Goal: Information Seeking & Learning: Learn about a topic

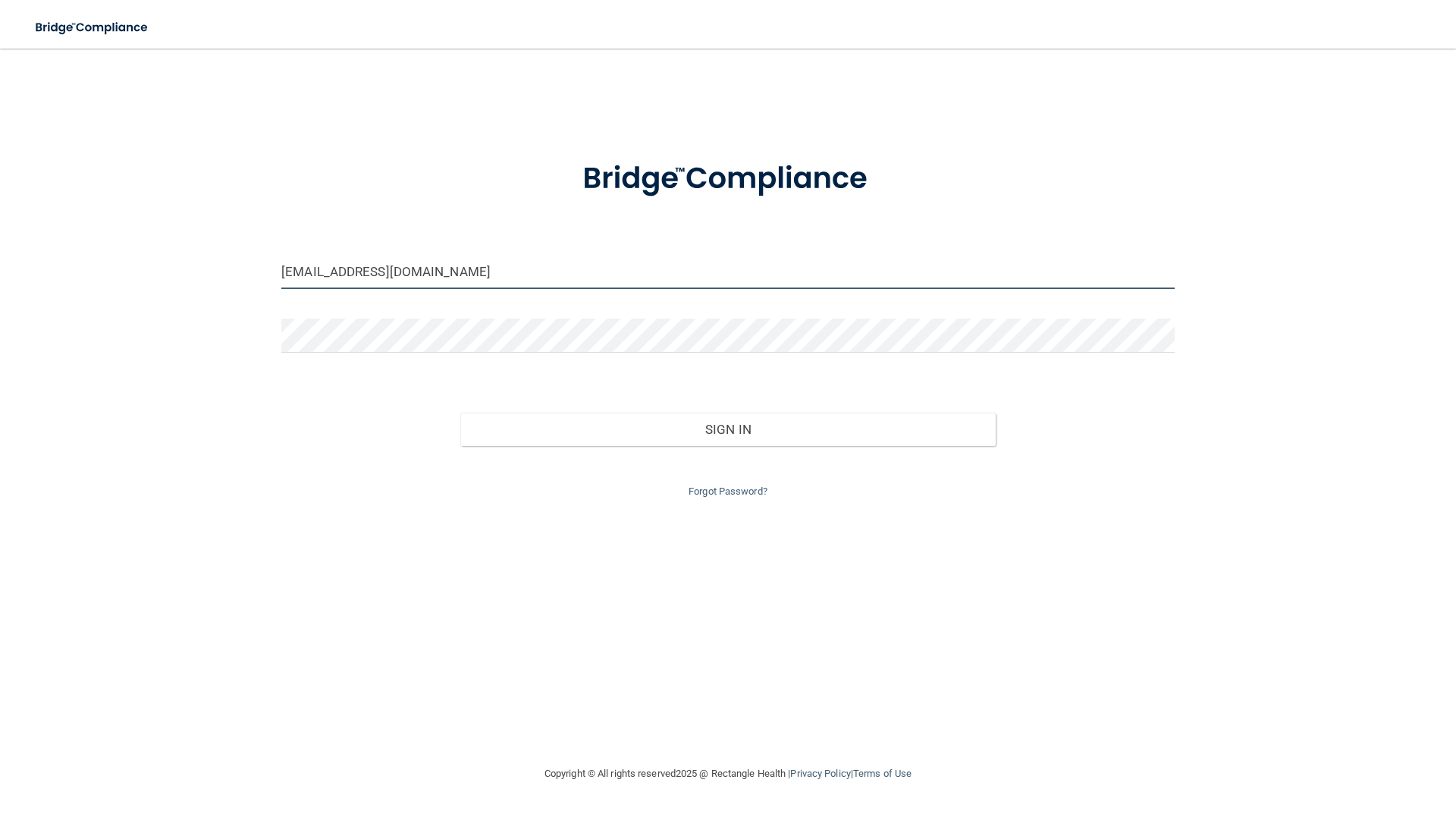
drag, startPoint x: 310, startPoint y: 272, endPoint x: 274, endPoint y: 270, distance: 36.1
click at [274, 270] on div "[EMAIL_ADDRESS][DOMAIN_NAME]" at bounding box center [728, 278] width 916 height 46
click at [304, 273] on input "[PERSON_NAME][EMAIL_ADDRESS][DOMAIN_NAME]" at bounding box center [728, 272] width 894 height 34
type input "[EMAIL_ADDRESS][DOMAIN_NAME]"
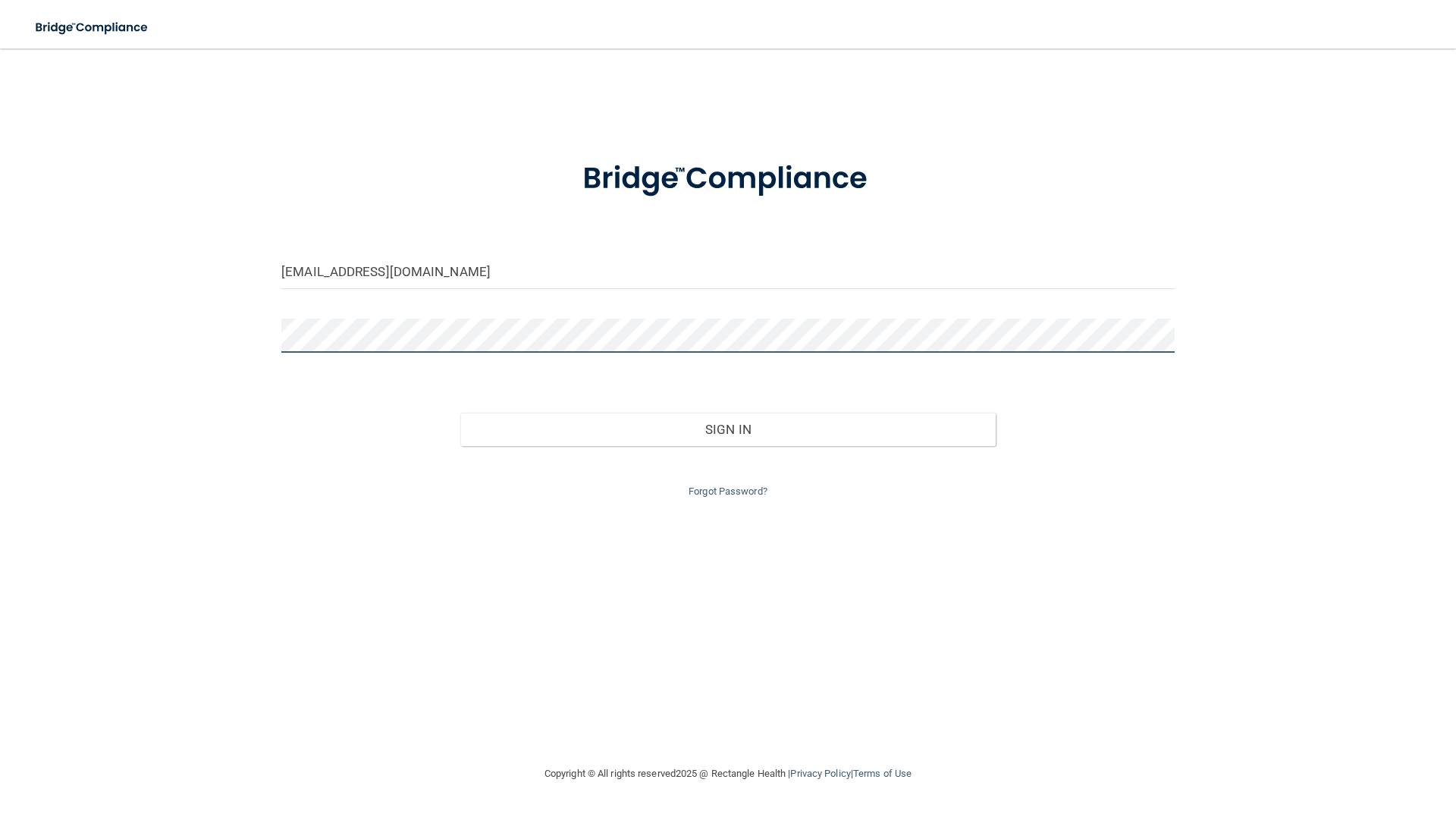
click at [221, 347] on div "[PERSON_NAME][EMAIL_ADDRESS][DOMAIN_NAME] Invalid email/password. You don't hav…" at bounding box center [728, 407] width 1396 height 686
click at [460, 413] on button "Sign In" at bounding box center [728, 429] width 537 height 33
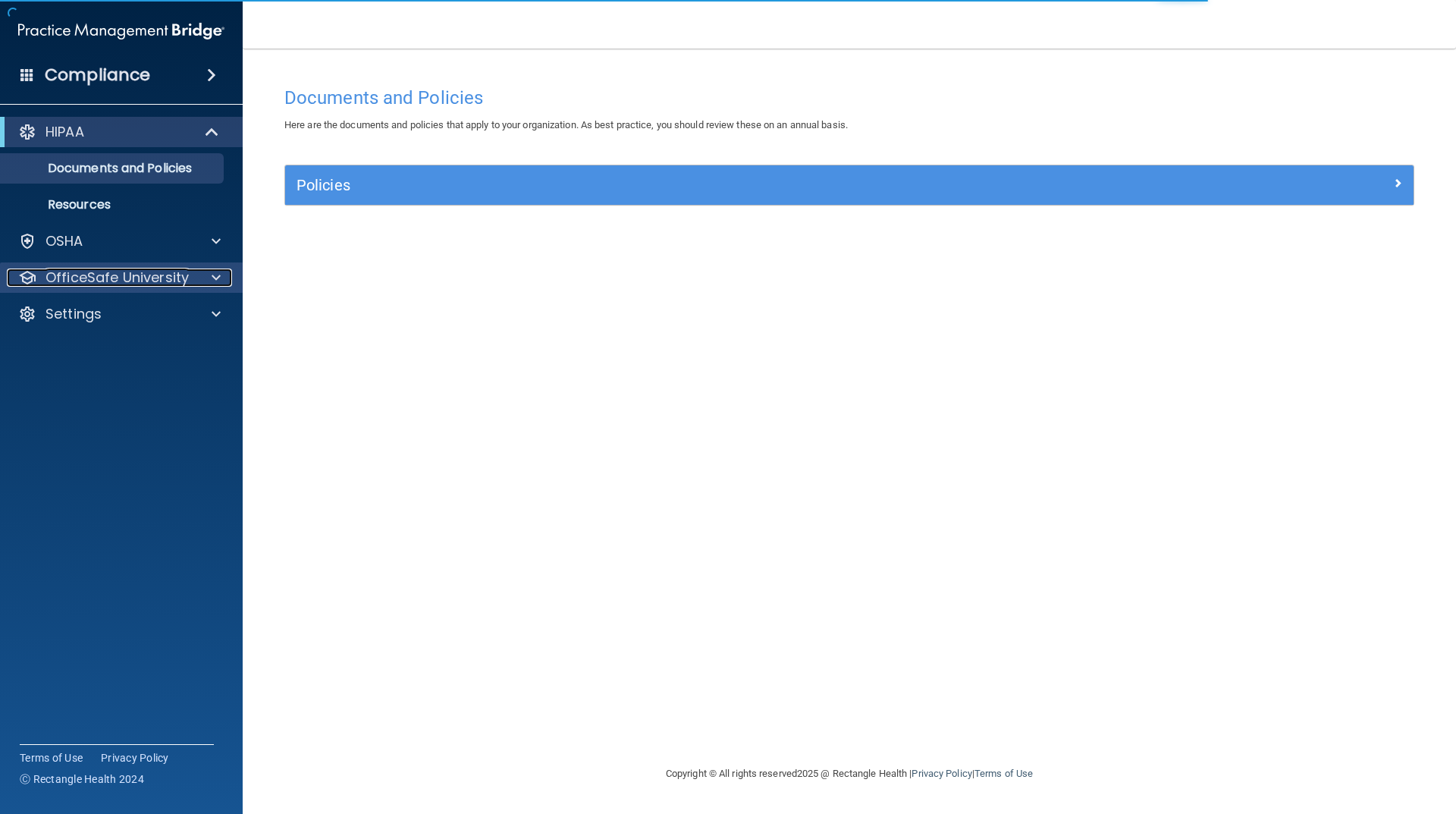
click at [139, 285] on p "OfficeSafe University" at bounding box center [117, 277] width 144 height 18
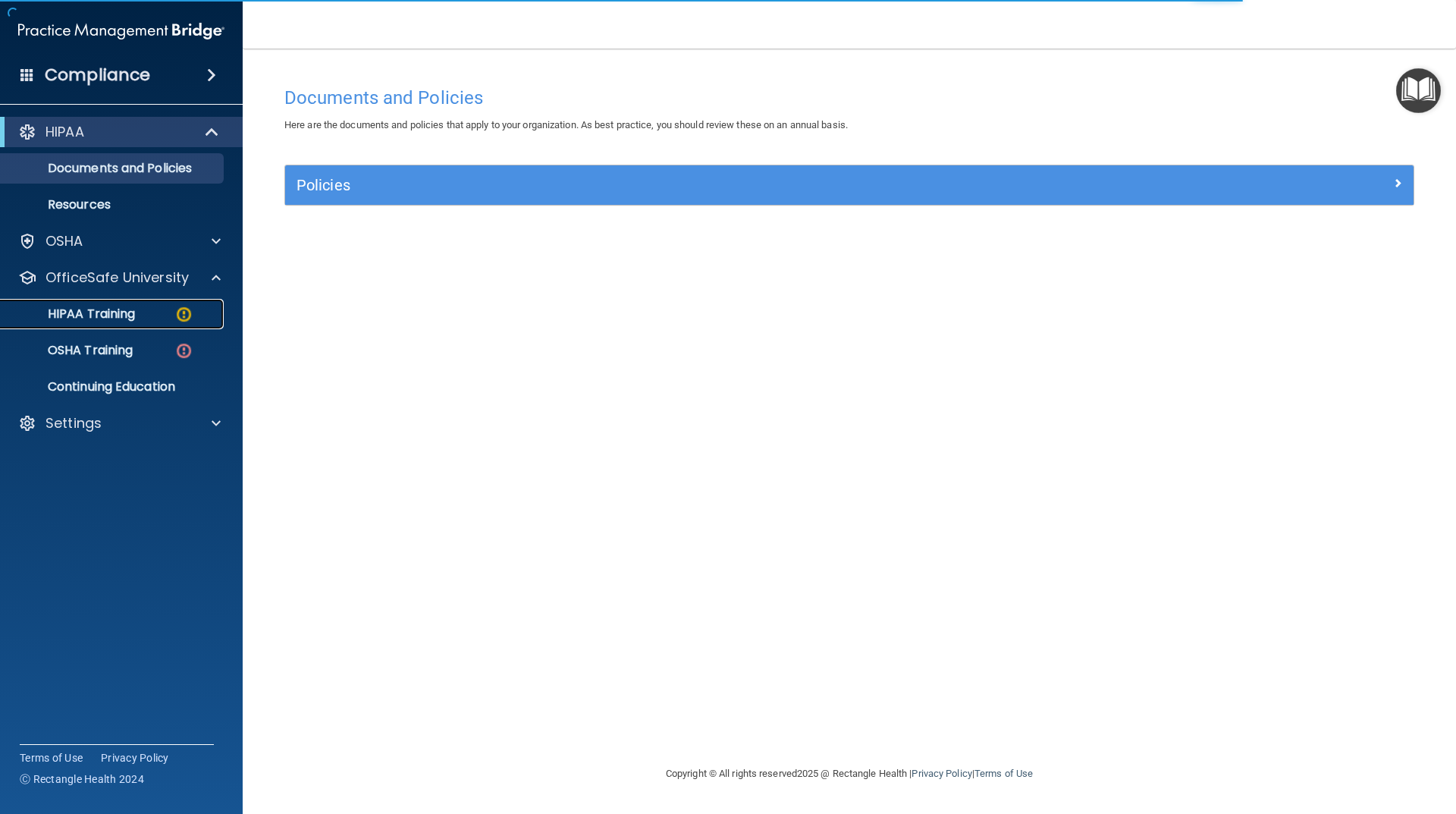
click at [137, 315] on div "HIPAA Training" at bounding box center [113, 314] width 207 height 15
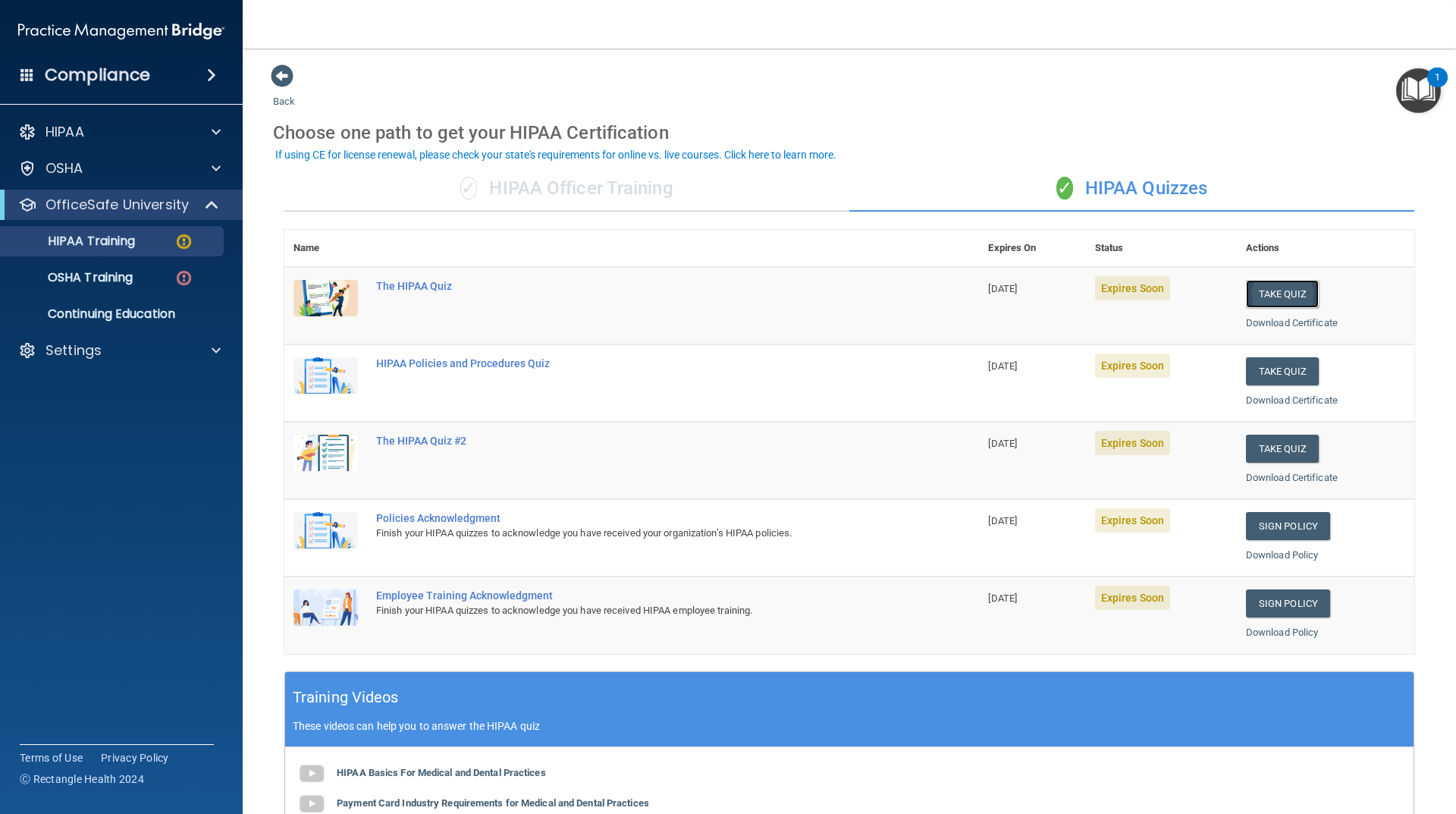
click at [1262, 299] on button "Take Quiz" at bounding box center [1283, 293] width 73 height 28
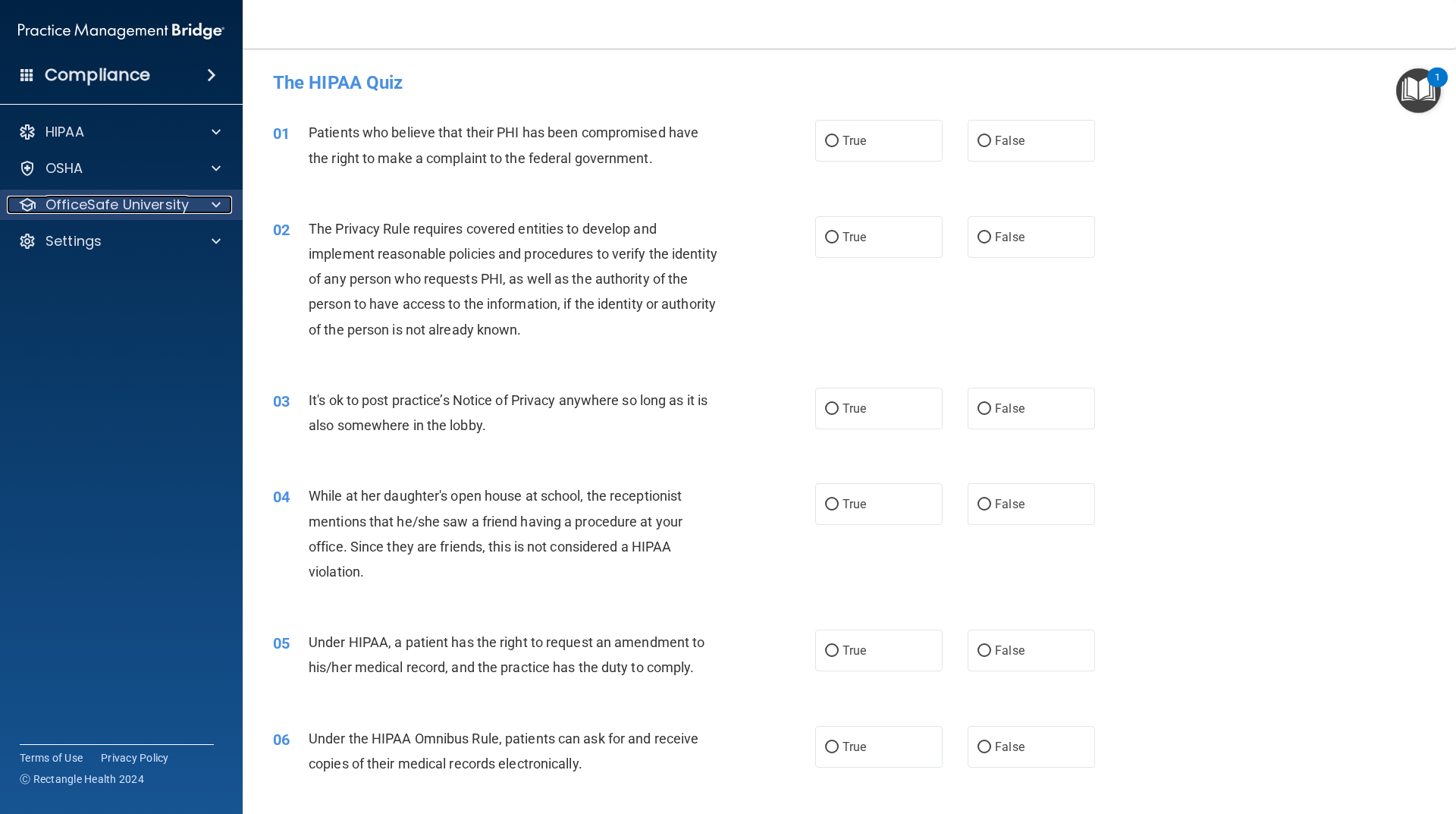
click at [158, 211] on p "OfficeSafe University" at bounding box center [117, 204] width 144 height 18
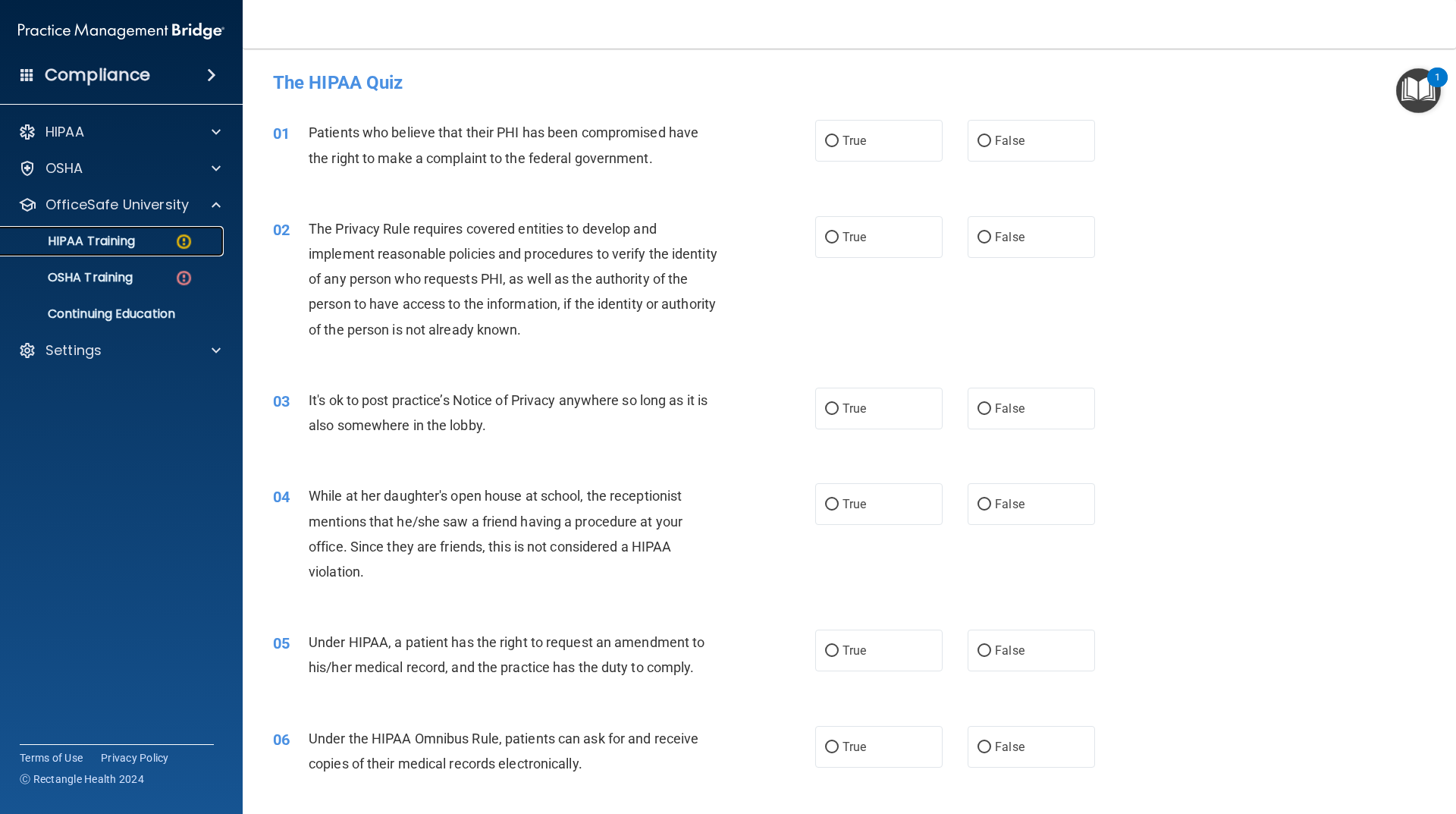
click at [151, 234] on div "HIPAA Training" at bounding box center [113, 242] width 207 height 15
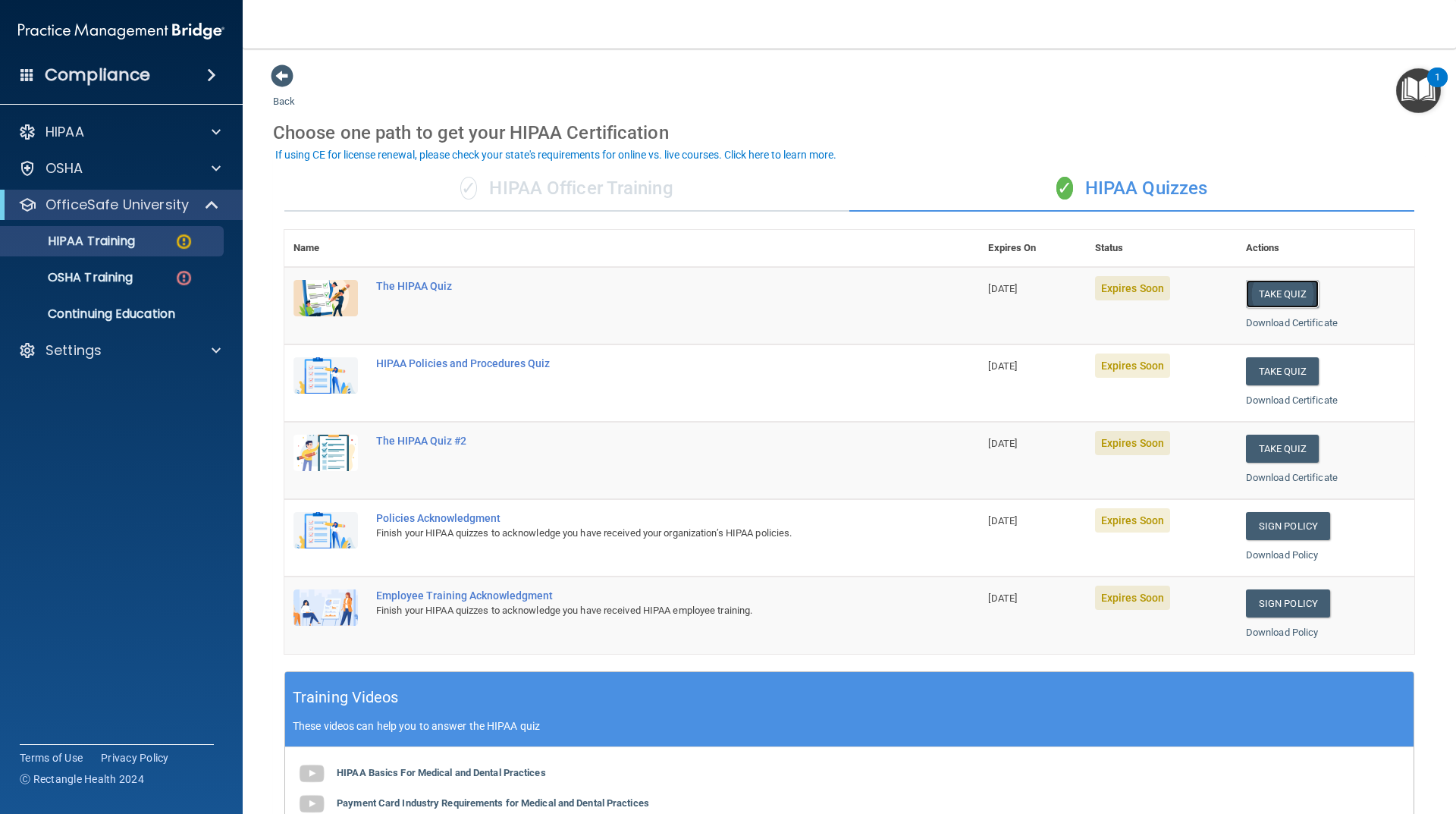
click at [1276, 298] on button "Take Quiz" at bounding box center [1283, 293] width 73 height 28
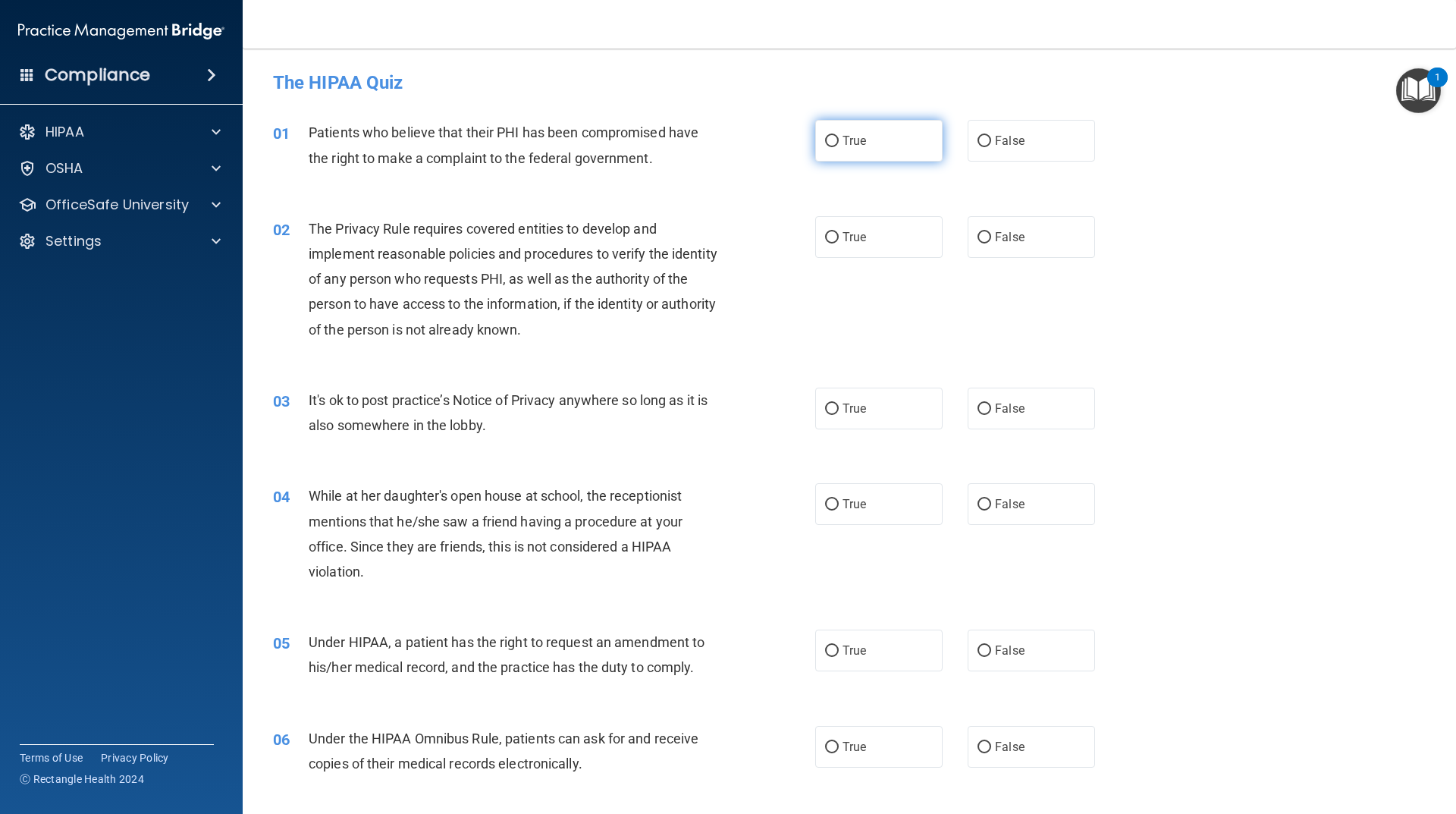
click at [832, 145] on input "True" at bounding box center [832, 141] width 14 height 11
radio input "true"
click at [830, 236] on input "True" at bounding box center [832, 237] width 14 height 11
radio input "true"
click at [995, 407] on span "False" at bounding box center [1010, 408] width 30 height 14
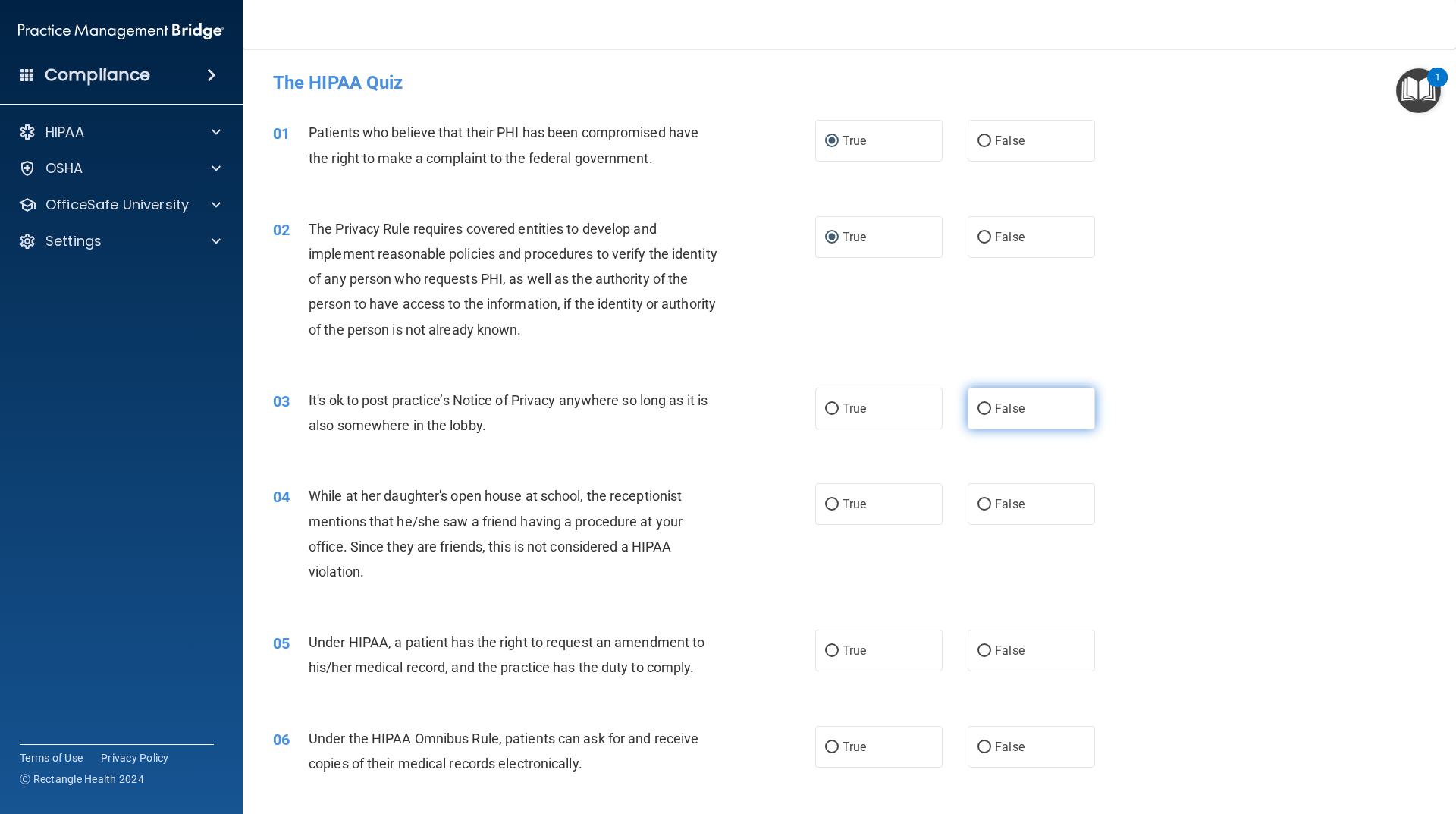
click at [988, 407] on input "False" at bounding box center [985, 409] width 14 height 11
radio input "true"
click at [978, 503] on input "False" at bounding box center [985, 504] width 14 height 11
radio input "true"
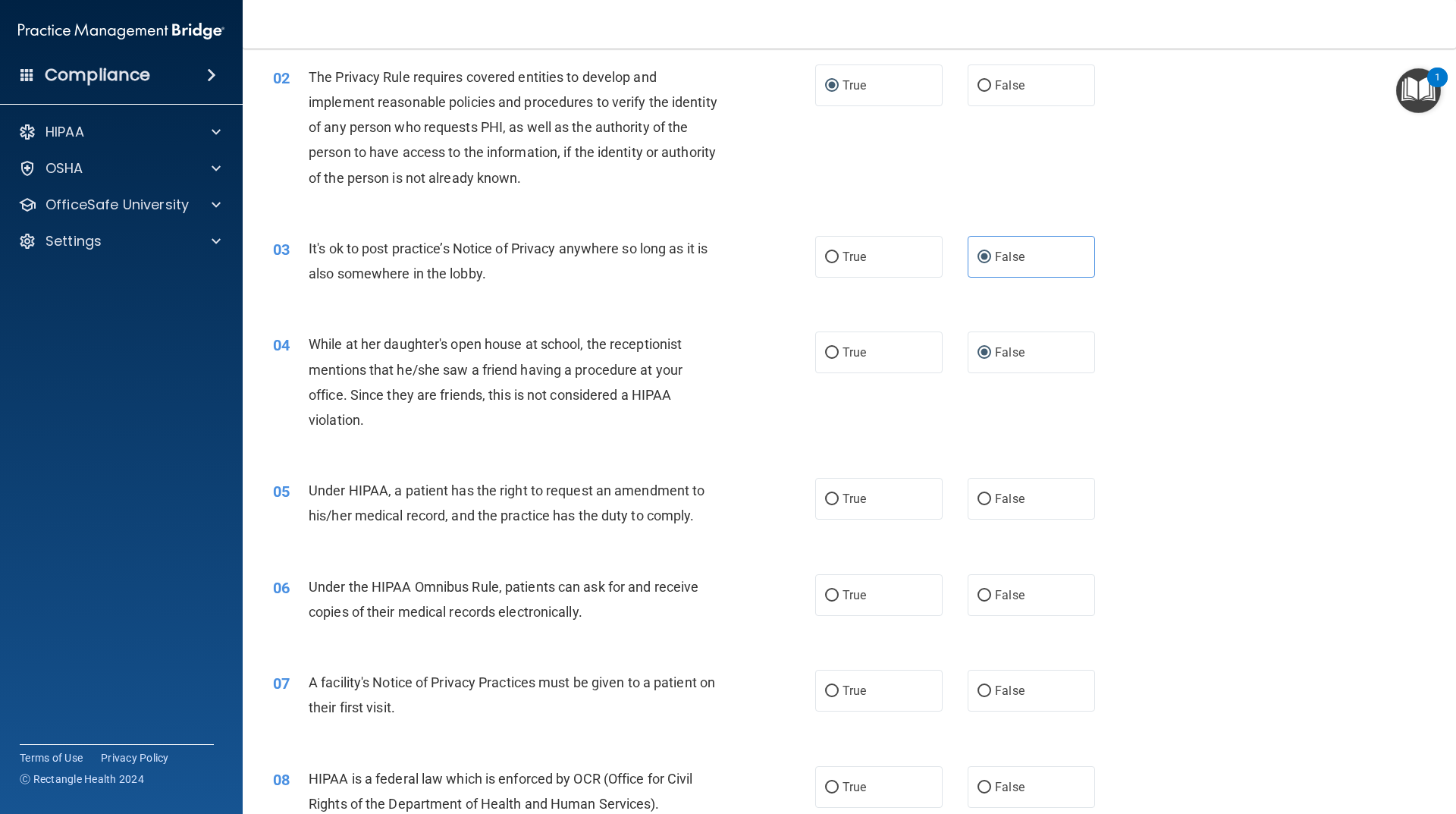
scroll to position [228, 0]
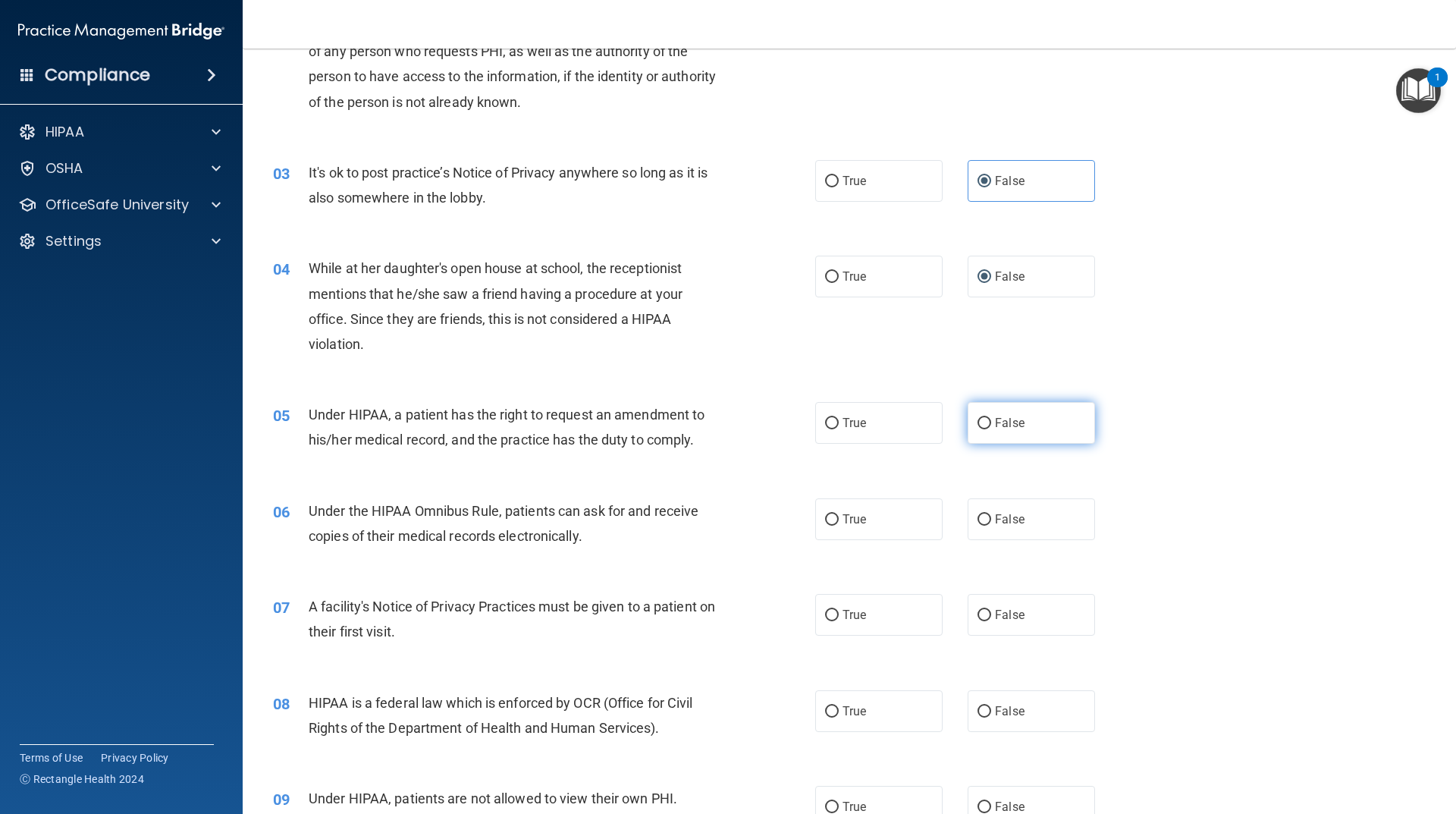
click at [980, 437] on label "False" at bounding box center [1032, 423] width 128 height 42
click at [980, 430] on input "False" at bounding box center [985, 423] width 14 height 11
radio input "true"
click at [828, 526] on label "True" at bounding box center [879, 519] width 128 height 42
click at [828, 526] on input "True" at bounding box center [832, 520] width 14 height 11
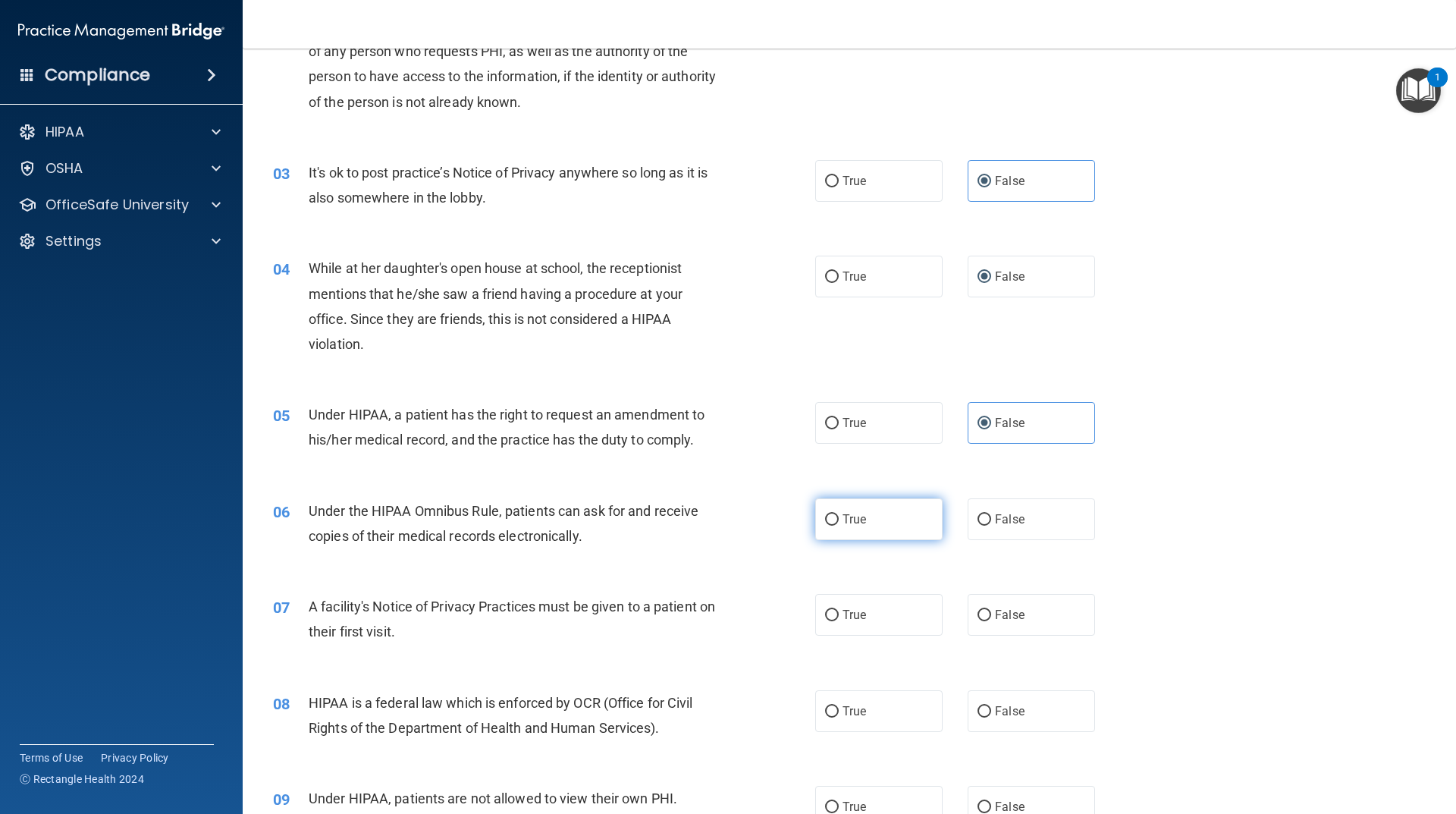
radio input "true"
click at [845, 621] on span "True" at bounding box center [855, 614] width 24 height 14
click at [839, 621] on input "True" at bounding box center [832, 615] width 14 height 11
radio input "true"
click at [858, 708] on span "True" at bounding box center [855, 711] width 24 height 14
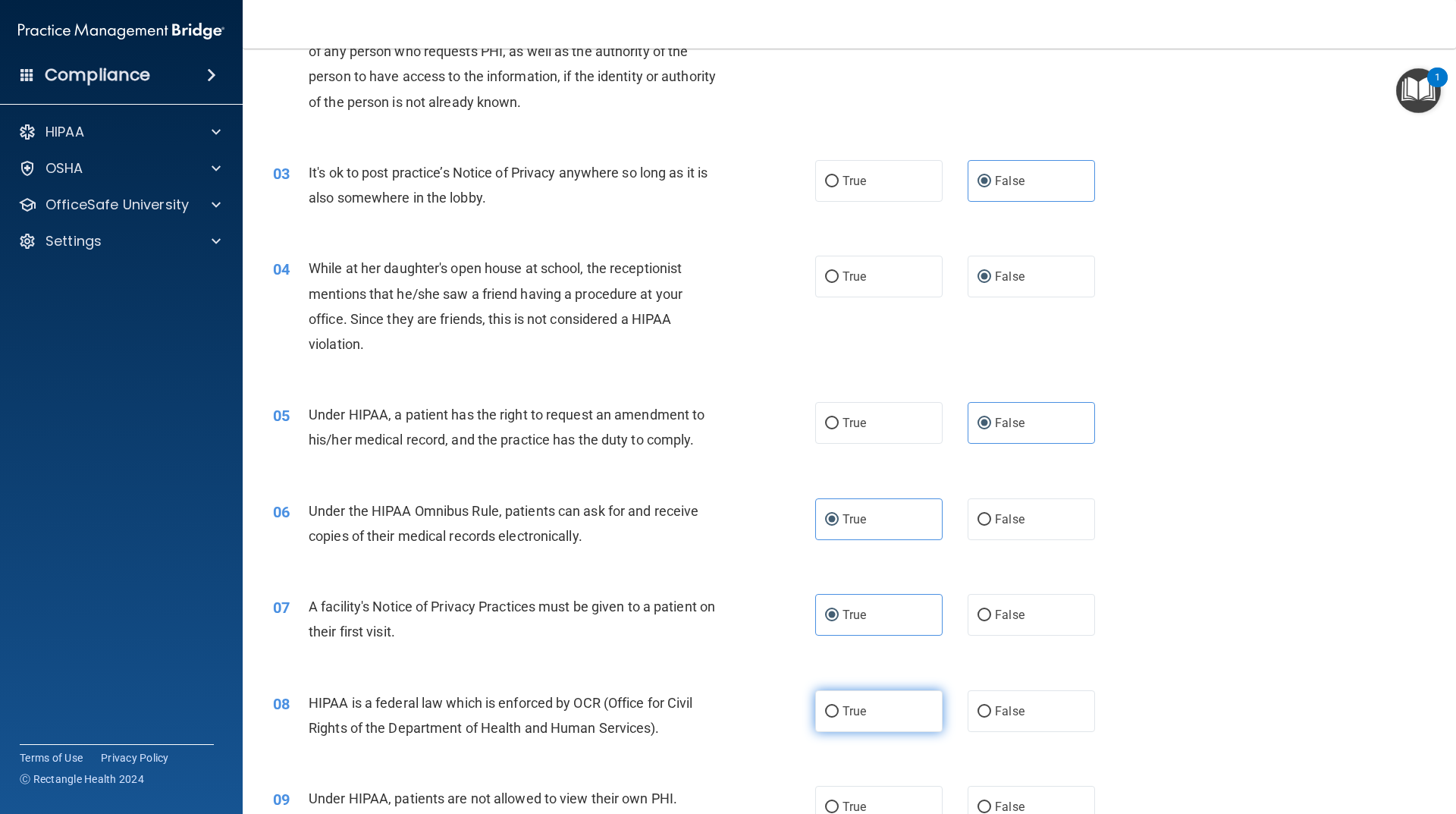
click at [839, 708] on input "True" at bounding box center [832, 711] width 14 height 11
radio input "true"
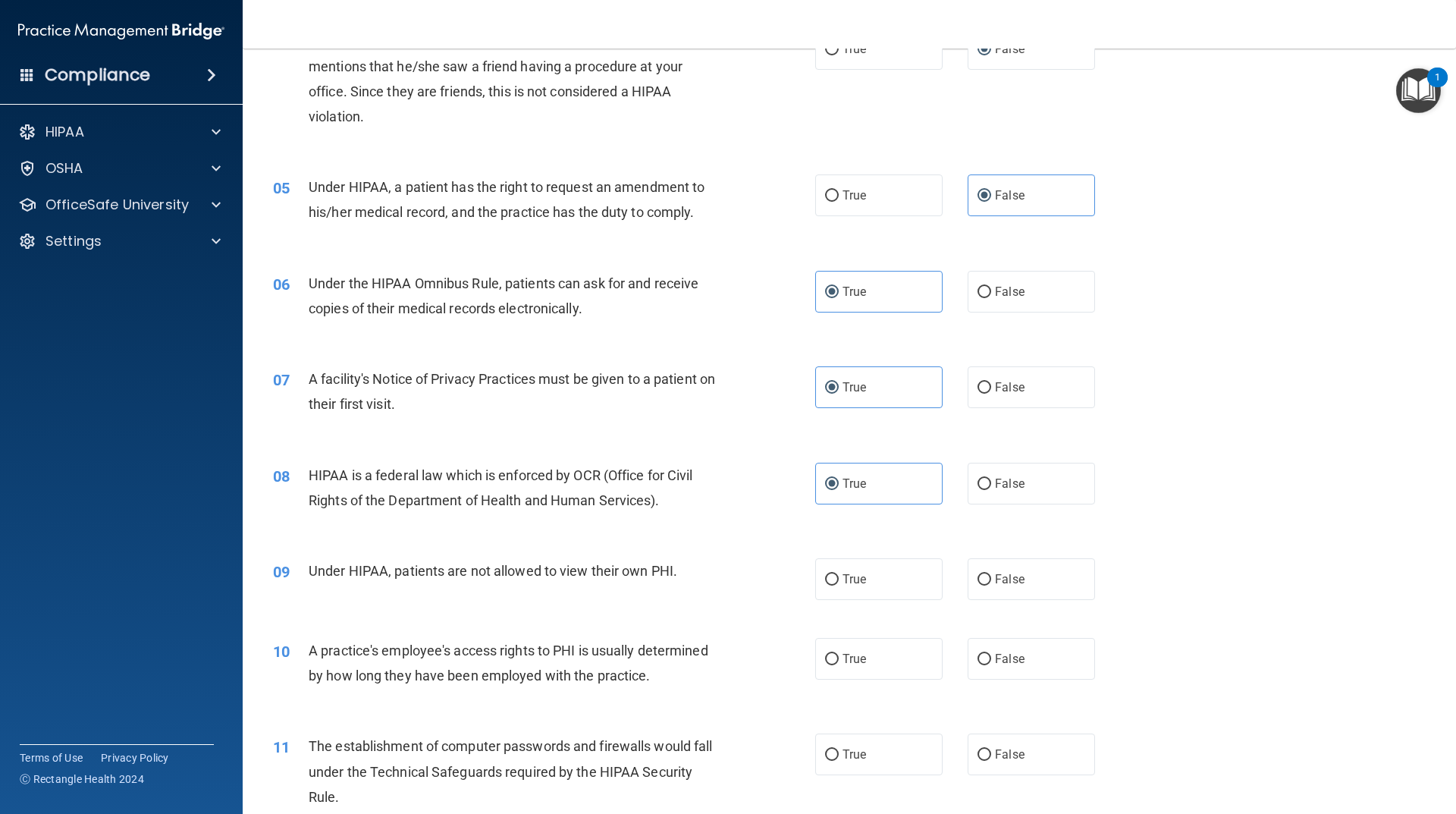
scroll to position [607, 0]
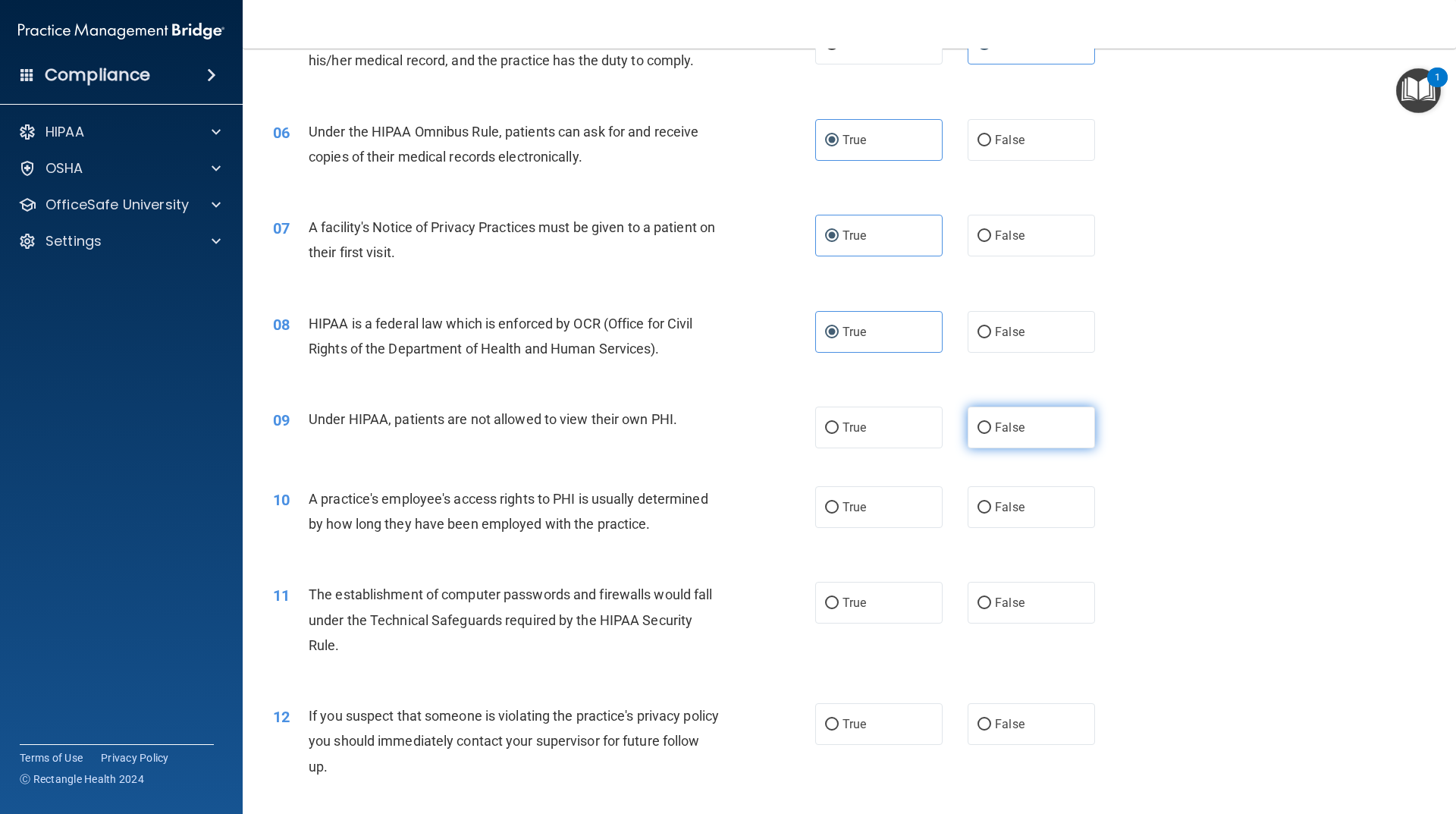
click at [978, 432] on input "False" at bounding box center [985, 428] width 14 height 11
radio input "true"
click at [992, 498] on label "False" at bounding box center [1032, 507] width 128 height 42
click at [992, 502] on input "False" at bounding box center [985, 507] width 14 height 11
radio input "true"
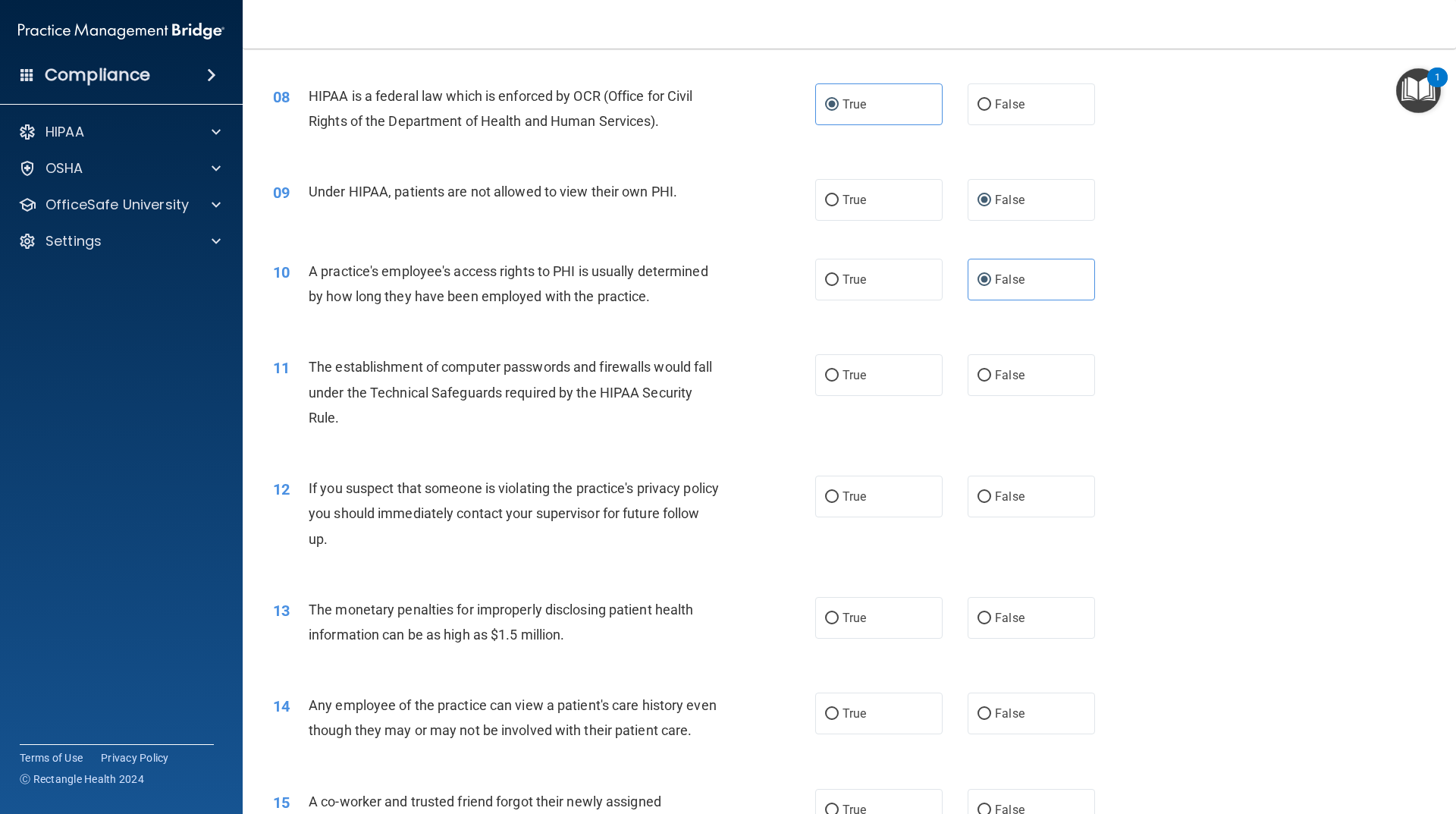
scroll to position [986, 0]
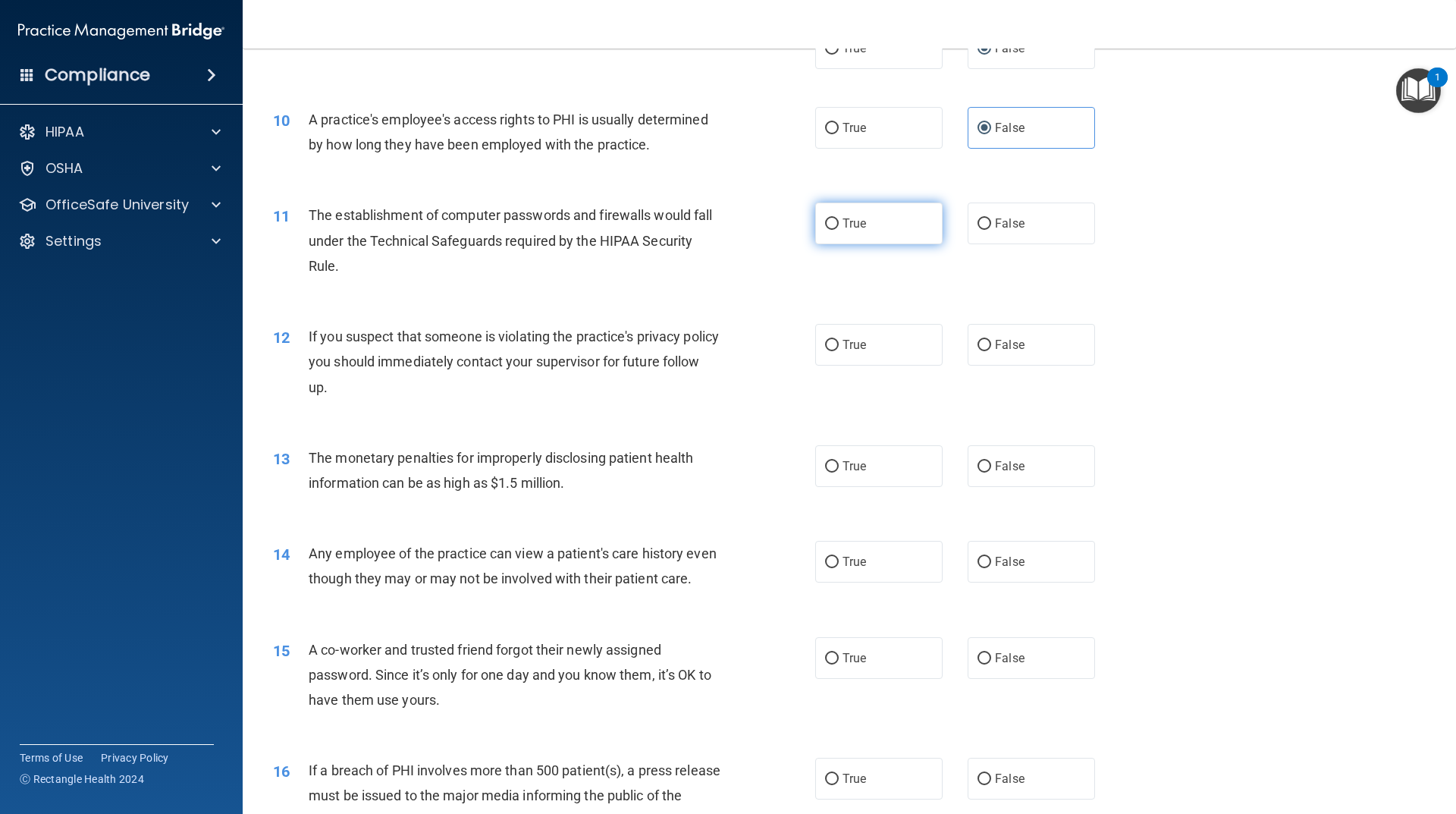
click at [847, 232] on label "True" at bounding box center [879, 223] width 128 height 42
click at [839, 230] on input "True" at bounding box center [832, 224] width 14 height 11
radio input "true"
click at [868, 337] on label "True" at bounding box center [879, 344] width 128 height 42
click at [839, 340] on input "True" at bounding box center [832, 345] width 14 height 11
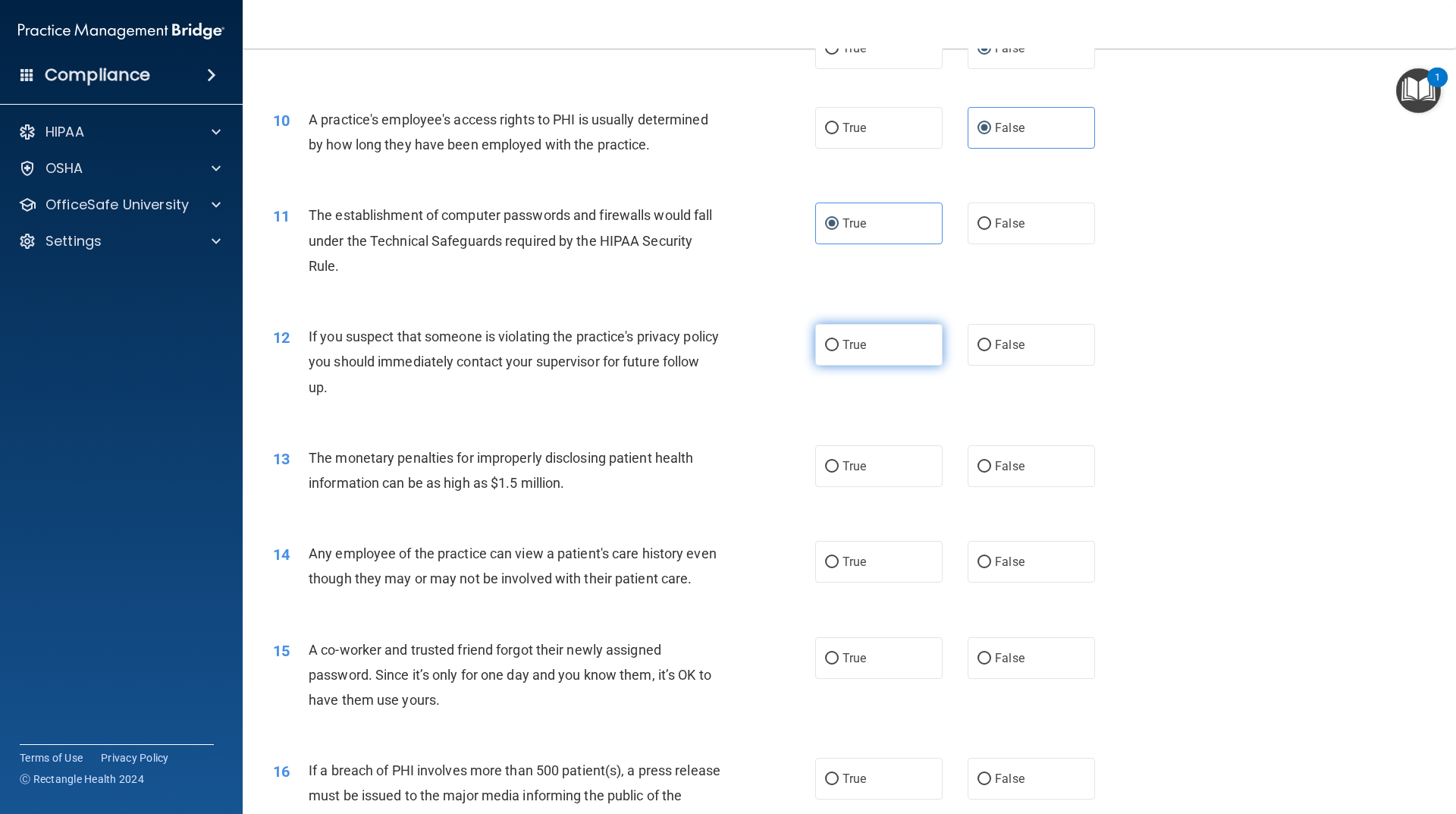
radio input "true"
click at [862, 460] on label "True" at bounding box center [879, 466] width 128 height 42
click at [839, 461] on input "True" at bounding box center [832, 466] width 14 height 11
radio input "true"
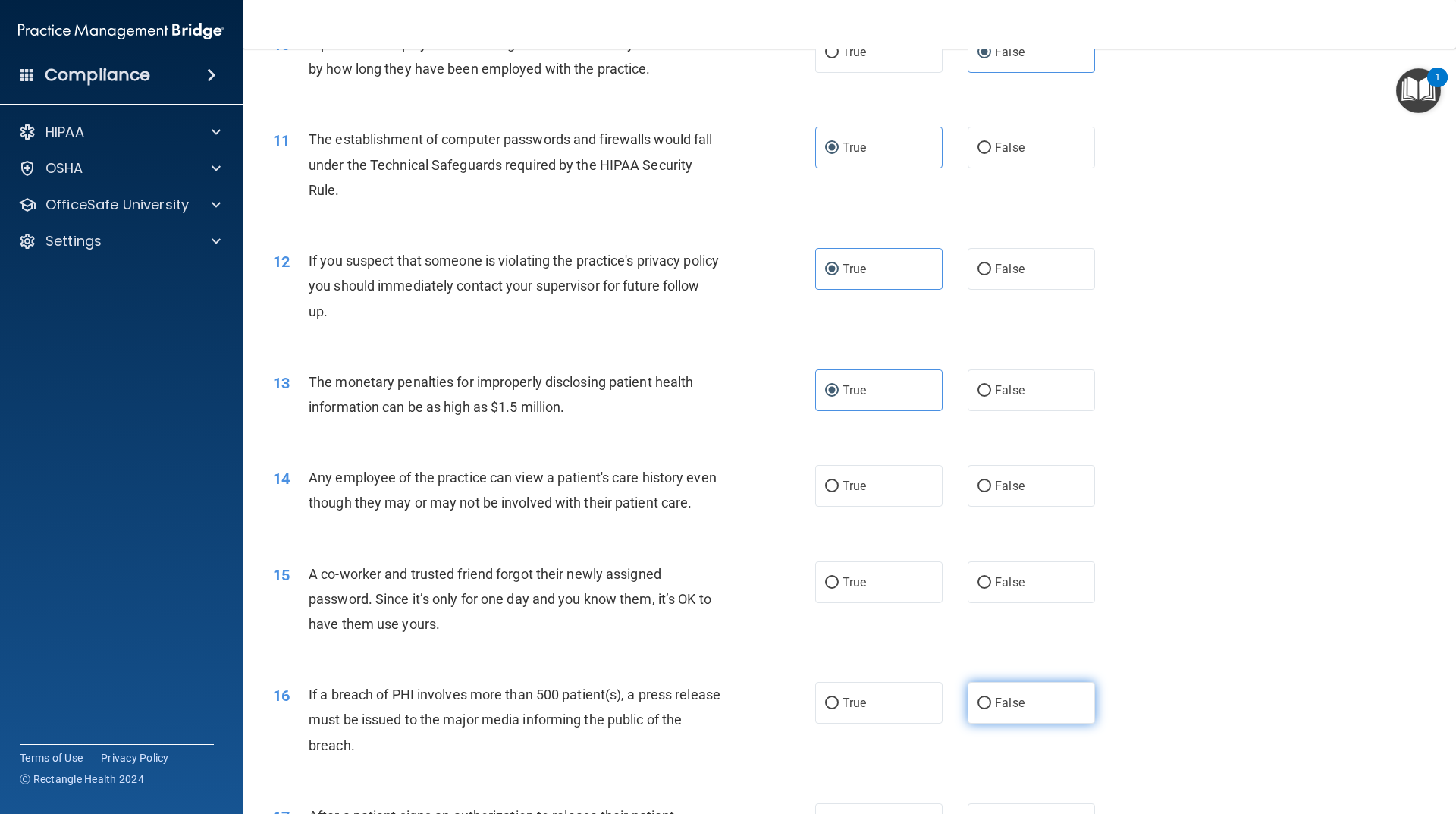
scroll to position [1138, 0]
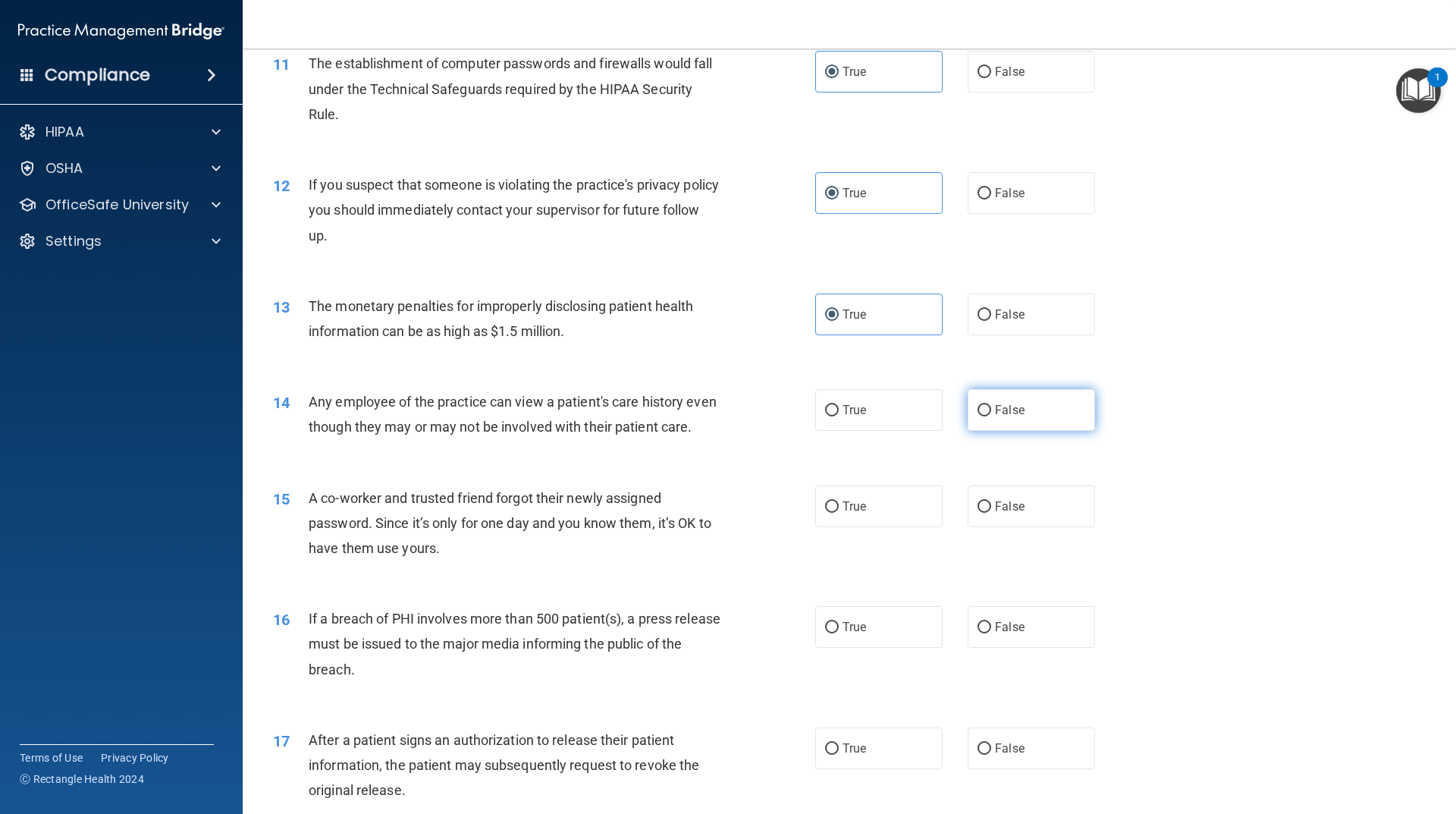
click at [1000, 417] on span "False" at bounding box center [1010, 410] width 30 height 14
click at [992, 417] on input "False" at bounding box center [985, 410] width 14 height 11
radio input "true"
click at [1034, 556] on div "15 A co-worker and trusted friend forgot their newly assigned password. Since i…" at bounding box center [850, 527] width 1175 height 122
click at [978, 513] on input "False" at bounding box center [985, 507] width 14 height 11
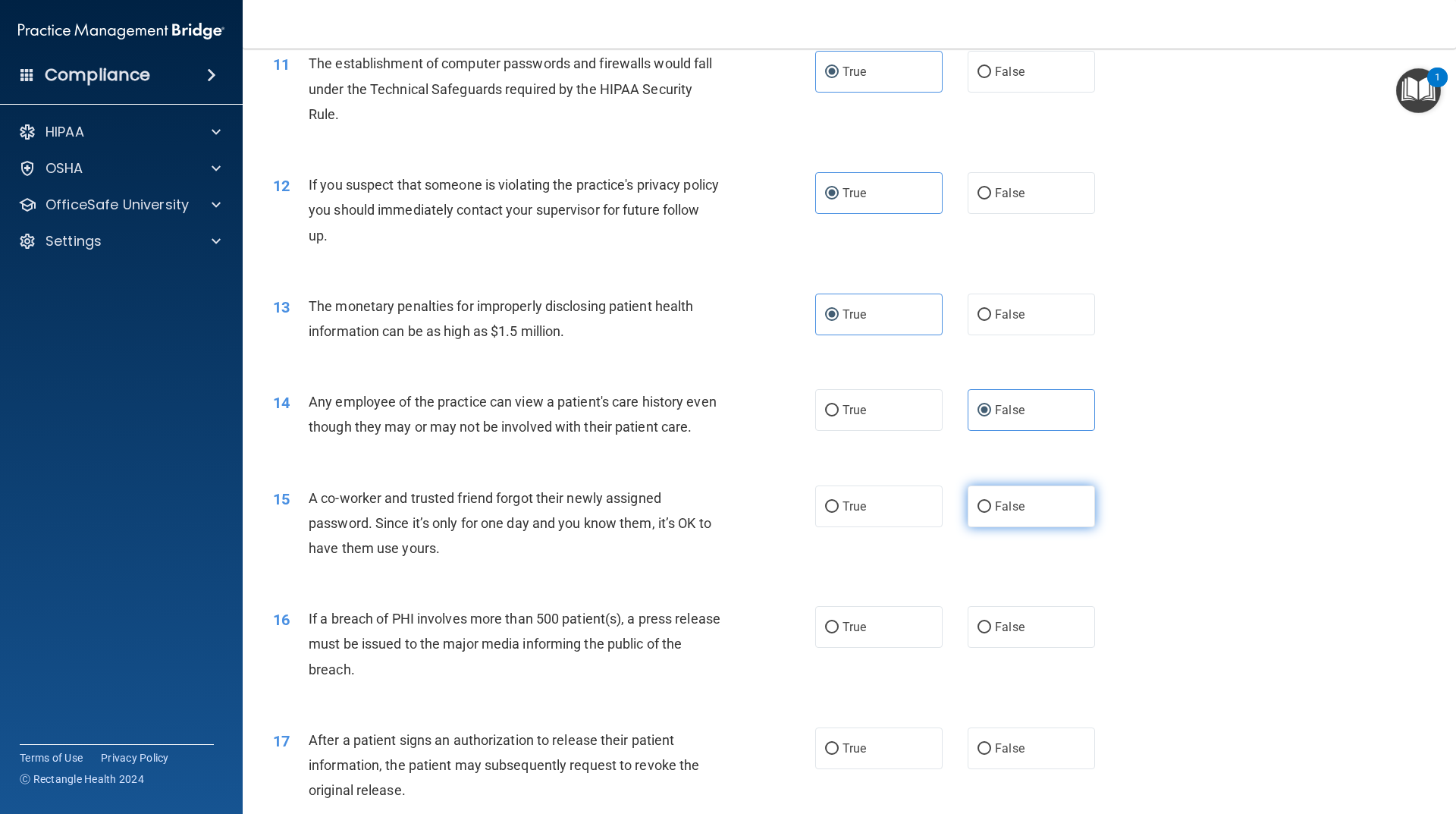
radio input "true"
click at [873, 648] on label "True" at bounding box center [879, 627] width 128 height 42
click at [839, 634] on input "True" at bounding box center [832, 627] width 14 height 11
radio input "true"
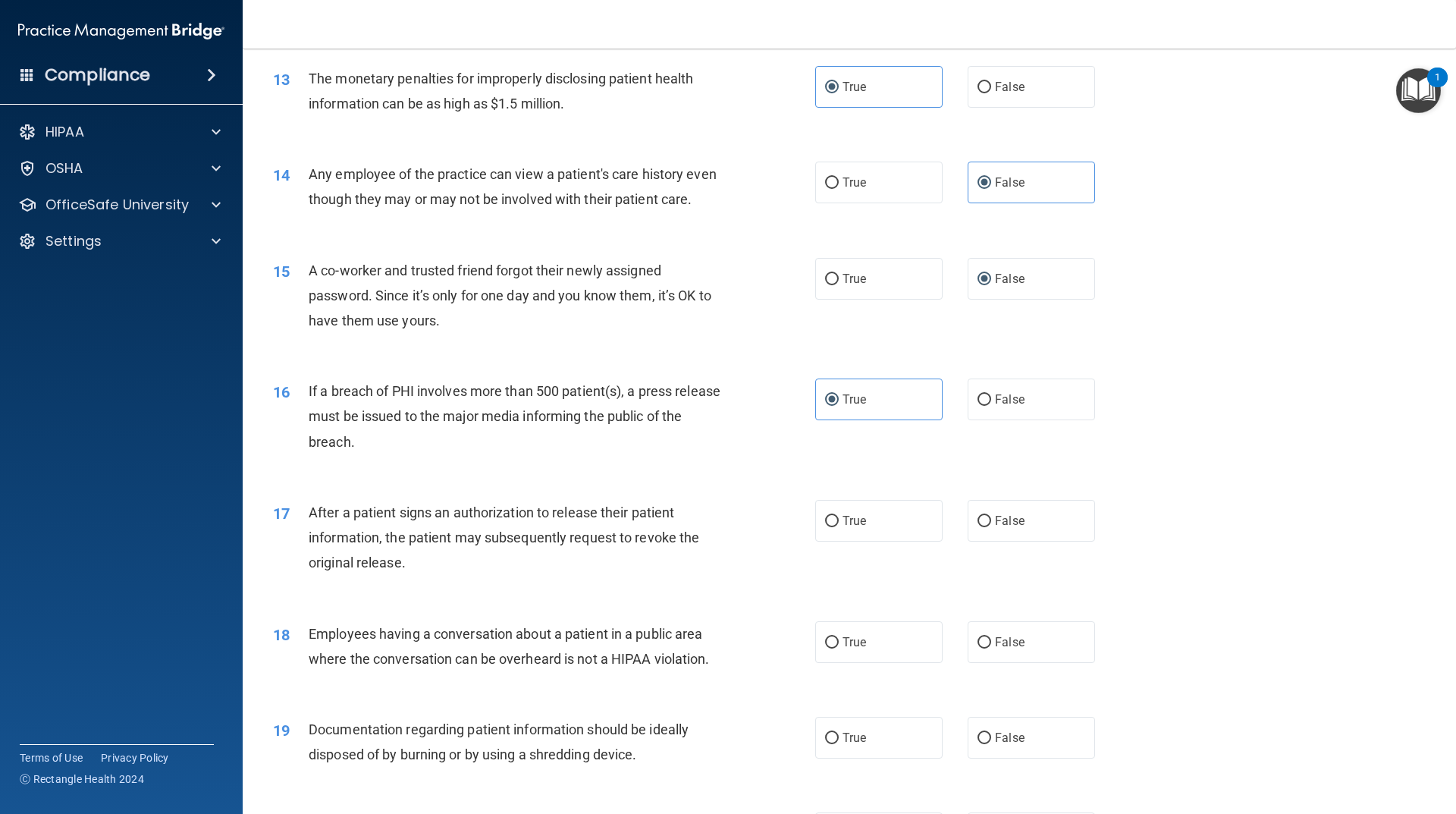
scroll to position [1442, 0]
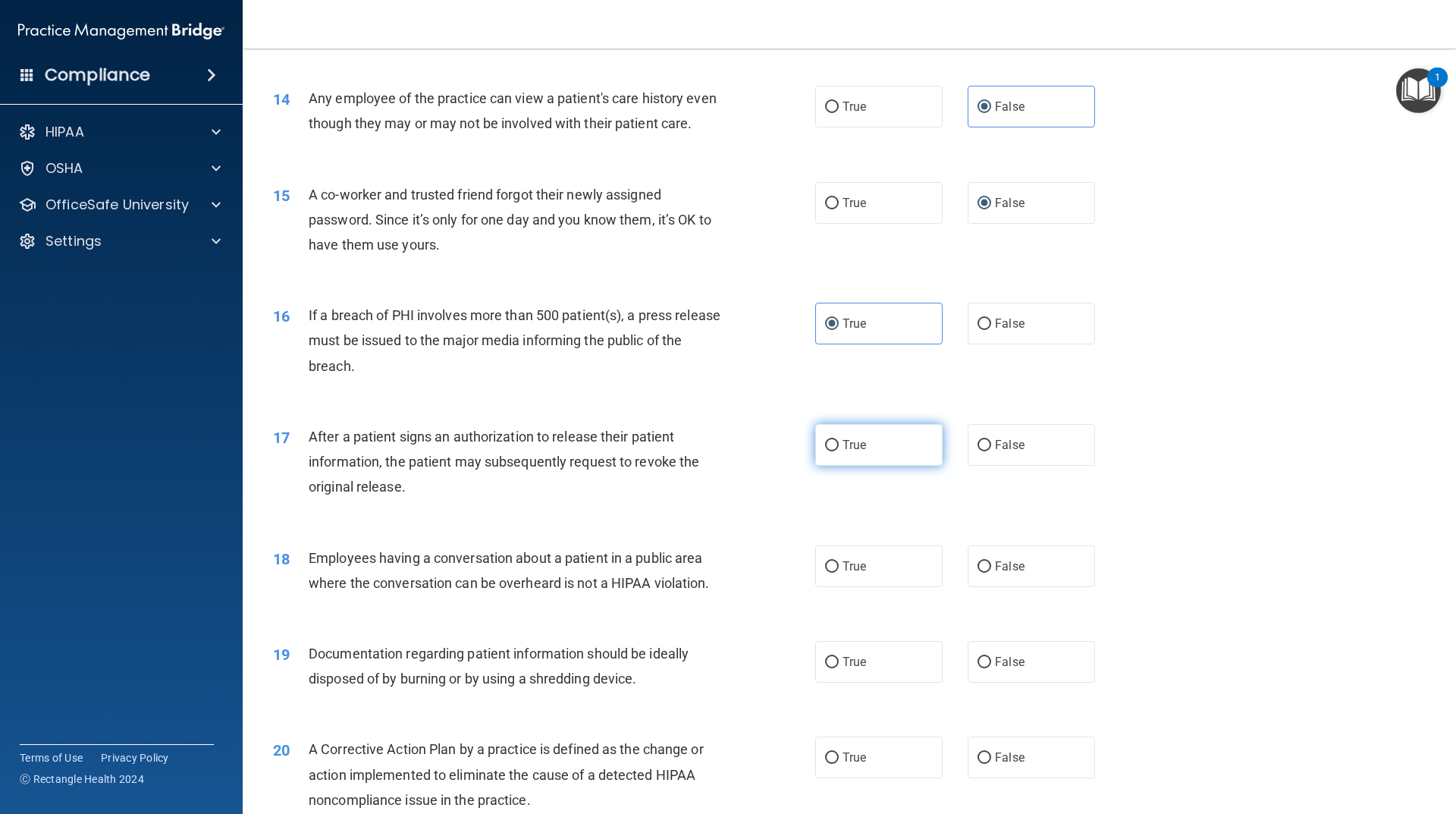
click at [846, 453] on span "True" at bounding box center [855, 445] width 24 height 14
click at [839, 452] on input "True" at bounding box center [832, 445] width 14 height 11
radio input "true"
click at [1019, 587] on label "False" at bounding box center [1032, 566] width 128 height 42
click at [992, 572] on input "False" at bounding box center [985, 566] width 14 height 11
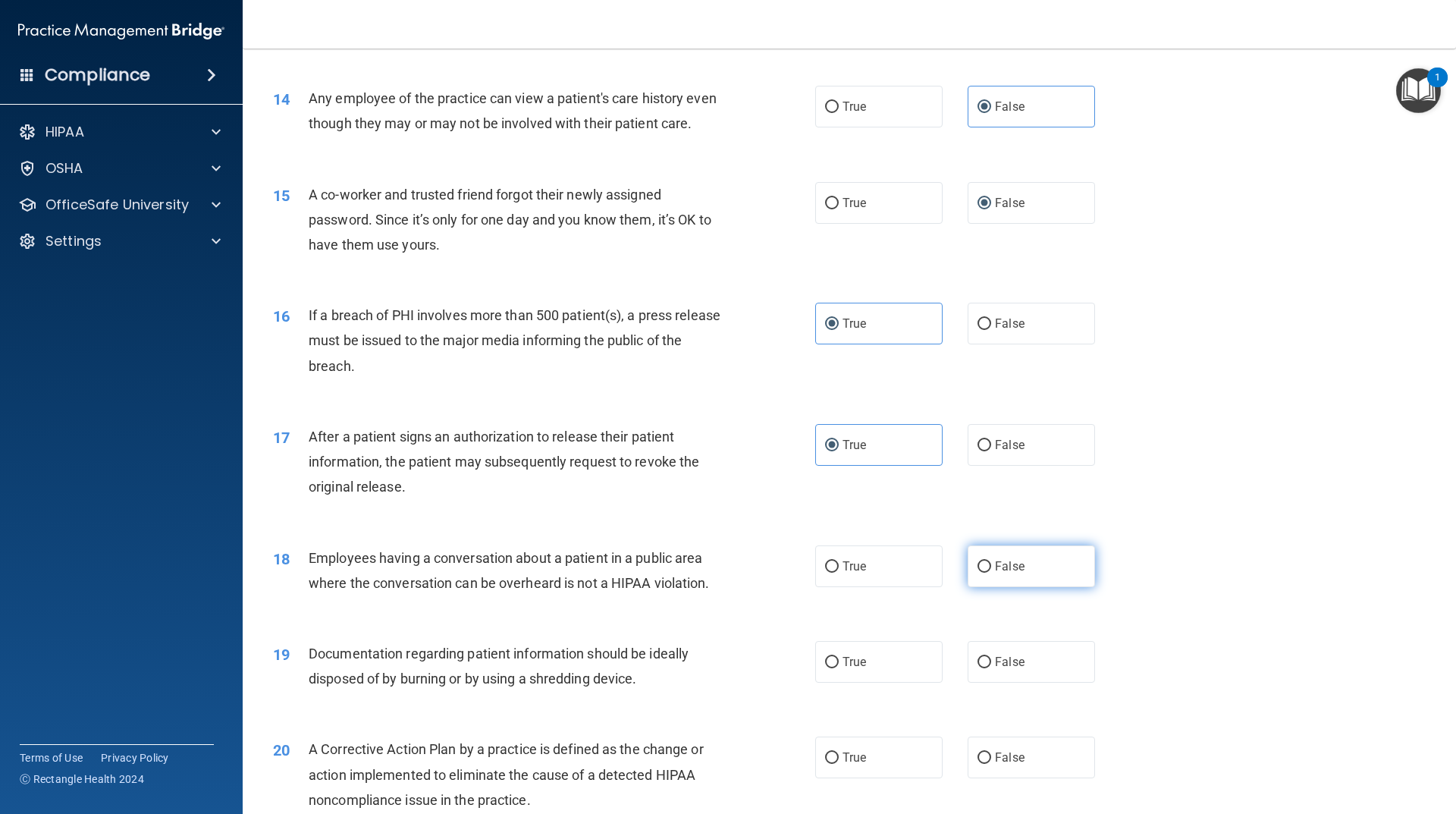
radio input "true"
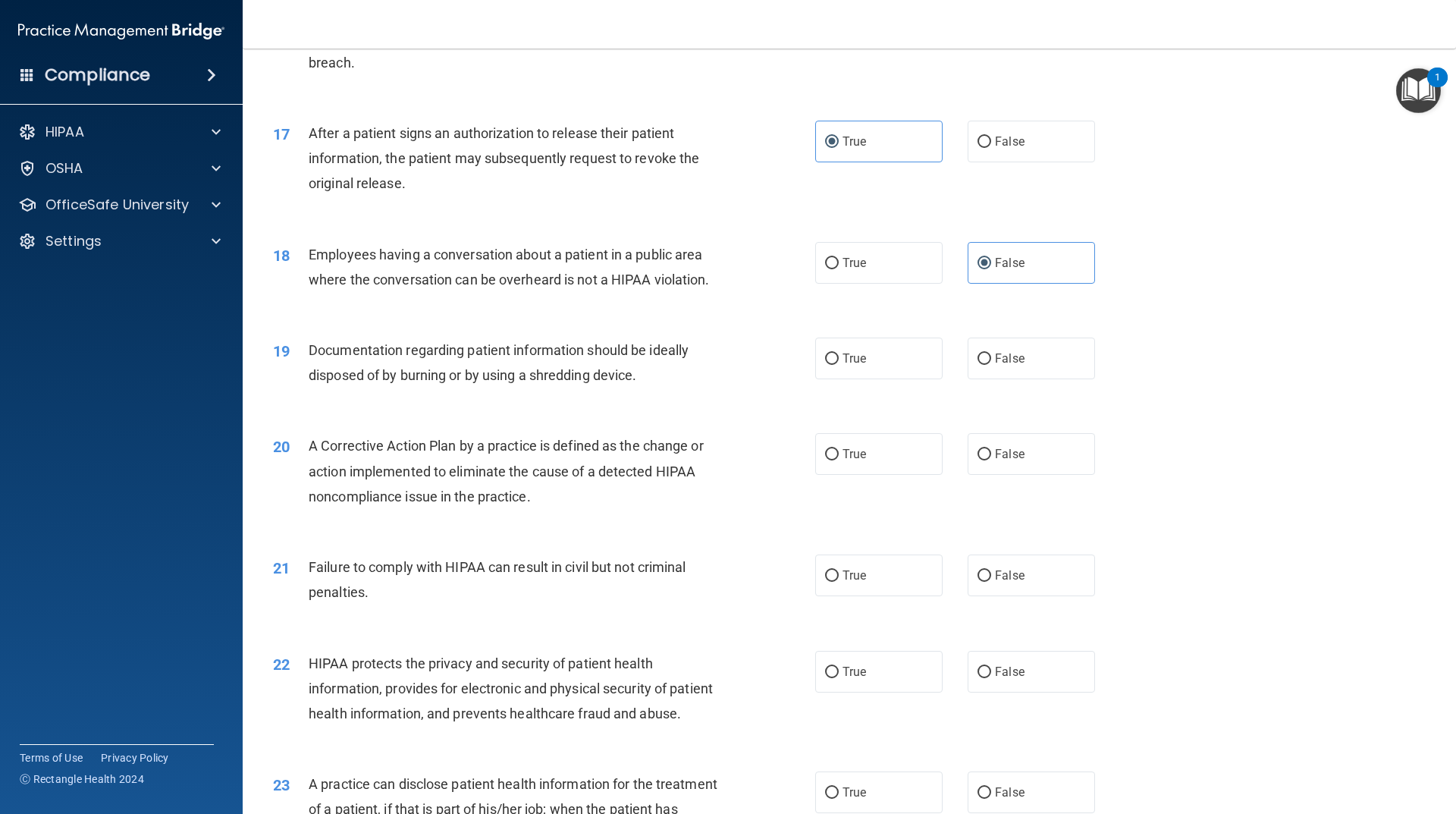
scroll to position [1821, 0]
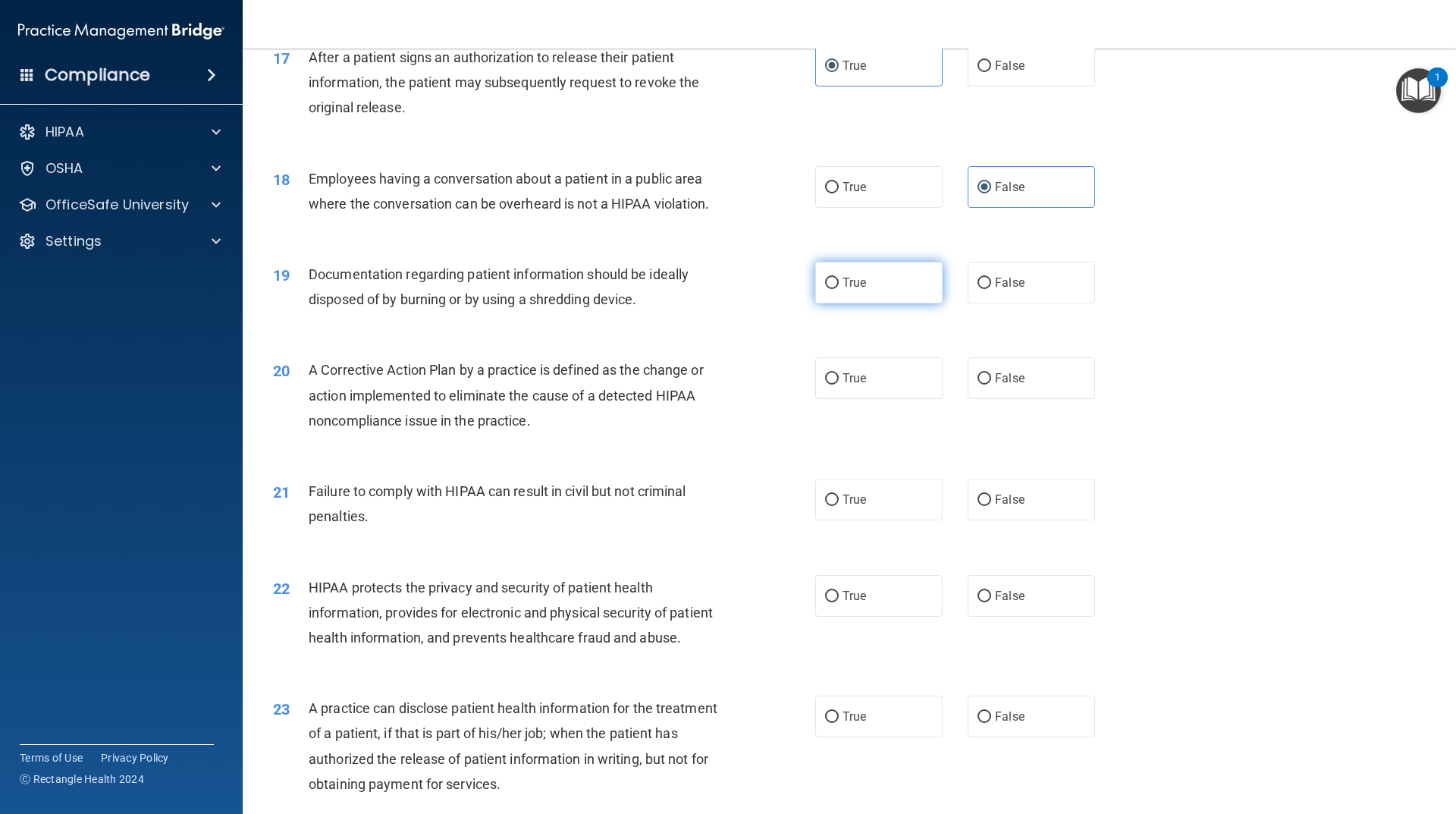
click at [859, 304] on label "True" at bounding box center [879, 282] width 128 height 42
click at [839, 289] on input "True" at bounding box center [832, 282] width 14 height 11
radio input "true"
click at [868, 399] on label "True" at bounding box center [879, 378] width 128 height 42
click at [839, 384] on input "True" at bounding box center [832, 379] width 14 height 11
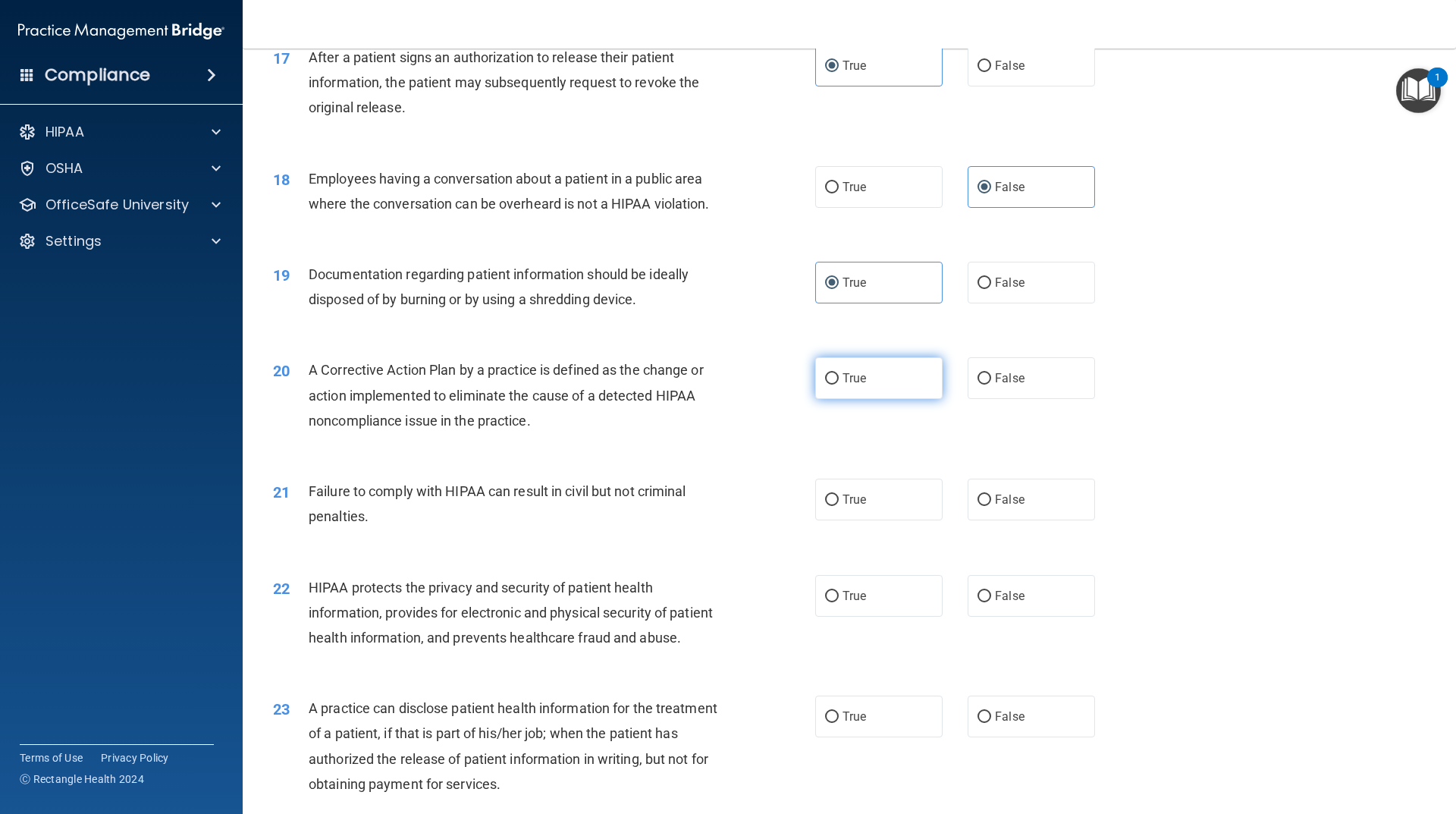
radio input "true"
click at [995, 507] on span "False" at bounding box center [1010, 499] width 30 height 14
click at [990, 506] on input "False" at bounding box center [985, 500] width 14 height 11
radio input "true"
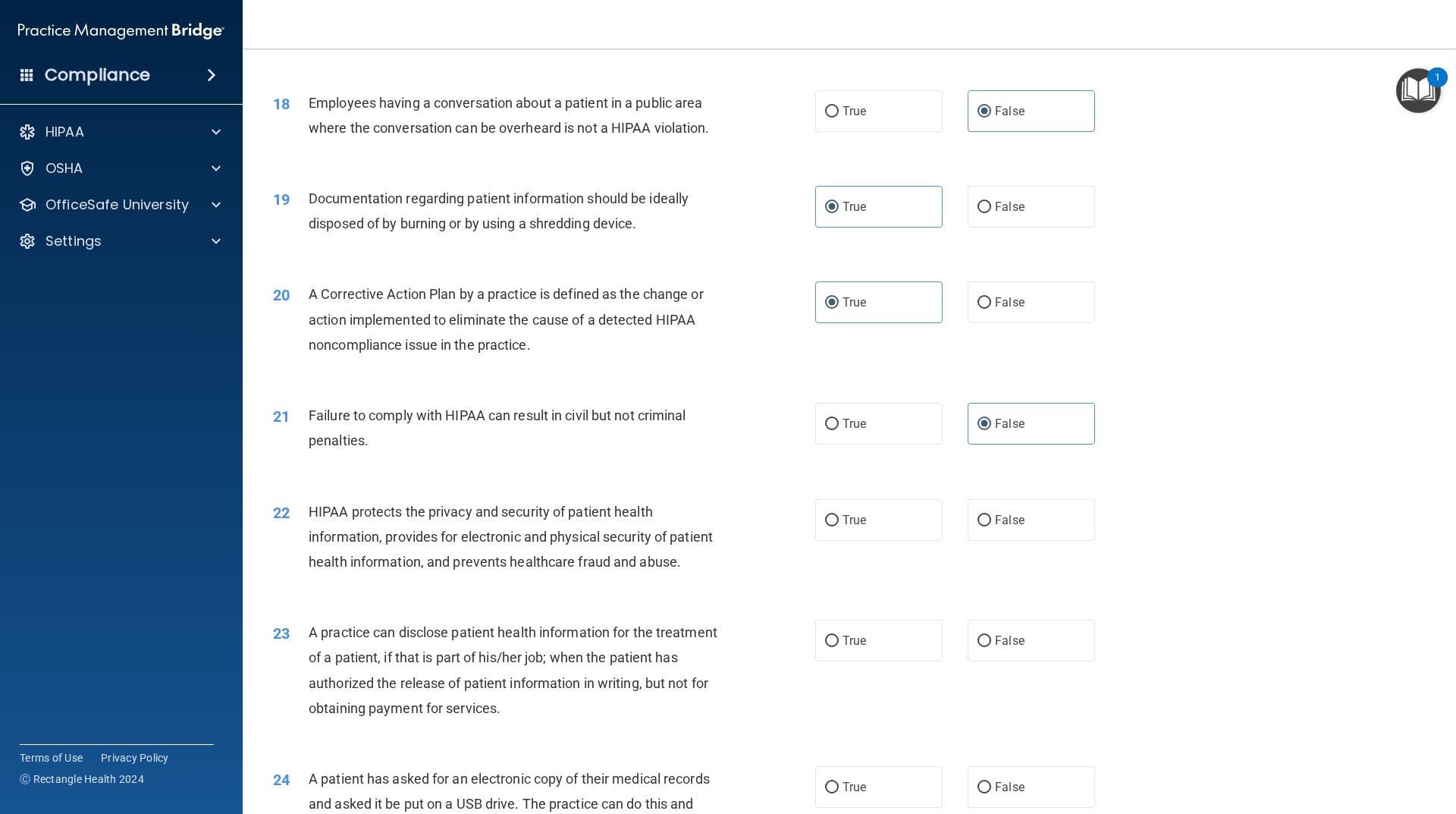
scroll to position [1972, 0]
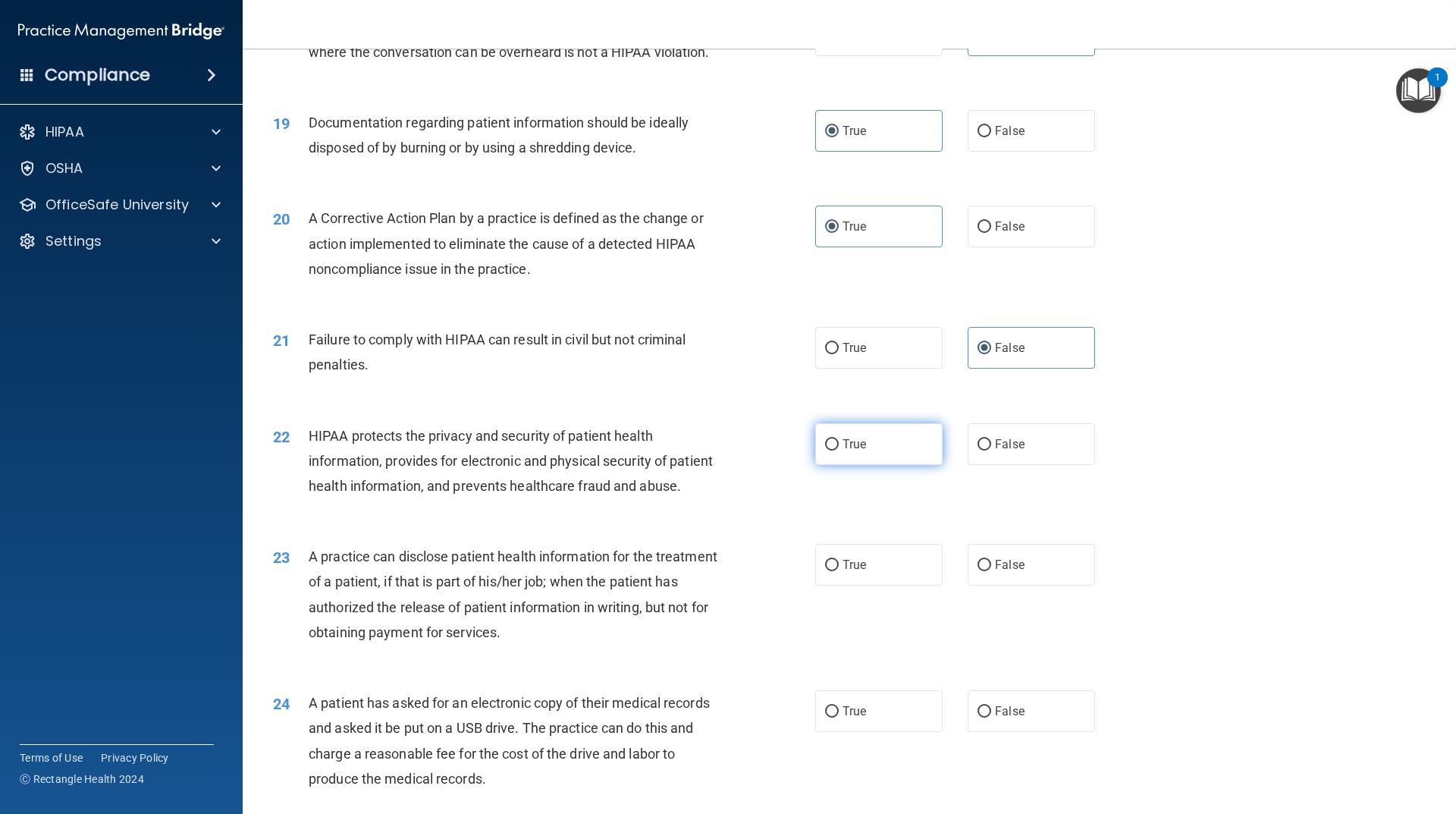
click at [873, 465] on label "True" at bounding box center [879, 444] width 128 height 42
click at [839, 451] on input "True" at bounding box center [832, 444] width 14 height 11
radio input "true"
click at [1005, 572] on span "False" at bounding box center [1010, 565] width 30 height 14
click at [992, 572] on input "False" at bounding box center [985, 565] width 14 height 11
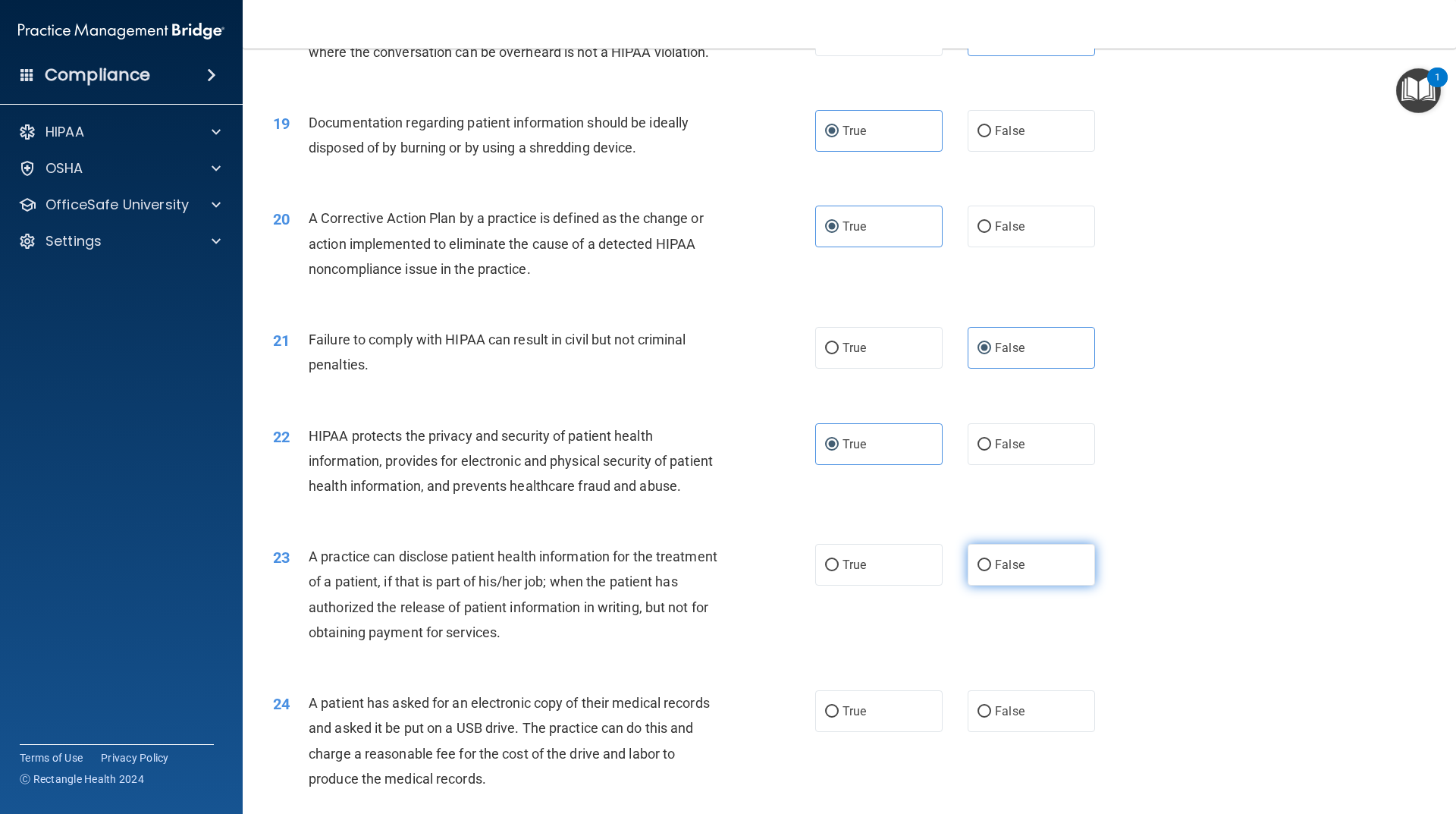
radio input "true"
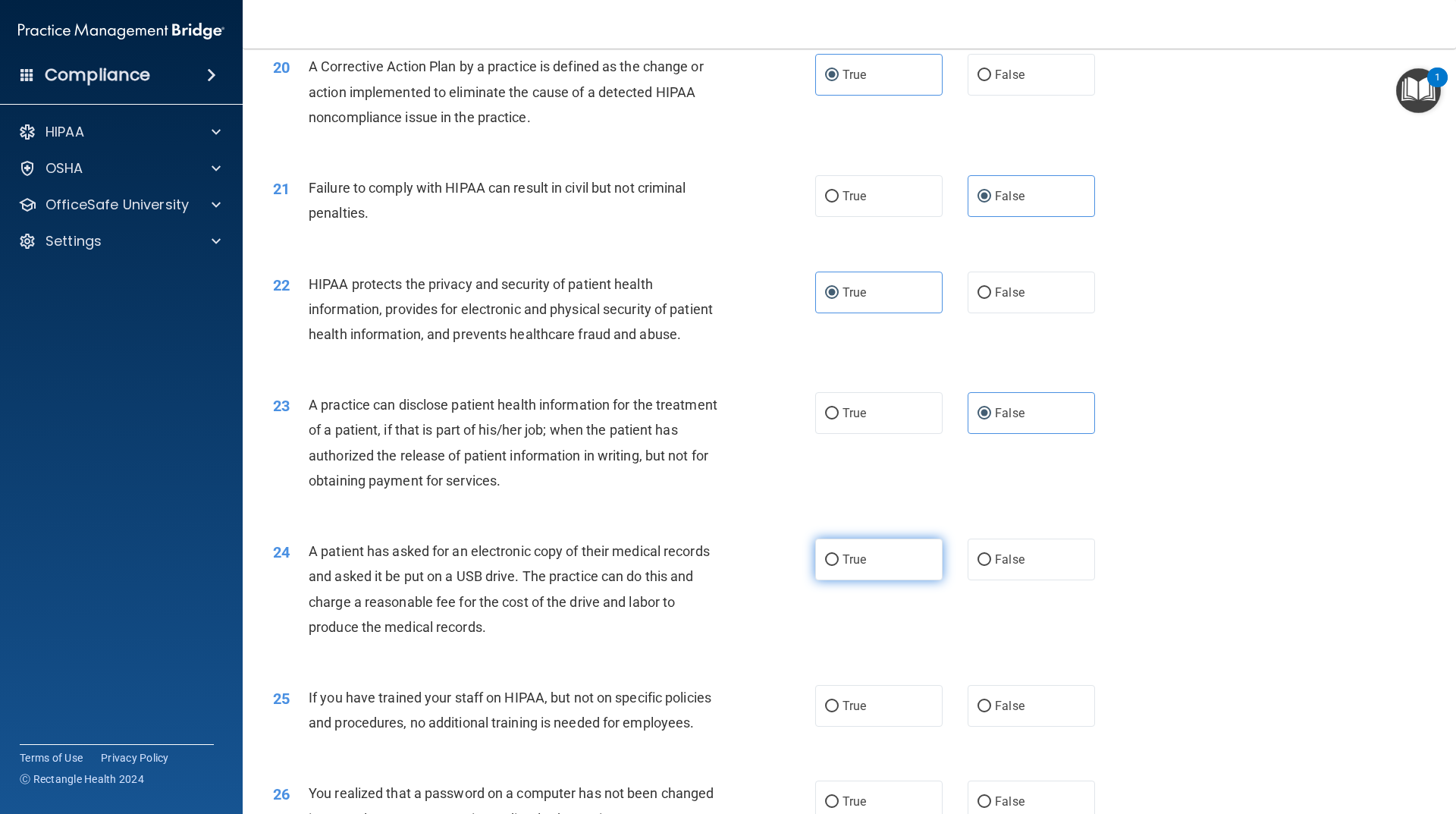
scroll to position [2200, 0]
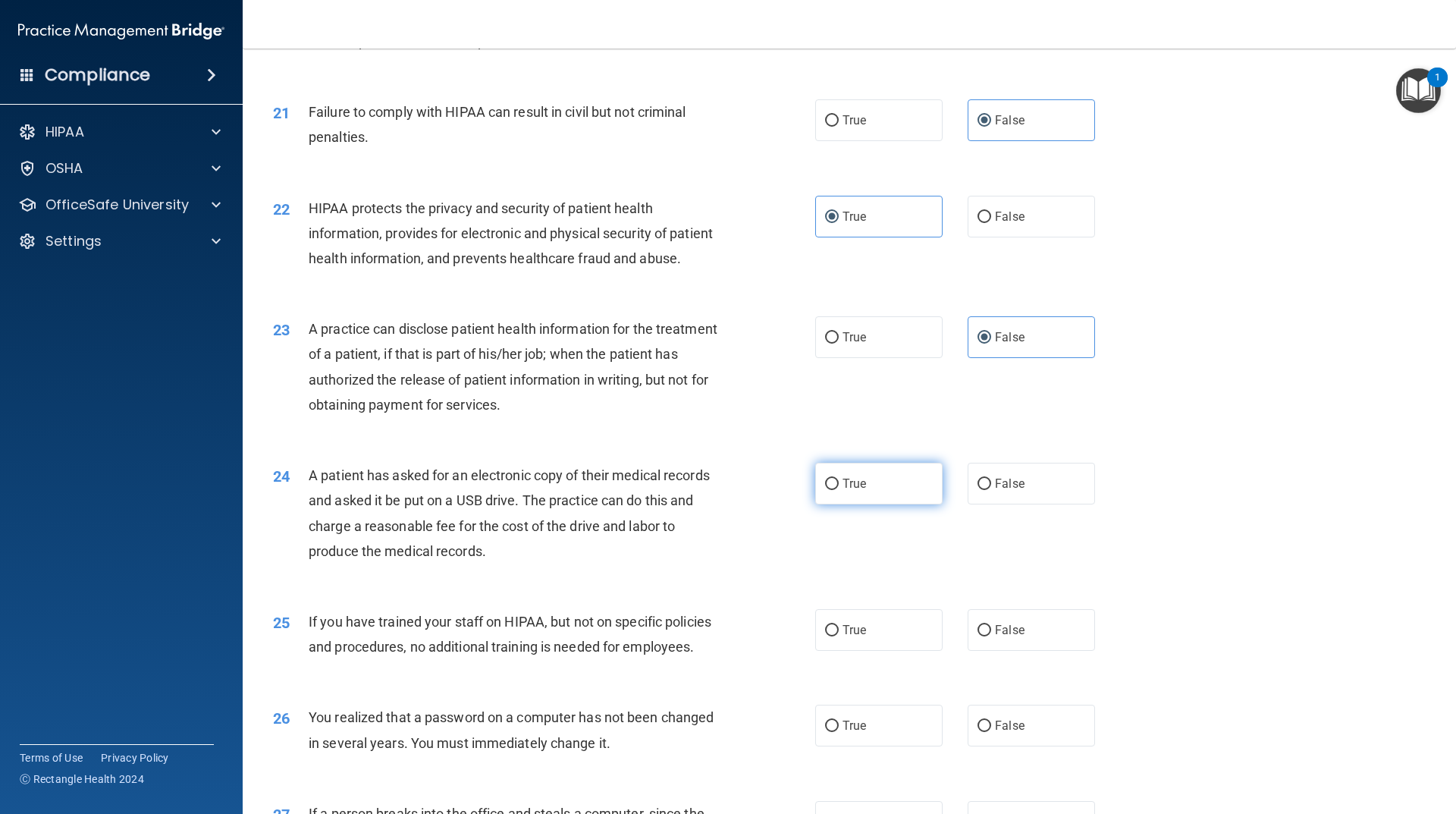
click at [901, 504] on label "True" at bounding box center [879, 483] width 128 height 42
click at [839, 490] on input "True" at bounding box center [832, 484] width 14 height 11
radio input "true"
click at [1007, 651] on label "False" at bounding box center [1032, 629] width 128 height 42
click at [992, 636] on input "False" at bounding box center [985, 630] width 14 height 11
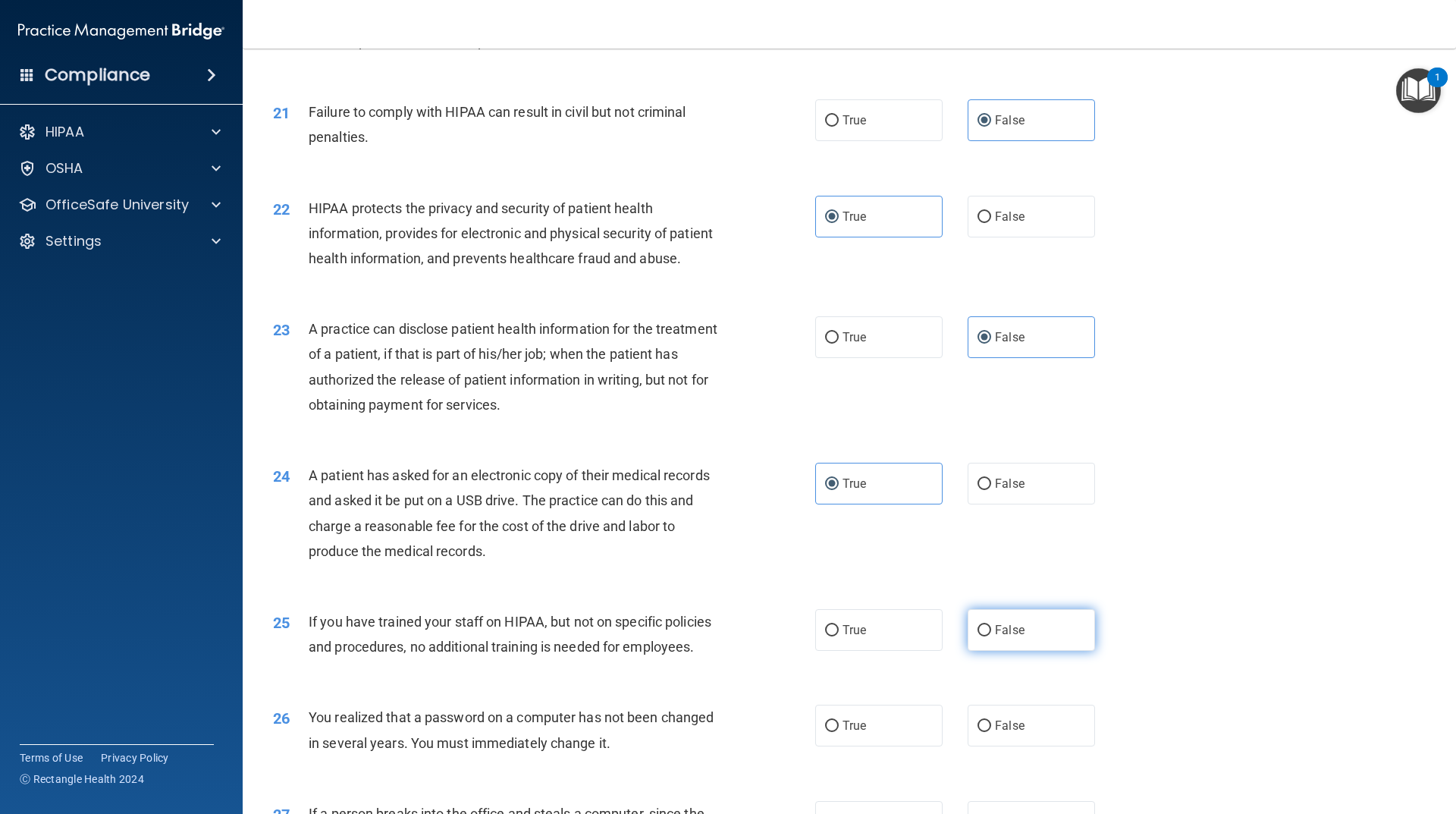
radio input "true"
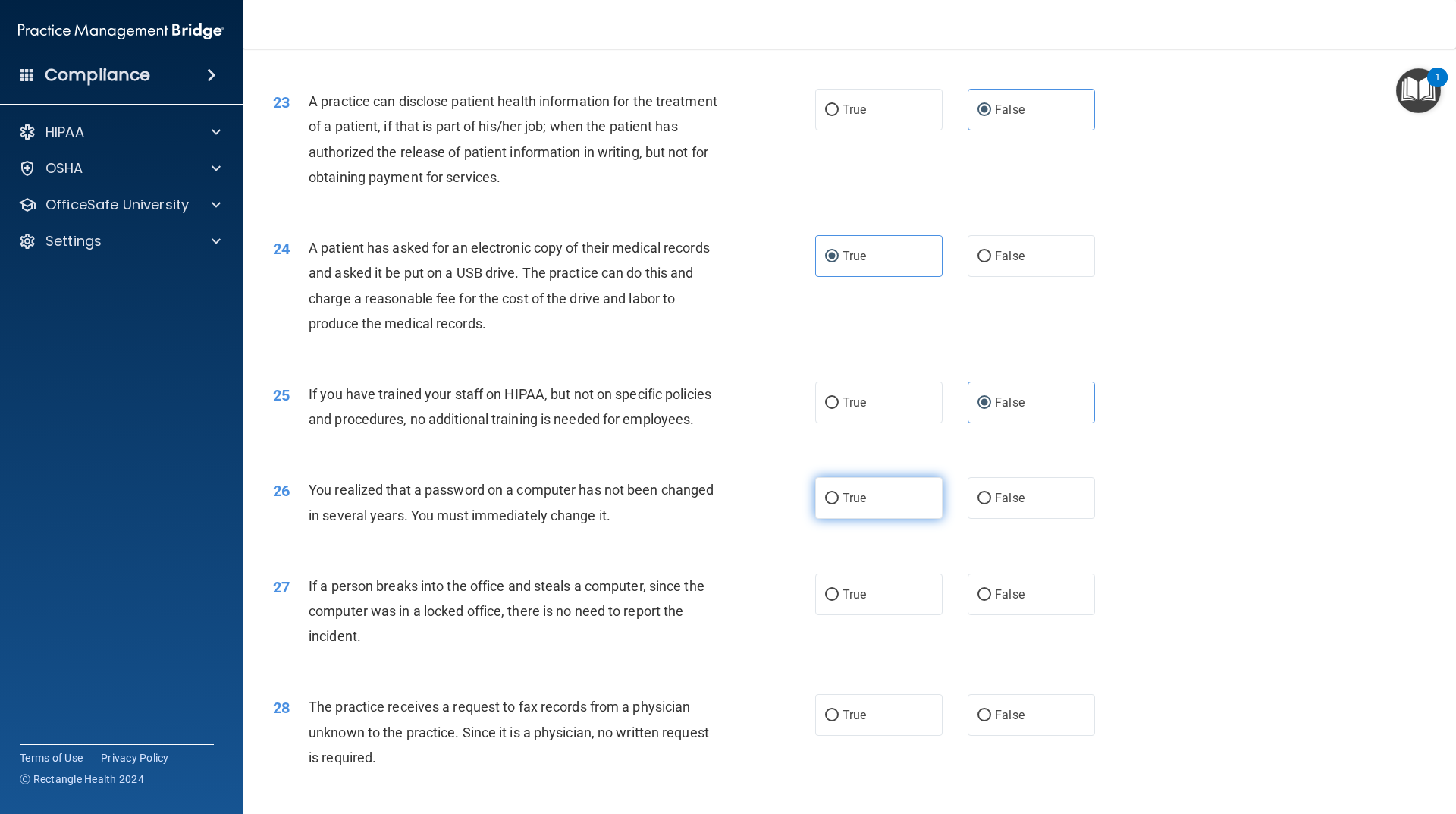
click at [868, 519] on label "True" at bounding box center [879, 498] width 128 height 42
click at [839, 504] on input "True" at bounding box center [832, 498] width 14 height 11
radio input "true"
click at [1010, 601] on span "False" at bounding box center [1010, 594] width 30 height 14
click at [992, 601] on input "False" at bounding box center [985, 595] width 14 height 11
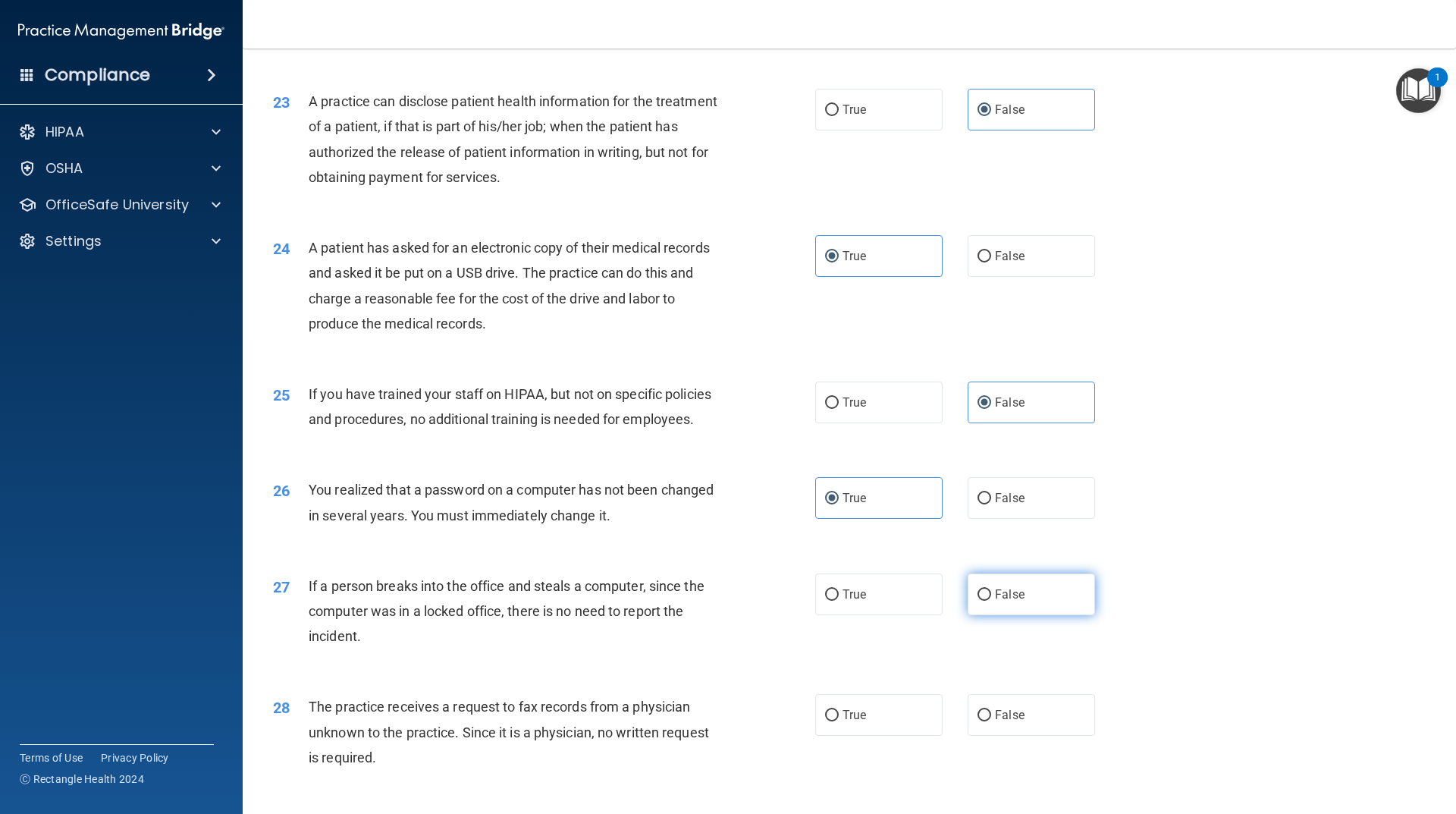
radio input "true"
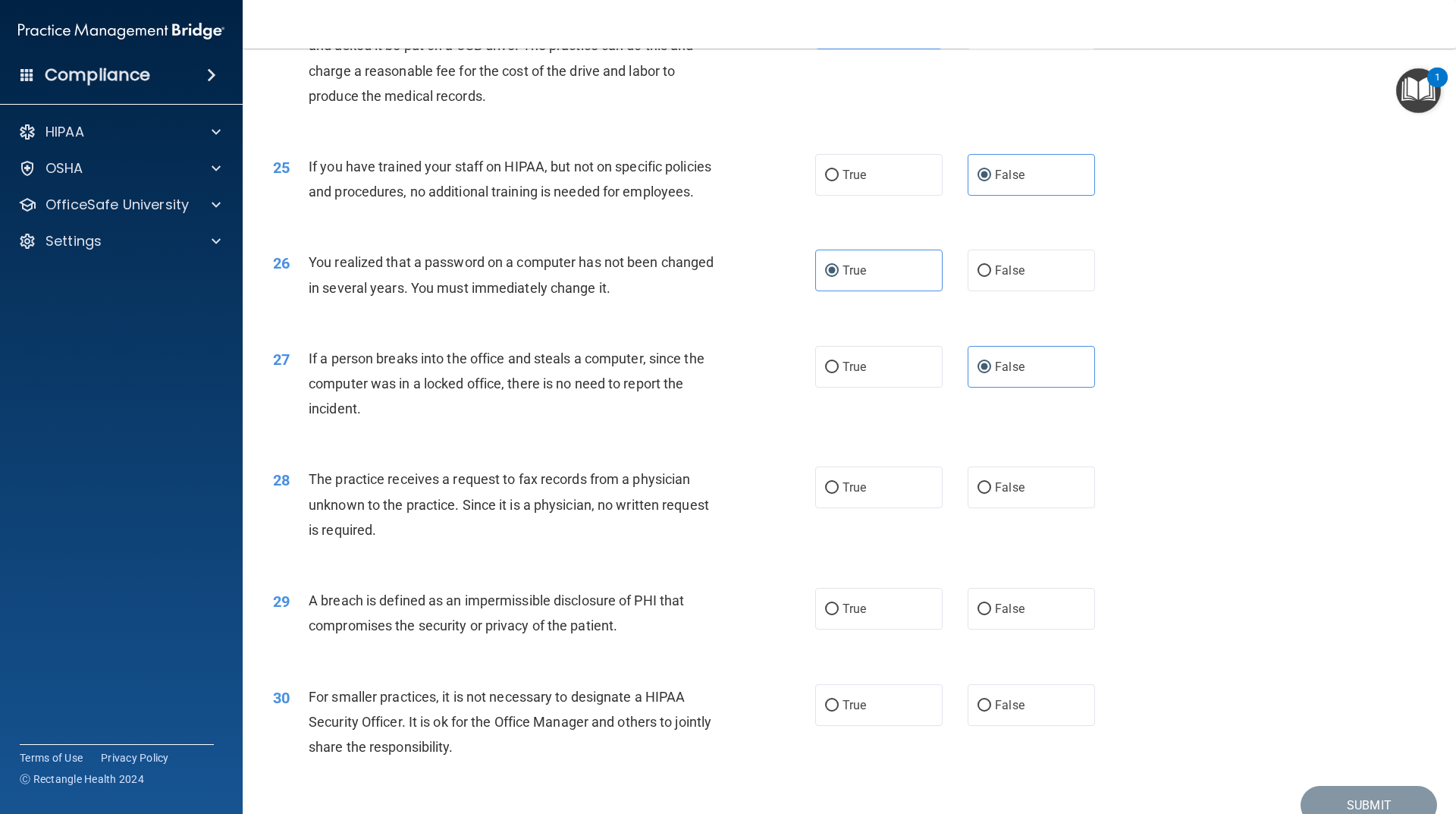
scroll to position [2731, 0]
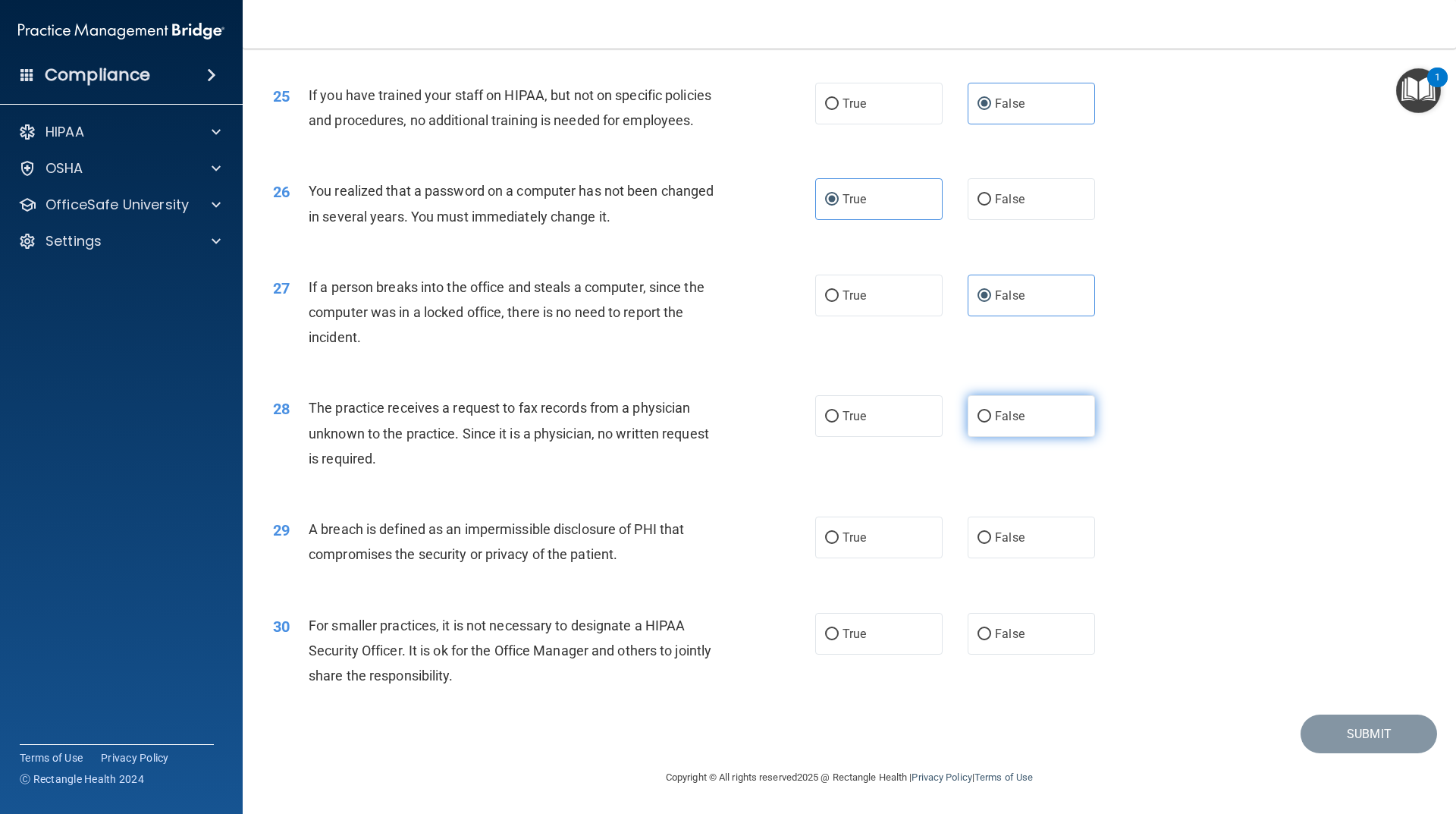
click at [998, 437] on label "False" at bounding box center [1032, 416] width 128 height 42
click at [992, 423] on input "False" at bounding box center [985, 416] width 14 height 11
radio input "true"
click at [899, 558] on label "True" at bounding box center [879, 537] width 128 height 42
click at [839, 544] on input "True" at bounding box center [832, 538] width 14 height 11
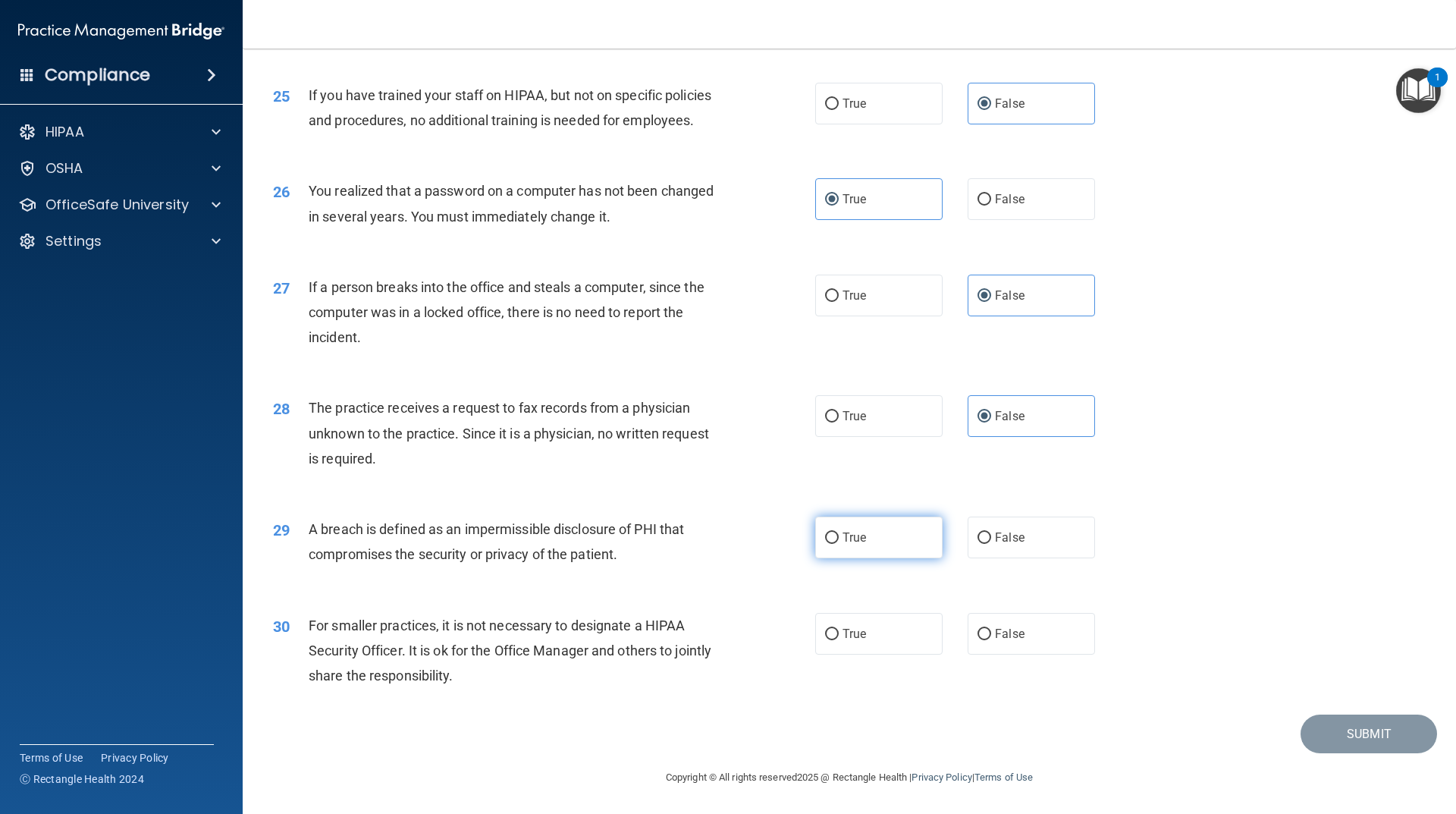
radio input "true"
click at [1024, 655] on label "False" at bounding box center [1032, 634] width 128 height 42
click at [992, 640] on input "False" at bounding box center [985, 634] width 14 height 11
radio input "true"
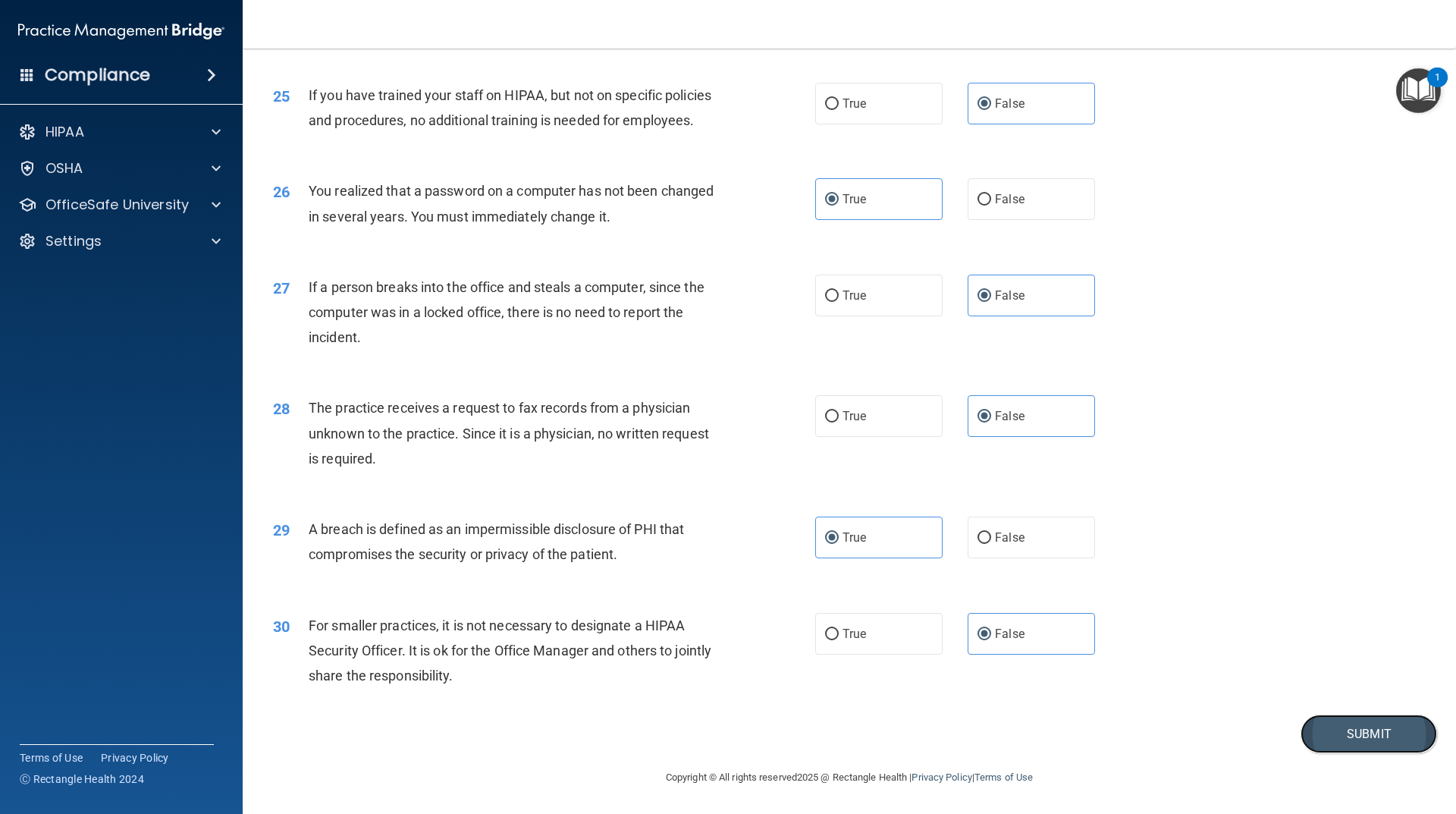
click at [1320, 732] on button "Submit" at bounding box center [1369, 733] width 137 height 38
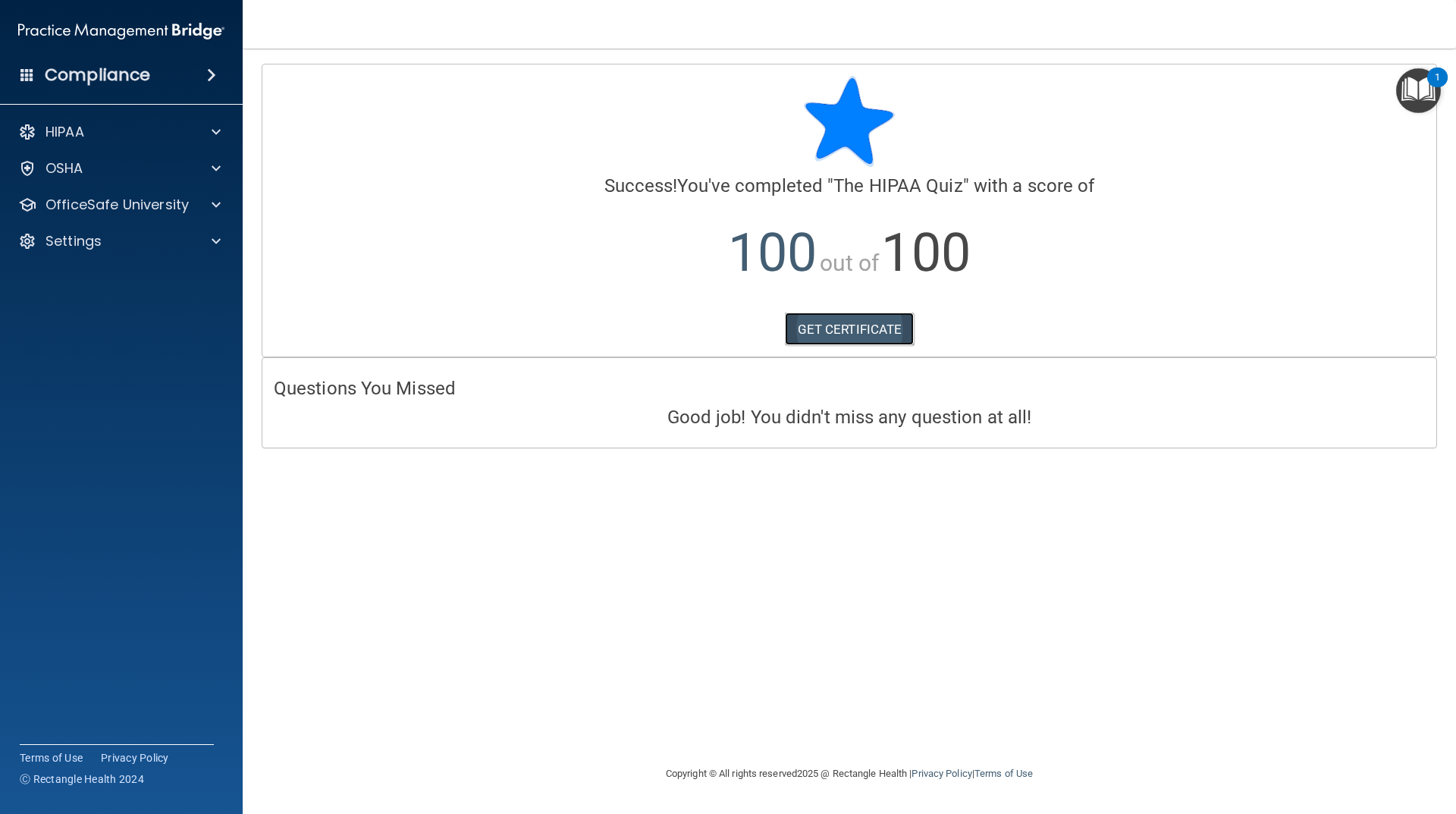
click at [862, 327] on link "GET CERTIFICATE" at bounding box center [850, 328] width 130 height 33
click at [119, 164] on div "OSHA" at bounding box center [100, 168] width 188 height 18
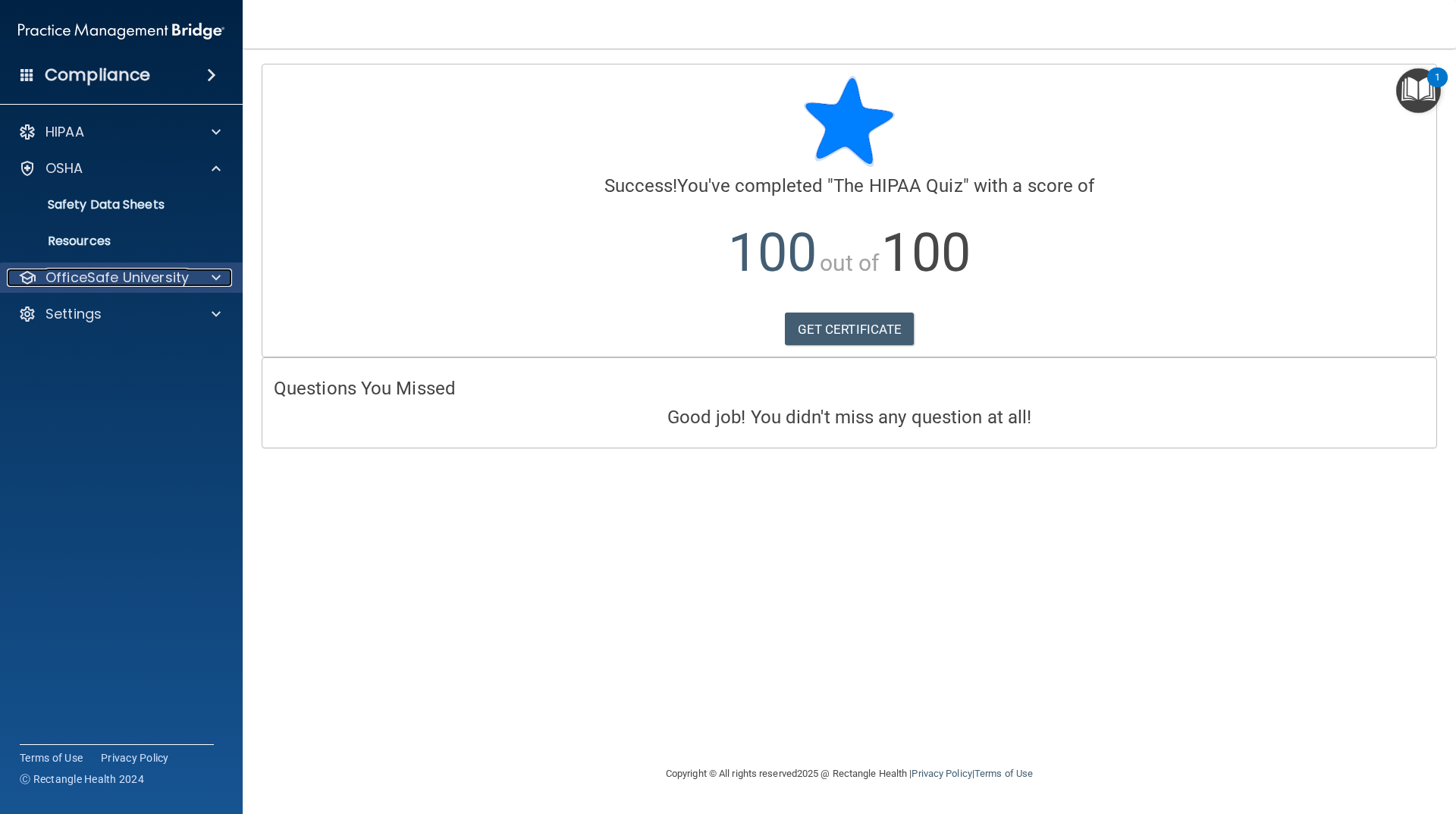
click at [151, 284] on p "OfficeSafe University" at bounding box center [117, 277] width 144 height 18
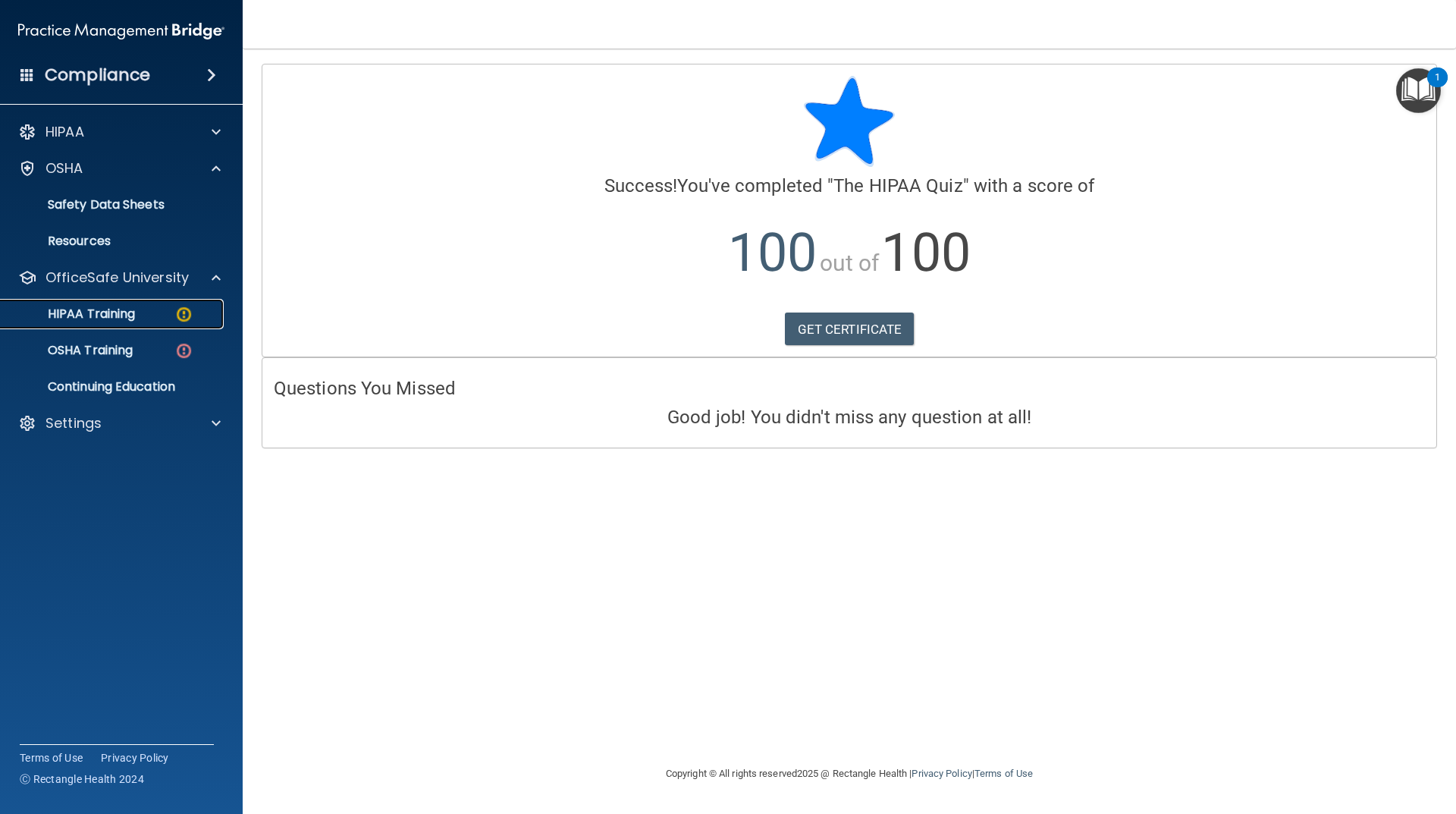
click at [145, 319] on div "HIPAA Training" at bounding box center [113, 314] width 207 height 15
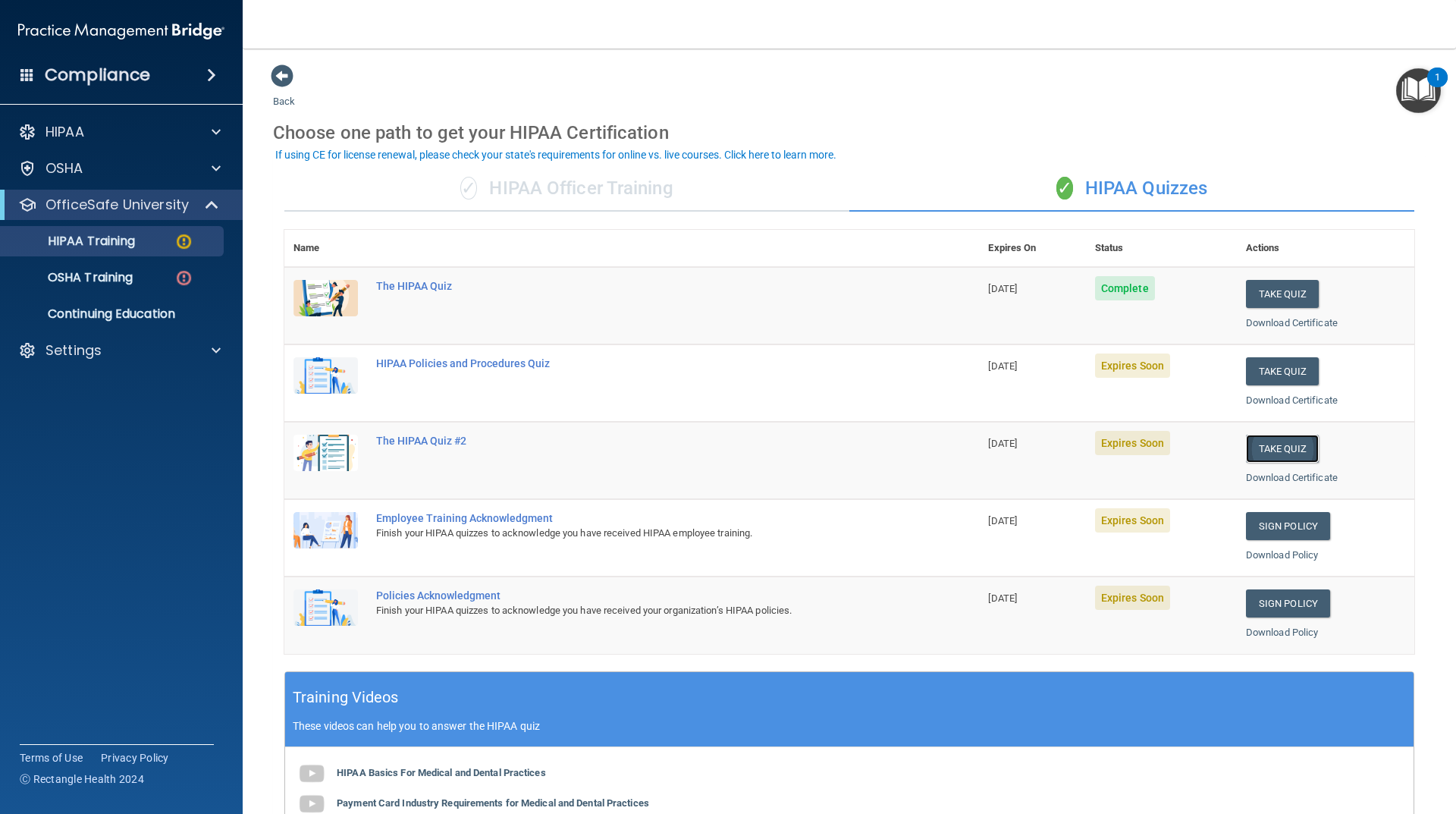
click at [1258, 453] on button "Take Quiz" at bounding box center [1283, 448] width 73 height 28
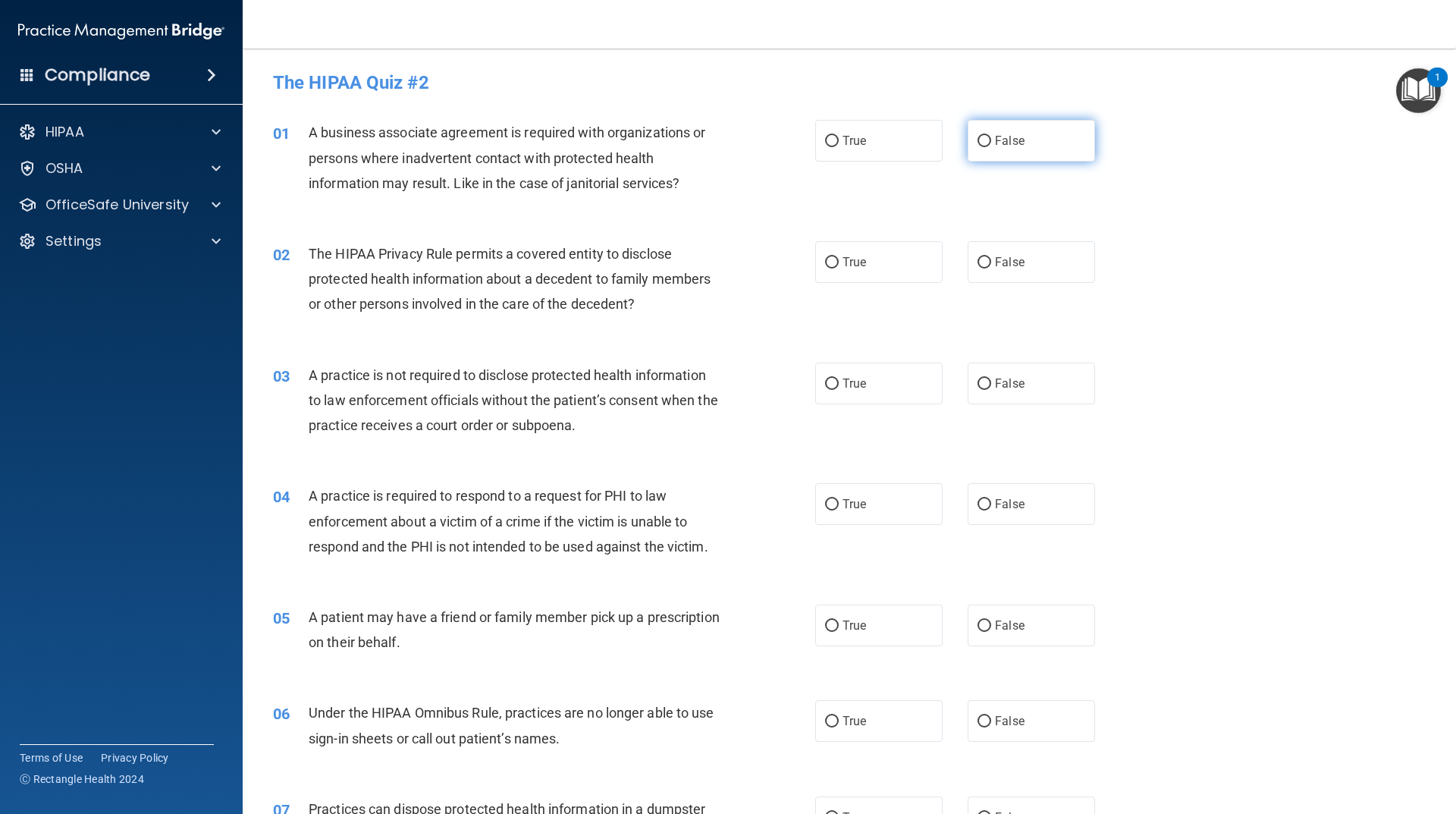
click at [999, 155] on label "False" at bounding box center [1032, 140] width 128 height 42
click at [992, 147] on input "False" at bounding box center [985, 141] width 14 height 11
radio input "true"
click at [884, 270] on label "True" at bounding box center [879, 262] width 128 height 42
click at [839, 269] on input "True" at bounding box center [832, 262] width 14 height 11
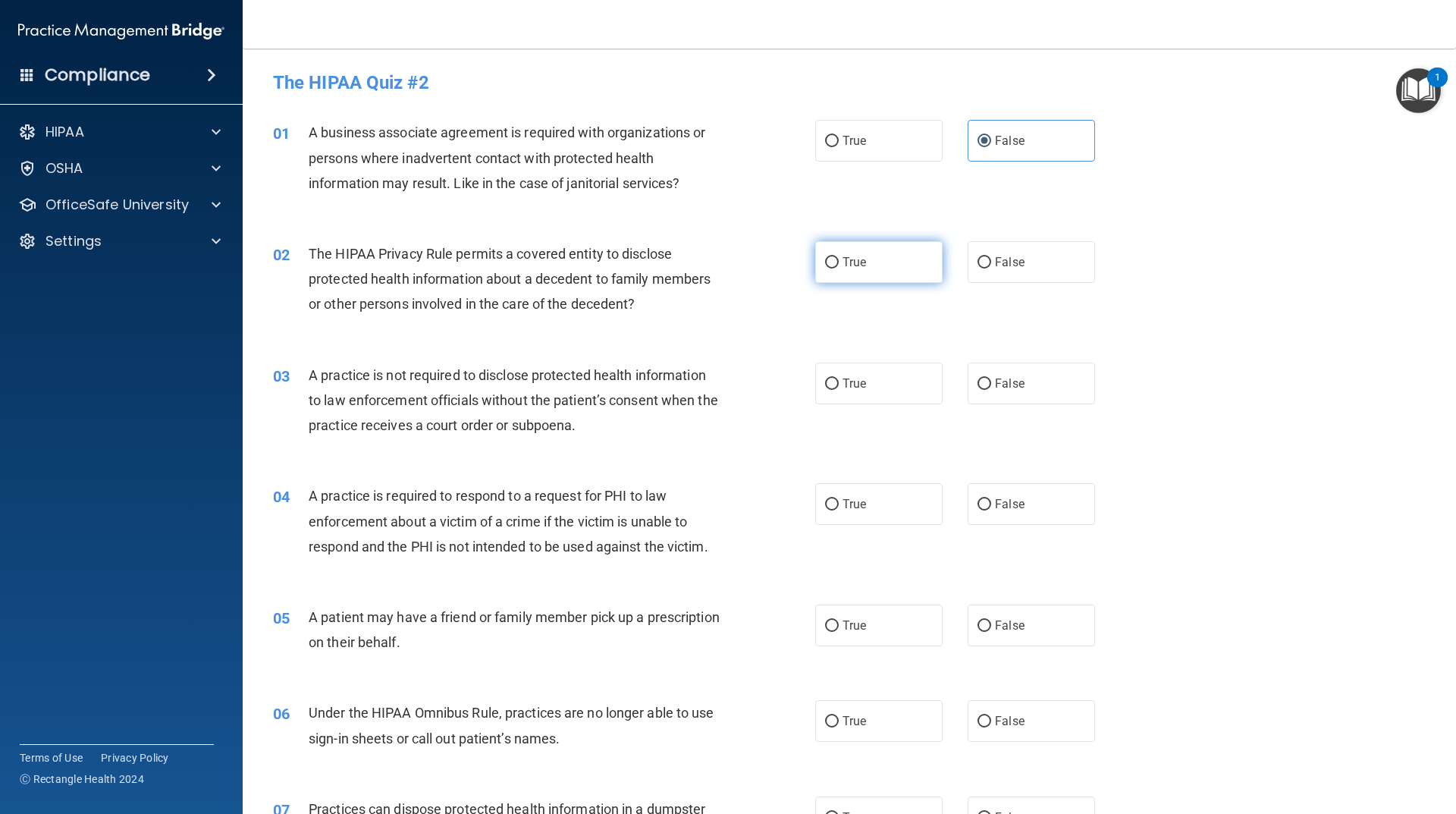
radio input "true"
click at [1020, 395] on label "False" at bounding box center [1032, 383] width 128 height 42
click at [992, 390] on input "False" at bounding box center [985, 384] width 14 height 11
radio input "true"
click at [902, 504] on label "True" at bounding box center [879, 504] width 128 height 42
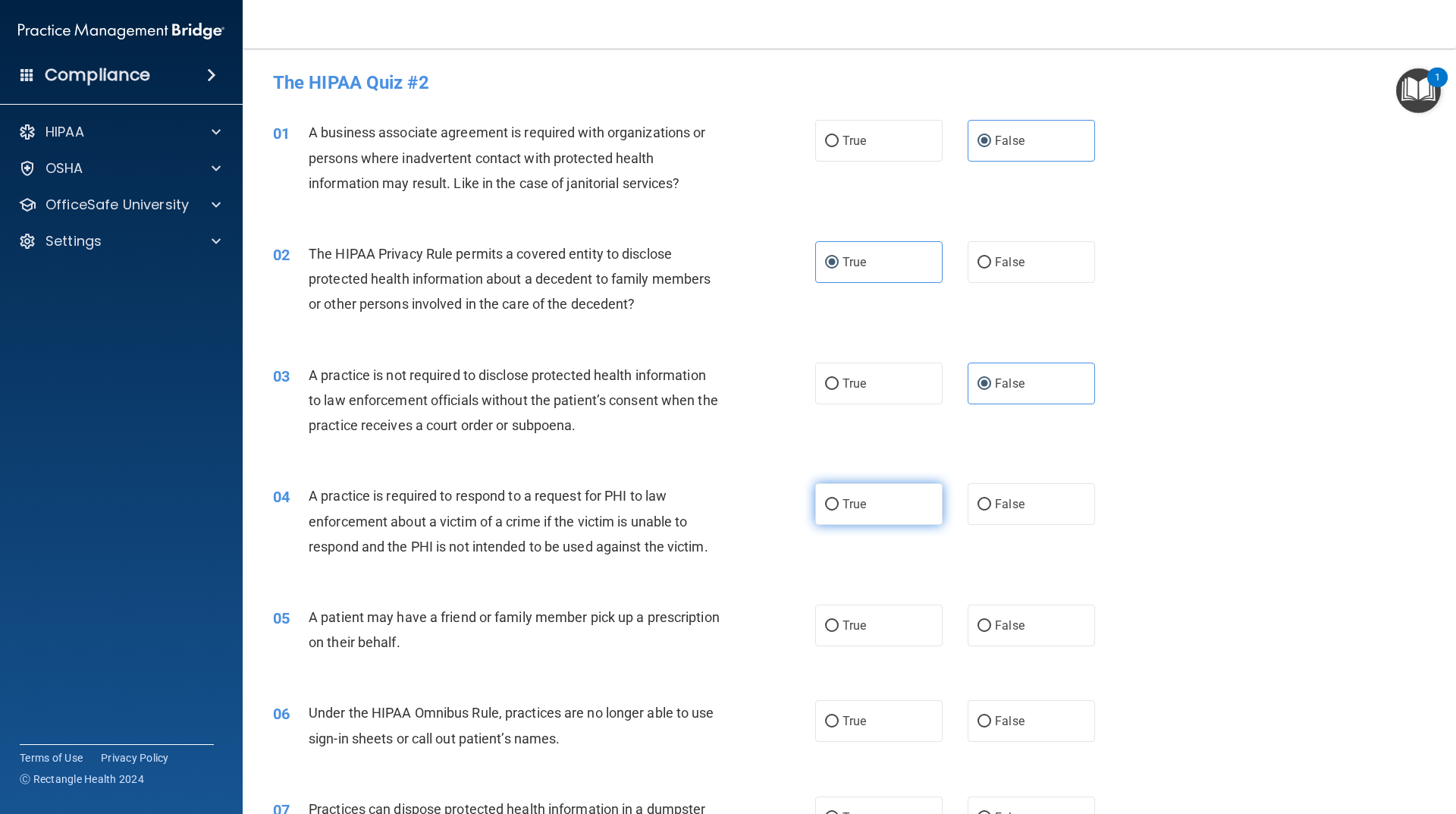
click at [839, 504] on input "True" at bounding box center [832, 504] width 14 height 11
radio input "true"
click at [895, 621] on label "True" at bounding box center [879, 625] width 128 height 42
click at [839, 621] on input "True" at bounding box center [832, 626] width 14 height 11
radio input "true"
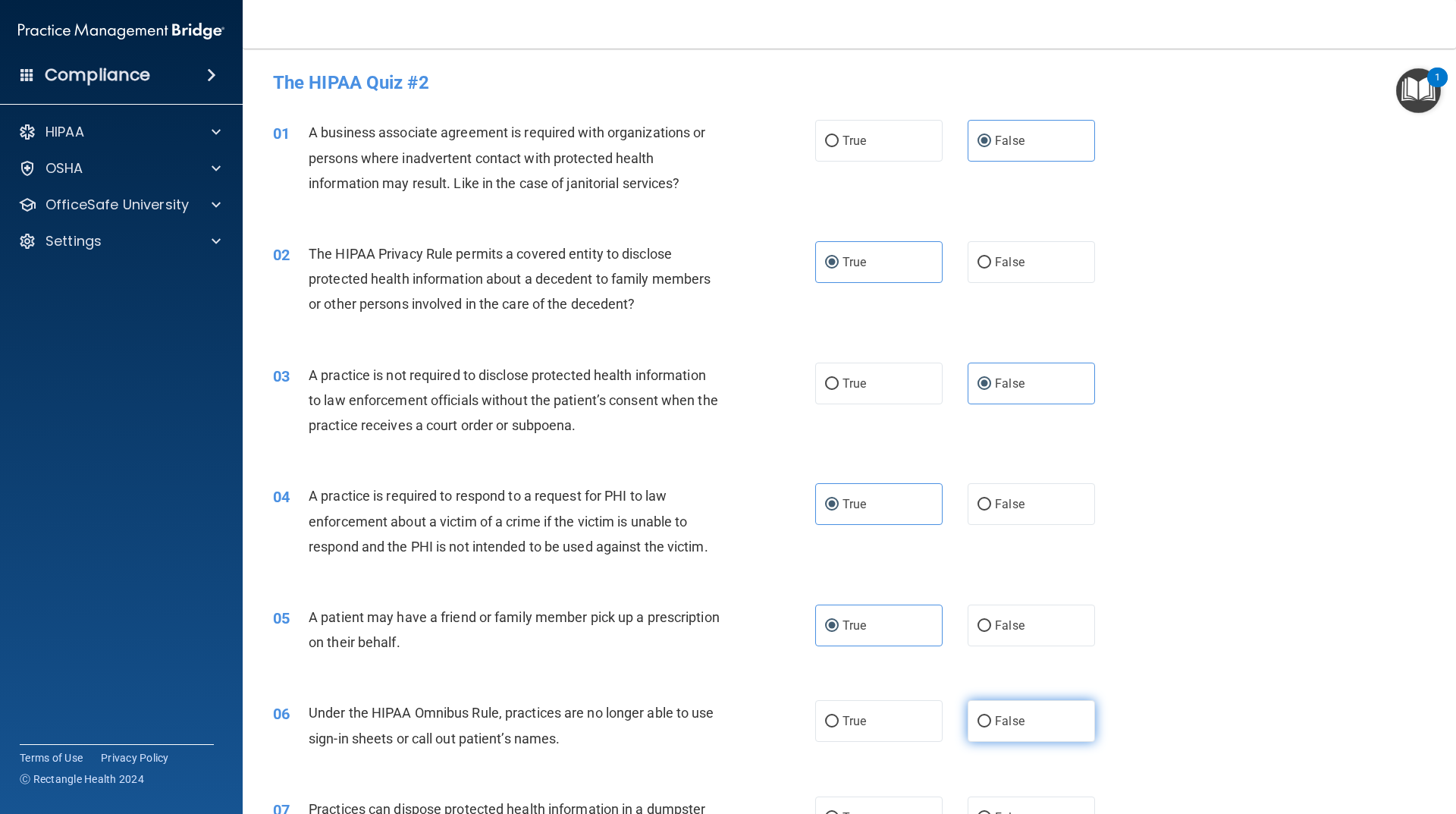
click at [1021, 726] on label "False" at bounding box center [1032, 720] width 128 height 42
click at [992, 726] on input "False" at bounding box center [985, 721] width 14 height 11
radio input "true"
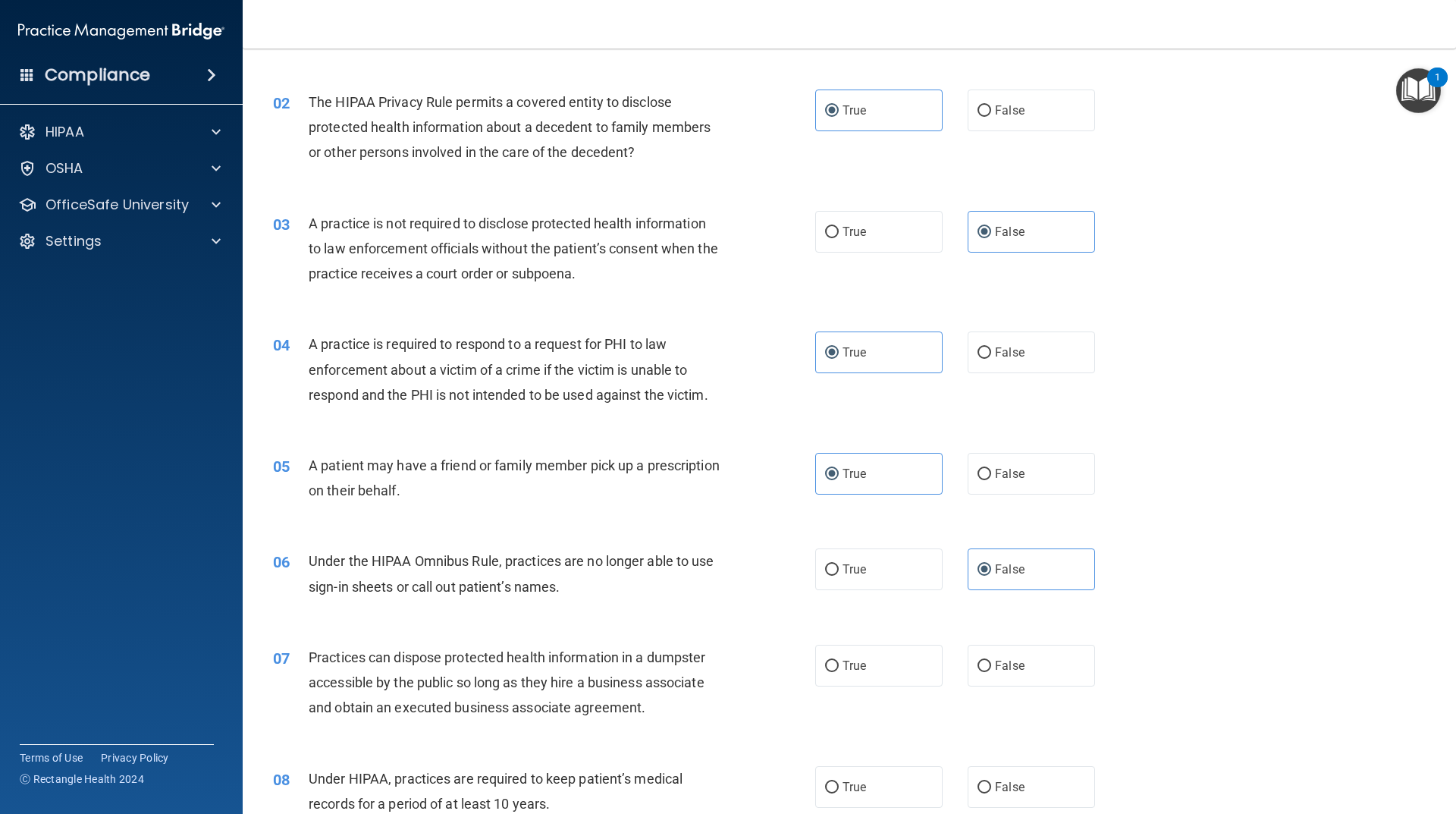
scroll to position [228, 0]
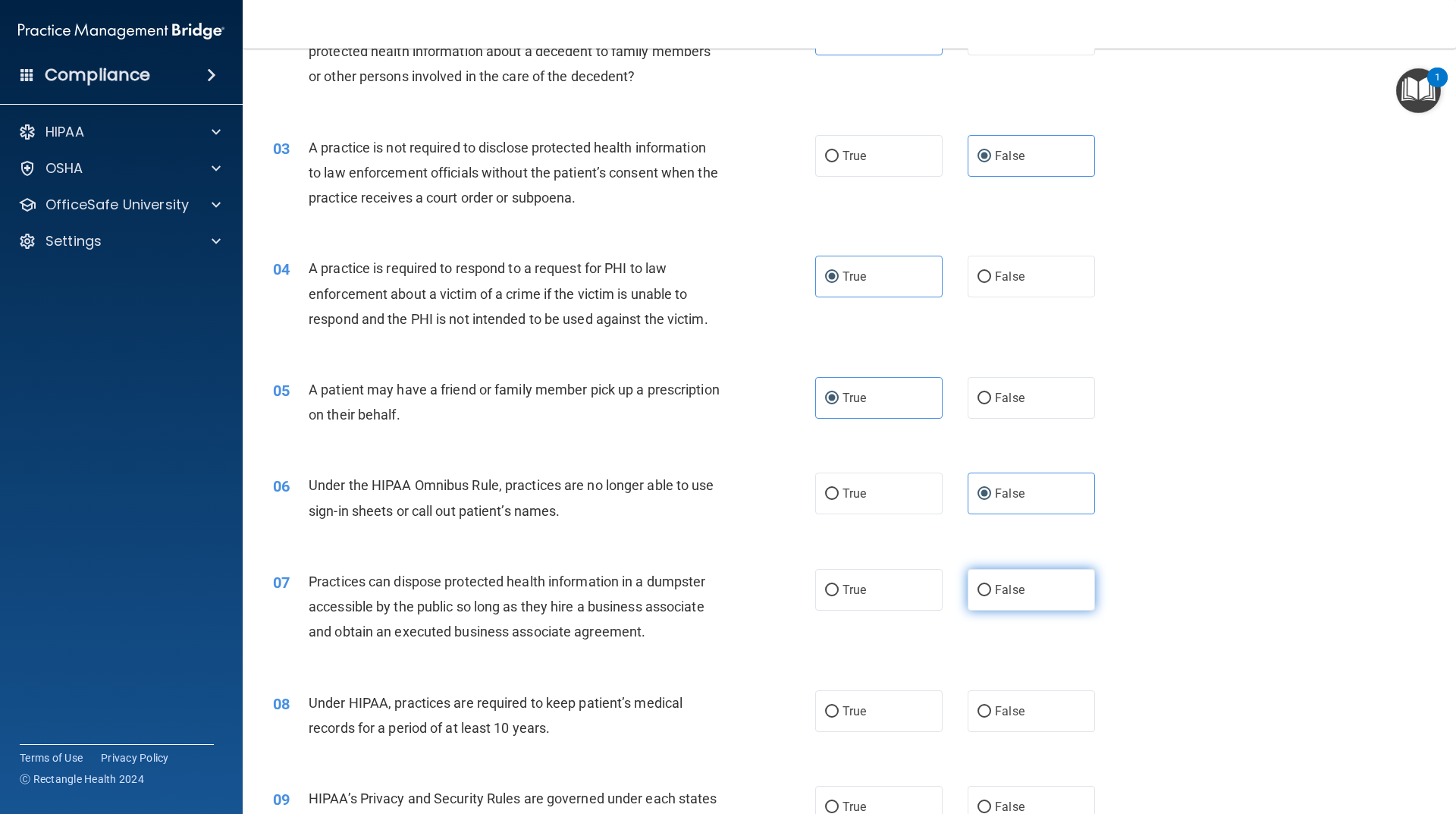
click at [993, 606] on label "False" at bounding box center [1032, 589] width 128 height 42
click at [992, 596] on input "False" at bounding box center [985, 590] width 14 height 11
radio input "true"
click at [1009, 713] on span "False" at bounding box center [1010, 711] width 30 height 14
click at [992, 713] on input "False" at bounding box center [985, 711] width 14 height 11
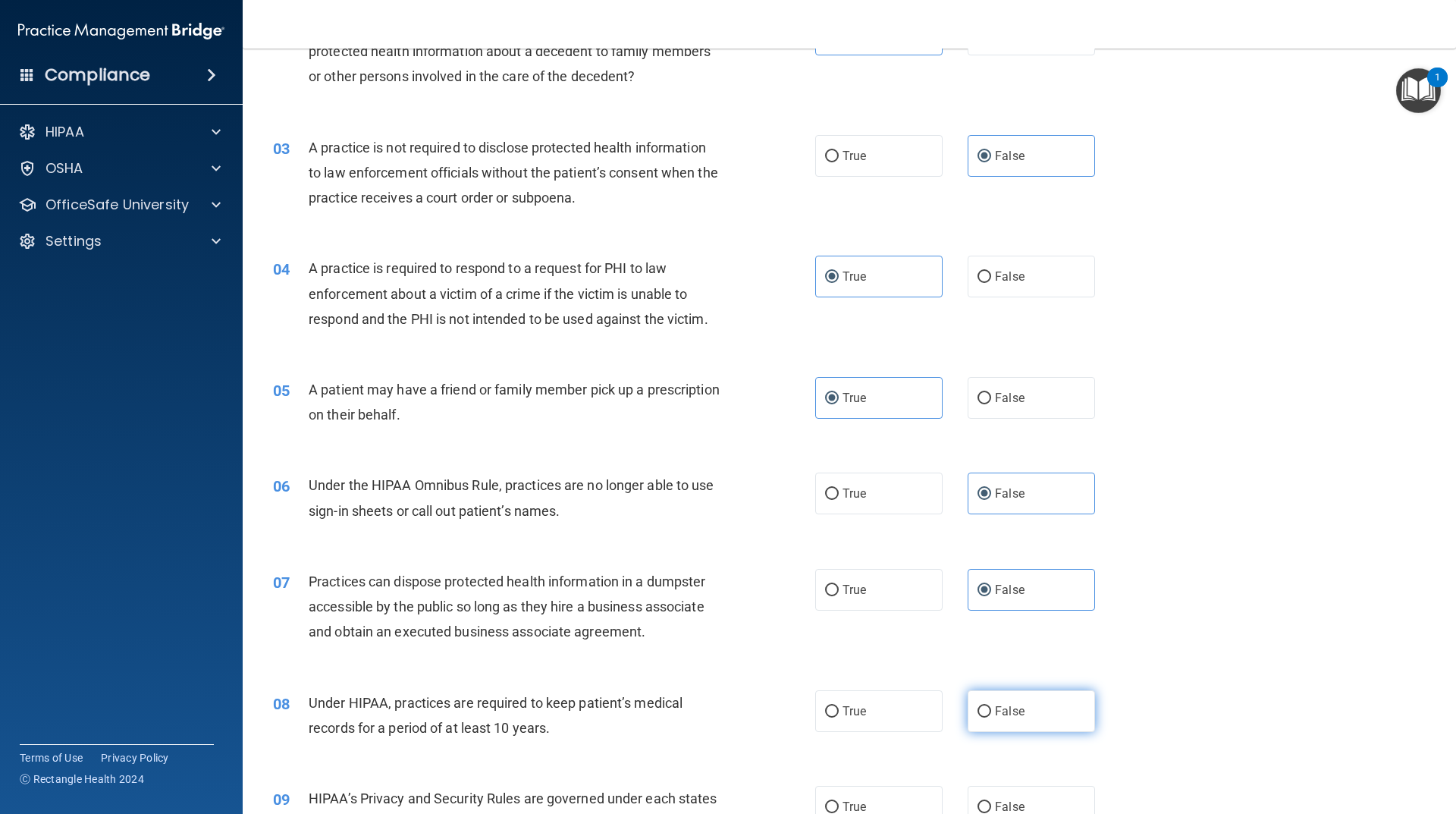
radio input "true"
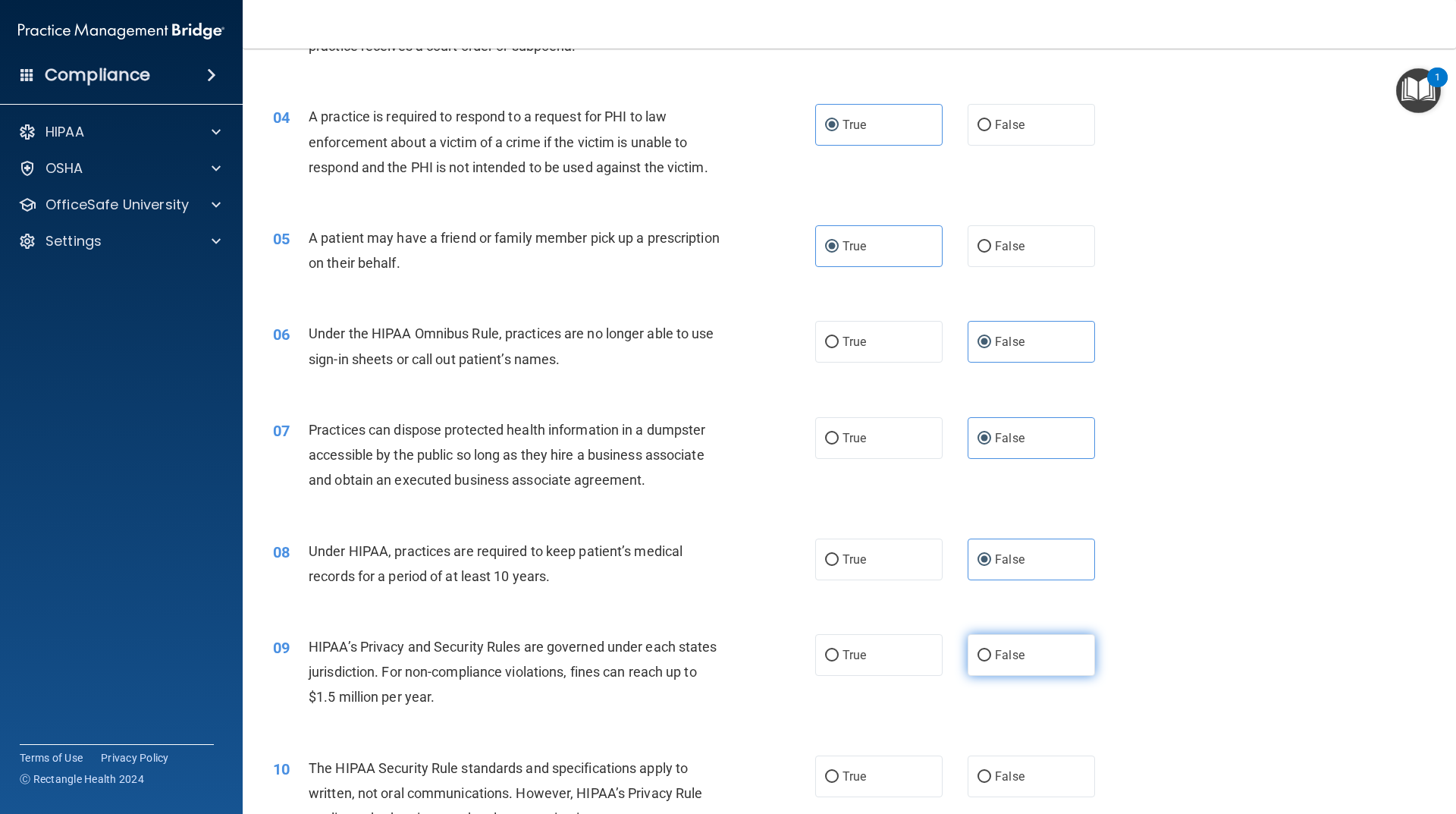
click at [1015, 660] on span "False" at bounding box center [1010, 655] width 30 height 14
click at [992, 660] on input "False" at bounding box center [985, 655] width 14 height 11
radio input "true"
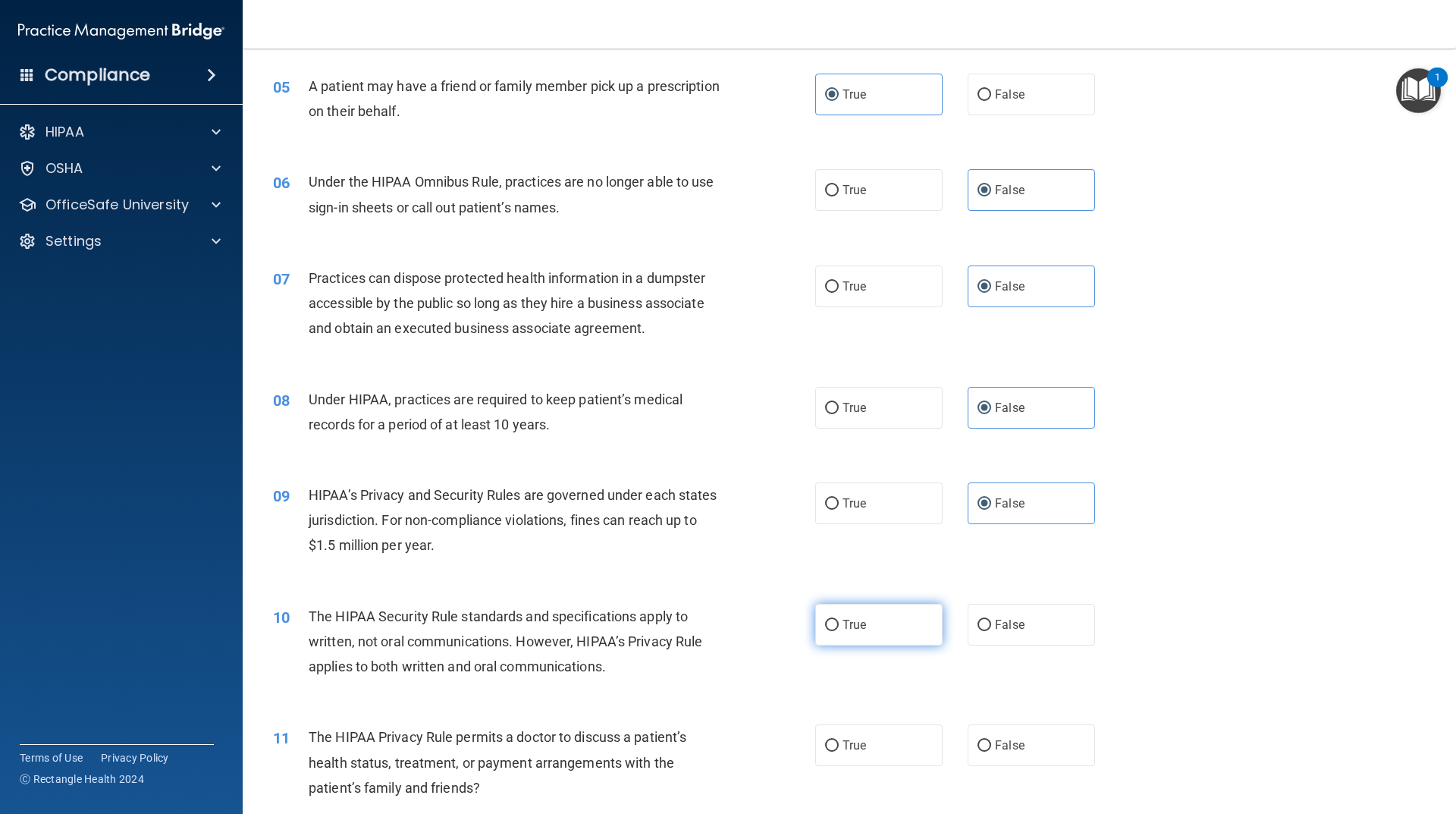
click at [886, 625] on label "True" at bounding box center [879, 624] width 128 height 42
click at [839, 625] on input "True" at bounding box center [832, 625] width 14 height 11
radio input "true"
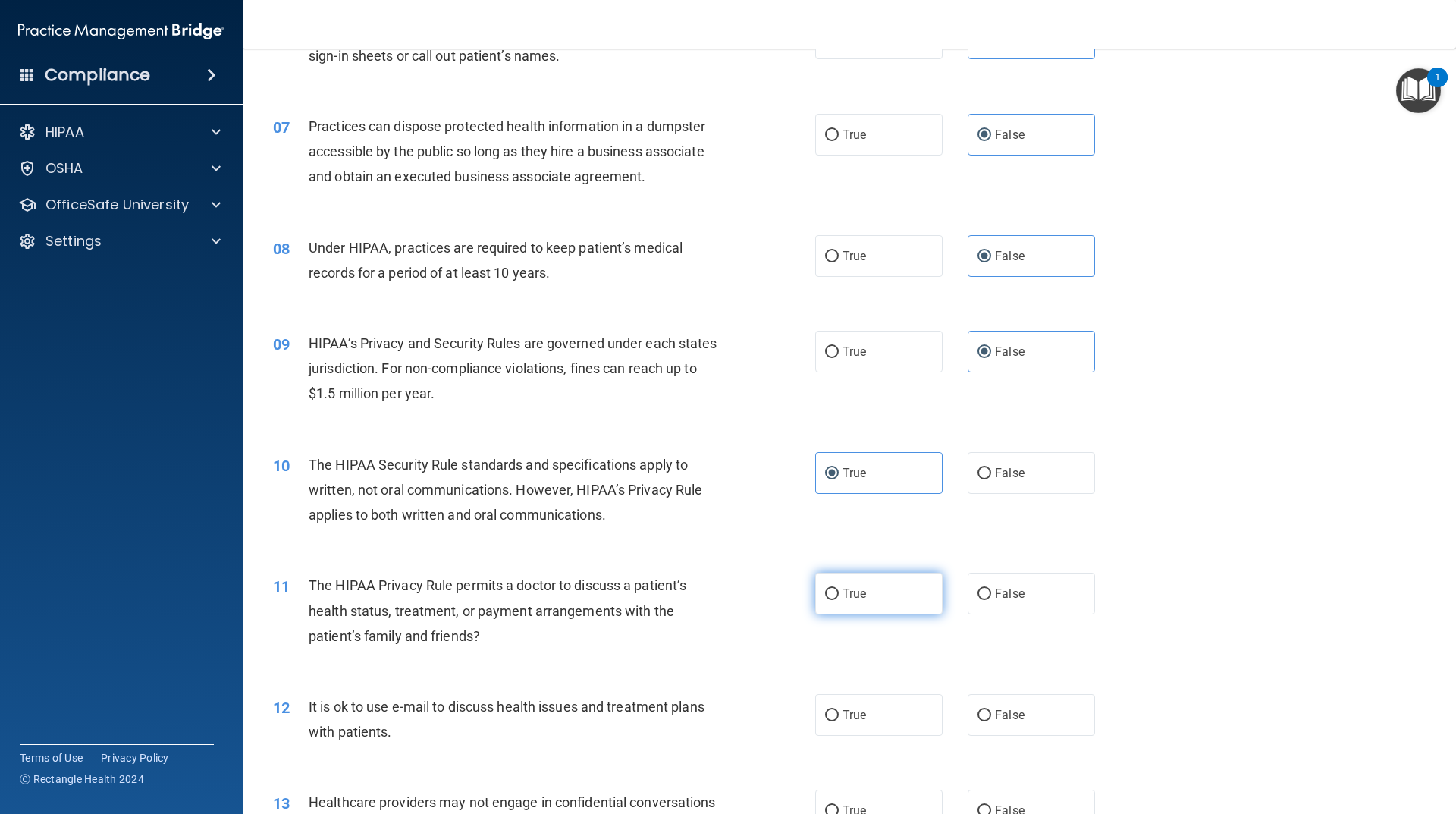
click at [902, 596] on label "True" at bounding box center [879, 593] width 128 height 42
click at [839, 596] on input "True" at bounding box center [832, 594] width 14 height 11
radio input "true"
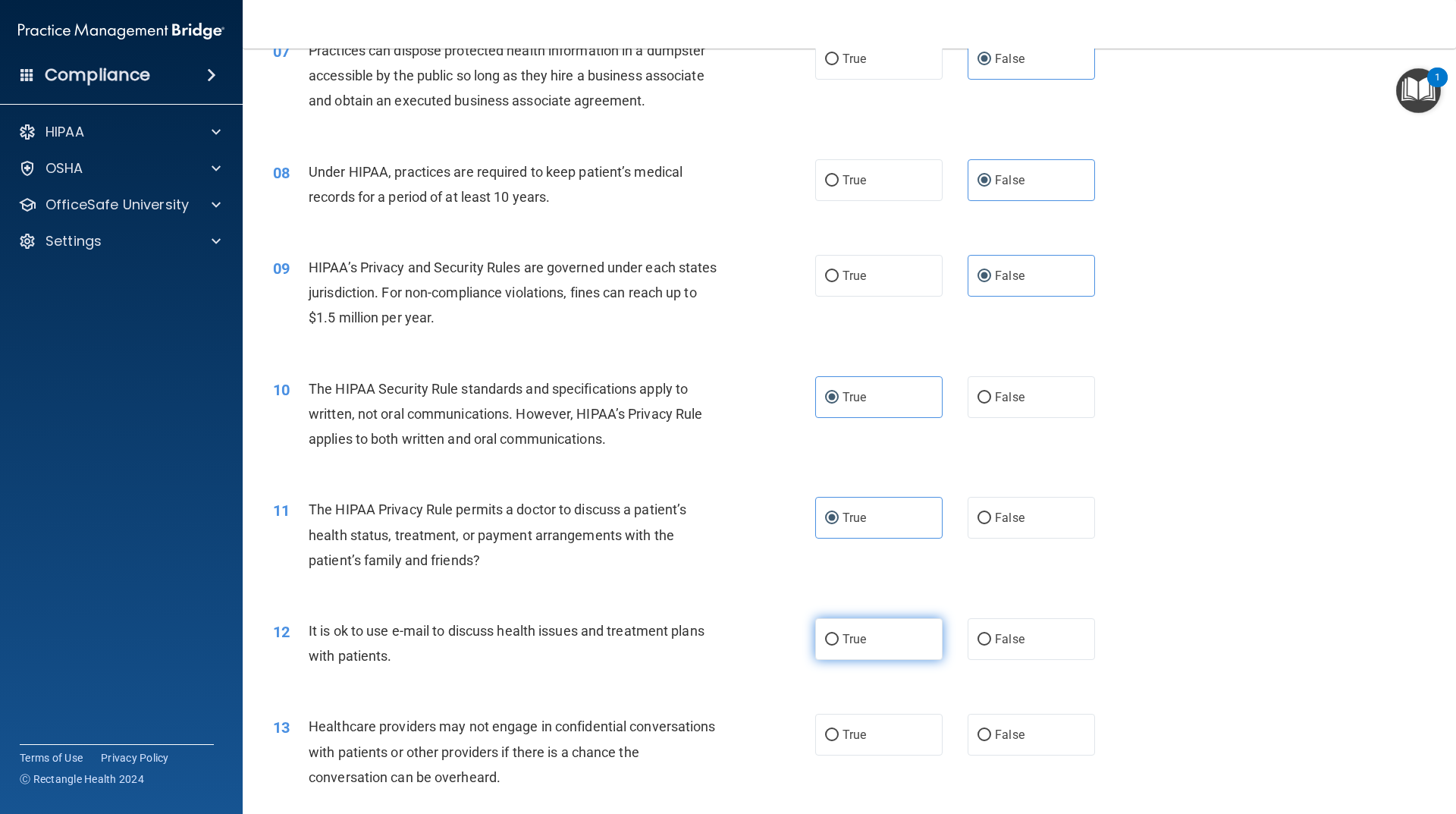
click at [895, 635] on label "True" at bounding box center [879, 639] width 128 height 42
click at [839, 635] on input "True" at bounding box center [832, 640] width 14 height 11
radio input "true"
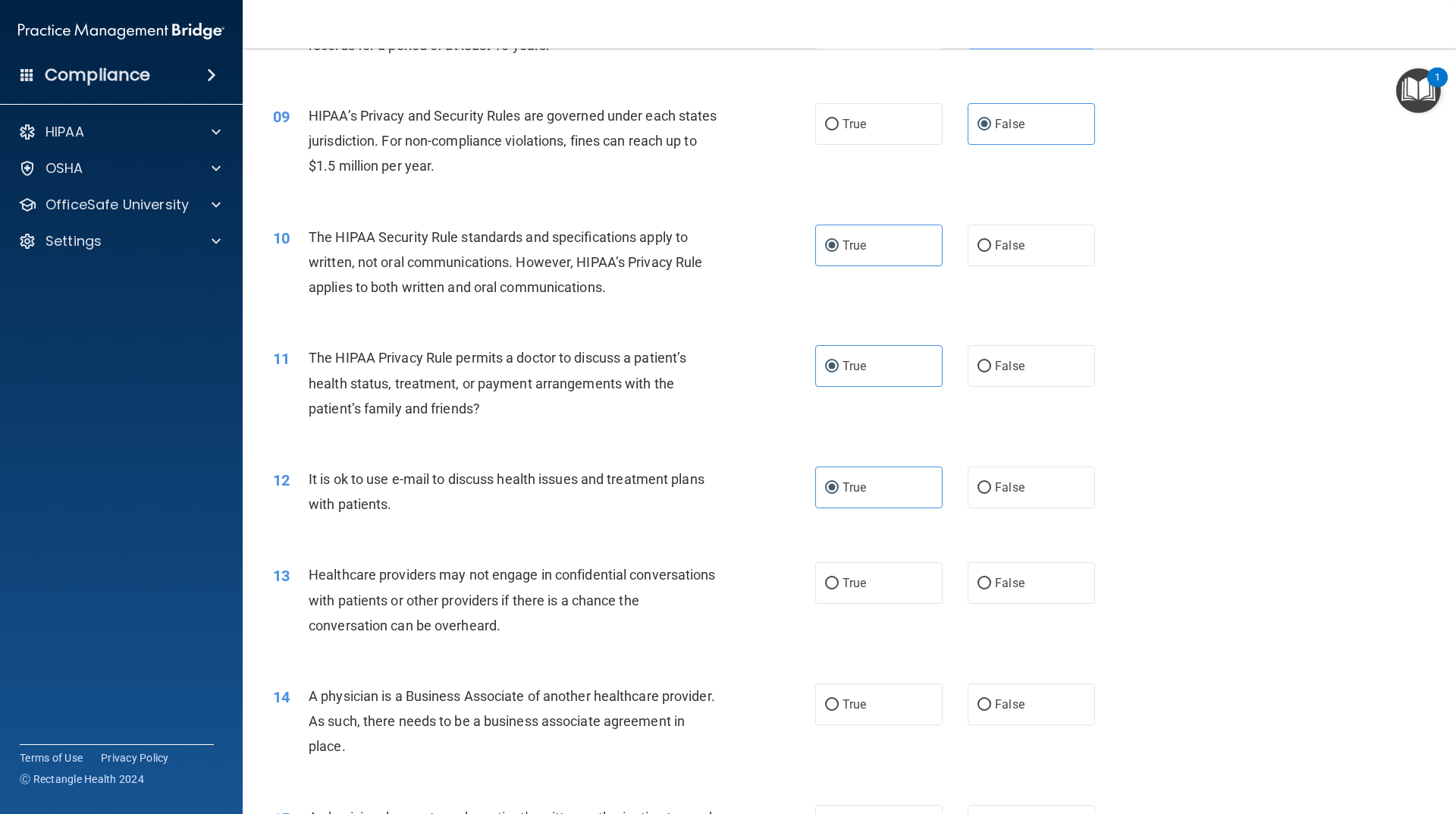
scroll to position [986, 0]
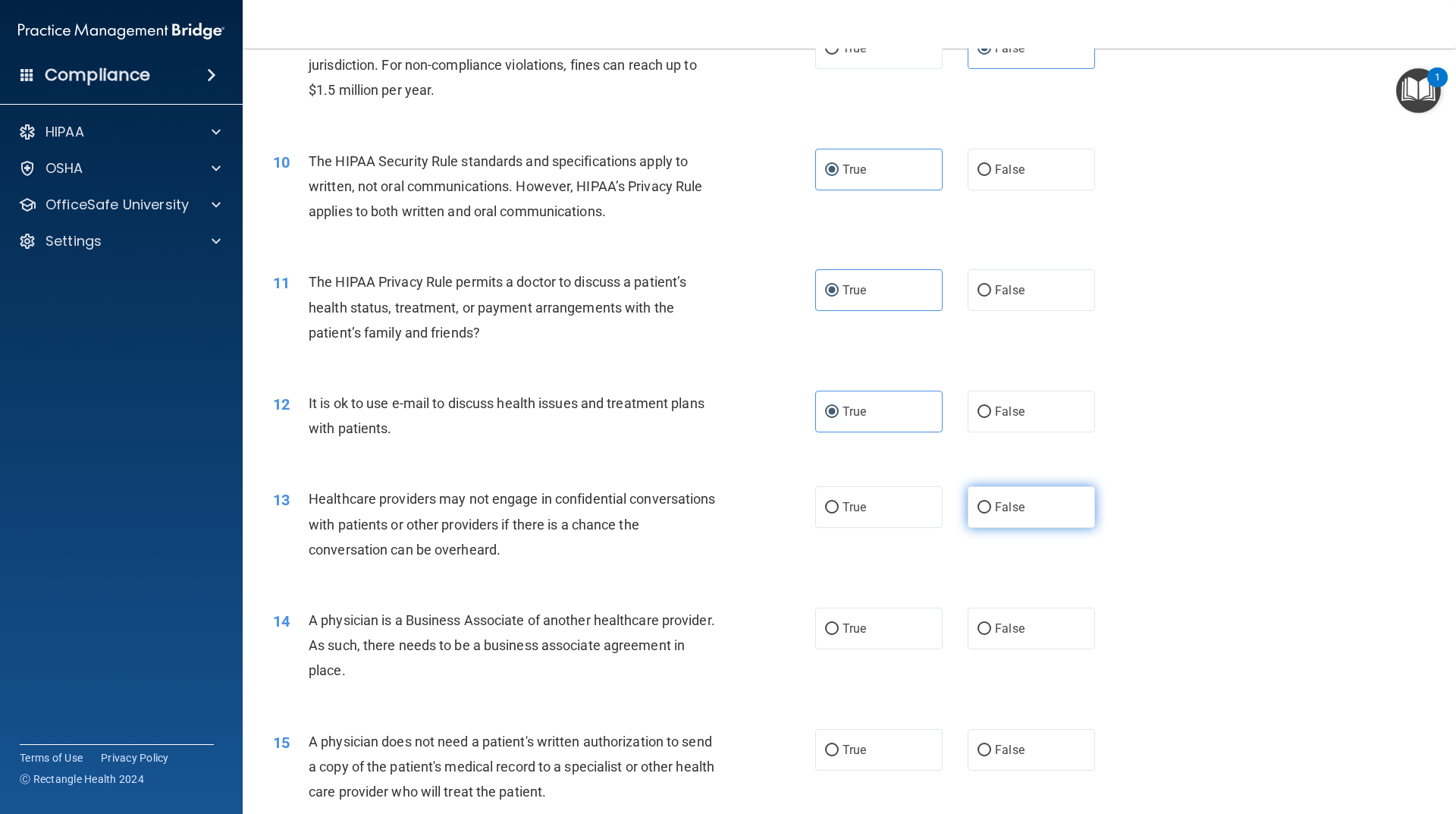
click at [995, 510] on span "False" at bounding box center [1010, 507] width 30 height 14
click at [991, 510] on input "False" at bounding box center [985, 507] width 14 height 11
radio input "true"
click at [995, 625] on span "False" at bounding box center [1010, 628] width 30 height 14
click at [992, 625] on input "False" at bounding box center [985, 629] width 14 height 11
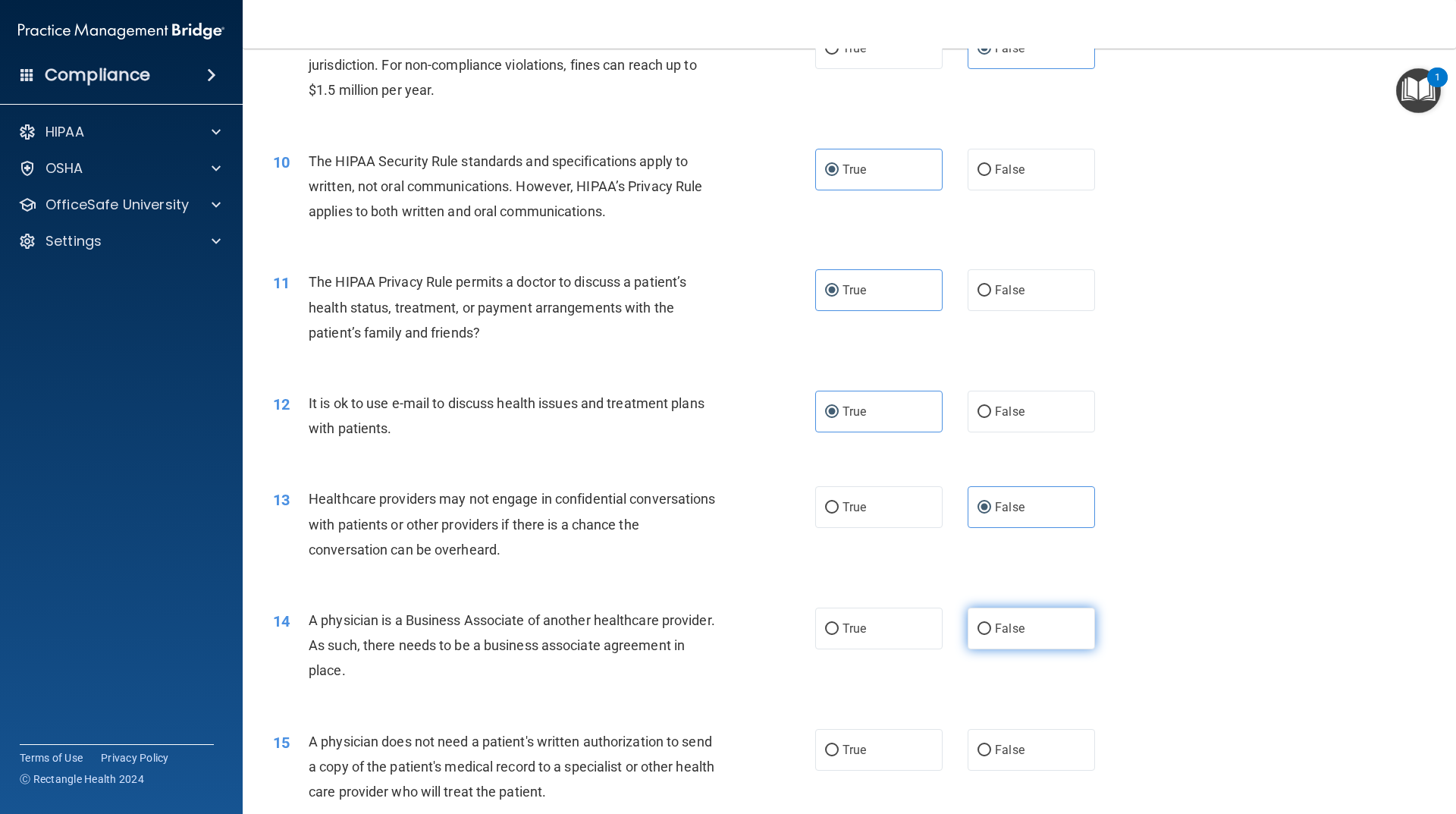
radio input "true"
click at [864, 750] on label "True" at bounding box center [879, 749] width 128 height 42
click at [839, 750] on input "True" at bounding box center [832, 750] width 14 height 11
radio input "true"
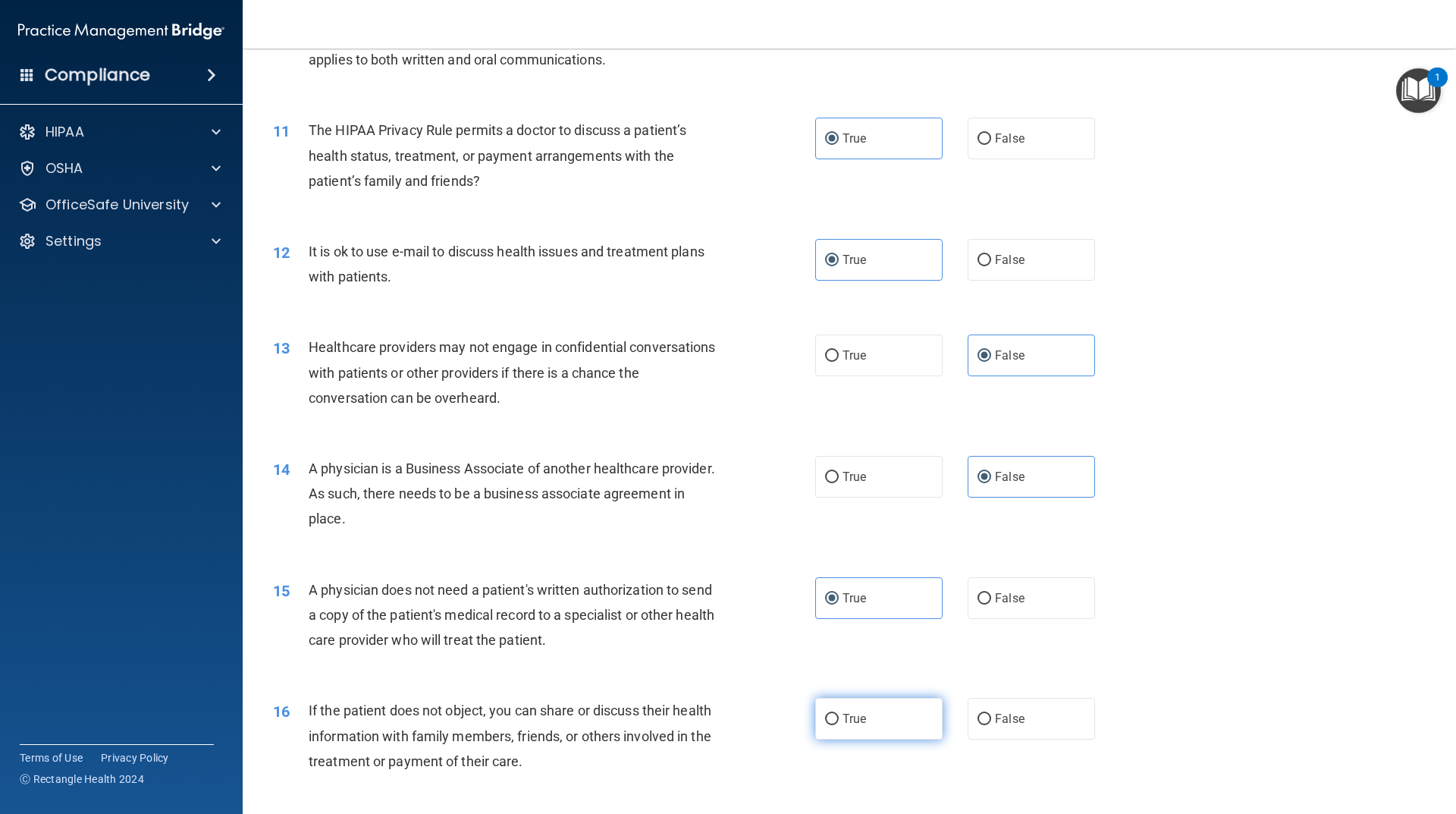
click at [856, 707] on label "True" at bounding box center [879, 719] width 128 height 42
click at [839, 714] on input "True" at bounding box center [832, 719] width 14 height 11
radio input "true"
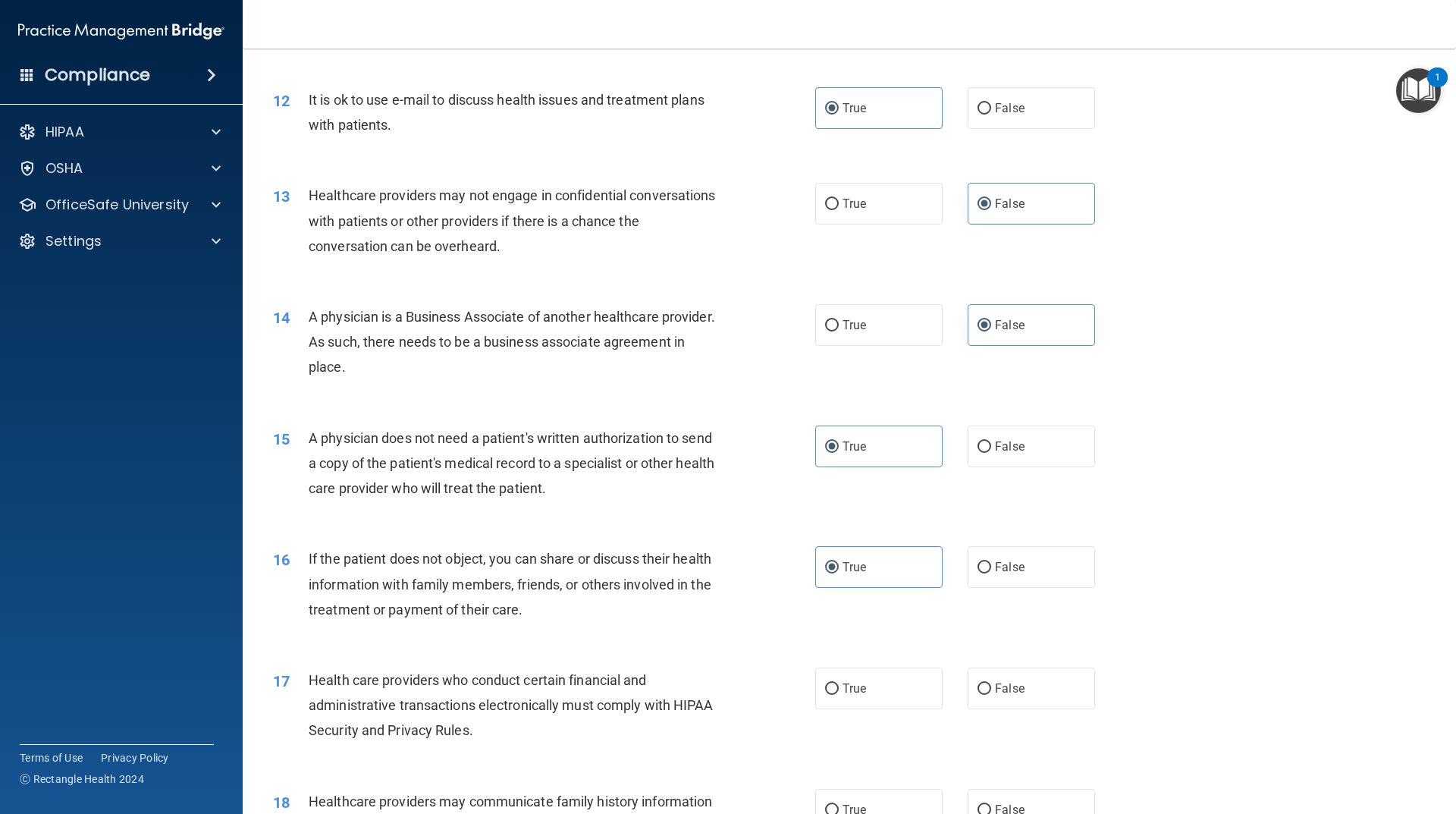
scroll to position [1365, 0]
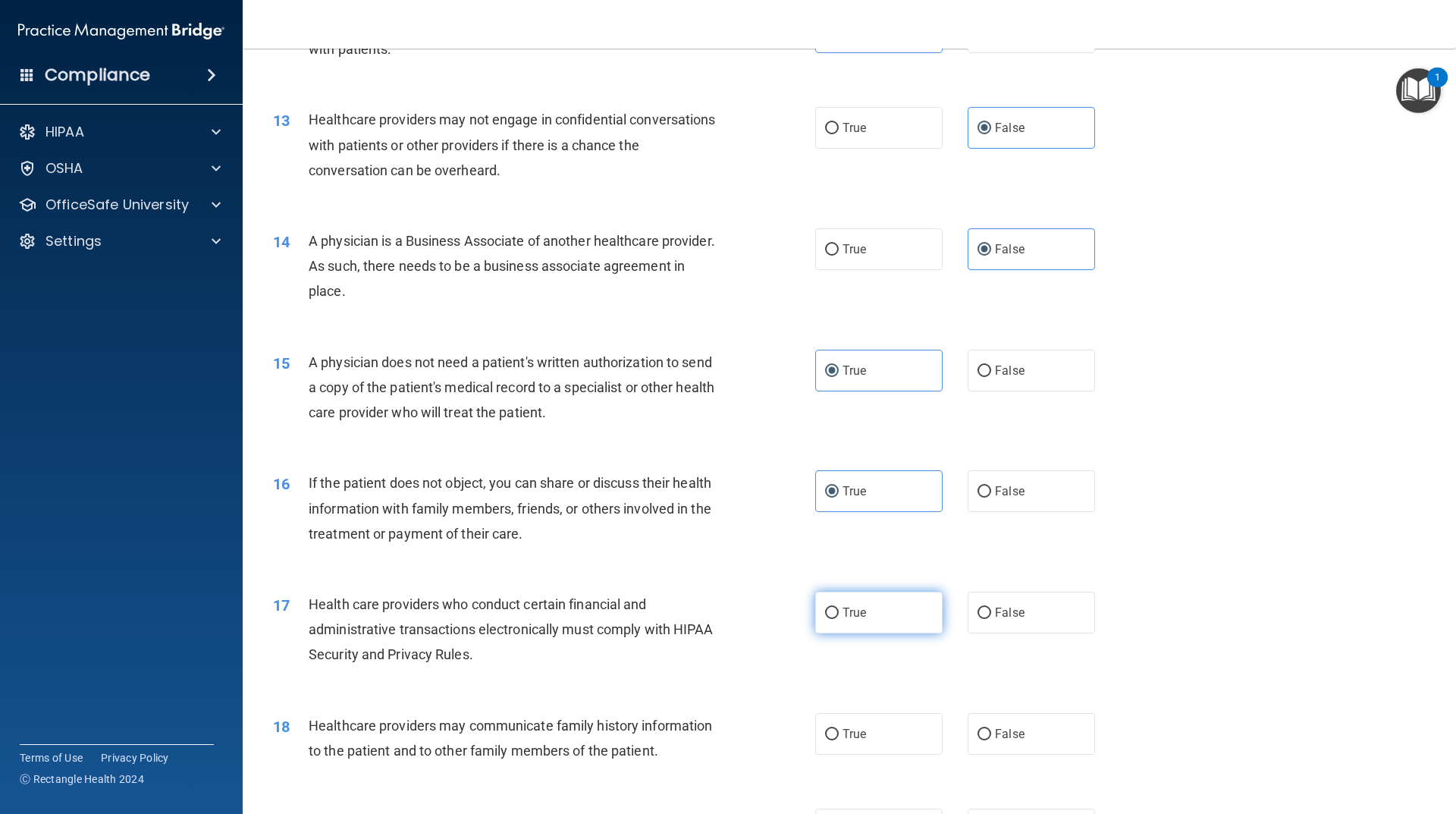
click at [879, 618] on label "True" at bounding box center [879, 612] width 128 height 42
click at [839, 618] on input "True" at bounding box center [832, 612] width 14 height 11
radio input "true"
click at [1032, 720] on label "False" at bounding box center [1032, 733] width 128 height 42
click at [992, 729] on input "False" at bounding box center [985, 734] width 14 height 11
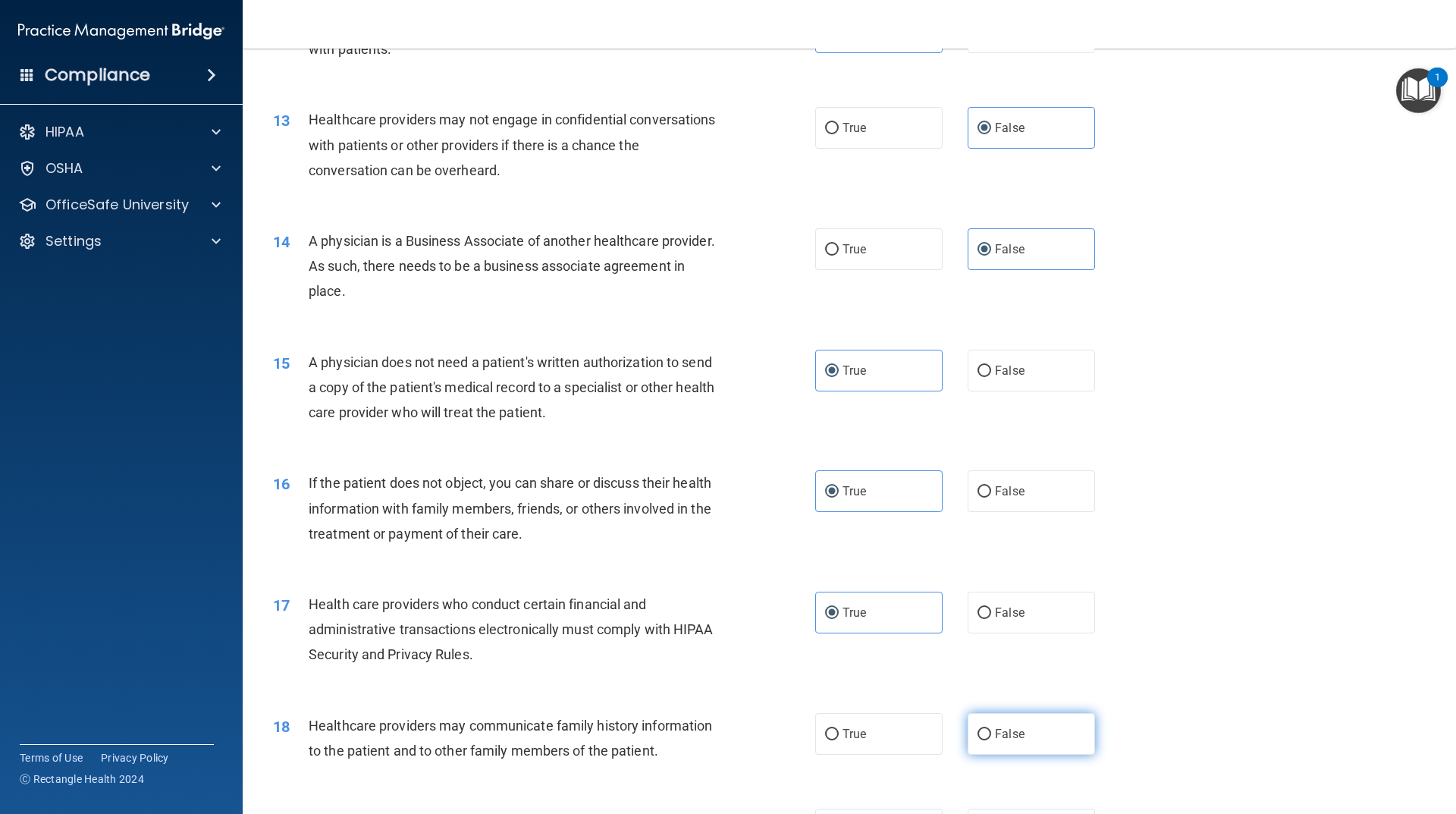
radio input "true"
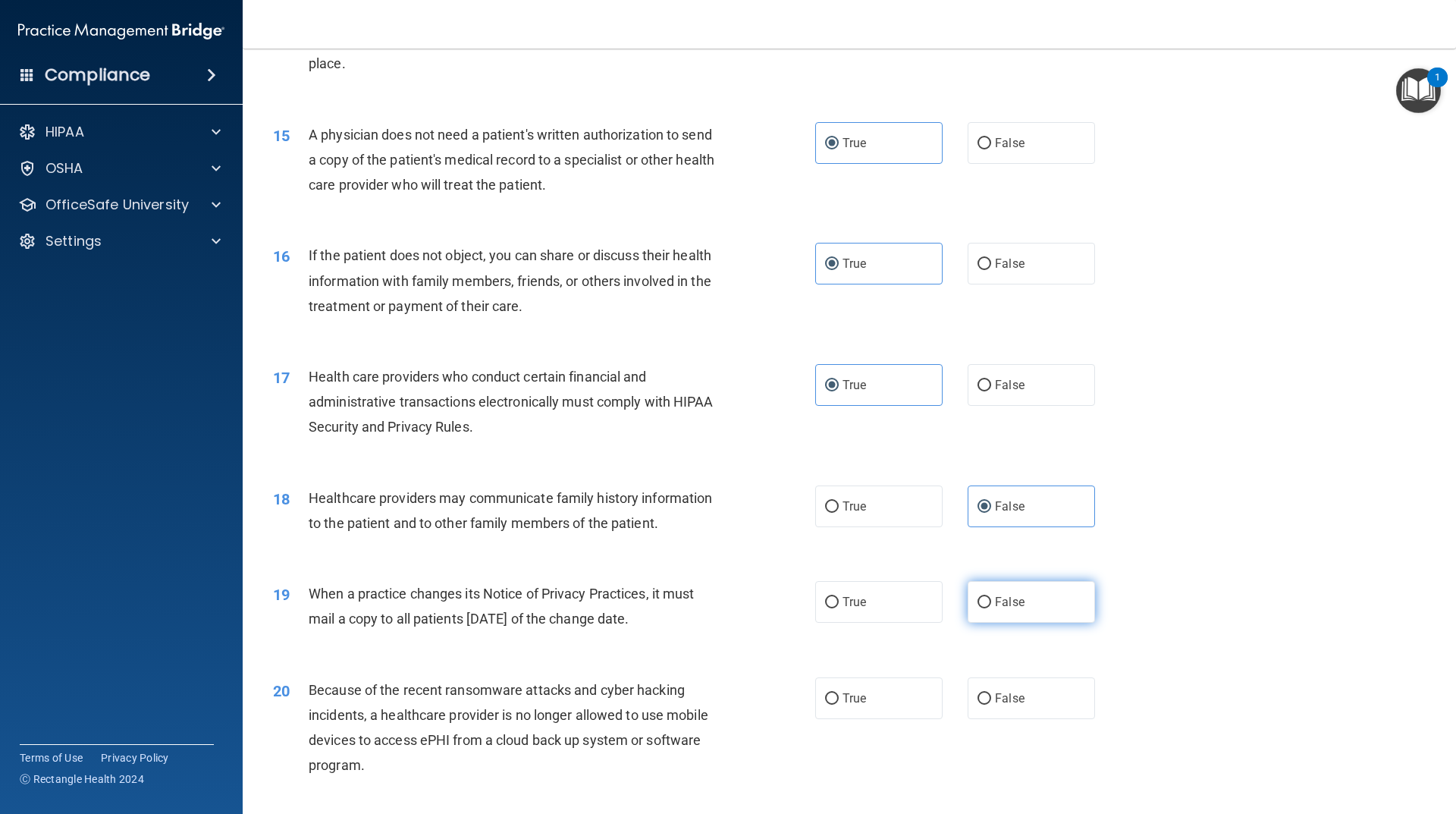
click at [1032, 613] on label "False" at bounding box center [1032, 601] width 128 height 42
click at [992, 608] on input "False" at bounding box center [985, 602] width 14 height 11
radio input "true"
click at [1035, 698] on label "False" at bounding box center [1032, 697] width 128 height 42
click at [992, 698] on input "False" at bounding box center [985, 698] width 14 height 11
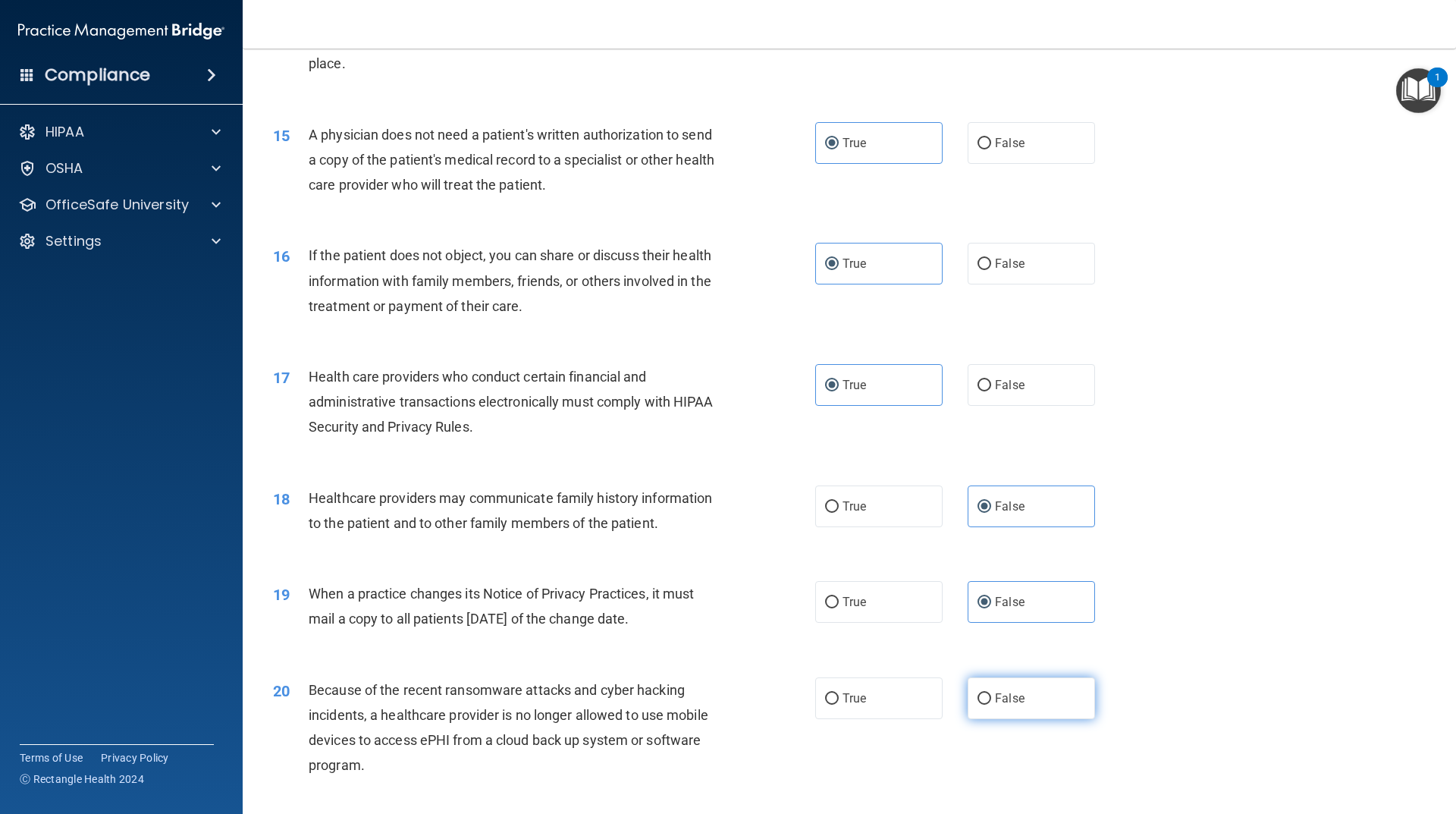
radio input "true"
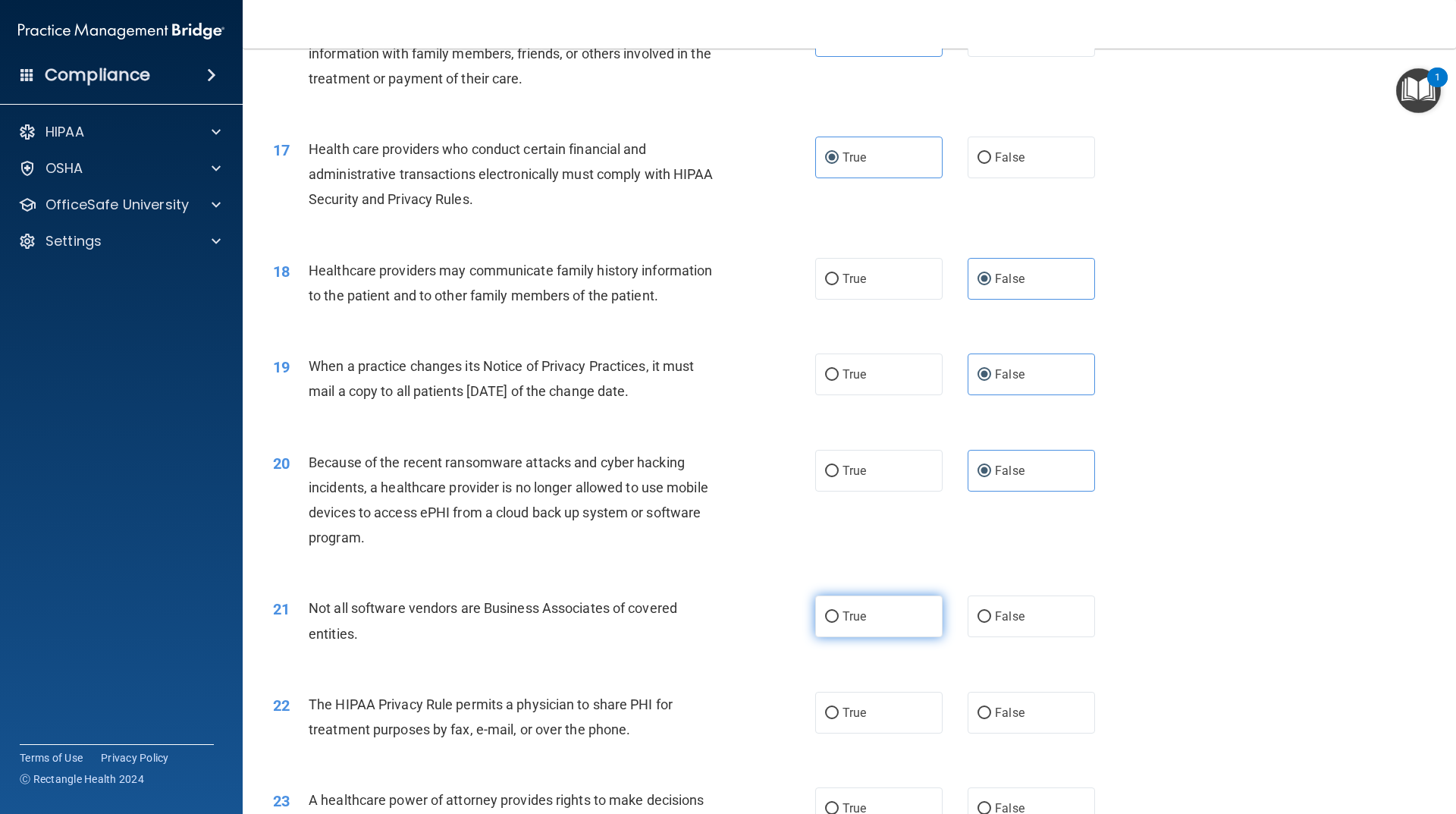
click at [874, 617] on label "True" at bounding box center [879, 616] width 128 height 42
click at [839, 617] on input "True" at bounding box center [832, 617] width 14 height 11
radio input "true"
click at [877, 705] on label "True" at bounding box center [879, 712] width 128 height 42
click at [839, 708] on input "True" at bounding box center [832, 713] width 14 height 11
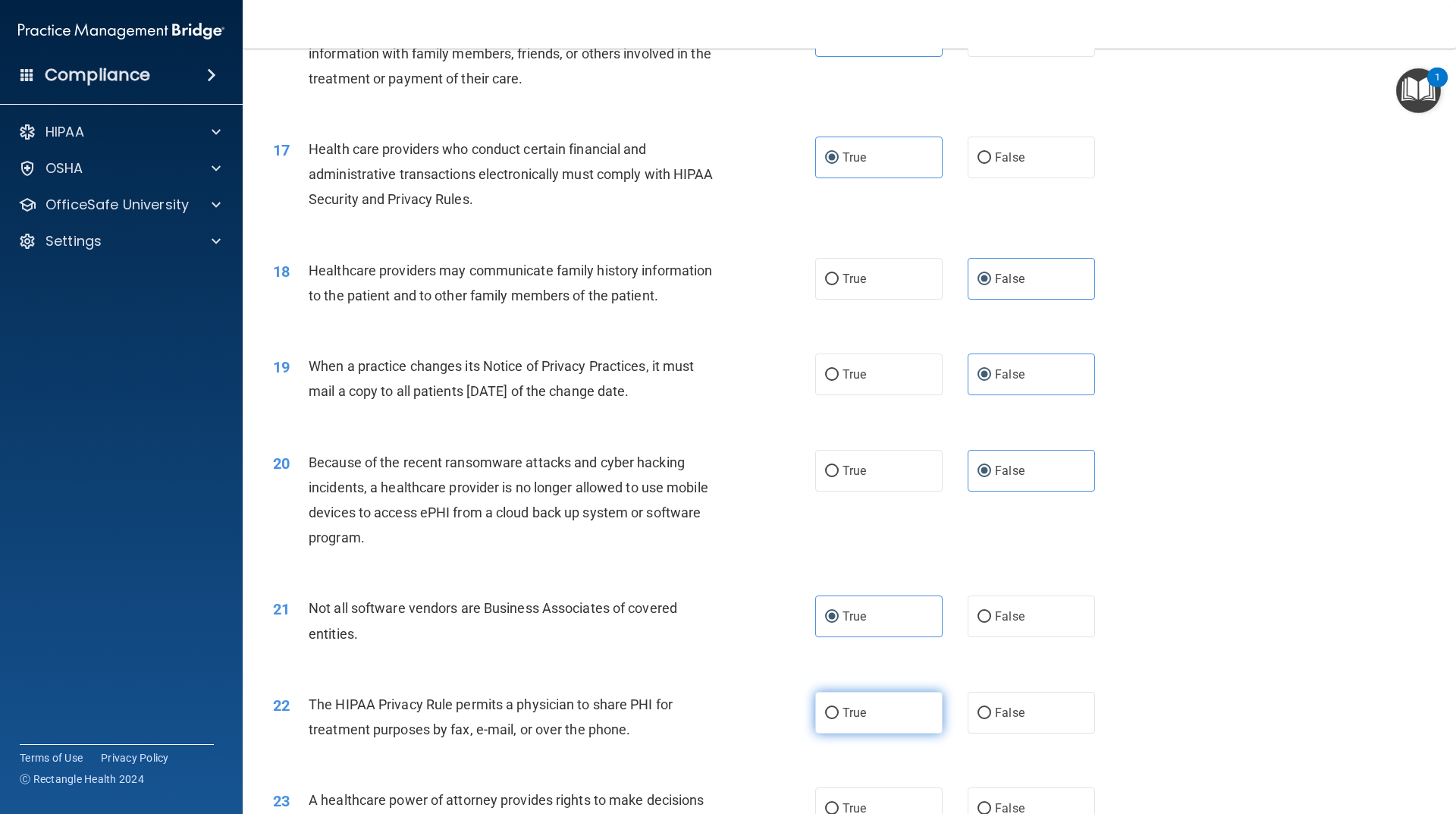
radio input "true"
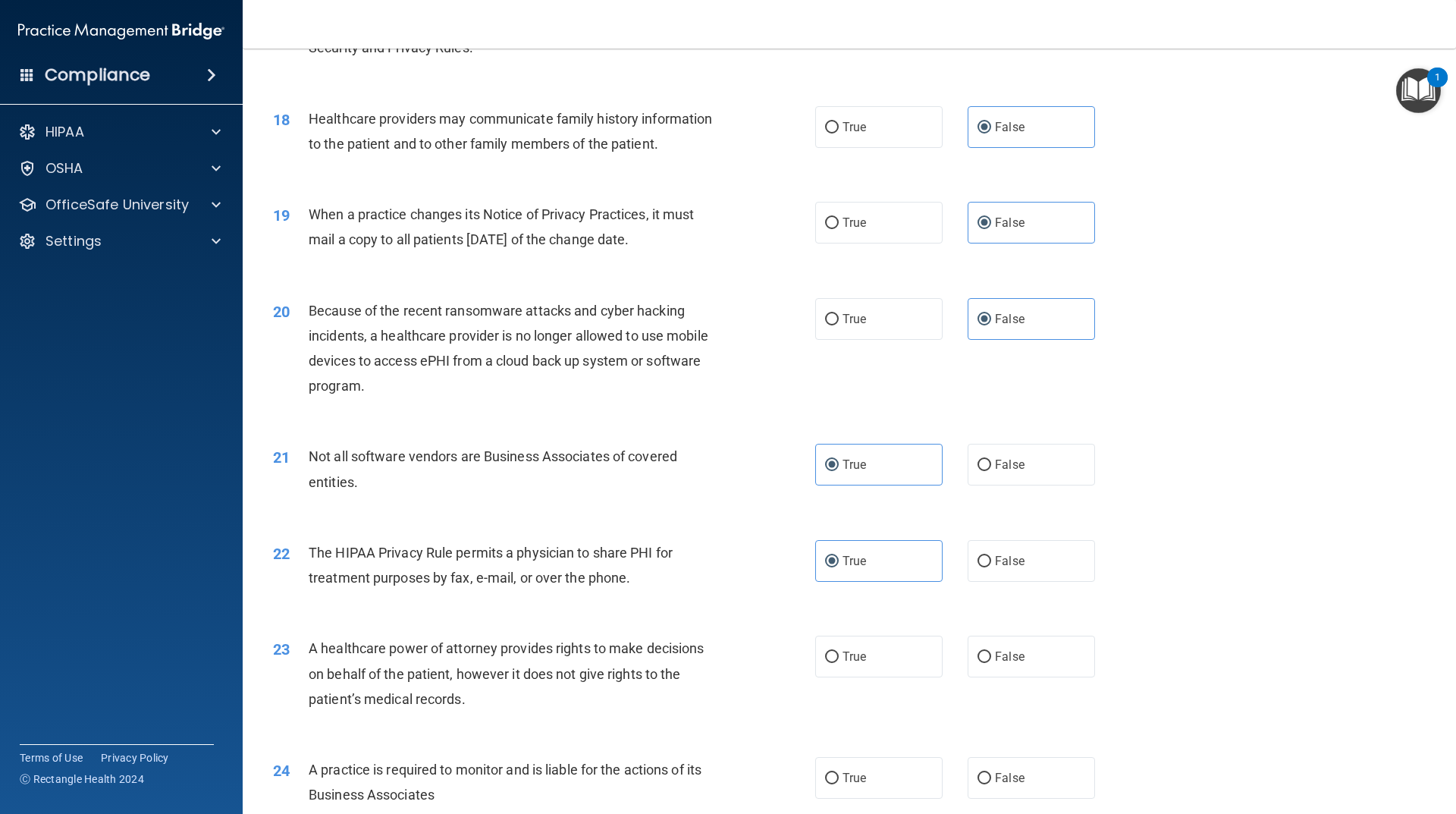
scroll to position [2048, 0]
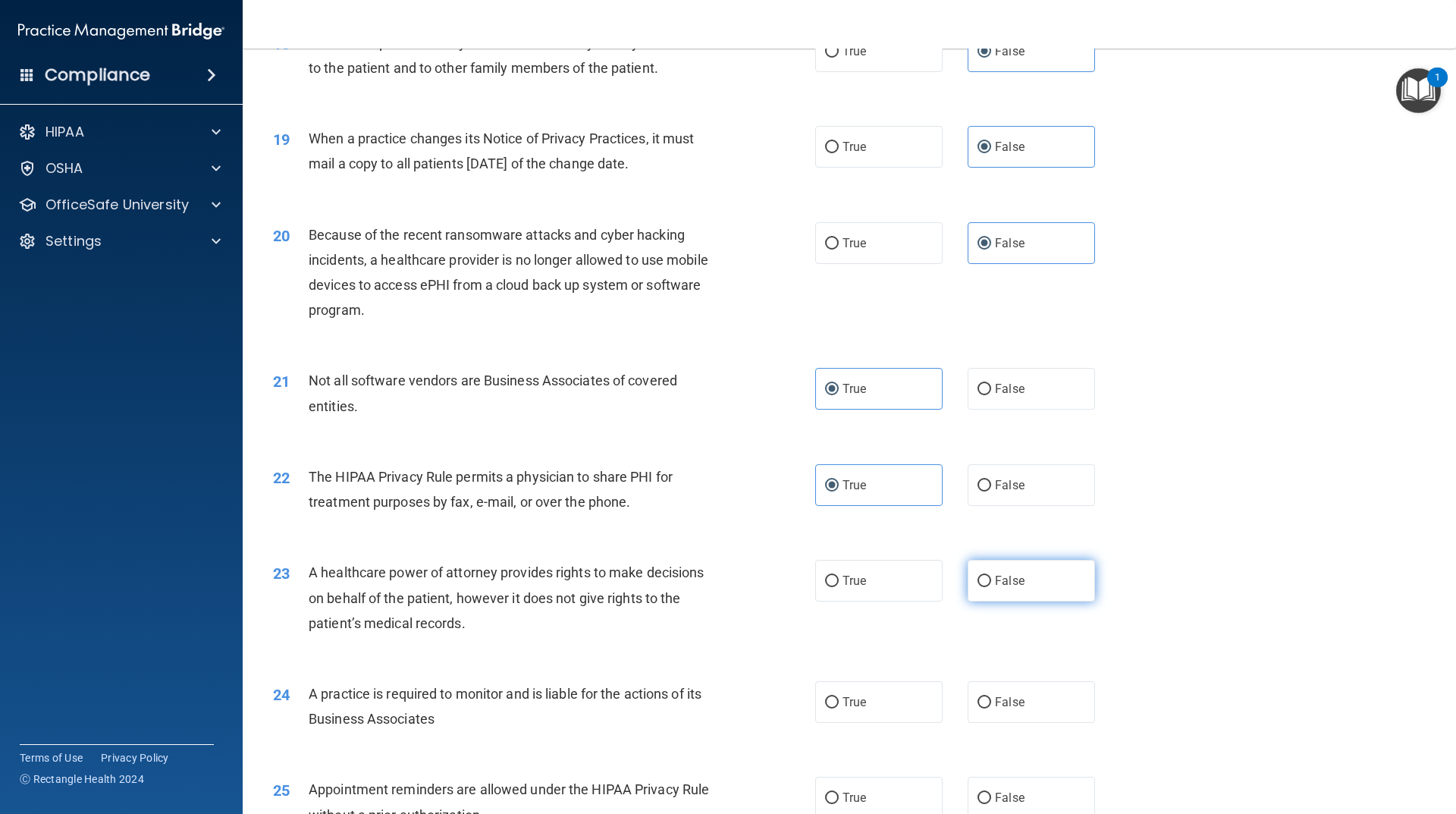
click at [1021, 591] on label "False" at bounding box center [1032, 580] width 128 height 42
click at [992, 587] on input "False" at bounding box center [985, 581] width 14 height 11
radio input "true"
click at [1003, 709] on span "False" at bounding box center [1010, 702] width 30 height 14
click at [992, 709] on input "False" at bounding box center [985, 703] width 14 height 11
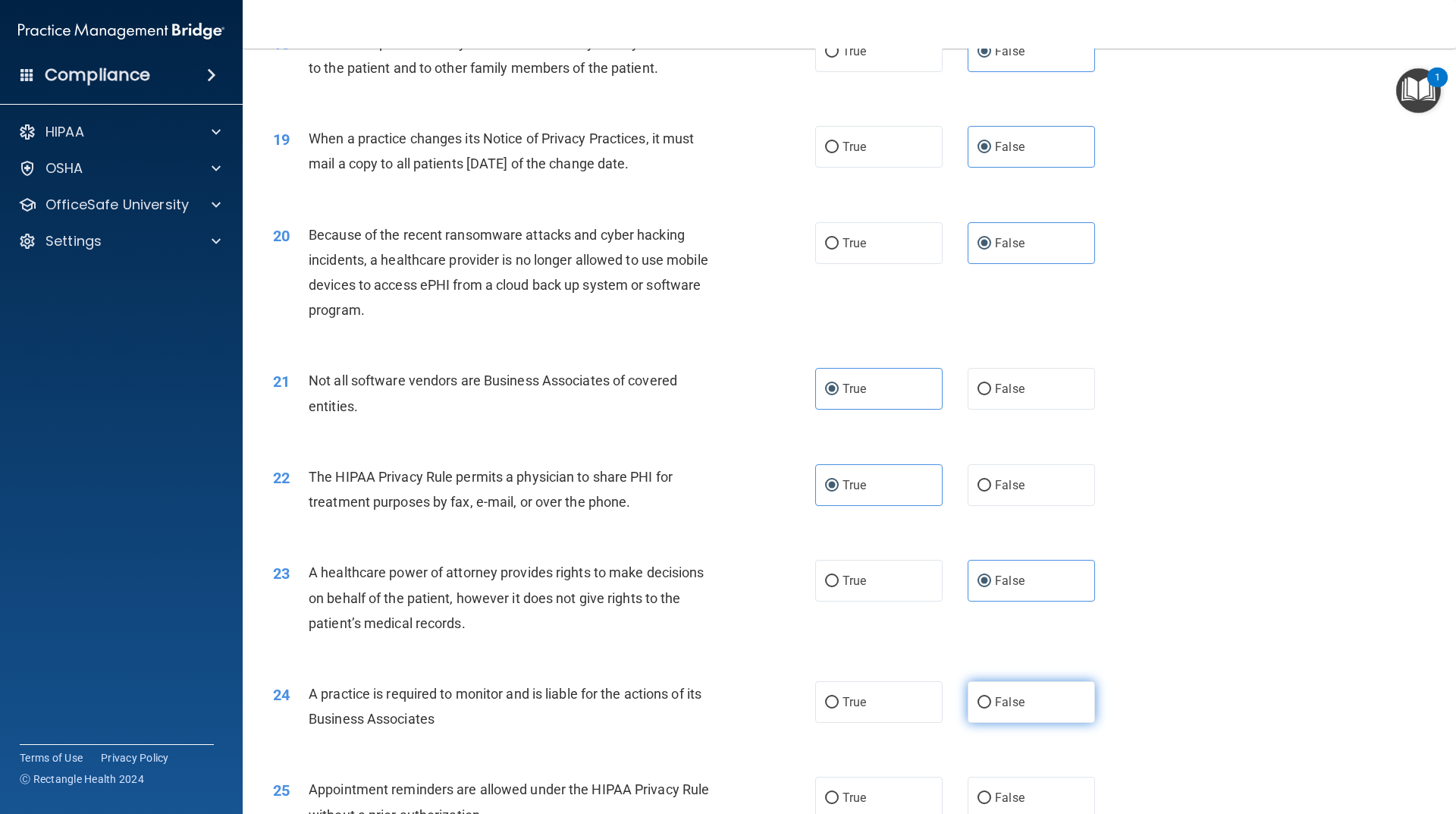
radio input "true"
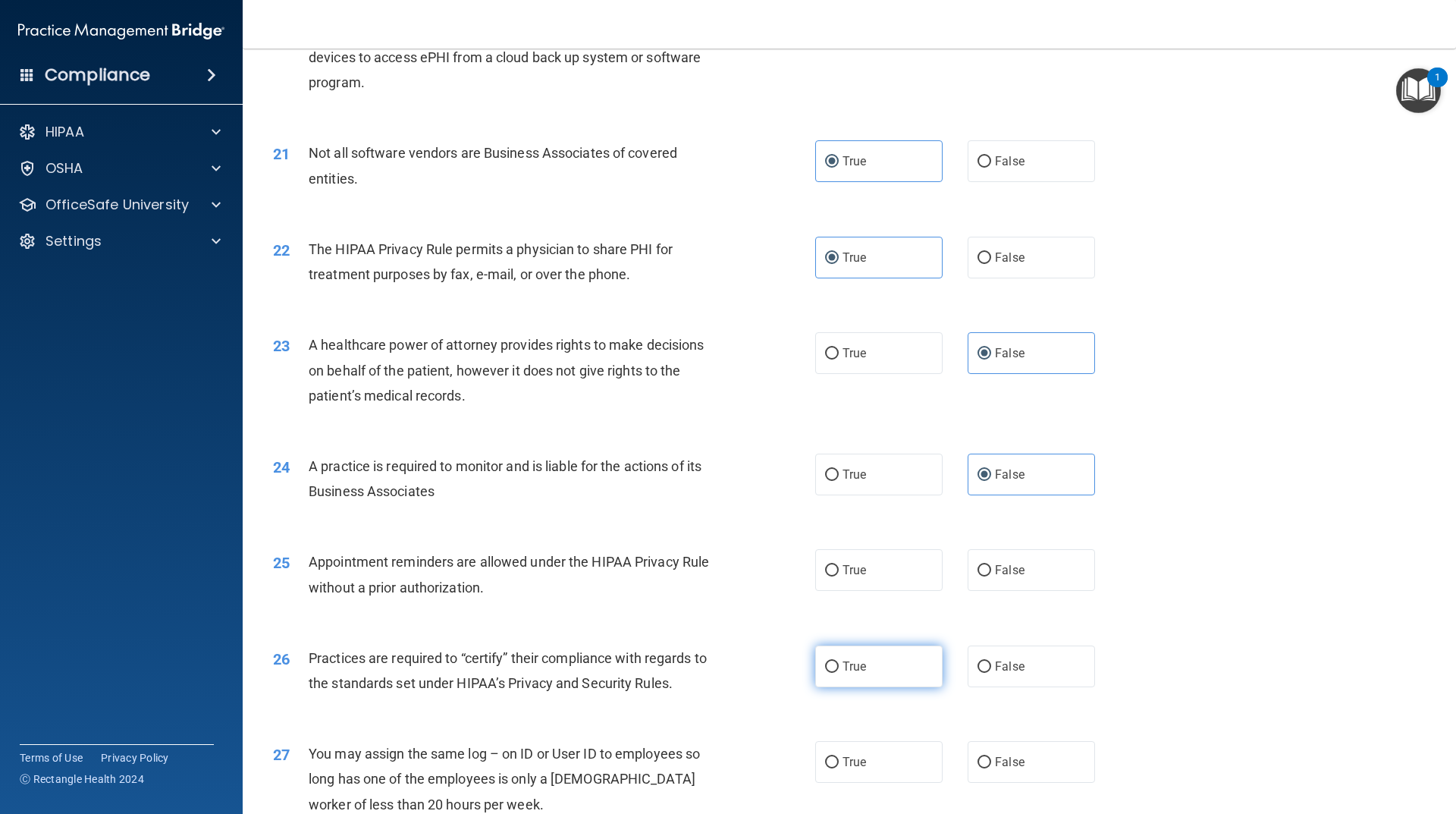
click at [880, 669] on label "True" at bounding box center [879, 666] width 128 height 42
click at [839, 669] on input "True" at bounding box center [832, 667] width 14 height 11
radio input "true"
click at [989, 676] on label "False" at bounding box center [1032, 666] width 128 height 42
click at [989, 673] on input "False" at bounding box center [985, 667] width 14 height 11
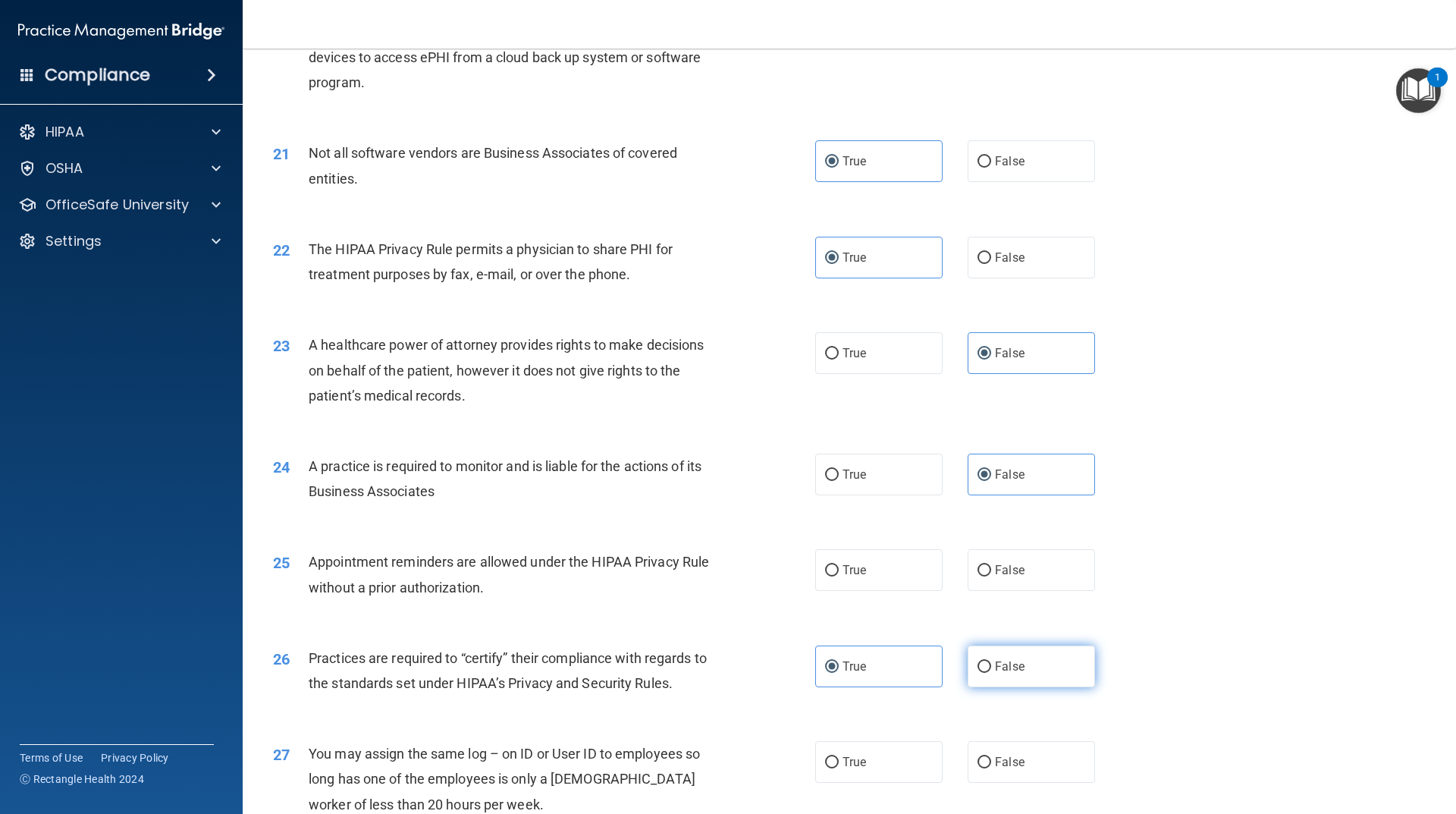
radio input "true"
radio input "false"
click at [879, 578] on label "True" at bounding box center [879, 570] width 128 height 42
click at [839, 577] on input "True" at bounding box center [832, 570] width 14 height 11
radio input "true"
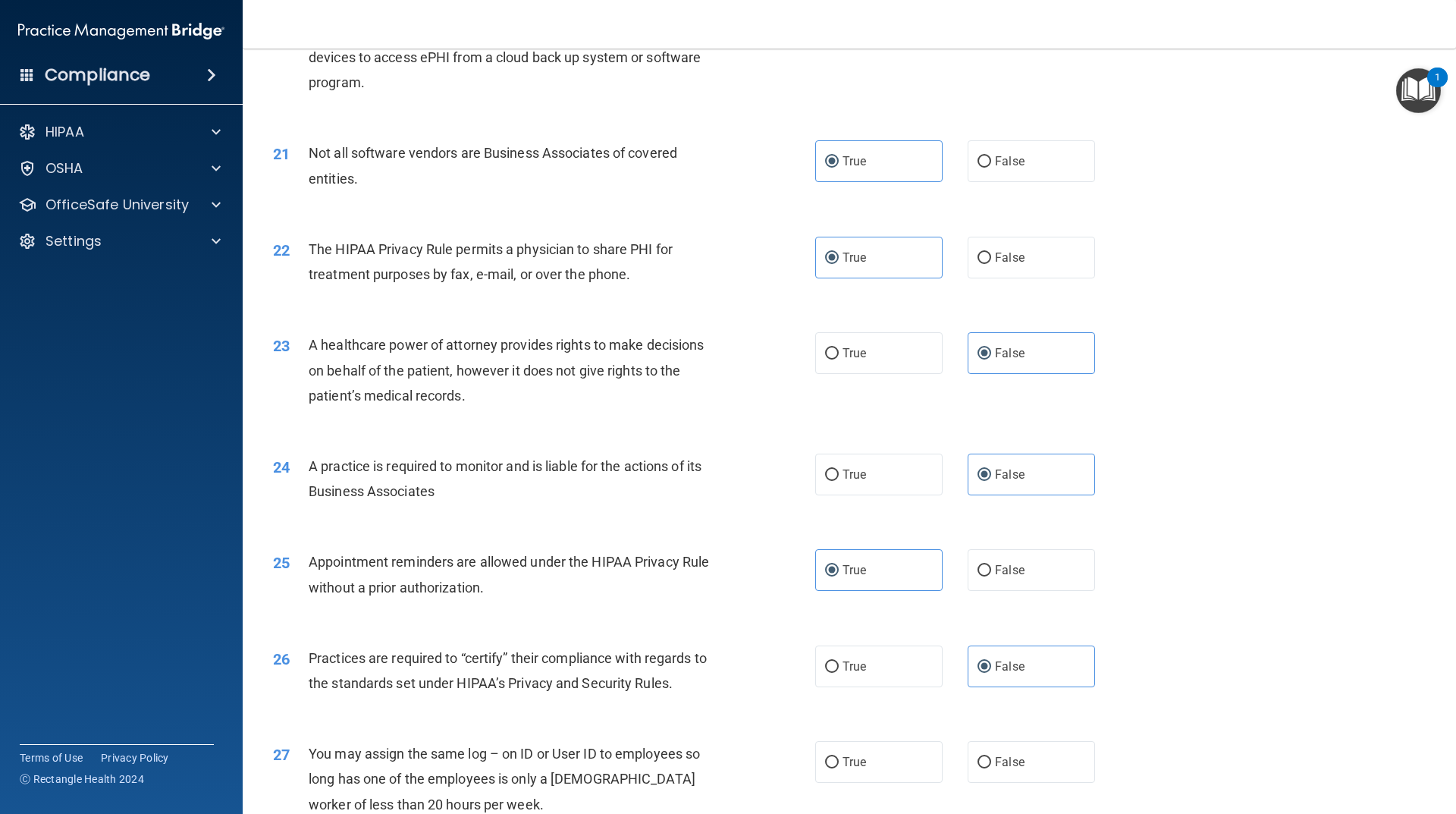
scroll to position [2503, 0]
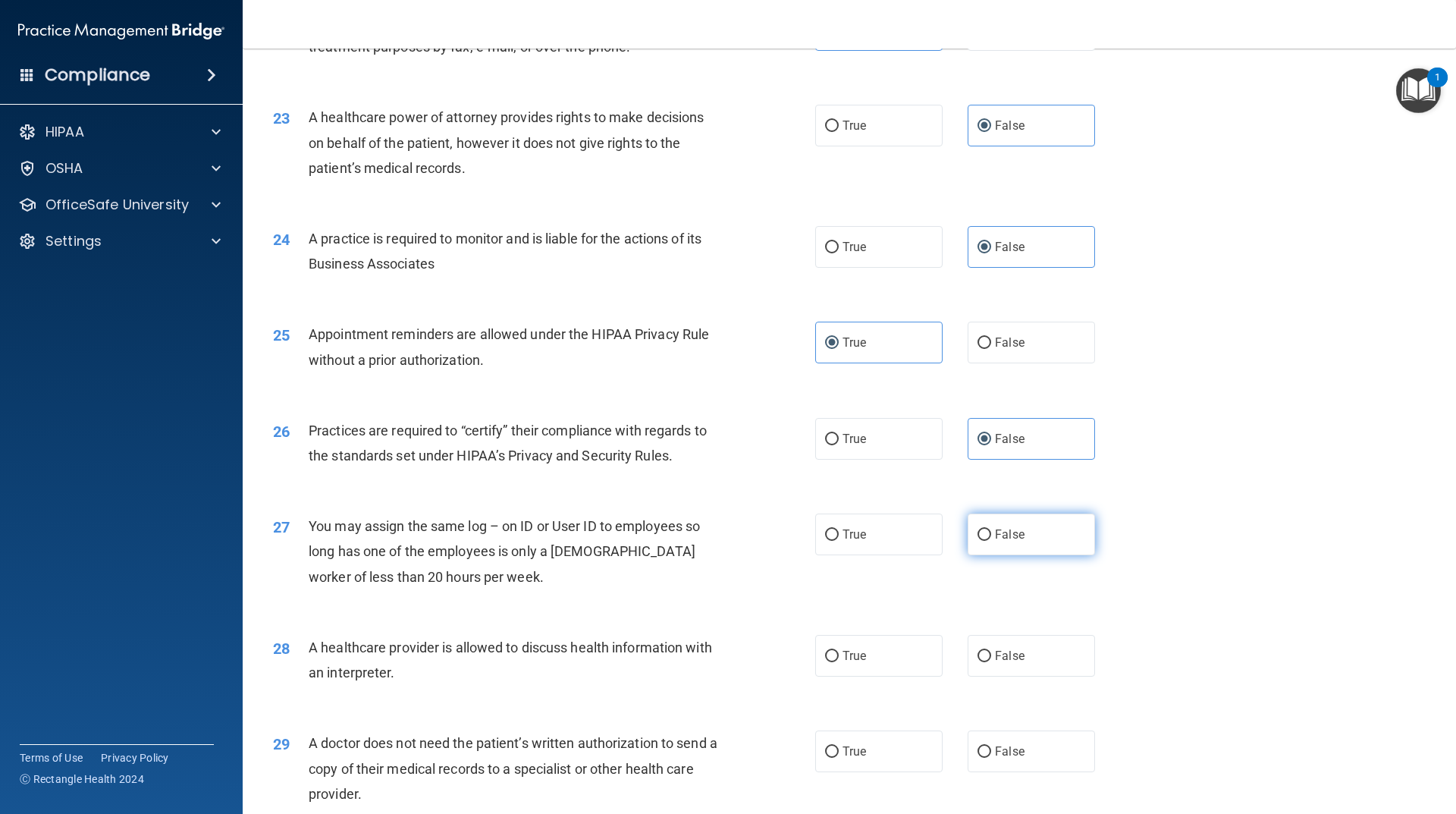
click at [1006, 550] on label "False" at bounding box center [1032, 534] width 128 height 42
click at [992, 541] on input "False" at bounding box center [985, 535] width 14 height 11
radio input "true"
click at [867, 657] on label "True" at bounding box center [879, 656] width 128 height 42
click at [839, 657] on input "True" at bounding box center [832, 656] width 14 height 11
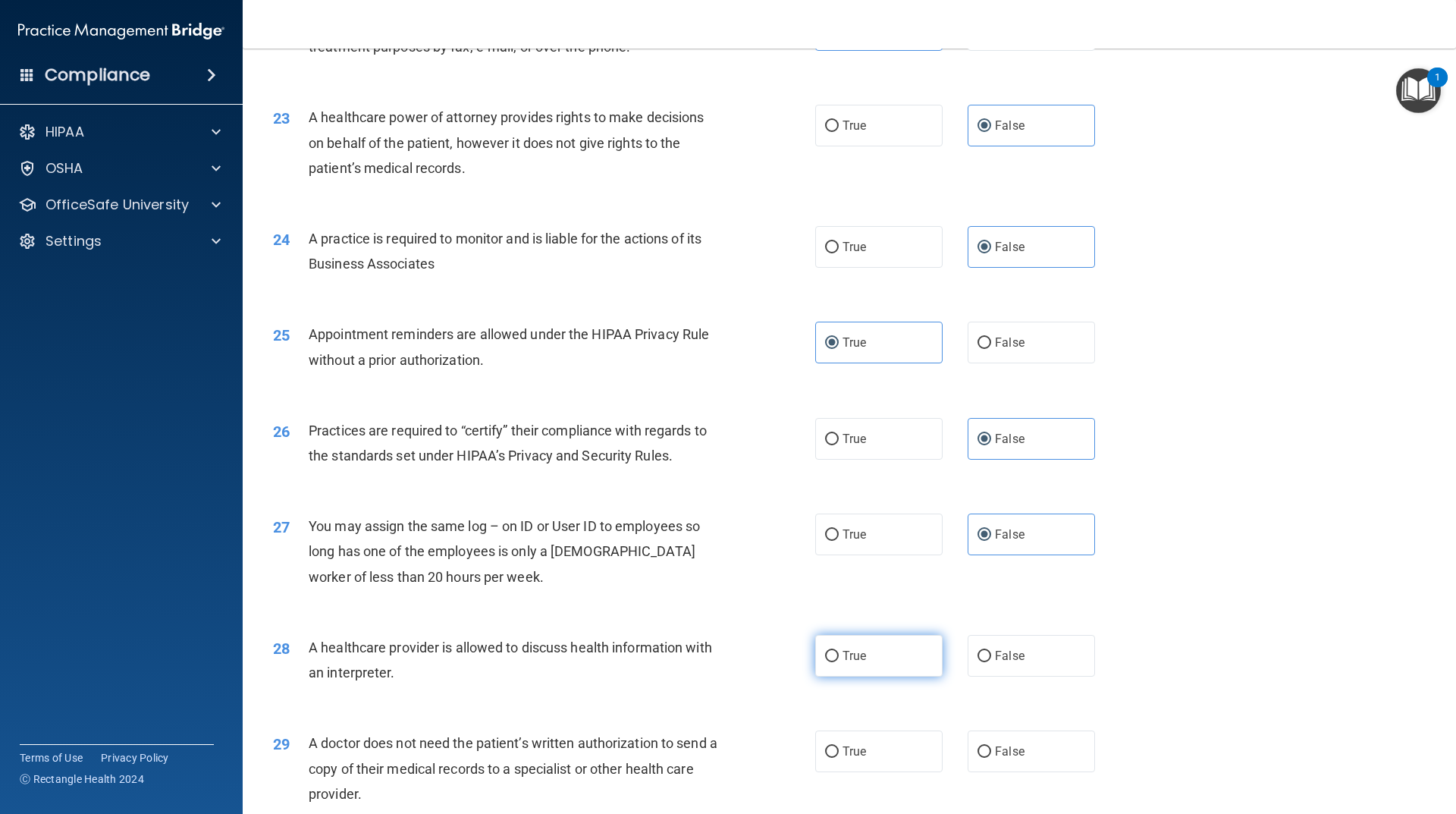
radio input "true"
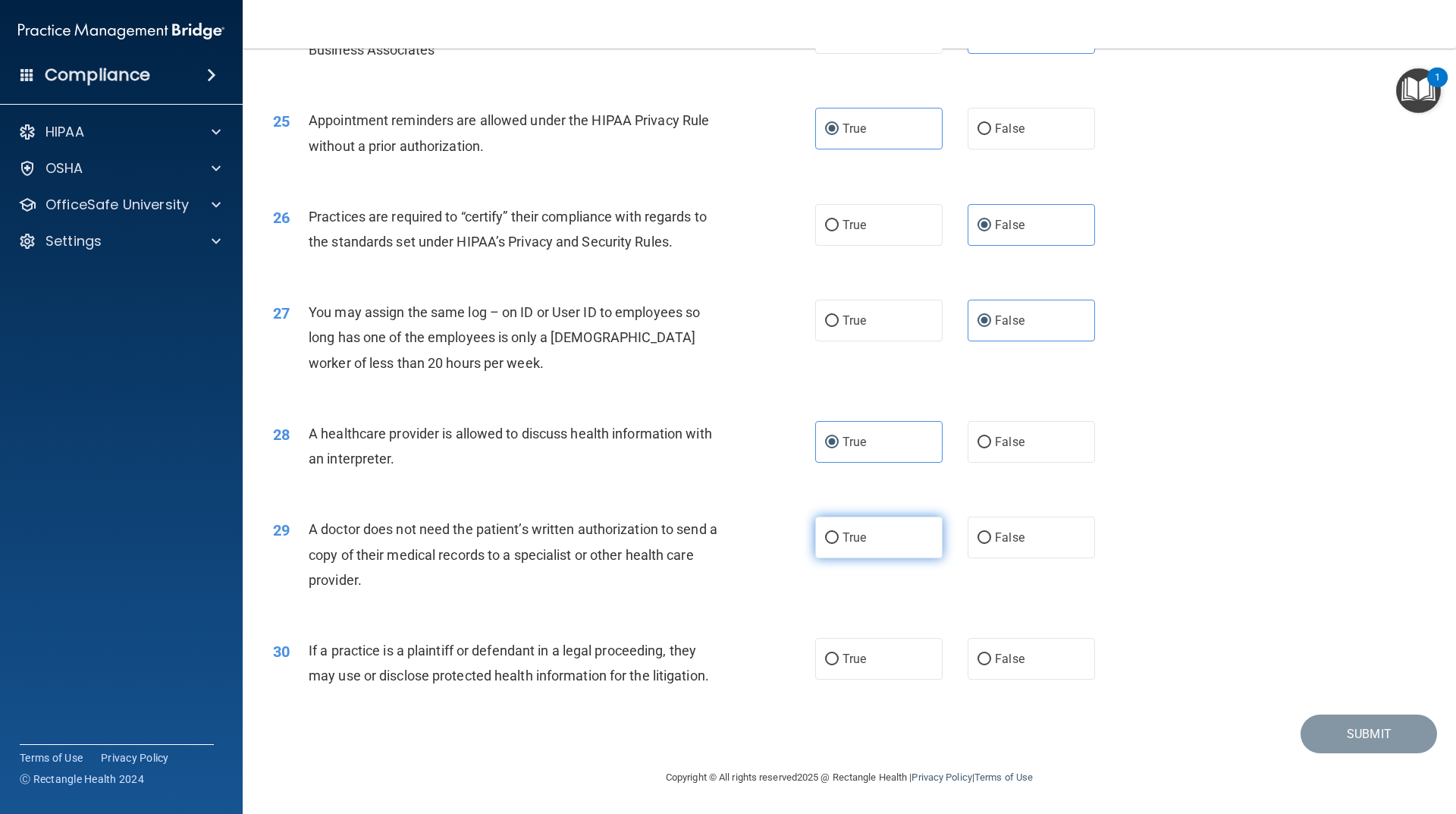
click at [867, 540] on label "True" at bounding box center [879, 537] width 128 height 42
click at [839, 540] on input "True" at bounding box center [832, 538] width 14 height 11
radio input "true"
click at [864, 664] on label "True" at bounding box center [879, 658] width 128 height 42
click at [839, 664] on input "True" at bounding box center [832, 659] width 14 height 11
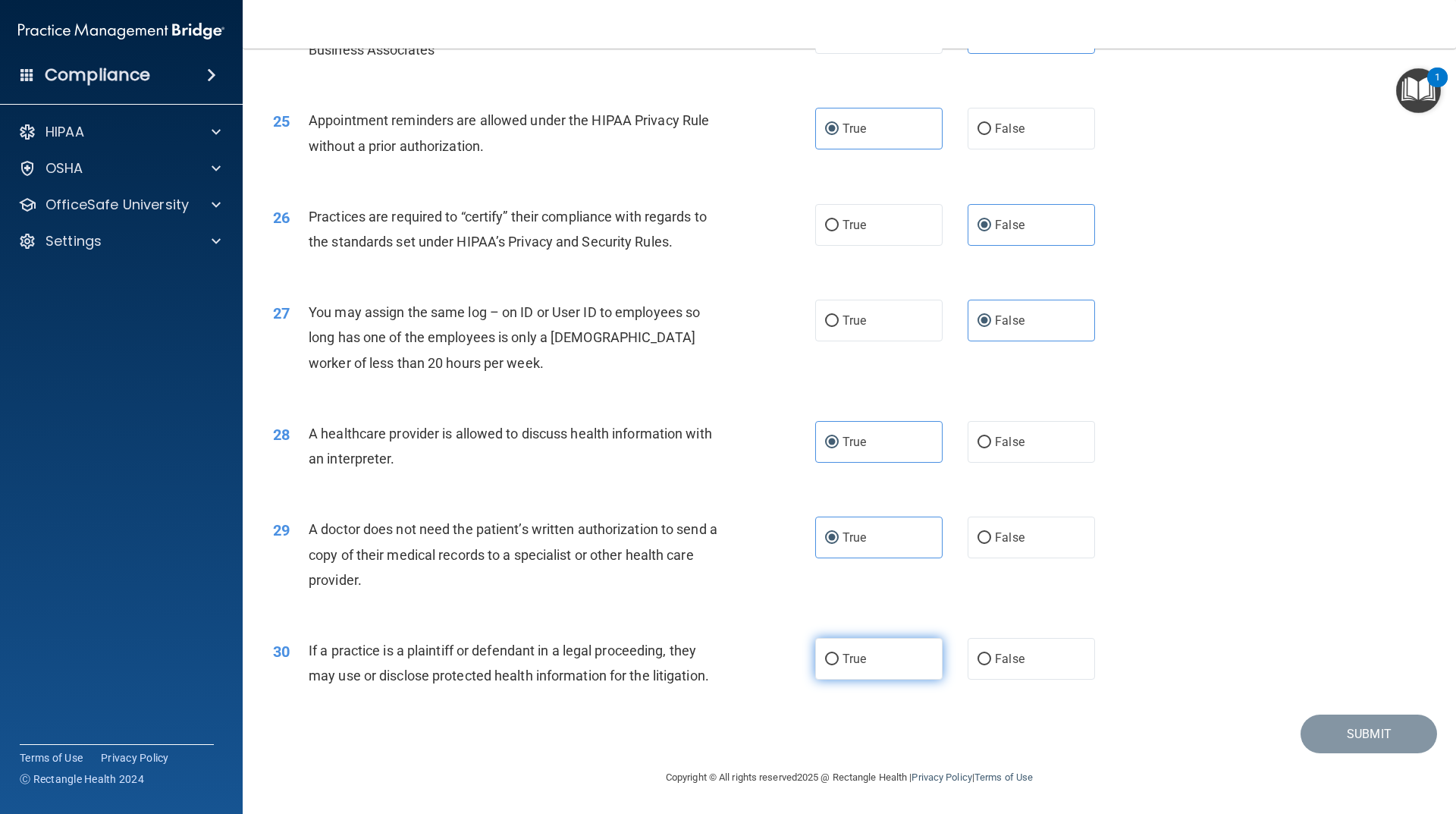
radio input "true"
click at [1314, 733] on button "Submit" at bounding box center [1369, 733] width 137 height 38
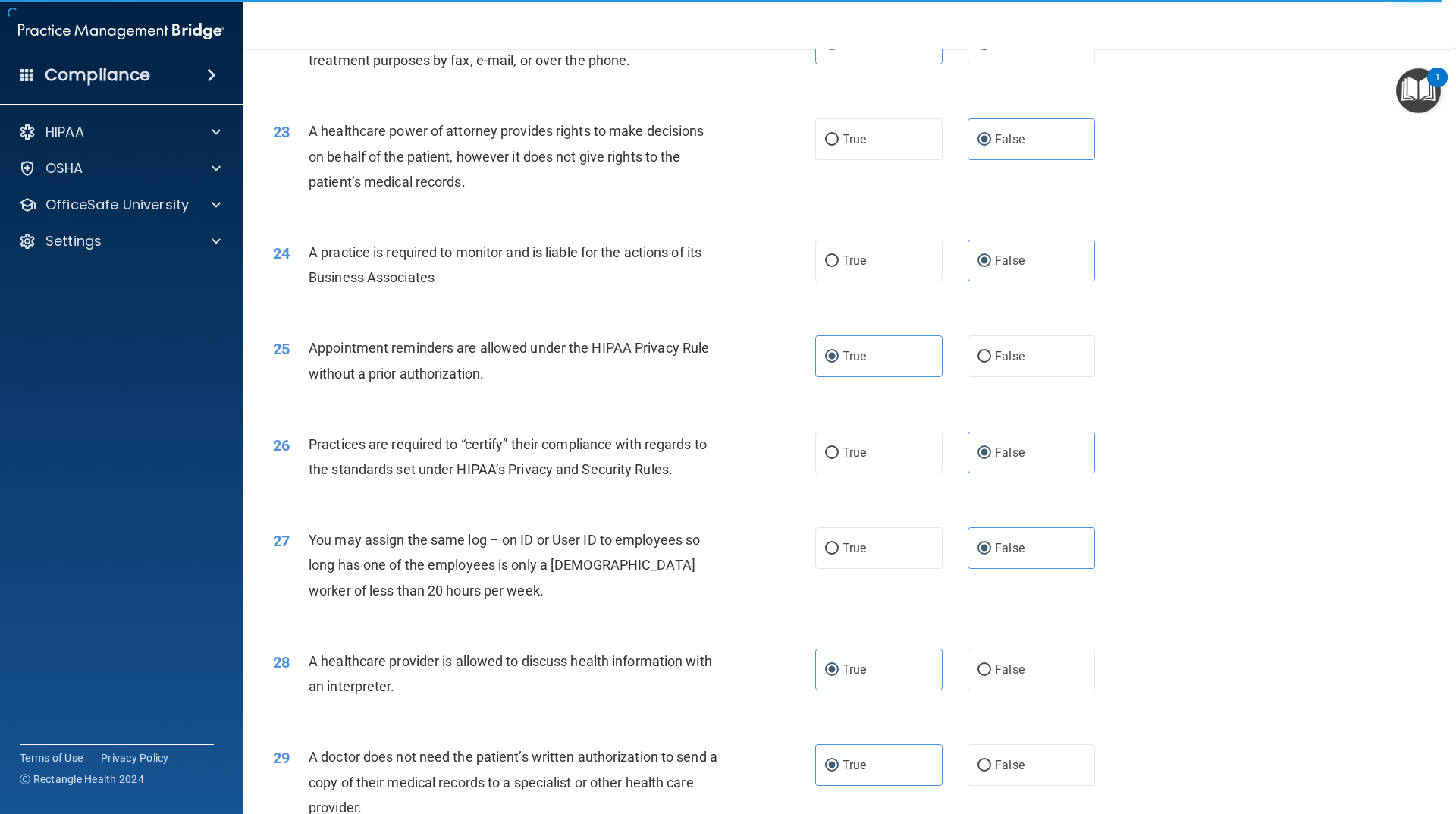
scroll to position [2718, 0]
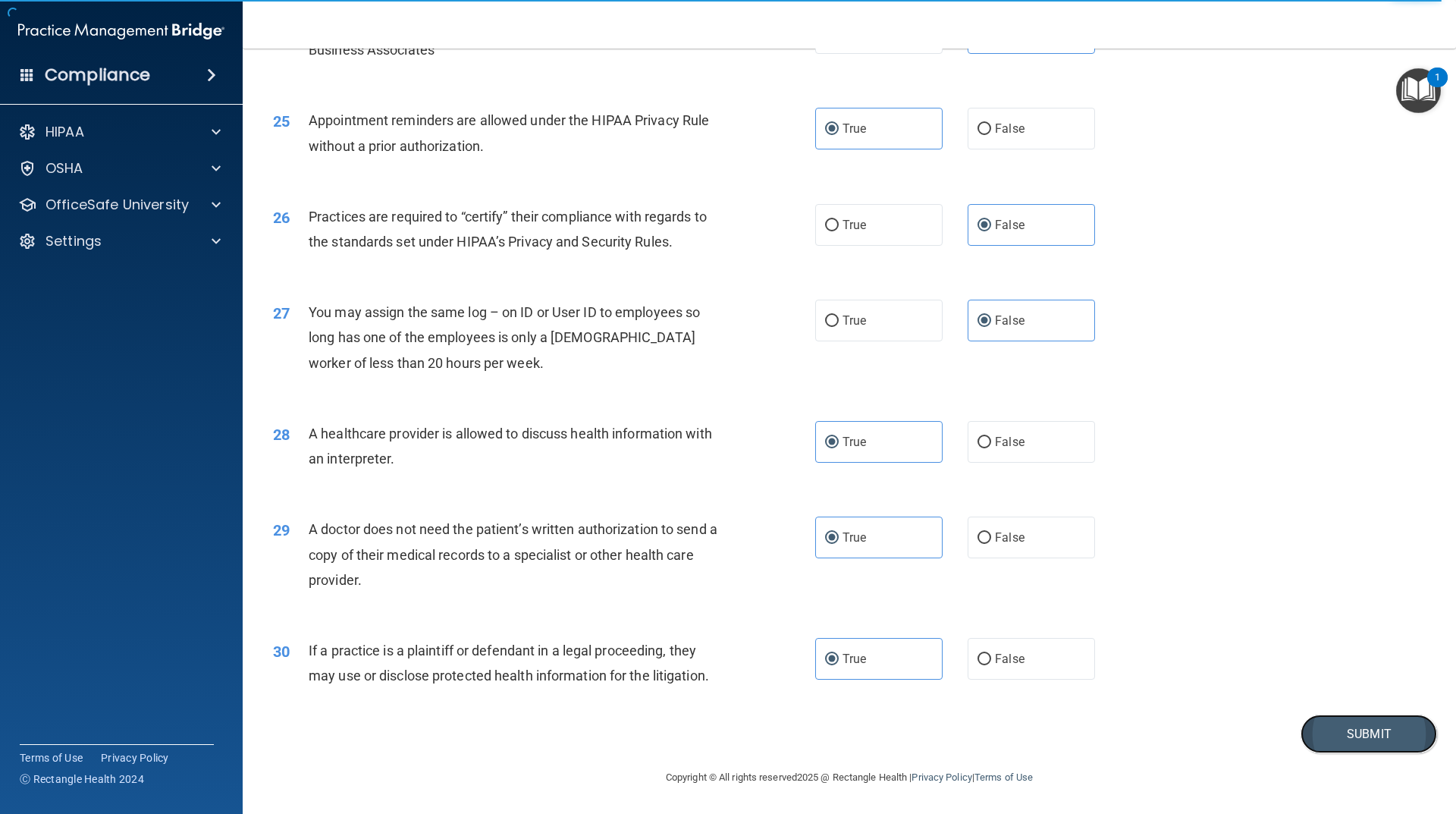
click at [1323, 737] on button "Submit" at bounding box center [1369, 733] width 137 height 38
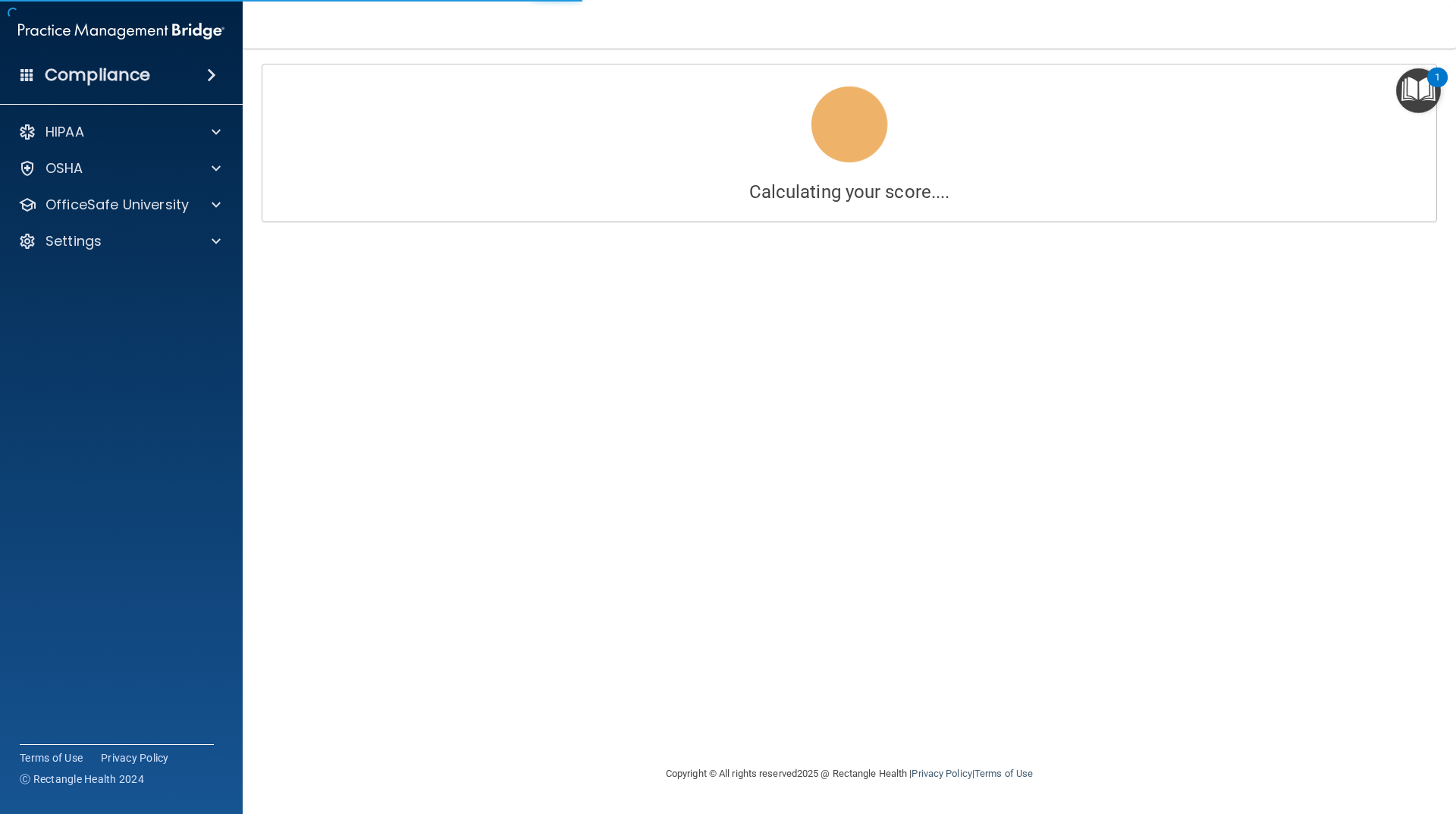
scroll to position [0, 0]
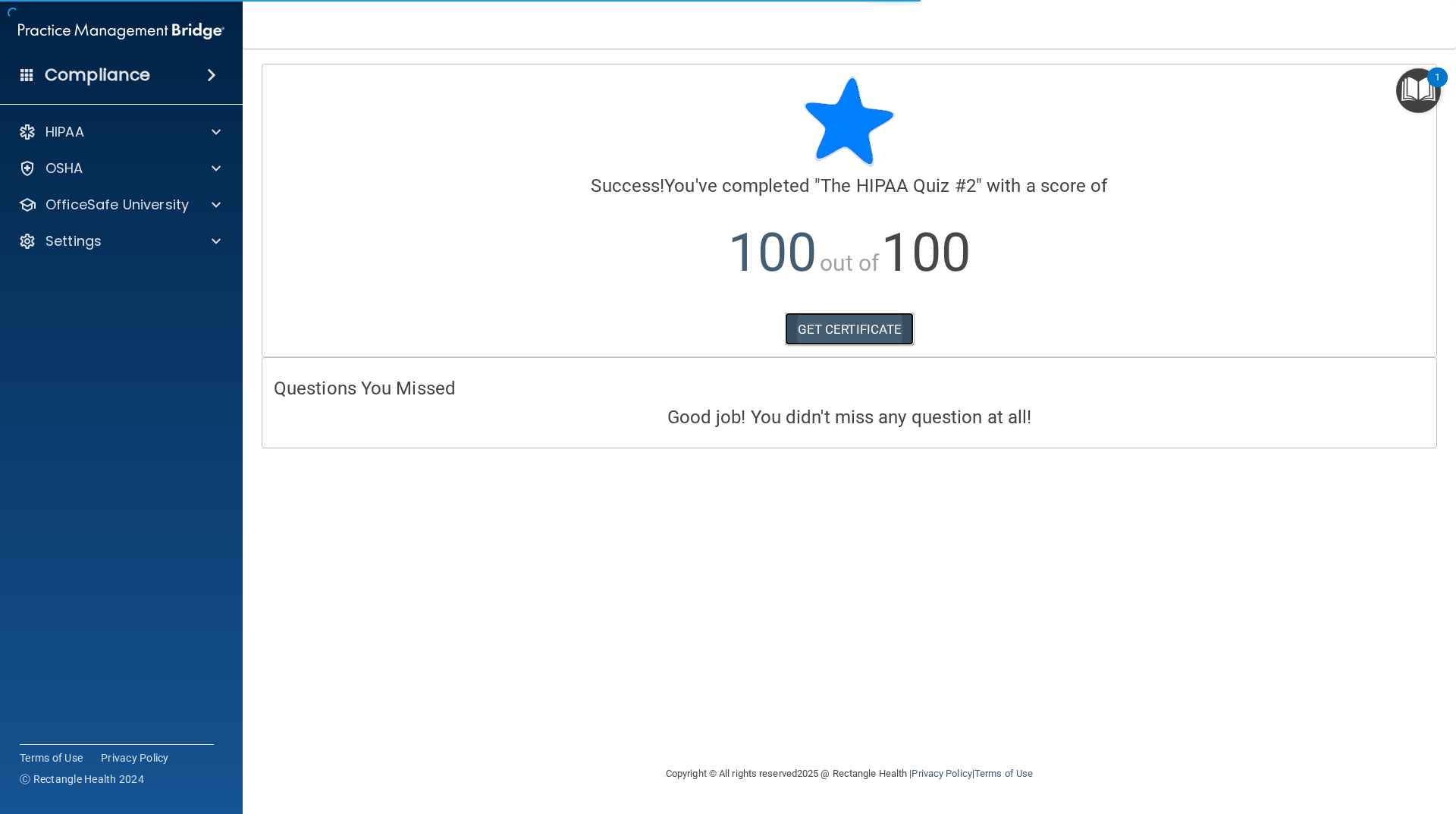
click at [865, 333] on link "GET CERTIFICATE" at bounding box center [850, 328] width 130 height 33
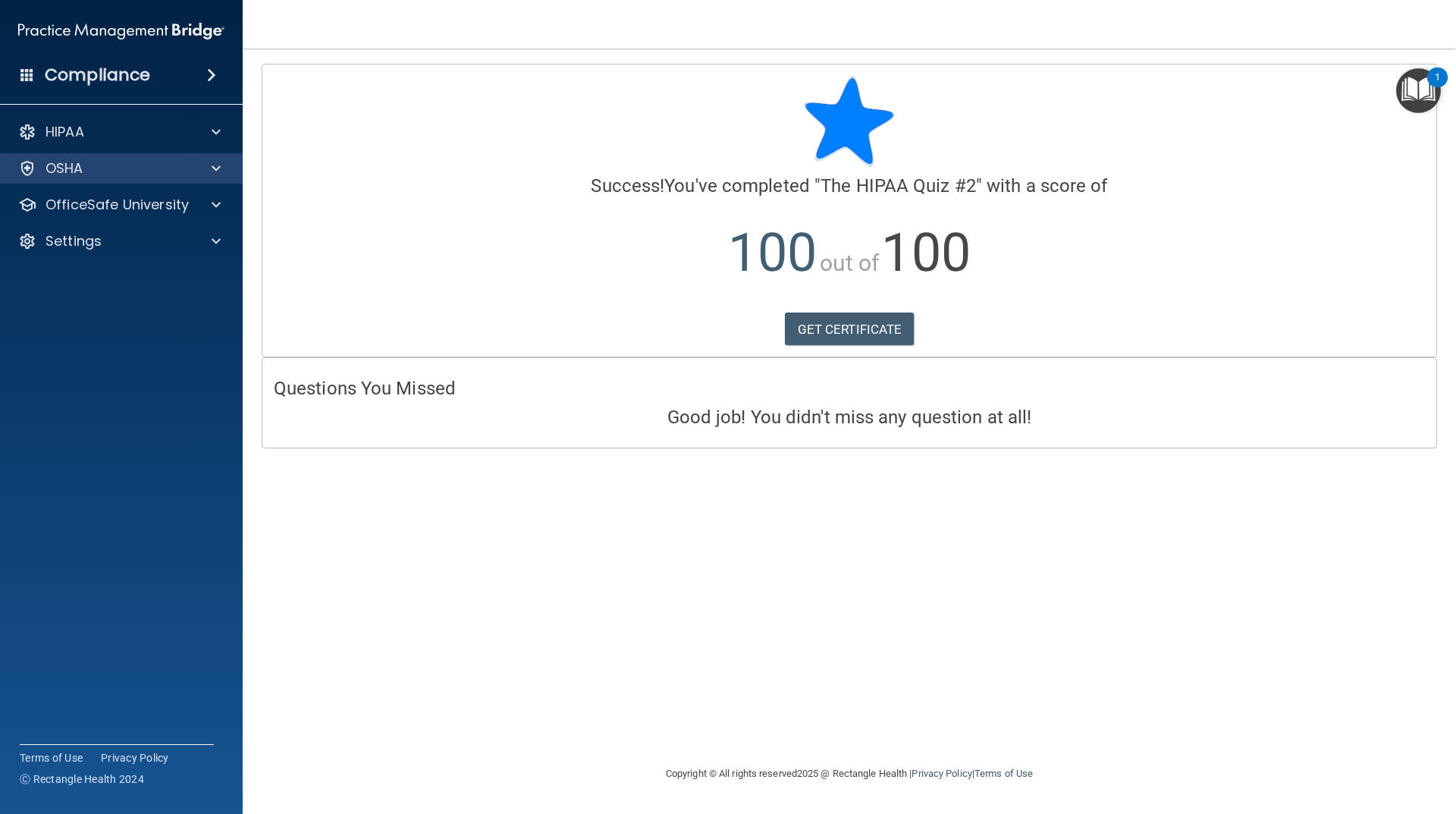
click at [99, 155] on div "OSHA" at bounding box center [122, 168] width 243 height 31
click at [103, 175] on div "OSHA" at bounding box center [100, 168] width 188 height 18
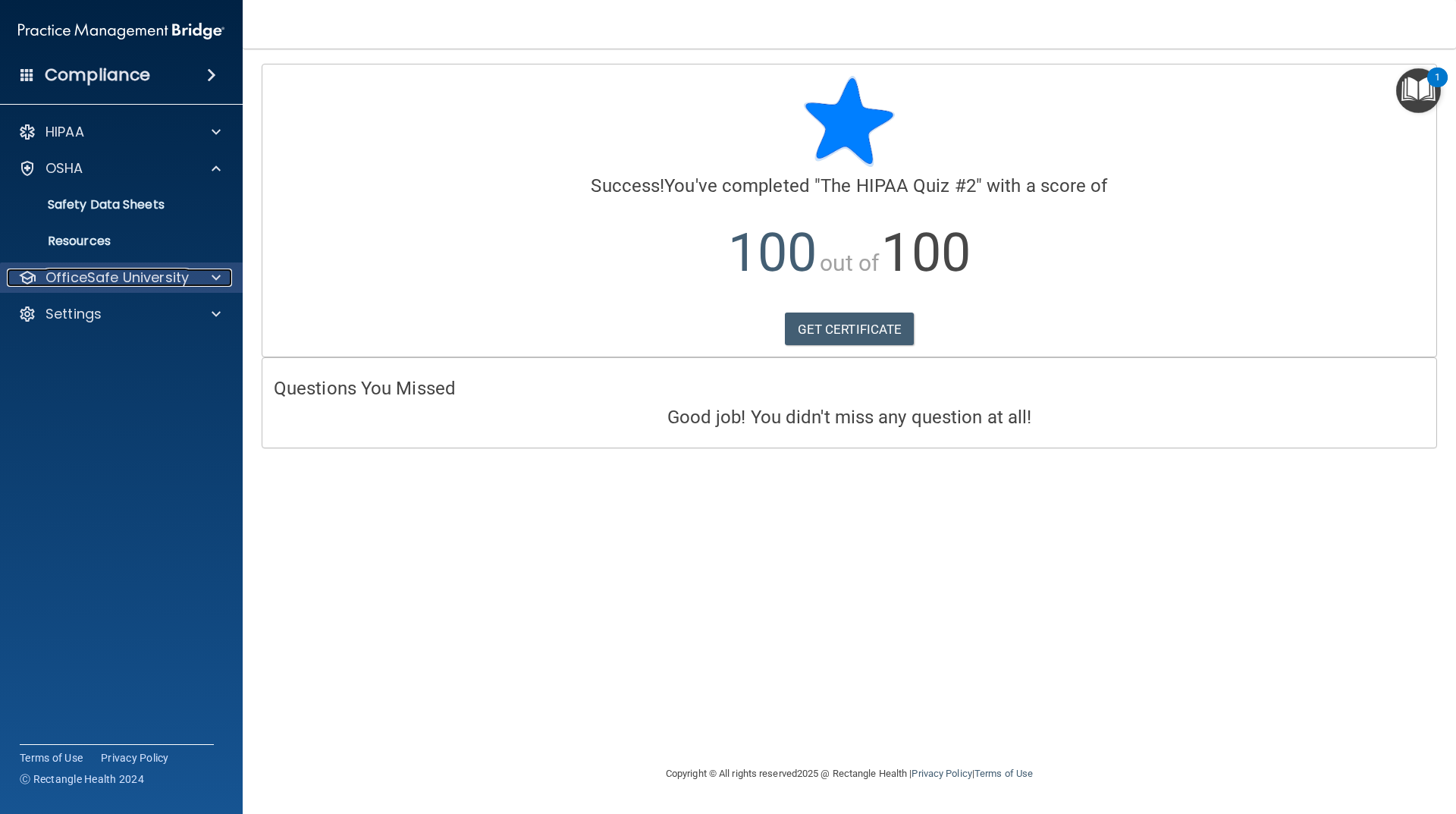
click at [139, 269] on p "OfficeSafe University" at bounding box center [117, 277] width 144 height 18
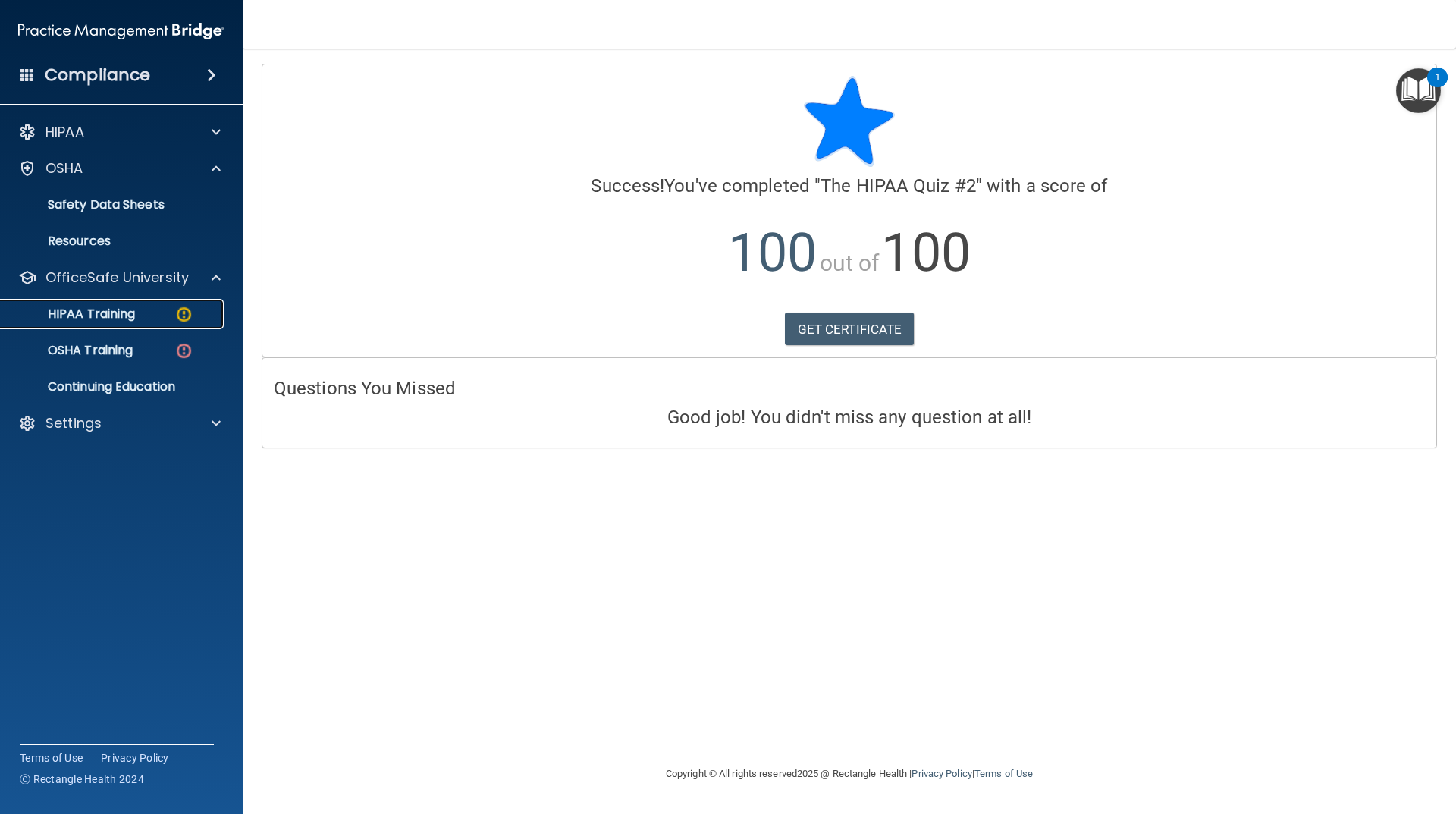
click at [152, 321] on div "HIPAA Training" at bounding box center [113, 314] width 207 height 15
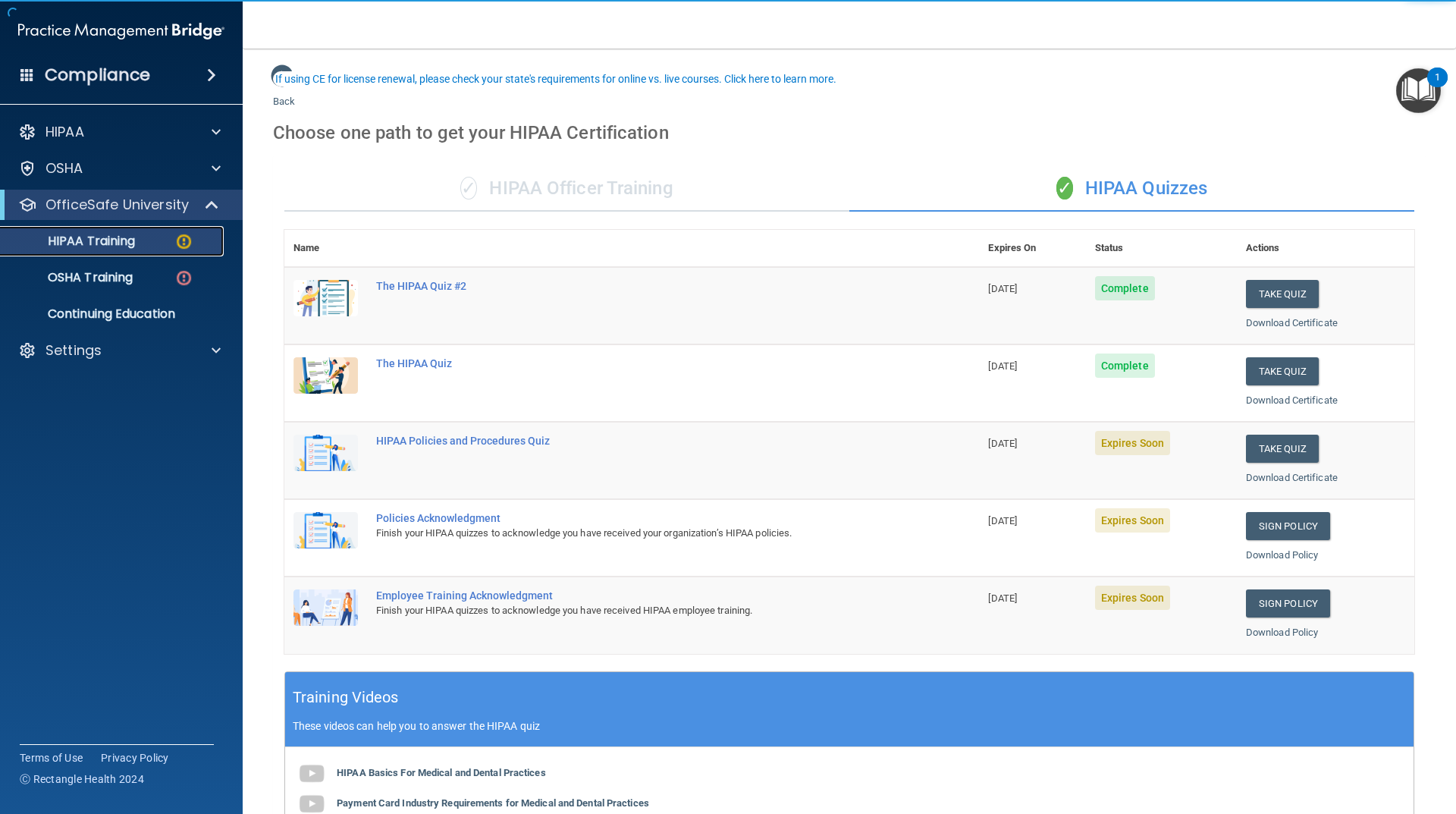
scroll to position [76, 0]
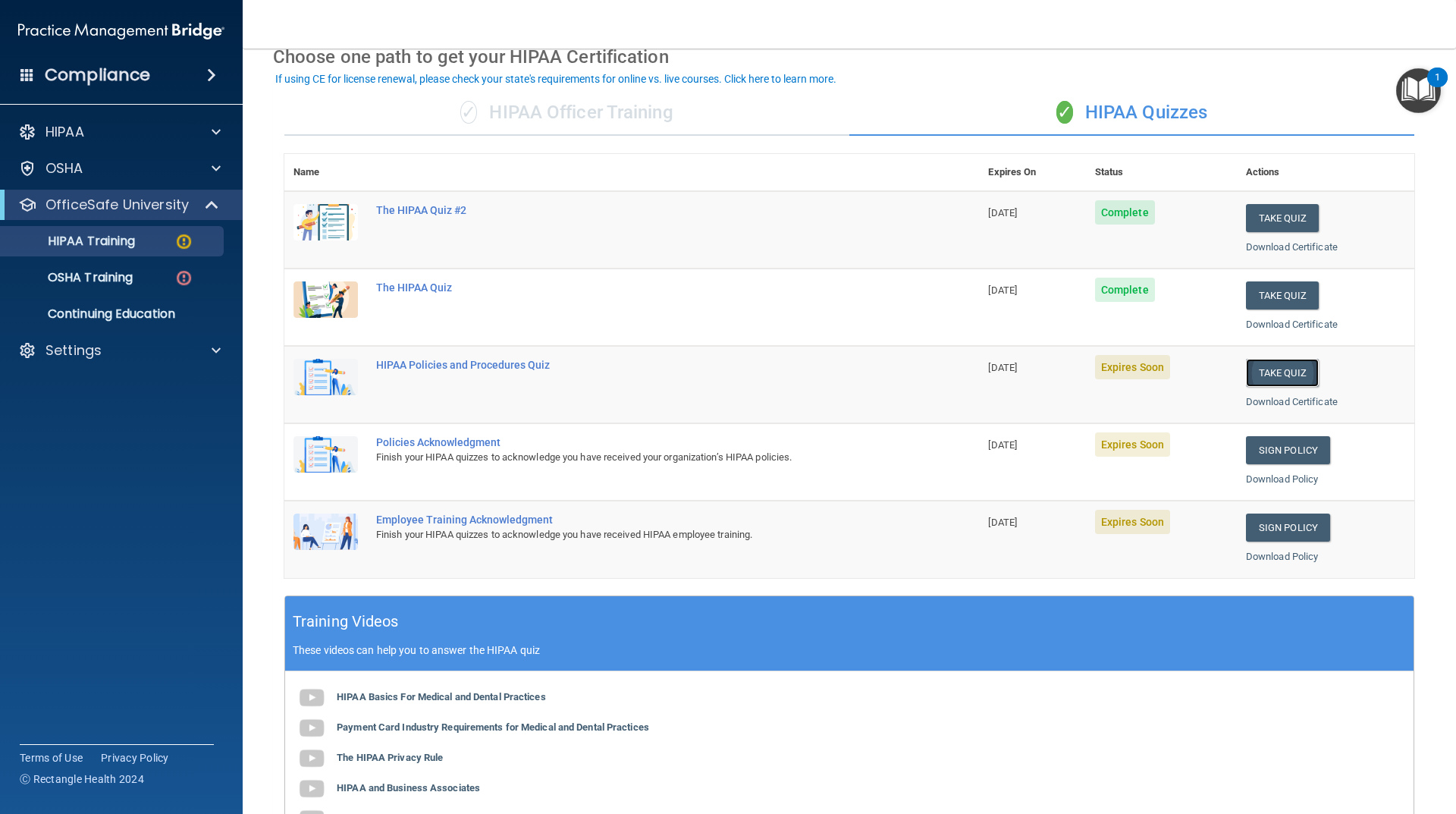
click at [1257, 378] on button "Take Quiz" at bounding box center [1283, 373] width 73 height 28
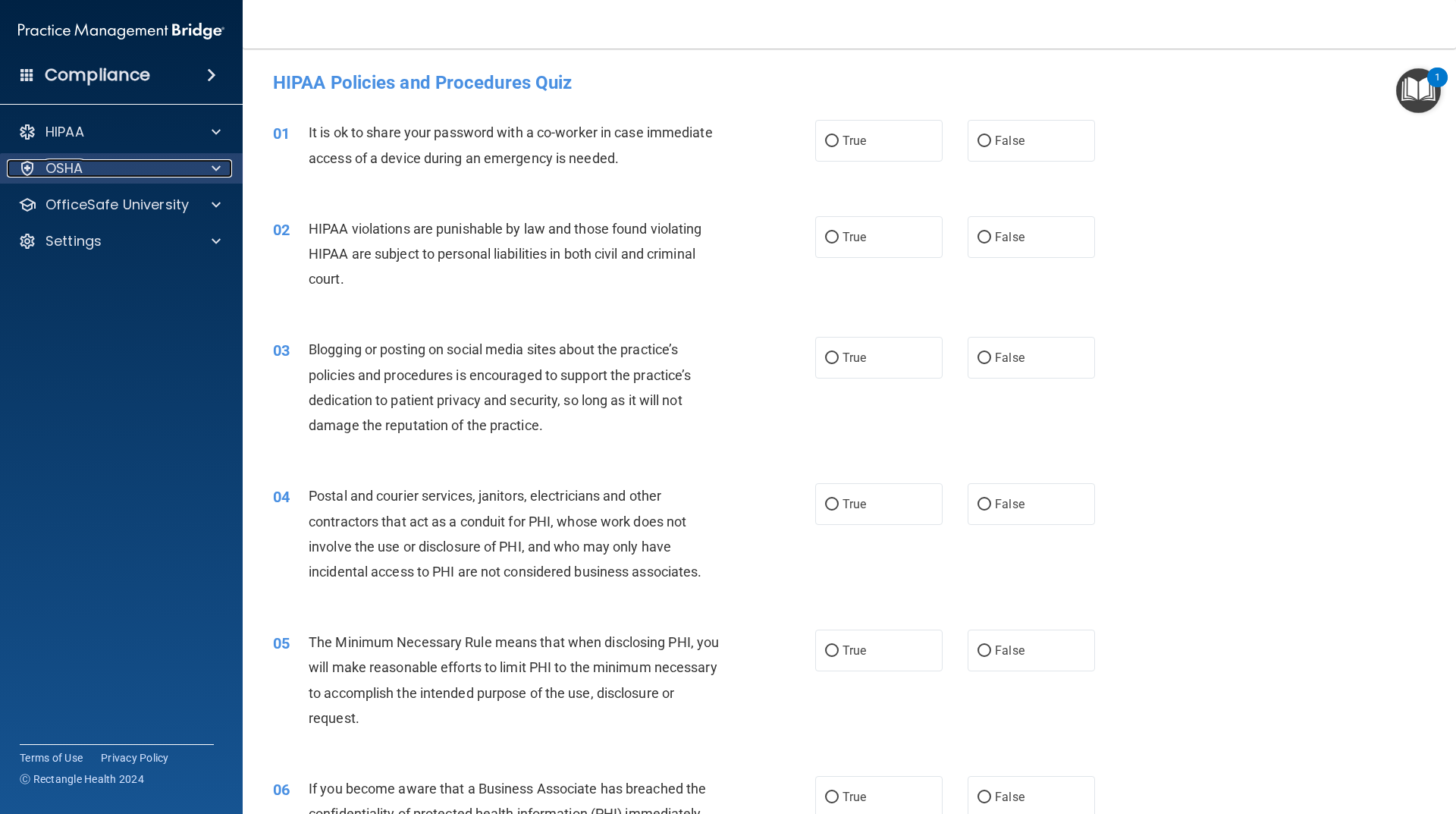
click at [144, 168] on div "OSHA" at bounding box center [100, 168] width 188 height 18
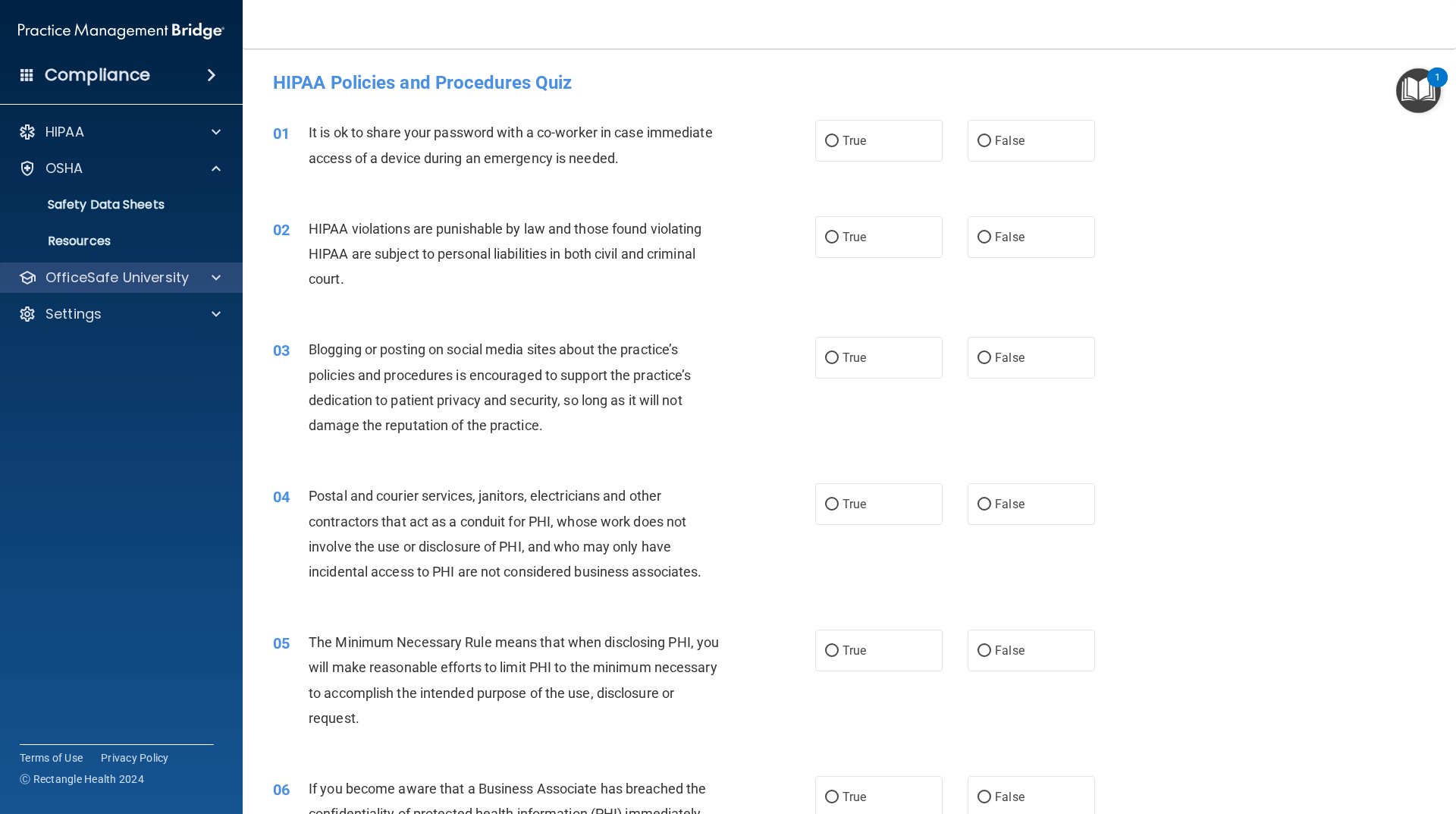
click at [143, 266] on div "OfficeSafe University" at bounding box center [122, 278] width 243 height 31
click at [128, 282] on p "OfficeSafe University" at bounding box center [117, 277] width 144 height 18
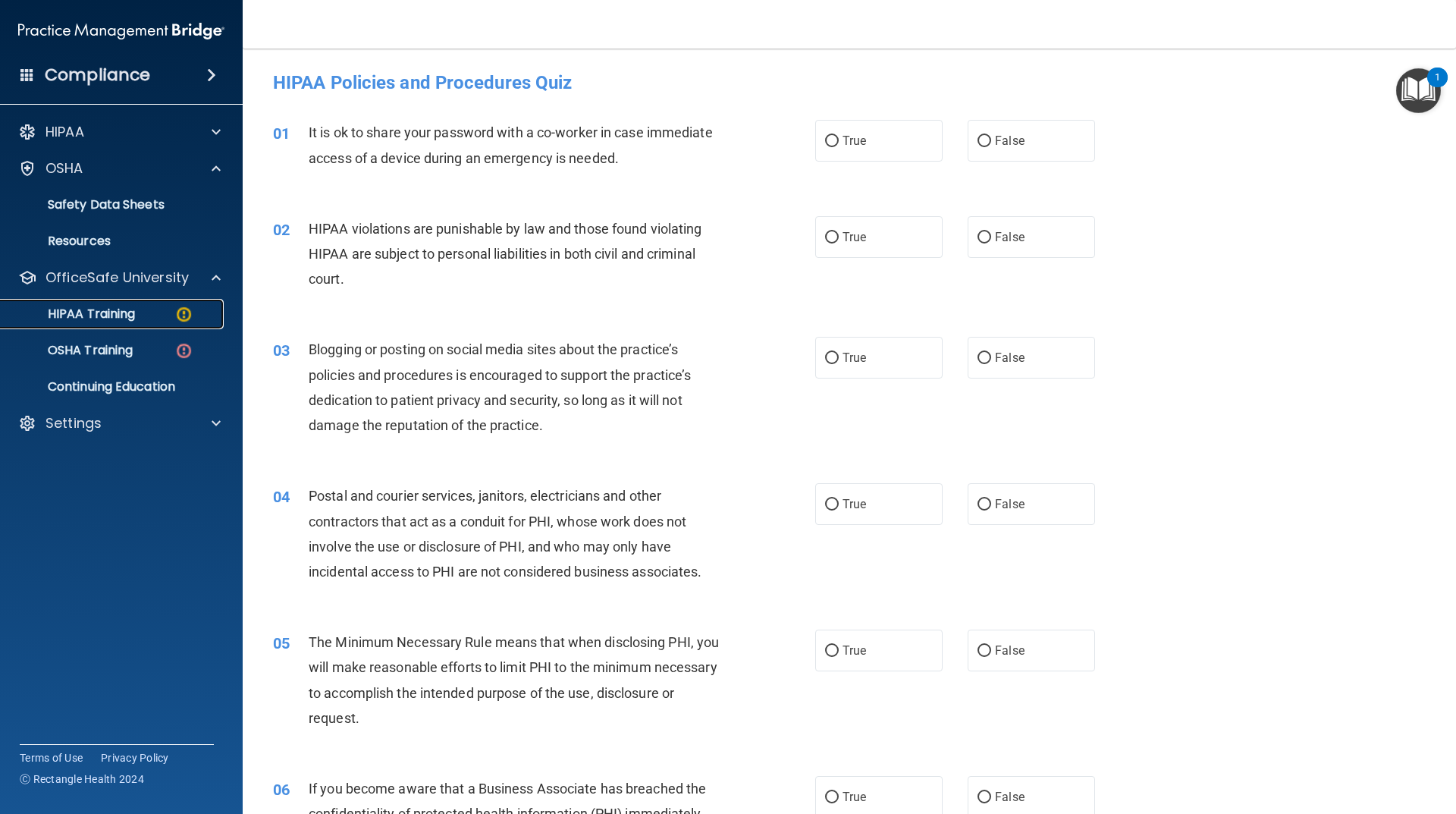
click at [117, 324] on link "HIPAA Training" at bounding box center [104, 314] width 239 height 31
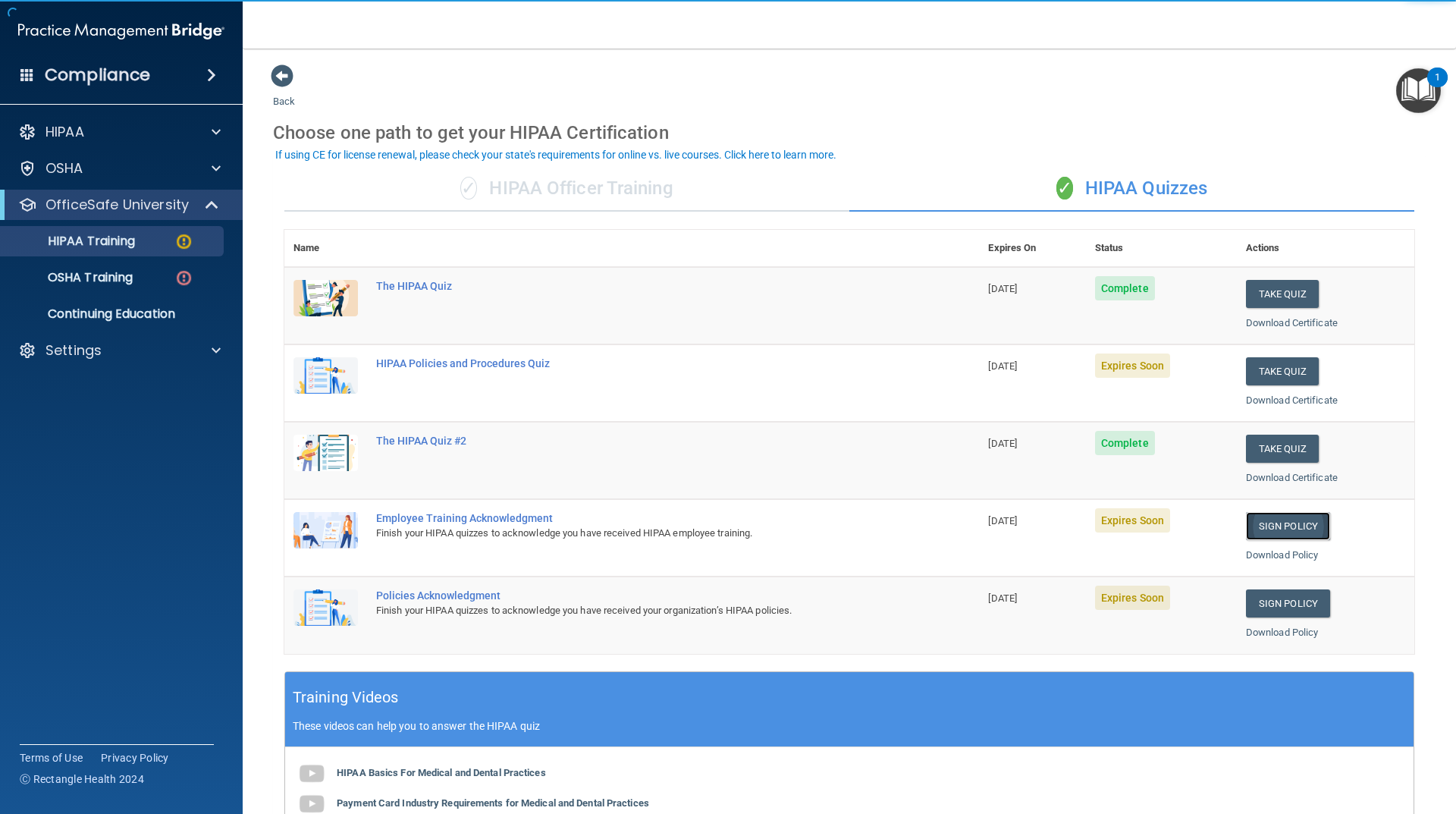
click at [1279, 527] on link "Sign Policy" at bounding box center [1288, 526] width 84 height 28
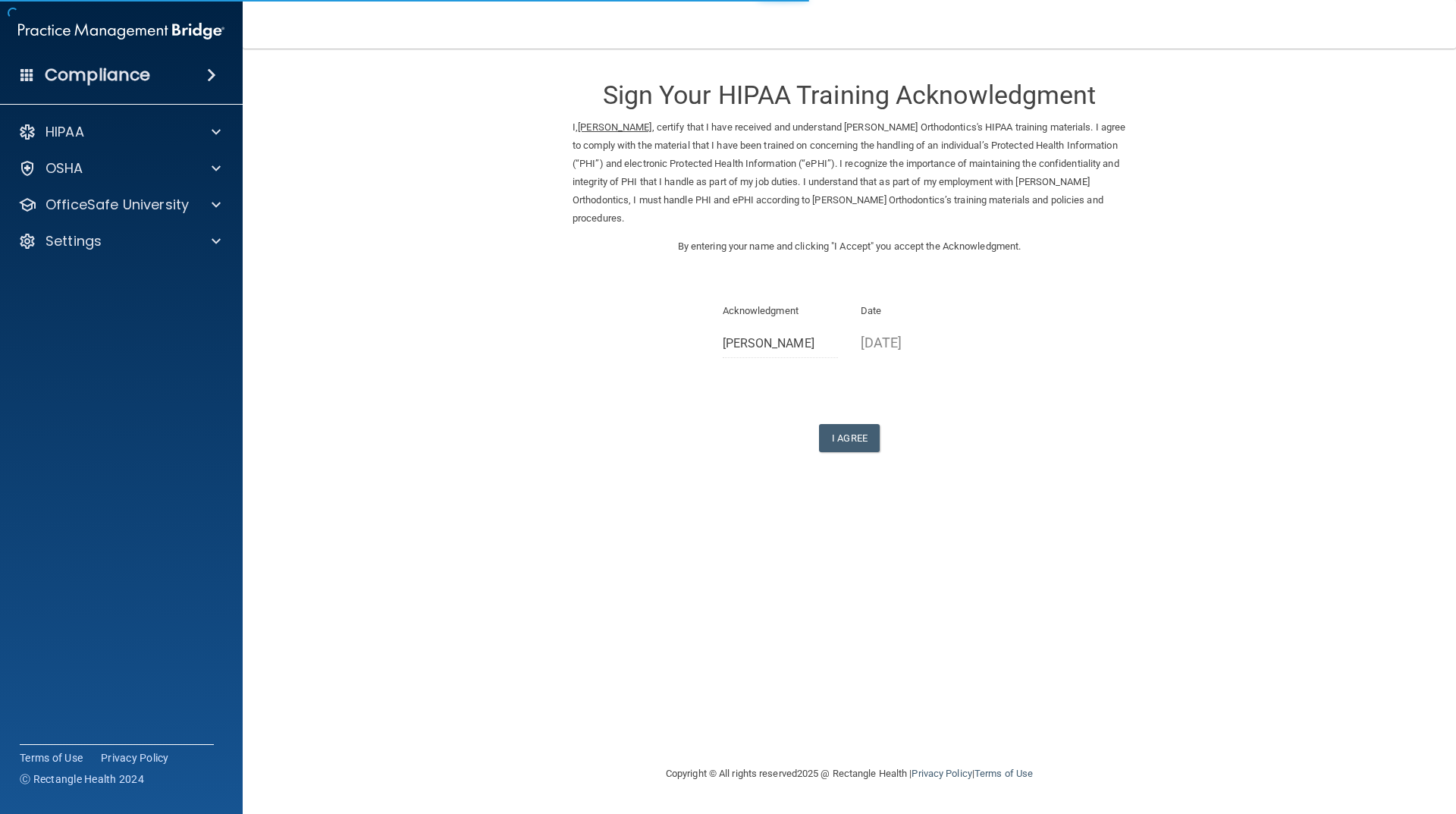
click at [837, 421] on div "Sign Your HIPAA Training Acknowledgment I, Kensie Mulheron , certify that I hav…" at bounding box center [849, 258] width 554 height 389
click at [850, 427] on button "I Agree" at bounding box center [849, 438] width 60 height 28
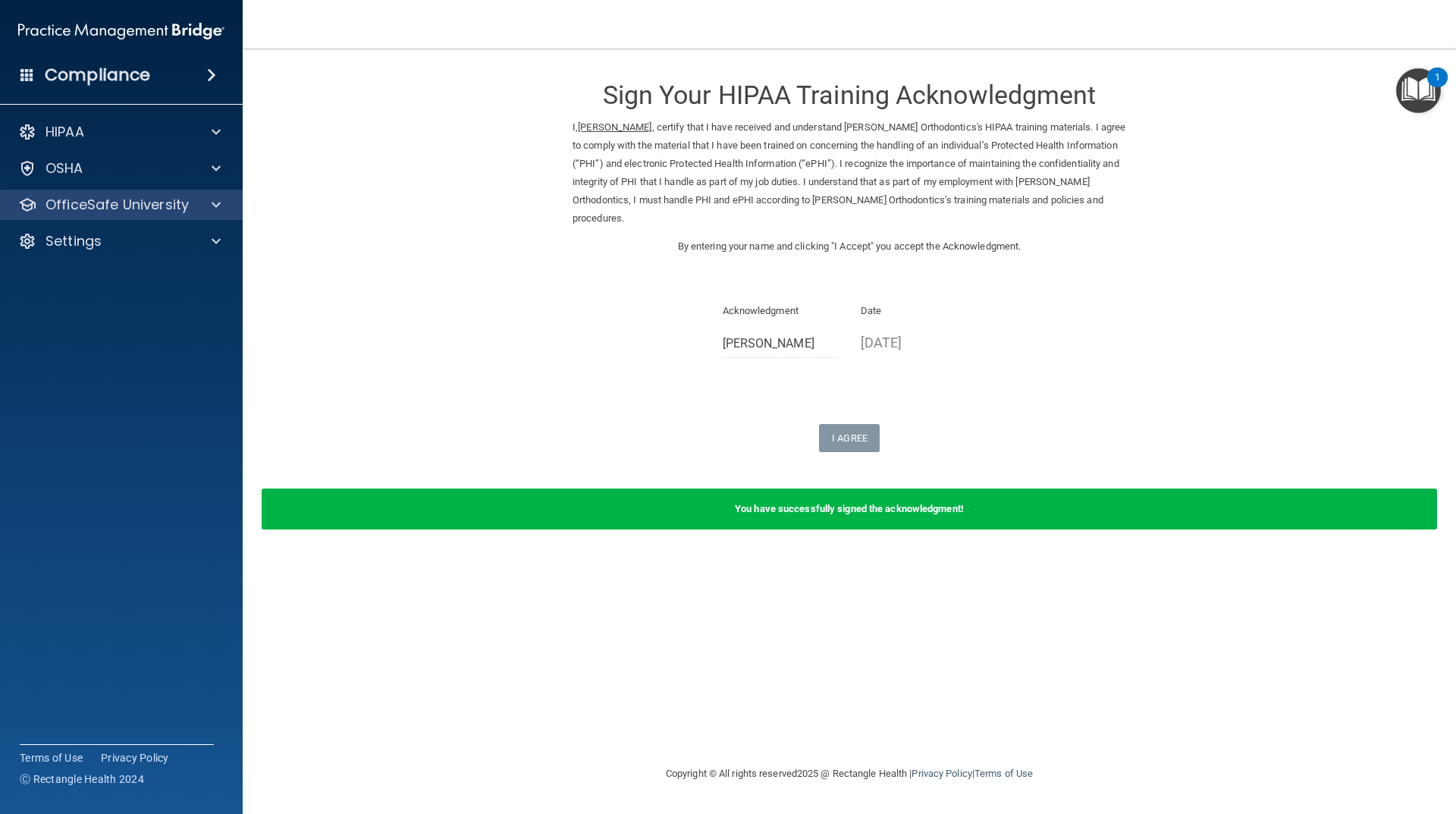
click at [70, 217] on div "OfficeSafe University" at bounding box center [122, 205] width 243 height 31
click at [70, 214] on div "OfficeSafe University" at bounding box center [122, 205] width 243 height 31
click at [171, 212] on p "OfficeSafe University" at bounding box center [117, 204] width 144 height 18
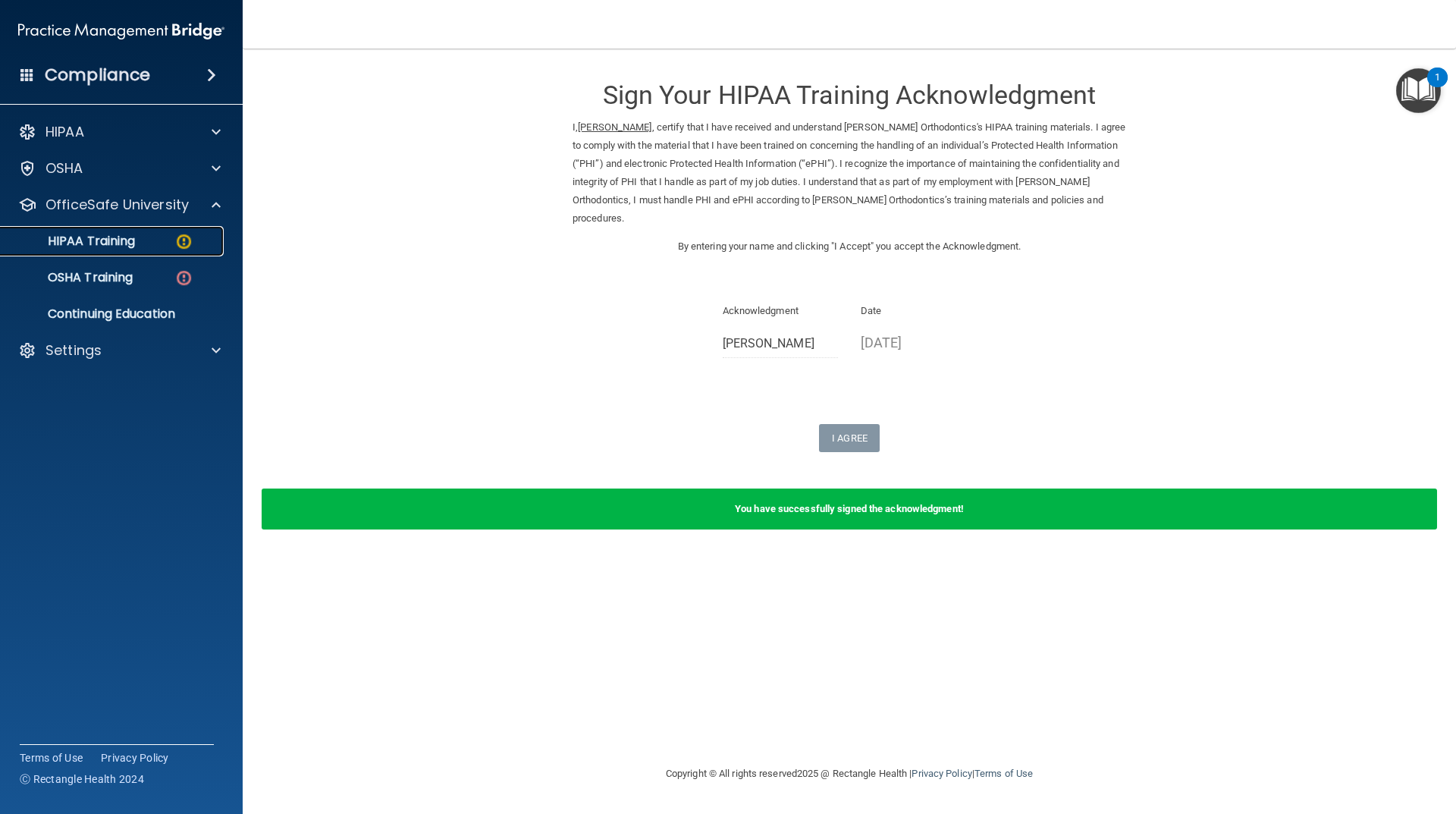
click at [162, 241] on div "HIPAA Training" at bounding box center [113, 242] width 207 height 15
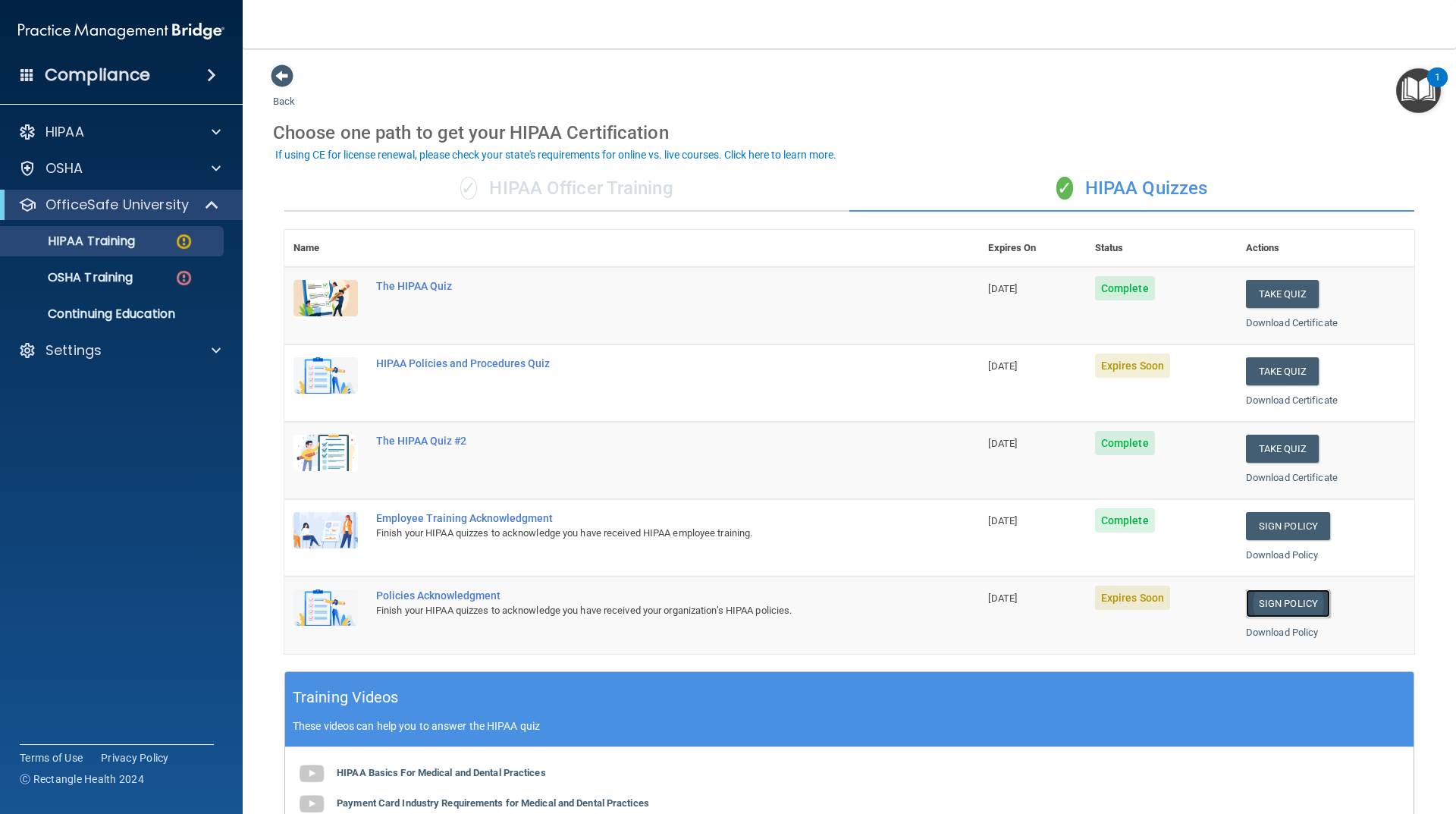
click at [1268, 606] on link "Sign Policy" at bounding box center [1288, 603] width 84 height 28
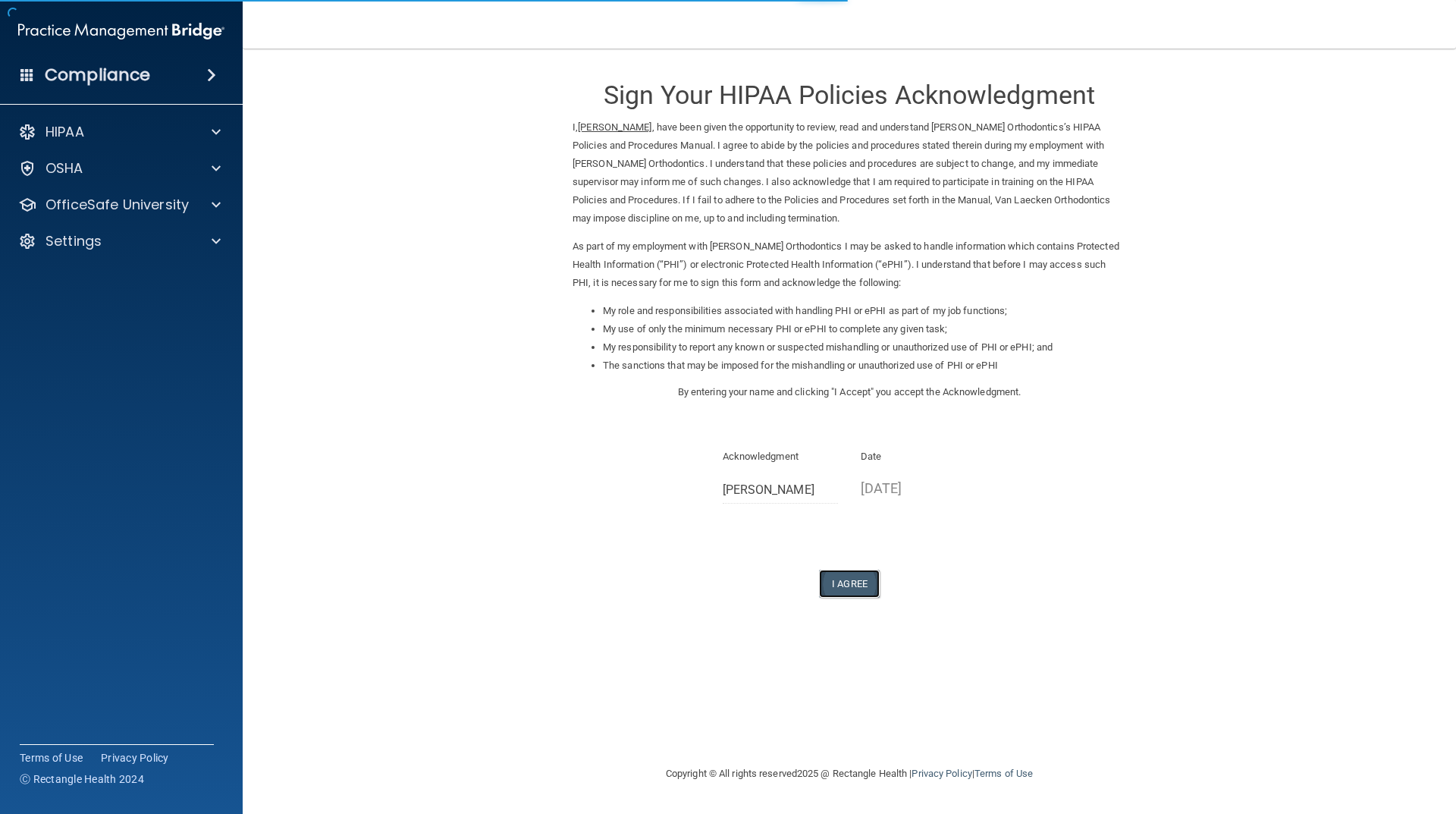
click at [836, 587] on button "I Agree" at bounding box center [849, 583] width 60 height 28
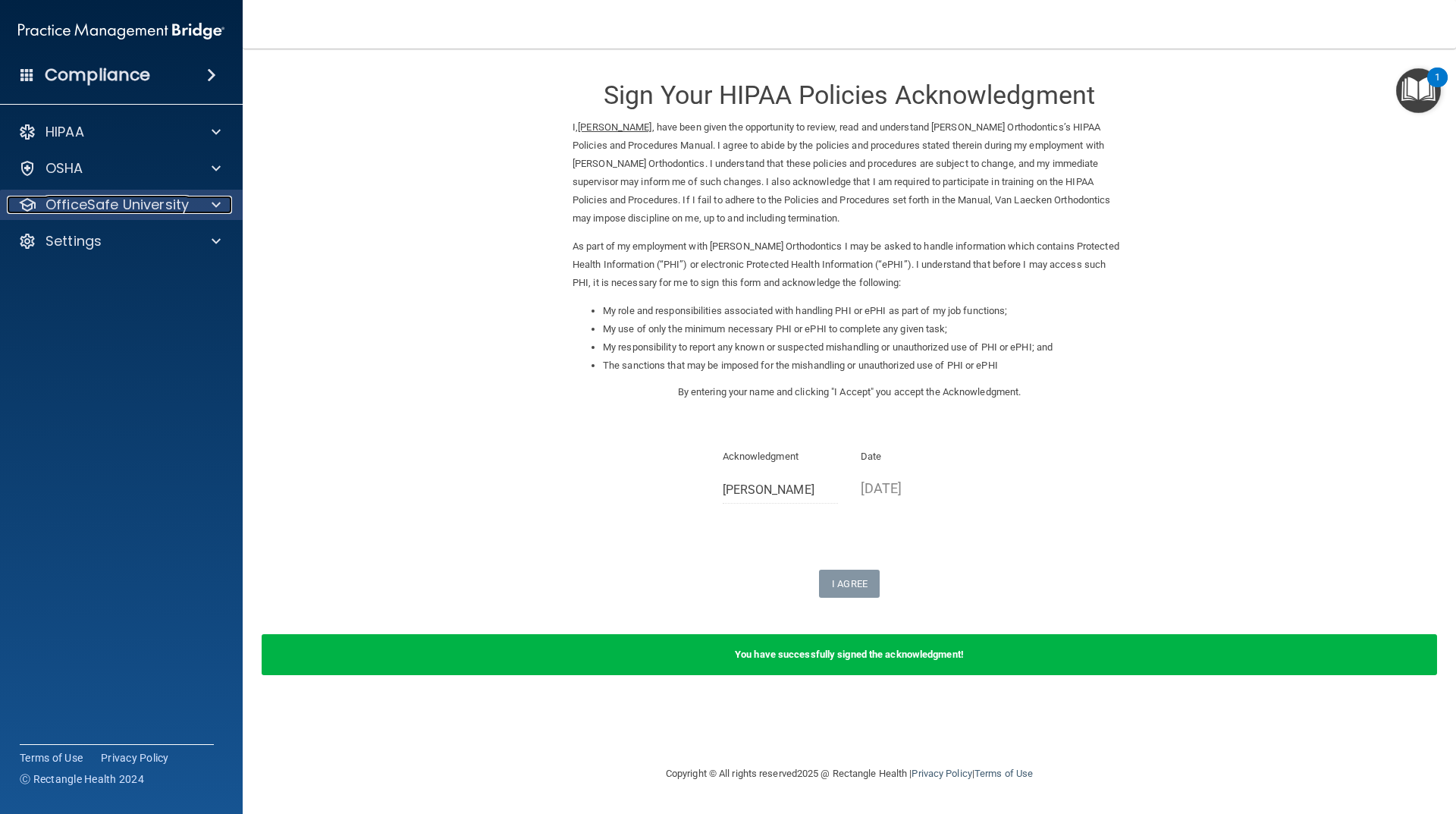
click at [223, 208] on div at bounding box center [213, 204] width 38 height 18
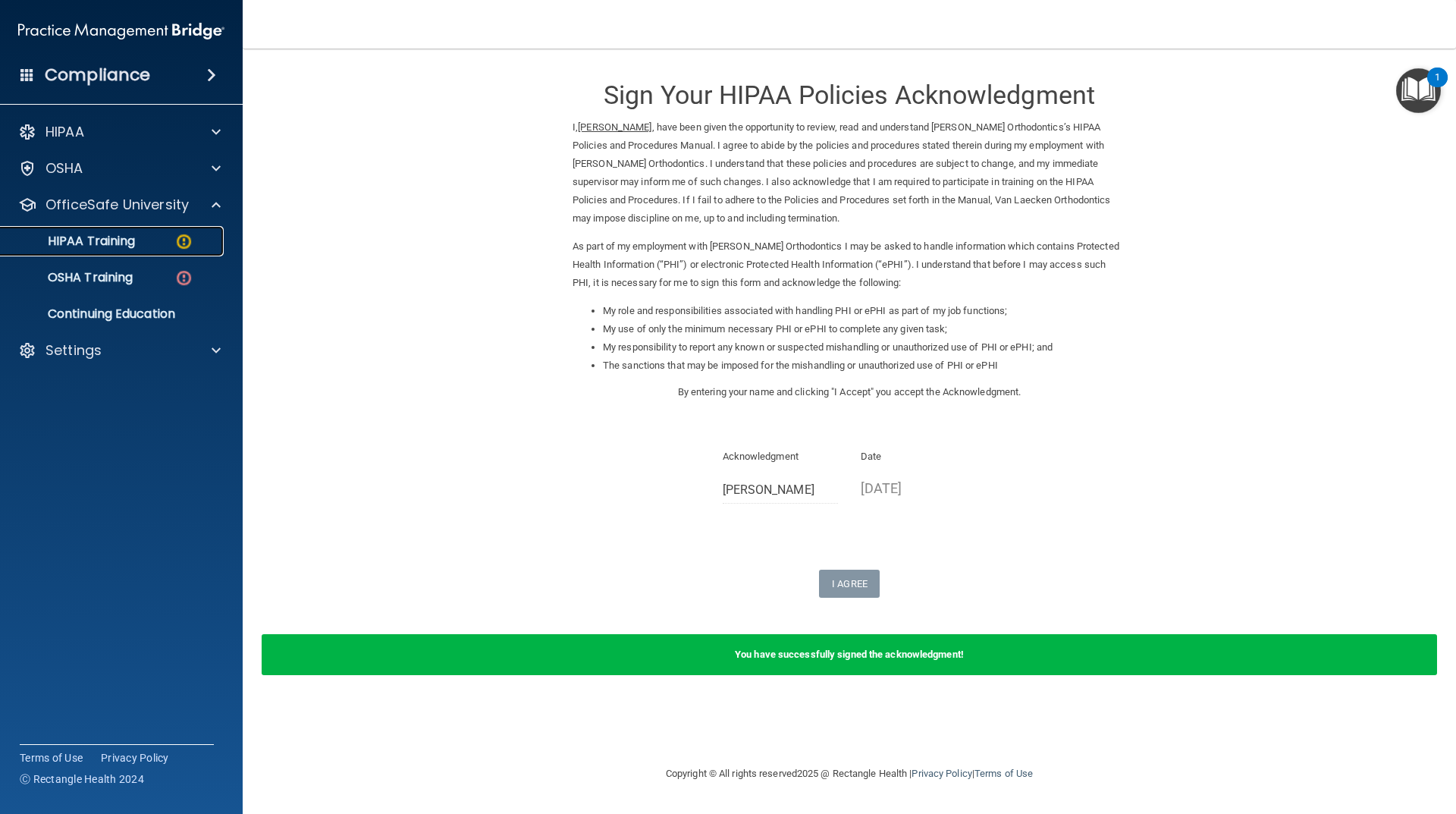
click at [152, 253] on link "HIPAA Training" at bounding box center [104, 242] width 239 height 31
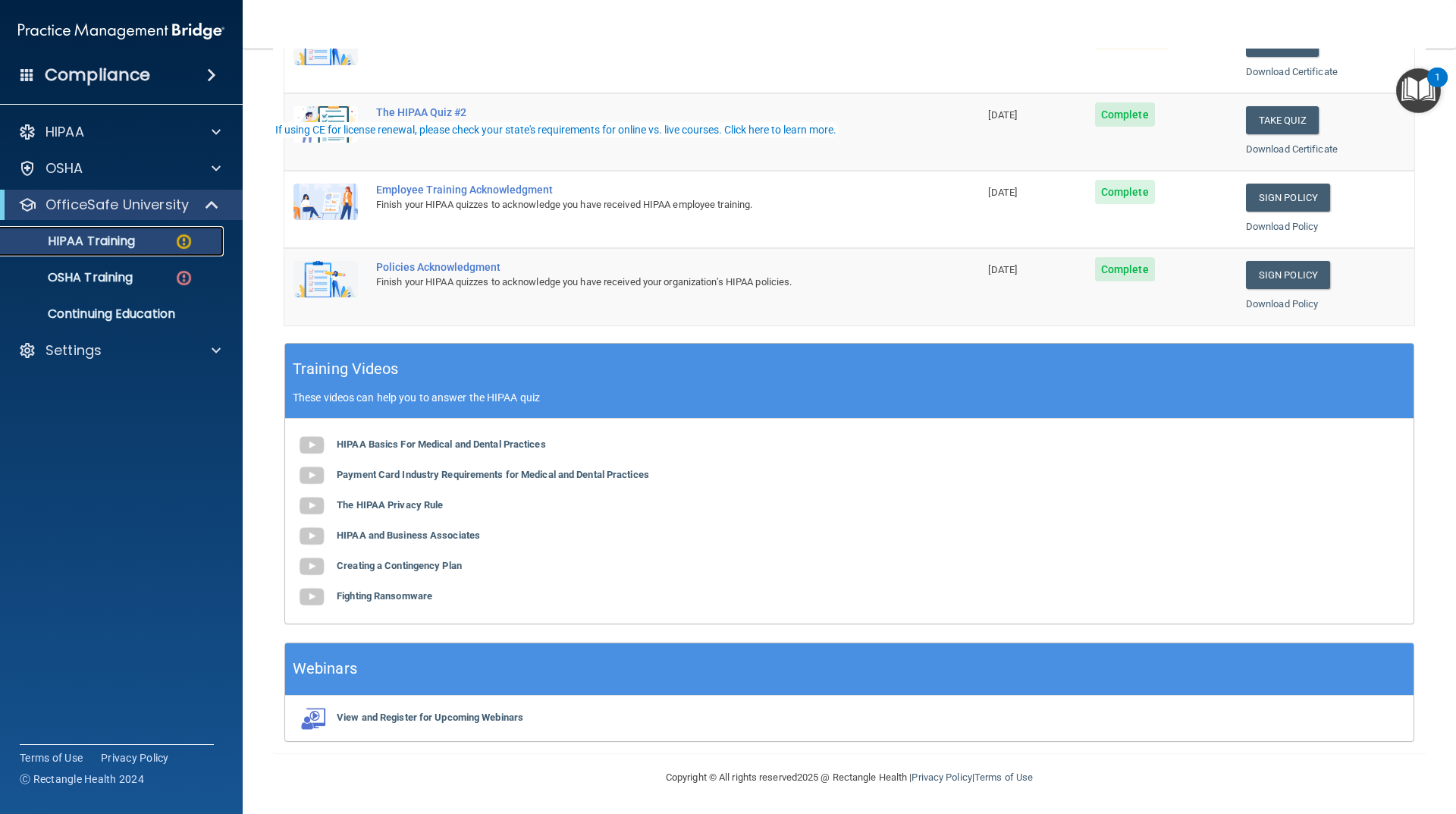
scroll to position [25, 0]
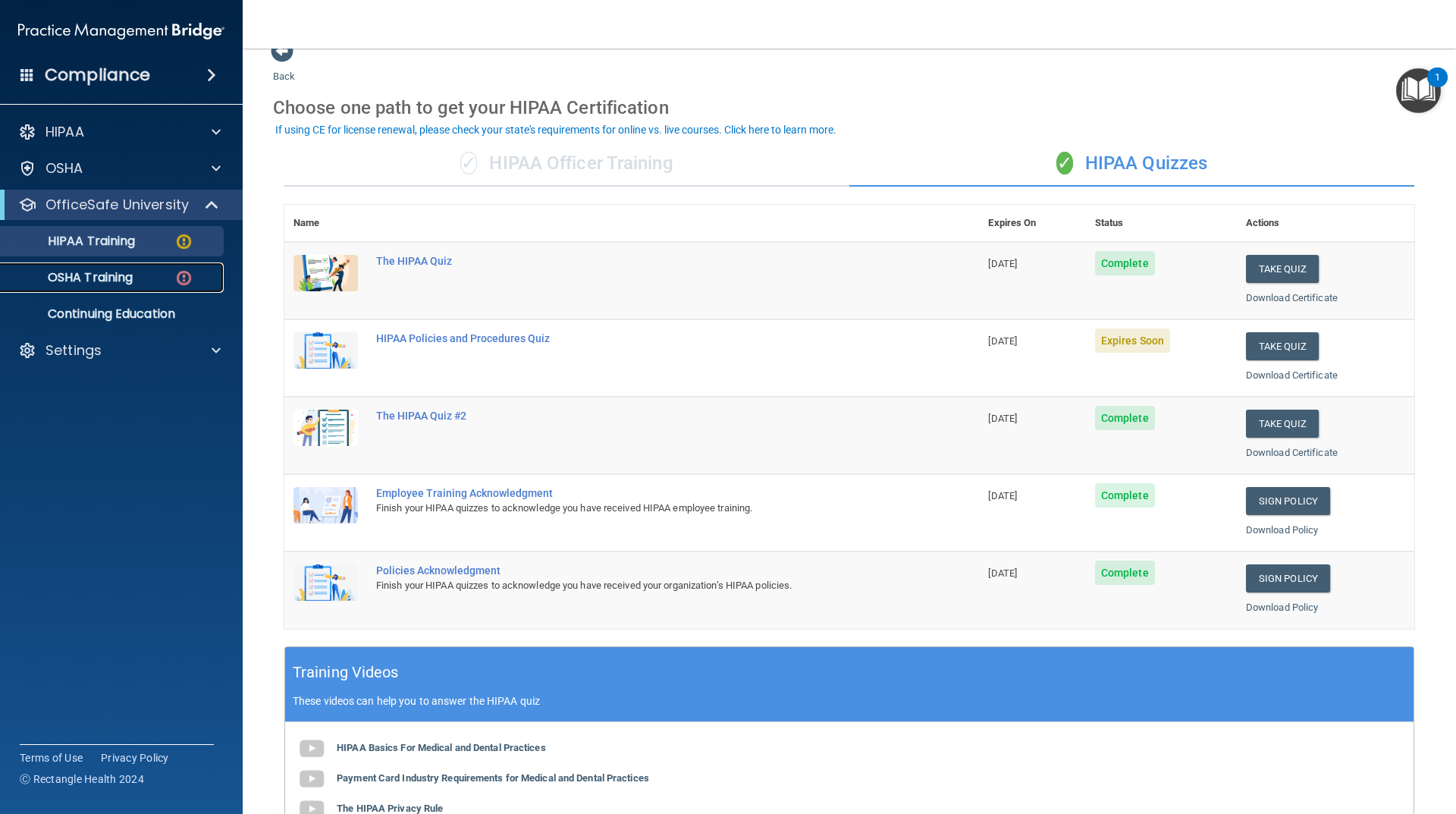
click at [101, 279] on p "OSHA Training" at bounding box center [71, 278] width 122 height 15
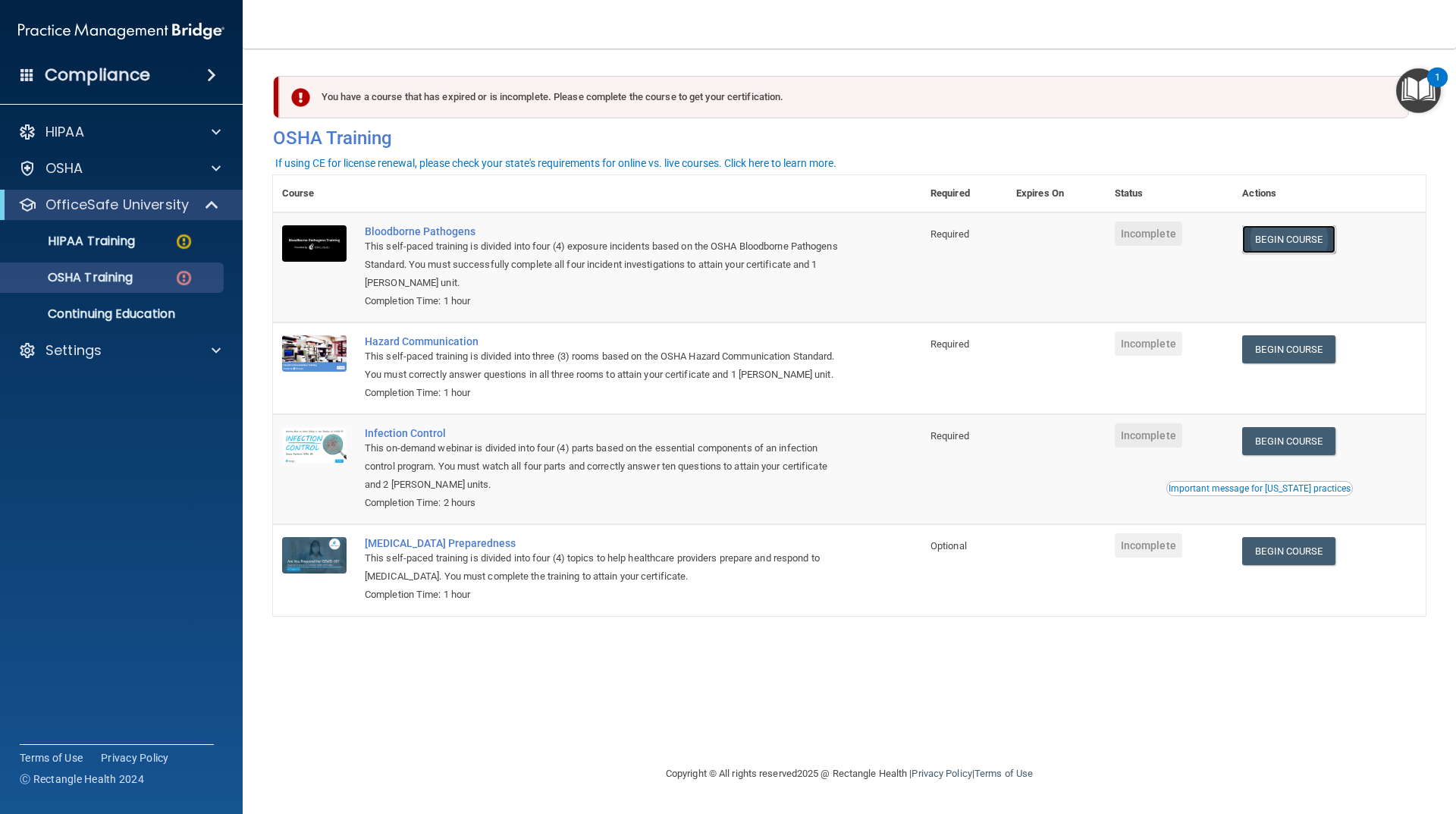
click at [1299, 248] on link "Begin Course" at bounding box center [1288, 239] width 93 height 28
click at [94, 242] on p "HIPAA Training" at bounding box center [72, 242] width 125 height 15
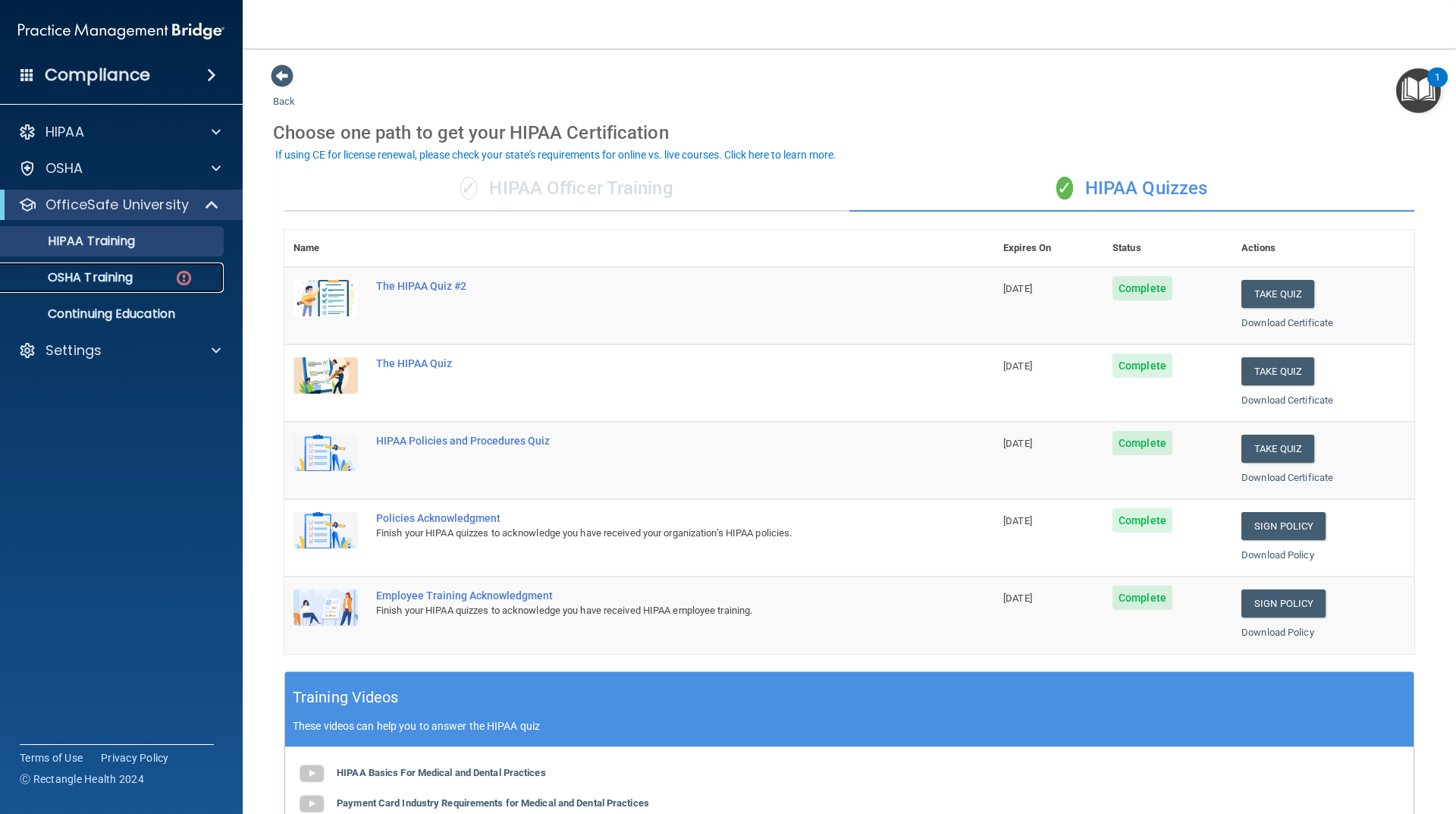
click at [152, 281] on div "OSHA Training" at bounding box center [113, 278] width 207 height 15
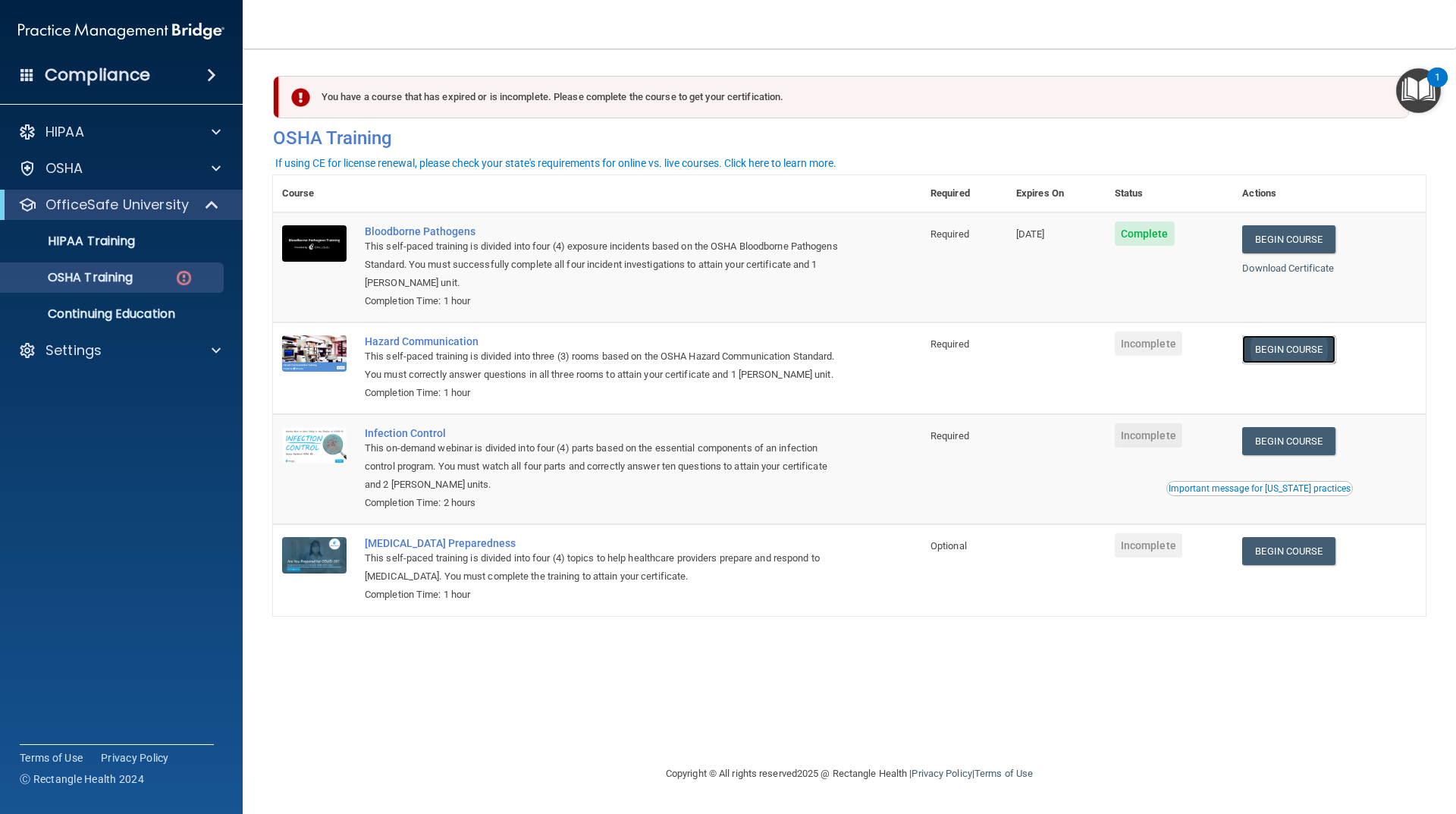
click at [1309, 346] on link "Begin Course" at bounding box center [1288, 349] width 93 height 28
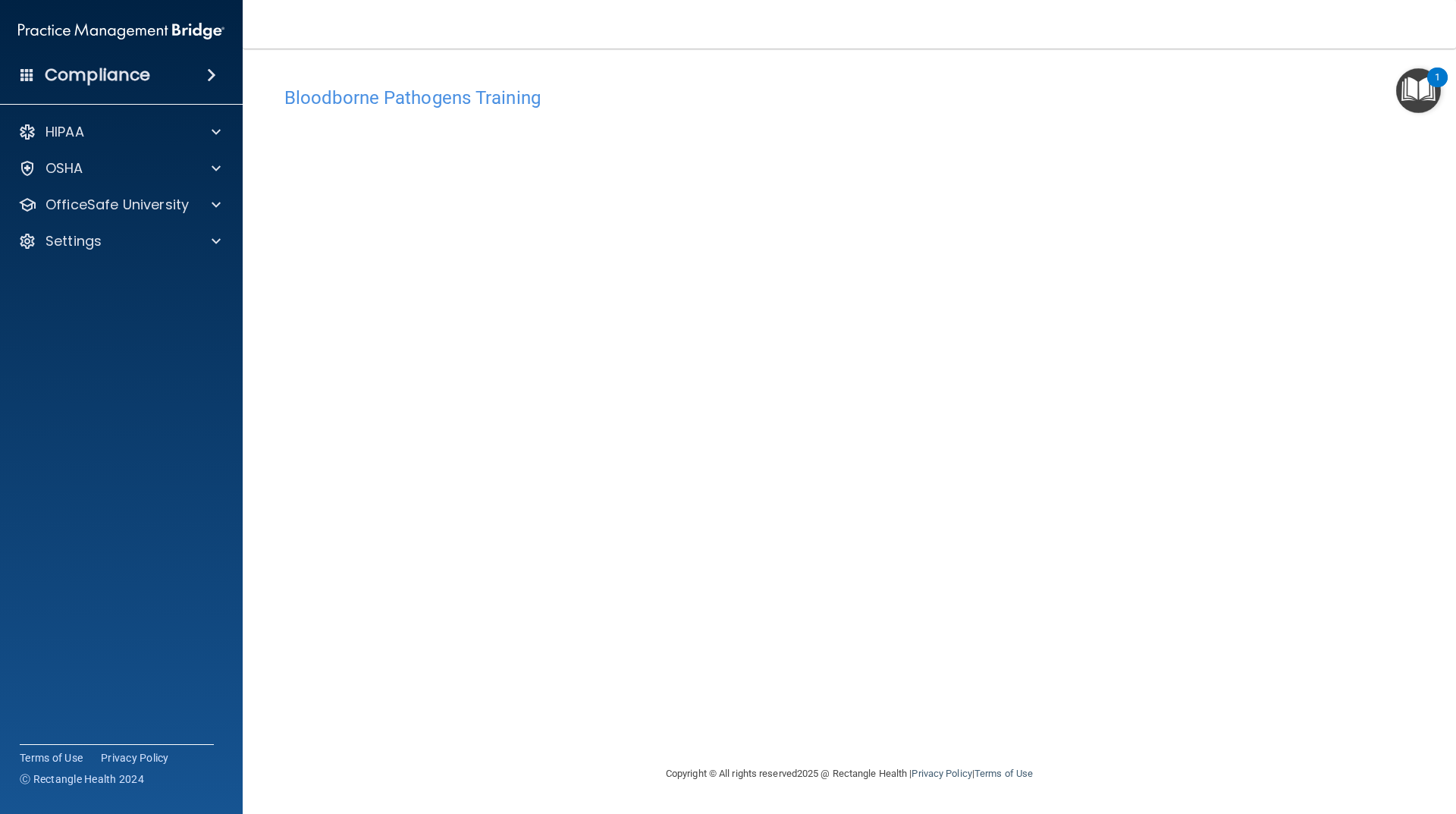
click at [1305, 651] on div "Bloodborne Pathogens Training This course doesn’t expire until . Are you sure y…" at bounding box center [850, 422] width 1153 height 686
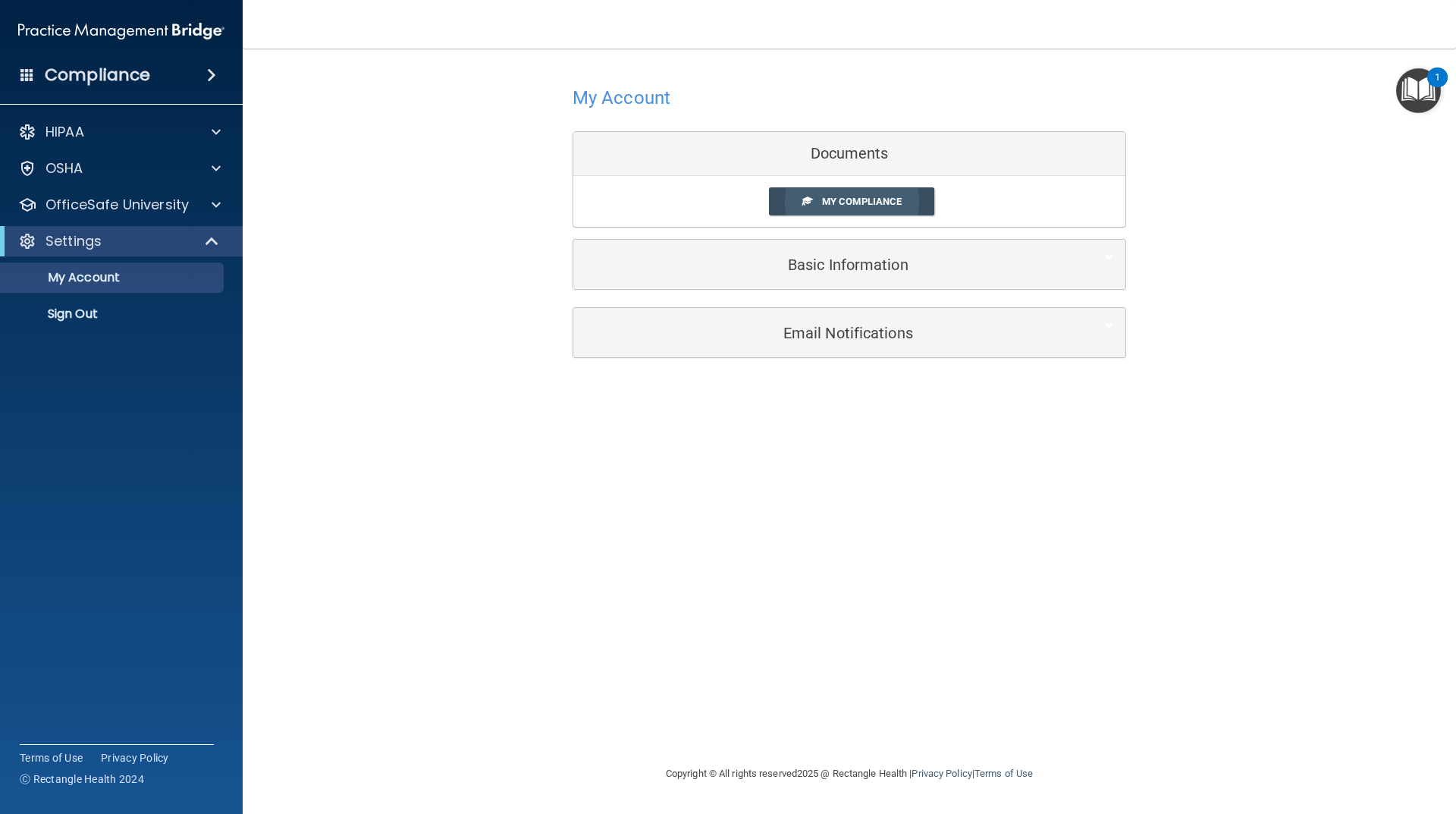
click at [874, 207] on span "My Compliance" at bounding box center [862, 201] width 80 height 11
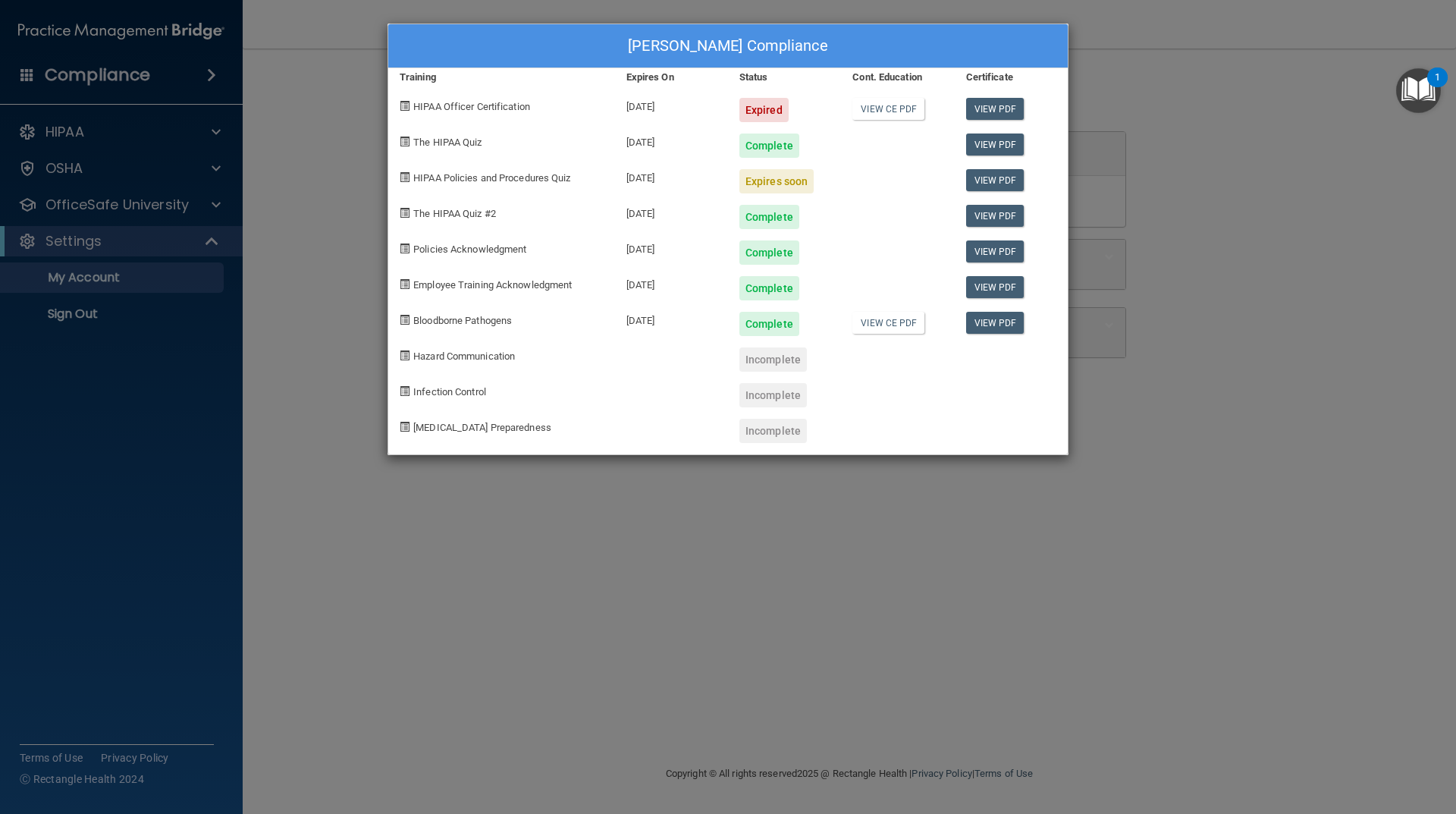
click at [359, 130] on div "Kensie Mulheron's Compliance Training Expires On Status Cont. Education Certifi…" at bounding box center [728, 407] width 1456 height 814
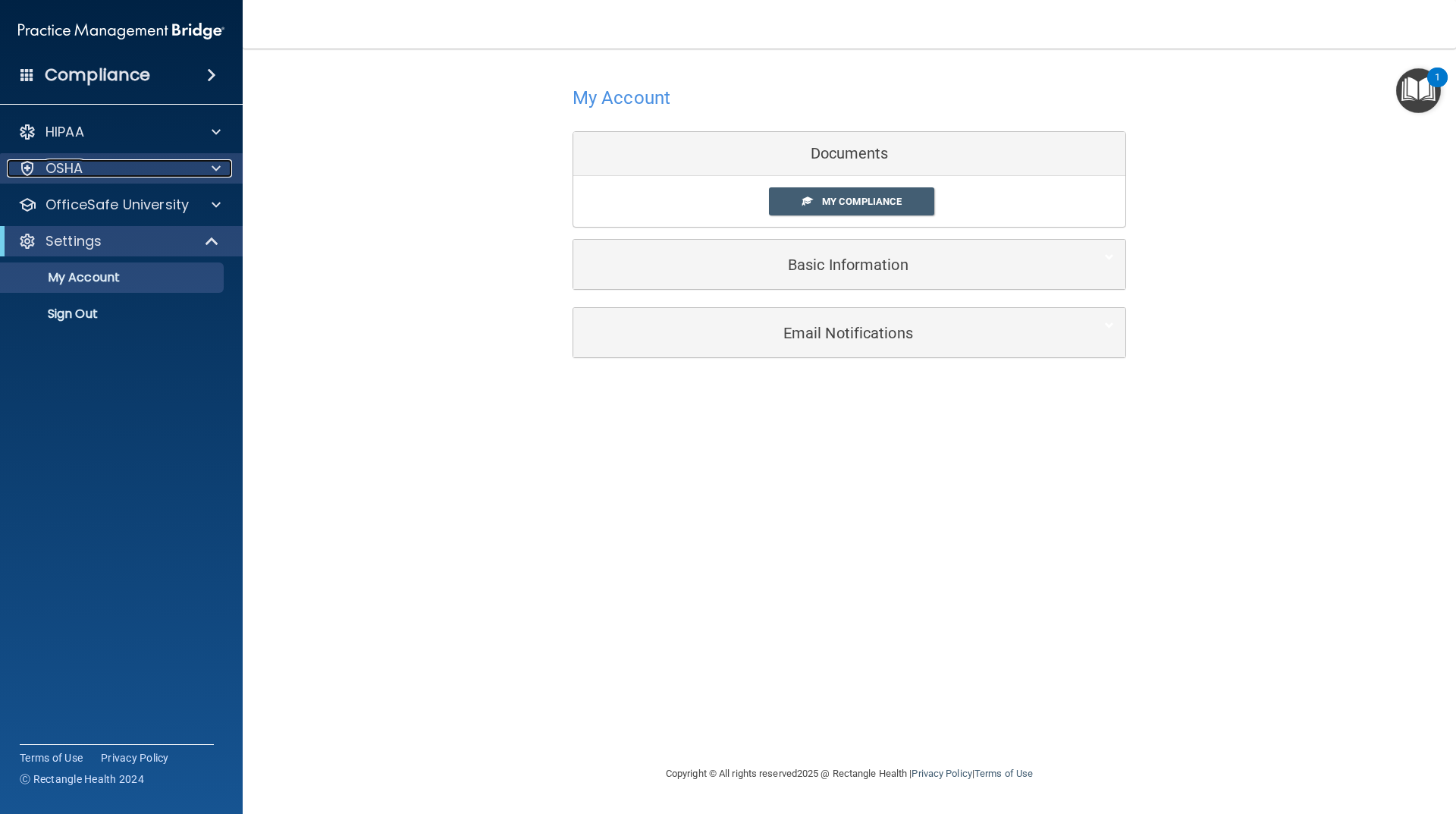
click at [112, 172] on div "OSHA" at bounding box center [100, 168] width 188 height 18
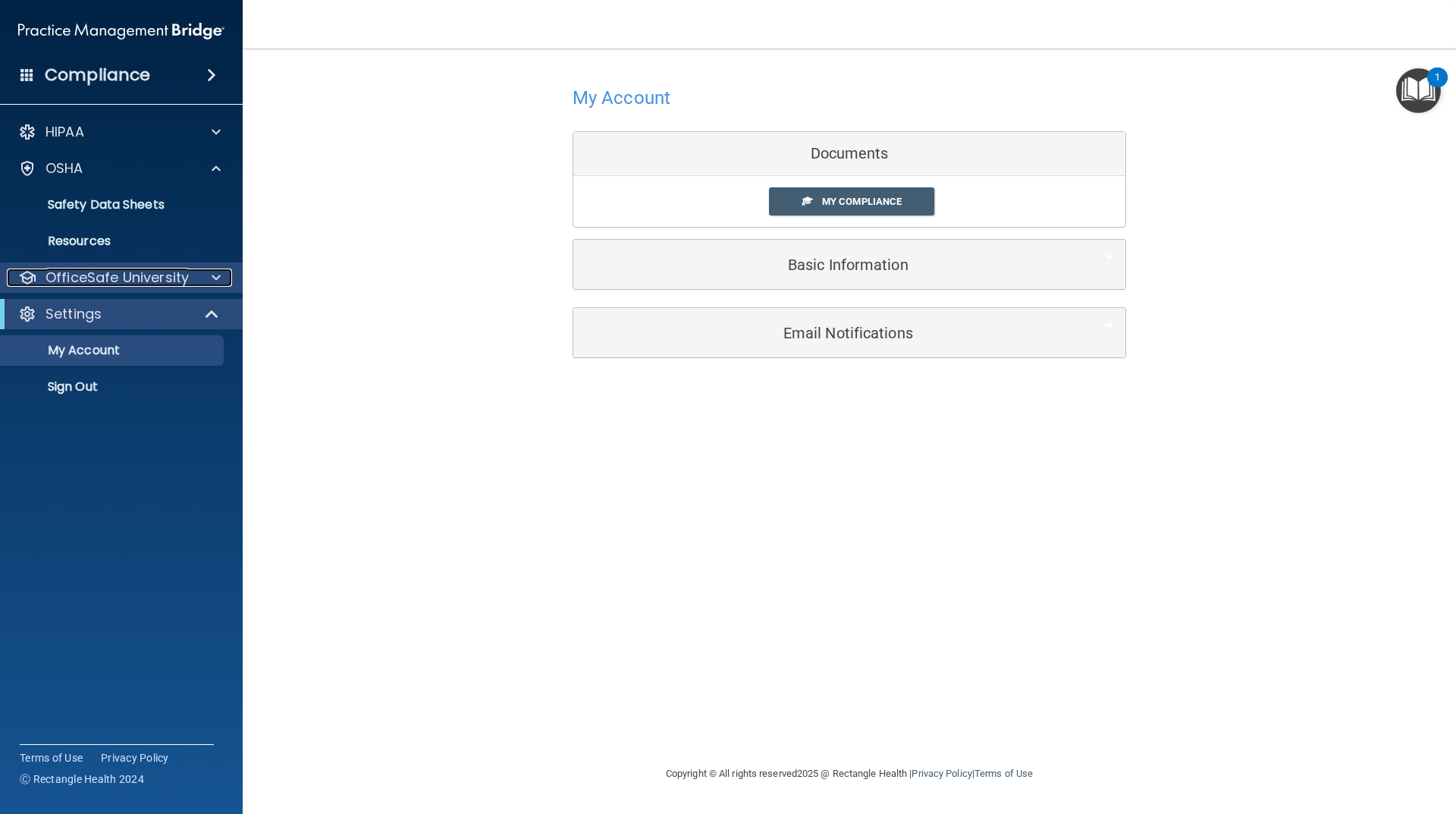
click at [154, 272] on p "OfficeSafe University" at bounding box center [117, 277] width 144 height 18
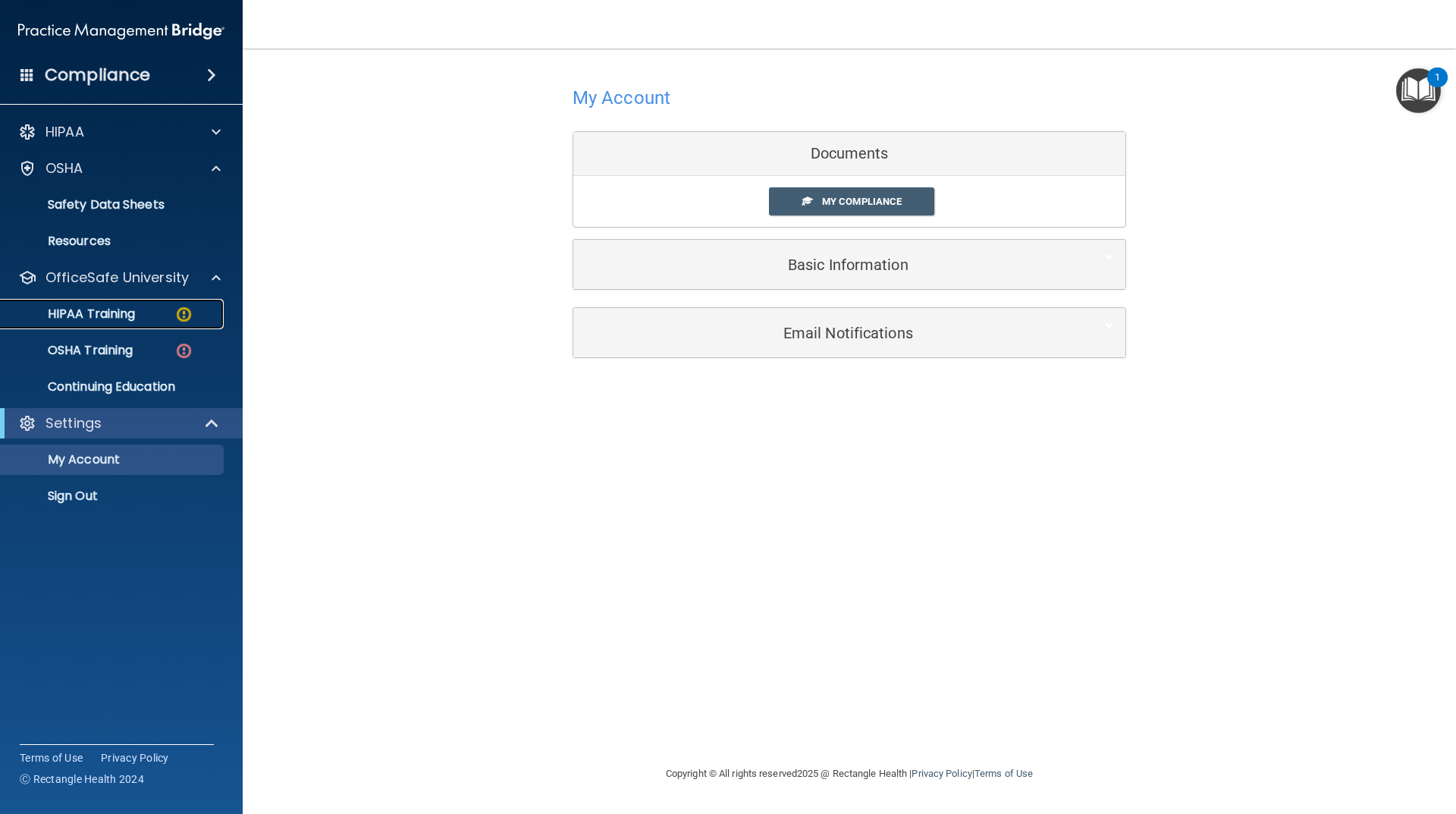
click at [159, 316] on div "HIPAA Training" at bounding box center [113, 314] width 207 height 15
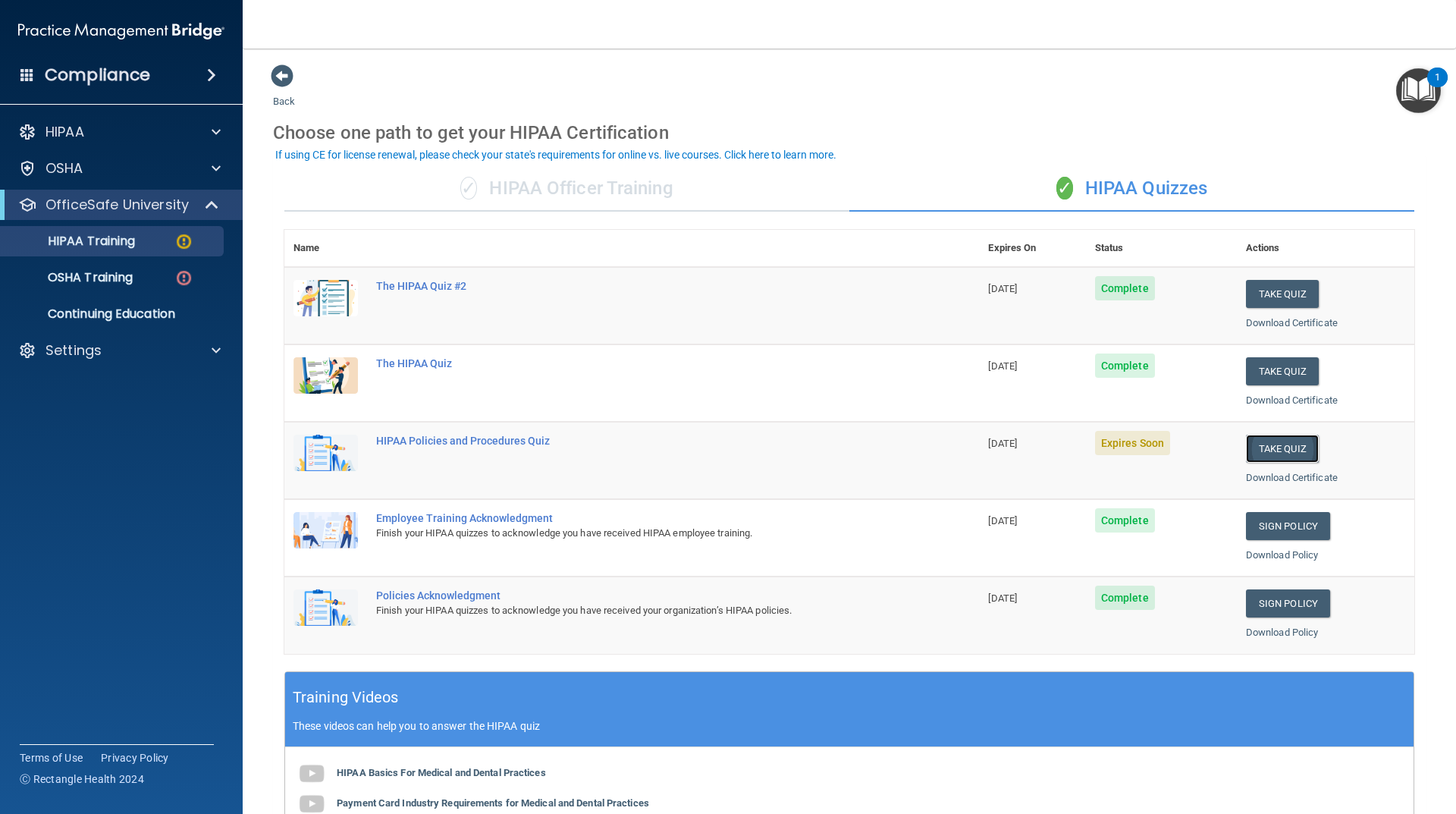
click at [1261, 453] on button "Take Quiz" at bounding box center [1283, 448] width 73 height 28
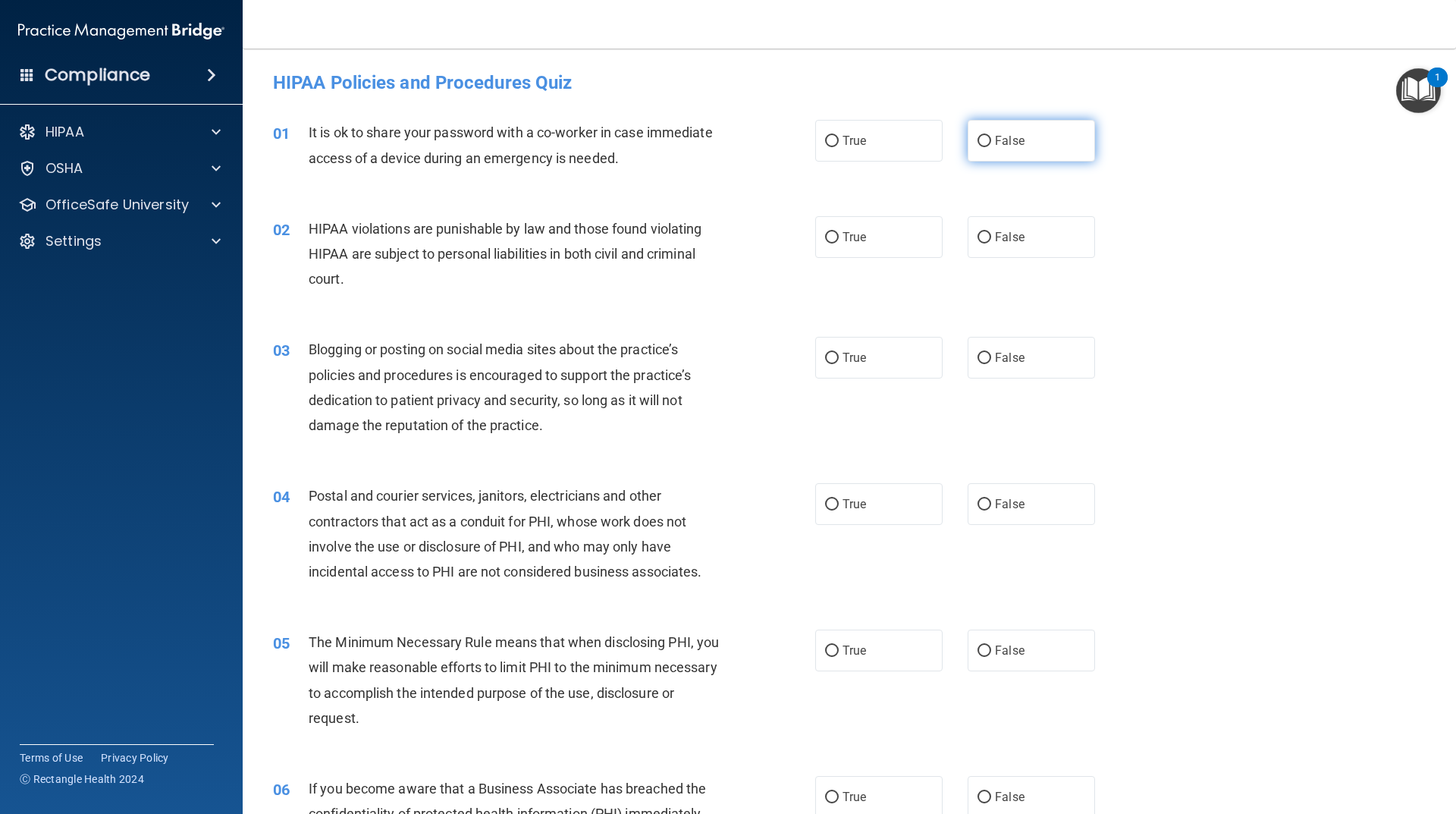
click at [978, 147] on input "False" at bounding box center [985, 141] width 14 height 11
radio input "true"
click at [843, 235] on span "True" at bounding box center [855, 236] width 24 height 14
click at [839, 235] on input "True" at bounding box center [832, 237] width 14 height 11
radio input "true"
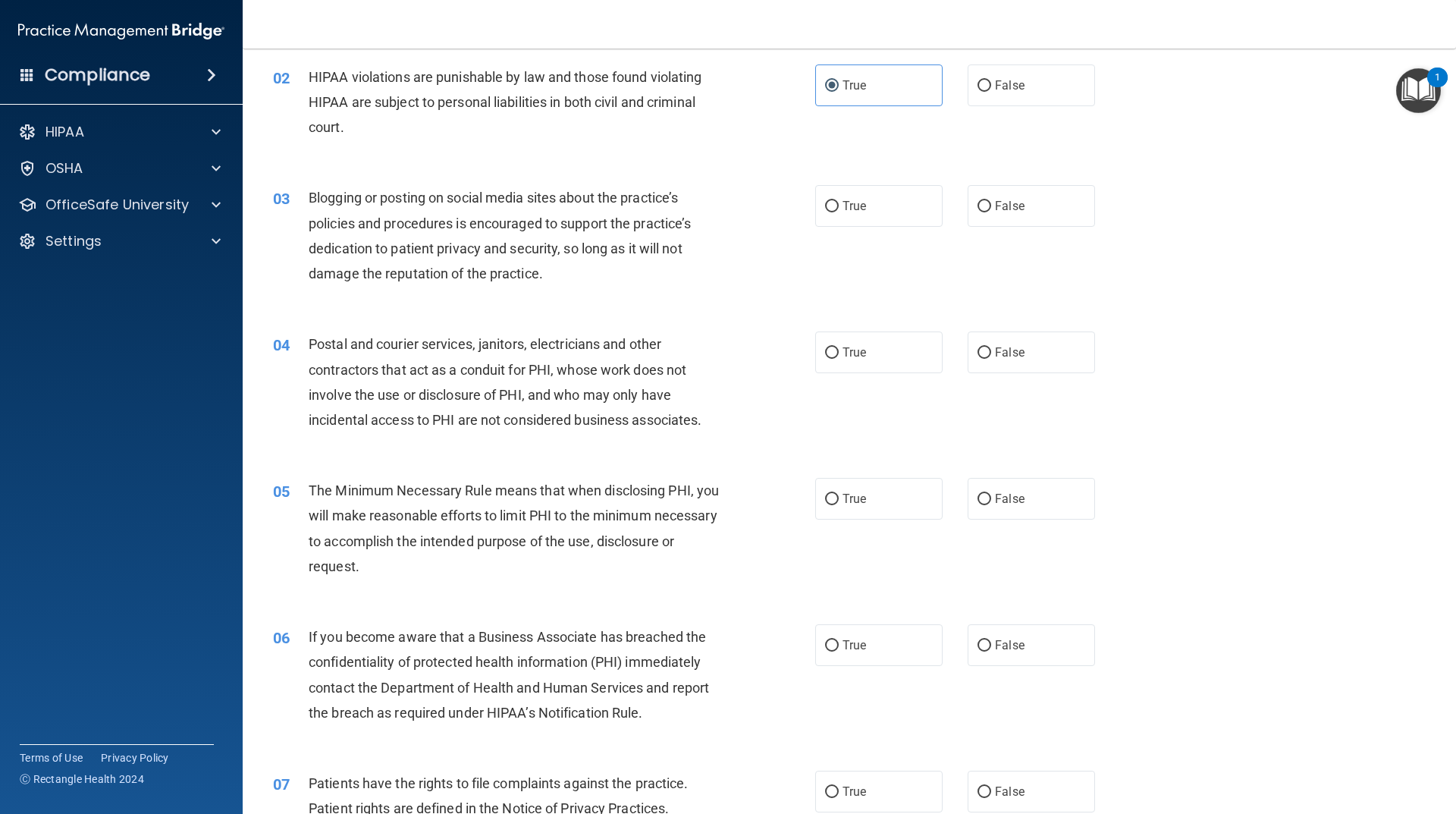
scroll to position [228, 0]
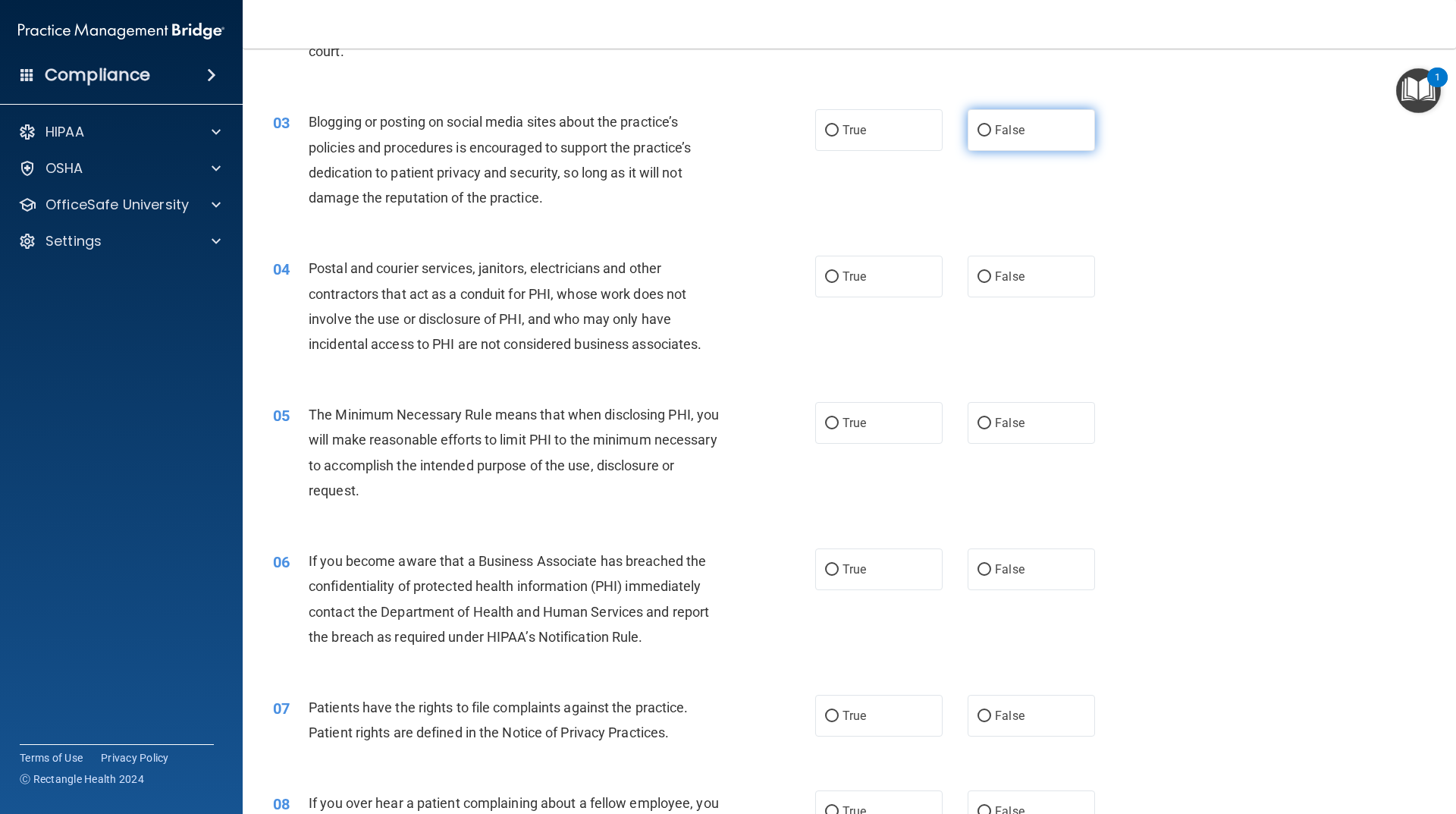
click at [986, 136] on label "False" at bounding box center [1032, 129] width 128 height 42
click at [986, 136] on input "False" at bounding box center [985, 130] width 14 height 11
radio input "true"
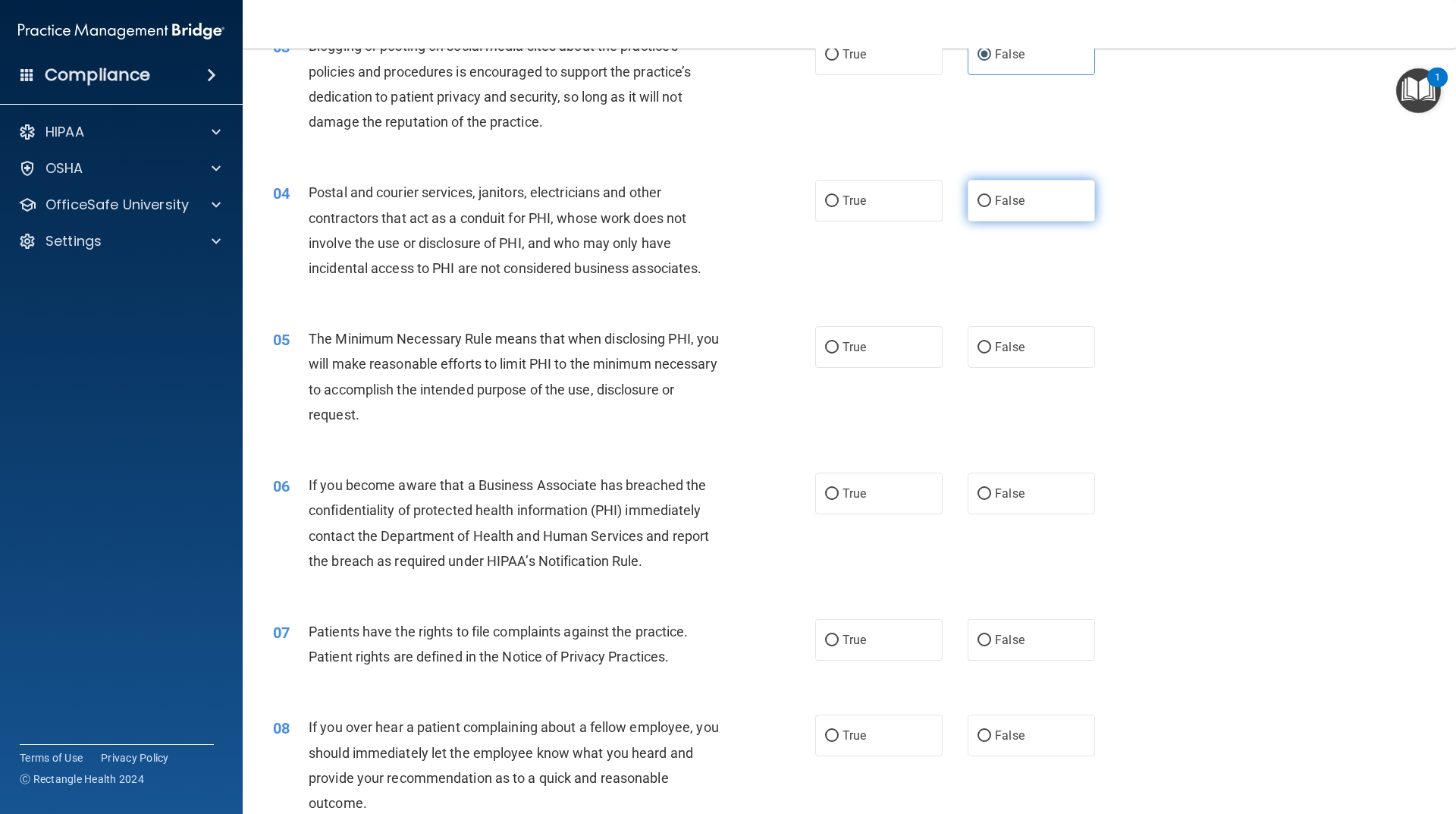
click at [981, 202] on input "False" at bounding box center [985, 201] width 14 height 11
radio input "true"
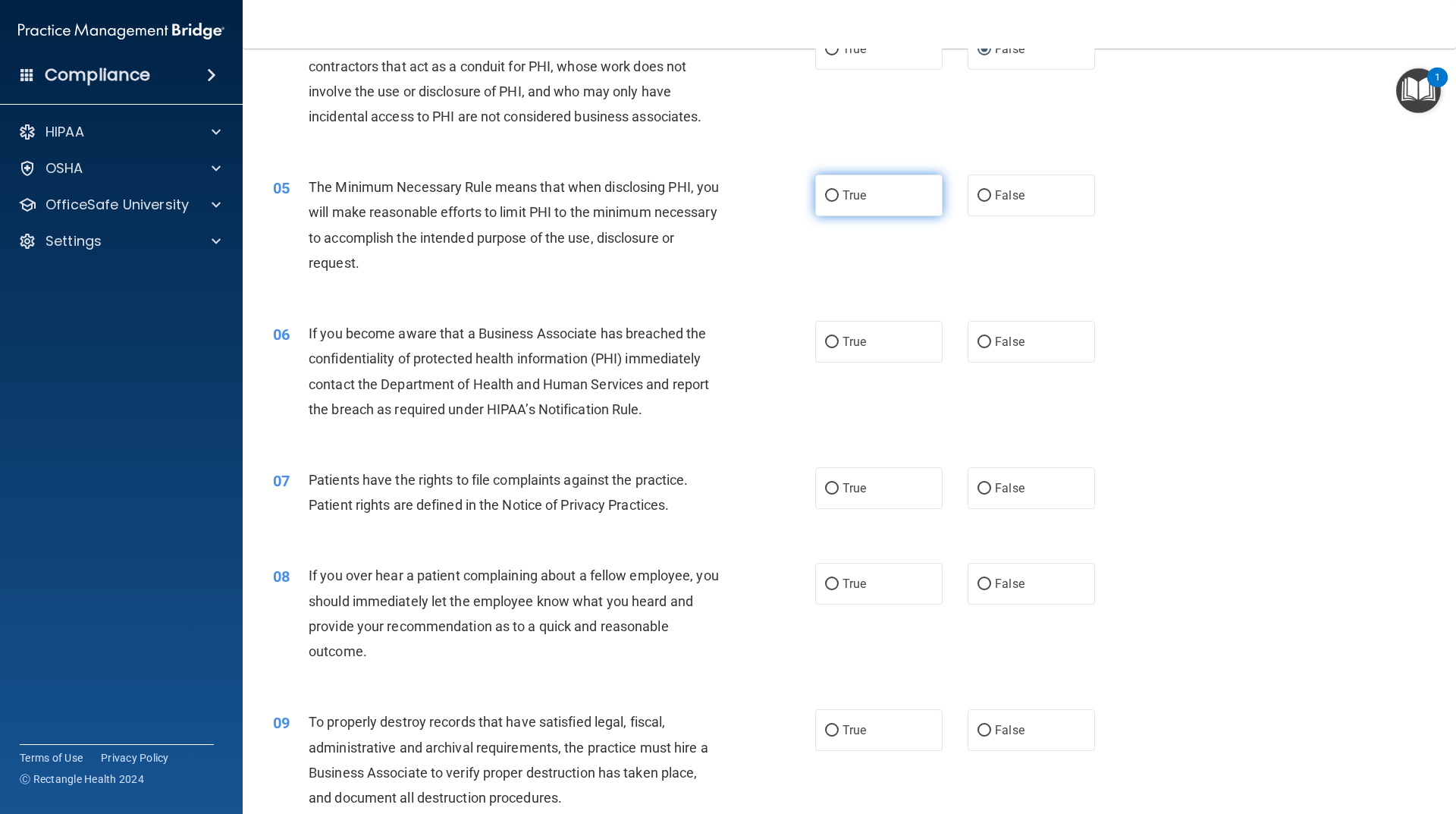
click at [843, 191] on span "True" at bounding box center [855, 195] width 24 height 14
click at [839, 191] on input "True" at bounding box center [832, 196] width 14 height 11
radio input "true"
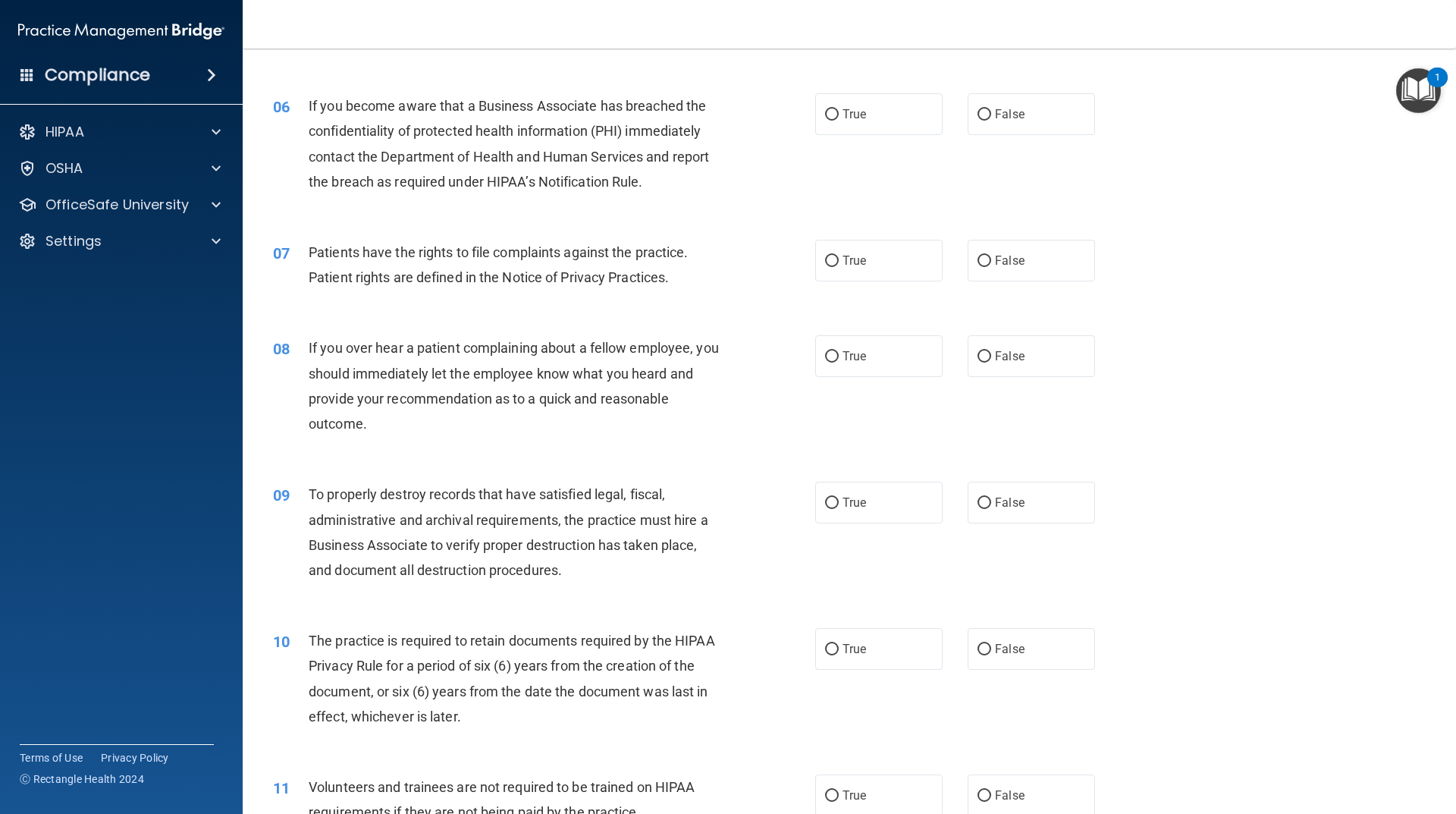
scroll to position [531, 0]
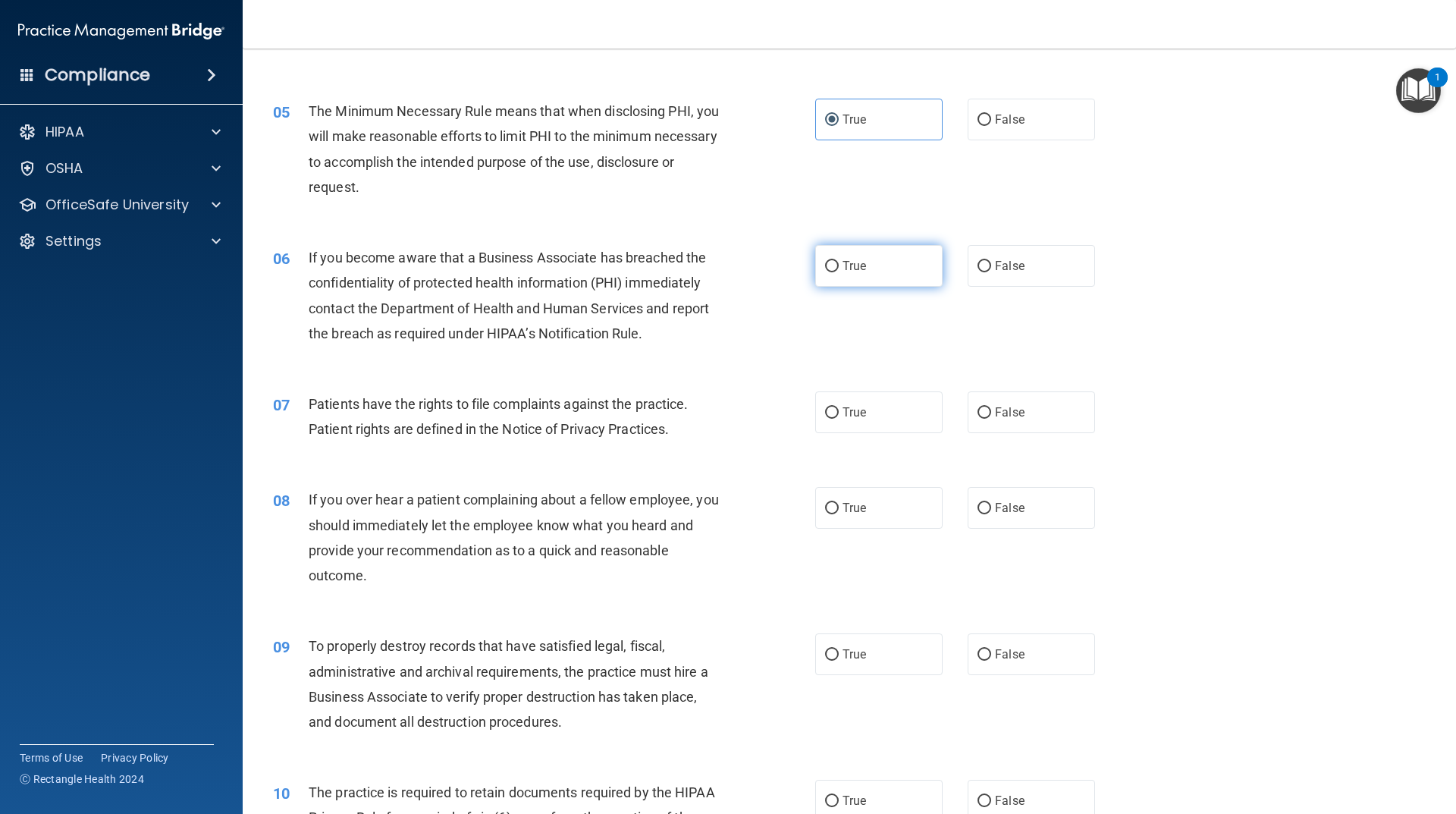
click at [851, 268] on span "True" at bounding box center [855, 265] width 24 height 14
click at [839, 268] on input "True" at bounding box center [832, 266] width 14 height 11
radio input "true"
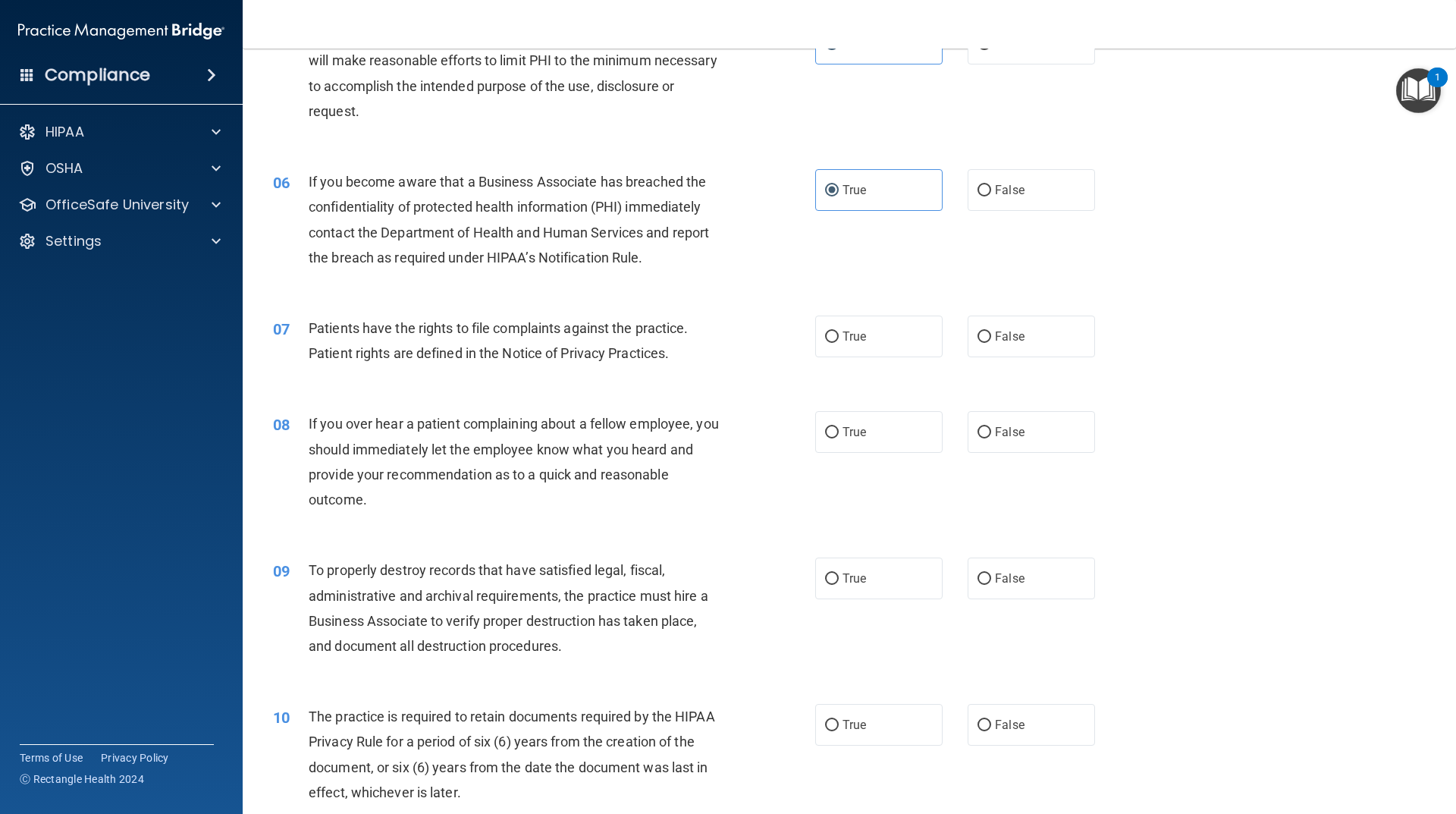
scroll to position [683, 0]
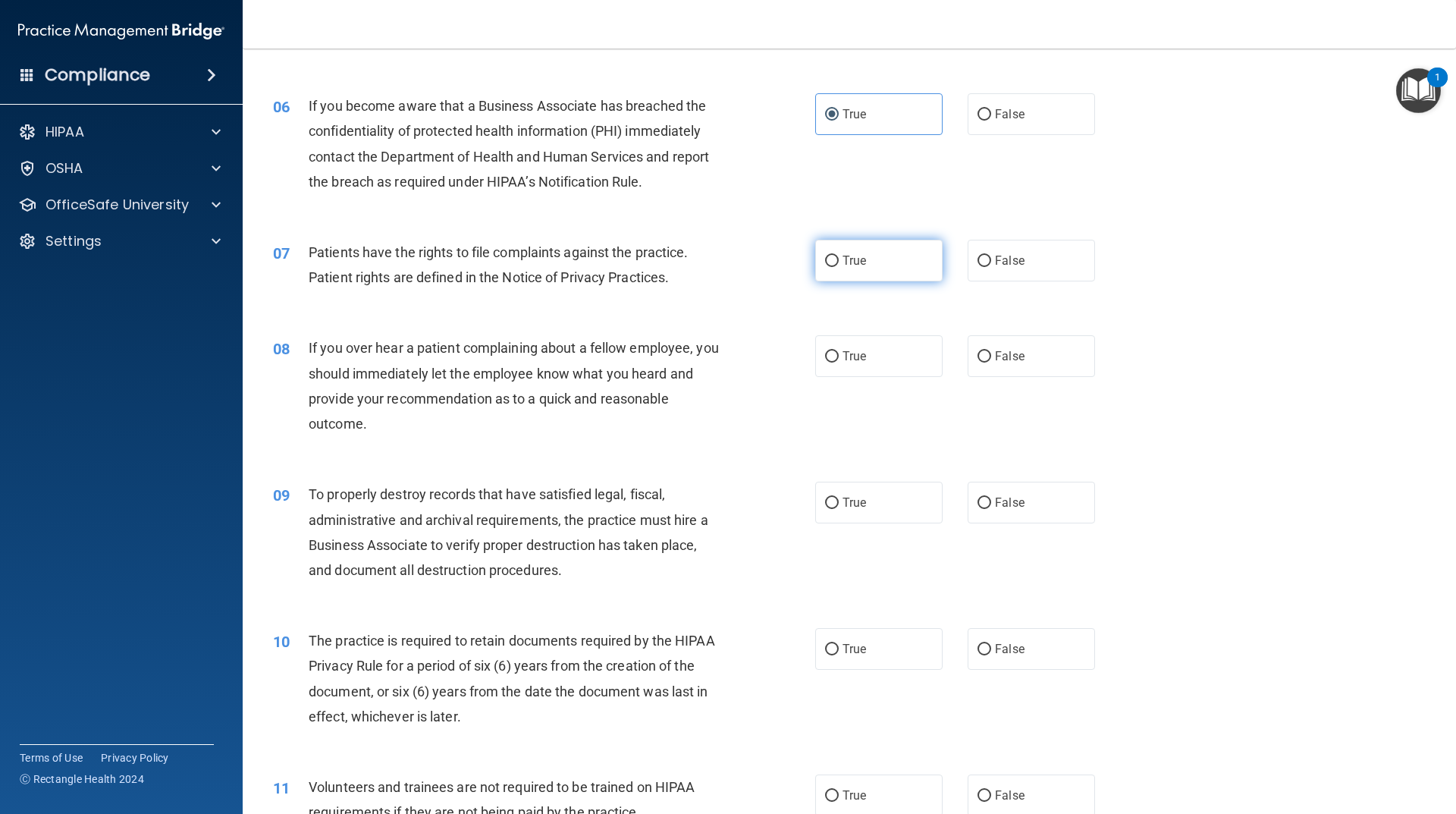
click at [843, 267] on span "True" at bounding box center [855, 260] width 24 height 14
click at [839, 267] on input "True" at bounding box center [832, 261] width 14 height 11
radio input "true"
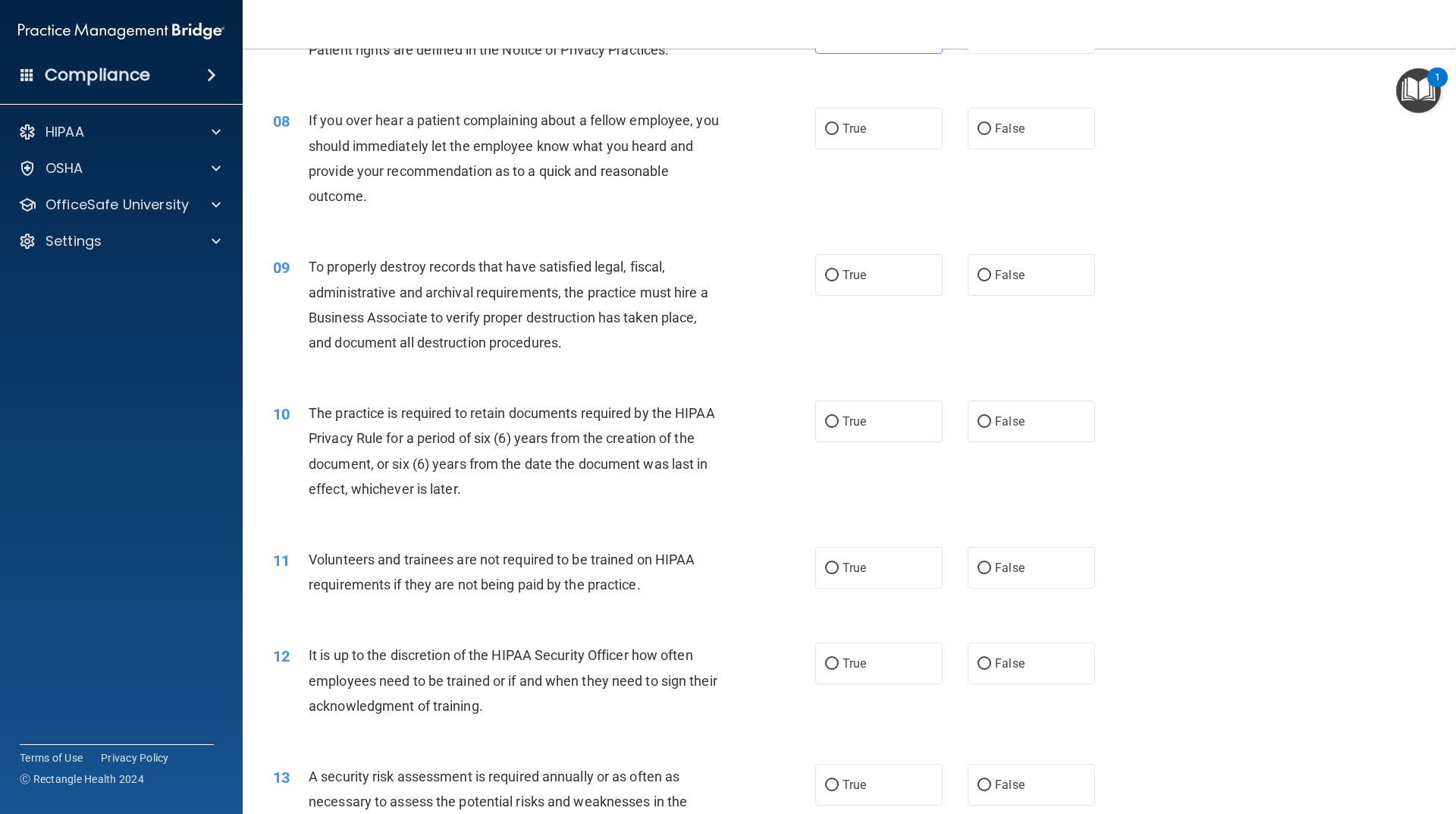
scroll to position [834, 0]
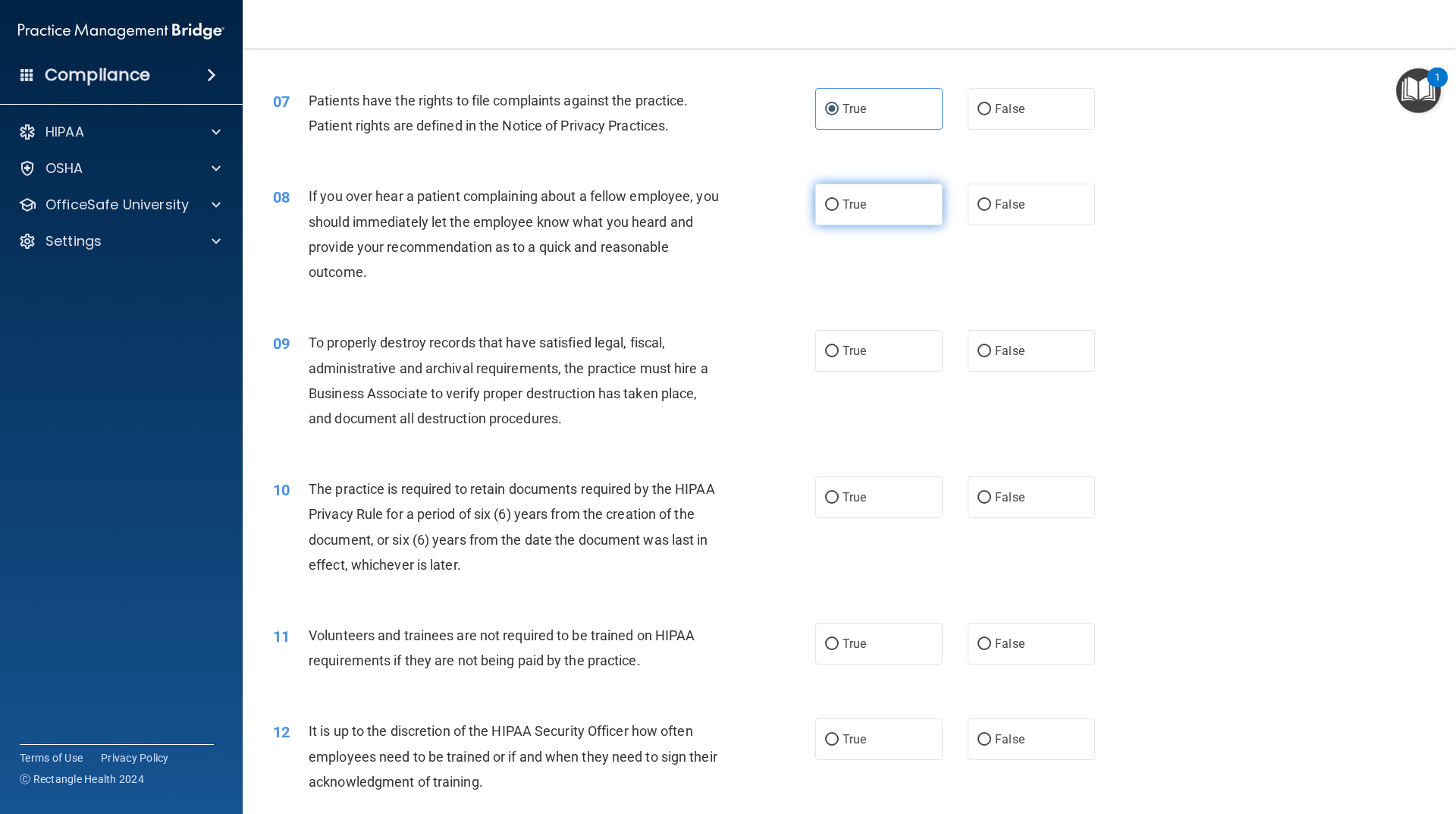
click at [843, 203] on span "True" at bounding box center [855, 204] width 24 height 14
click at [839, 203] on input "True" at bounding box center [832, 205] width 14 height 11
radio input "true"
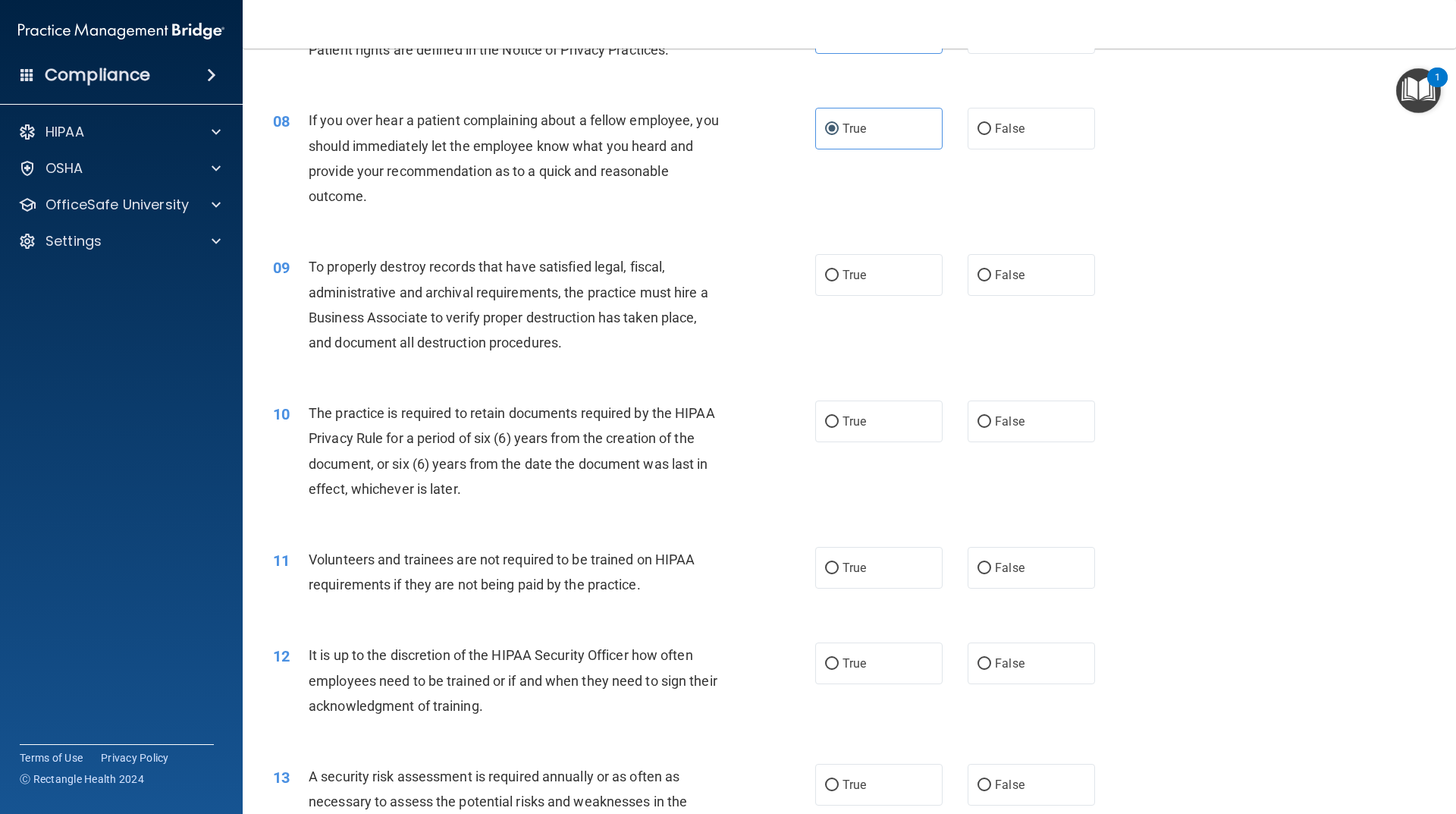
click at [937, 283] on div "True False" at bounding box center [968, 275] width 305 height 42
click at [900, 277] on label "True" at bounding box center [879, 275] width 128 height 42
click at [839, 277] on input "True" at bounding box center [832, 276] width 14 height 11
radio input "true"
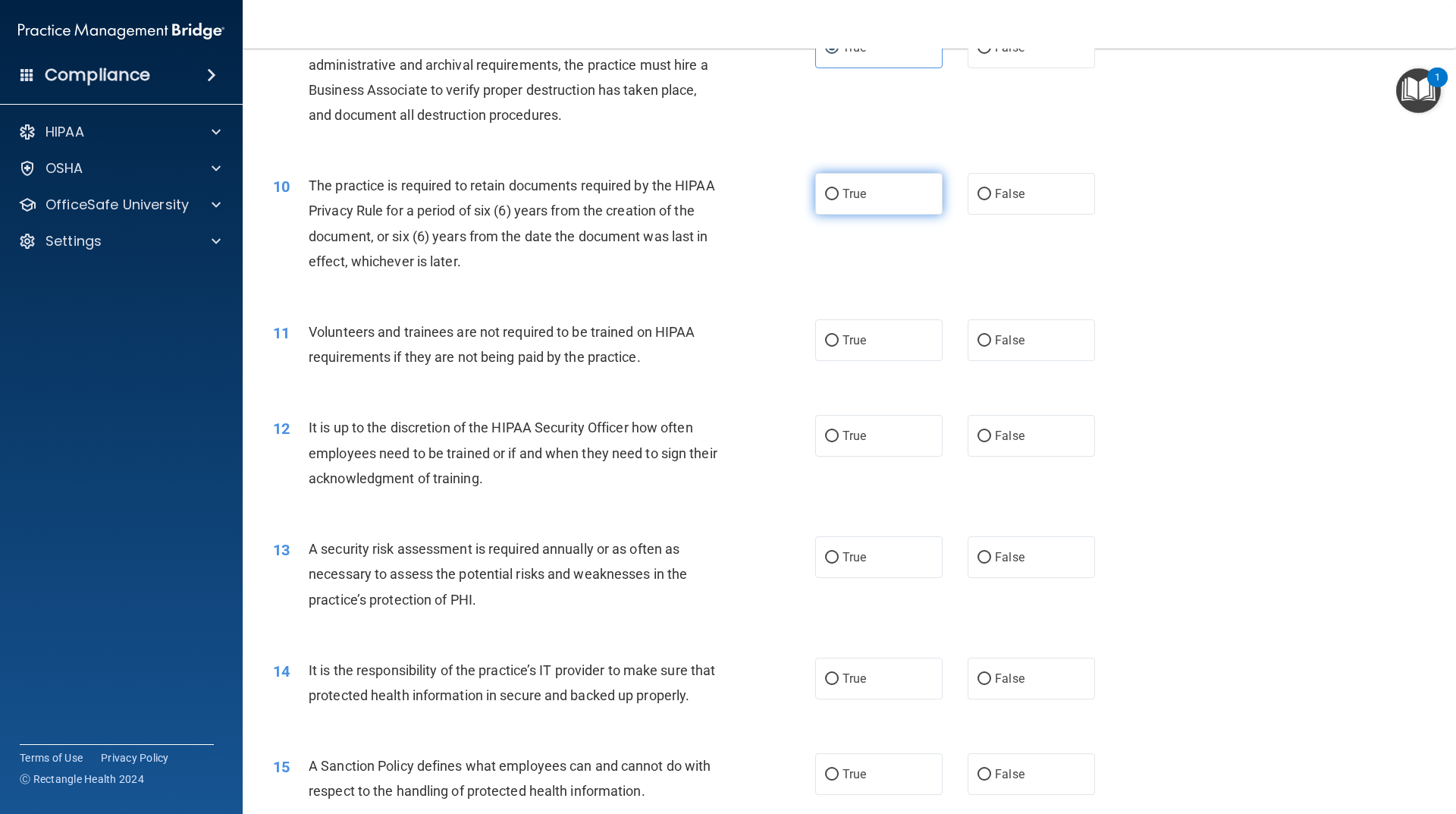
click at [881, 191] on label "True" at bounding box center [879, 193] width 128 height 42
click at [839, 191] on input "True" at bounding box center [832, 194] width 14 height 11
radio input "true"
click at [999, 349] on label "False" at bounding box center [1032, 339] width 128 height 42
click at [992, 347] on input "False" at bounding box center [985, 340] width 14 height 11
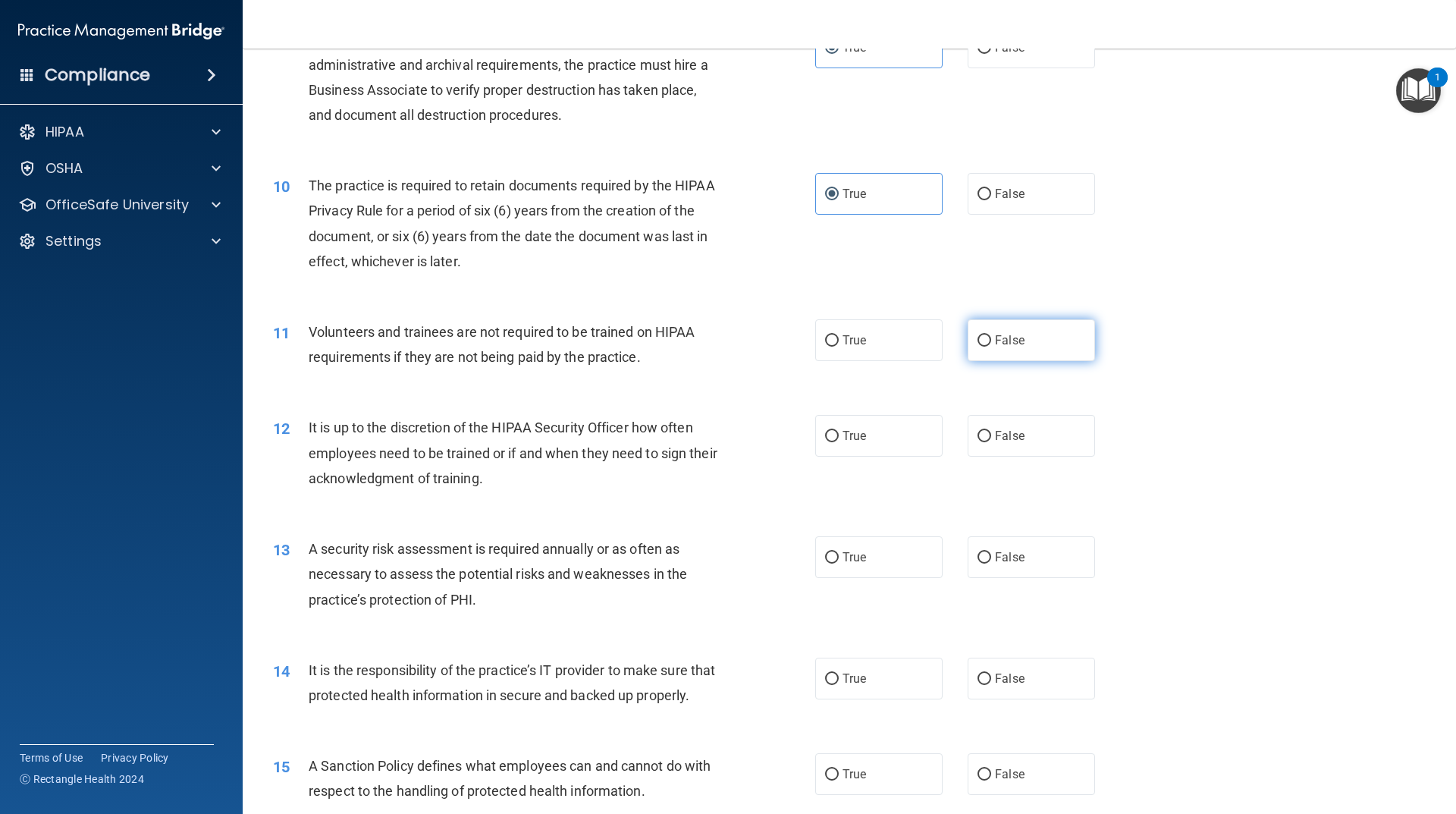
radio input "true"
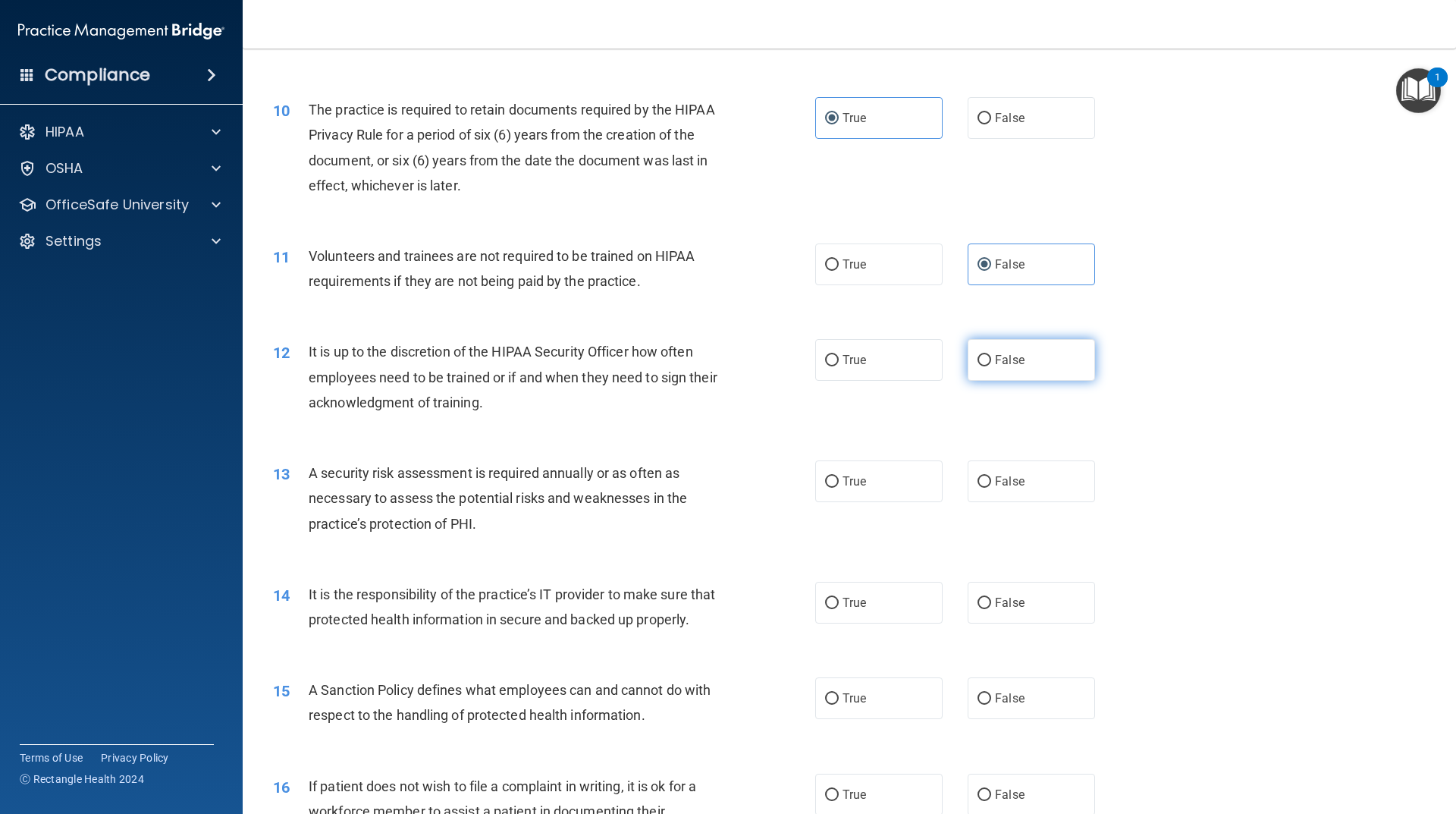
click at [978, 361] on input "False" at bounding box center [985, 360] width 14 height 11
radio input "true"
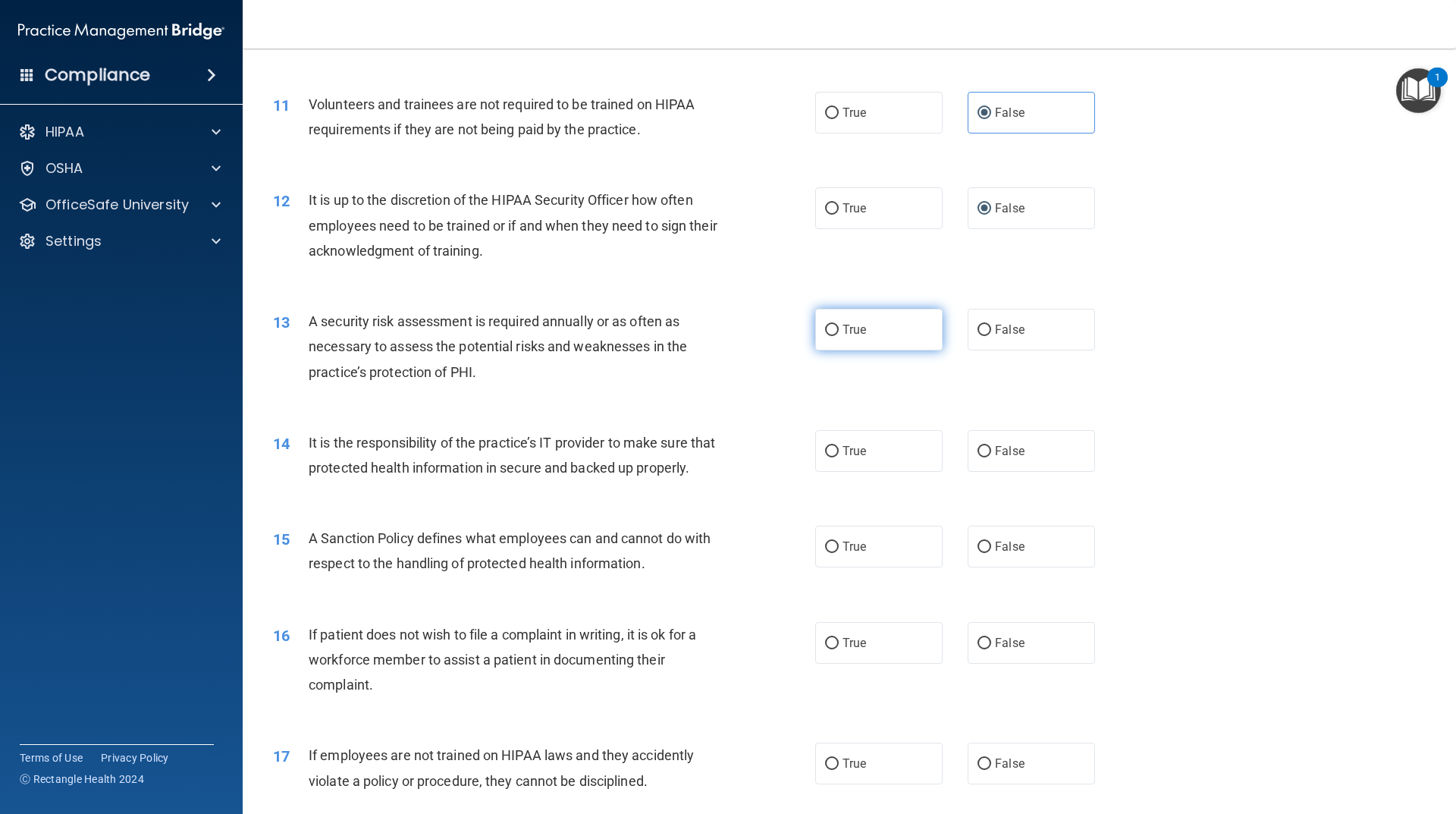
click at [851, 340] on label "True" at bounding box center [879, 329] width 128 height 42
click at [839, 336] on input "True" at bounding box center [832, 330] width 14 height 11
radio input "true"
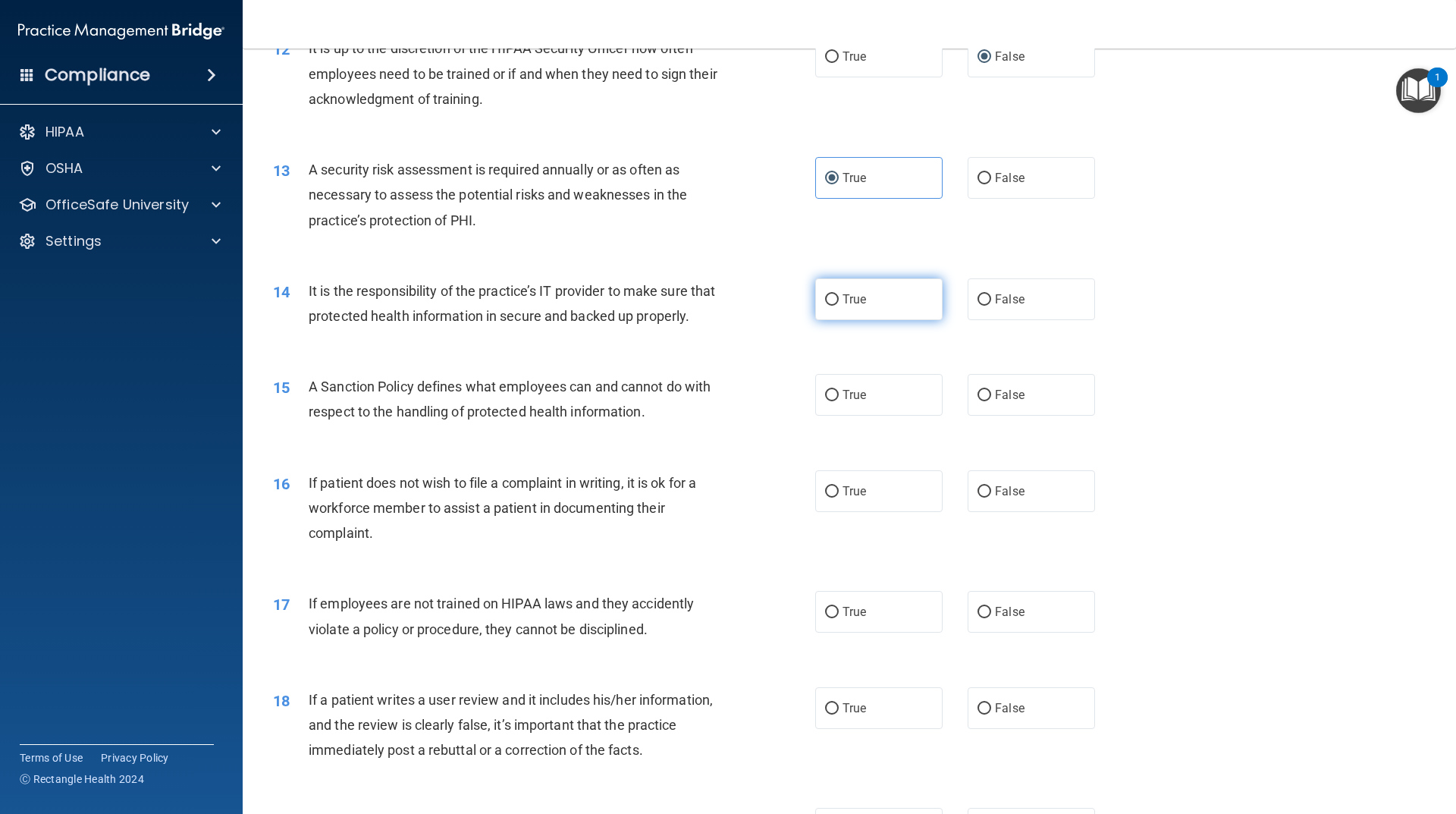
click at [908, 311] on label "True" at bounding box center [879, 299] width 128 height 42
click at [839, 305] on input "True" at bounding box center [832, 299] width 14 height 11
radio input "true"
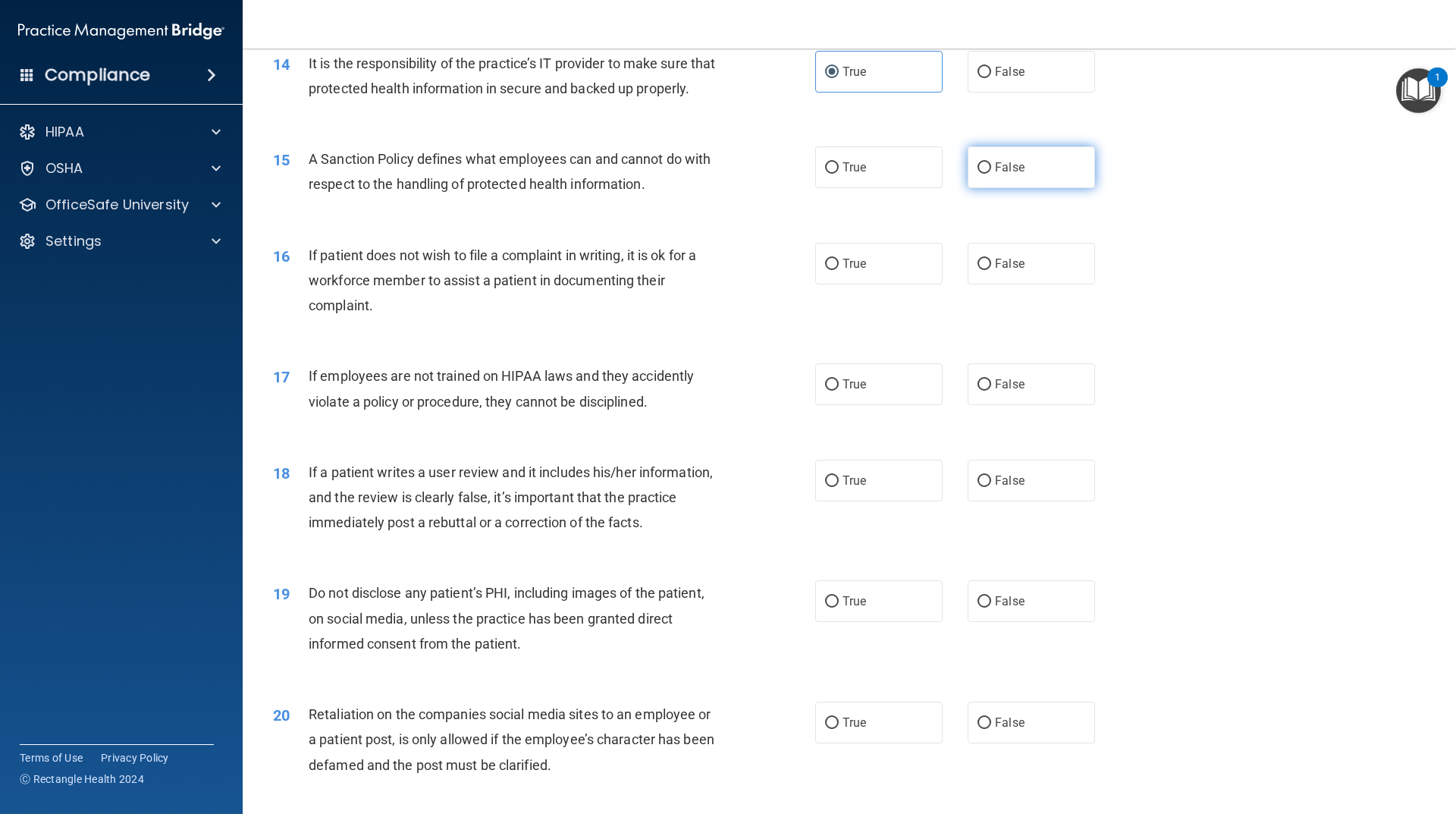
click at [997, 188] on label "False" at bounding box center [1032, 167] width 128 height 42
click at [992, 174] on input "False" at bounding box center [985, 168] width 14 height 11
radio input "true"
click at [816, 188] on label "True" at bounding box center [879, 167] width 128 height 42
click at [825, 174] on input "True" at bounding box center [832, 168] width 14 height 11
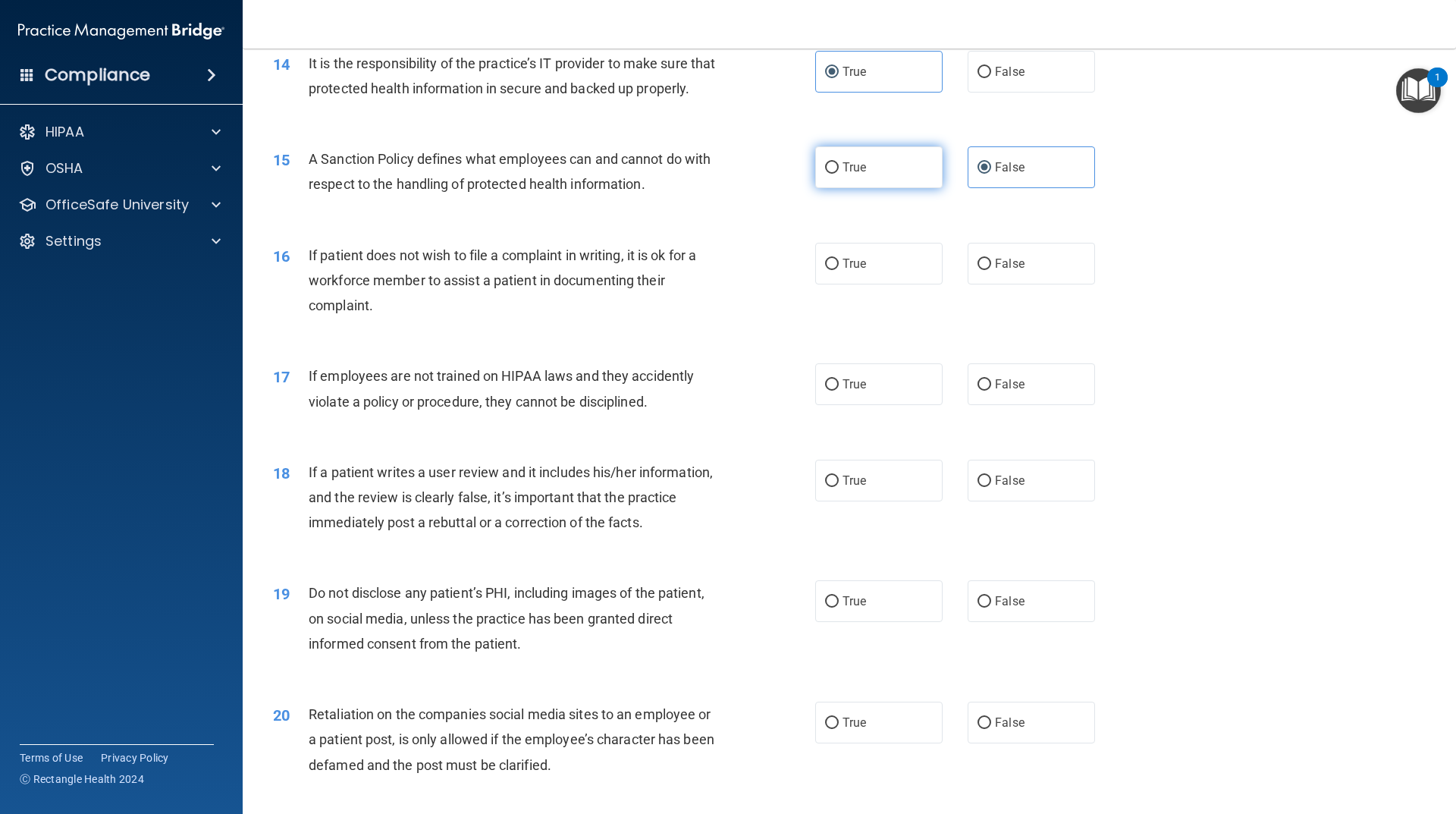
radio input "true"
radio input "false"
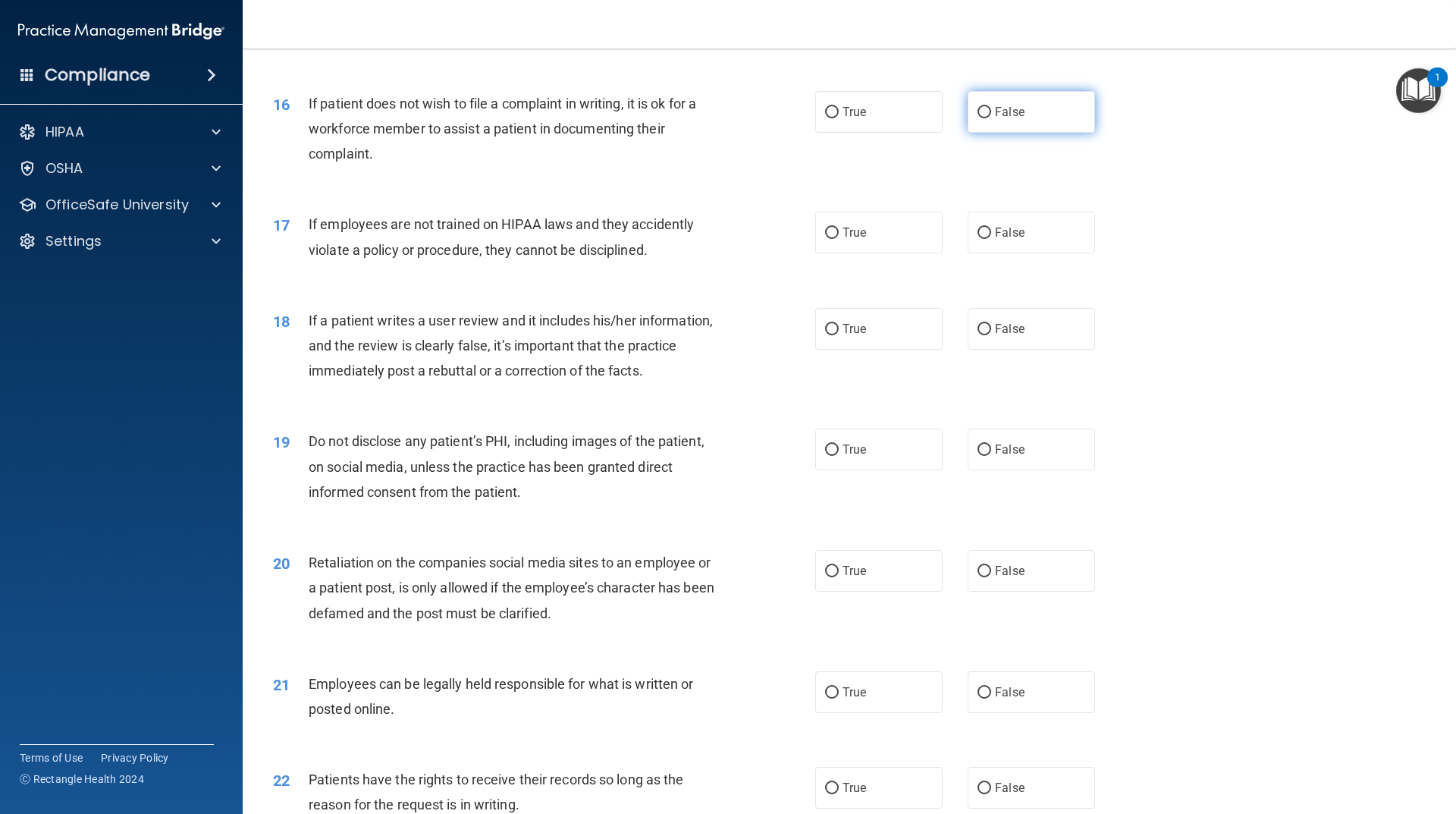
click at [995, 119] on span "False" at bounding box center [1010, 111] width 30 height 14
click at [992, 118] on input "False" at bounding box center [985, 112] width 14 height 11
radio input "true"
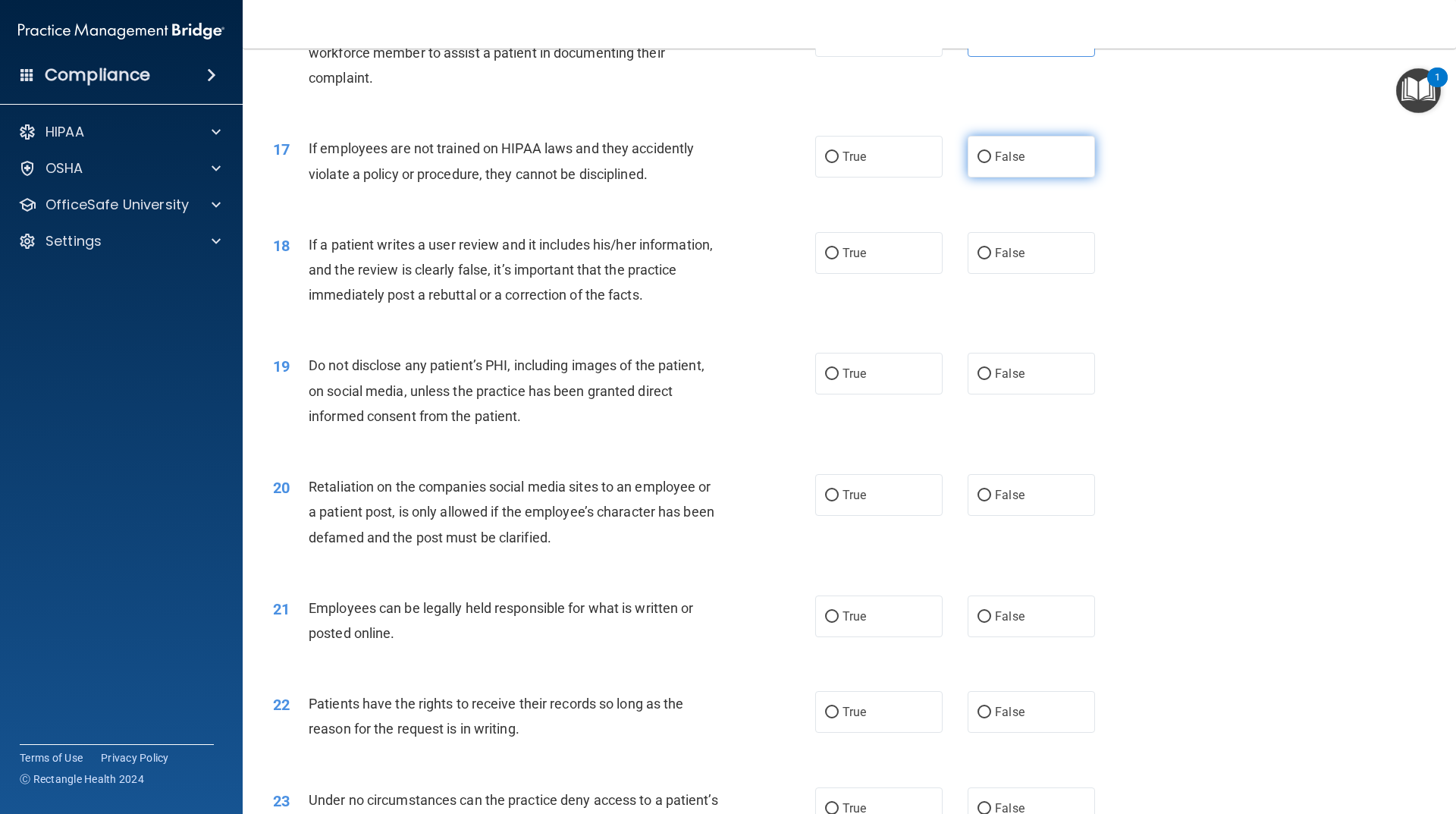
click at [975, 178] on label "False" at bounding box center [1032, 157] width 128 height 42
click at [978, 163] on input "False" at bounding box center [985, 157] width 14 height 11
radio input "true"
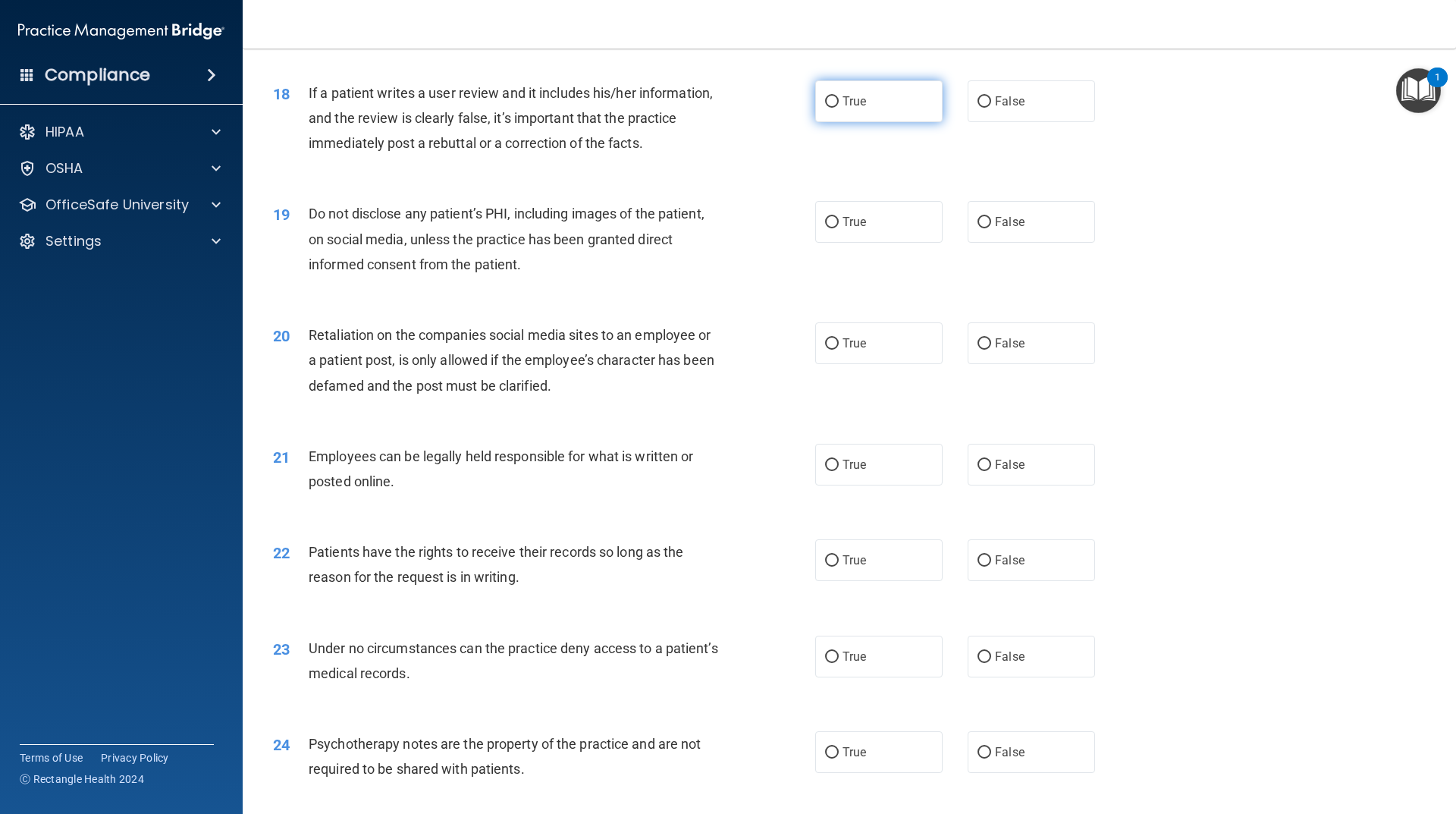
click at [852, 122] on label "True" at bounding box center [879, 101] width 128 height 42
click at [839, 108] on input "True" at bounding box center [832, 101] width 14 height 11
radio input "true"
click at [873, 212] on div "19 Do not disclose any patient’s PHI, including images of the patient, on socia…" at bounding box center [850, 242] width 1175 height 122
click at [899, 242] on label "True" at bounding box center [879, 221] width 128 height 42
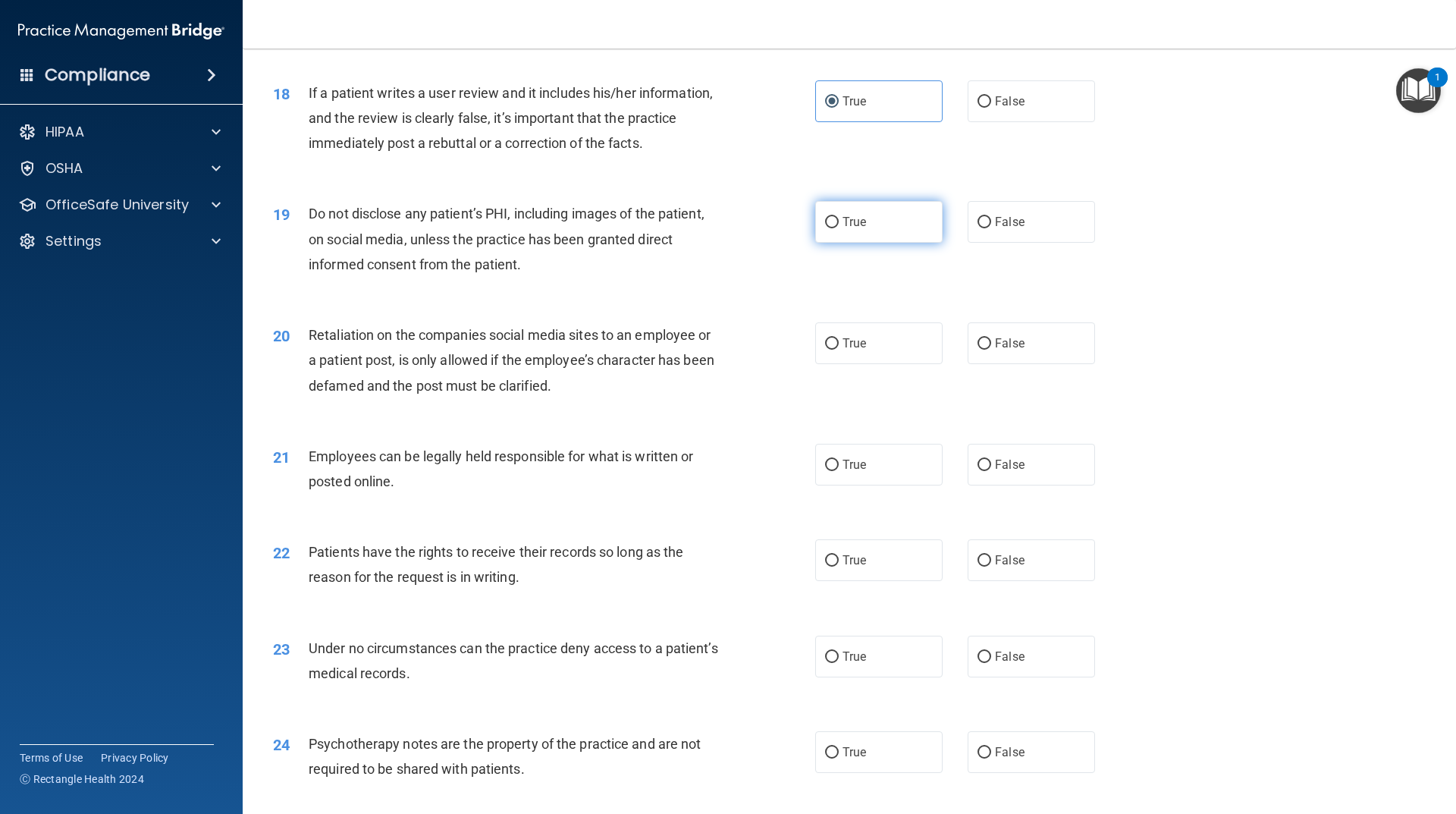
click at [839, 228] on input "True" at bounding box center [832, 222] width 14 height 11
radio input "true"
drag, startPoint x: 971, startPoint y: 328, endPoint x: 1005, endPoint y: 374, distance: 57.2
click at [973, 331] on div "20 Retaliation on the companies social media sites to an employee or a patient …" at bounding box center [850, 364] width 1175 height 122
click at [1005, 350] on span "False" at bounding box center [1010, 343] width 30 height 14
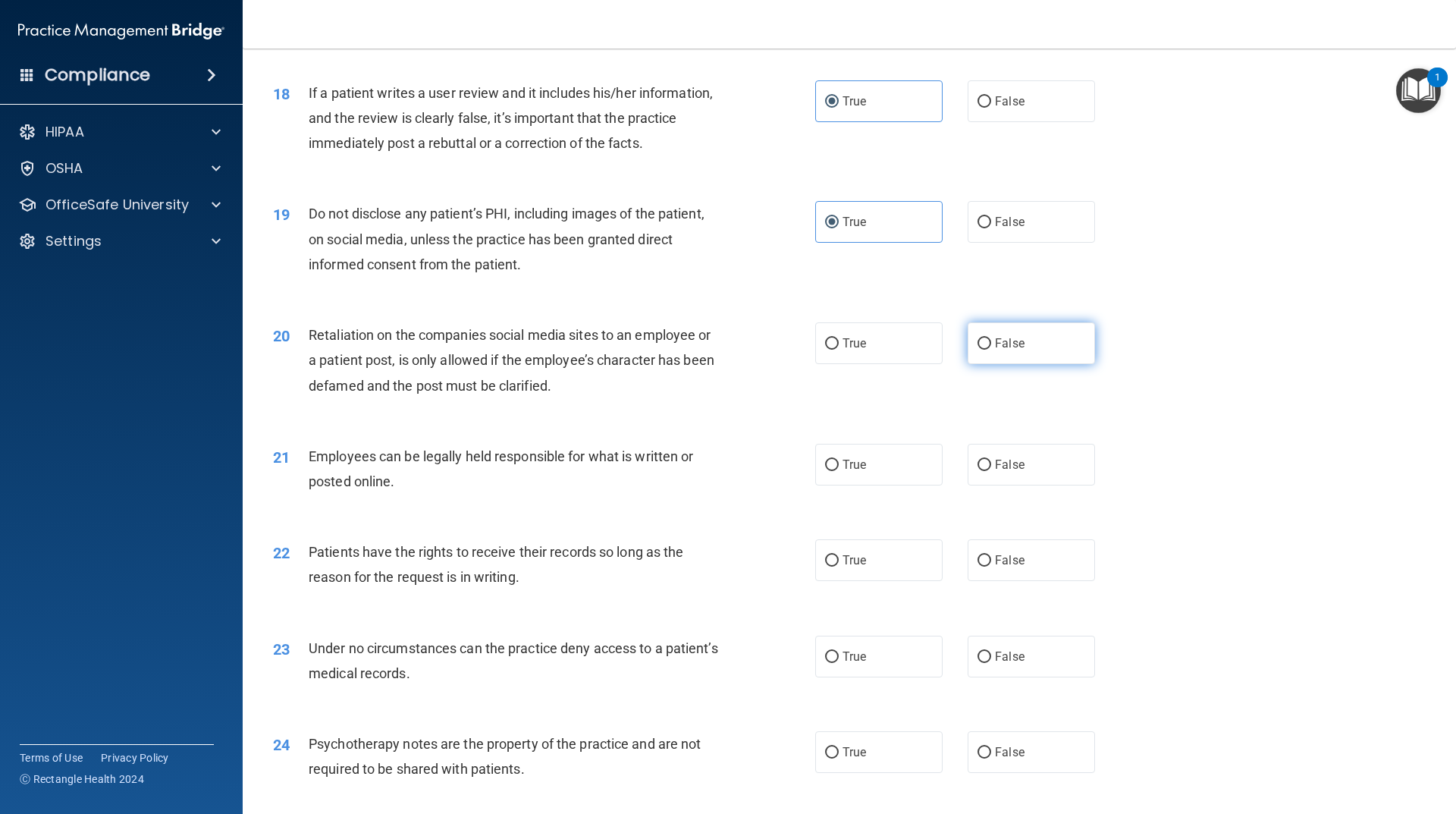
click at [992, 350] on input "False" at bounding box center [985, 344] width 14 height 11
radio input "true"
click at [898, 463] on div "21 Employees can be legally held responsible for what is written or posted onli…" at bounding box center [850, 472] width 1175 height 95
click at [909, 486] on label "True" at bounding box center [879, 464] width 128 height 42
click at [839, 471] on input "True" at bounding box center [832, 465] width 14 height 11
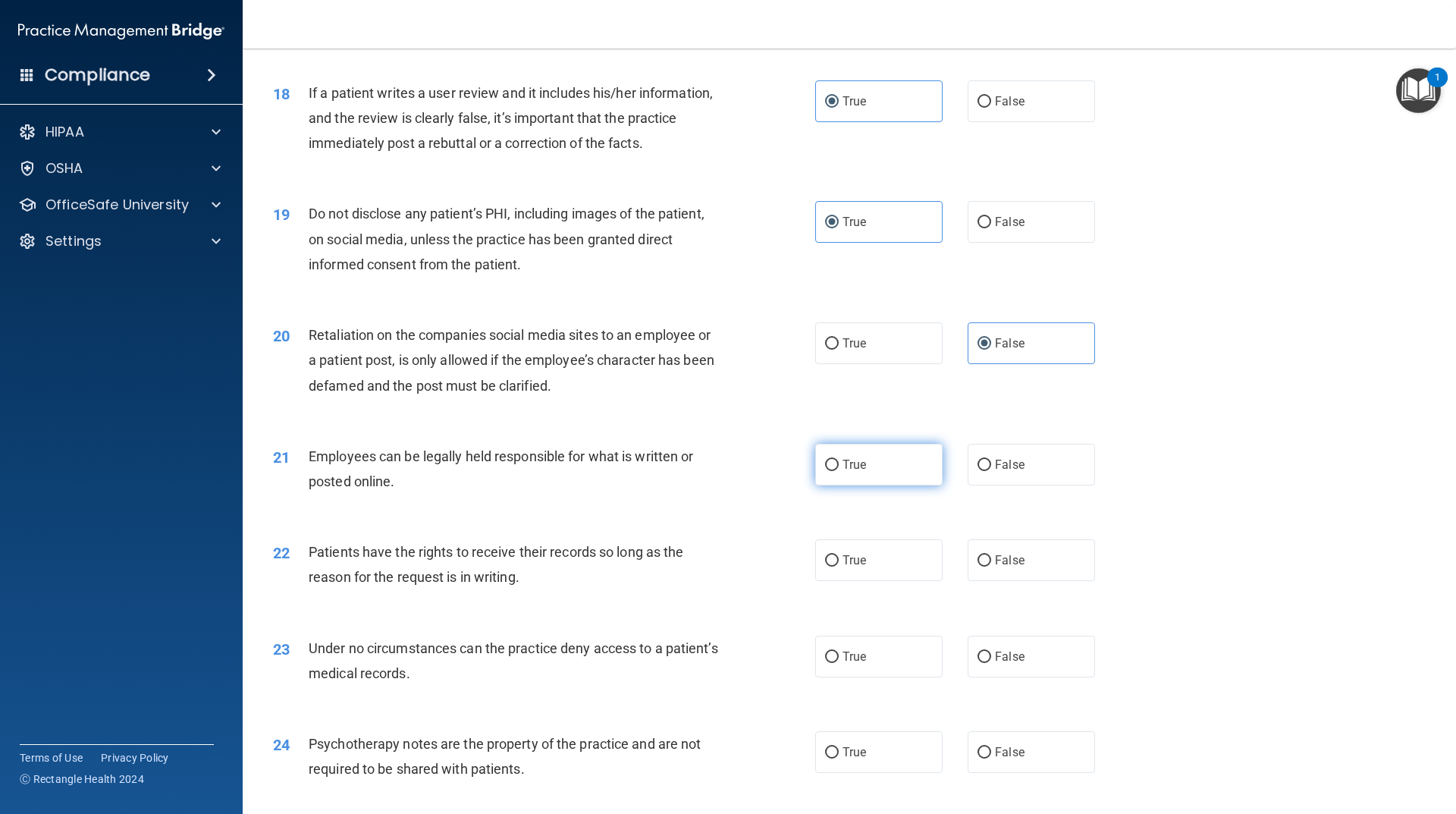
radio input "true"
click at [1004, 567] on span "False" at bounding box center [1010, 560] width 30 height 14
click at [1015, 663] on span "False" at bounding box center [1010, 656] width 30 height 14
click at [992, 663] on input "False" at bounding box center [985, 657] width 14 height 11
radio input "true"
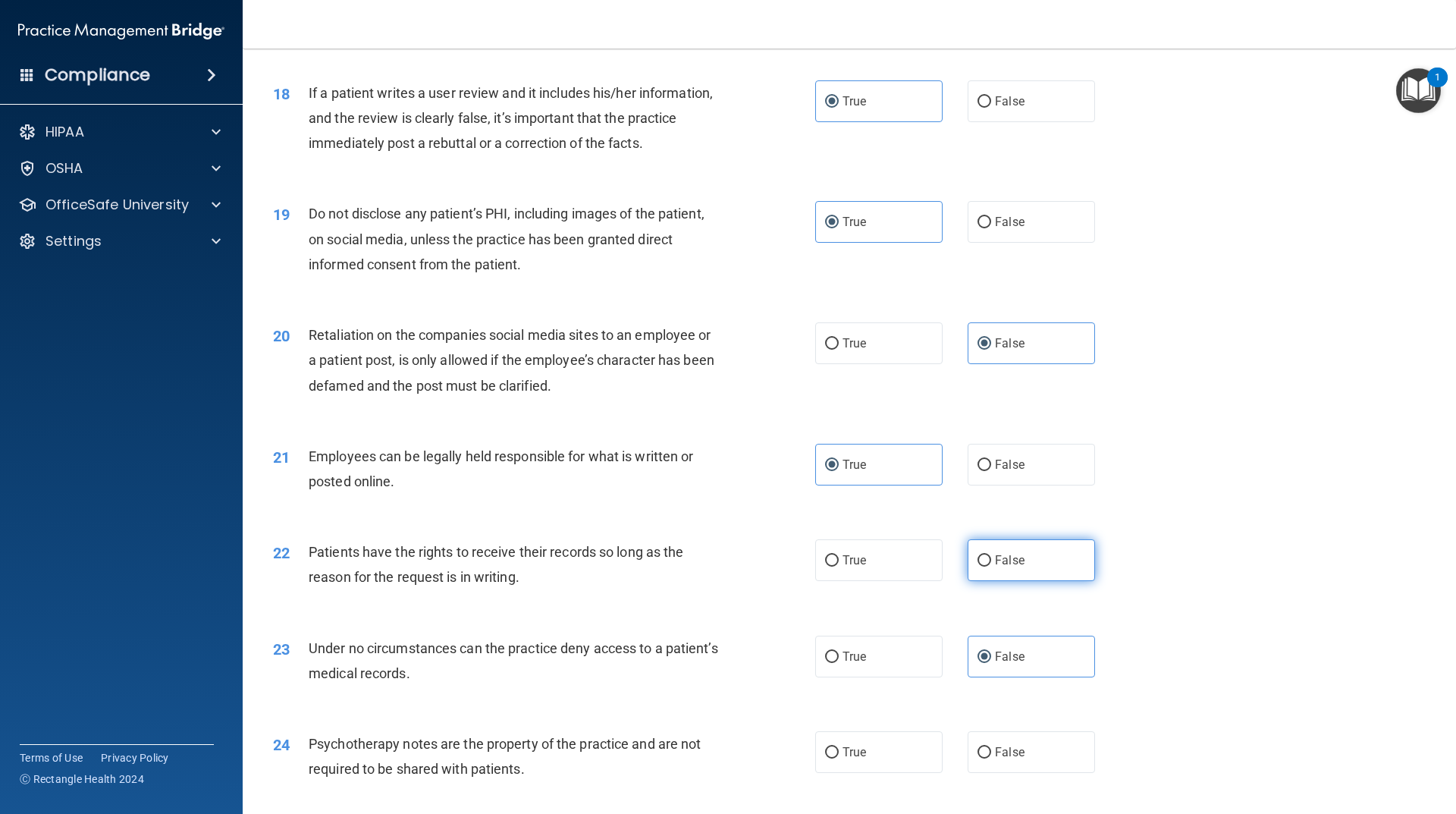
click at [978, 566] on input "False" at bounding box center [985, 561] width 14 height 11
radio input "true"
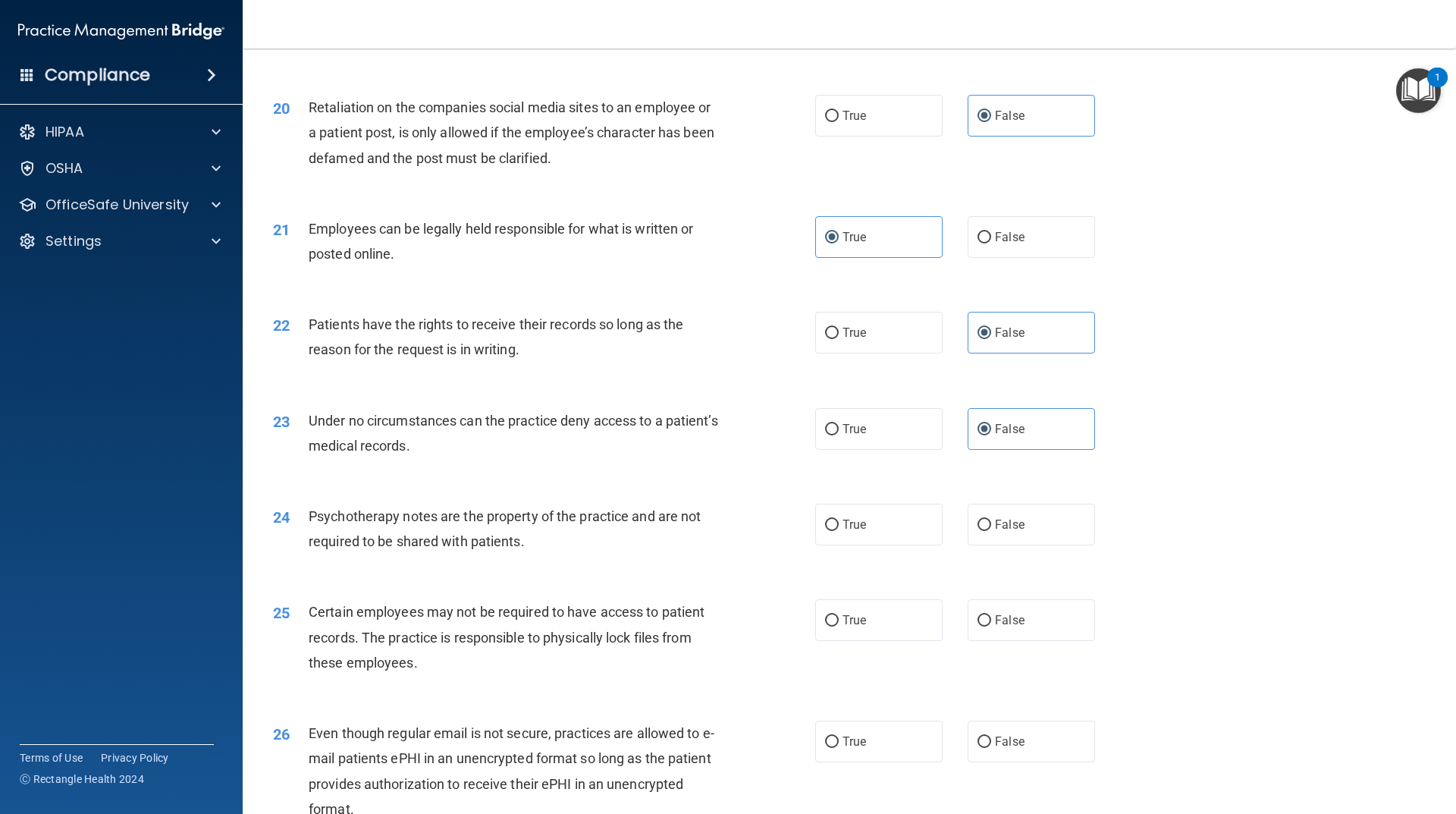
scroll to position [2503, 0]
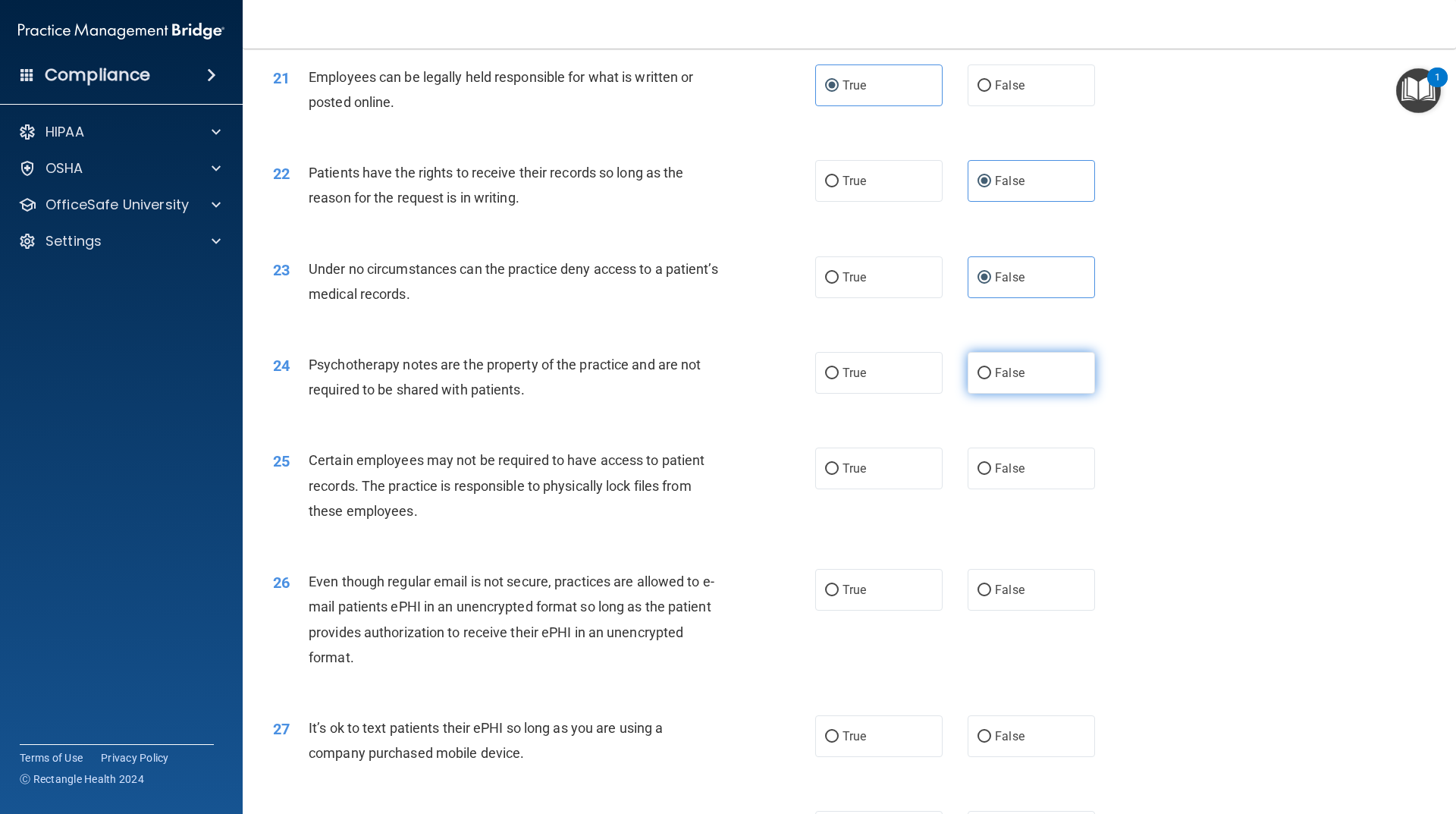
click at [995, 380] on span "False" at bounding box center [1010, 373] width 30 height 14
click at [989, 379] on input "False" at bounding box center [985, 373] width 14 height 11
radio input "true"
click at [1014, 481] on label "False" at bounding box center [1032, 468] width 128 height 42
click at [992, 475] on input "False" at bounding box center [985, 469] width 14 height 11
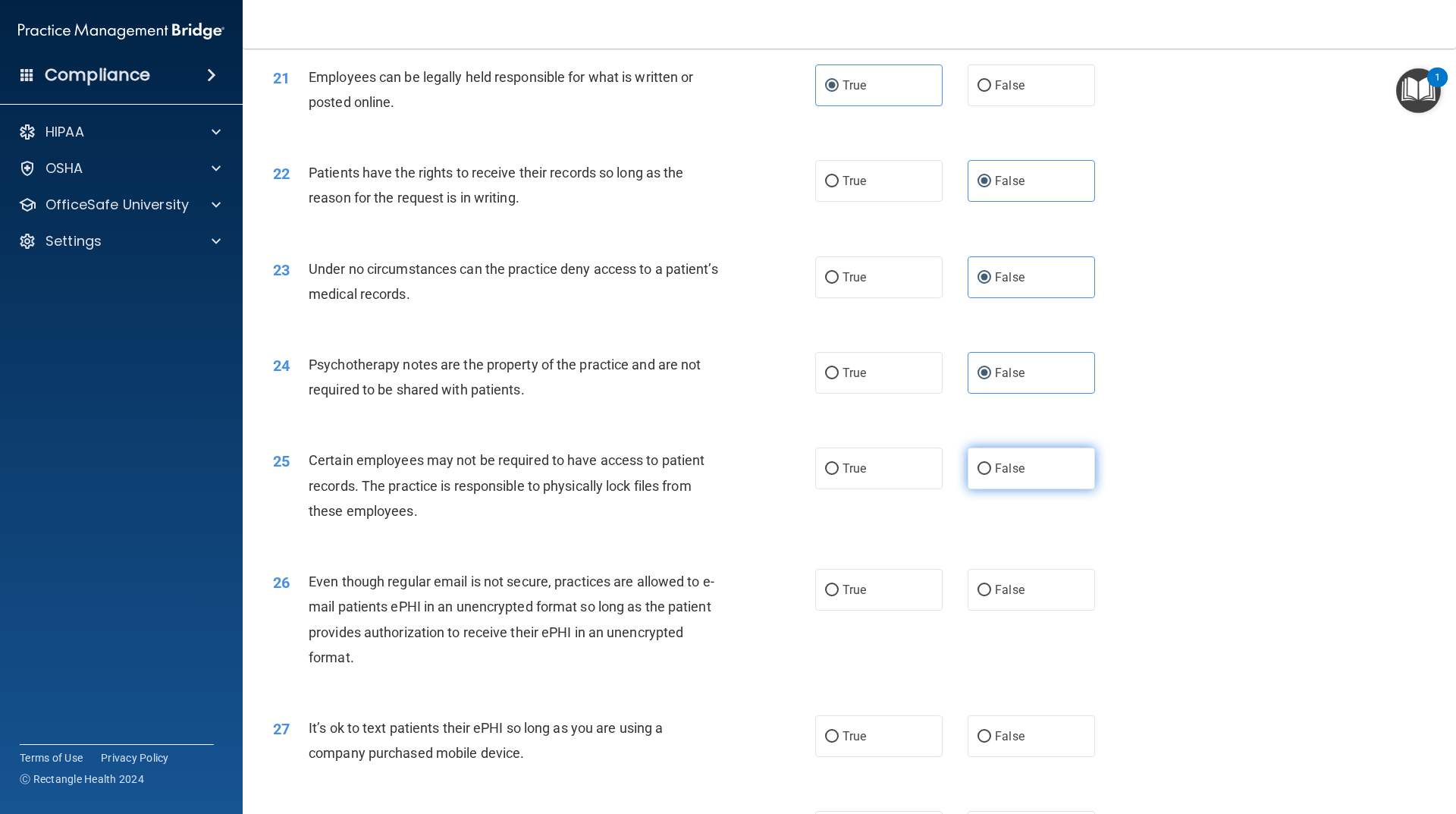
radio input "true"
click at [1000, 611] on label "False" at bounding box center [1032, 589] width 128 height 42
click at [992, 596] on input "False" at bounding box center [985, 590] width 14 height 11
radio input "true"
click at [901, 611] on label "True" at bounding box center [879, 589] width 128 height 42
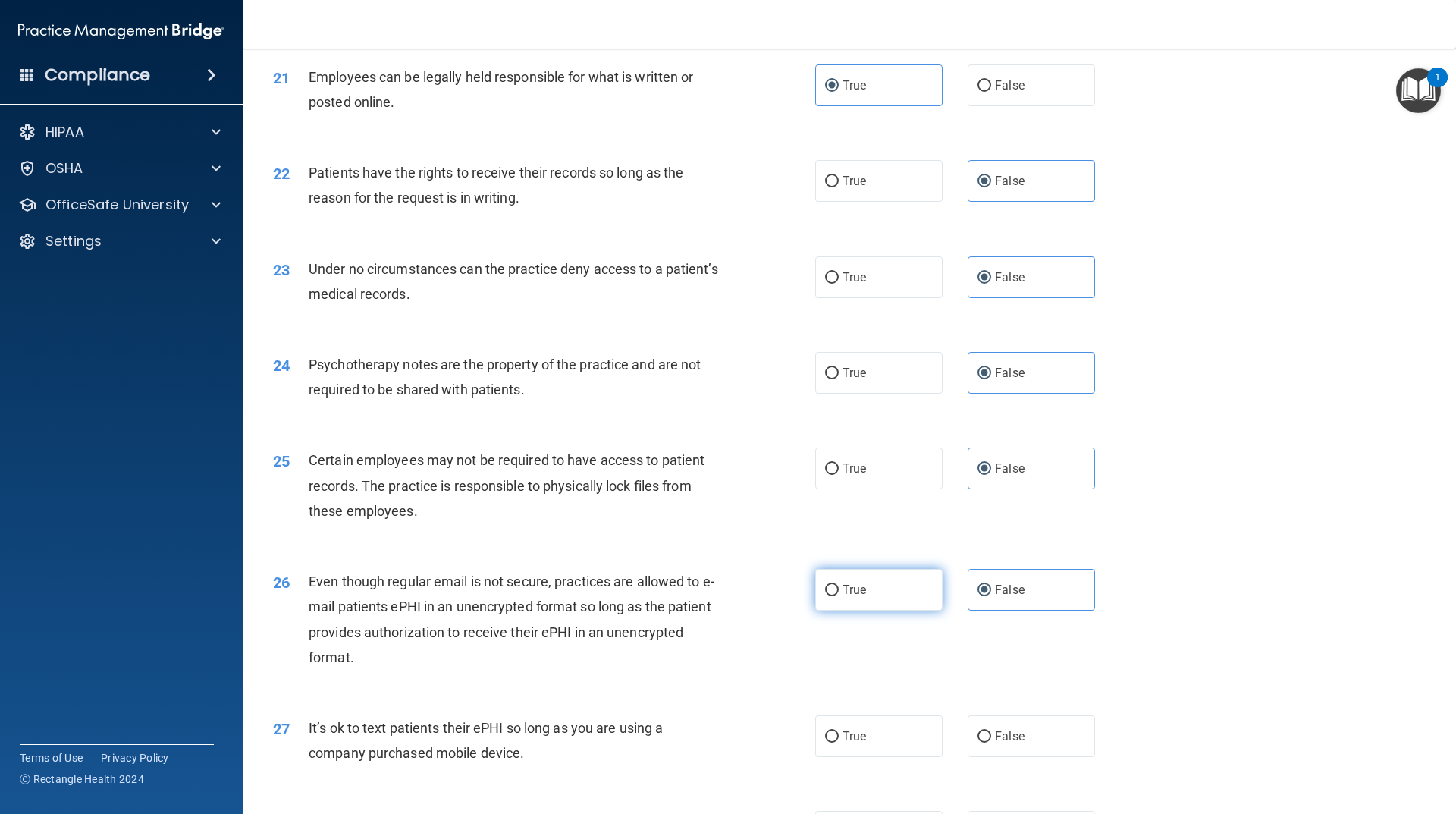
click at [839, 596] on input "True" at bounding box center [832, 590] width 14 height 11
radio input "true"
radio input "false"
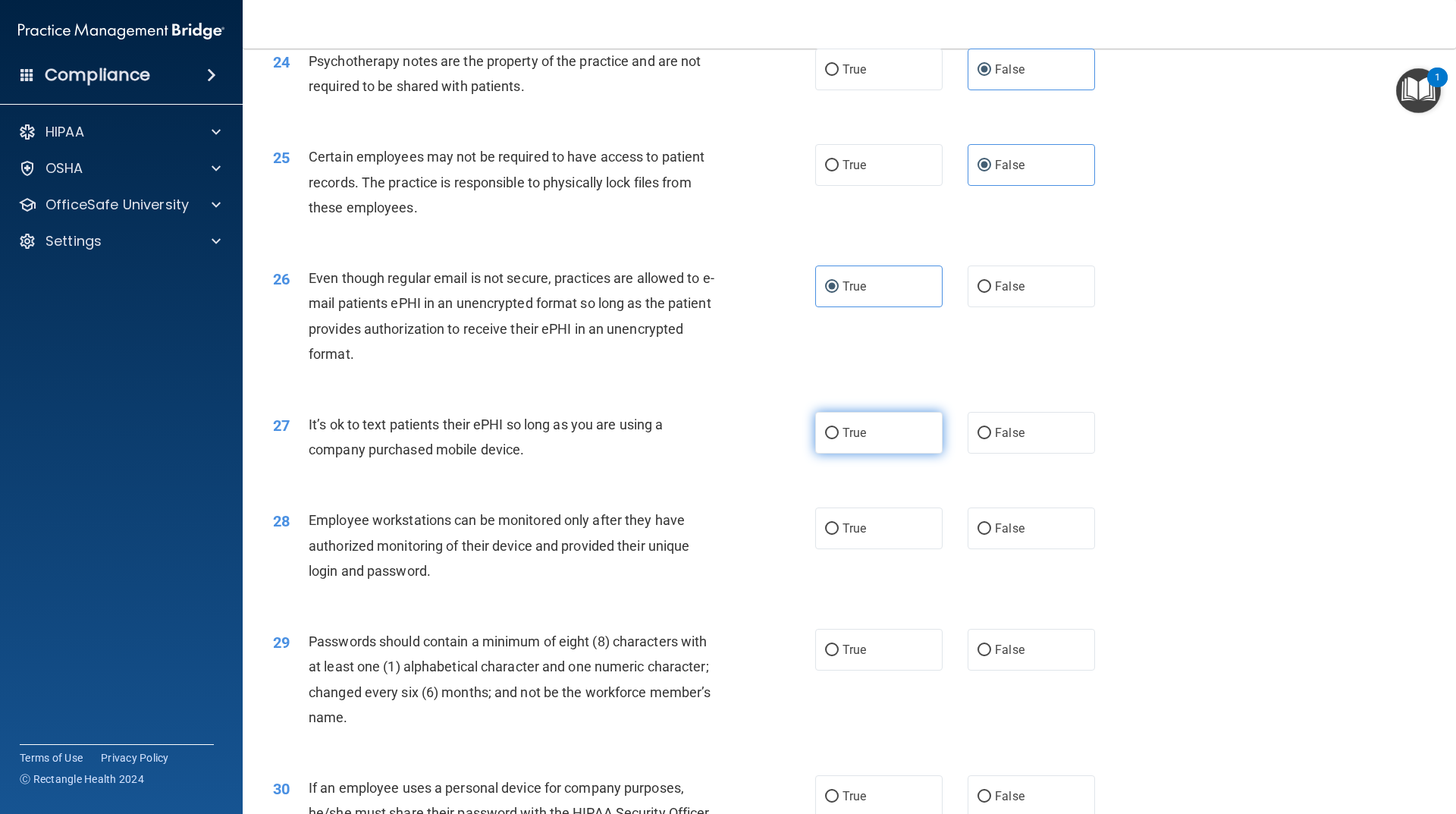
click at [877, 453] on label "True" at bounding box center [879, 432] width 128 height 42
click at [839, 439] on input "True" at bounding box center [832, 433] width 14 height 11
radio input "true"
click at [875, 537] on label "True" at bounding box center [879, 528] width 128 height 42
click at [839, 535] on input "True" at bounding box center [832, 528] width 14 height 11
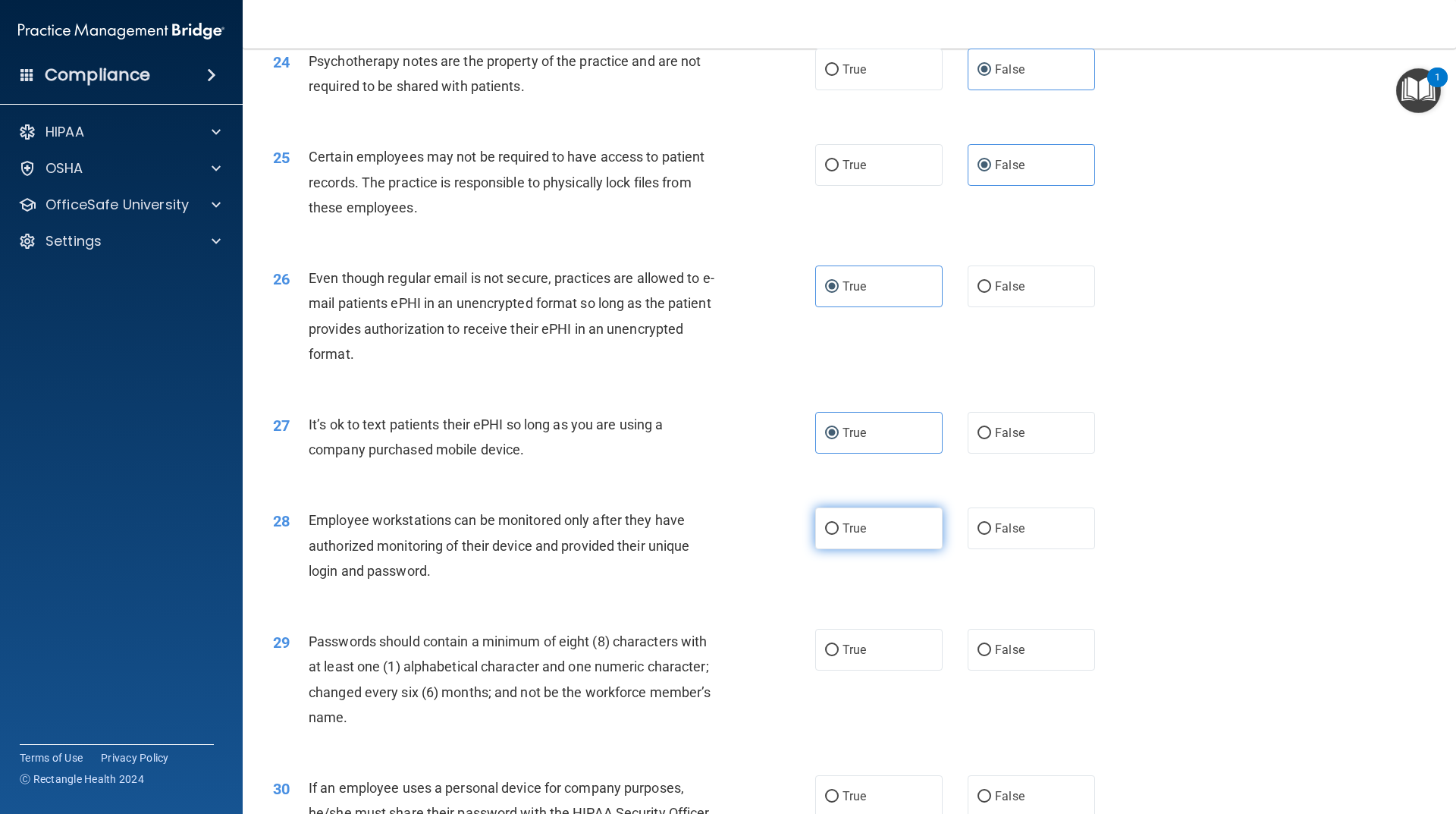
radio input "true"
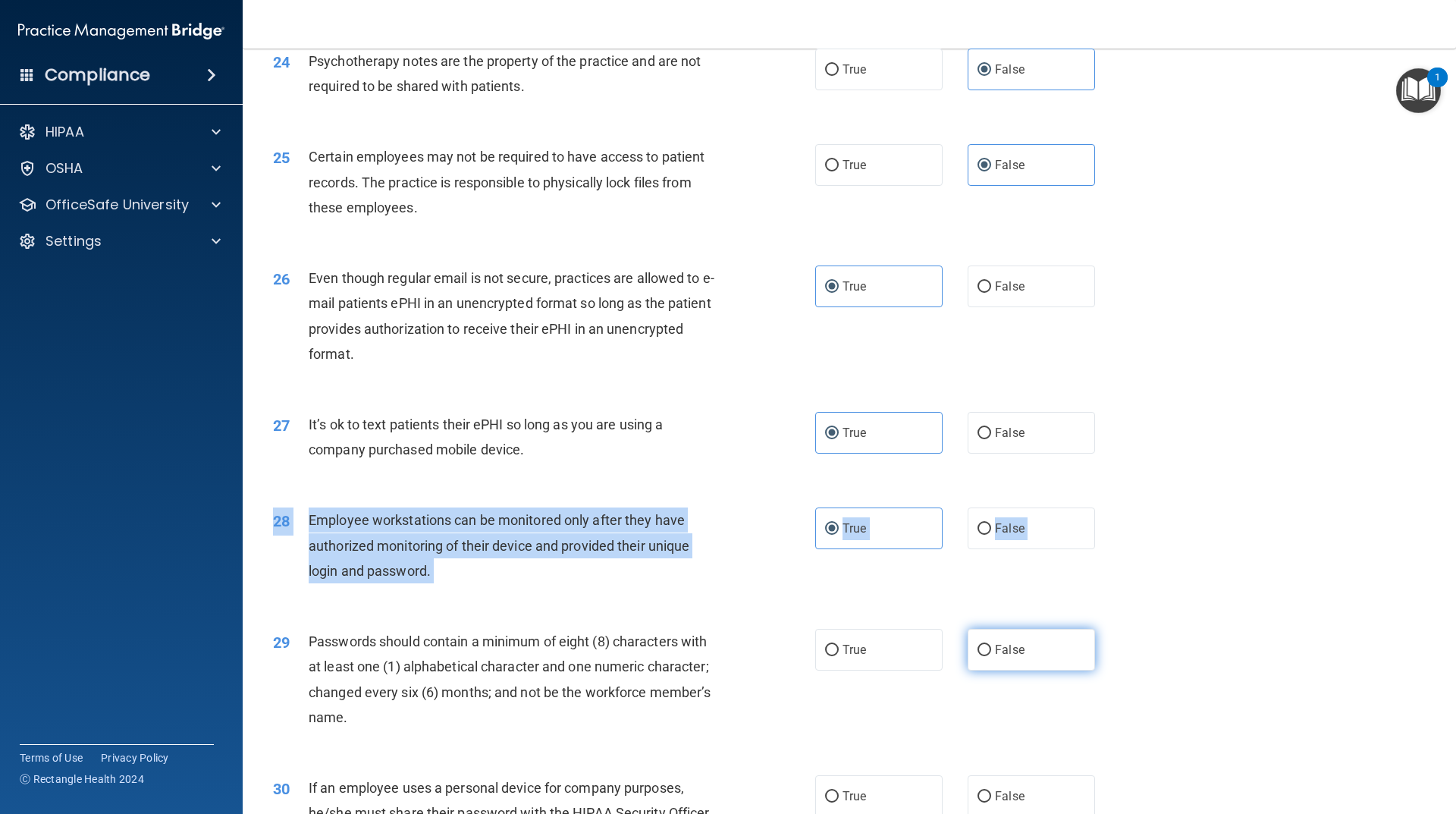
click at [981, 657] on input "False" at bounding box center [985, 650] width 14 height 11
radio input "true"
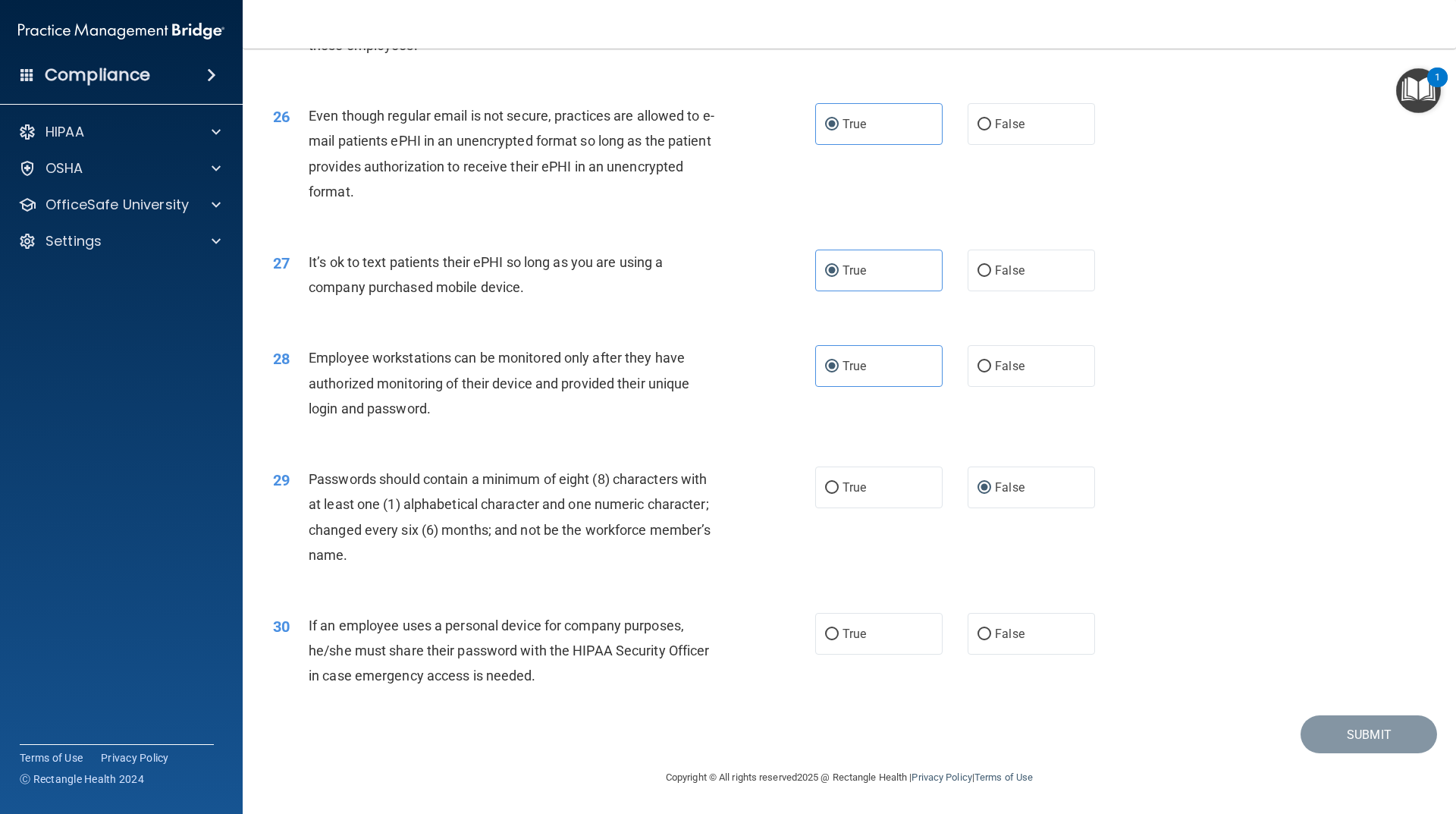
click at [907, 623] on label "True" at bounding box center [879, 634] width 128 height 42
click at [839, 629] on input "True" at bounding box center [832, 634] width 14 height 11
radio input "true"
click at [1348, 732] on button "Submit" at bounding box center [1369, 734] width 137 height 38
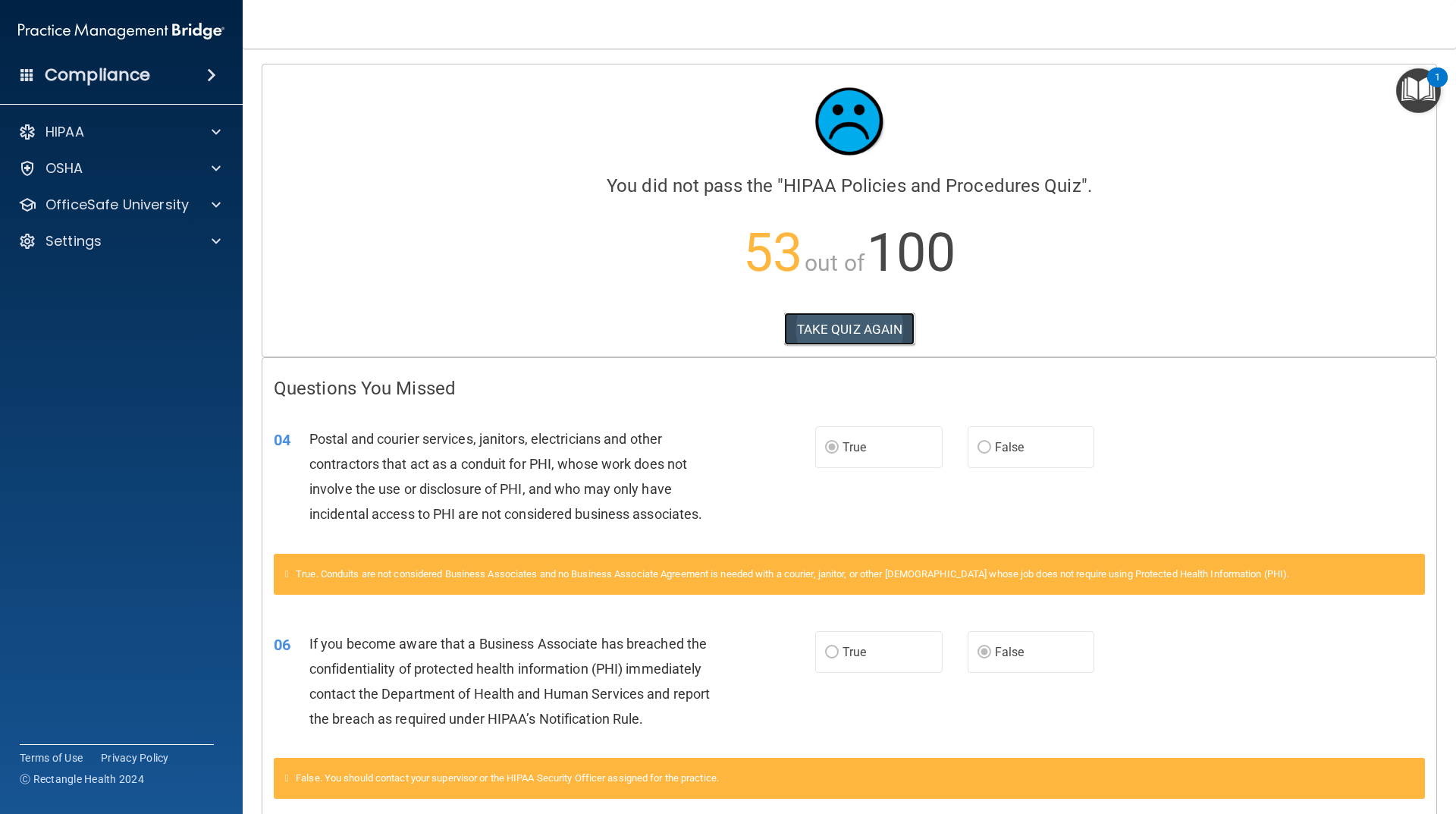
click at [827, 320] on button "TAKE QUIZ AGAIN" at bounding box center [850, 328] width 131 height 33
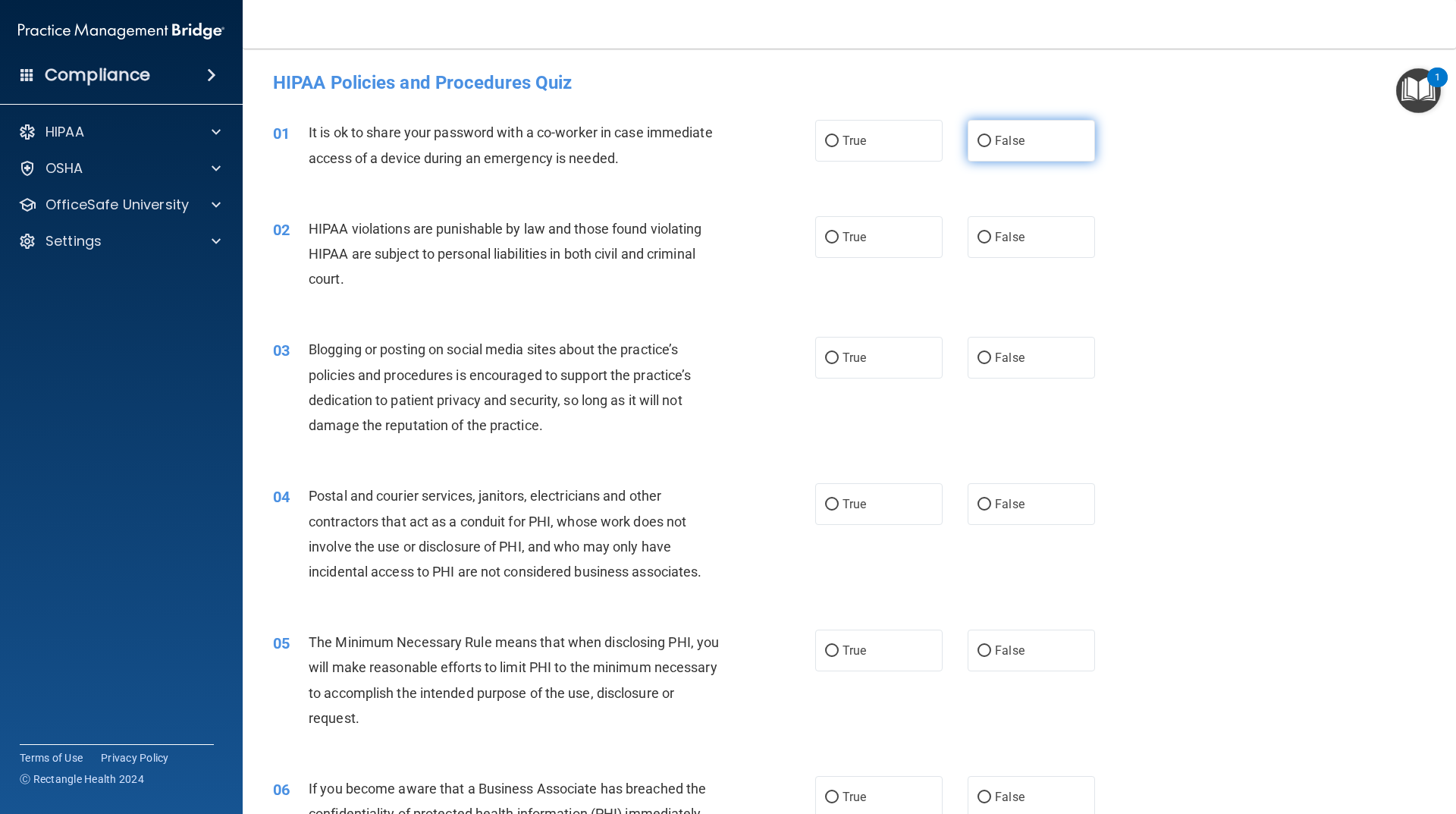
click at [1002, 151] on label "False" at bounding box center [1032, 140] width 128 height 42
click at [992, 147] on input "False" at bounding box center [985, 141] width 14 height 11
radio input "true"
click at [873, 231] on label "True" at bounding box center [879, 236] width 128 height 42
click at [839, 232] on input "True" at bounding box center [832, 237] width 14 height 11
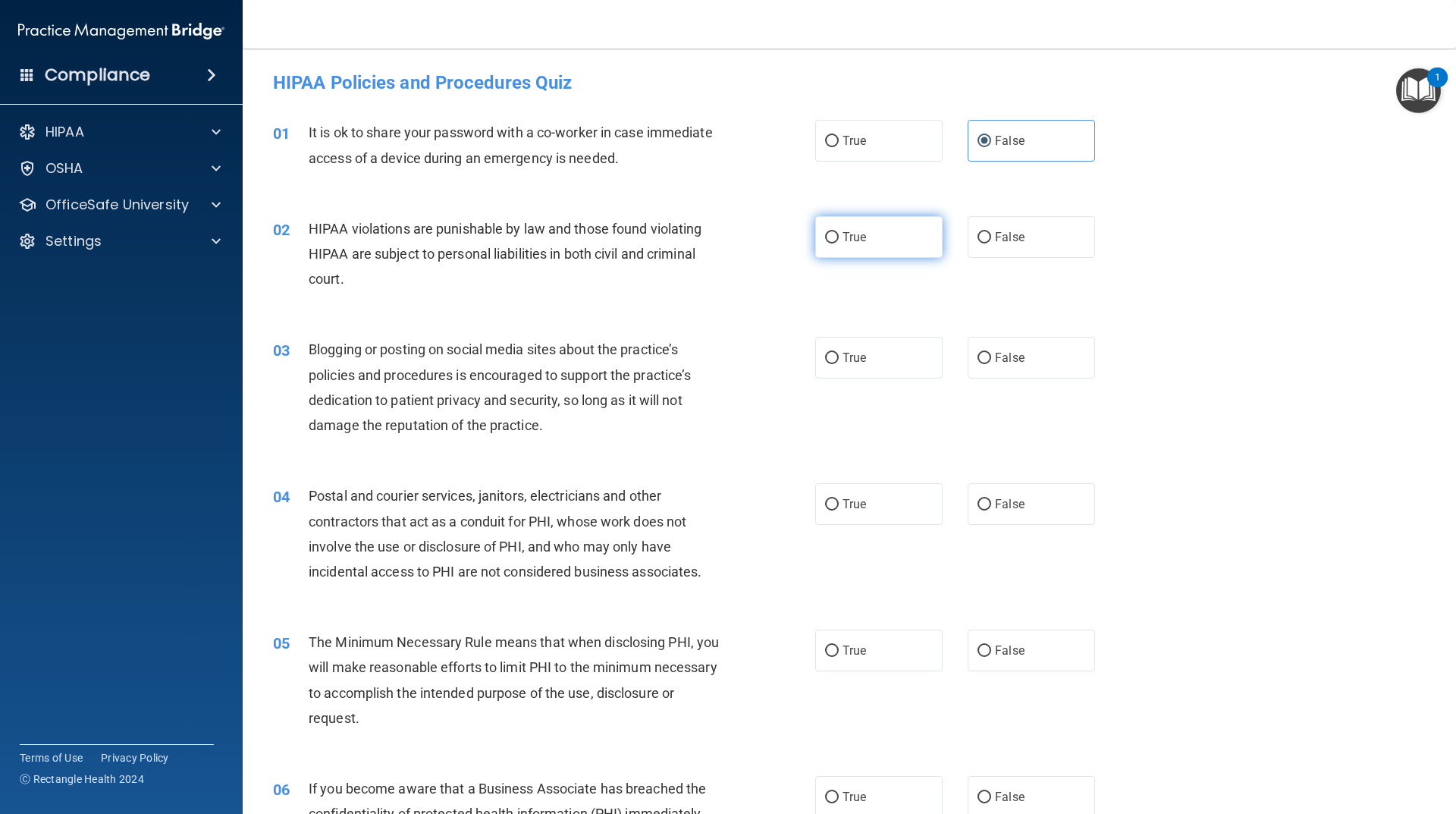
radio input "true"
click at [1002, 361] on span "False" at bounding box center [1010, 357] width 30 height 14
click at [992, 361] on input "False" at bounding box center [985, 358] width 14 height 11
radio input "true"
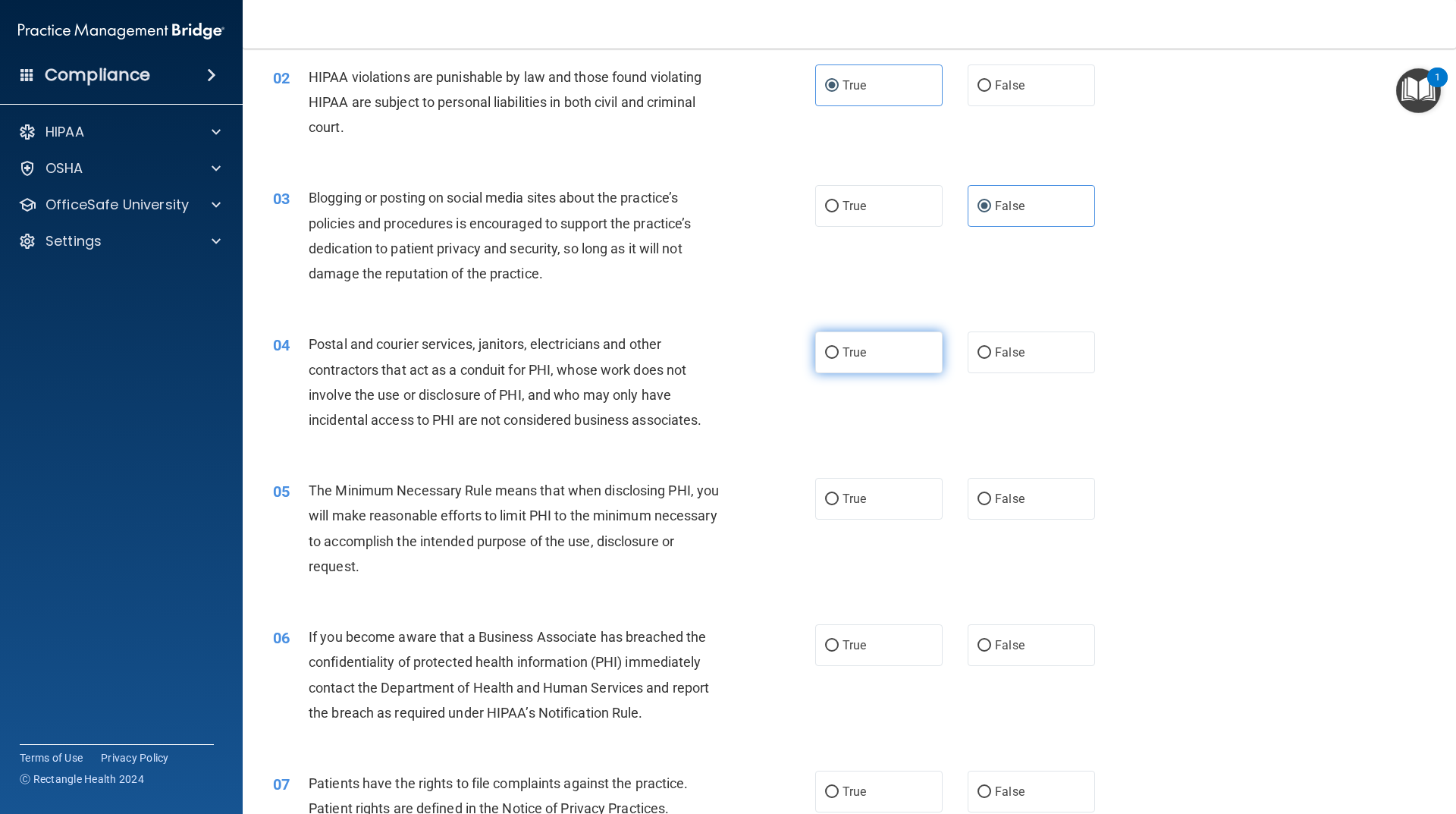
click at [840, 362] on label "True" at bounding box center [879, 352] width 128 height 42
click at [839, 359] on input "True" at bounding box center [832, 352] width 14 height 11
radio input "true"
click at [856, 502] on span "True" at bounding box center [855, 498] width 24 height 14
click at [839, 502] on input "True" at bounding box center [832, 499] width 14 height 11
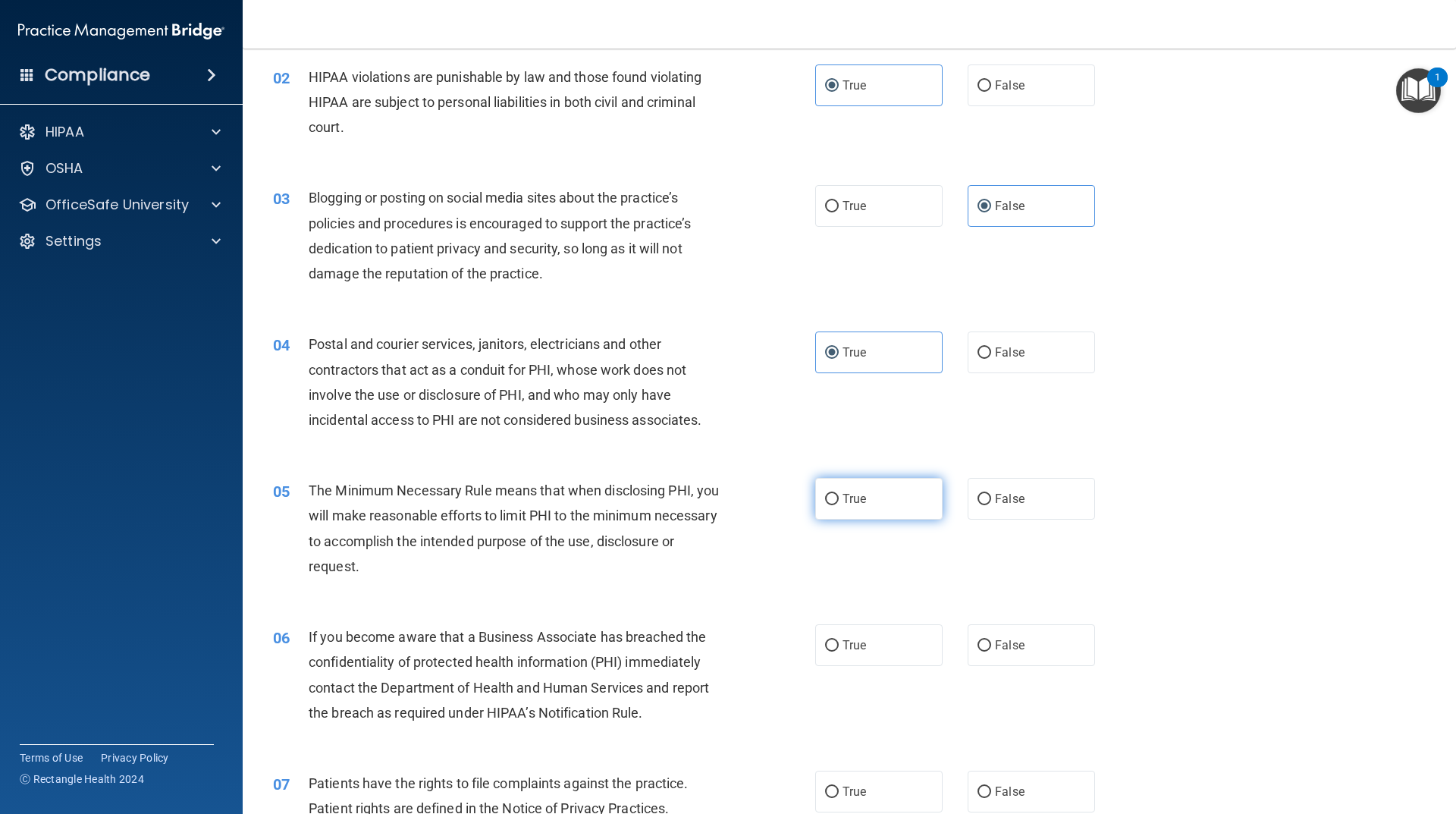
radio input "true"
click at [1000, 650] on span "False" at bounding box center [1010, 645] width 30 height 14
click at [992, 650] on input "False" at bounding box center [985, 646] width 14 height 11
radio input "true"
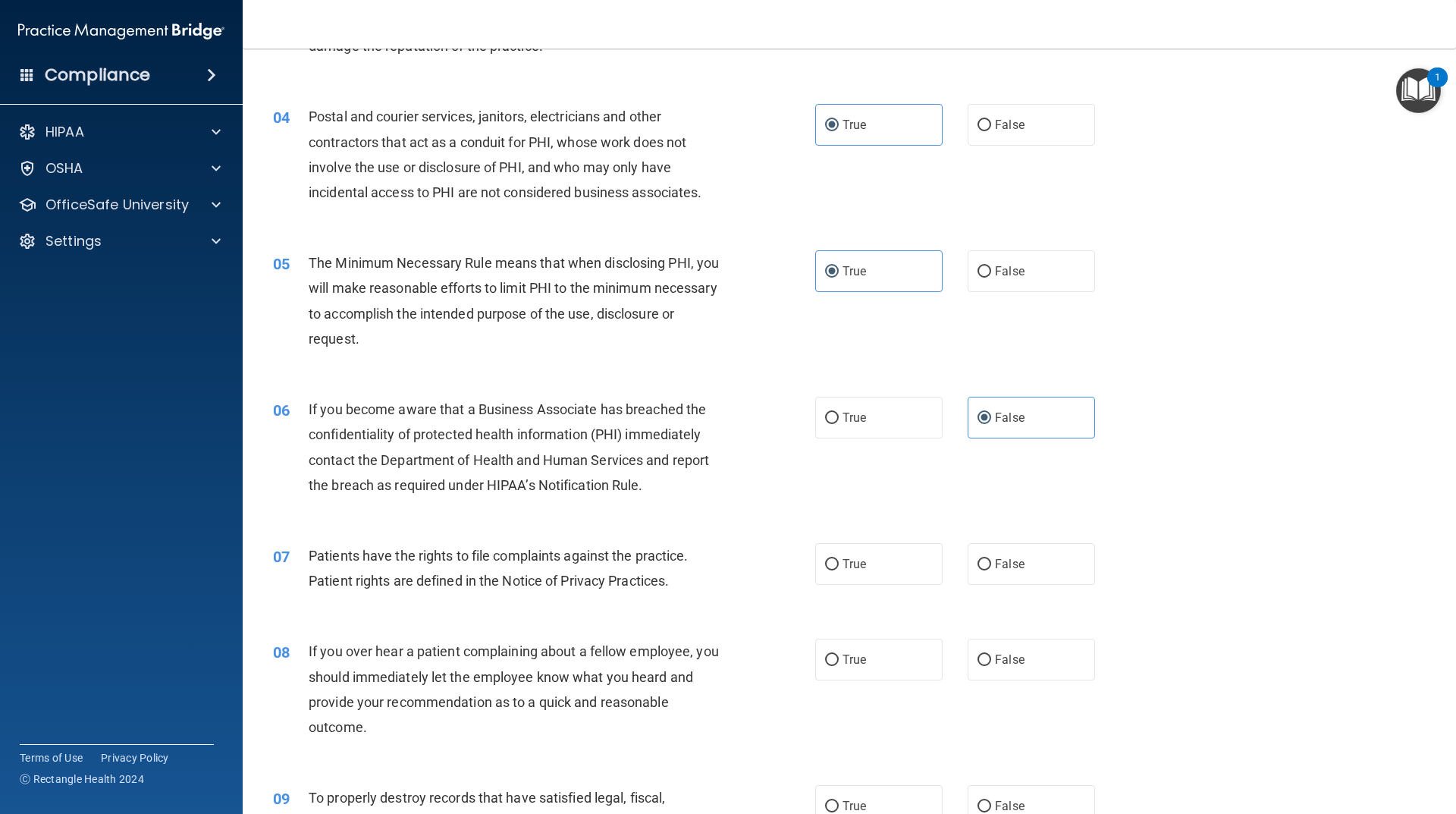
scroll to position [455, 0]
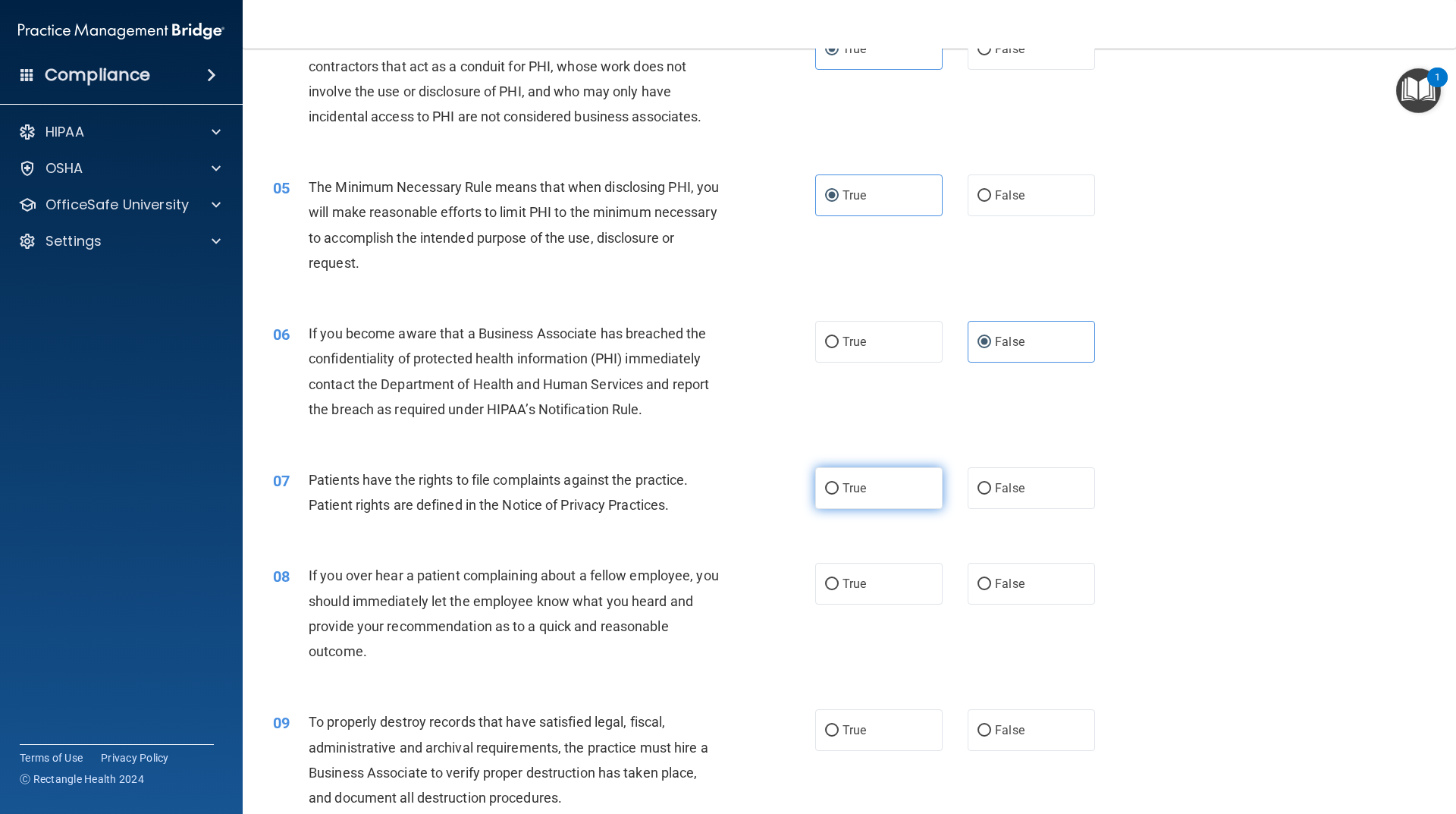
click at [860, 500] on label "True" at bounding box center [879, 487] width 128 height 42
click at [839, 495] on input "True" at bounding box center [832, 488] width 14 height 11
radio input "true"
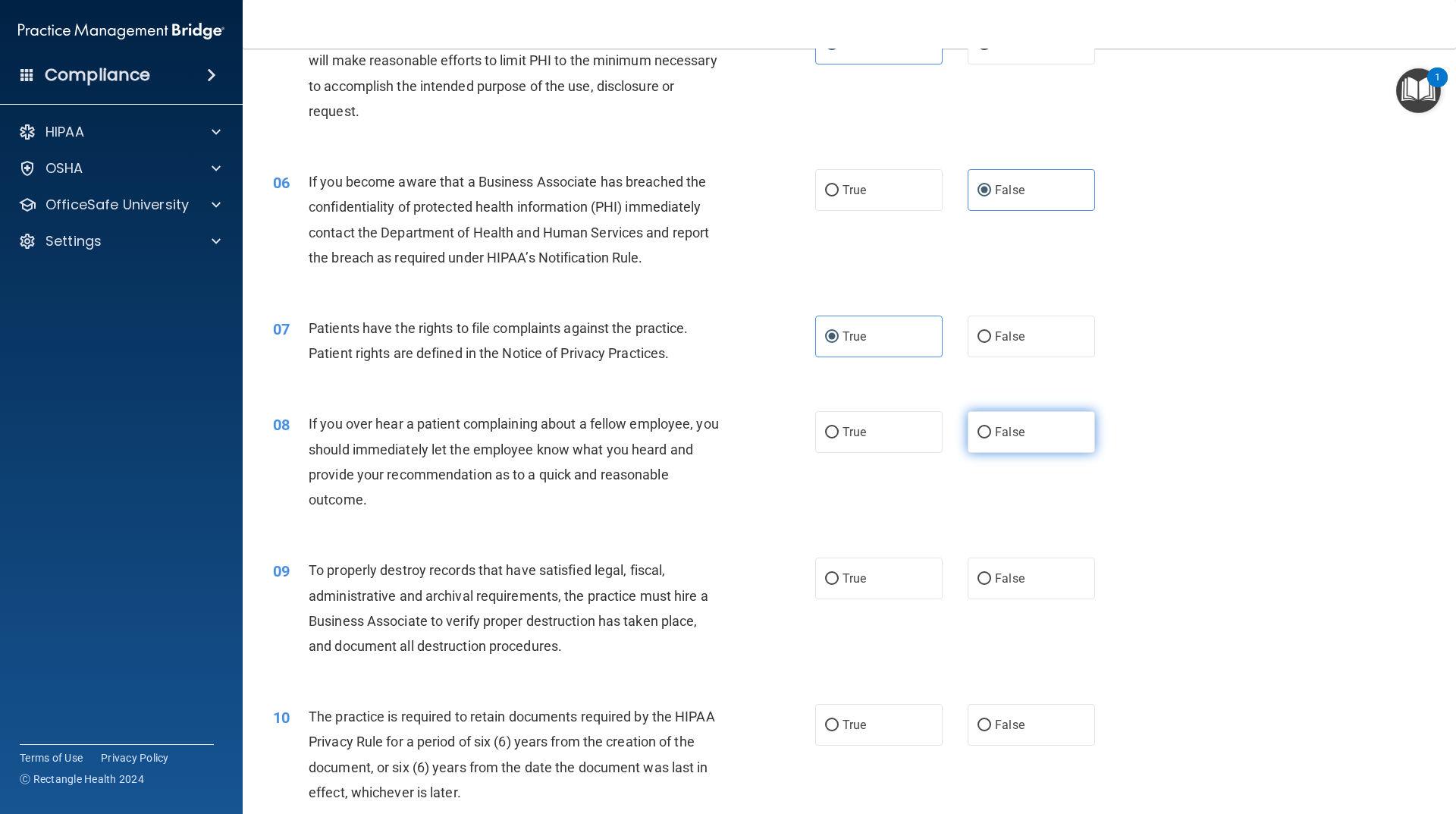
click at [1014, 444] on label "False" at bounding box center [1032, 431] width 128 height 42
click at [992, 439] on input "False" at bounding box center [985, 432] width 14 height 11
radio input "true"
click at [1019, 578] on label "False" at bounding box center [1032, 578] width 128 height 42
click at [992, 578] on input "False" at bounding box center [985, 578] width 14 height 11
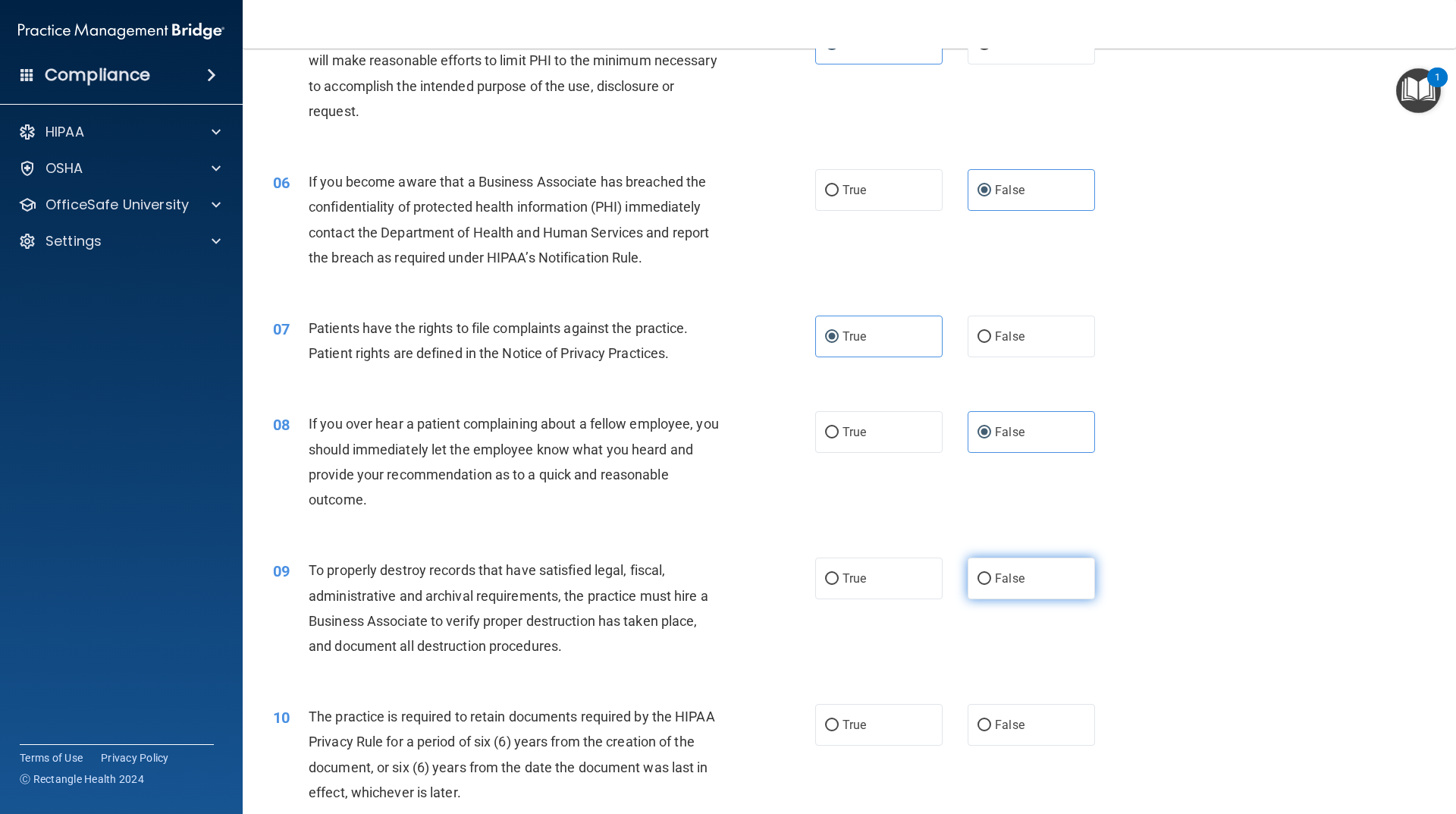
radio input "true"
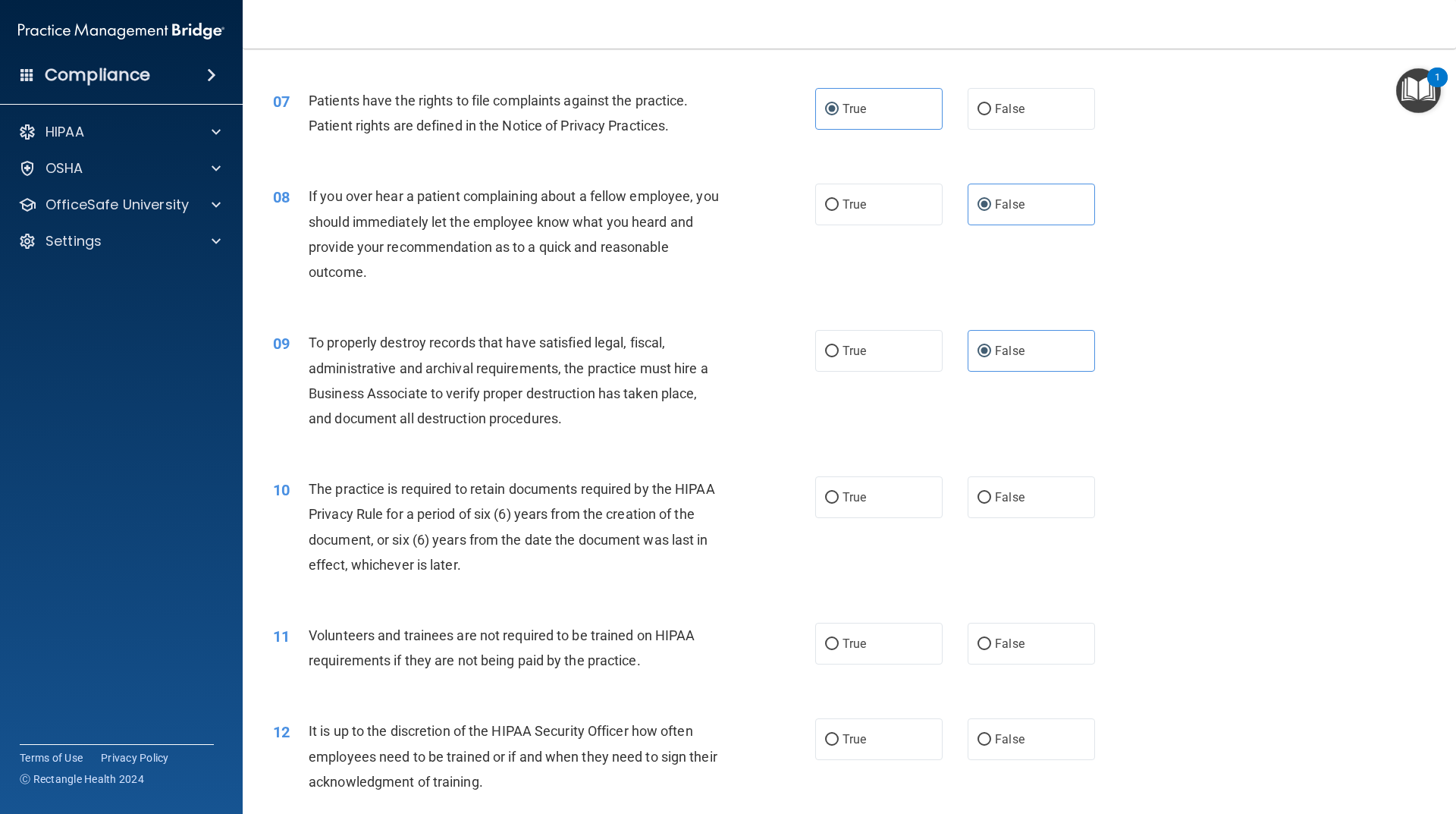
scroll to position [910, 0]
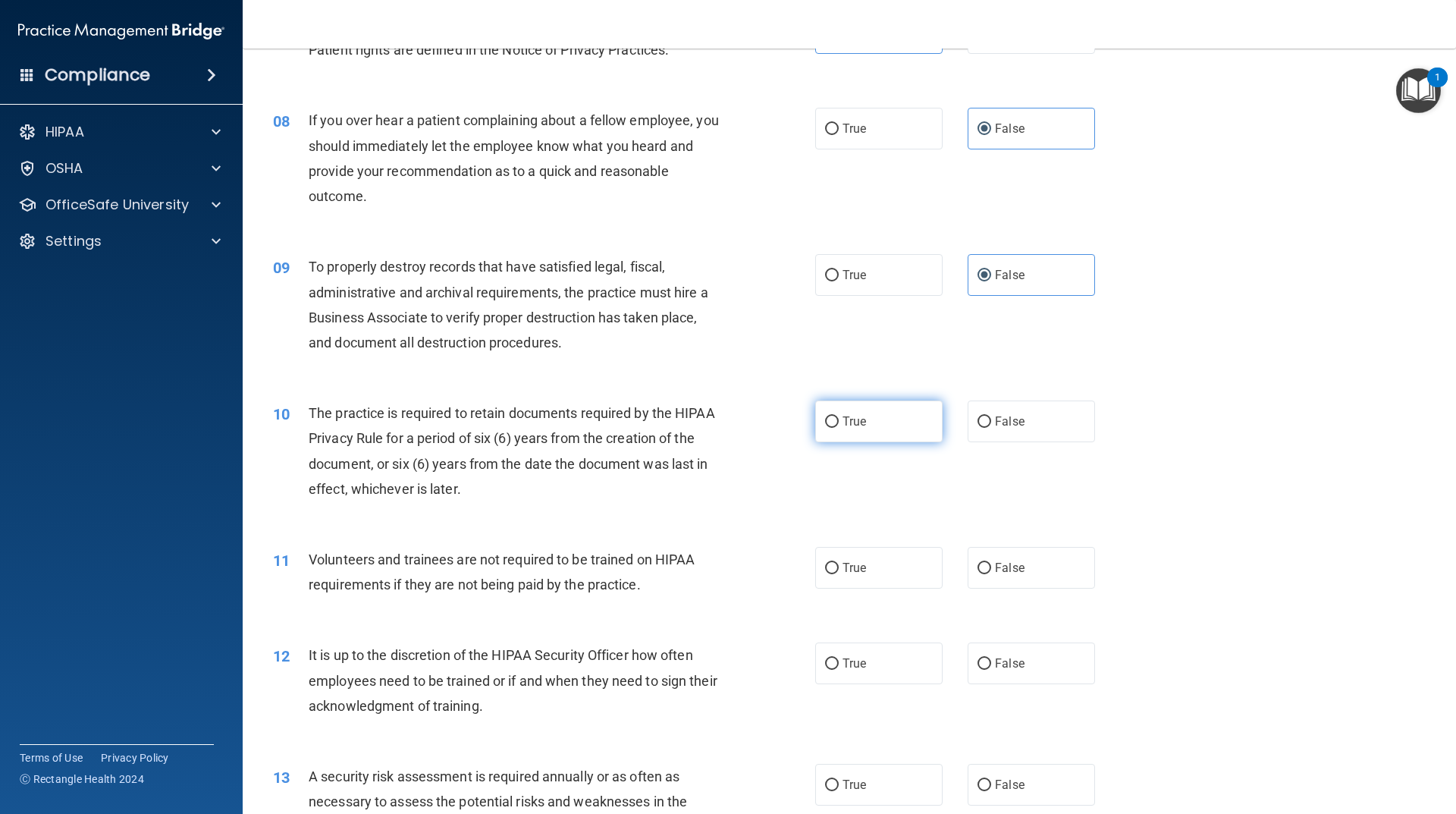
click at [888, 430] on label "True" at bounding box center [879, 421] width 128 height 42
click at [839, 428] on input "True" at bounding box center [832, 422] width 14 height 11
radio input "true"
click at [1032, 572] on label "False" at bounding box center [1032, 567] width 128 height 42
click at [992, 572] on input "False" at bounding box center [985, 568] width 14 height 11
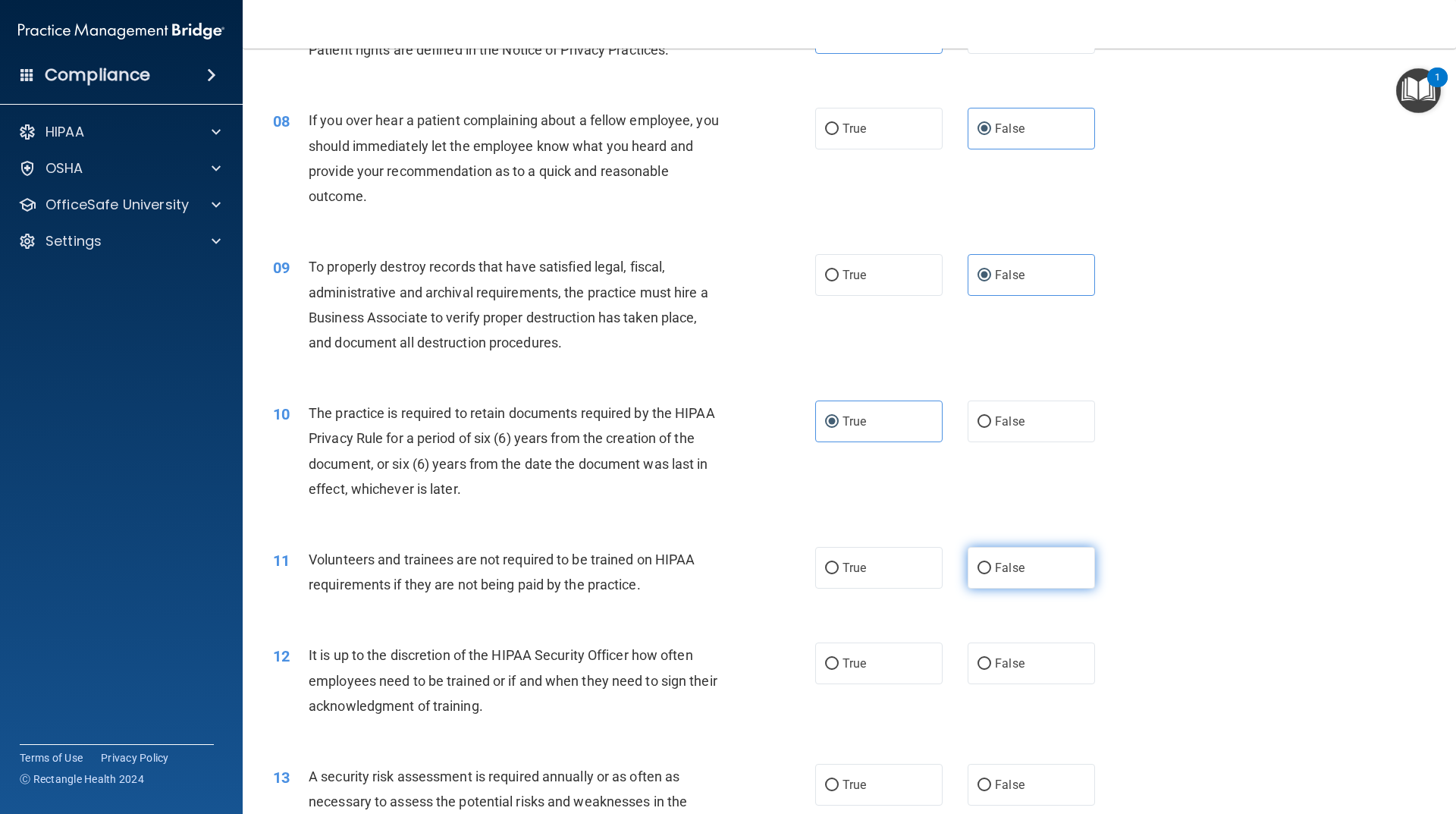
radio input "true"
click at [993, 656] on label "False" at bounding box center [1032, 663] width 128 height 42
click at [992, 658] on input "False" at bounding box center [985, 663] width 14 height 11
radio input "true"
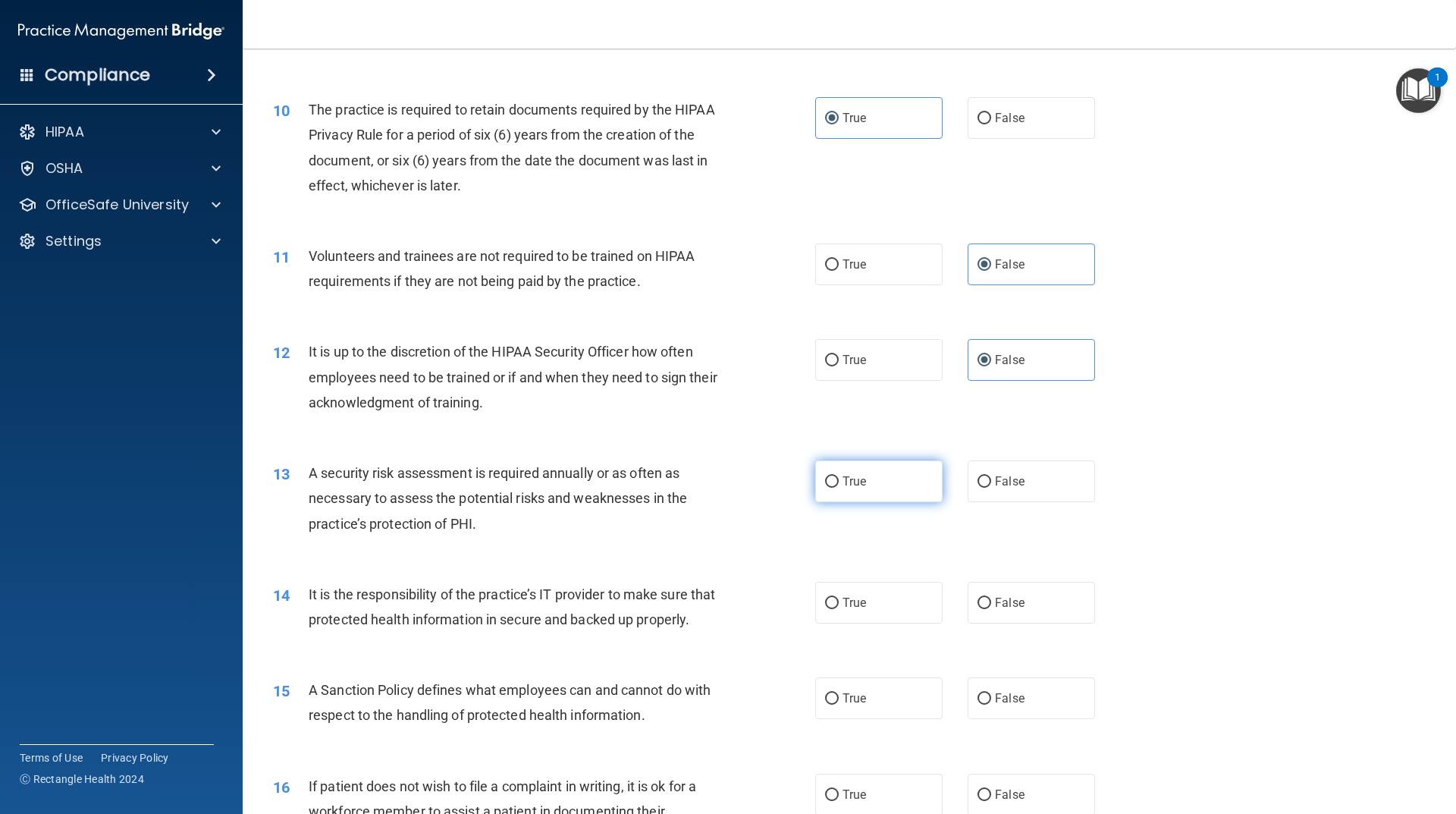
click at [895, 475] on label "True" at bounding box center [879, 481] width 128 height 42
click at [839, 476] on input "True" at bounding box center [832, 481] width 14 height 11
radio input "true"
click at [1022, 612] on label "False" at bounding box center [1032, 602] width 128 height 42
click at [992, 609] on input "False" at bounding box center [985, 603] width 14 height 11
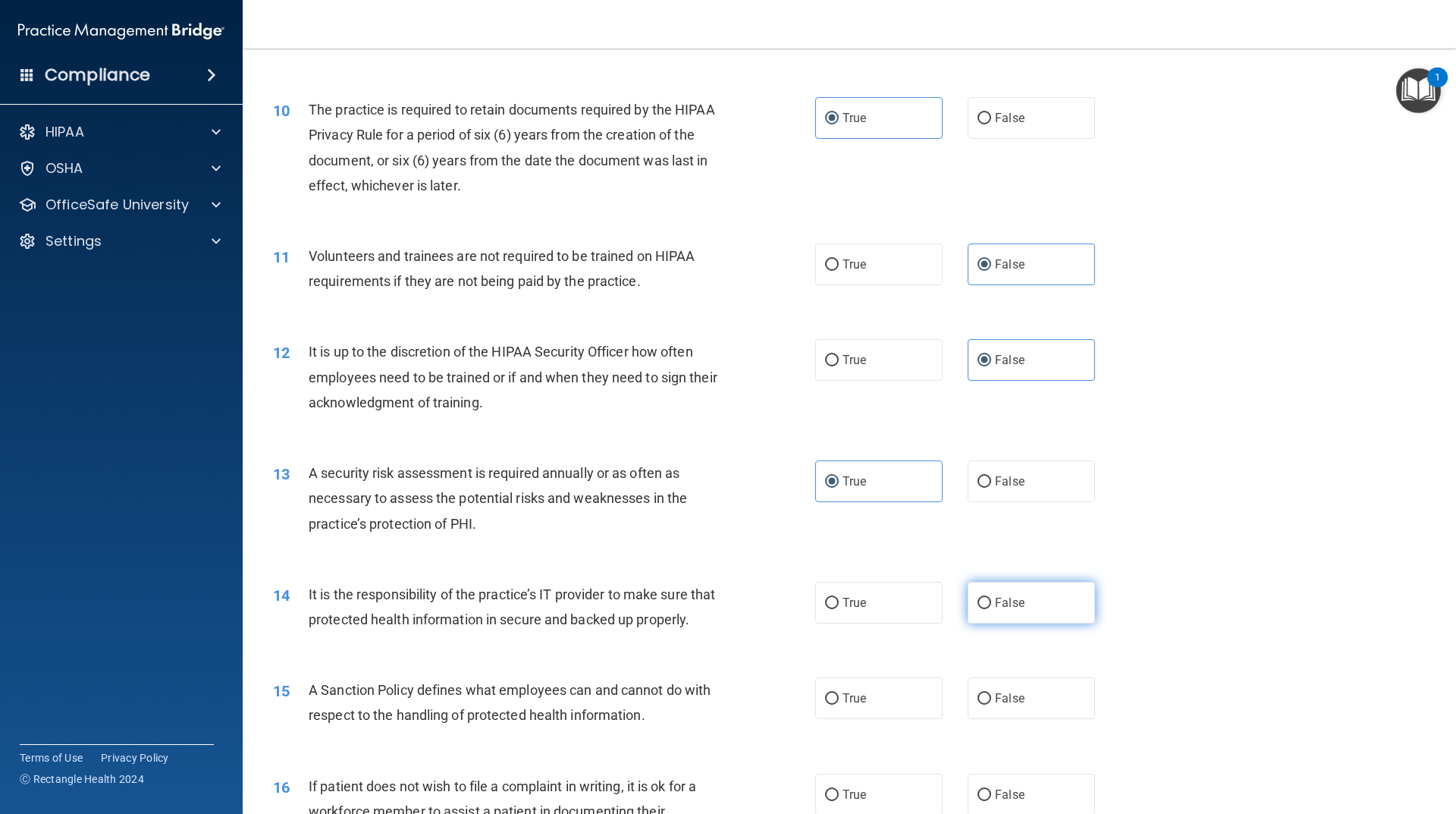
radio input "true"
click at [1018, 720] on label "False" at bounding box center [1032, 697] width 128 height 42
click at [992, 705] on input "False" at bounding box center [985, 698] width 14 height 11
radio input "true"
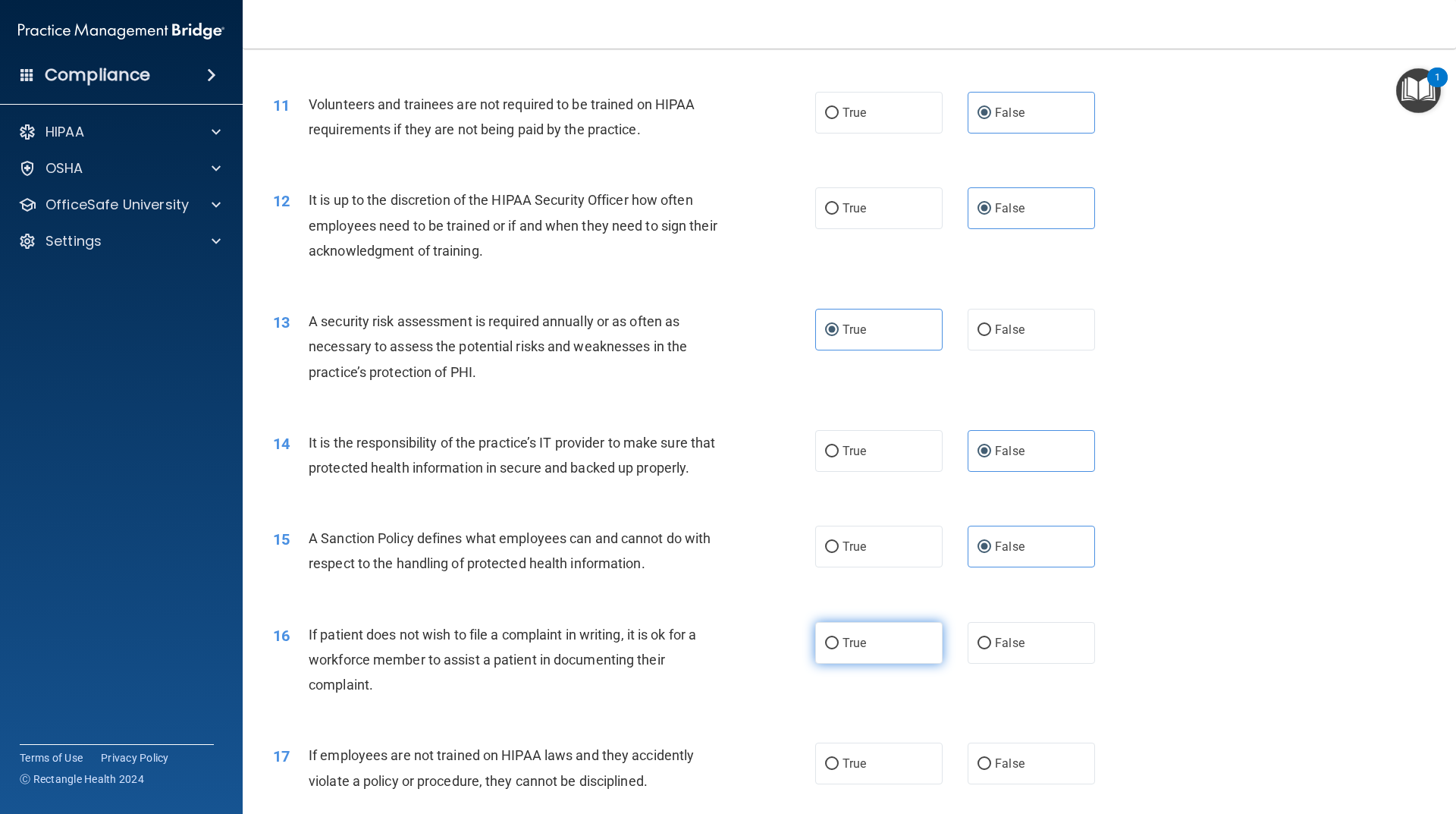
scroll to position [1517, 0]
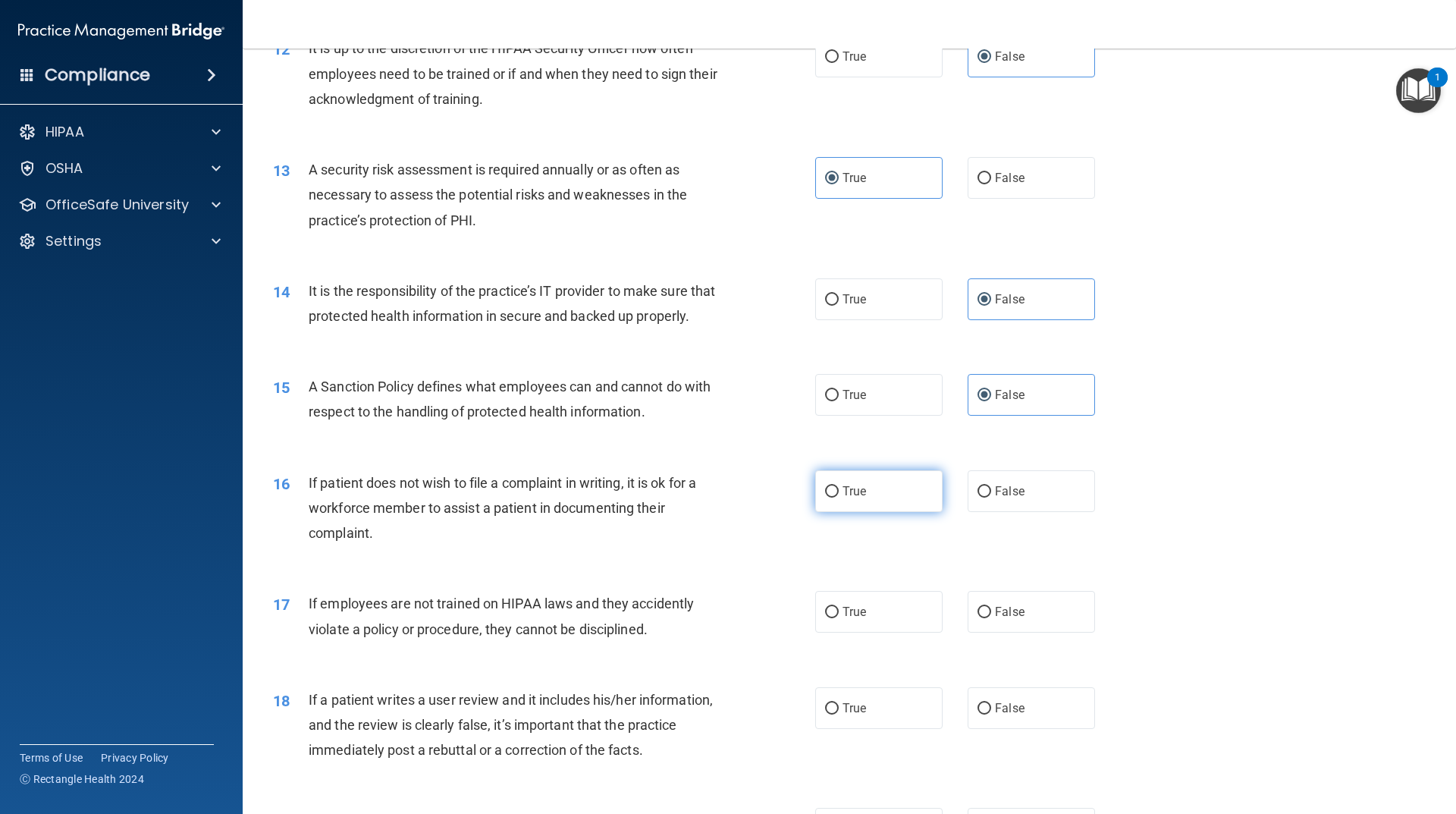
click at [888, 512] on label "True" at bounding box center [879, 491] width 128 height 42
click at [839, 498] on input "True" at bounding box center [832, 492] width 14 height 11
radio input "true"
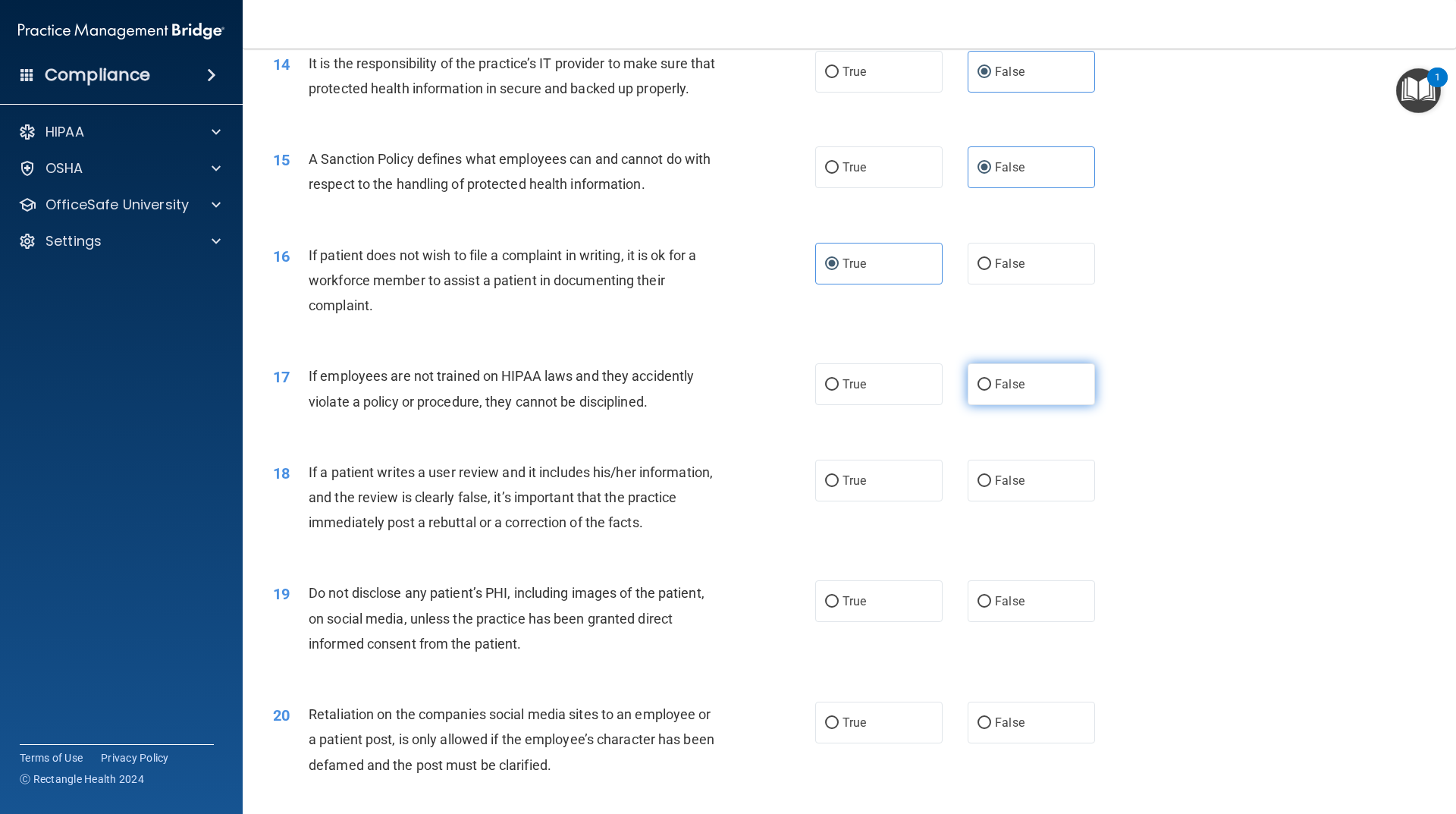
click at [996, 405] on label "False" at bounding box center [1032, 384] width 128 height 42
click at [992, 390] on input "False" at bounding box center [985, 384] width 14 height 11
radio input "true"
click at [996, 488] on span "False" at bounding box center [1010, 481] width 30 height 14
click at [992, 487] on input "False" at bounding box center [985, 481] width 14 height 11
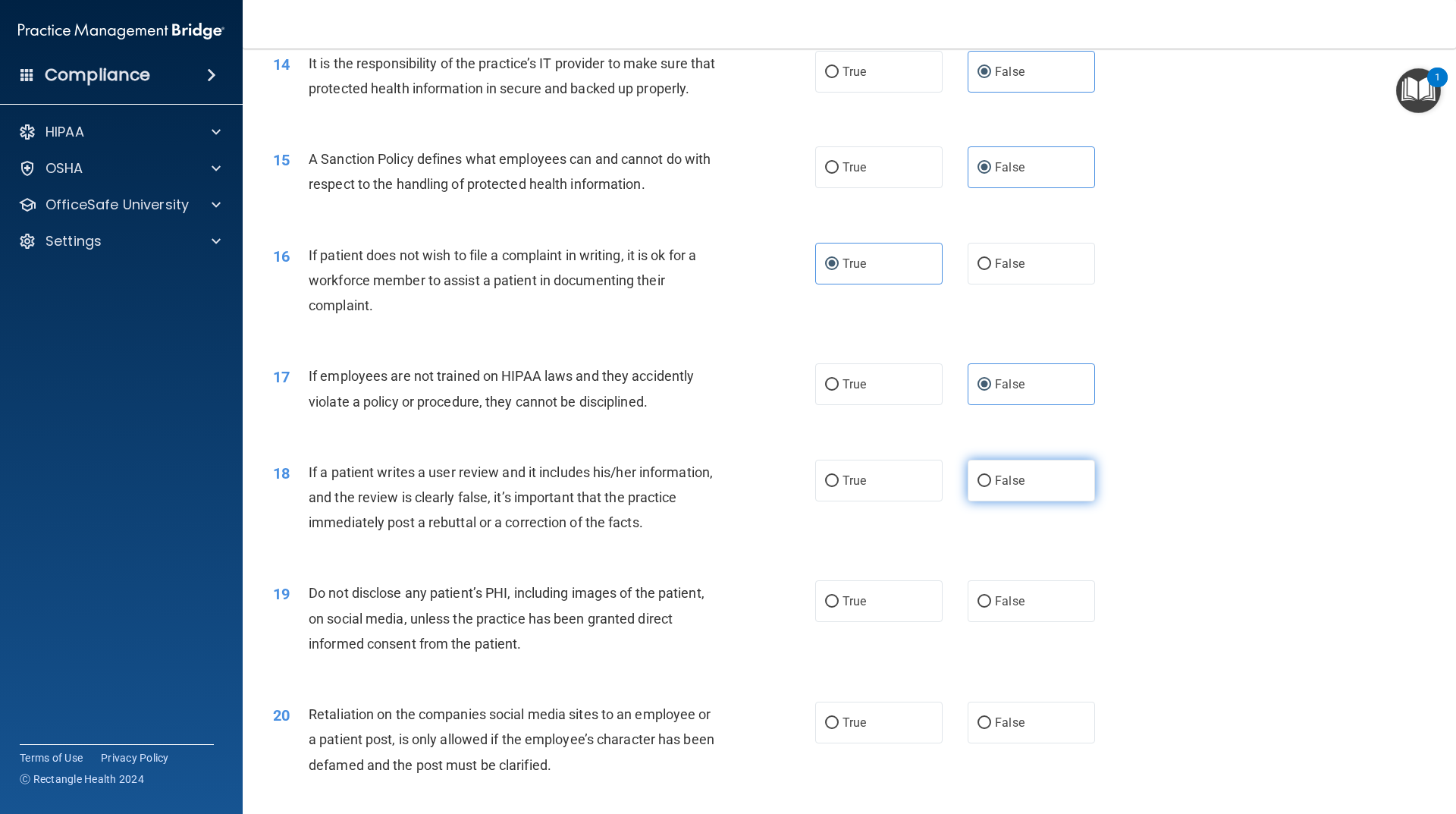
radio input "true"
click at [862, 622] on label "True" at bounding box center [879, 601] width 128 height 42
click at [839, 607] on input "True" at bounding box center [832, 601] width 14 height 11
radio input "true"
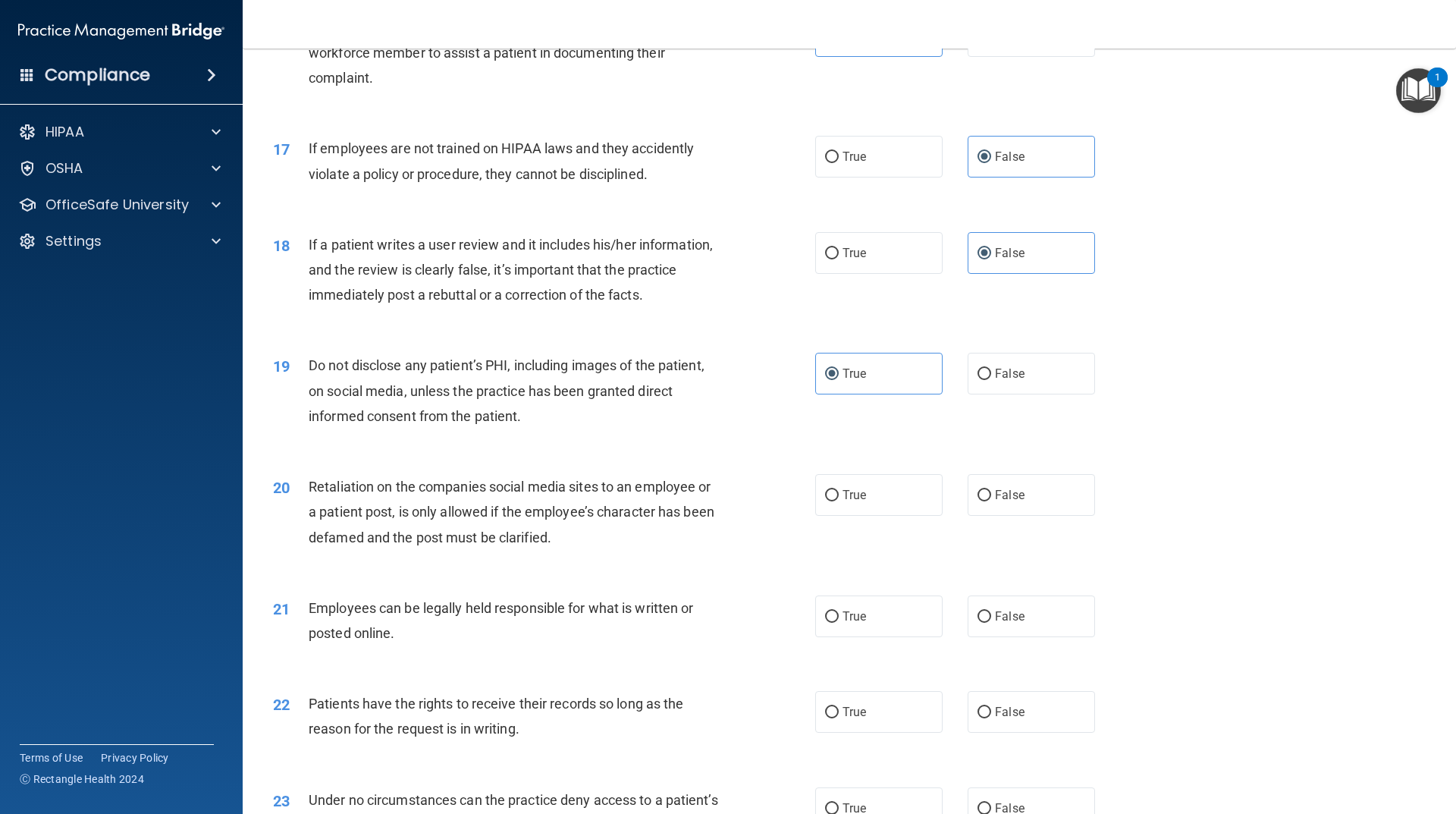
scroll to position [2048, 0]
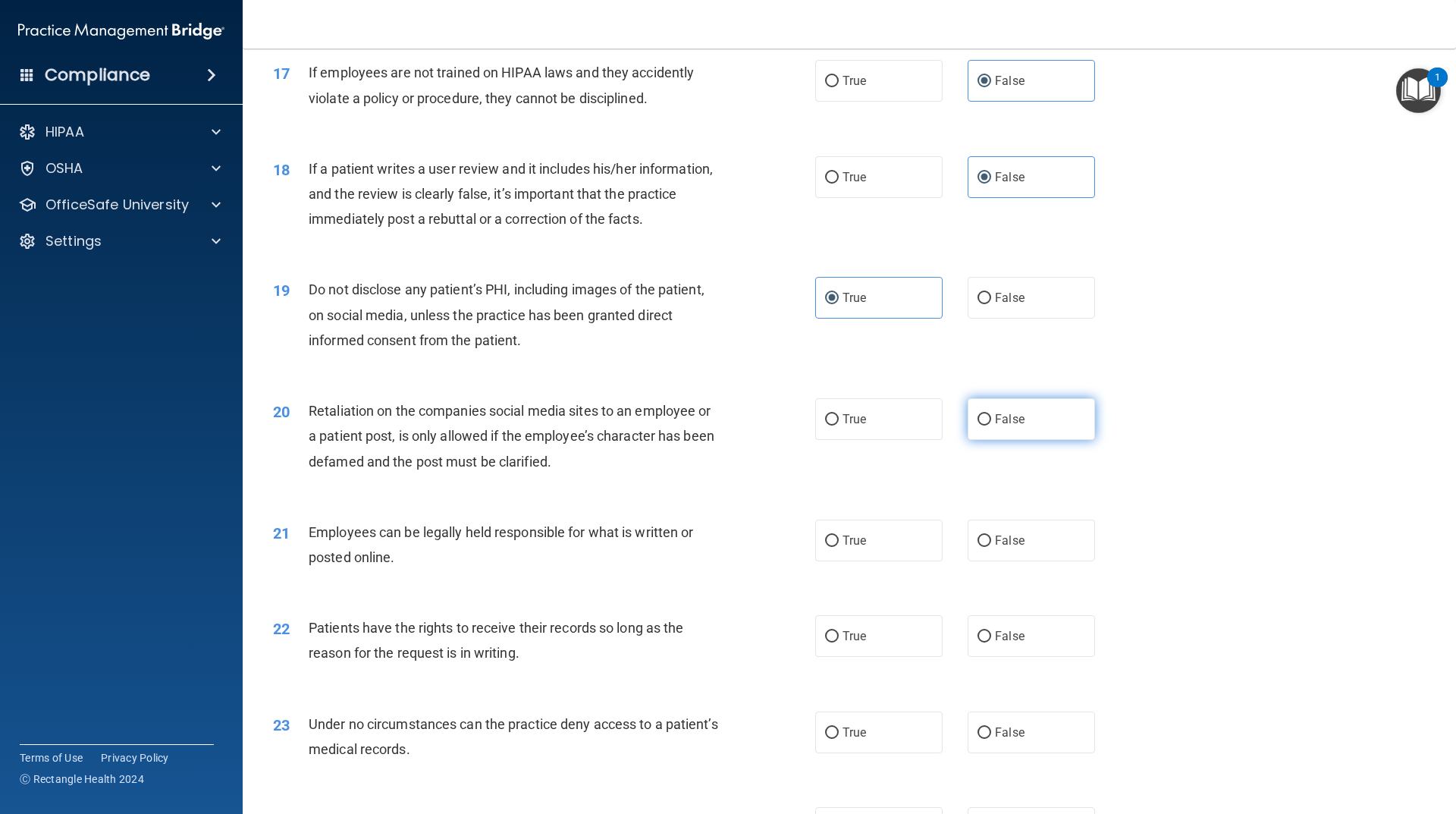
click at [995, 440] on label "False" at bounding box center [1032, 418] width 128 height 42
click at [992, 425] on input "False" at bounding box center [985, 419] width 14 height 11
radio input "true"
click at [833, 561] on label "True" at bounding box center [879, 540] width 128 height 42
click at [833, 547] on input "True" at bounding box center [832, 541] width 14 height 11
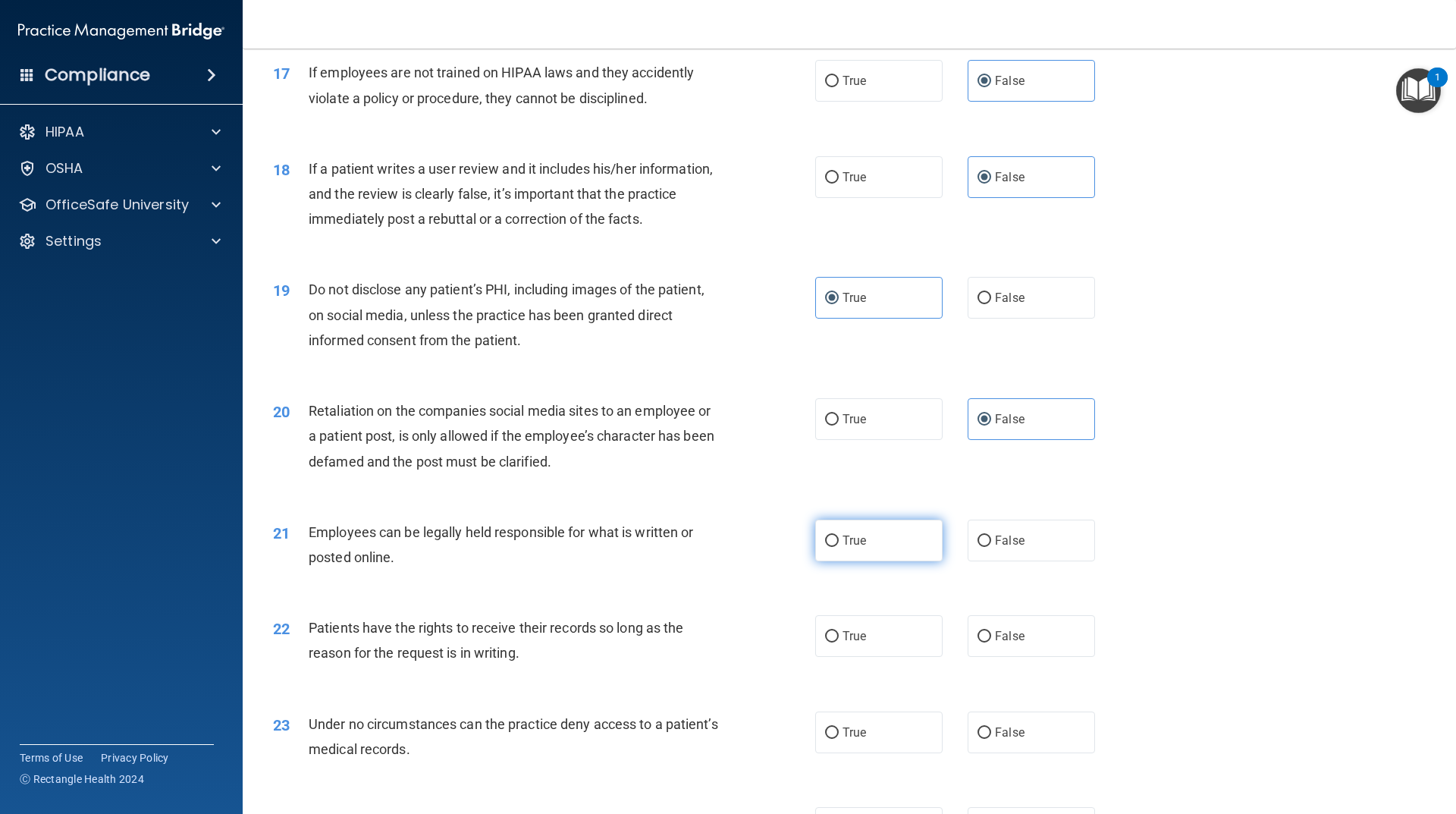
radio input "true"
click at [1008, 643] on span "False" at bounding box center [1010, 635] width 30 height 14
click at [992, 642] on input "False" at bounding box center [985, 636] width 14 height 11
radio input "true"
click at [1010, 740] on span "False" at bounding box center [1010, 732] width 30 height 14
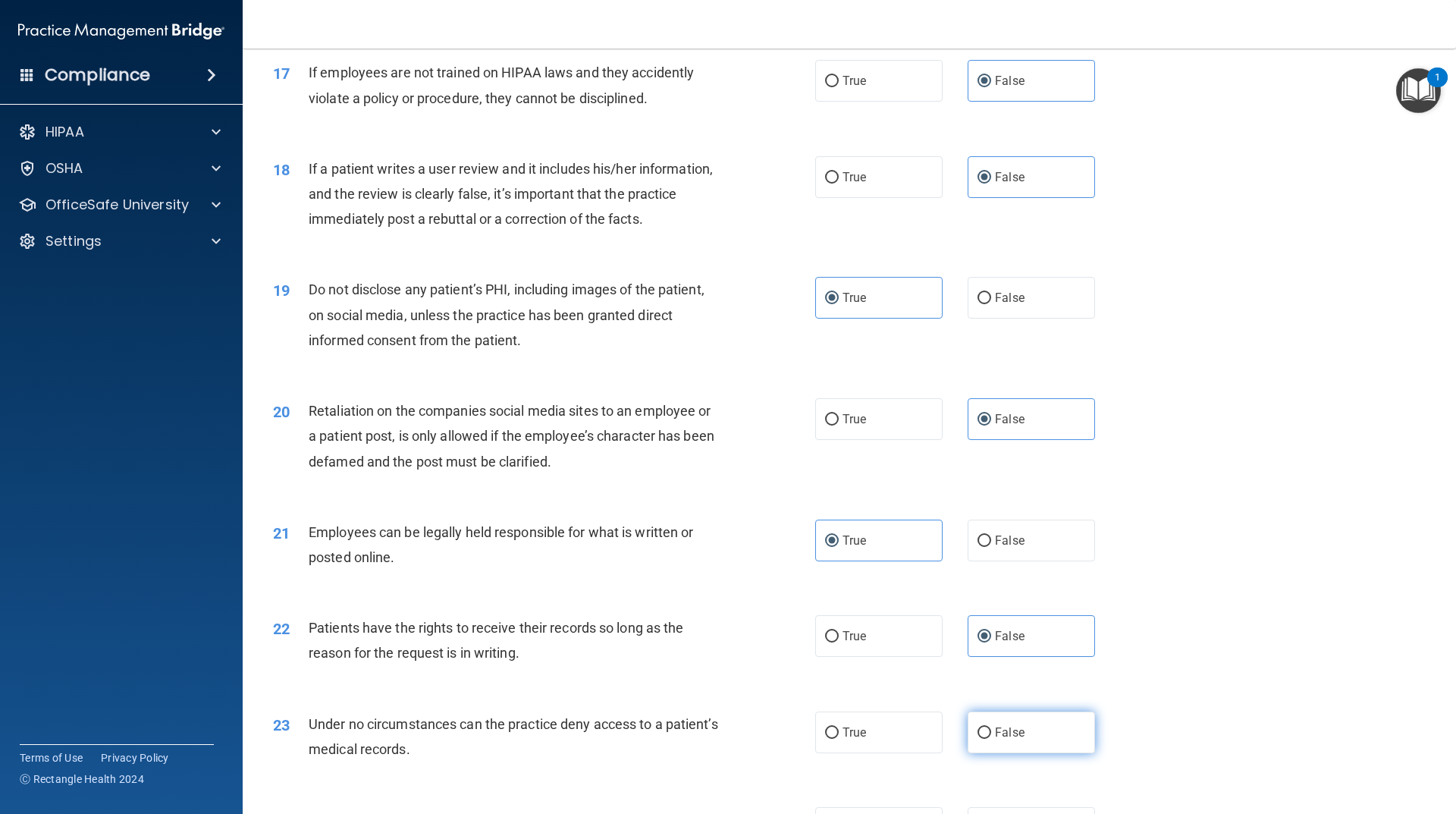
click at [992, 739] on input "False" at bounding box center [985, 732] width 14 height 11
radio input "true"
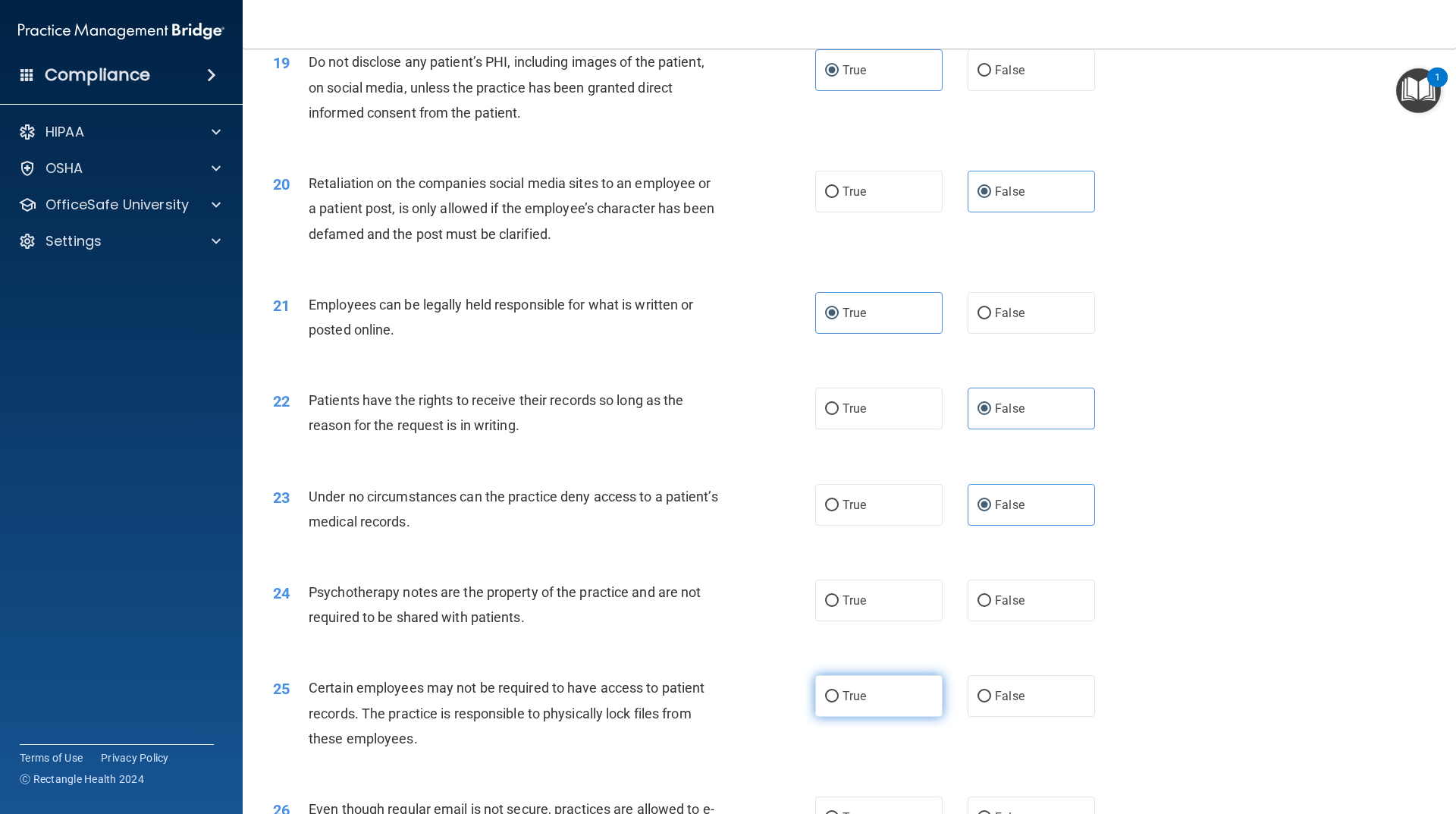
scroll to position [2352, 0]
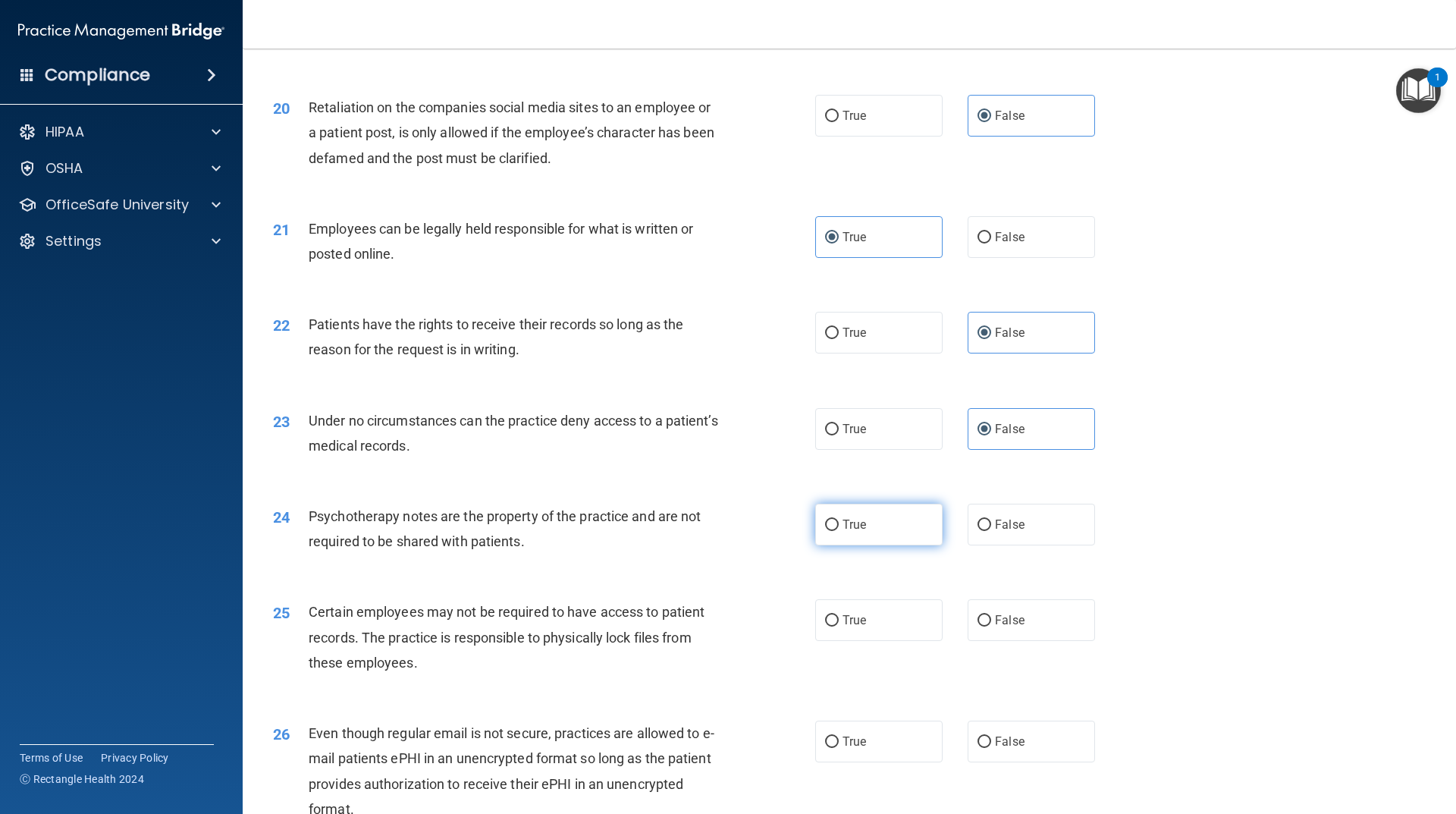
click at [909, 545] on label "True" at bounding box center [879, 524] width 128 height 42
click at [839, 531] on input "True" at bounding box center [832, 525] width 14 height 11
radio input "true"
click at [900, 641] on label "True" at bounding box center [879, 620] width 128 height 42
click at [839, 627] on input "True" at bounding box center [832, 620] width 14 height 11
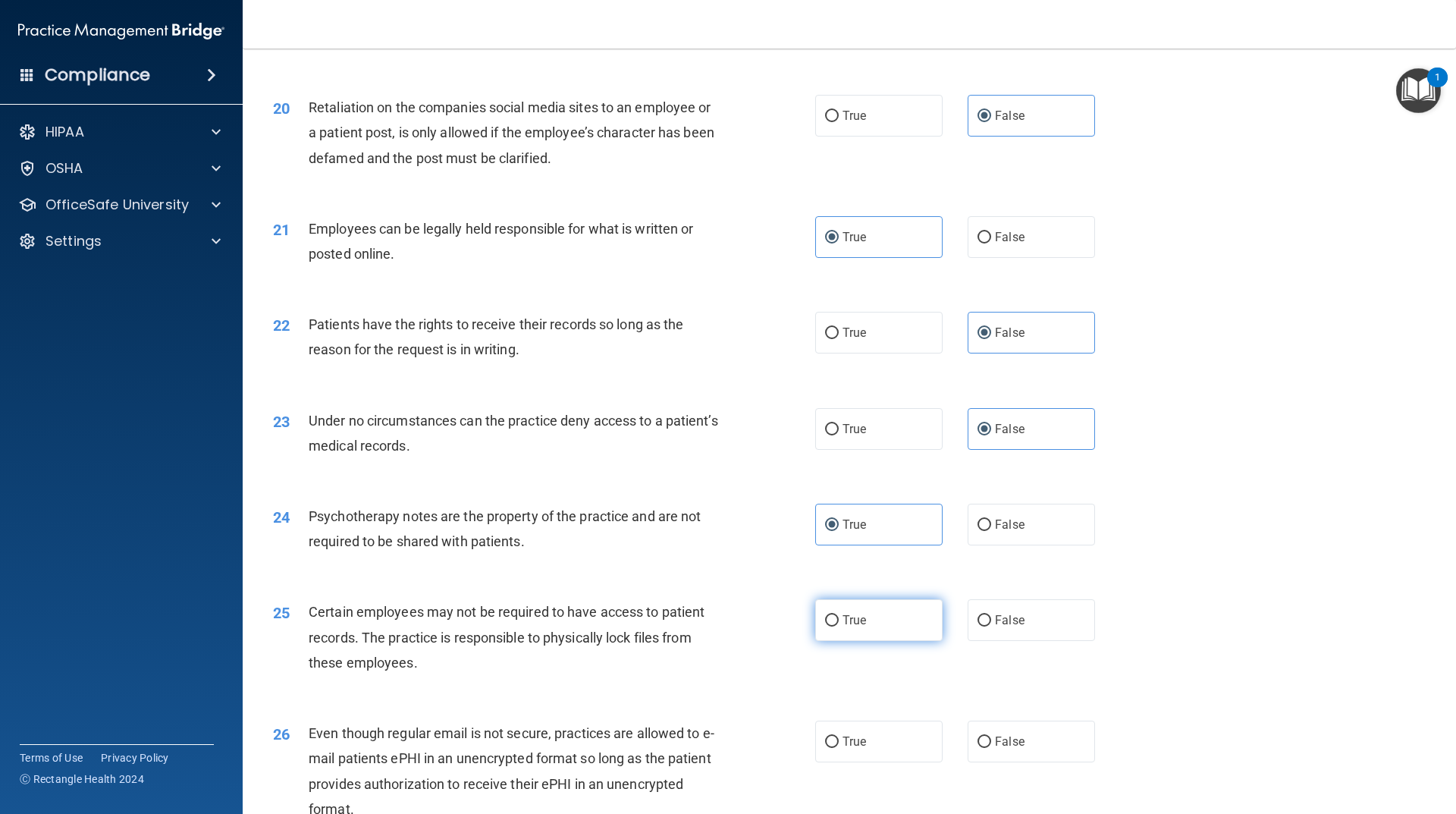
radio input "true"
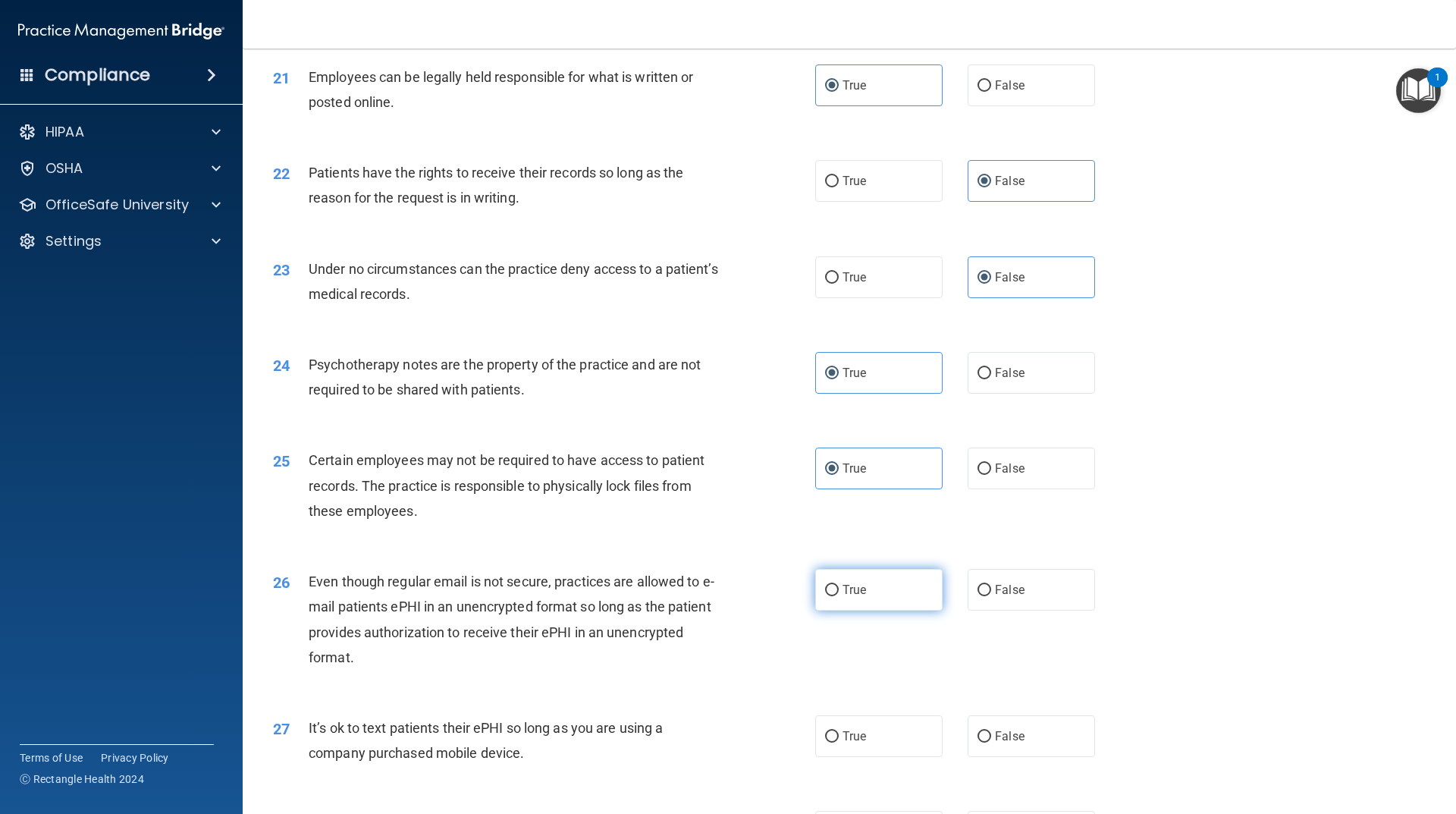
click at [898, 610] on label "True" at bounding box center [879, 589] width 128 height 42
click at [839, 596] on input "True" at bounding box center [832, 590] width 14 height 11
radio input "true"
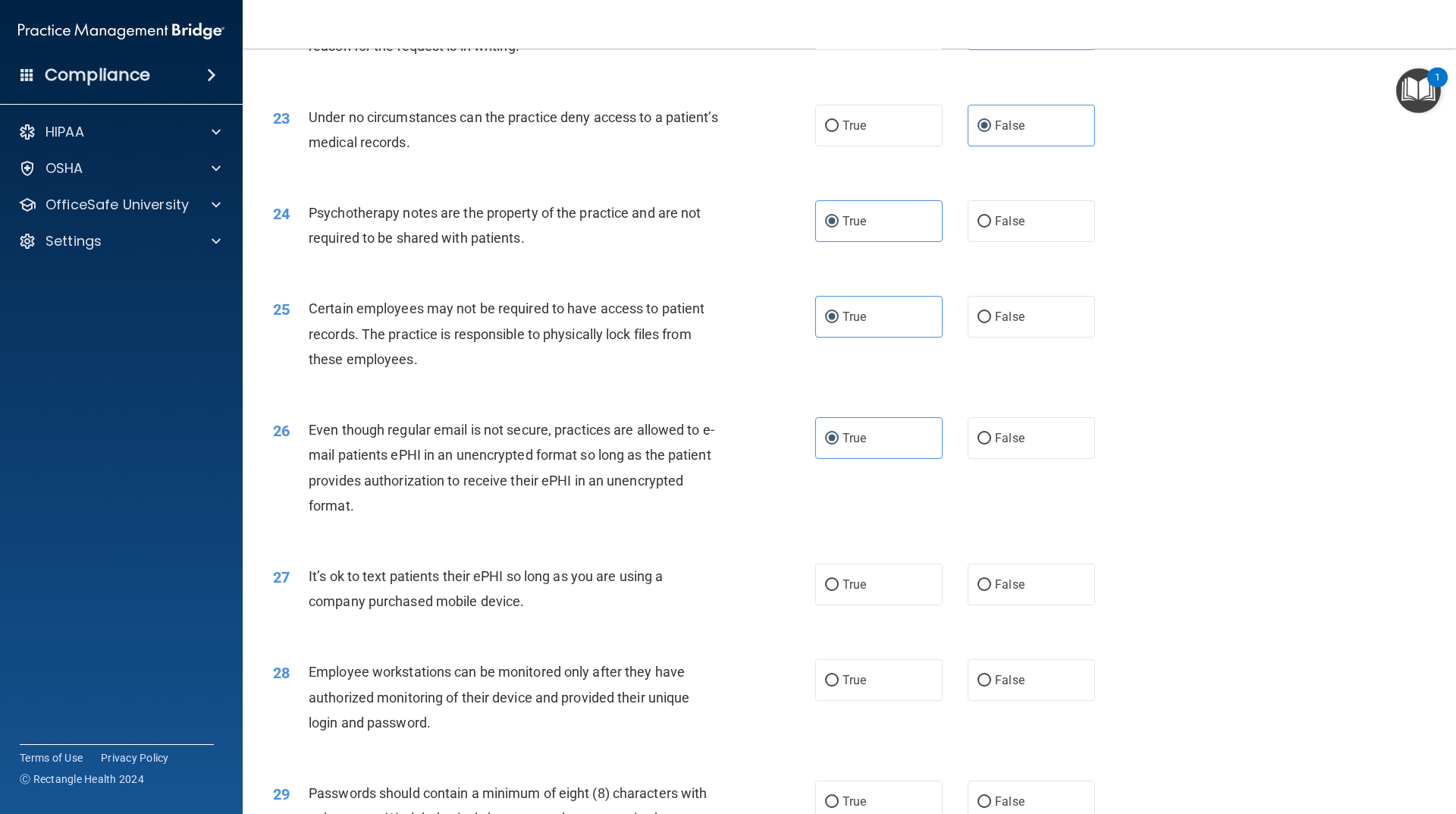
scroll to position [2731, 0]
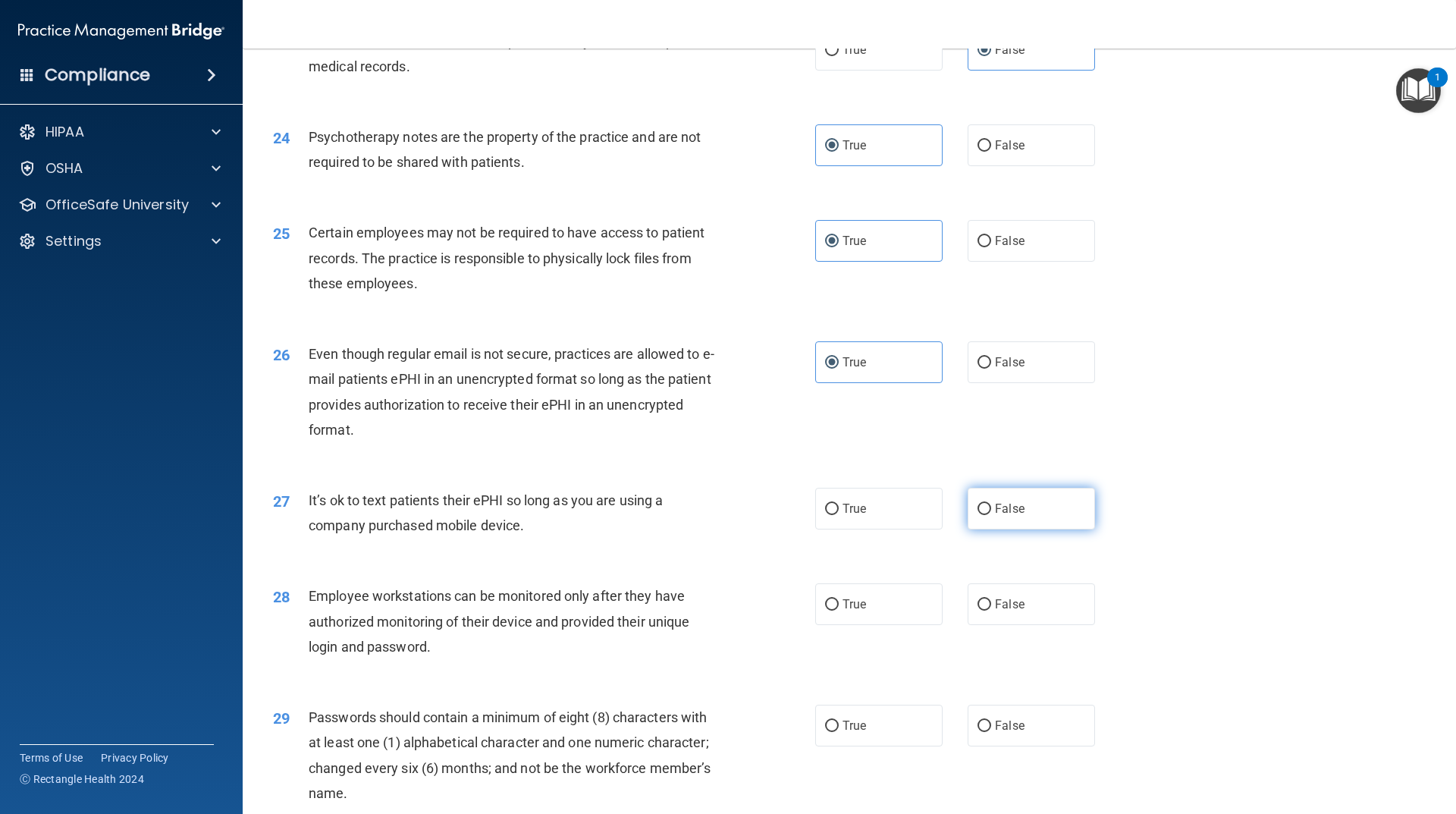
click at [1006, 530] on label "False" at bounding box center [1032, 509] width 128 height 42
click at [992, 515] on input "False" at bounding box center [985, 509] width 14 height 11
radio input "true"
click at [1005, 612] on span "False" at bounding box center [1010, 604] width 30 height 14
click at [992, 611] on input "False" at bounding box center [985, 605] width 14 height 11
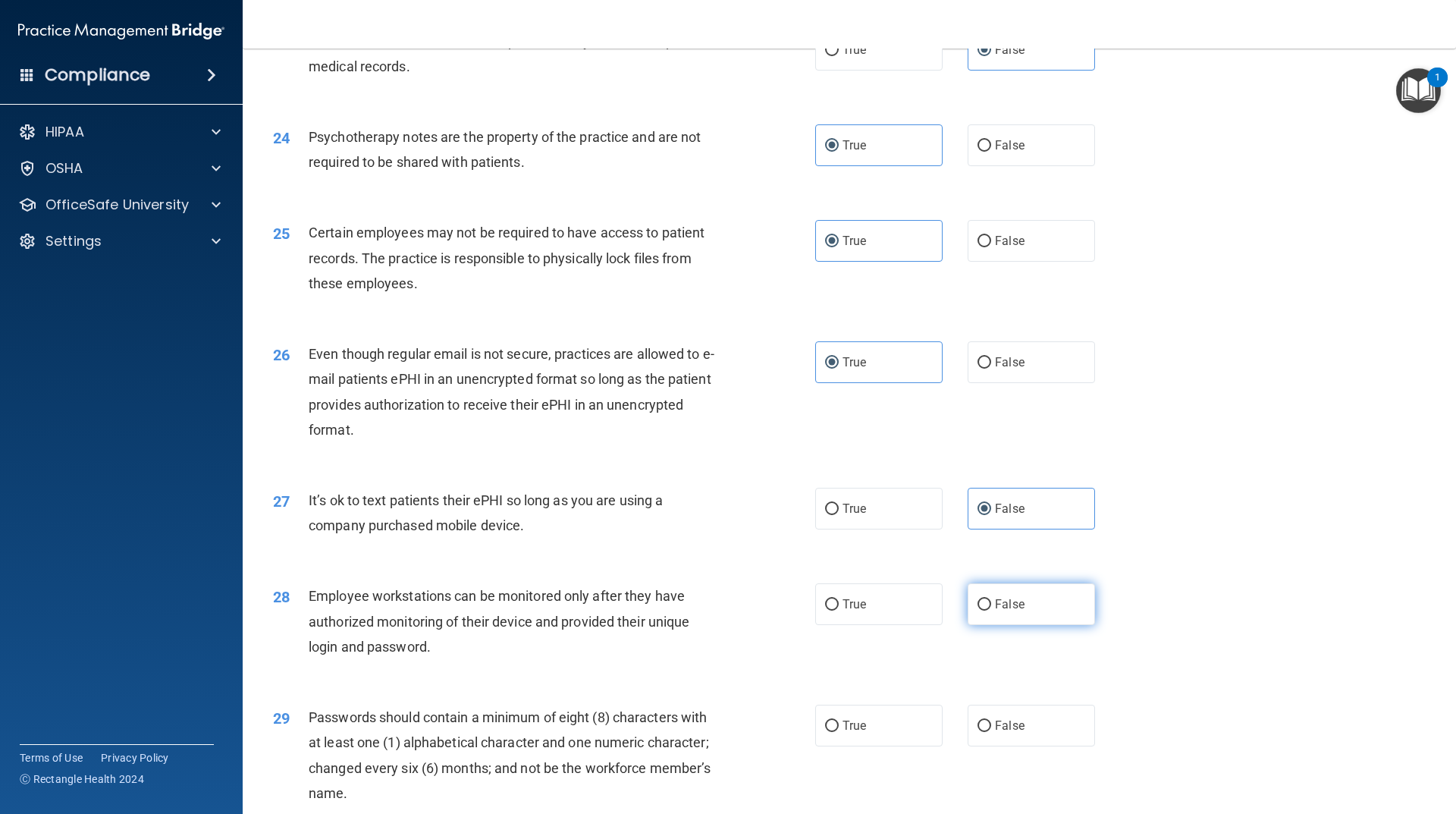
radio input "true"
click at [871, 747] on label "True" at bounding box center [879, 726] width 128 height 42
click at [839, 732] on input "True" at bounding box center [832, 726] width 14 height 11
radio input "true"
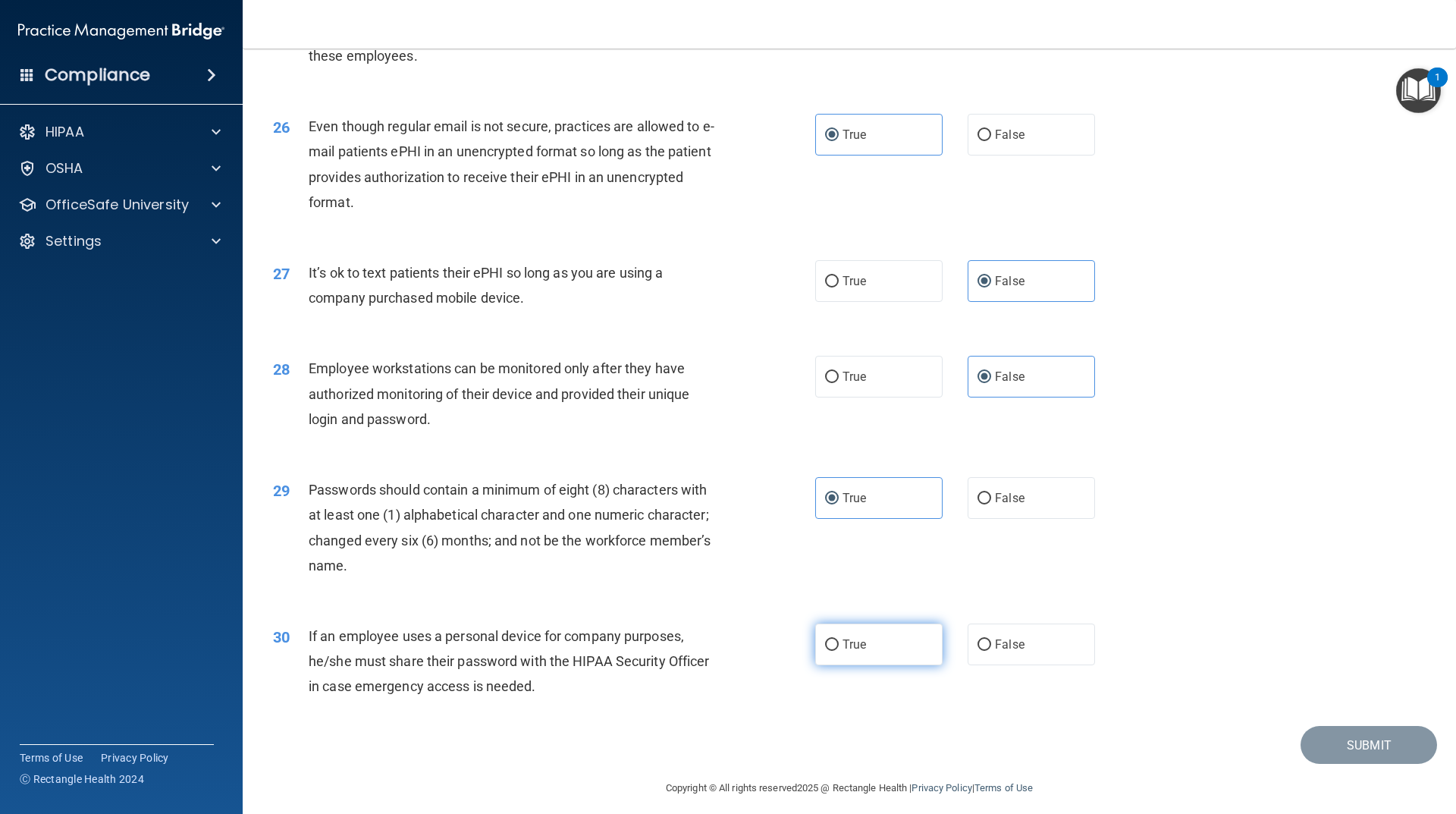
scroll to position [2994, 0]
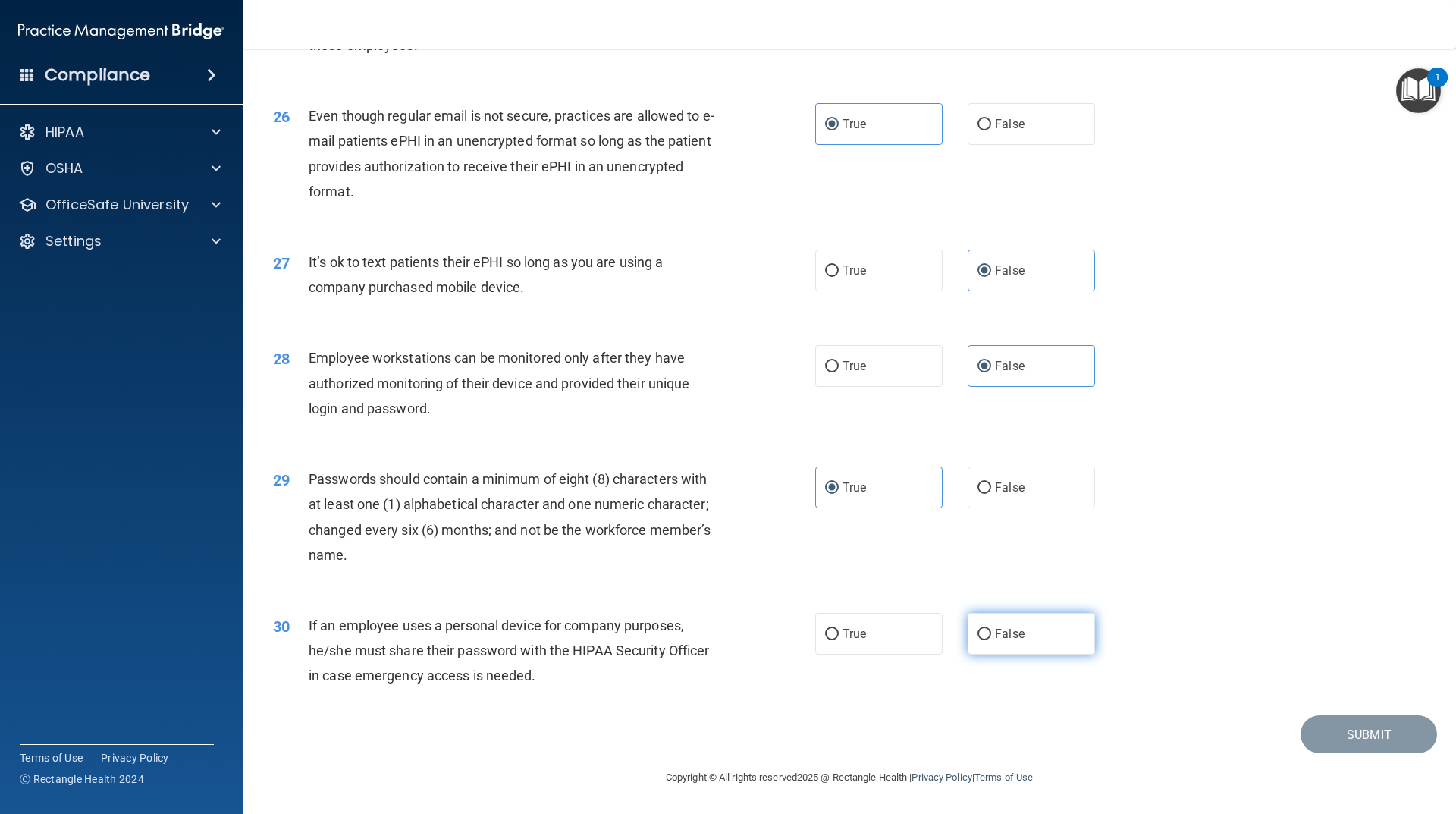
click at [978, 634] on input "False" at bounding box center [985, 634] width 14 height 11
radio input "true"
click at [1308, 736] on button "Submit" at bounding box center [1369, 734] width 137 height 38
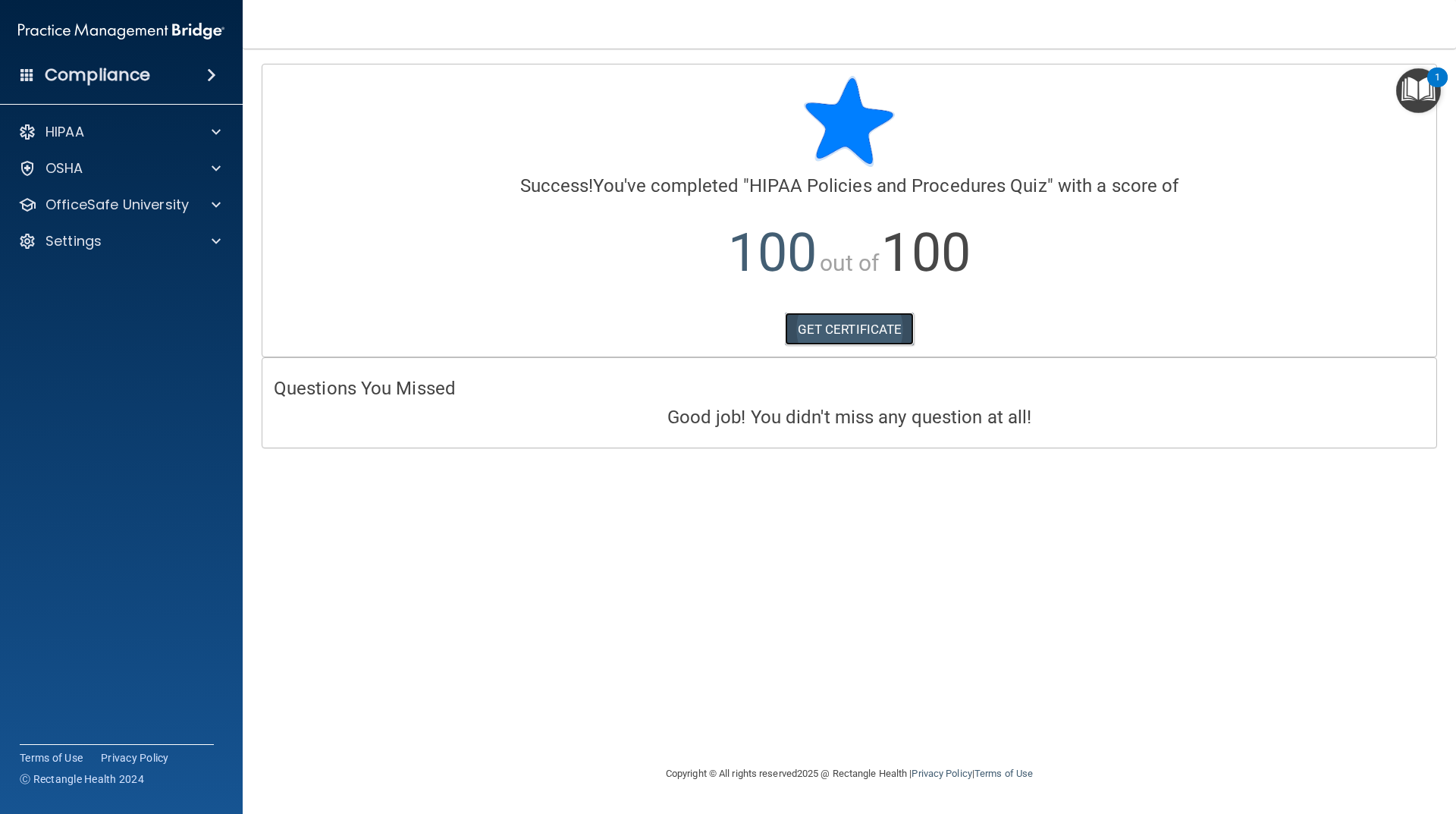
click at [884, 336] on link "GET CERTIFICATE" at bounding box center [850, 328] width 130 height 33
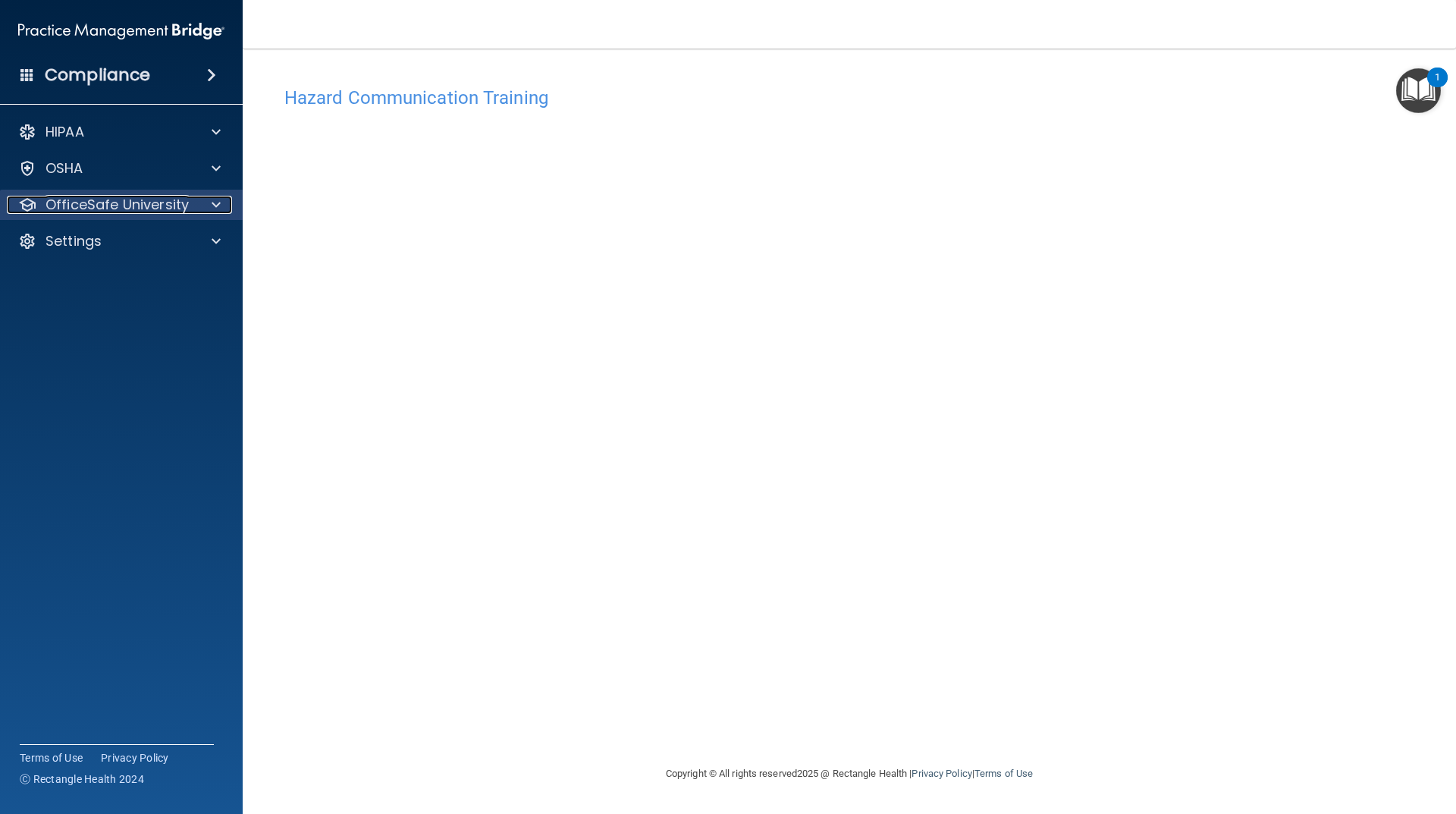
click at [169, 198] on p "OfficeSafe University" at bounding box center [117, 204] width 144 height 18
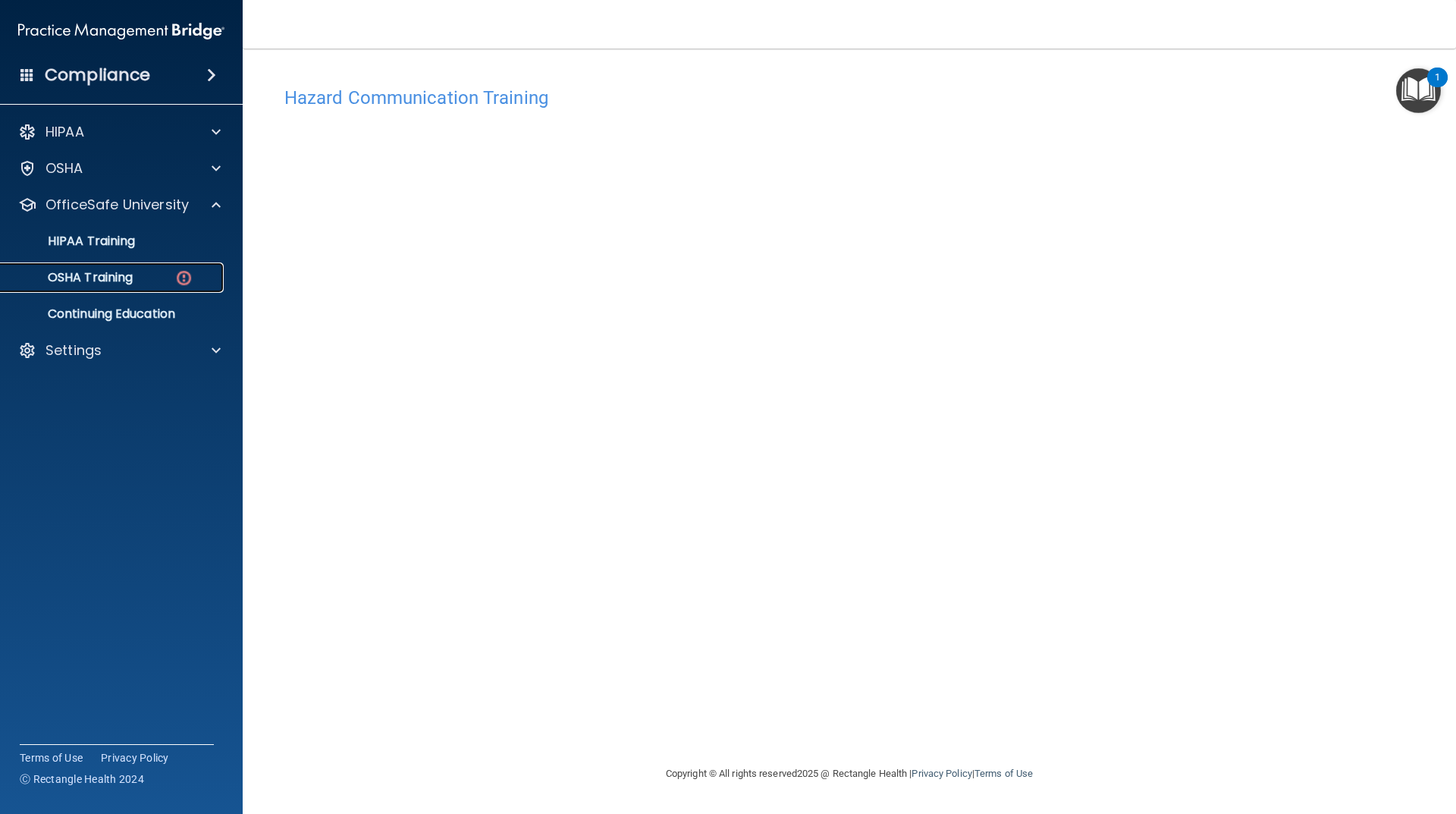
click at [164, 268] on link "OSHA Training" at bounding box center [104, 278] width 239 height 31
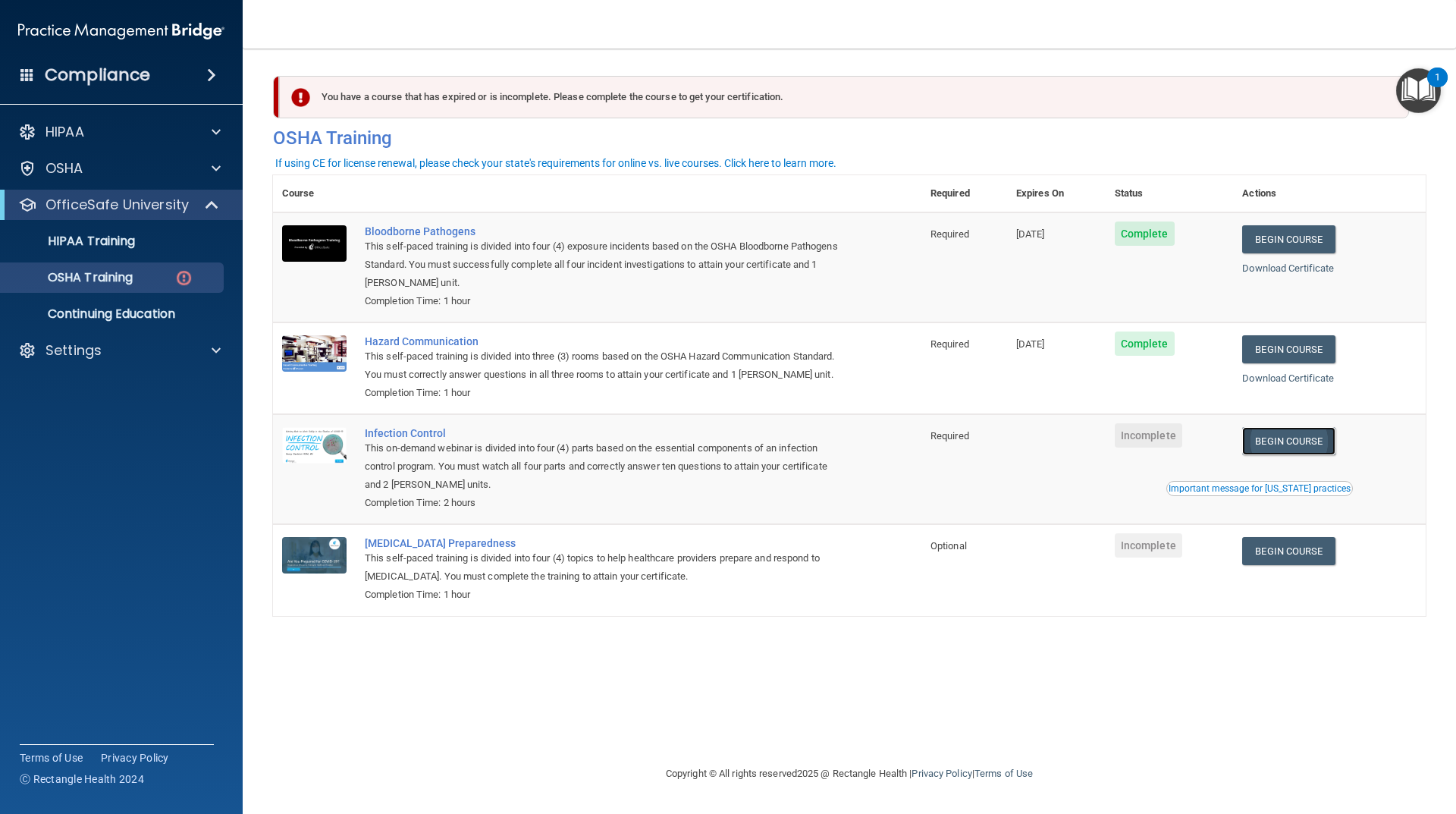
click at [1311, 442] on link "Begin Course" at bounding box center [1288, 441] width 93 height 28
click at [158, 270] on link "OSHA Training" at bounding box center [104, 278] width 239 height 31
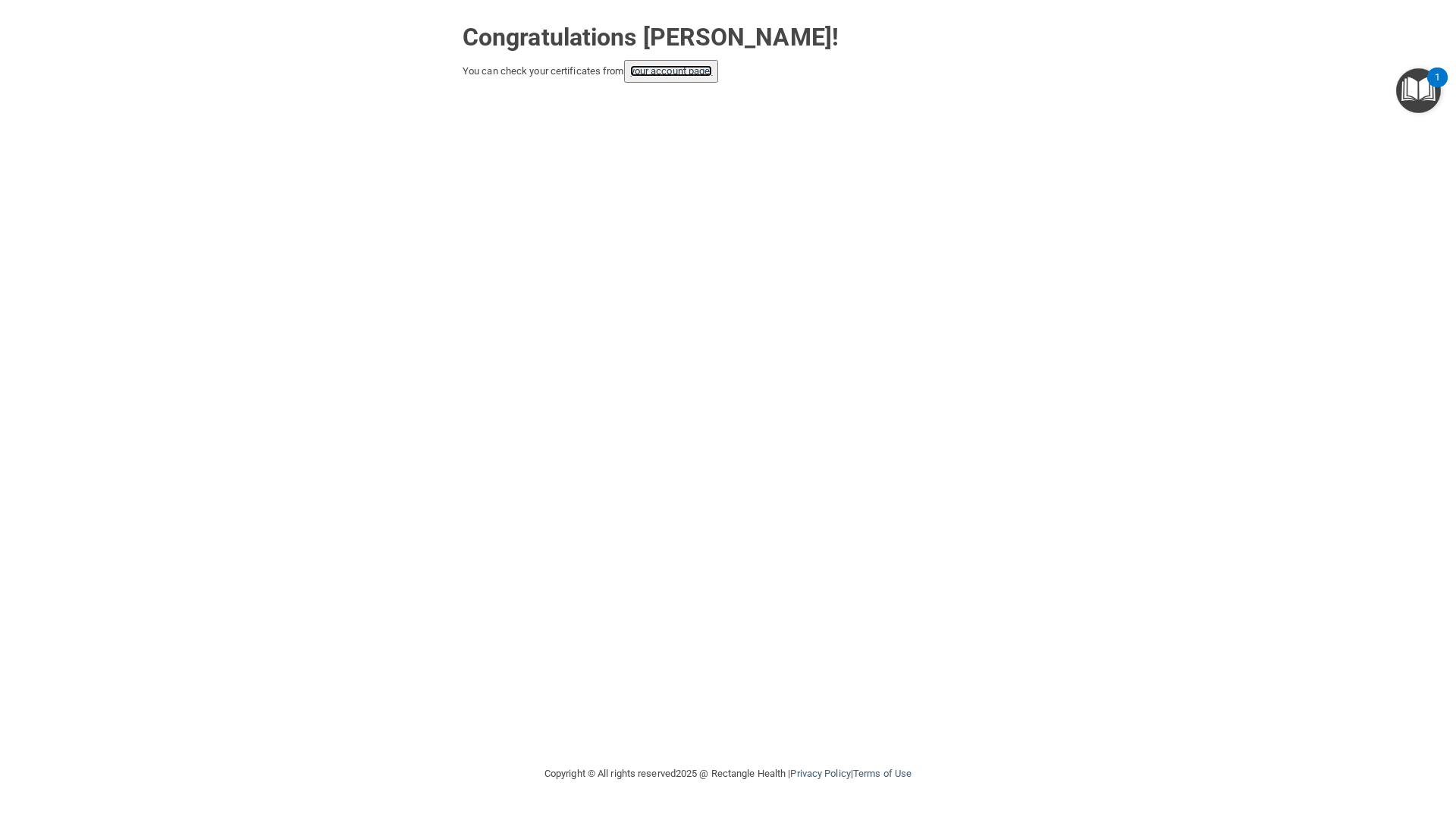
click at [670, 74] on link "your account page!" at bounding box center [671, 71] width 82 height 11
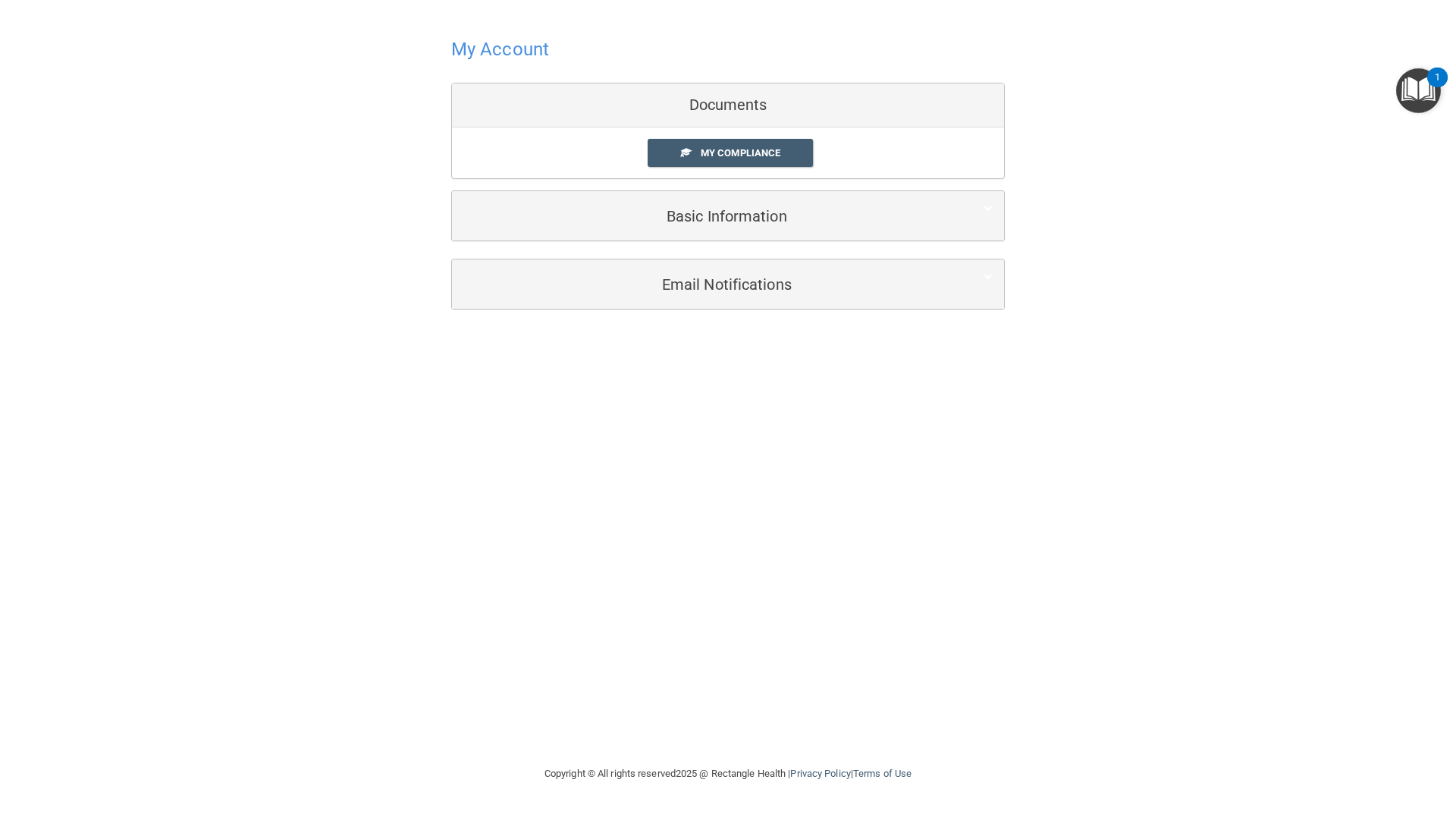
click at [474, 47] on h4 "My Account" at bounding box center [500, 48] width 98 height 20
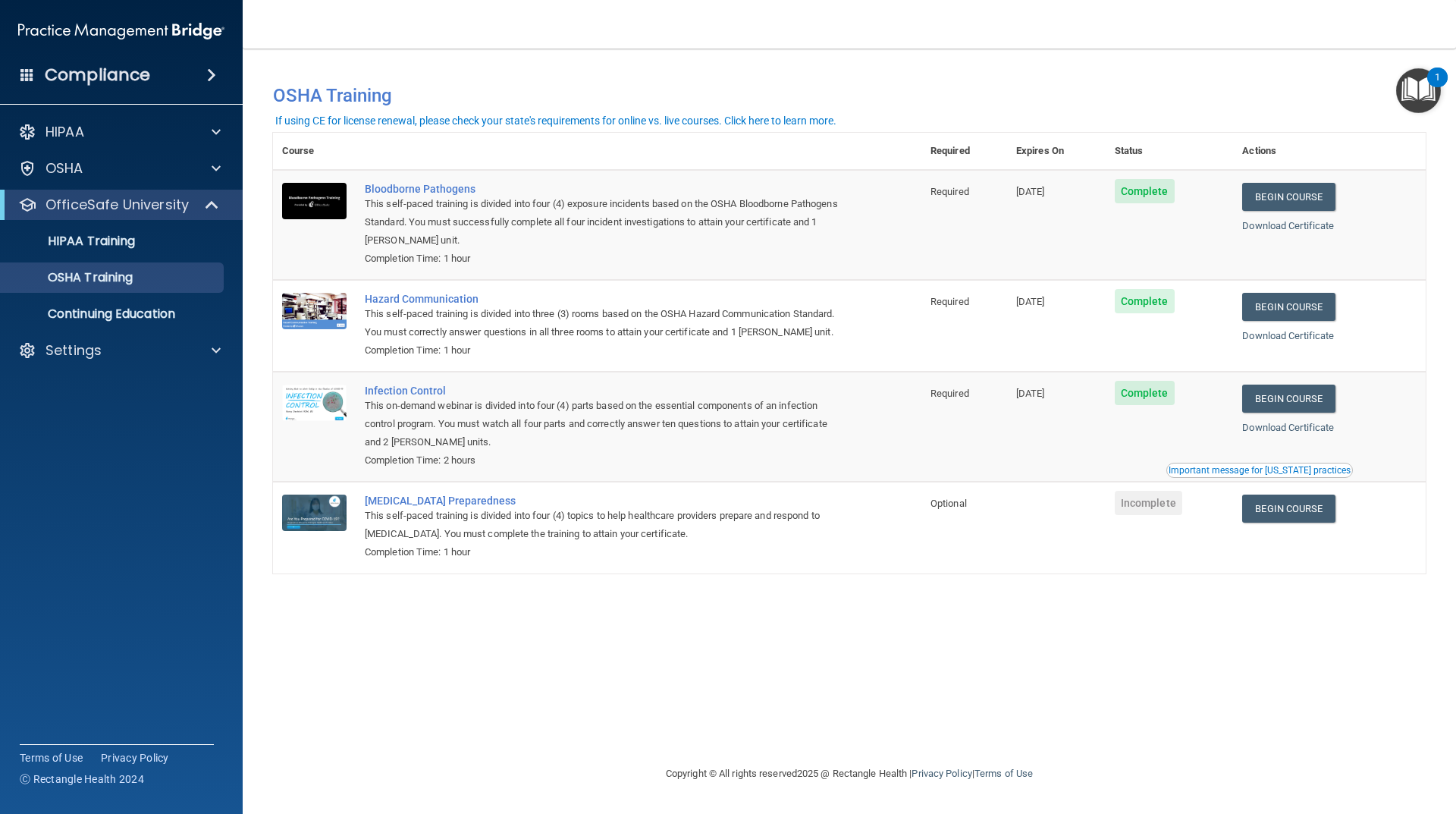
click at [1322, 232] on div "Download Certificate" at bounding box center [1329, 225] width 174 height 18
click at [1319, 224] on link "Download Certificate" at bounding box center [1288, 225] width 92 height 11
click at [1319, 339] on link "Download Certificate" at bounding box center [1288, 335] width 92 height 11
click at [1334, 427] on link "Download Certificate" at bounding box center [1288, 427] width 92 height 11
click at [160, 228] on link "HIPAA Training" at bounding box center [104, 242] width 239 height 31
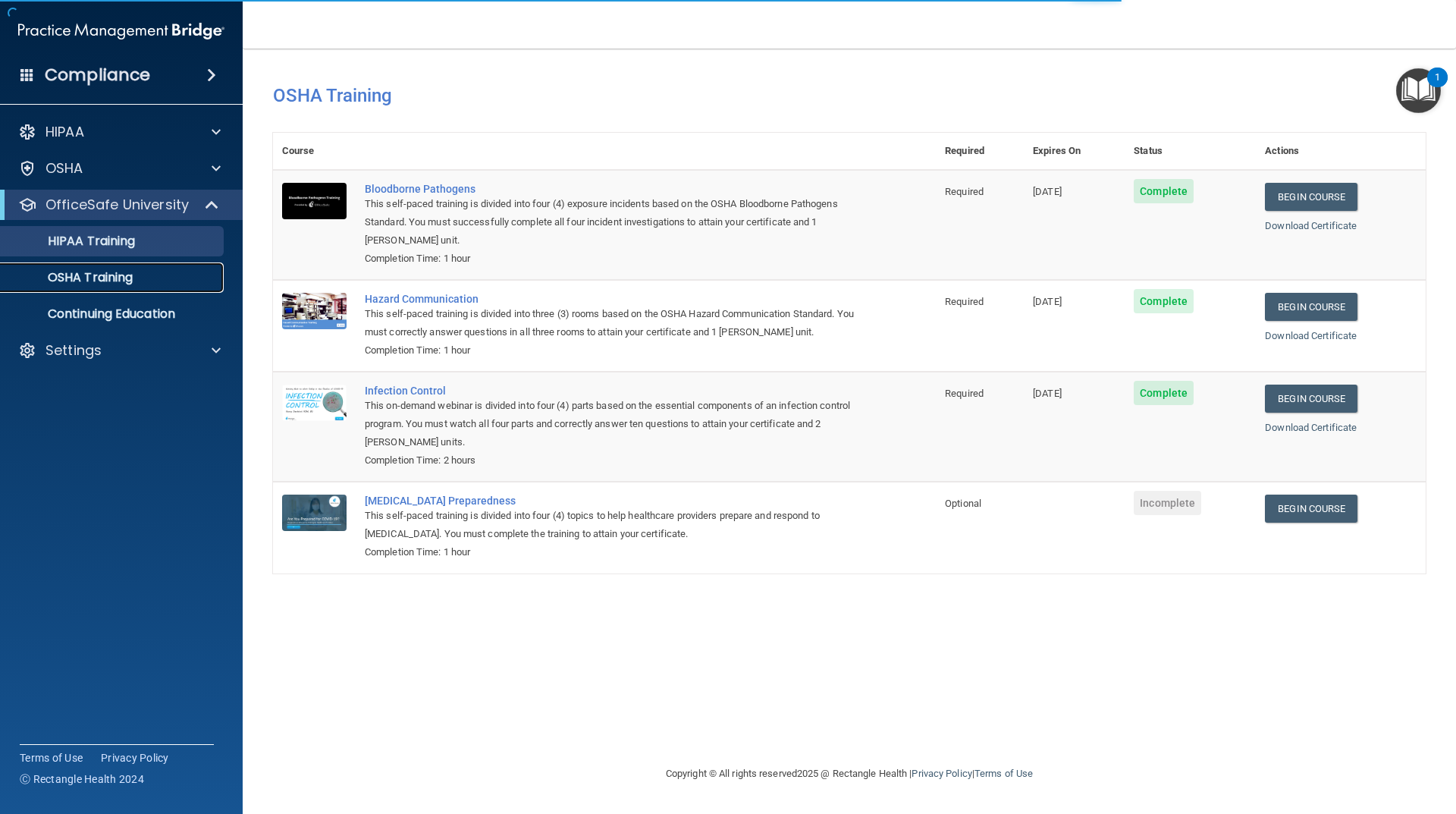
click at [137, 281] on div "OSHA Training" at bounding box center [113, 278] width 207 height 15
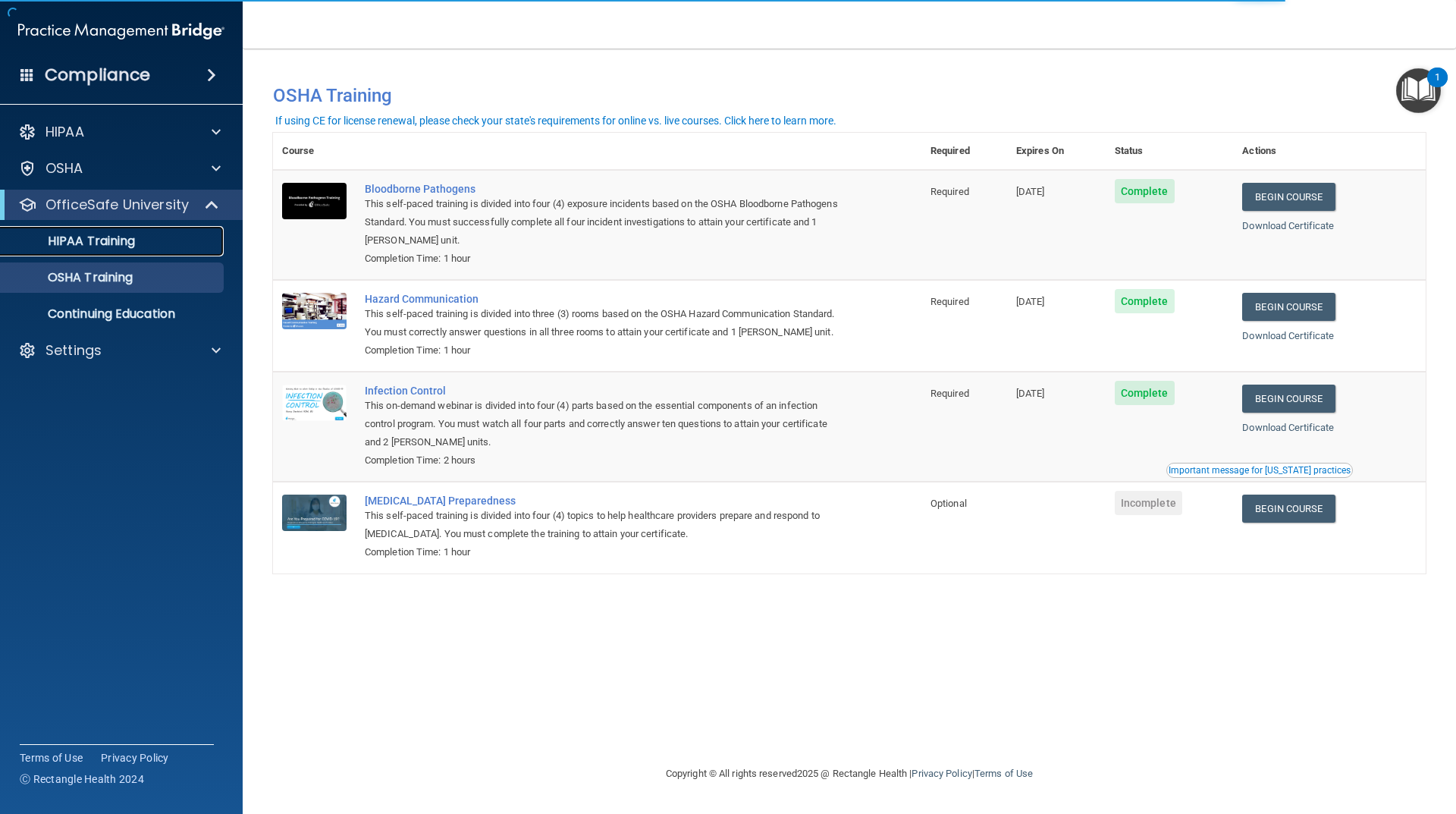
click at [131, 252] on link "HIPAA Training" at bounding box center [104, 242] width 239 height 31
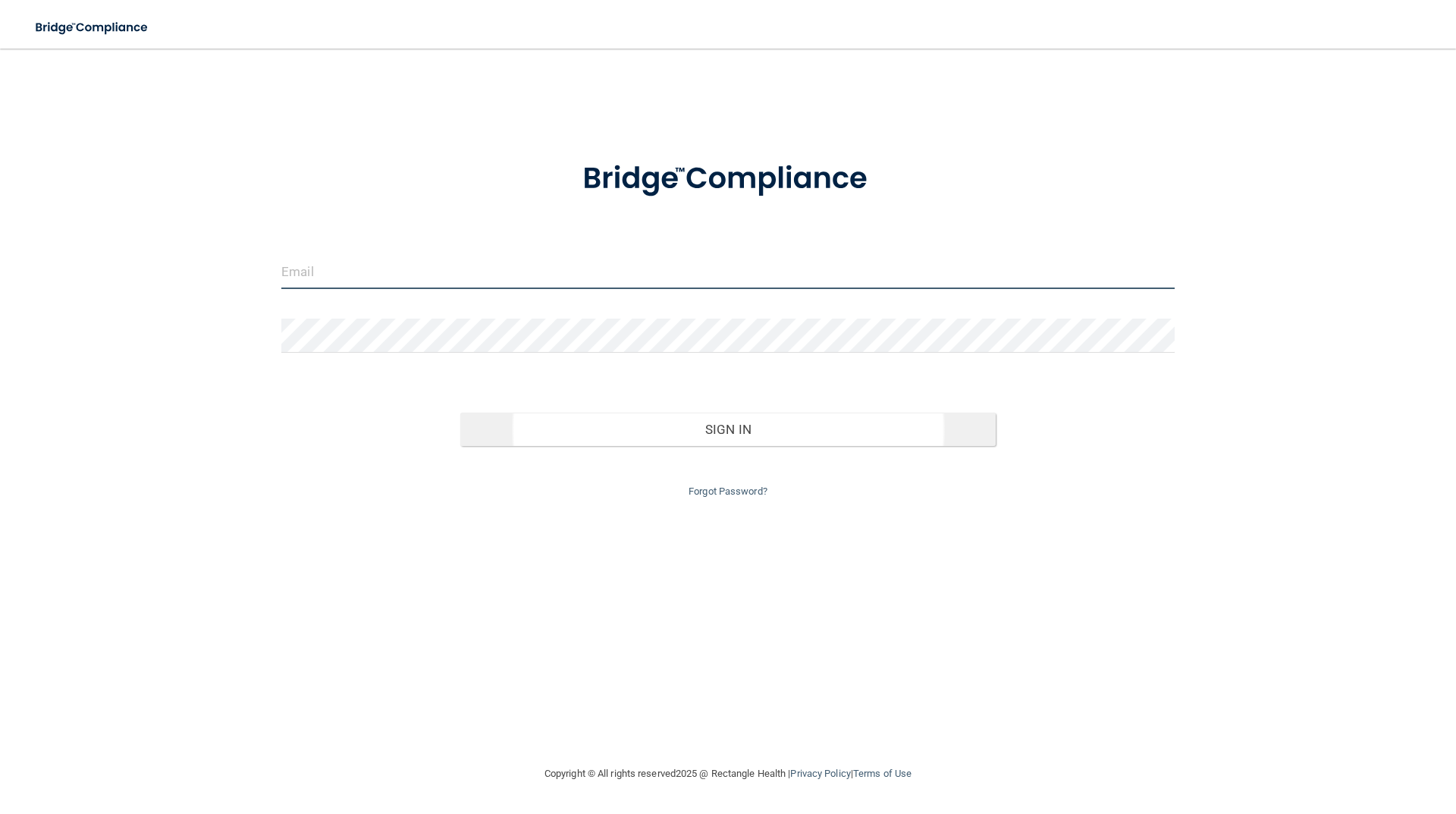
type input "[EMAIL_ADDRESS][DOMAIN_NAME]"
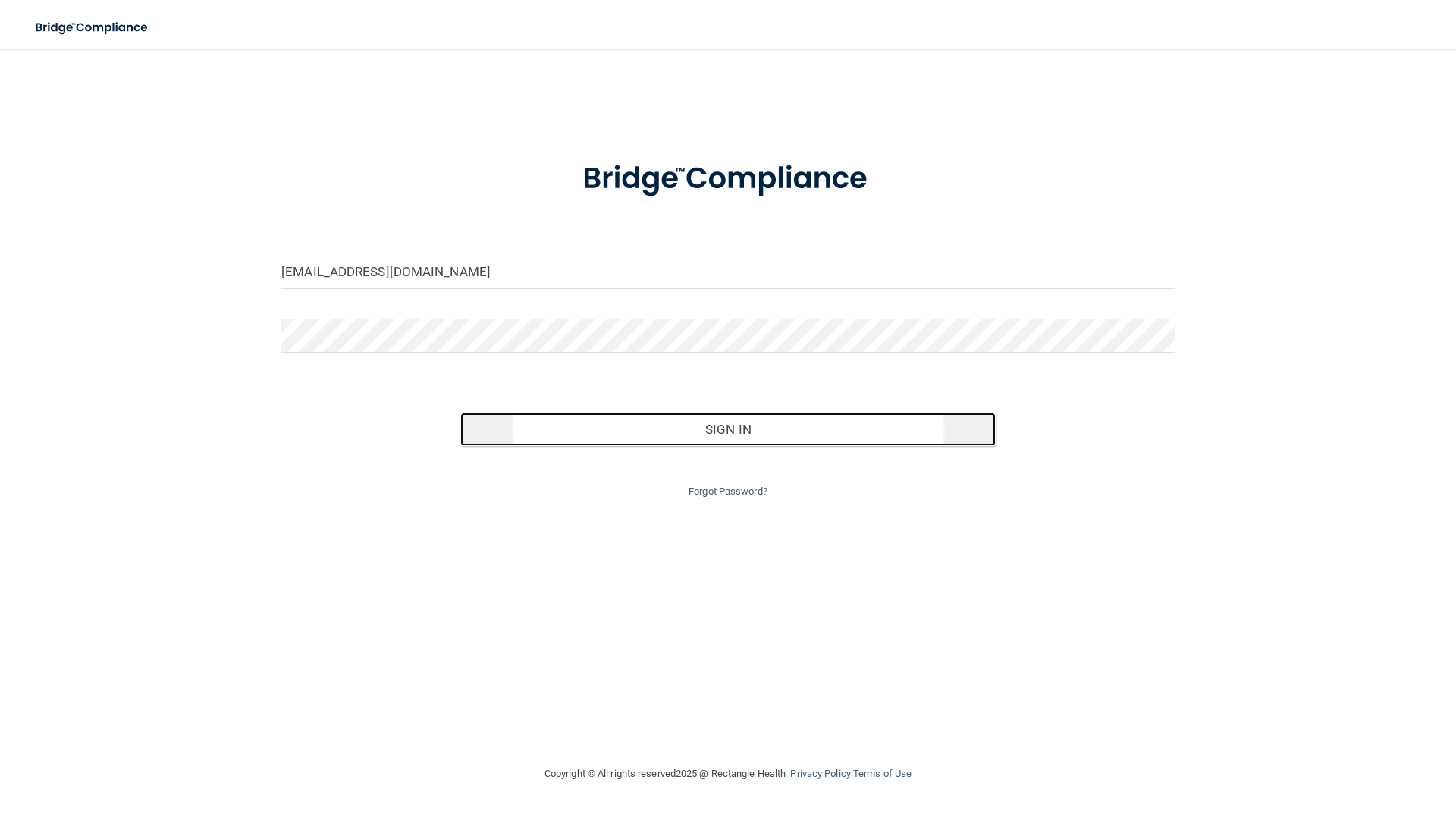
click at [722, 433] on button "Sign In" at bounding box center [728, 429] width 537 height 33
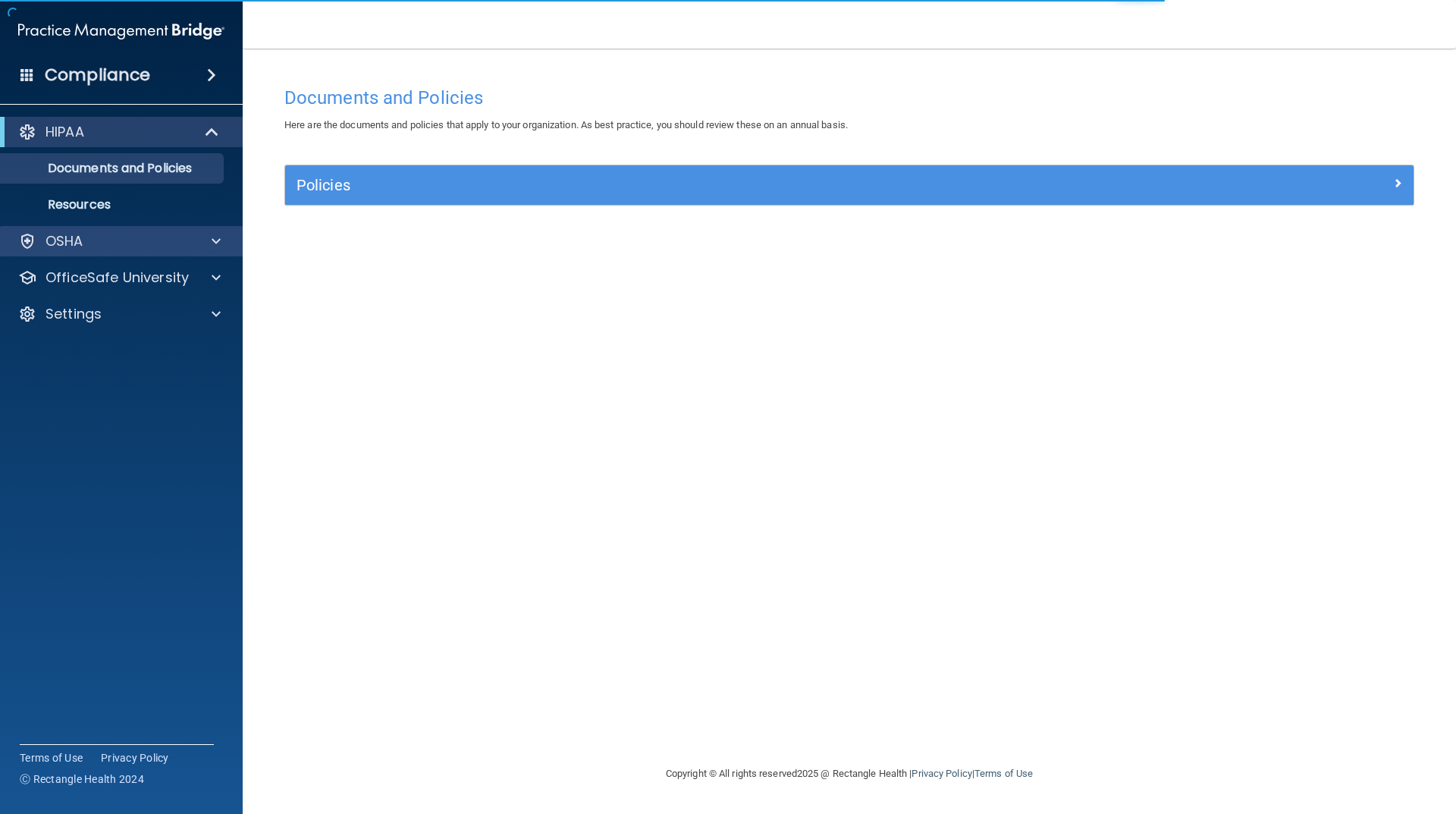
click at [151, 254] on div "OSHA" at bounding box center [122, 242] width 243 height 31
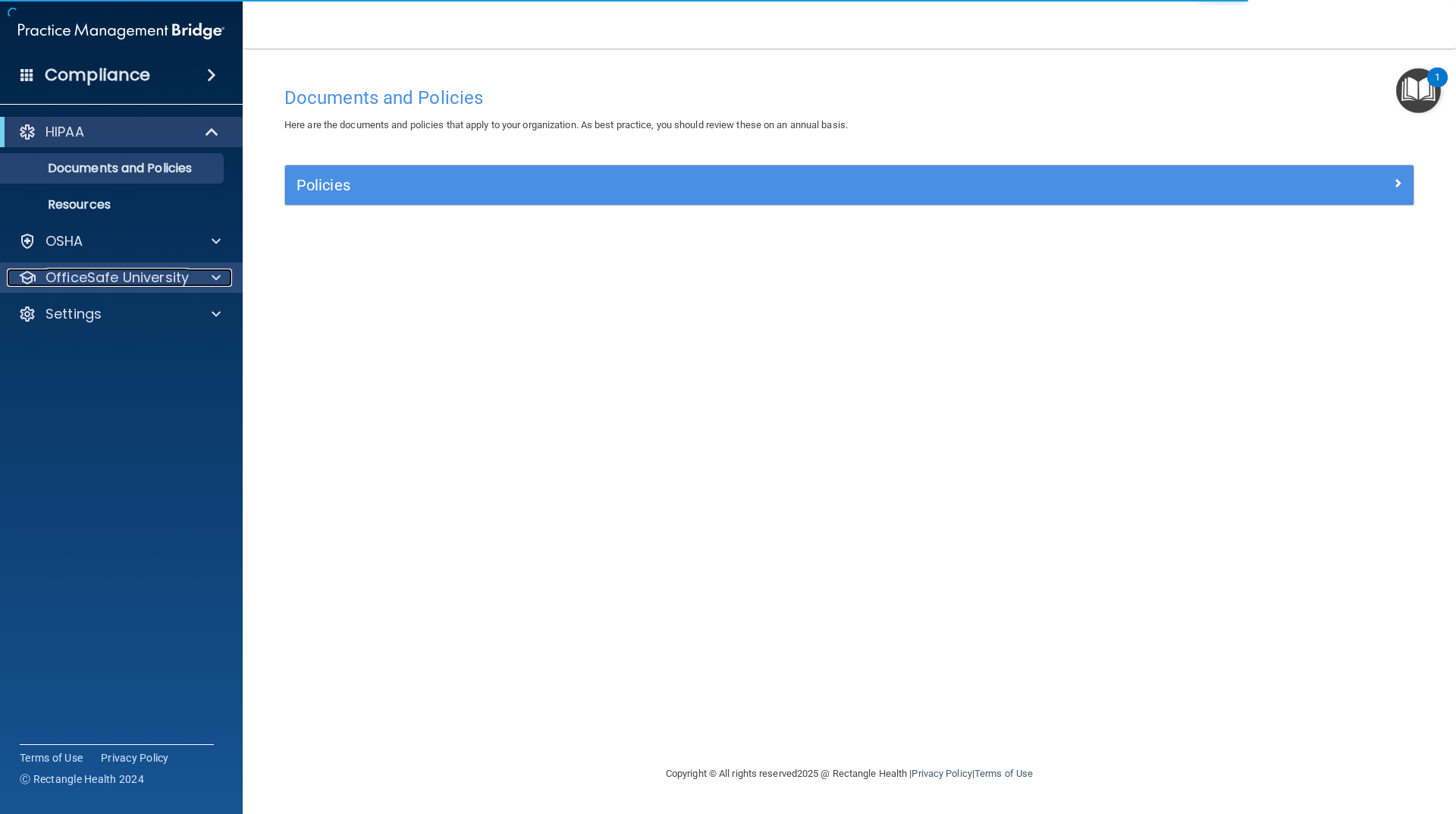
click at [156, 284] on p "OfficeSafe University" at bounding box center [117, 277] width 144 height 18
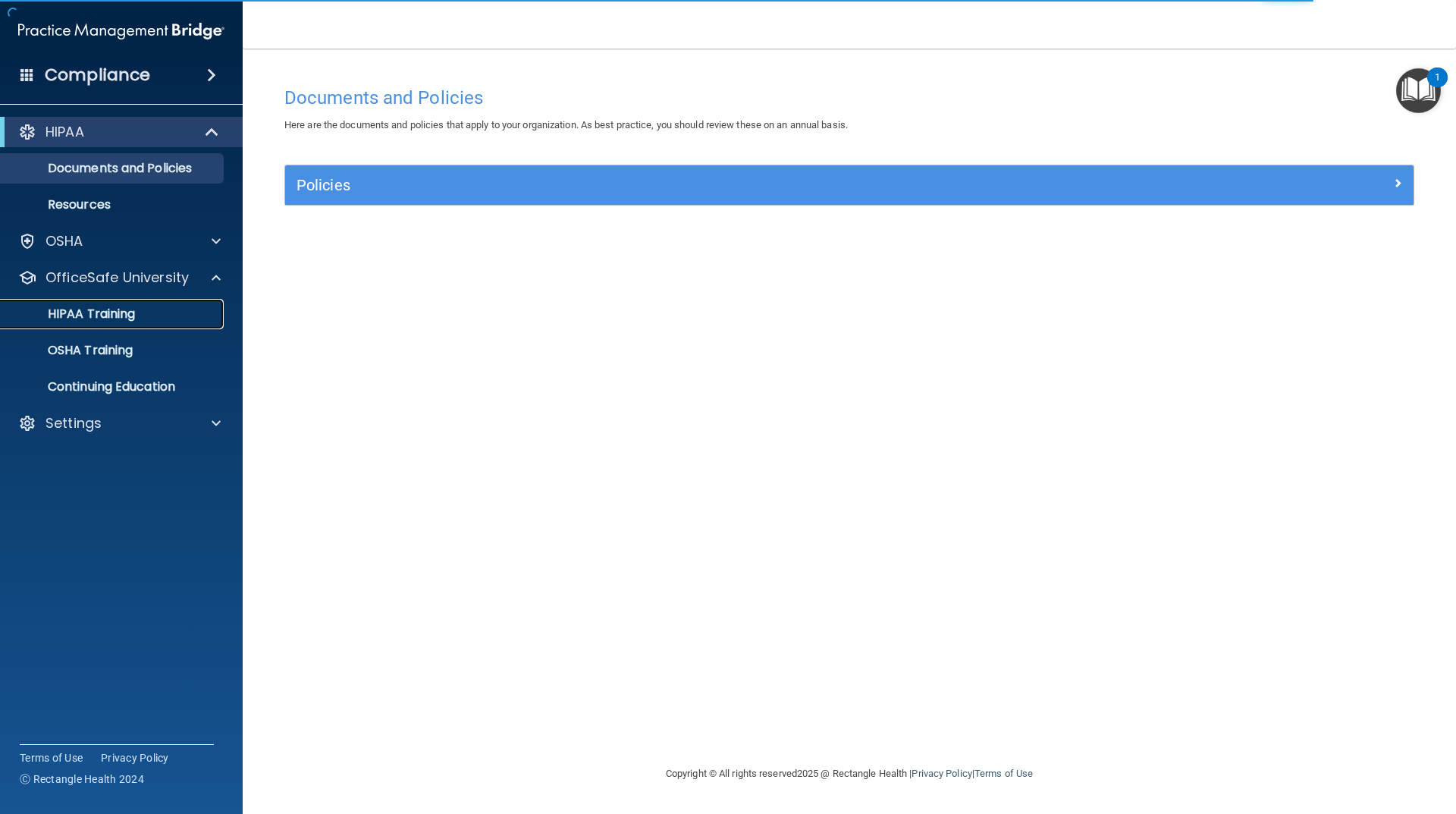
click at [154, 313] on div "HIPAA Training" at bounding box center [113, 314] width 207 height 15
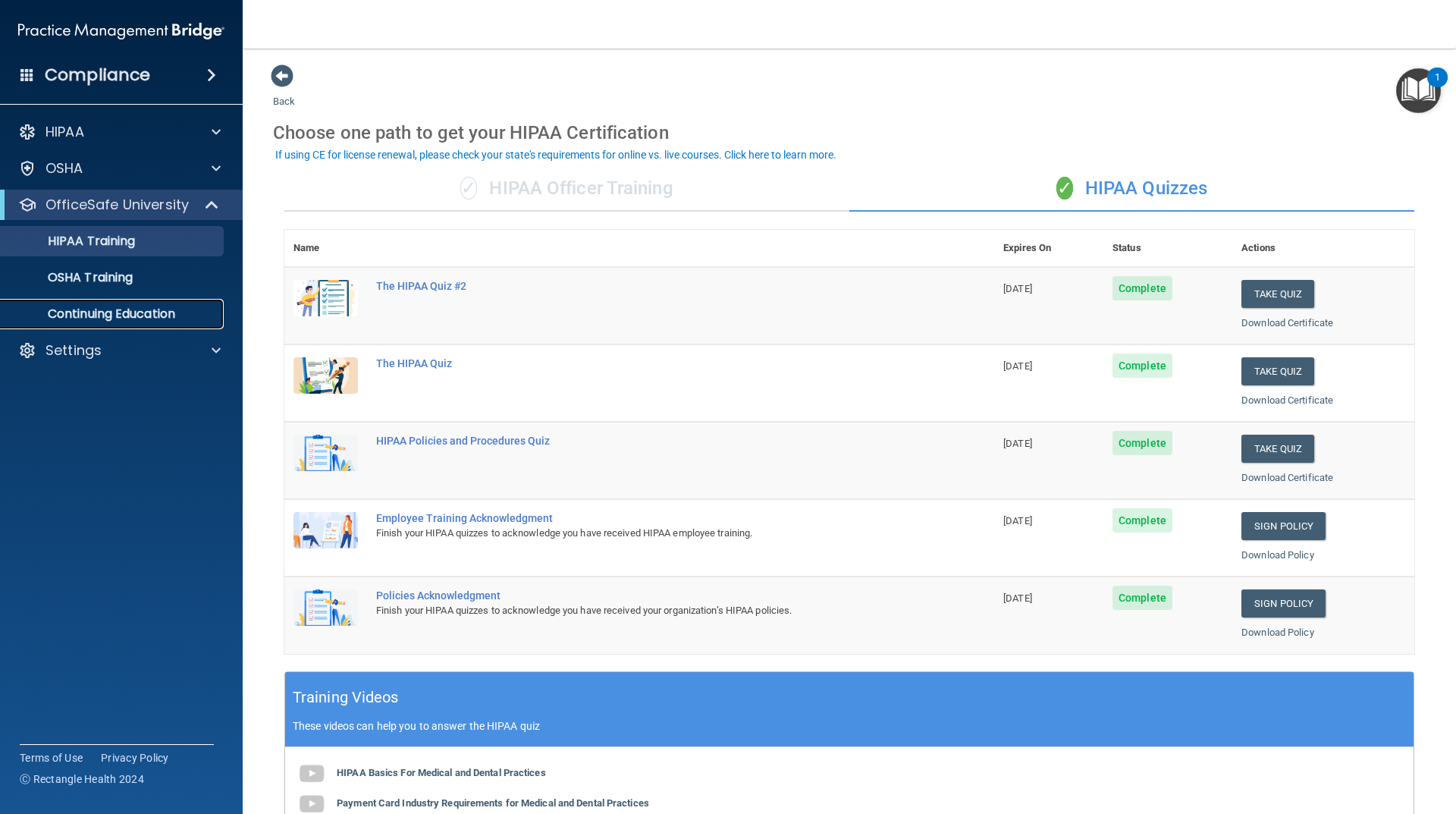
click at [107, 317] on p "Continuing Education" at bounding box center [113, 314] width 207 height 15
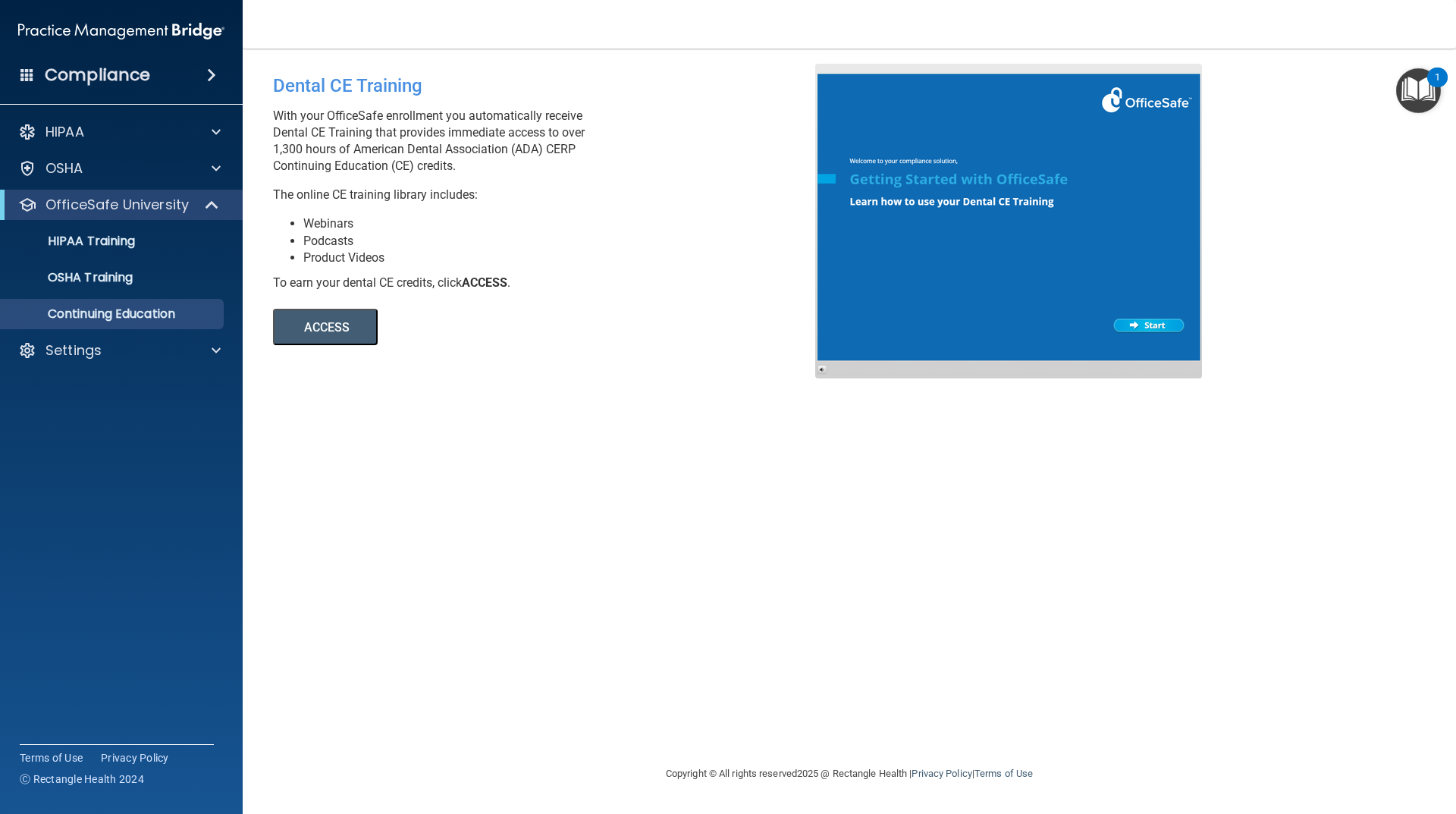
click at [337, 335] on button "ACCESS" at bounding box center [325, 327] width 105 height 37
click at [137, 249] on link "HIPAA Training" at bounding box center [104, 242] width 239 height 31
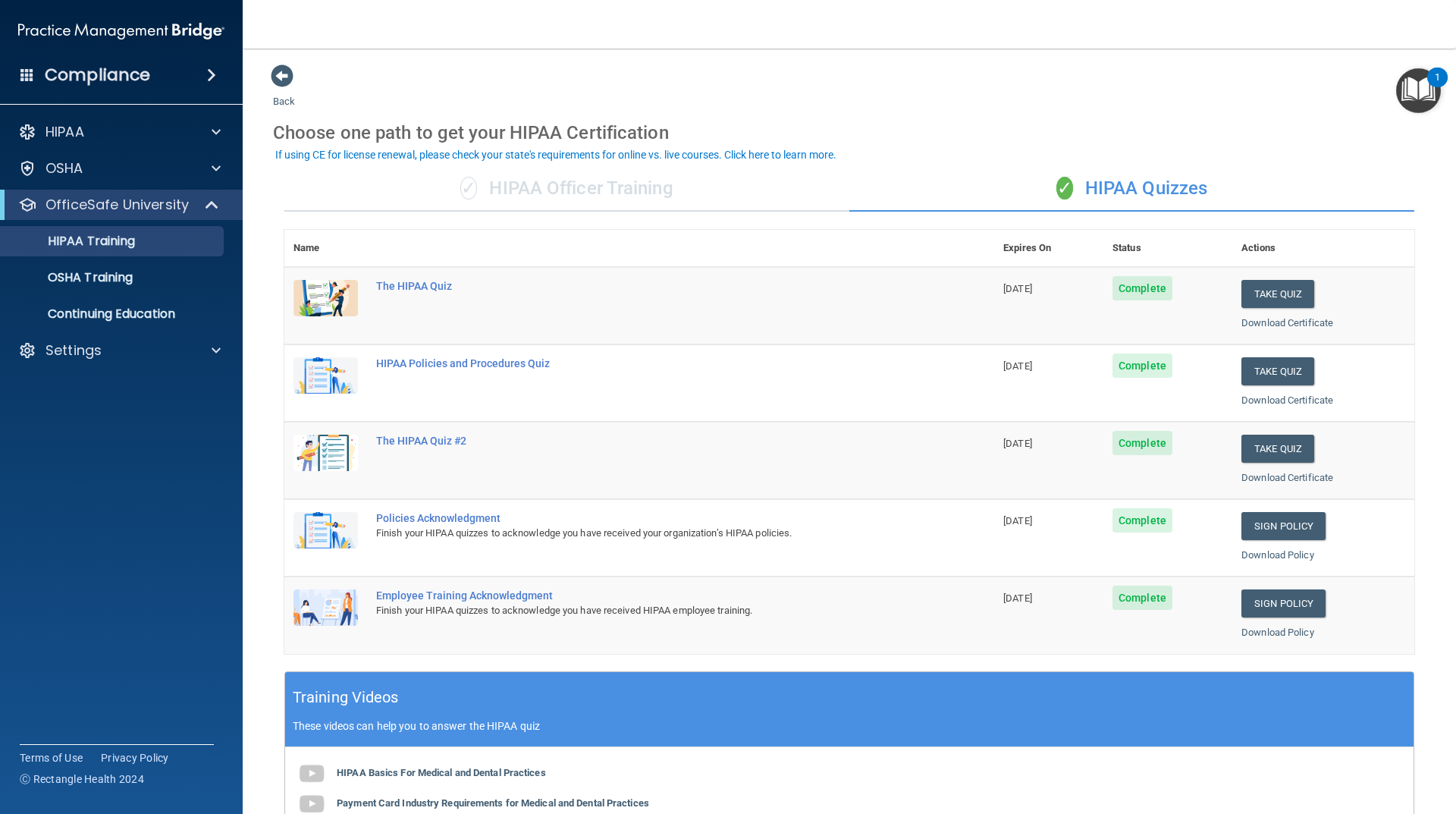
click at [603, 193] on div "✓ HIPAA Officer Training" at bounding box center [566, 189] width 565 height 46
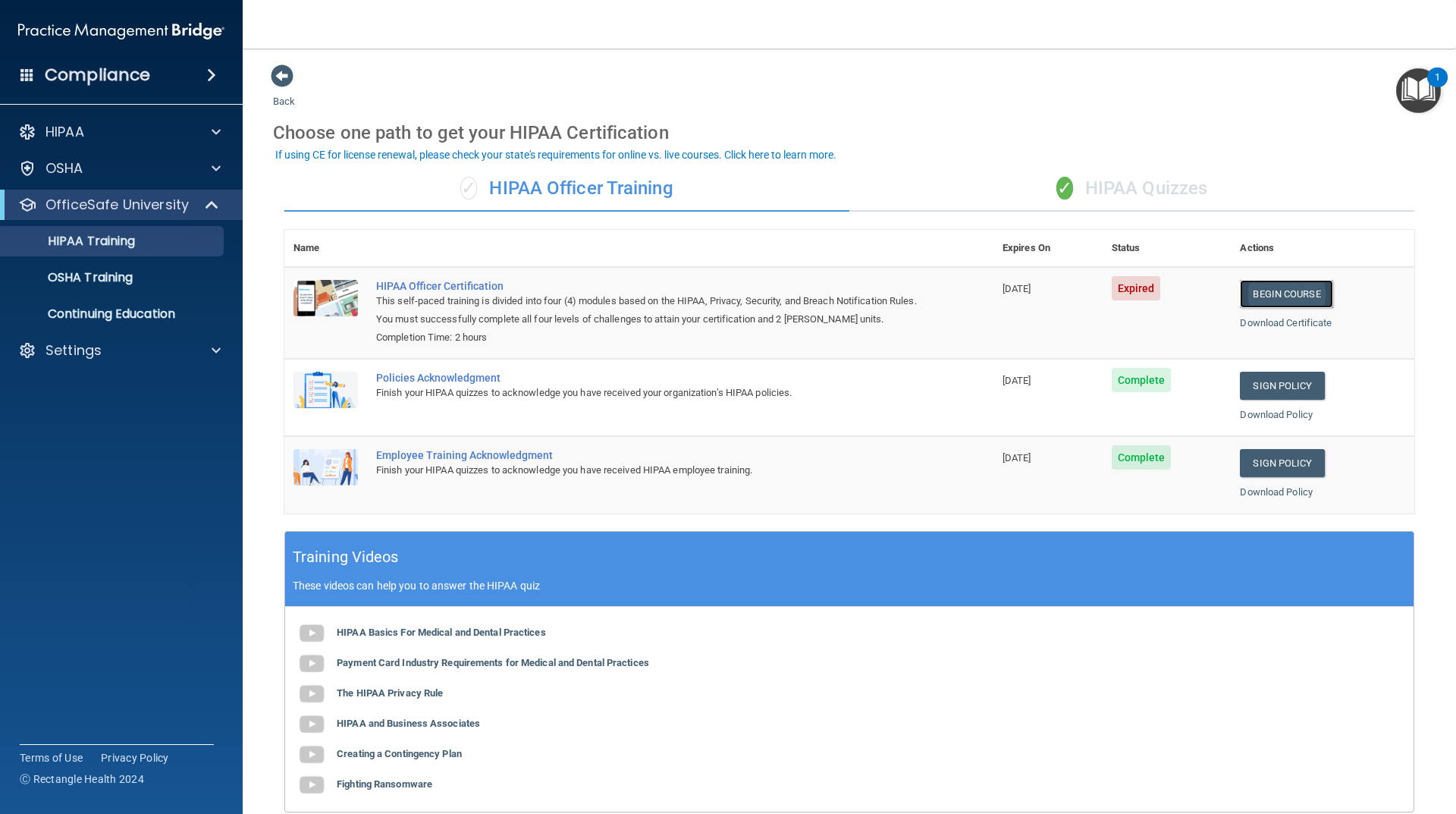
click at [1256, 294] on link "Begin Course" at bounding box center [1286, 293] width 93 height 28
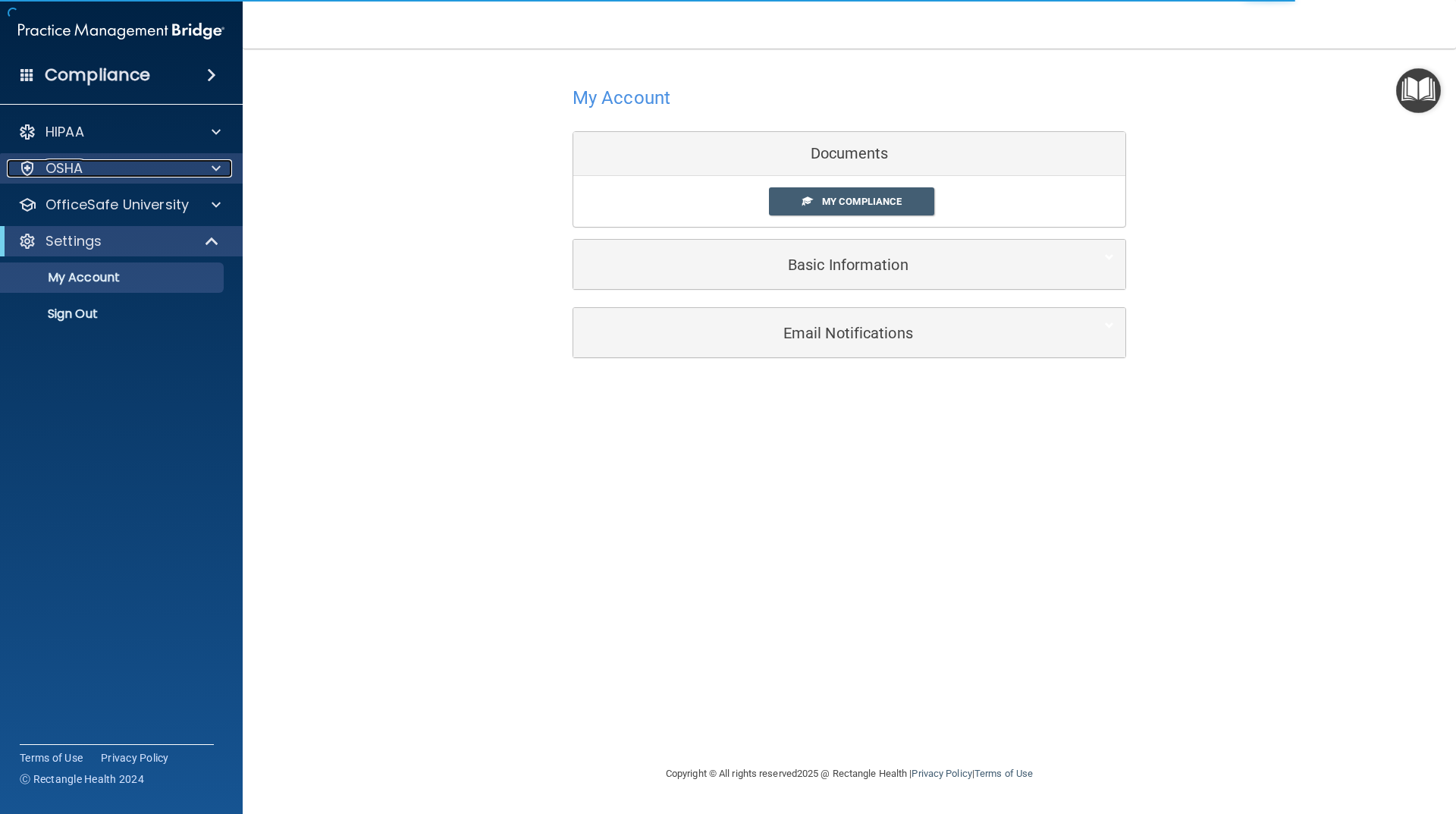
click at [140, 162] on div "OSHA" at bounding box center [100, 168] width 188 height 18
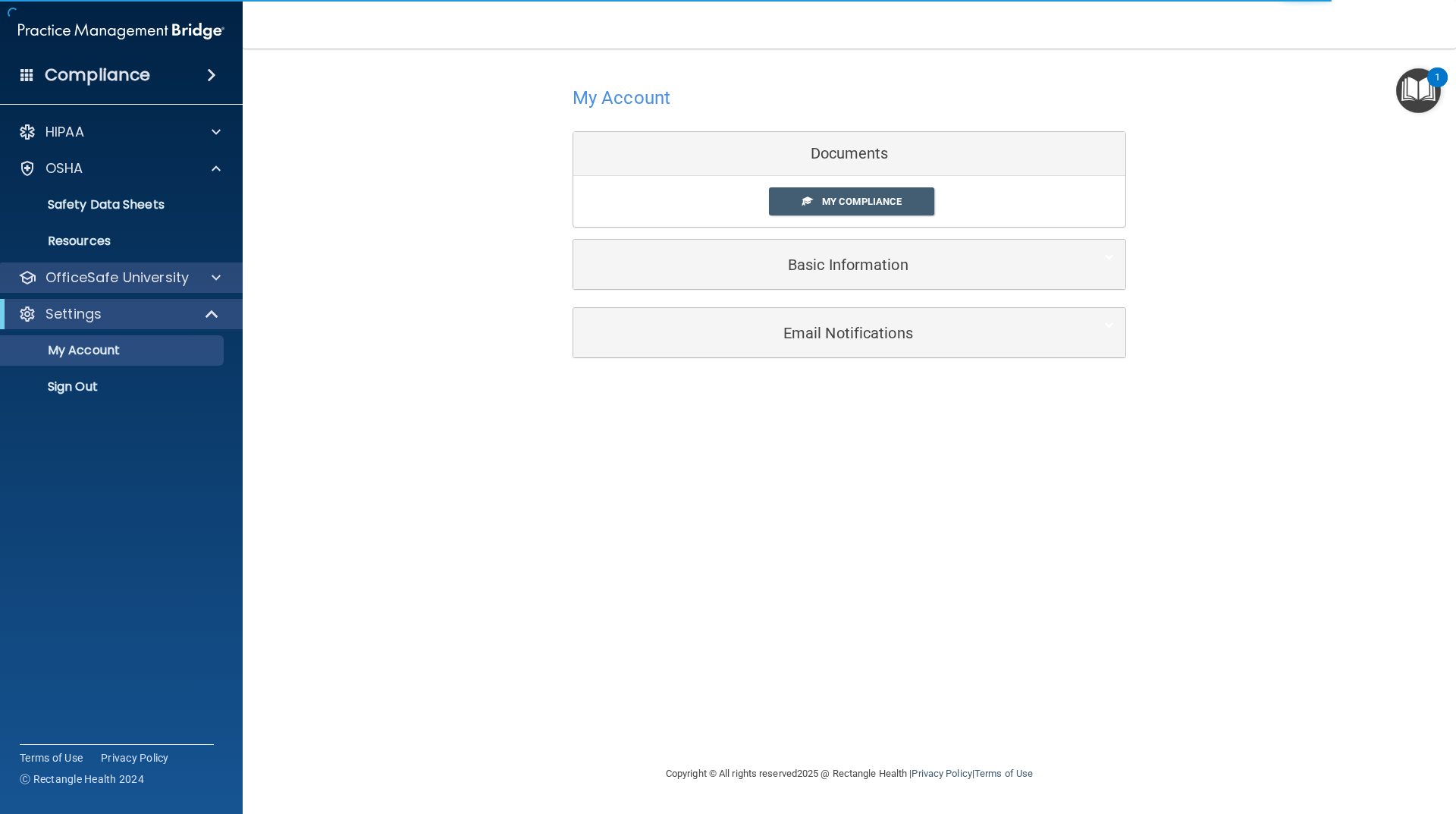
click at [163, 265] on div "OfficeSafe University" at bounding box center [122, 278] width 243 height 31
click at [143, 272] on p "OfficeSafe University" at bounding box center [117, 277] width 144 height 18
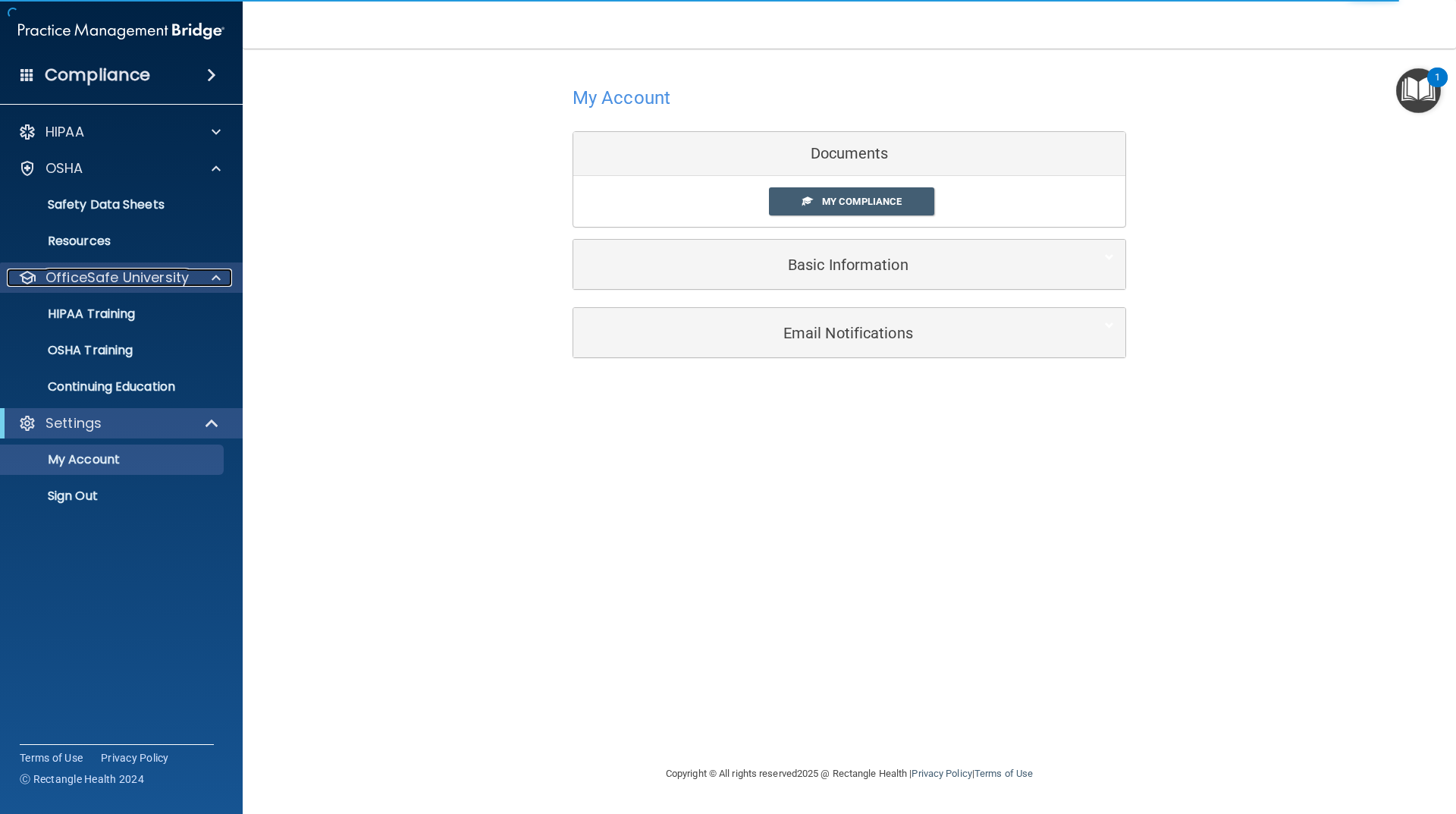
click at [219, 276] on span at bounding box center [216, 277] width 9 height 18
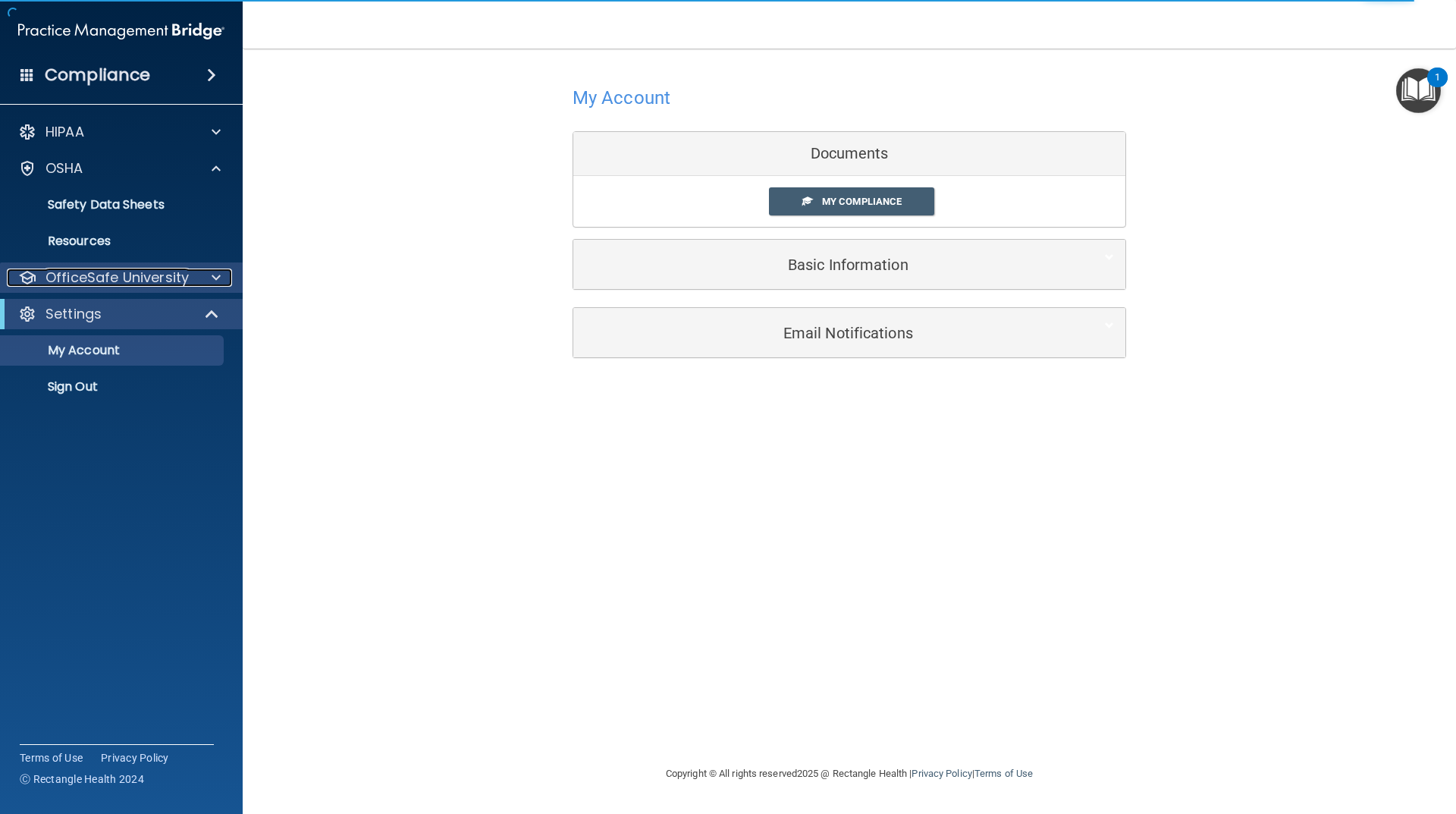
click at [208, 276] on div at bounding box center [213, 277] width 38 height 18
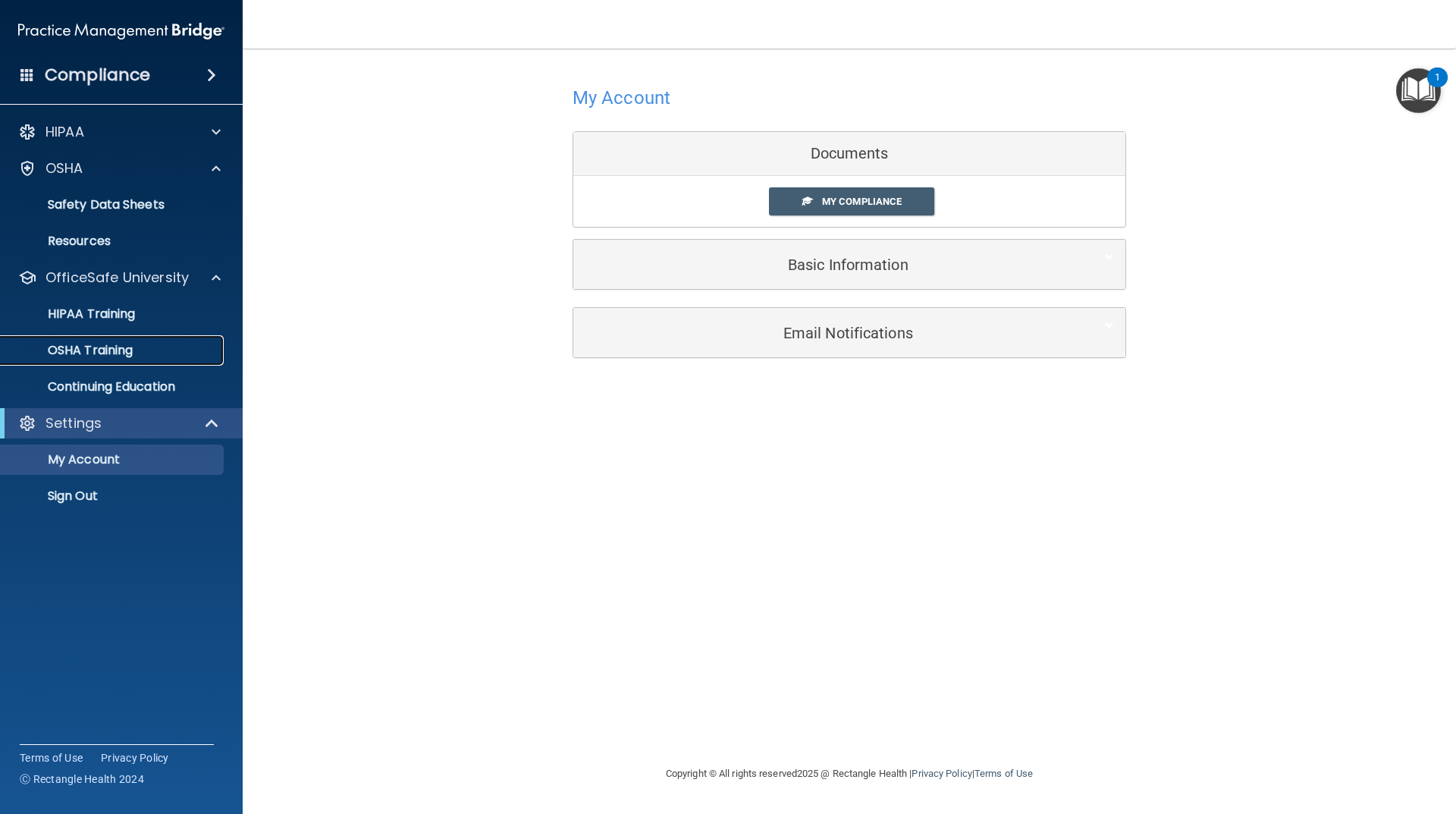
click at [116, 345] on p "OSHA Training" at bounding box center [71, 350] width 122 height 15
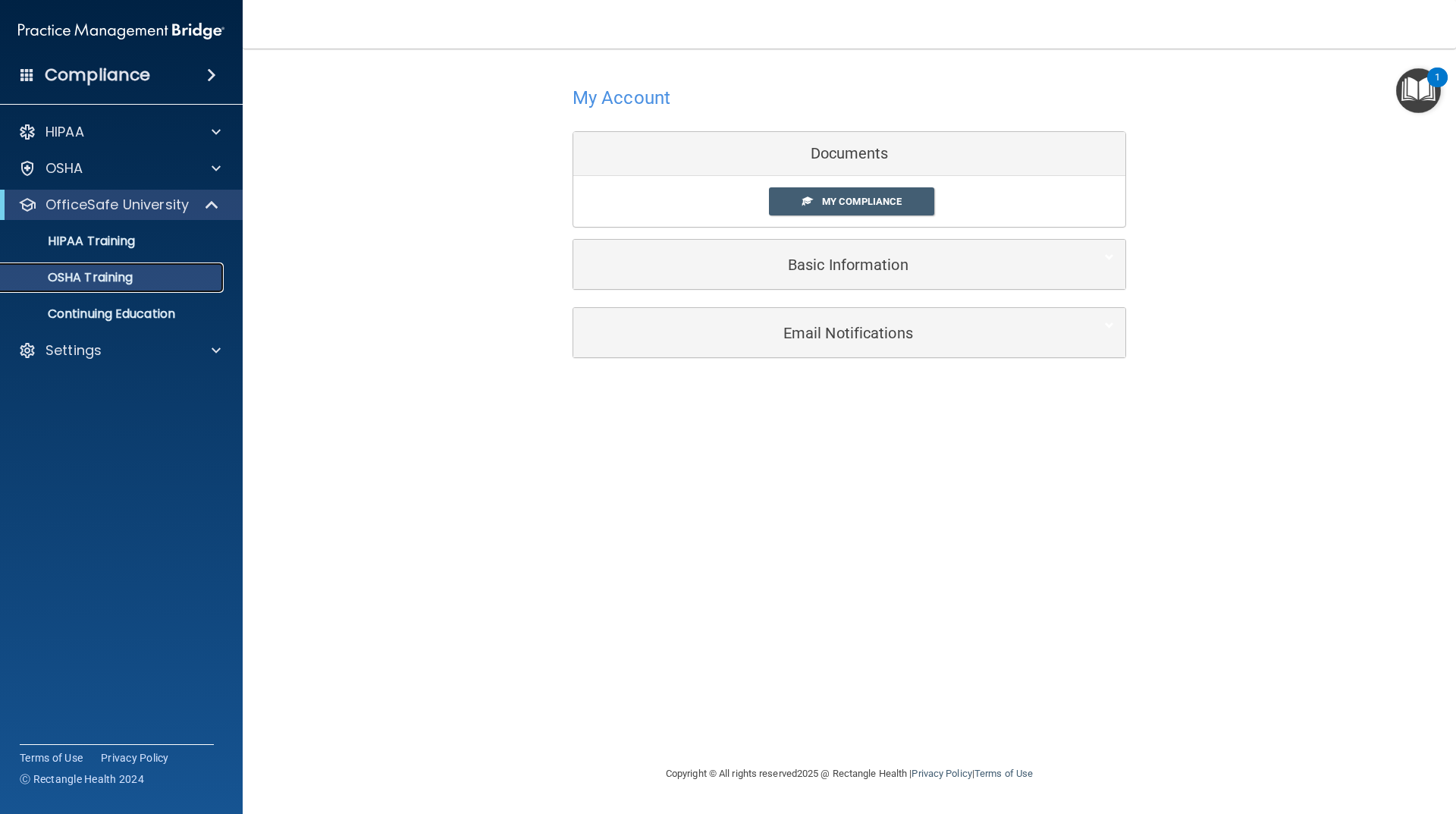
click at [100, 279] on p "OSHA Training" at bounding box center [71, 278] width 122 height 15
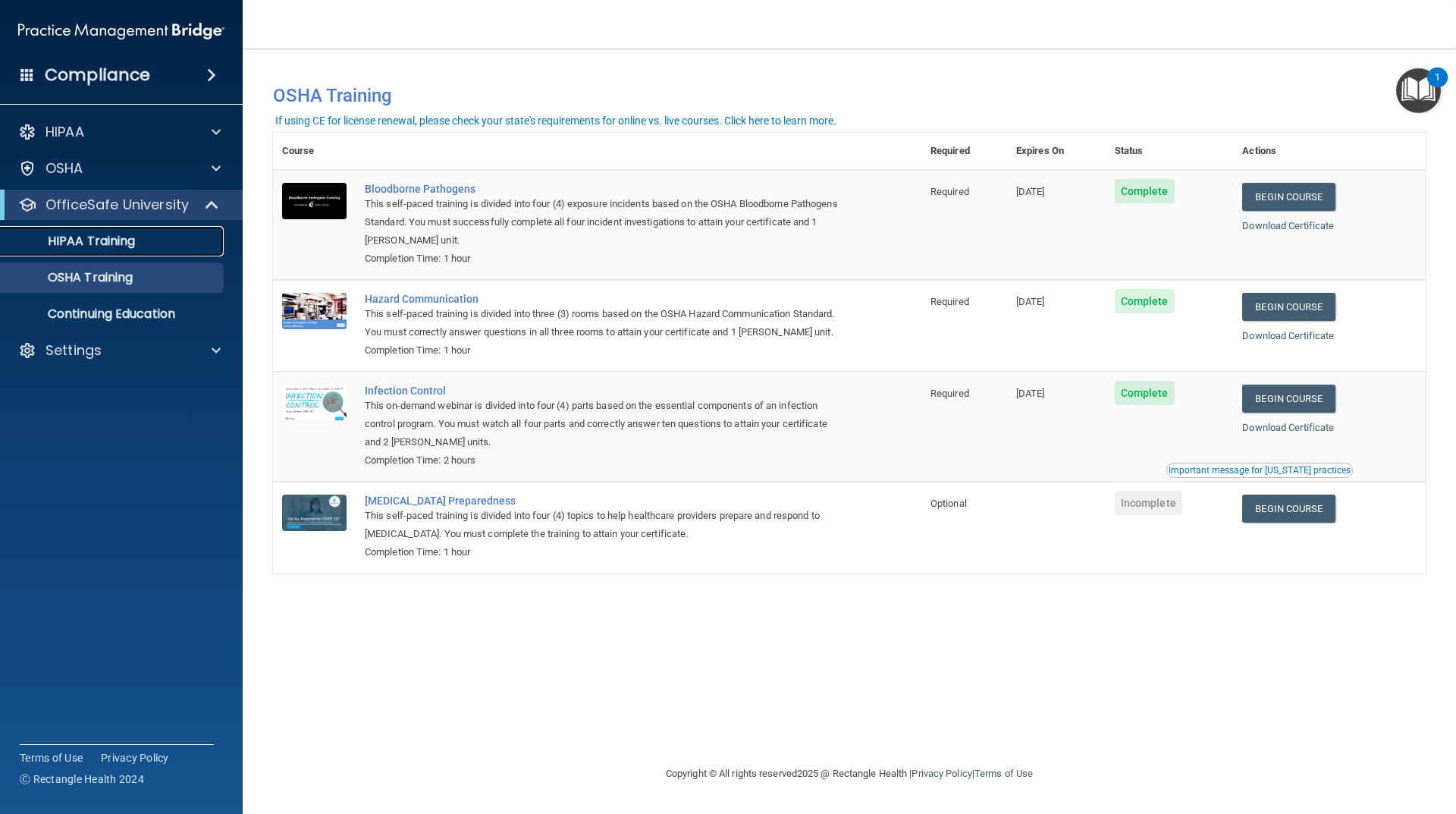
click at [122, 235] on p "HIPAA Training" at bounding box center [72, 242] width 125 height 15
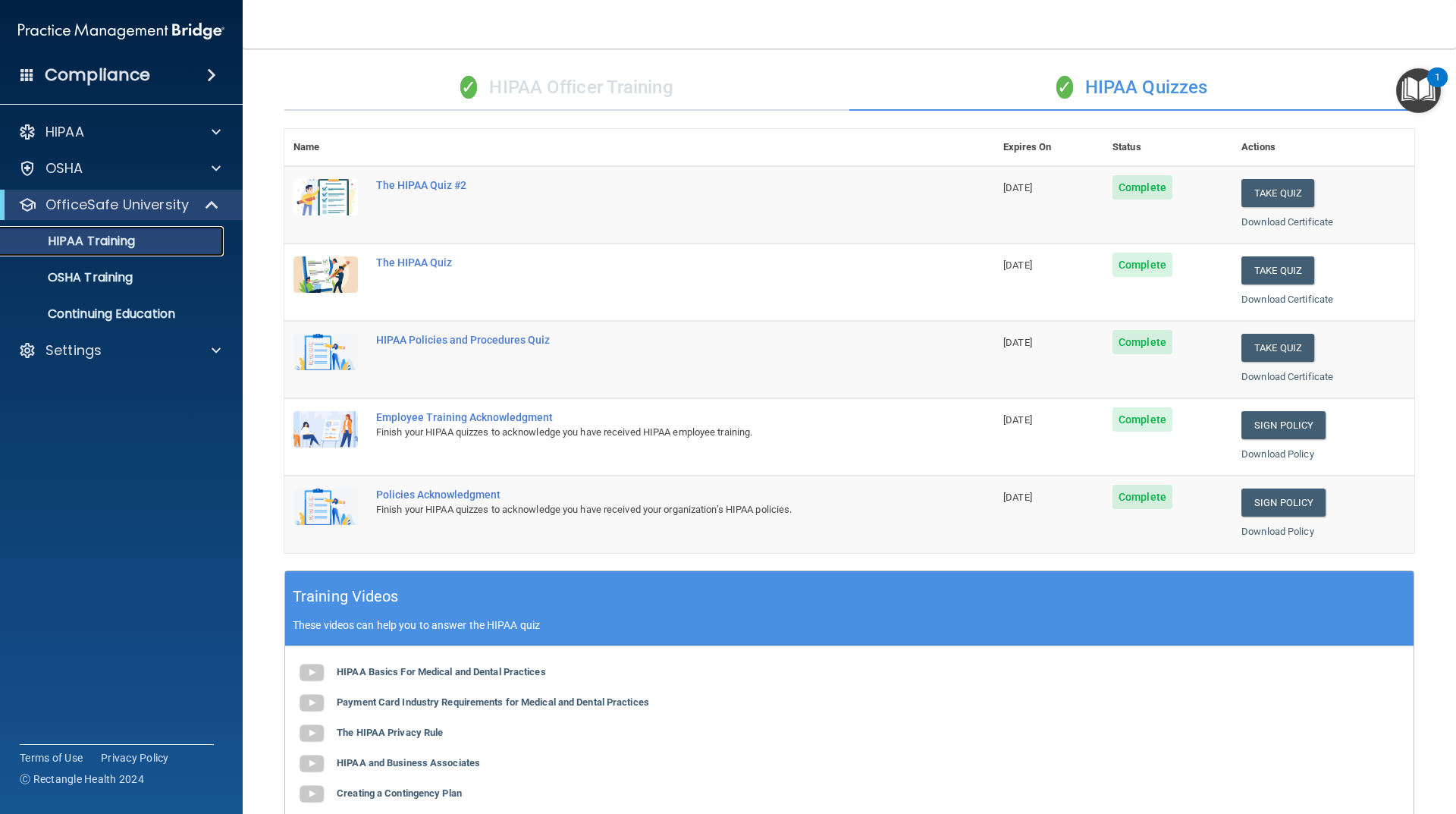
scroll to position [25, 0]
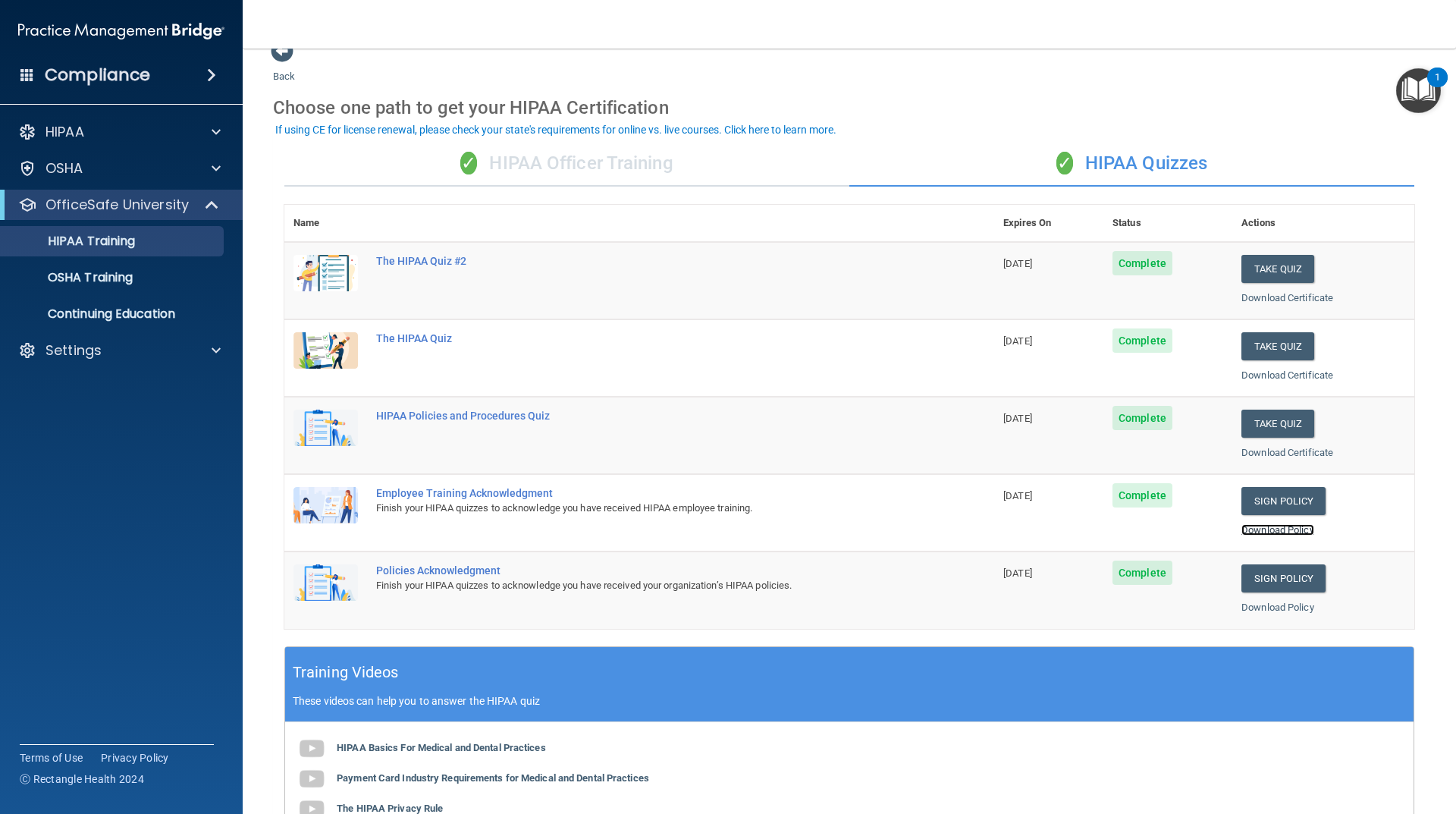
click at [1251, 526] on link "Download Policy" at bounding box center [1278, 529] width 73 height 11
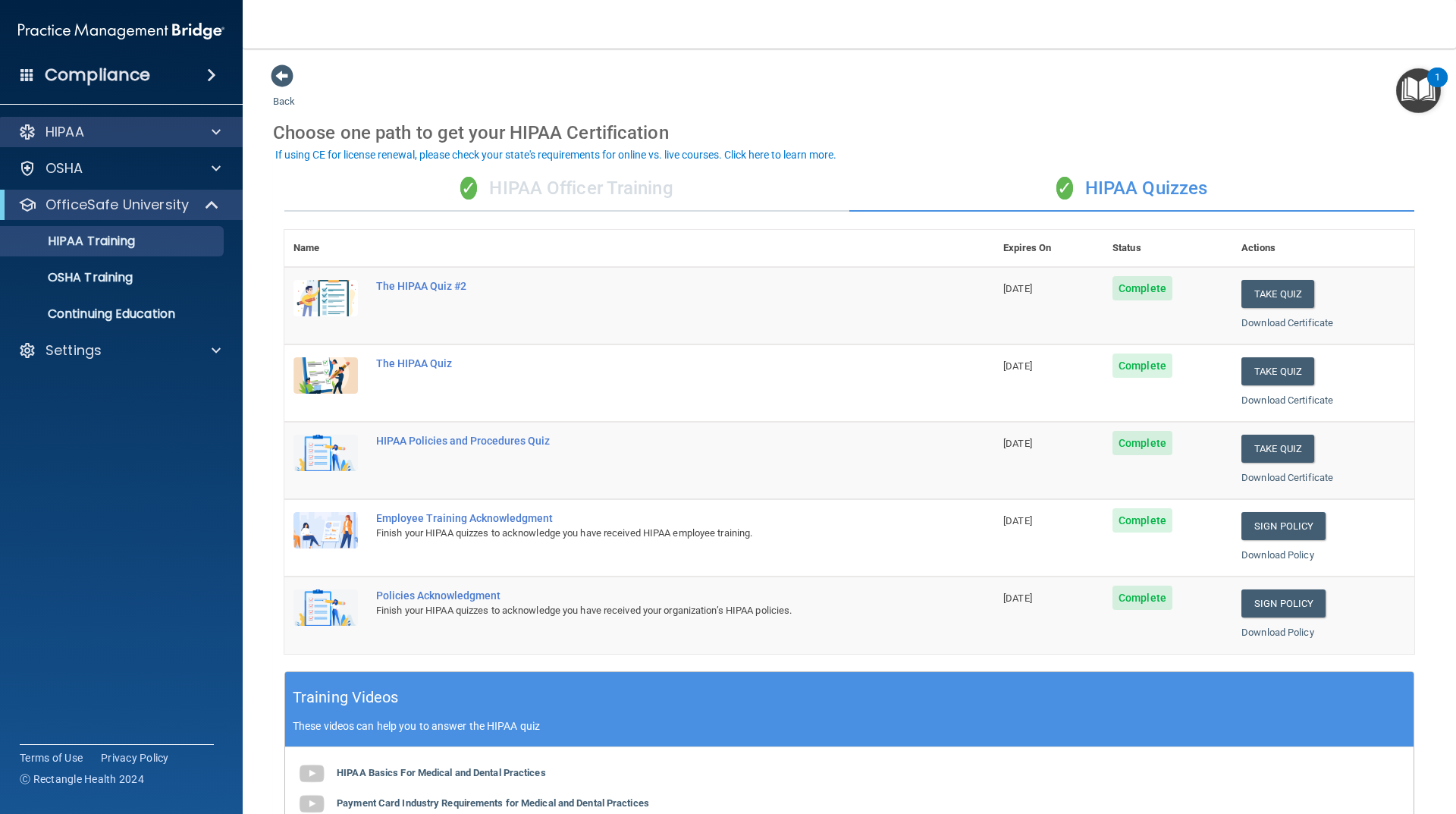
click at [195, 143] on div "HIPAA" at bounding box center [122, 132] width 243 height 31
click at [219, 136] on span at bounding box center [216, 131] width 9 height 18
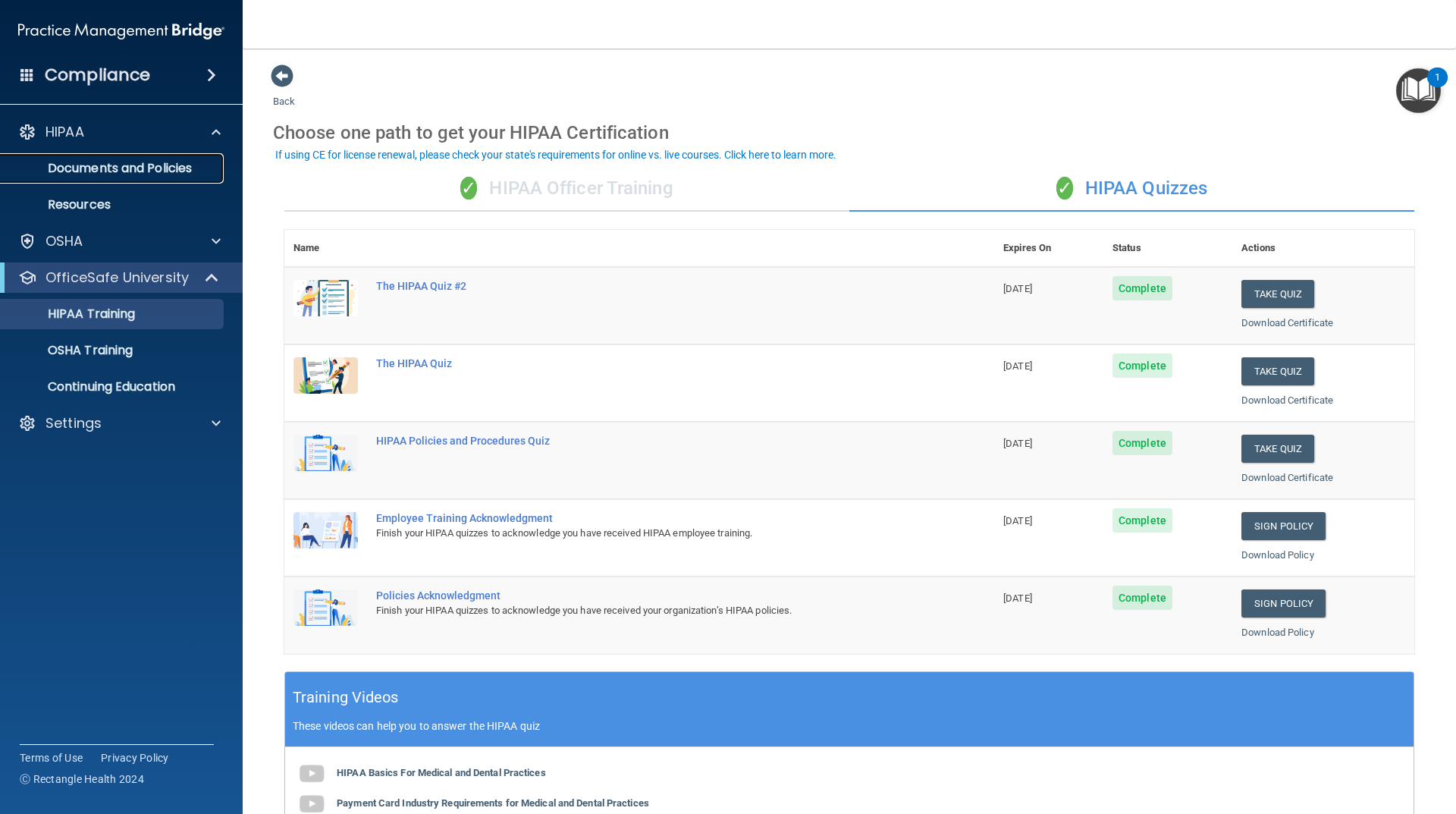
click at [180, 166] on p "Documents and Policies" at bounding box center [113, 168] width 207 height 15
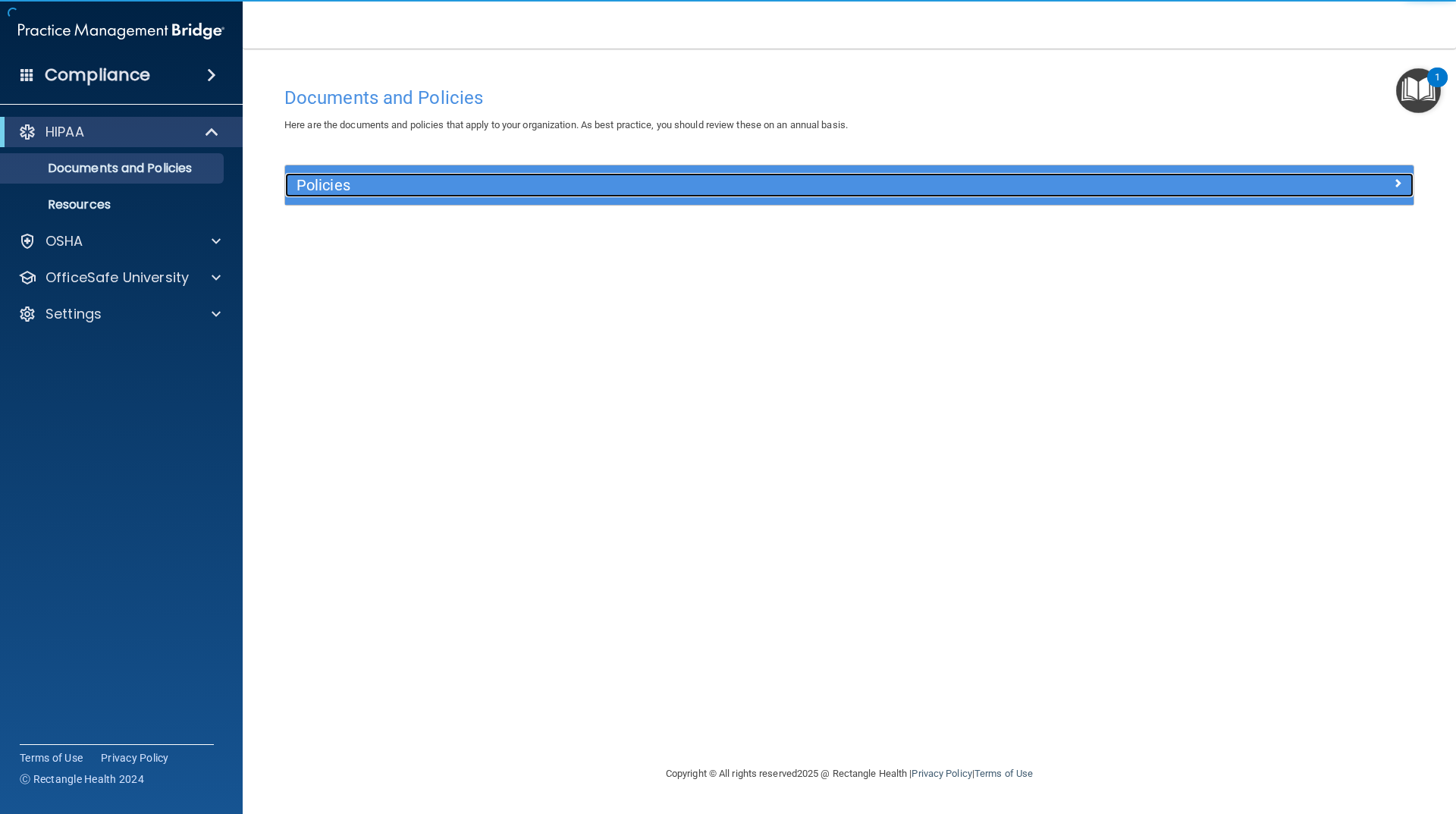
click at [331, 182] on h5 "Policies" at bounding box center [708, 185] width 824 height 17
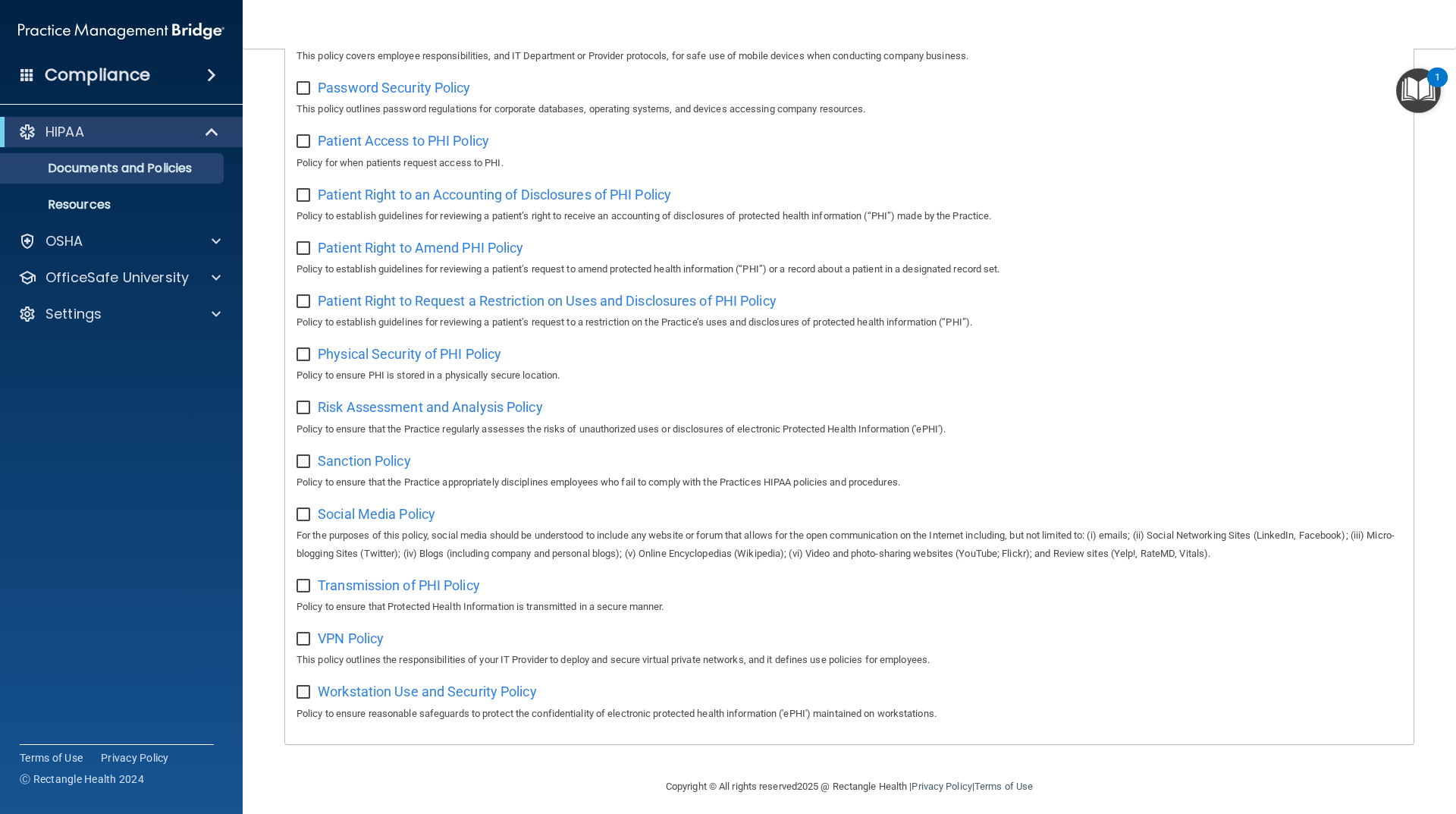
scroll to position [455, 0]
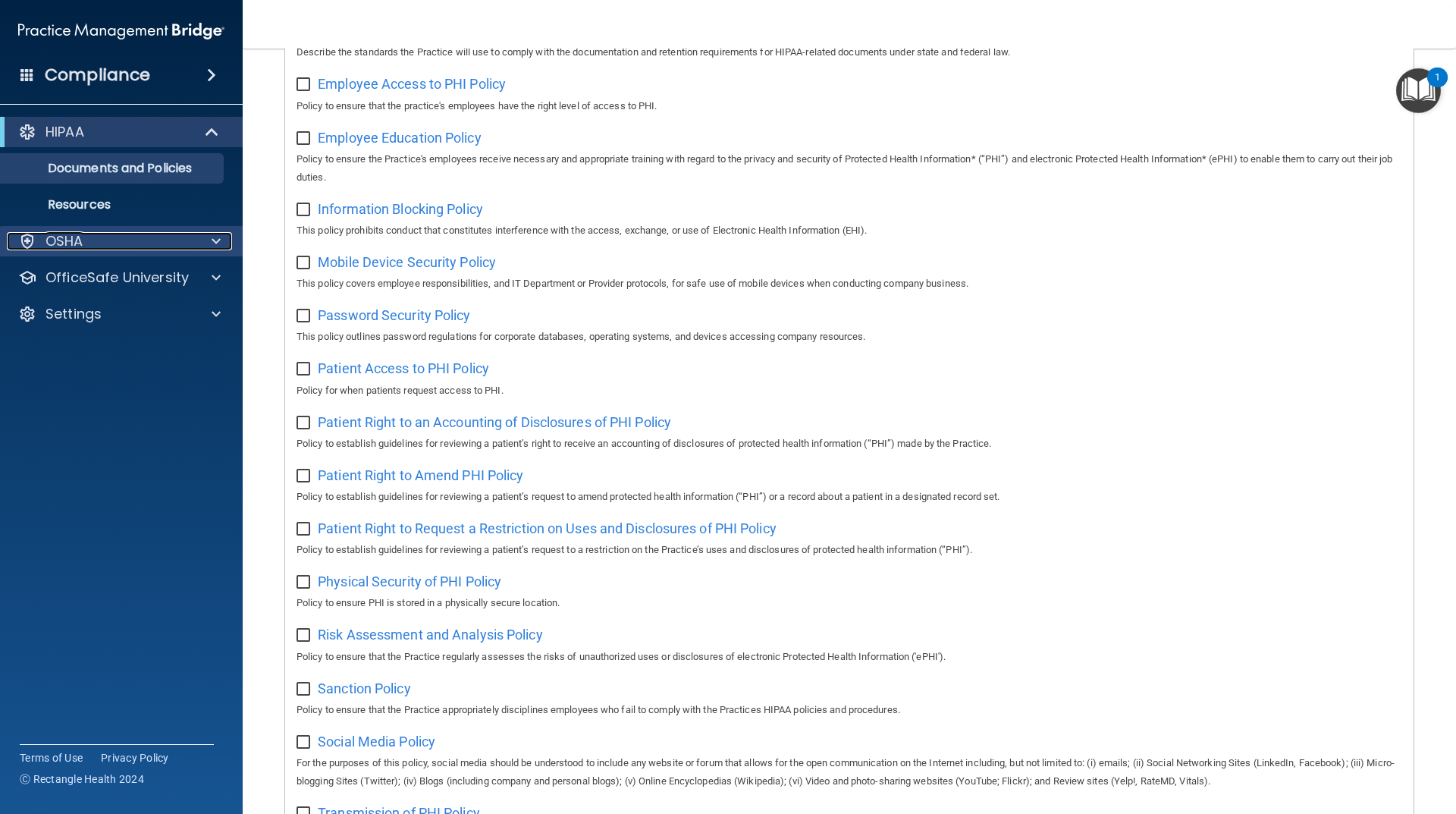
click at [116, 236] on div "OSHA" at bounding box center [100, 241] width 188 height 18
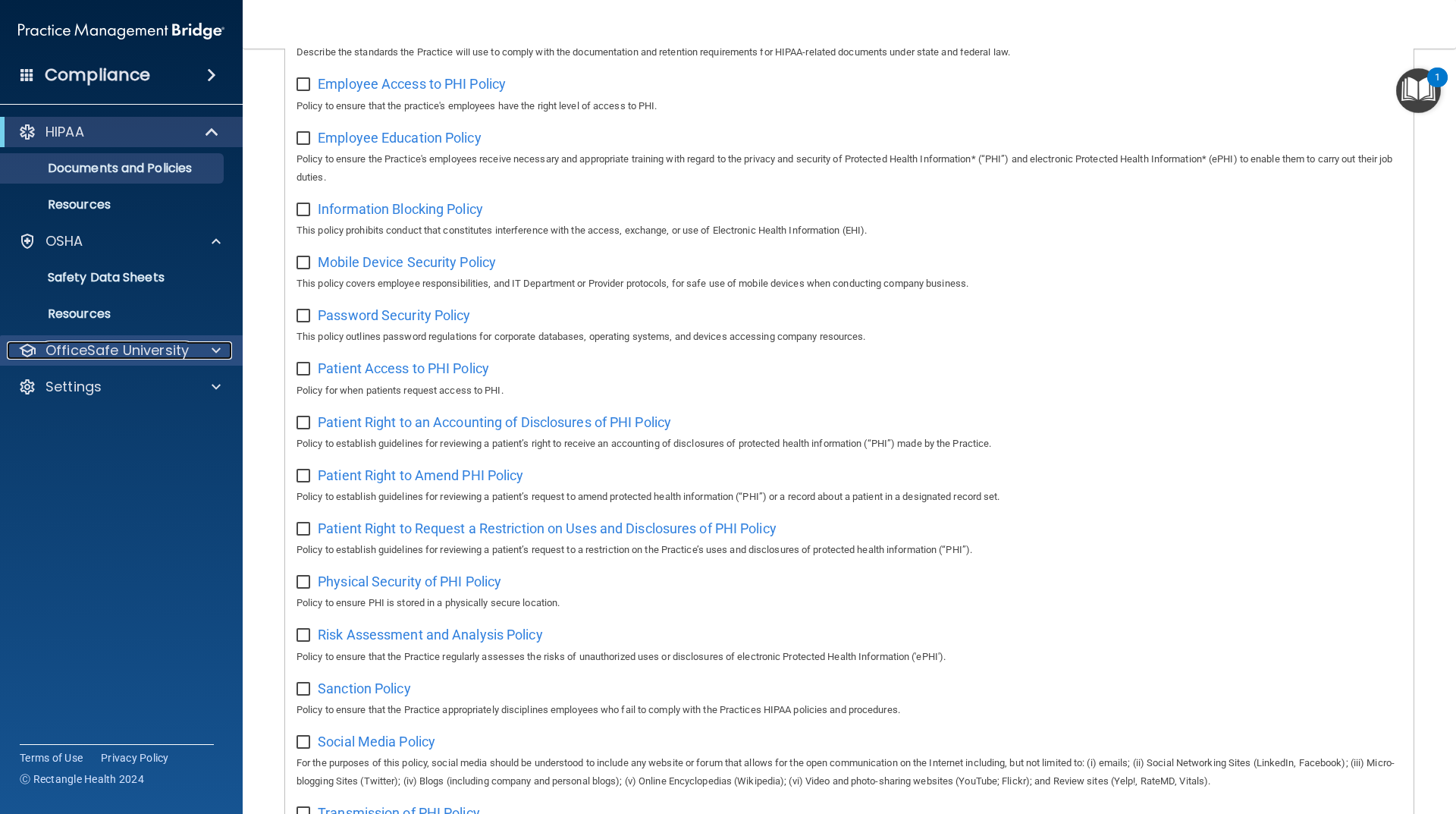
click at [183, 348] on p "OfficeSafe University" at bounding box center [117, 350] width 144 height 18
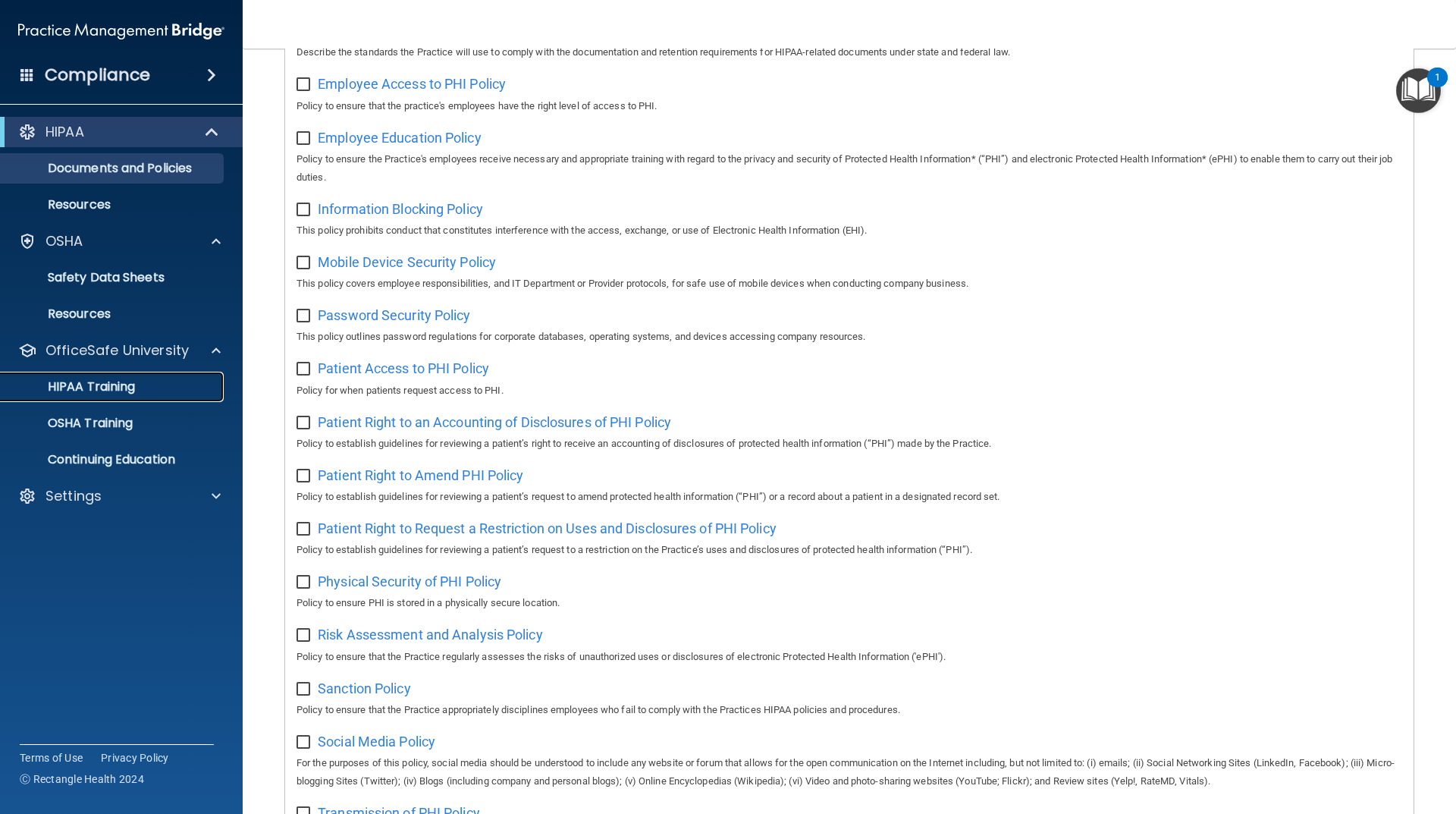
click at [130, 399] on link "HIPAA Training" at bounding box center [104, 387] width 239 height 31
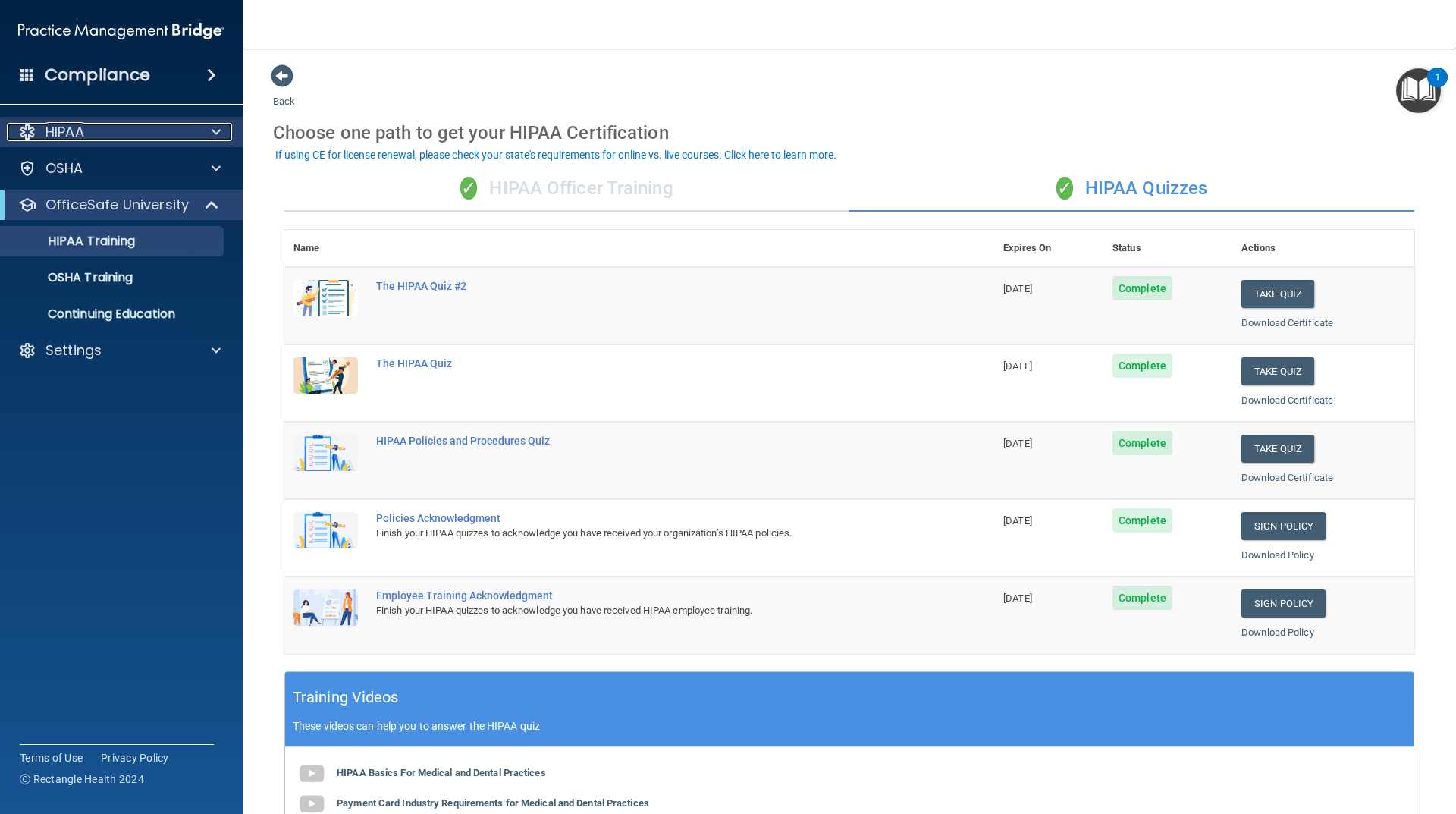
click at [139, 139] on div "HIPAA" at bounding box center [100, 131] width 188 height 18
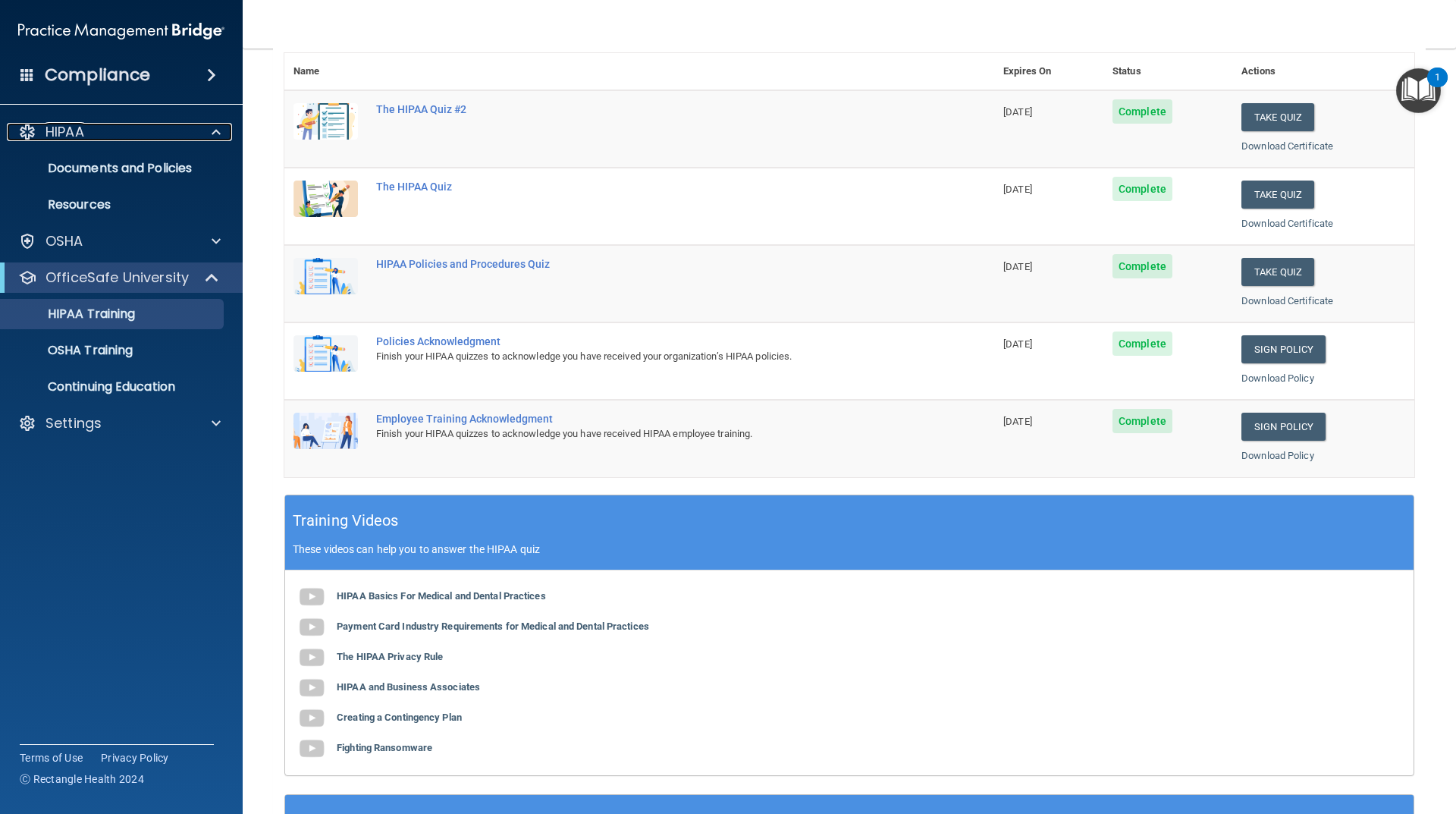
scroll to position [101, 0]
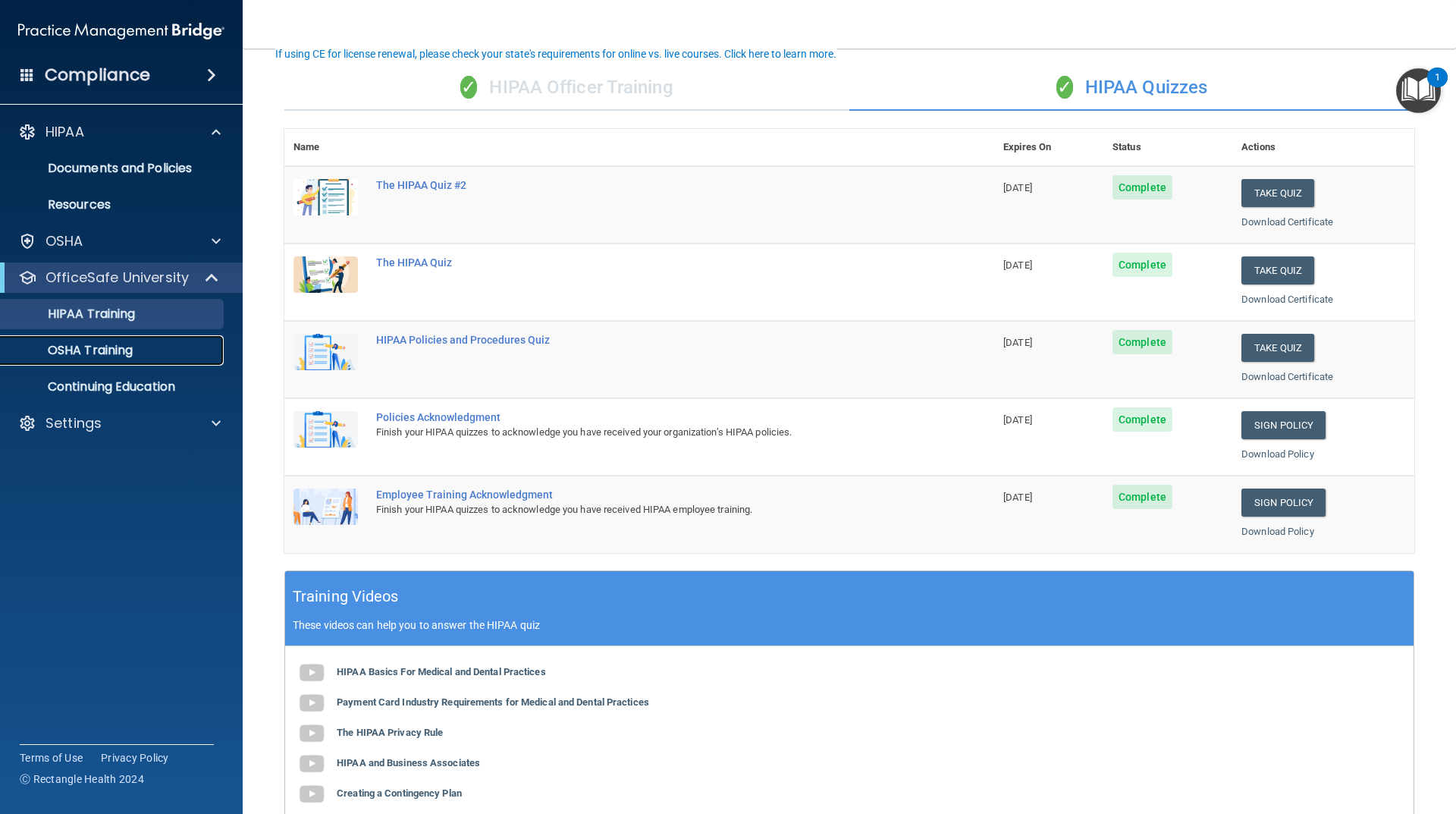
click at [156, 347] on div "OSHA Training" at bounding box center [113, 350] width 207 height 15
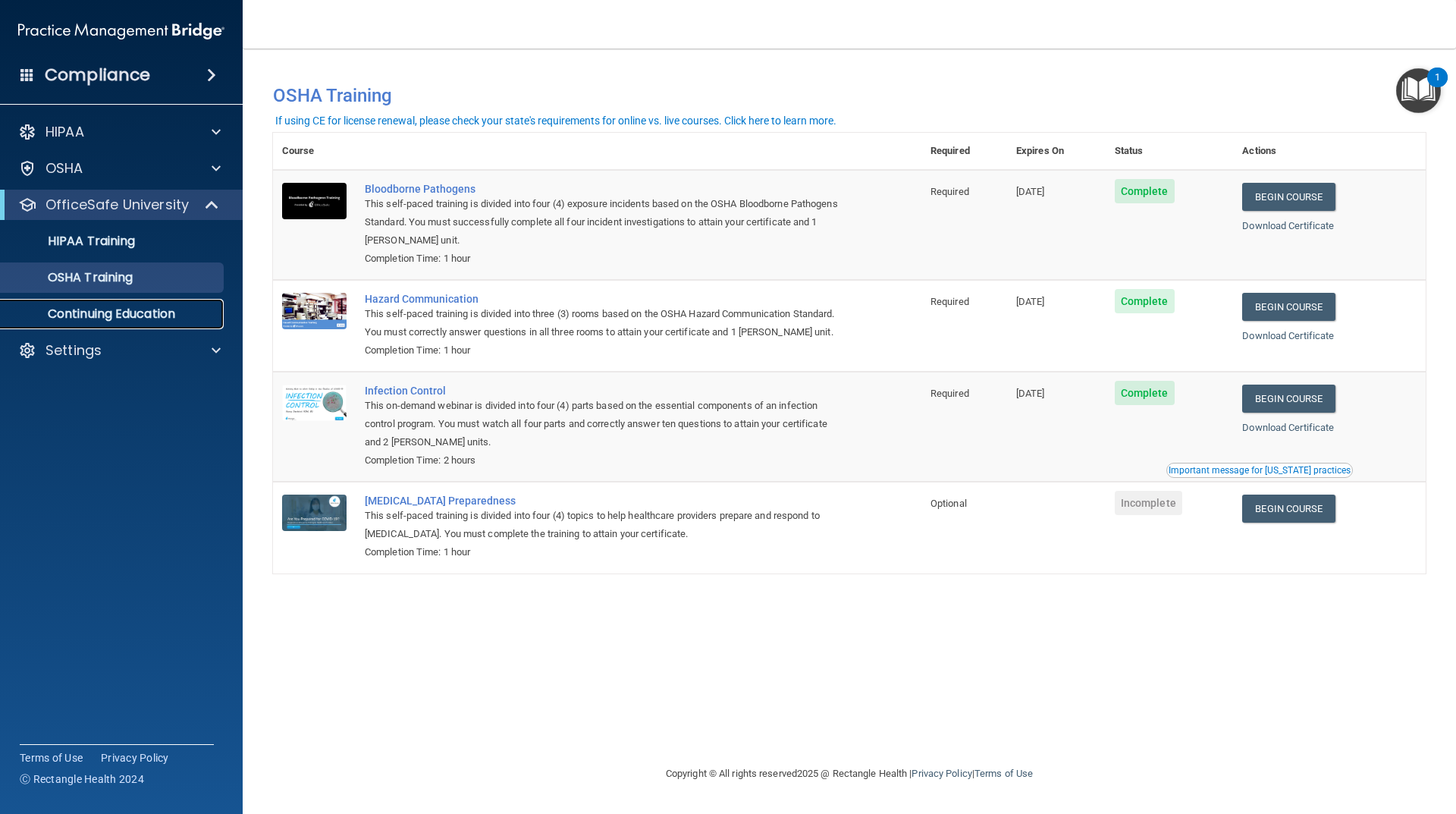
click at [137, 314] on p "Continuing Education" at bounding box center [113, 314] width 207 height 15
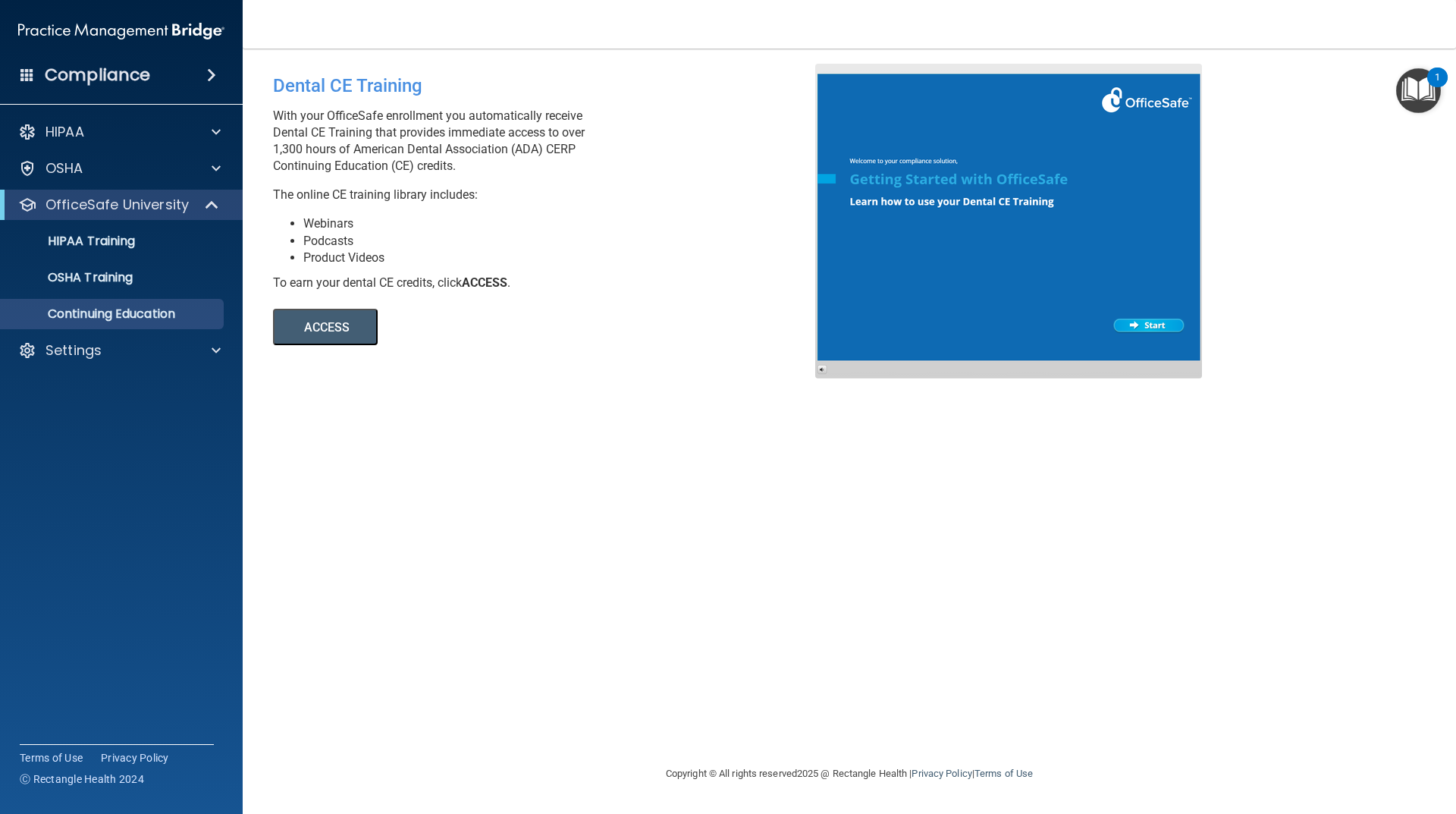
click at [353, 332] on button "ACCESS" at bounding box center [325, 327] width 105 height 37
click at [107, 132] on div "HIPAA" at bounding box center [100, 131] width 188 height 18
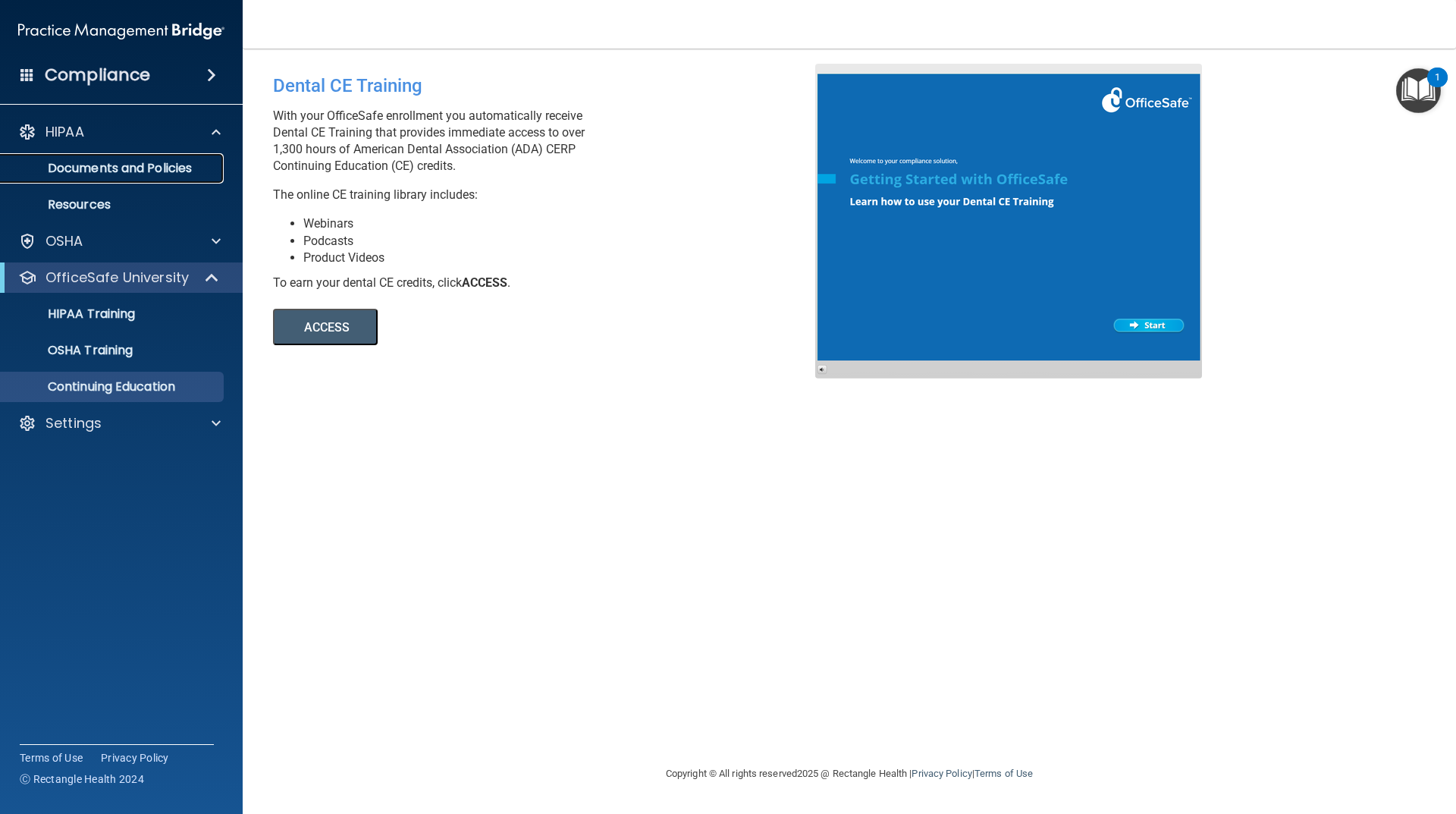
click at [156, 171] on p "Documents and Policies" at bounding box center [113, 168] width 207 height 15
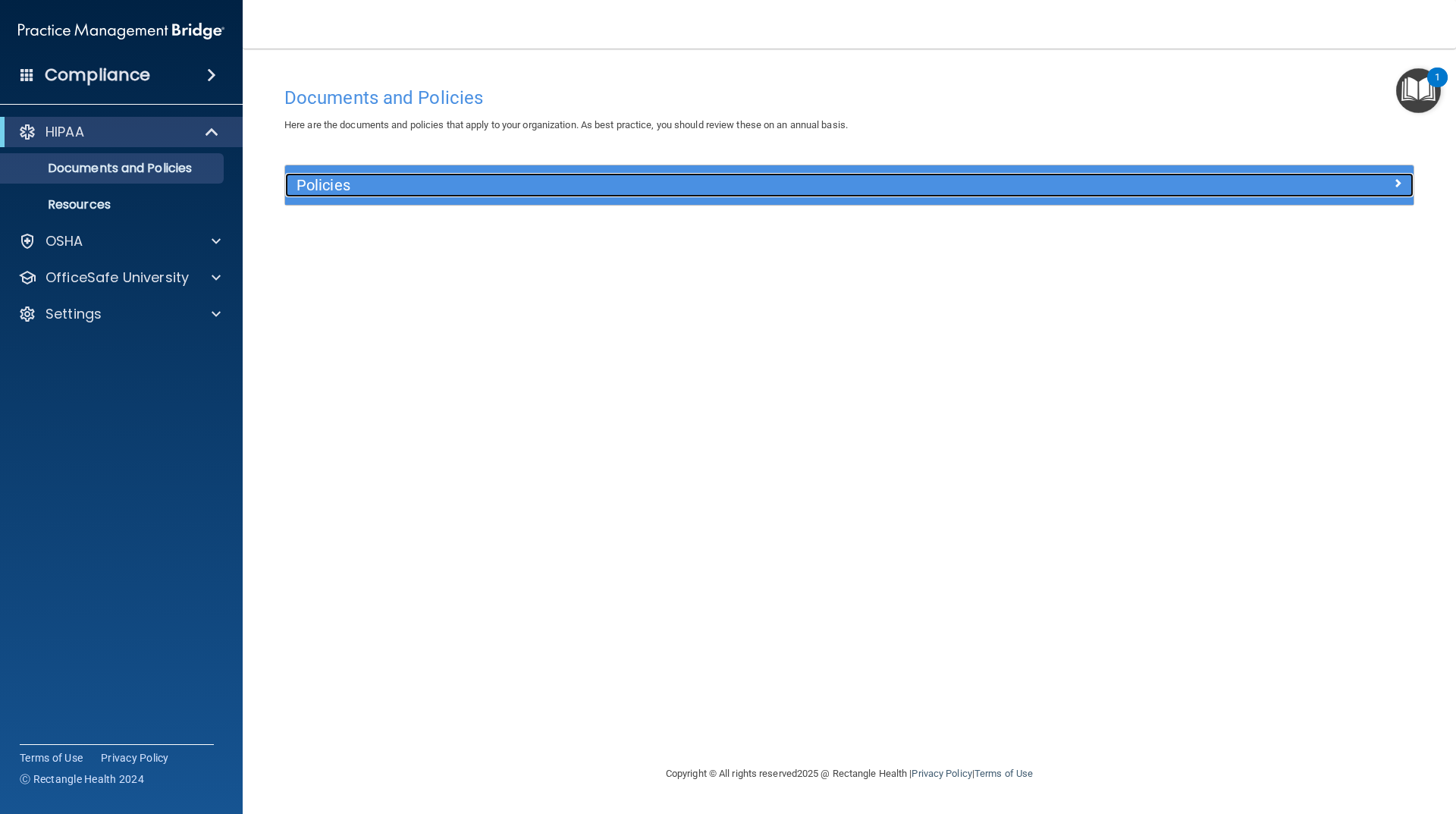
click at [1301, 191] on div at bounding box center [1273, 181] width 282 height 18
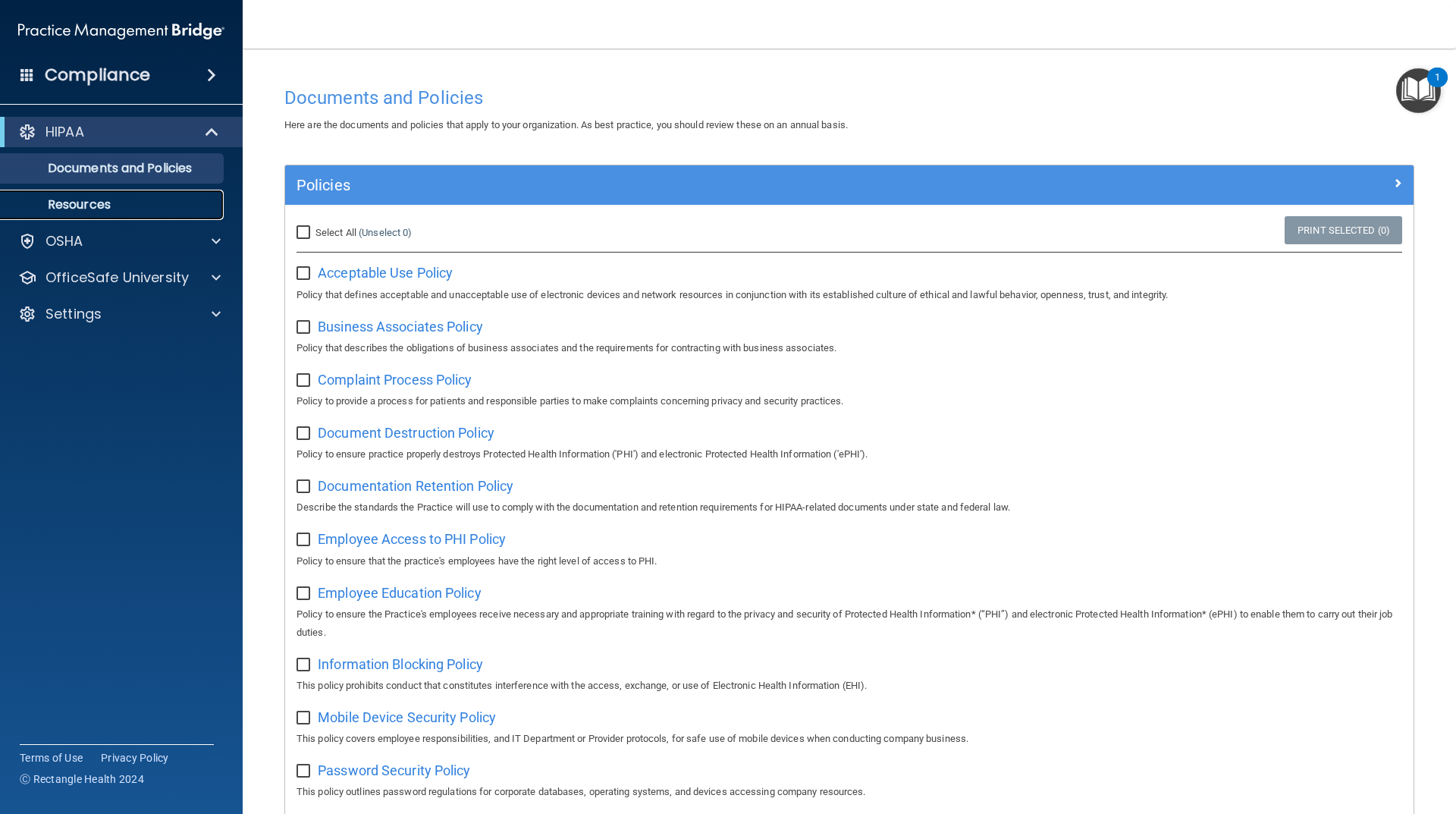
click at [148, 196] on link "Resources" at bounding box center [104, 205] width 239 height 31
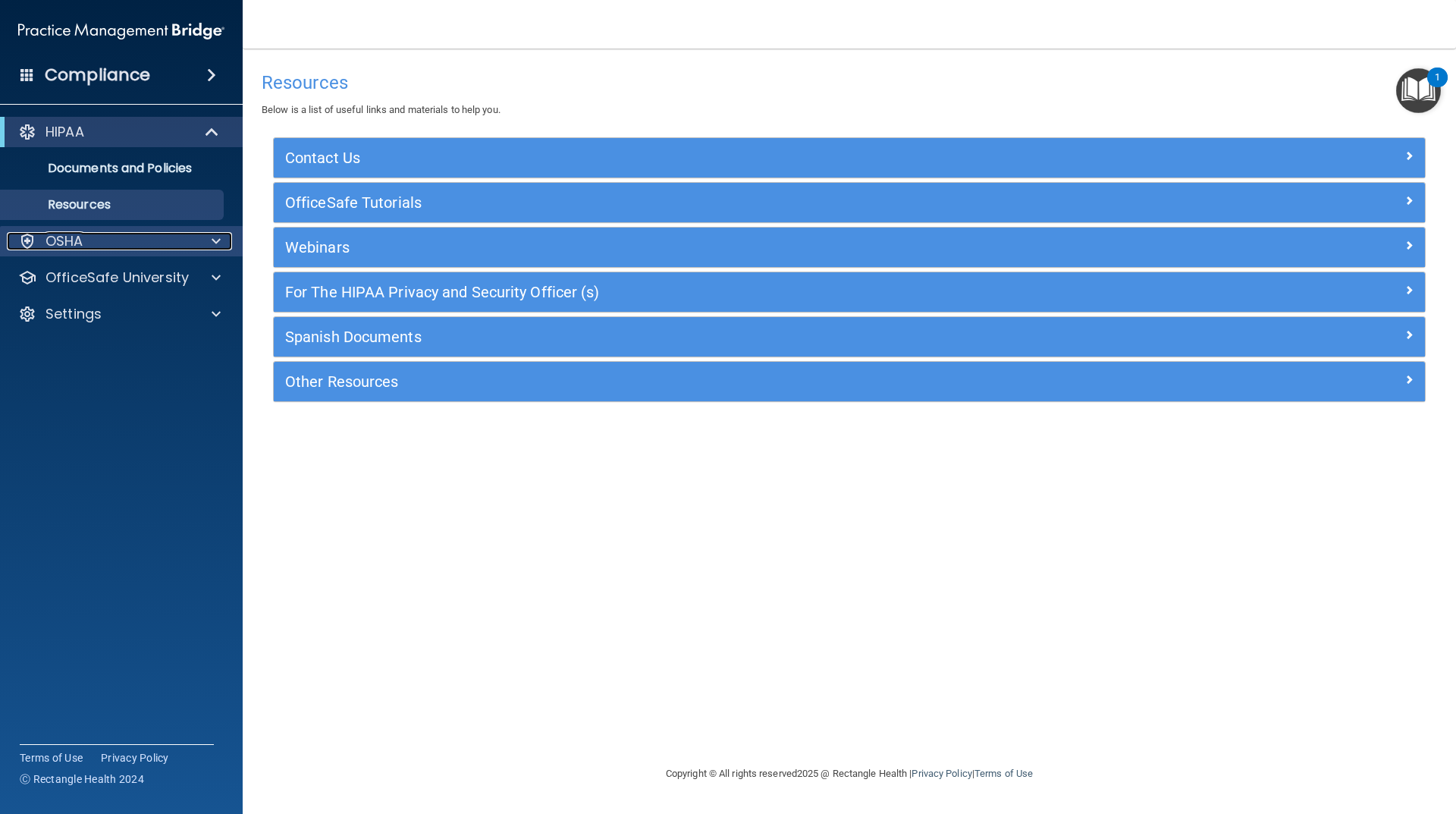
click at [144, 243] on div "OSHA" at bounding box center [100, 241] width 188 height 18
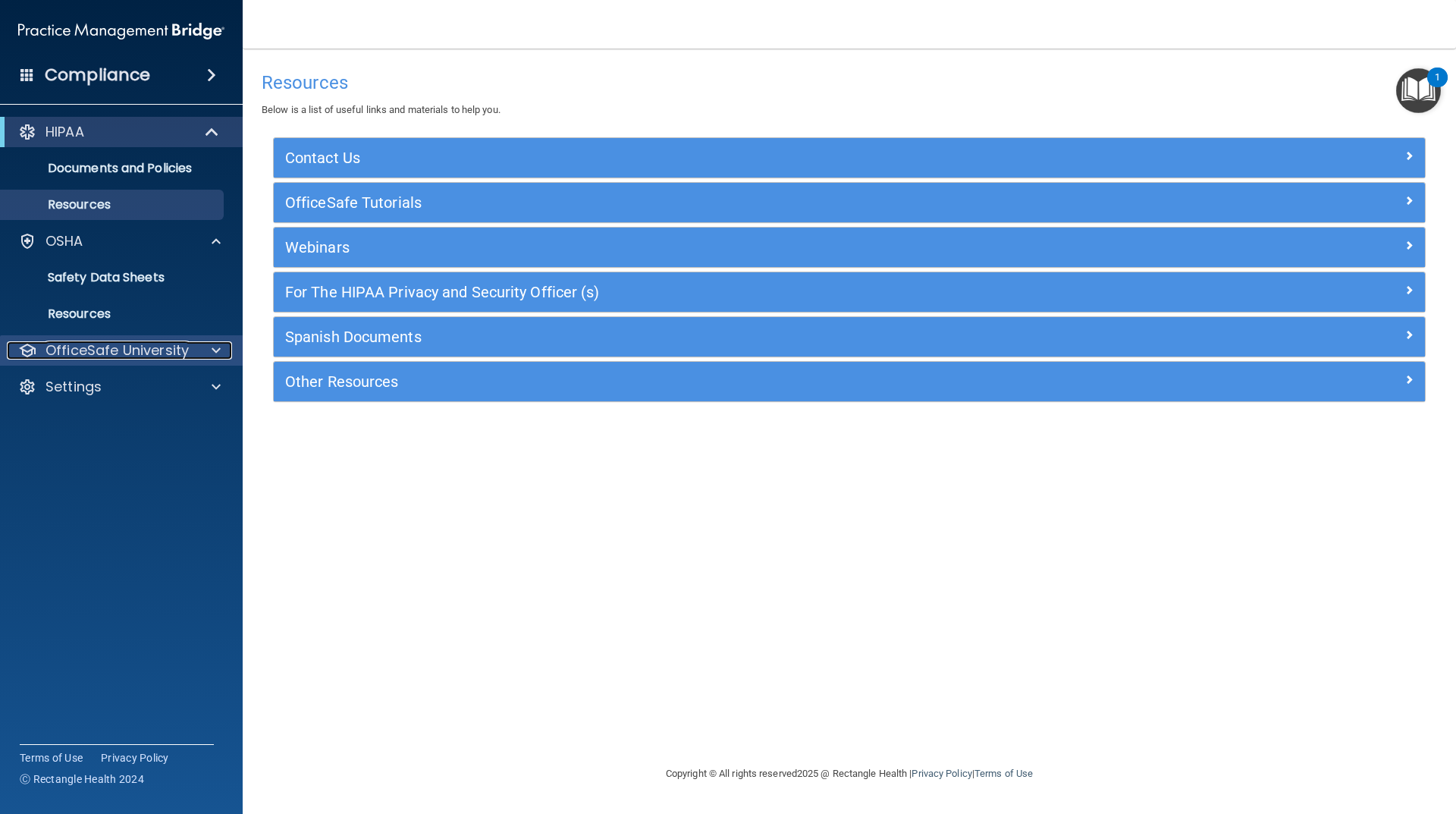
click at [184, 355] on p "OfficeSafe University" at bounding box center [117, 350] width 144 height 18
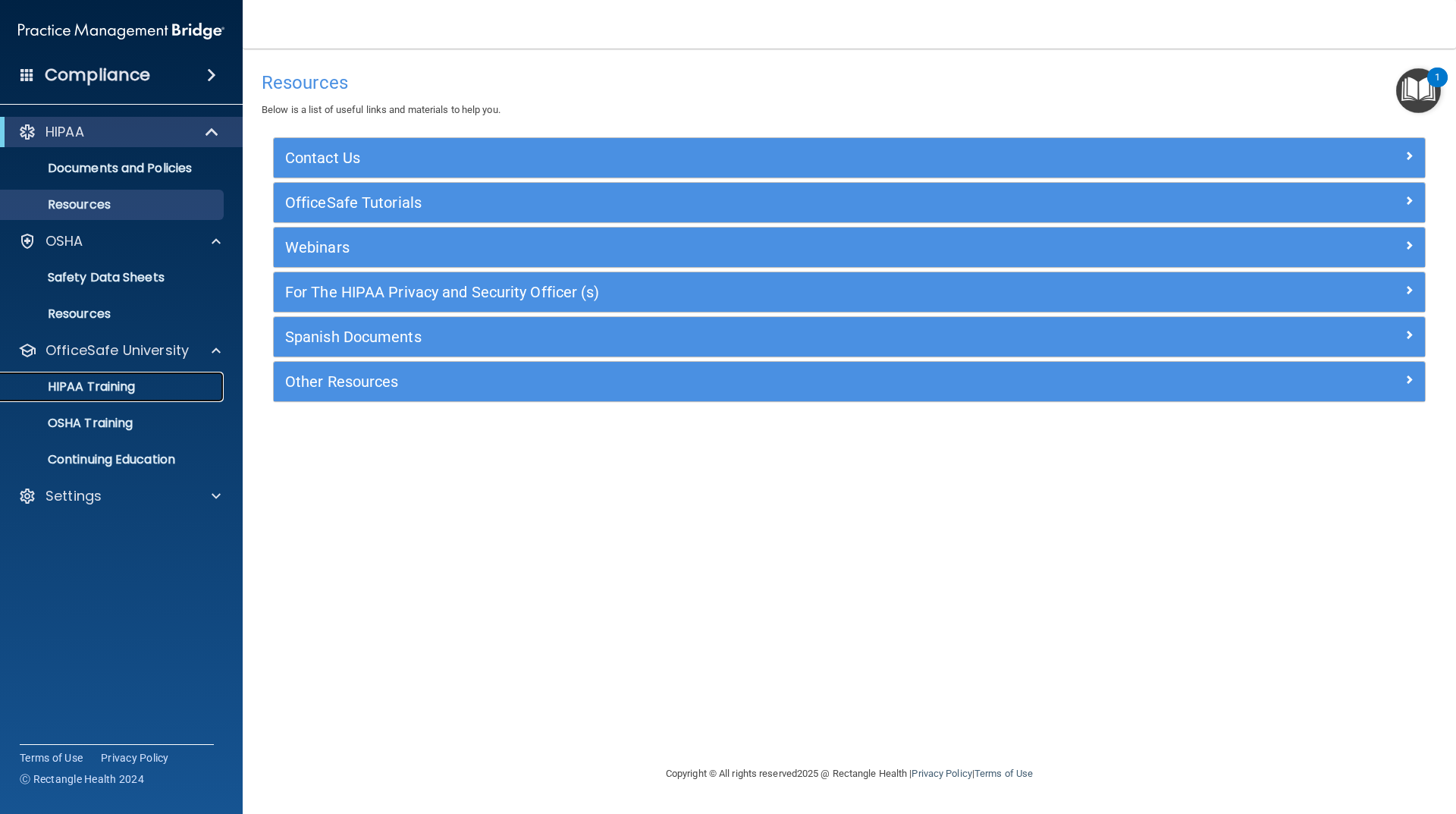
click at [177, 401] on link "HIPAA Training" at bounding box center [104, 387] width 239 height 31
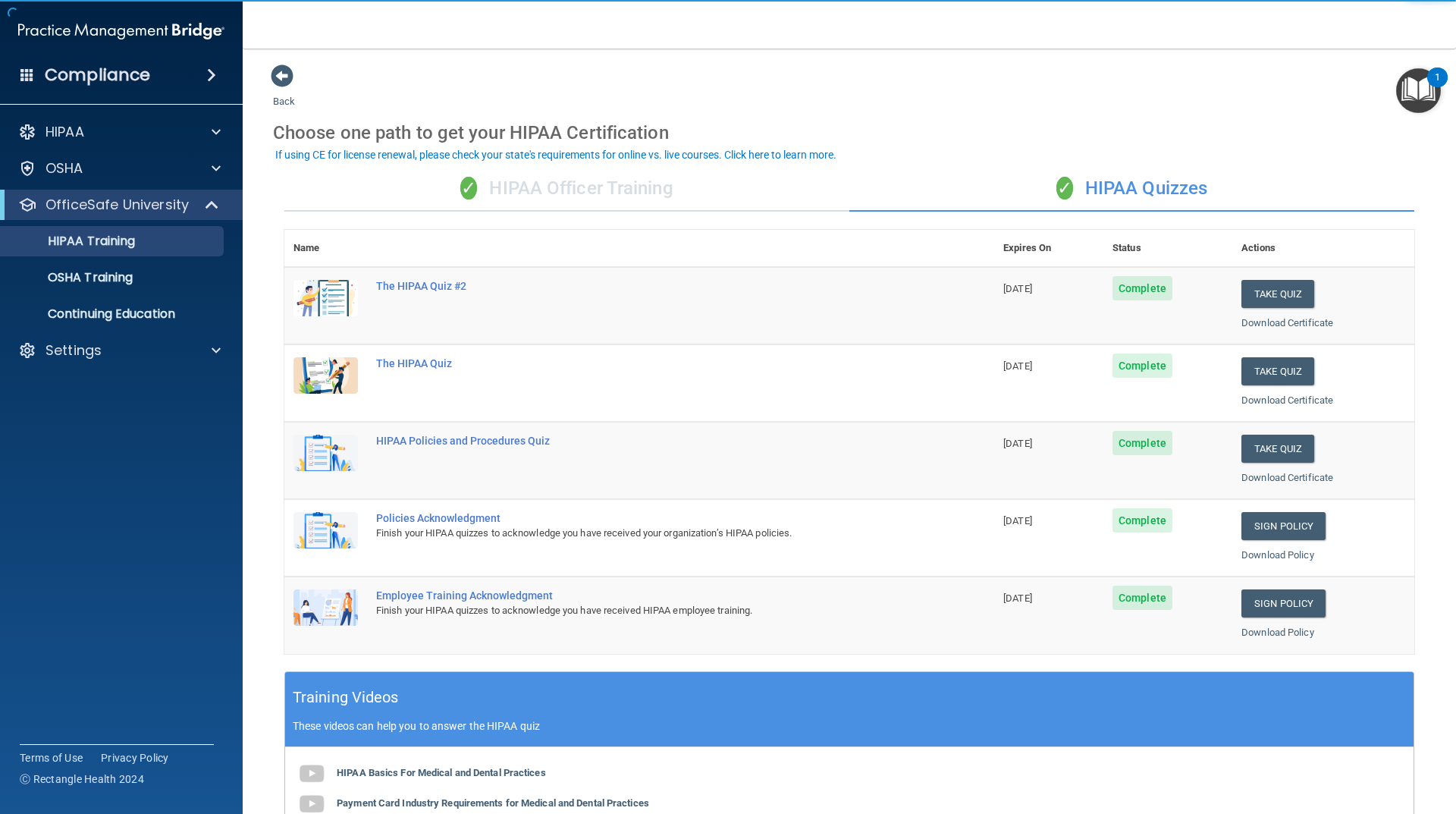
click at [619, 193] on div "✓ HIPAA Officer Training" at bounding box center [566, 189] width 565 height 46
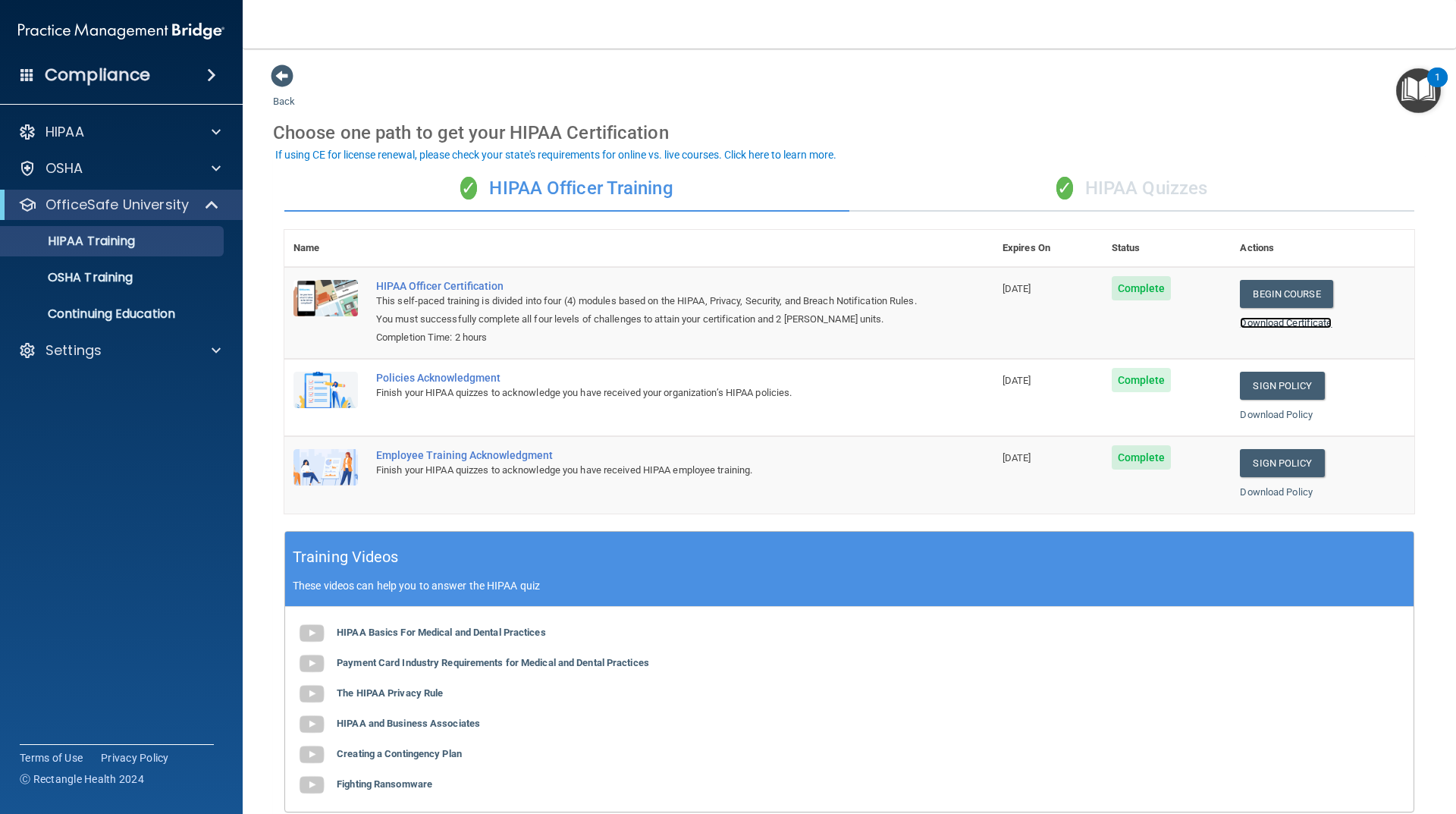
click at [1248, 319] on link "Download Certificate" at bounding box center [1286, 322] width 92 height 11
click at [1029, 191] on div "✓ HIPAA Quizzes" at bounding box center [1132, 189] width 565 height 46
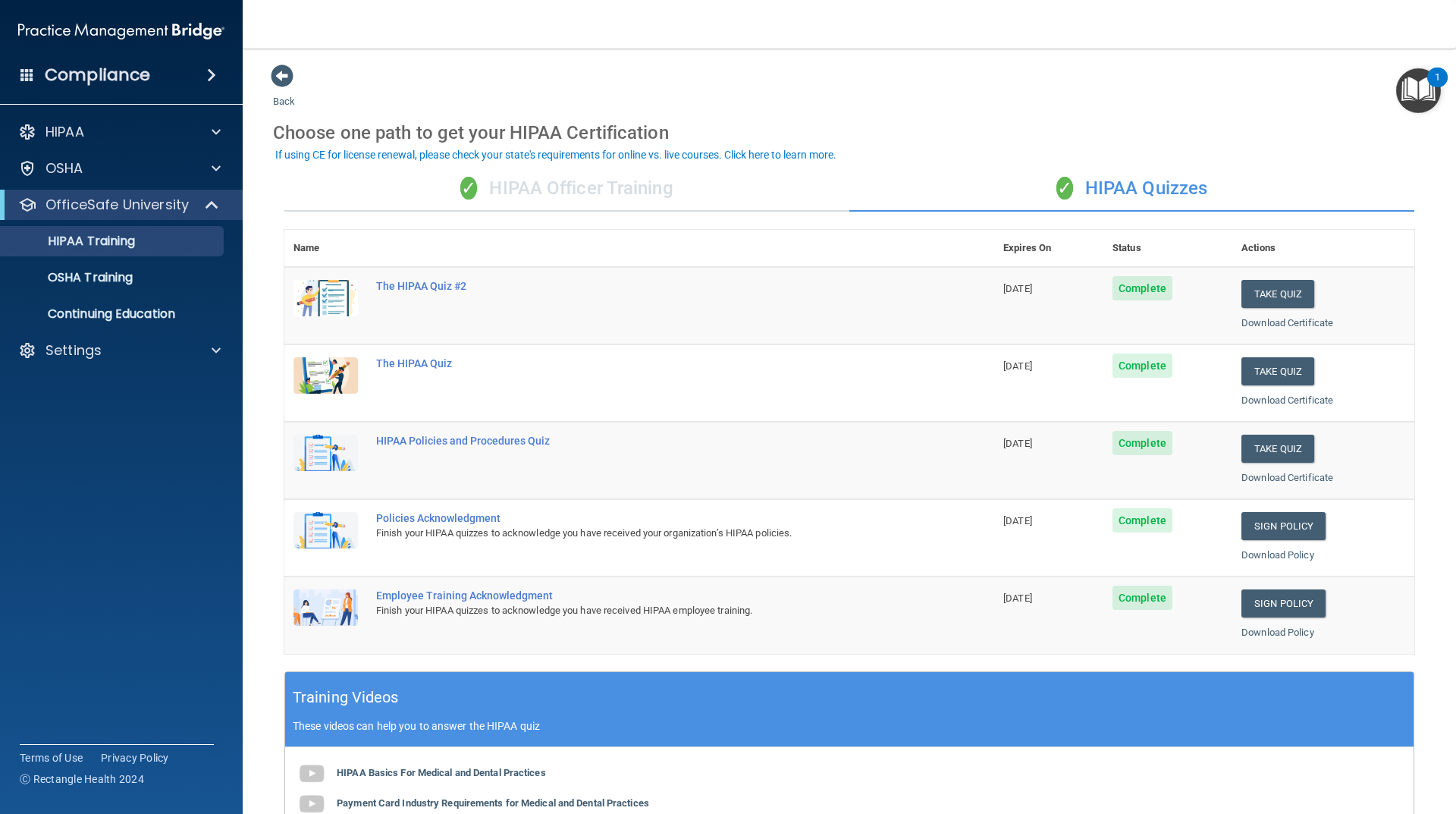
click at [1041, 191] on div "✓ HIPAA Quizzes" at bounding box center [1132, 189] width 565 height 46
click at [572, 190] on div "✓ HIPAA Officer Training" at bounding box center [566, 189] width 565 height 46
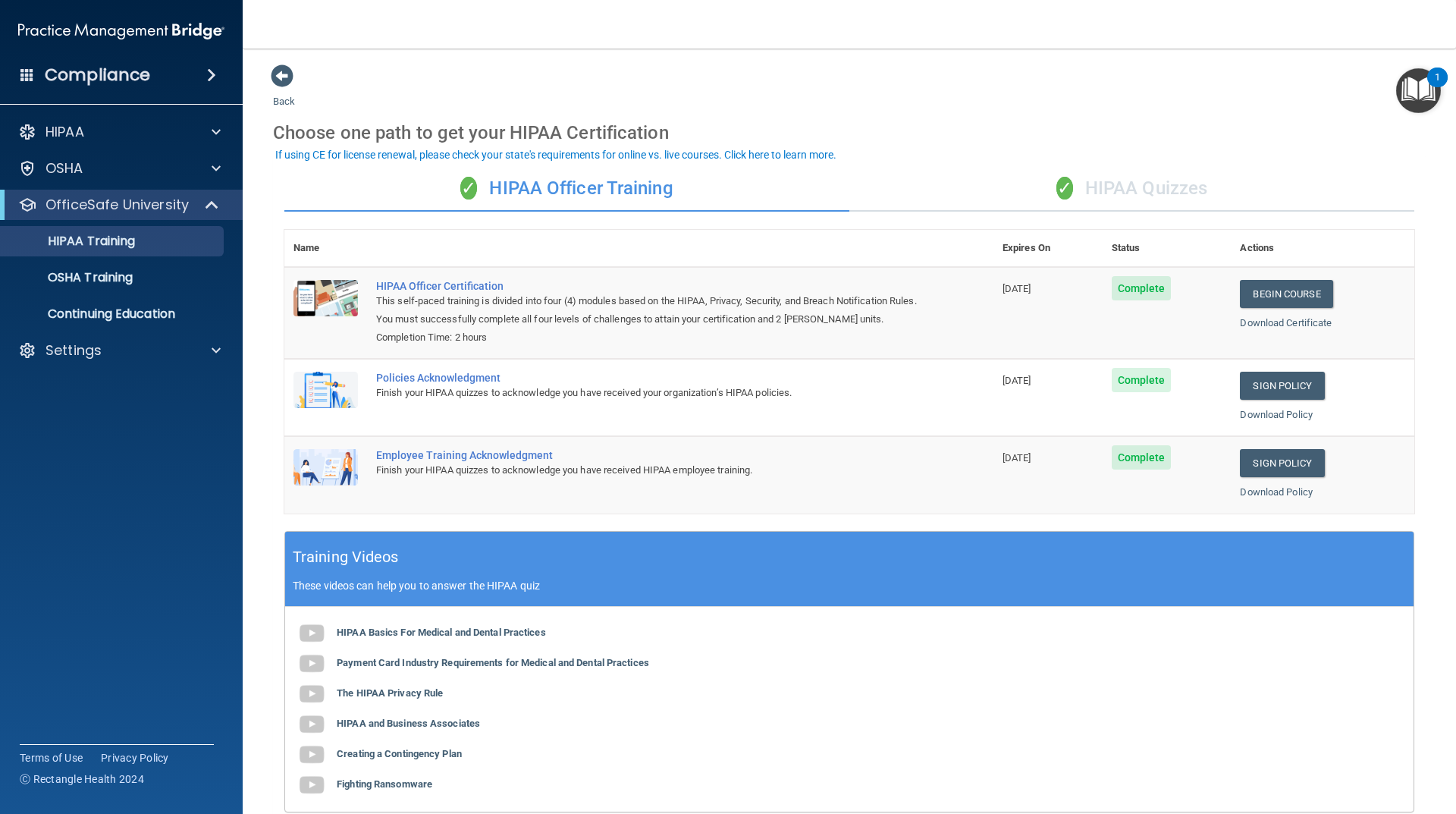
click at [1288, 315] on div "Download Certificate" at bounding box center [1322, 322] width 165 height 18
click at [1294, 325] on link "Download Certificate" at bounding box center [1286, 322] width 92 height 11
click at [1291, 418] on link "Download Policy" at bounding box center [1277, 414] width 73 height 11
click at [1280, 495] on link "Download Policy" at bounding box center [1277, 492] width 73 height 11
click at [1063, 181] on span "✓" at bounding box center [1065, 188] width 17 height 23
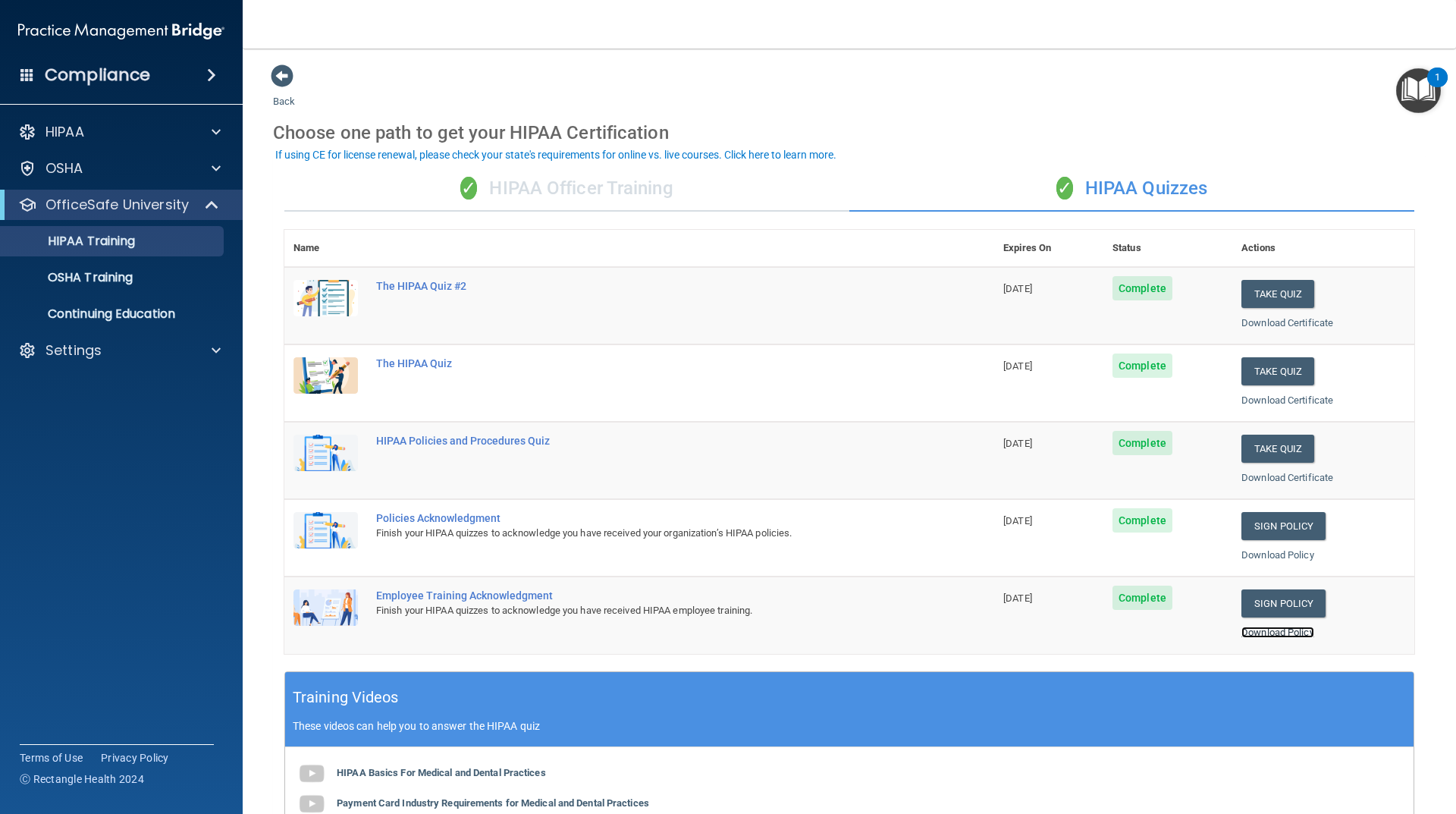
click at [1266, 629] on link "Download Policy" at bounding box center [1278, 632] width 73 height 11
click at [1270, 555] on link "Download Policy" at bounding box center [1278, 555] width 73 height 11
click at [1282, 635] on link "Download Policy" at bounding box center [1278, 632] width 73 height 11
click at [511, 191] on div "✓ HIPAA Officer Training" at bounding box center [566, 189] width 565 height 46
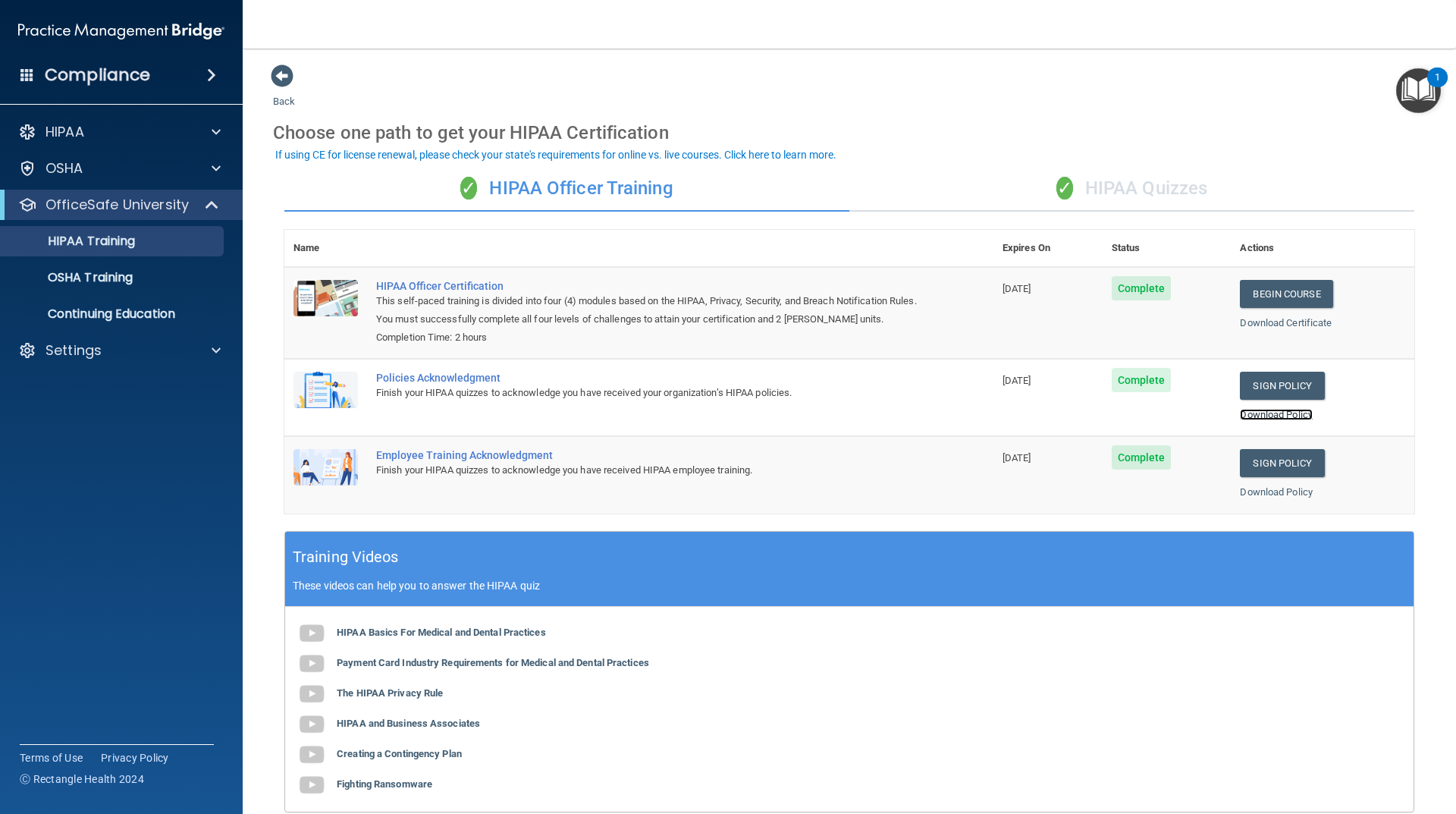
click at [1253, 419] on link "Download Policy" at bounding box center [1277, 414] width 73 height 11
click at [1280, 496] on link "Download Policy" at bounding box center [1277, 492] width 73 height 11
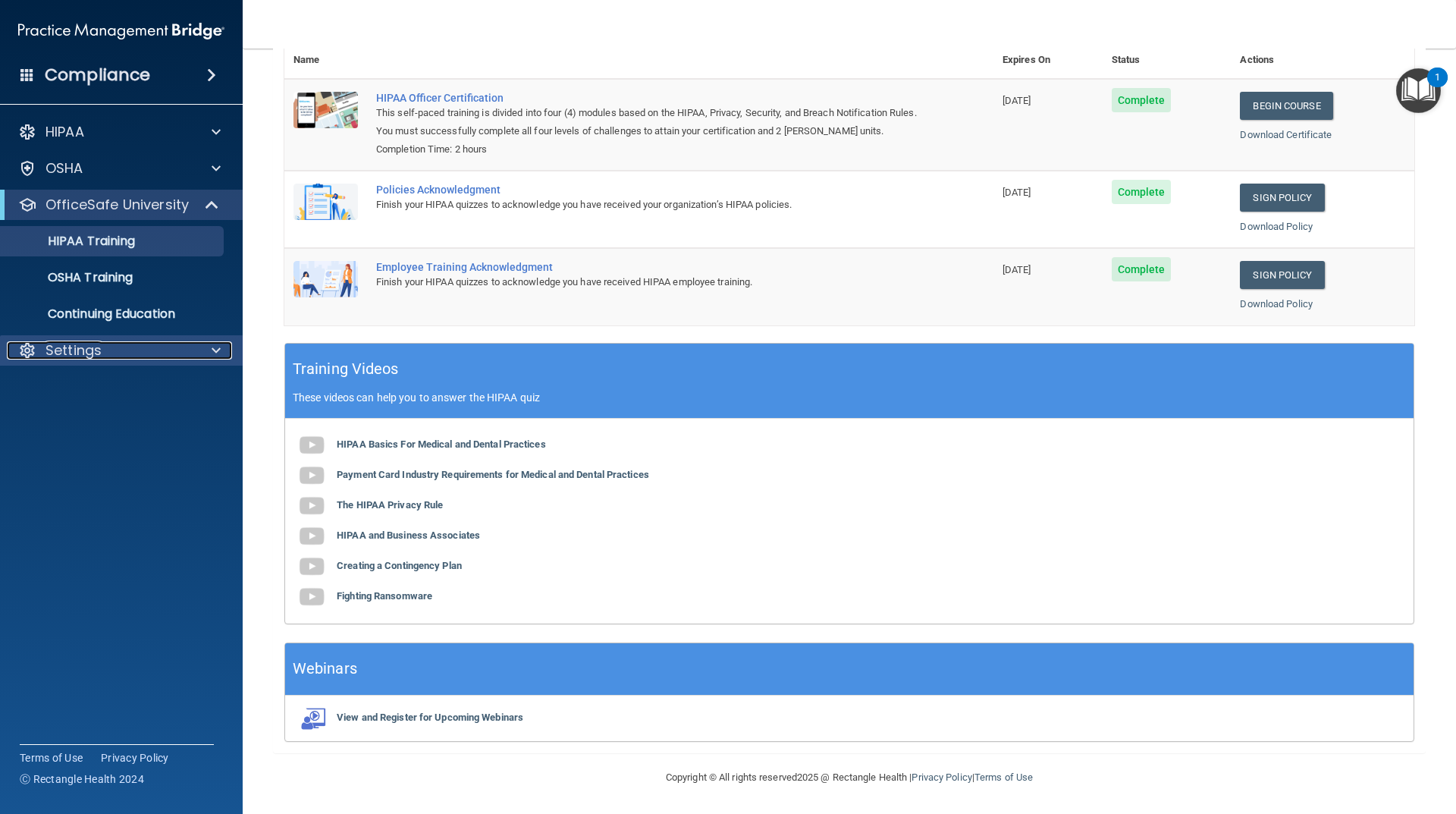
click at [196, 349] on div at bounding box center [213, 350] width 38 height 18
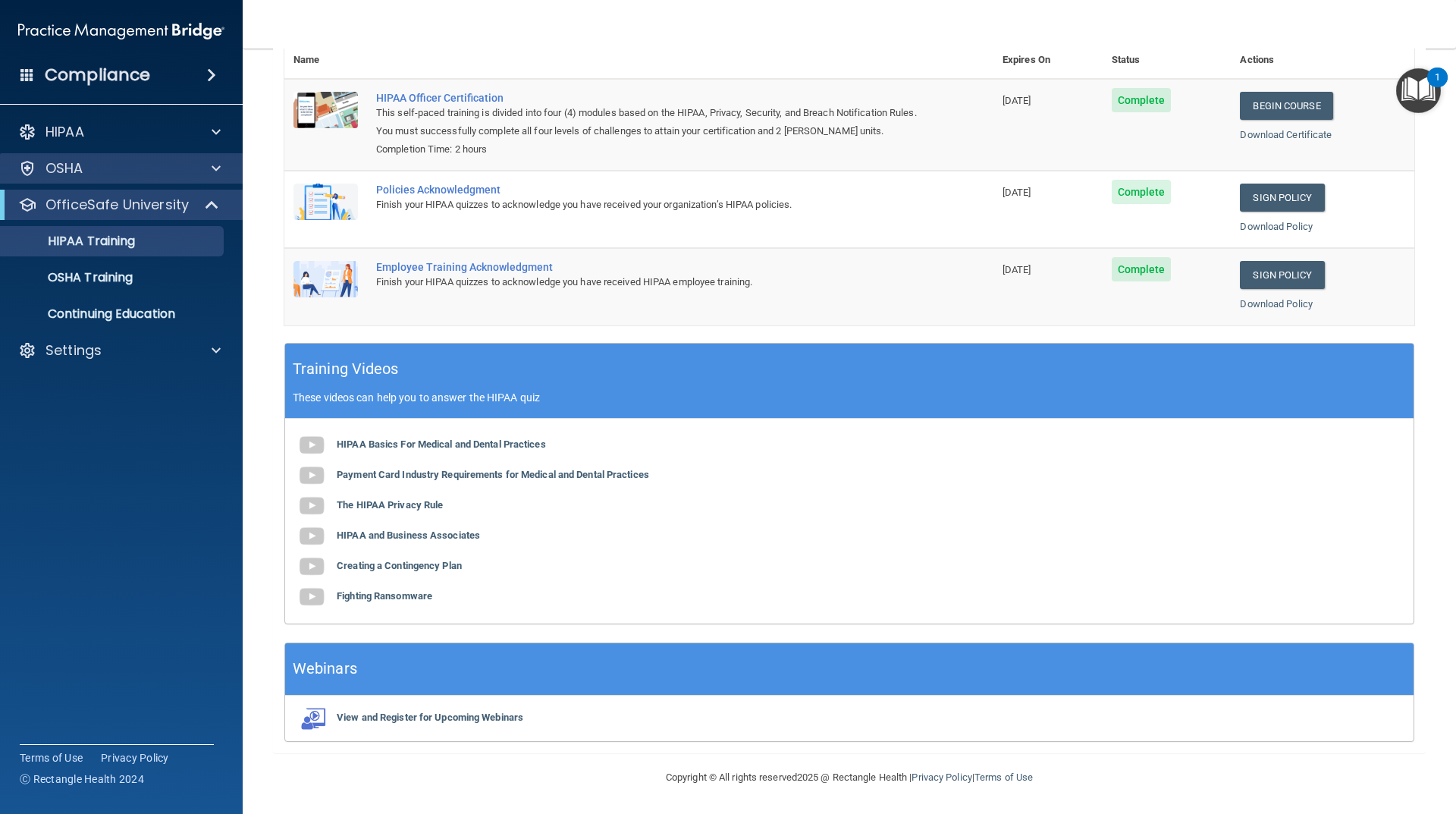
click at [149, 157] on div "OSHA" at bounding box center [122, 168] width 243 height 31
click at [196, 172] on div at bounding box center [213, 168] width 38 height 18
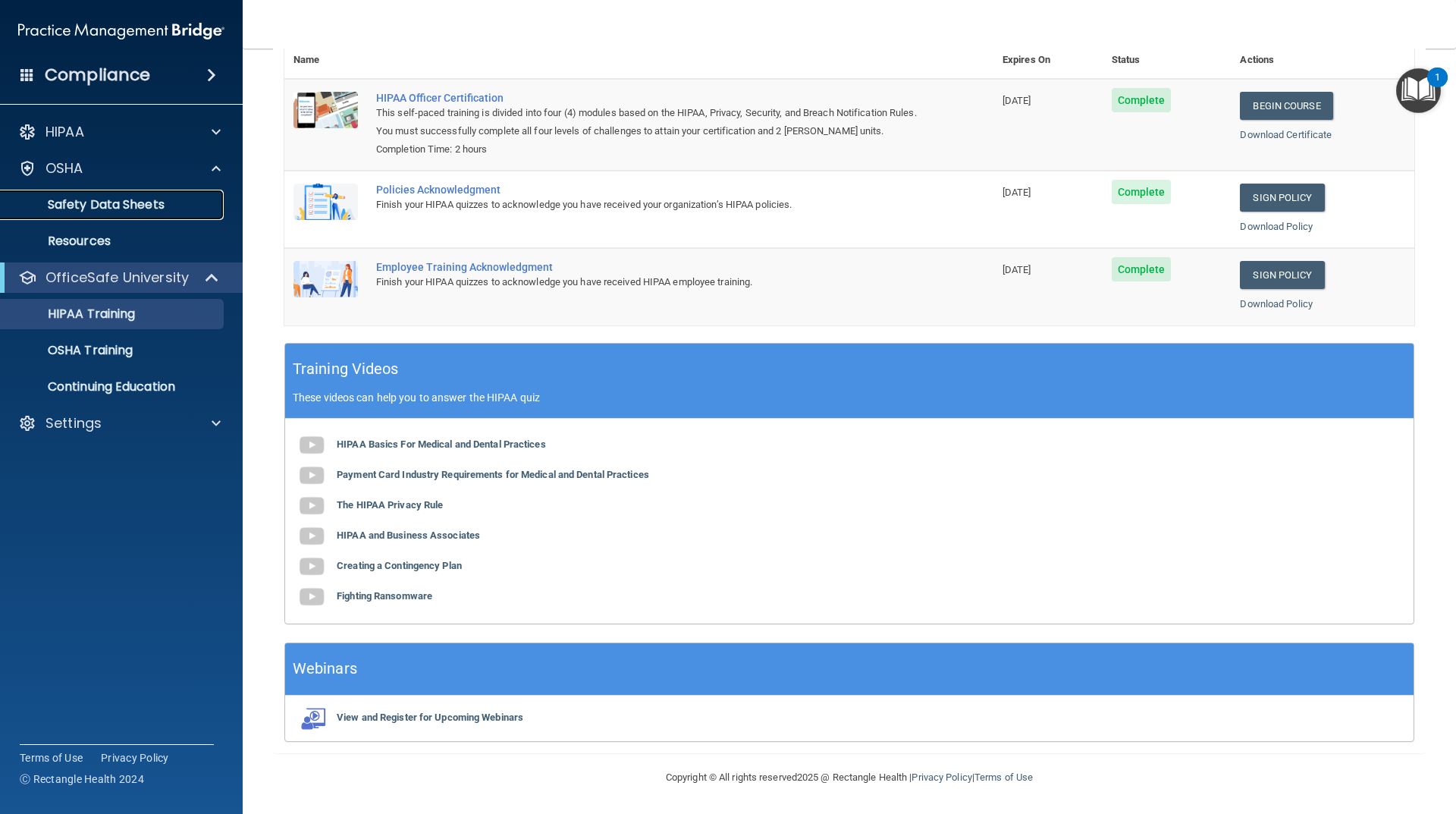
click at [159, 210] on p "Safety Data Sheets" at bounding box center [113, 205] width 207 height 15
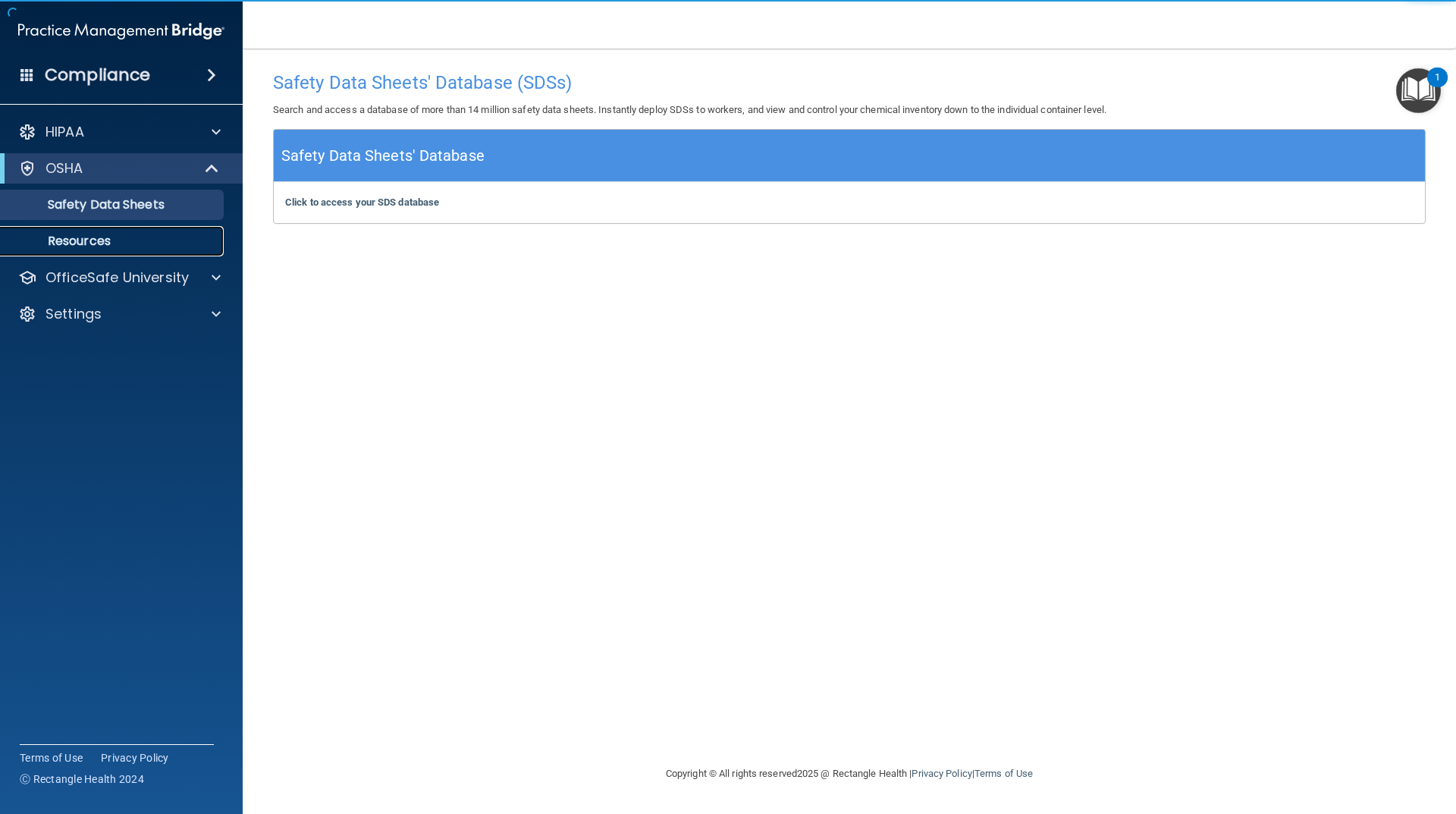
click at [105, 249] on p "Resources" at bounding box center [113, 242] width 207 height 15
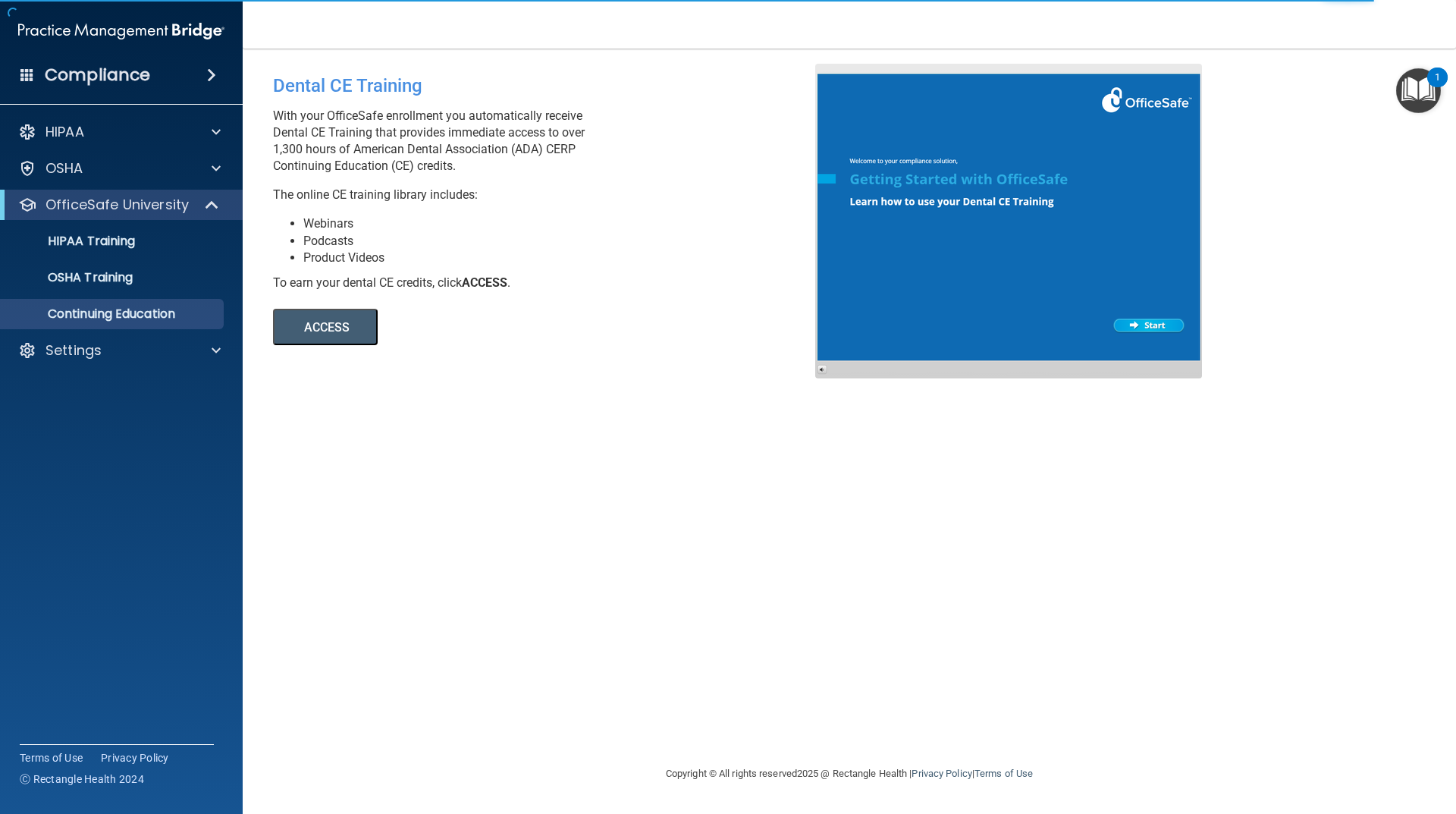
click at [338, 334] on button "ACCESS" at bounding box center [325, 327] width 105 height 37
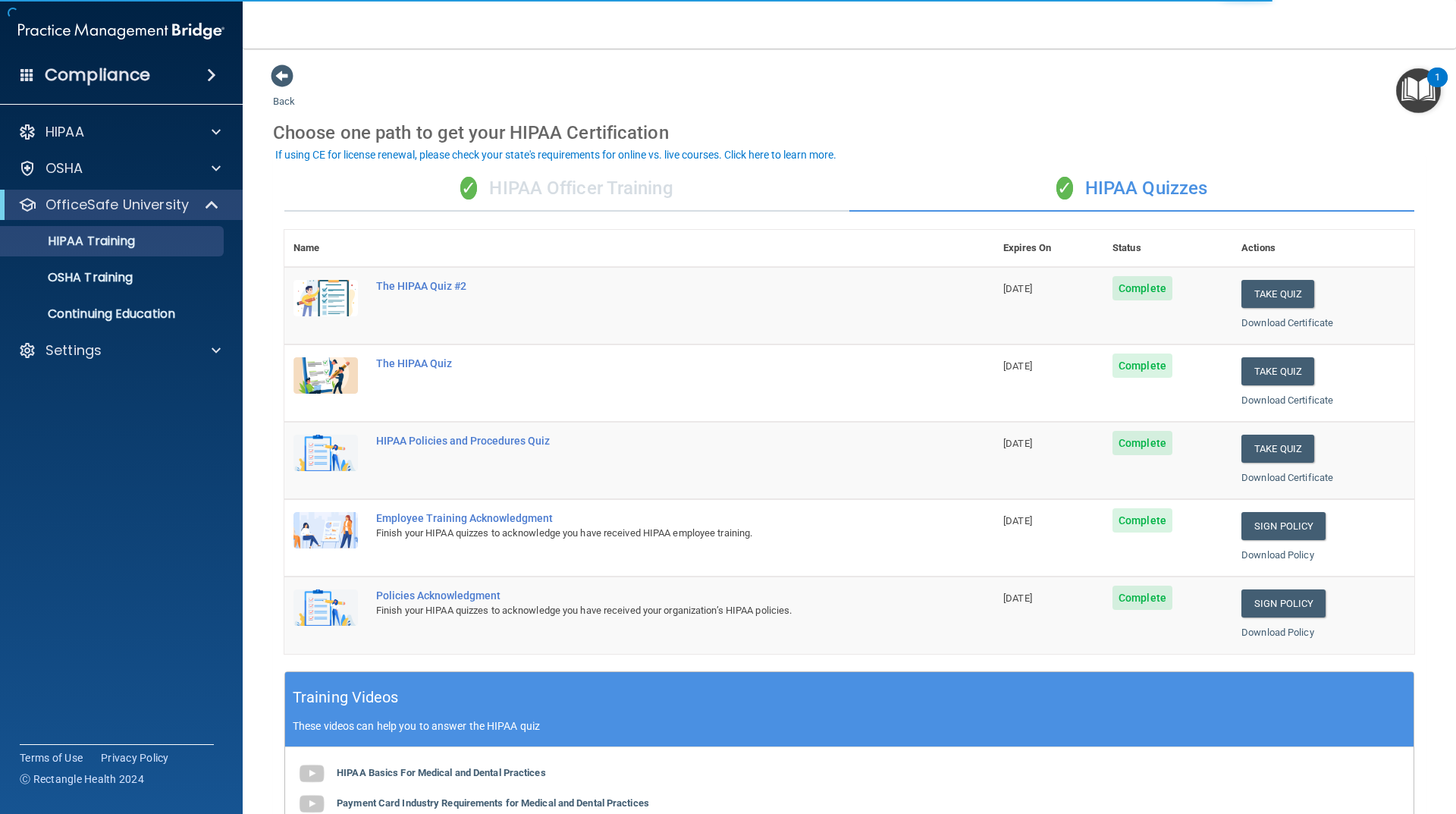
click at [572, 201] on div "✓ HIPAA Officer Training" at bounding box center [566, 189] width 565 height 46
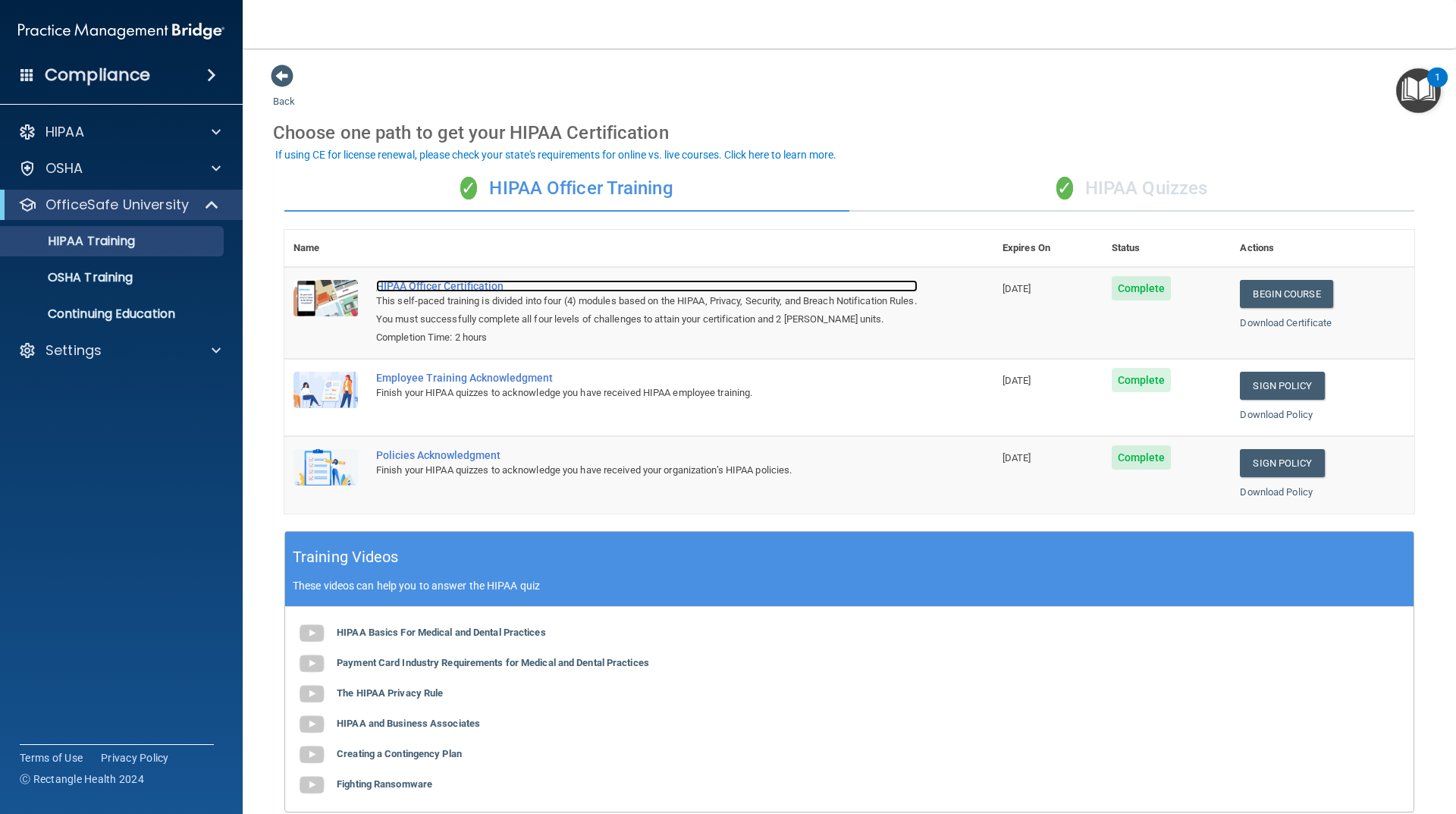
click at [436, 287] on div "HIPAA Officer Certification" at bounding box center [646, 286] width 542 height 12
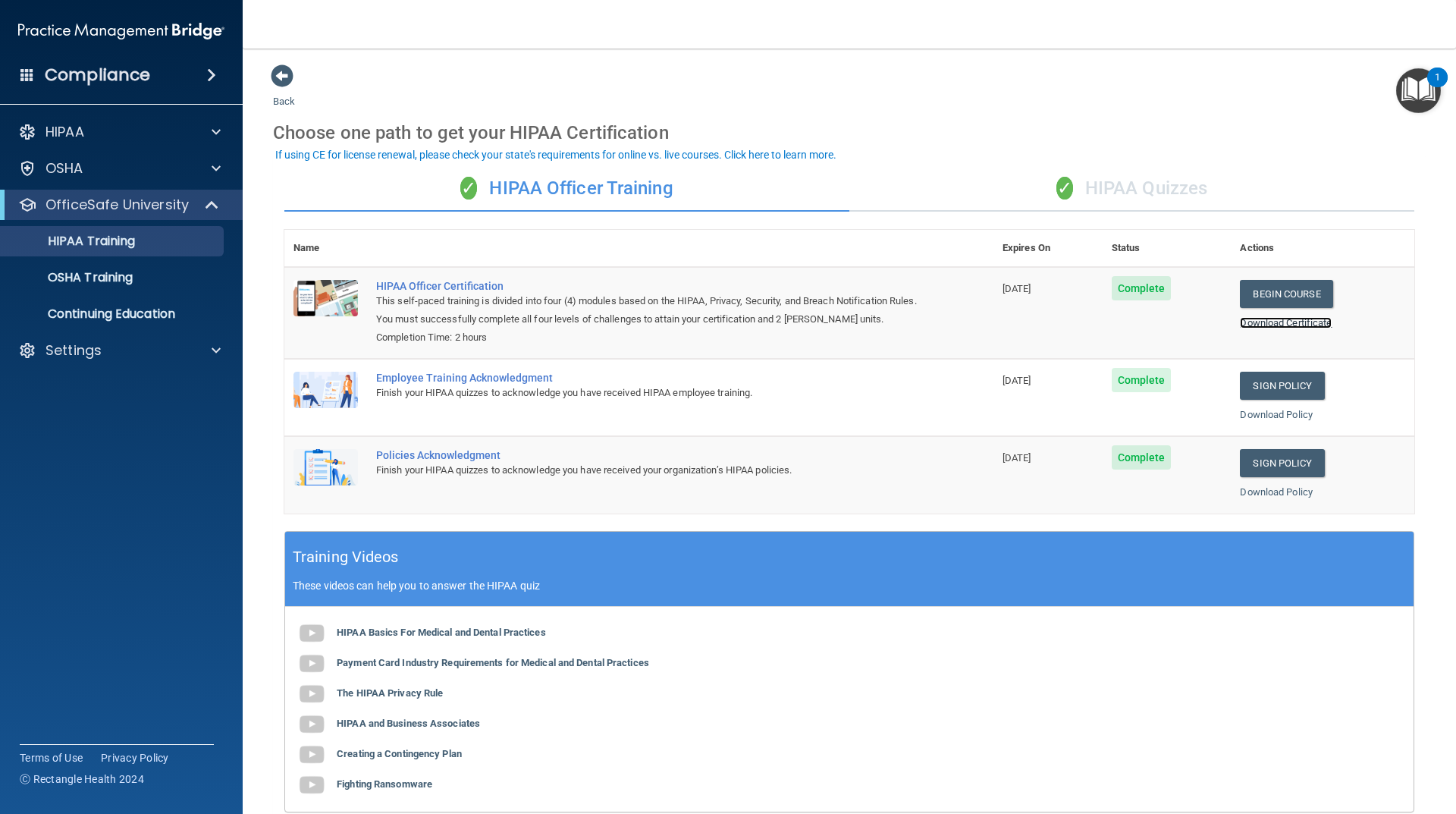
click at [1268, 323] on link "Download Certificate" at bounding box center [1286, 322] width 92 height 11
click at [1424, 85] on img "Open Resource Center, 1 new notification" at bounding box center [1419, 90] width 45 height 45
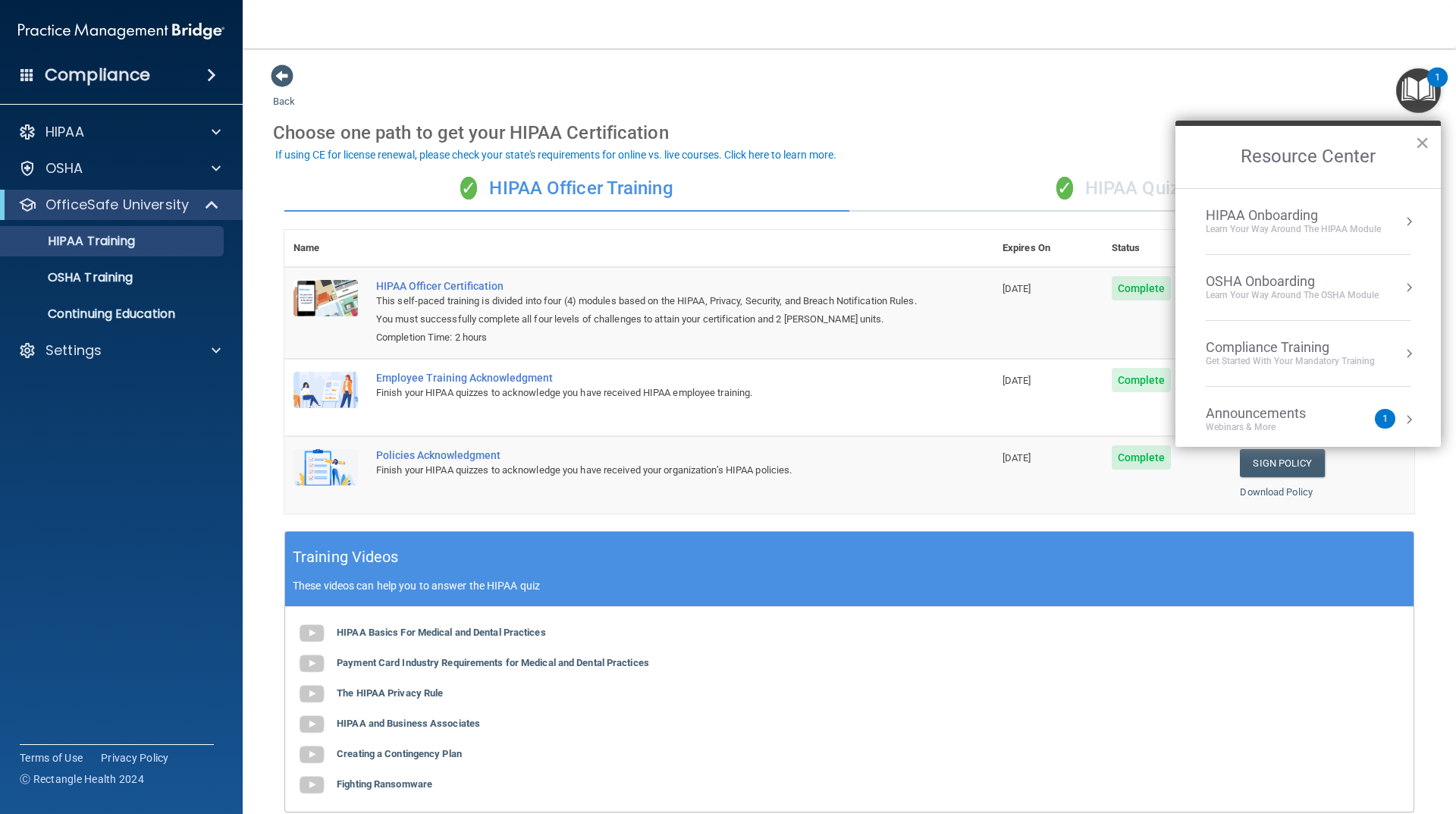
scroll to position [85, 0]
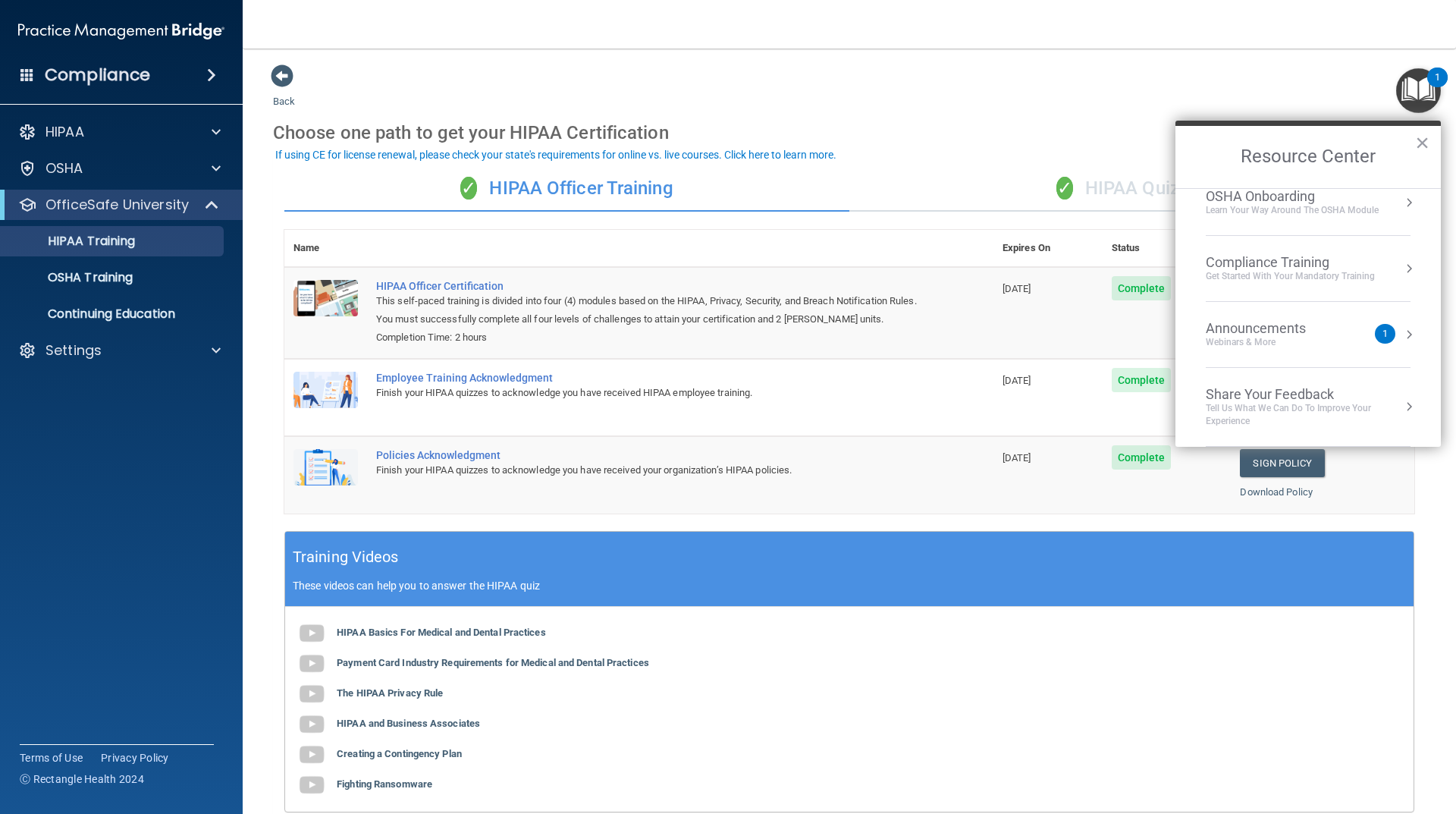
click at [1298, 65] on div "Back Choose one path to get your HIPAA Certification ✓ HIPAA Officer Training ✓…" at bounding box center [850, 503] width 1153 height 878
click at [1418, 142] on button "×" at bounding box center [1422, 142] width 14 height 25
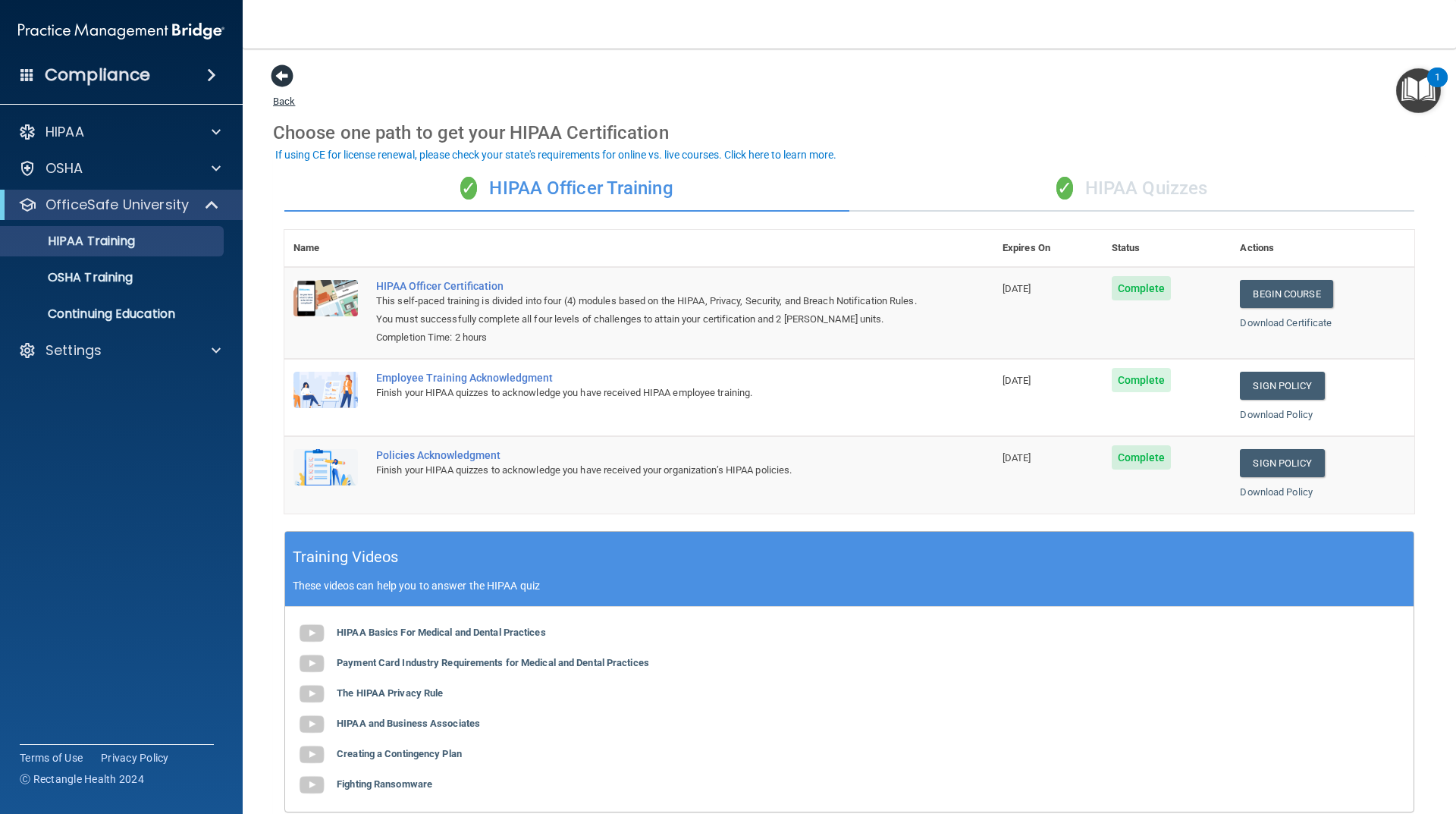
click at [284, 80] on span at bounding box center [282, 76] width 23 height 23
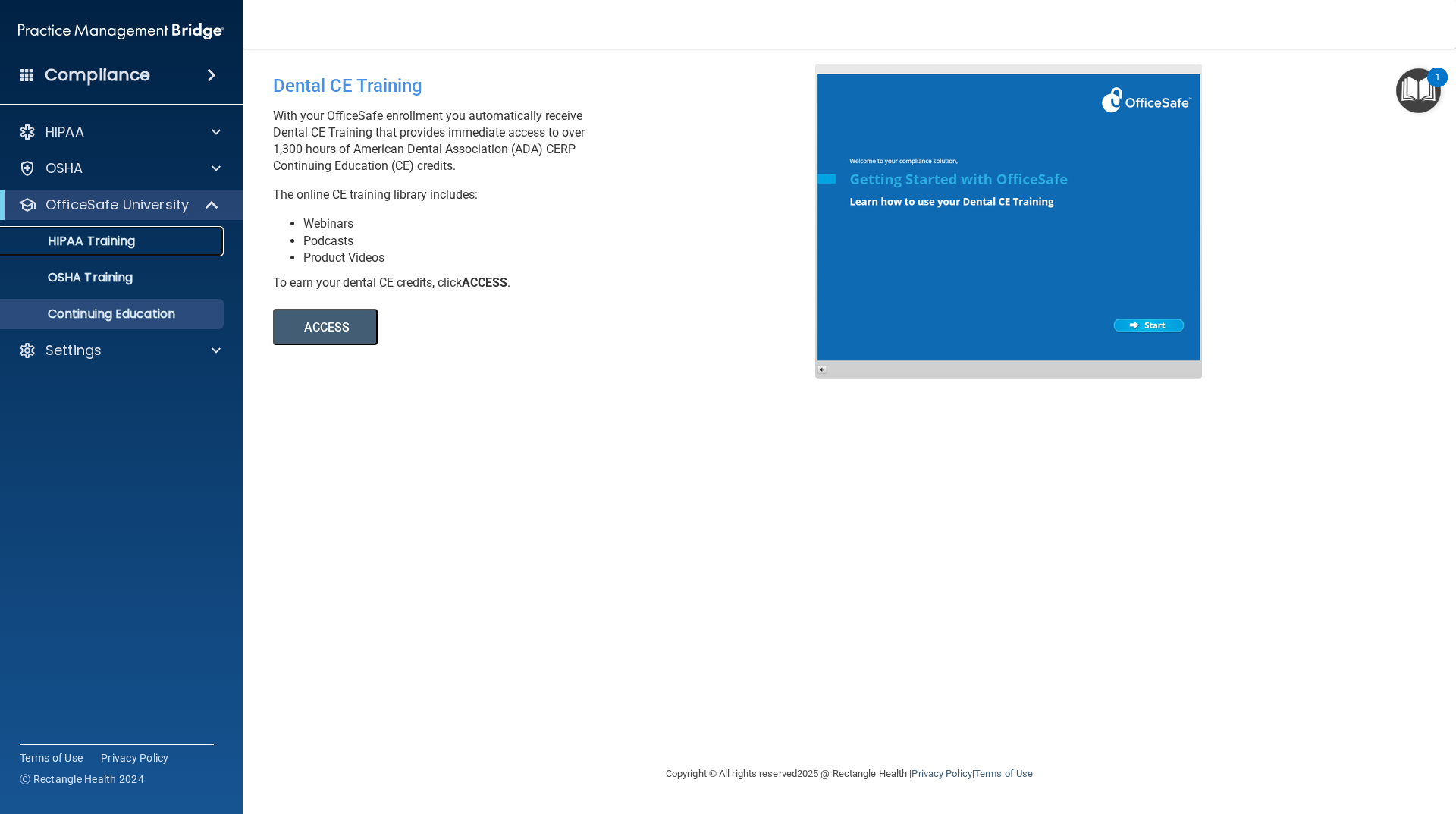
click at [118, 242] on p "HIPAA Training" at bounding box center [72, 242] width 125 height 15
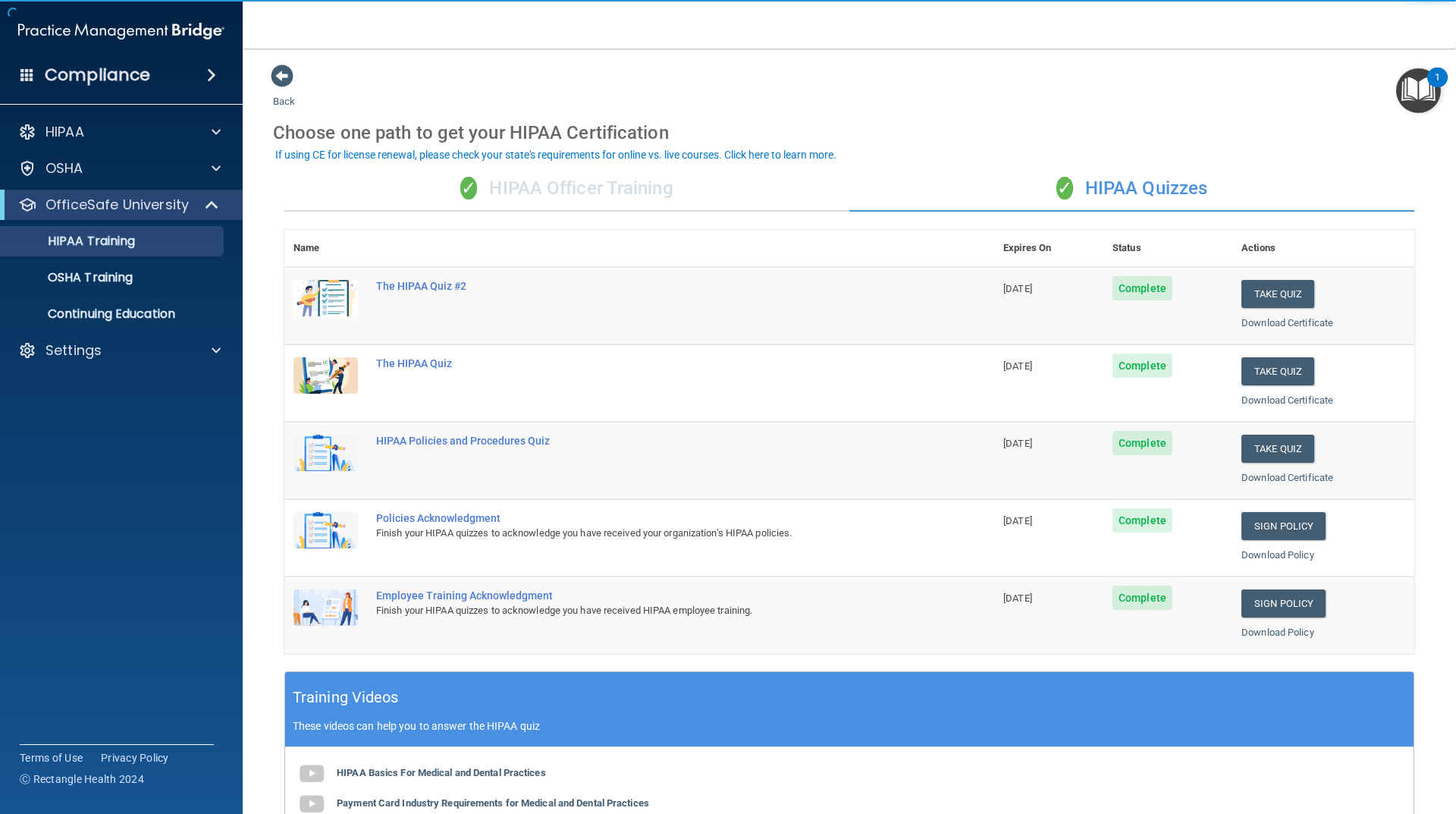
click at [623, 185] on div "✓ HIPAA Officer Training" at bounding box center [566, 189] width 565 height 46
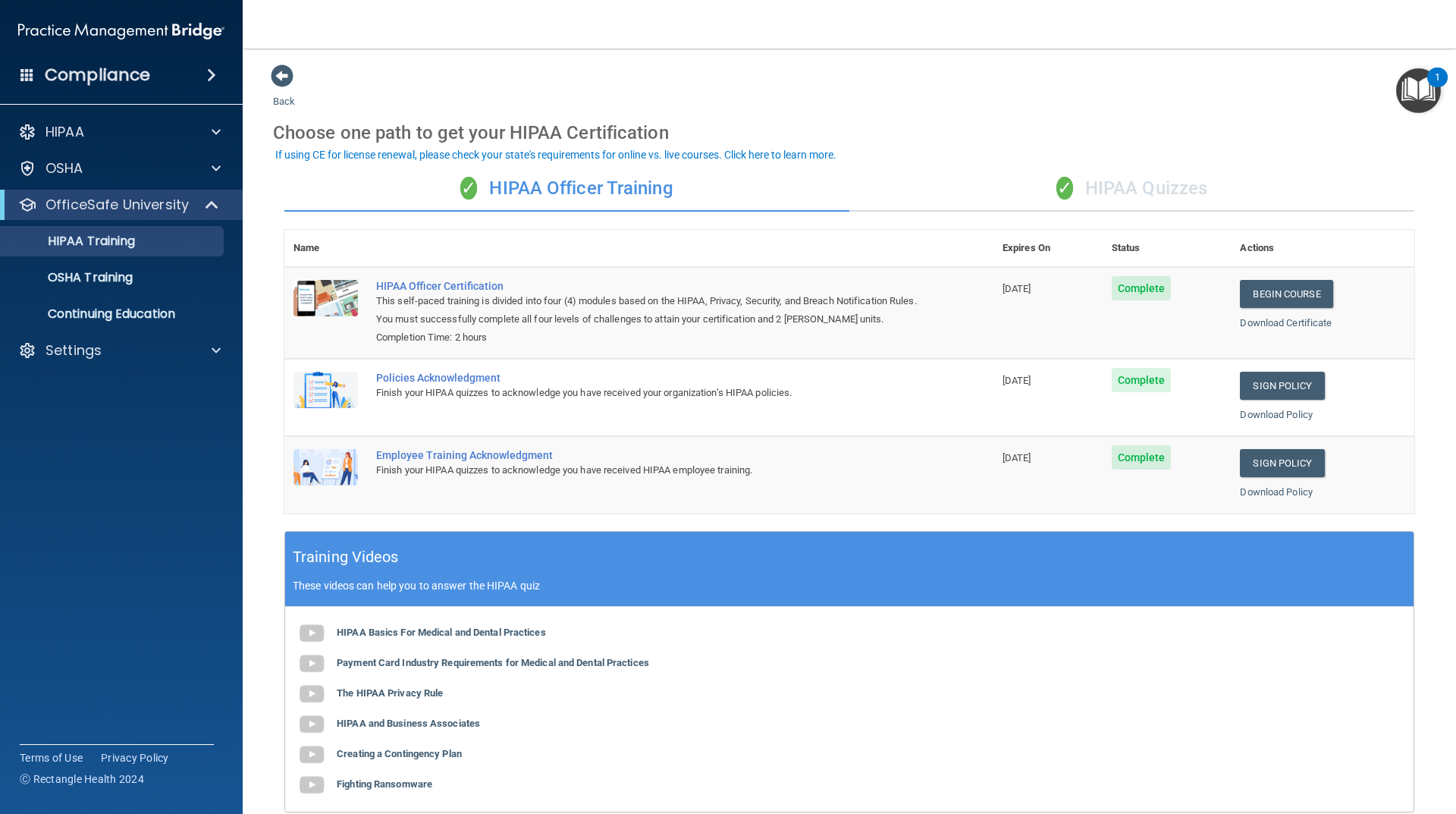
click at [1095, 185] on div "✓ HIPAA Quizzes" at bounding box center [1132, 189] width 565 height 46
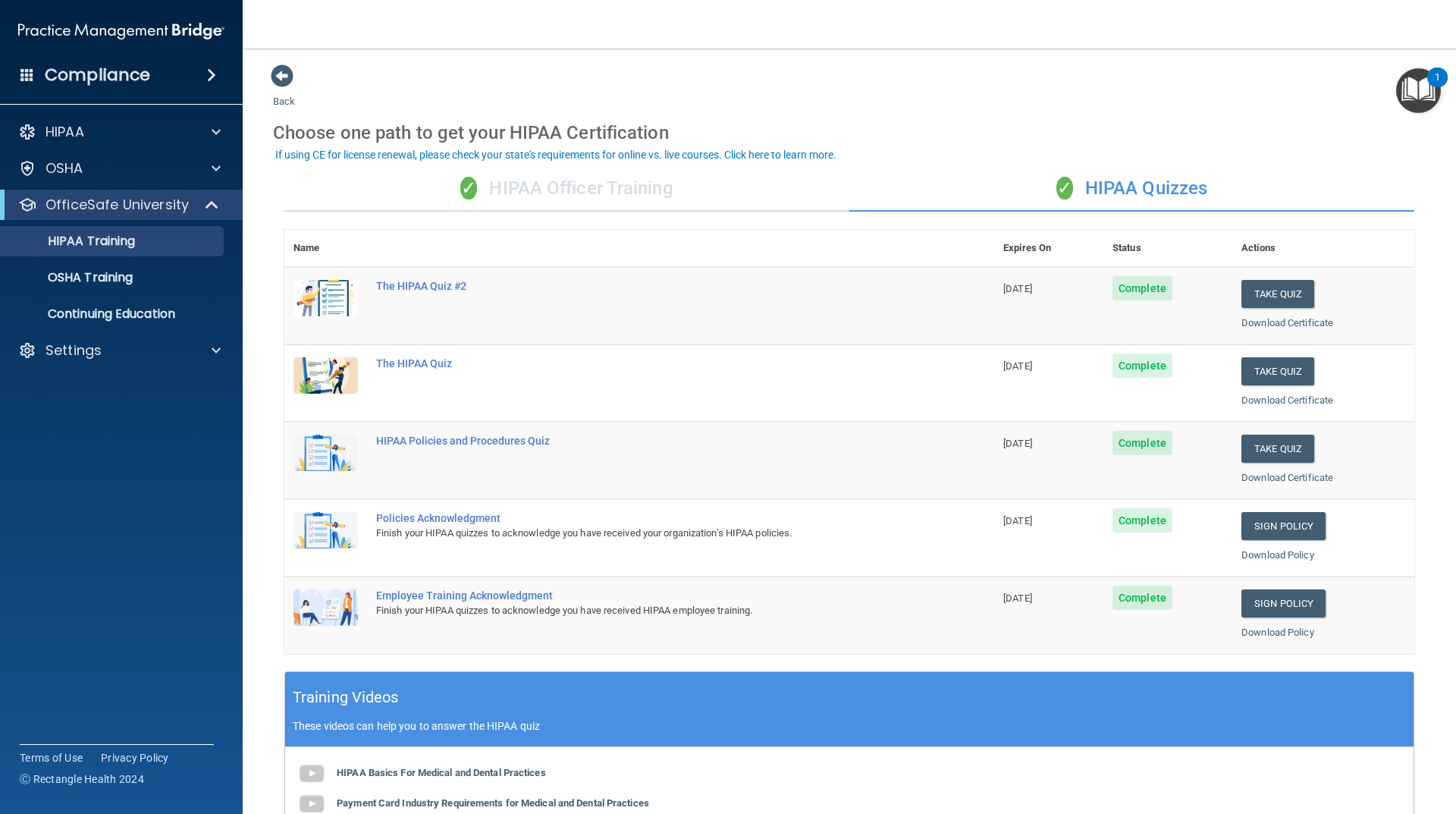
click at [640, 179] on div "✓ HIPAA Officer Training" at bounding box center [566, 189] width 565 height 46
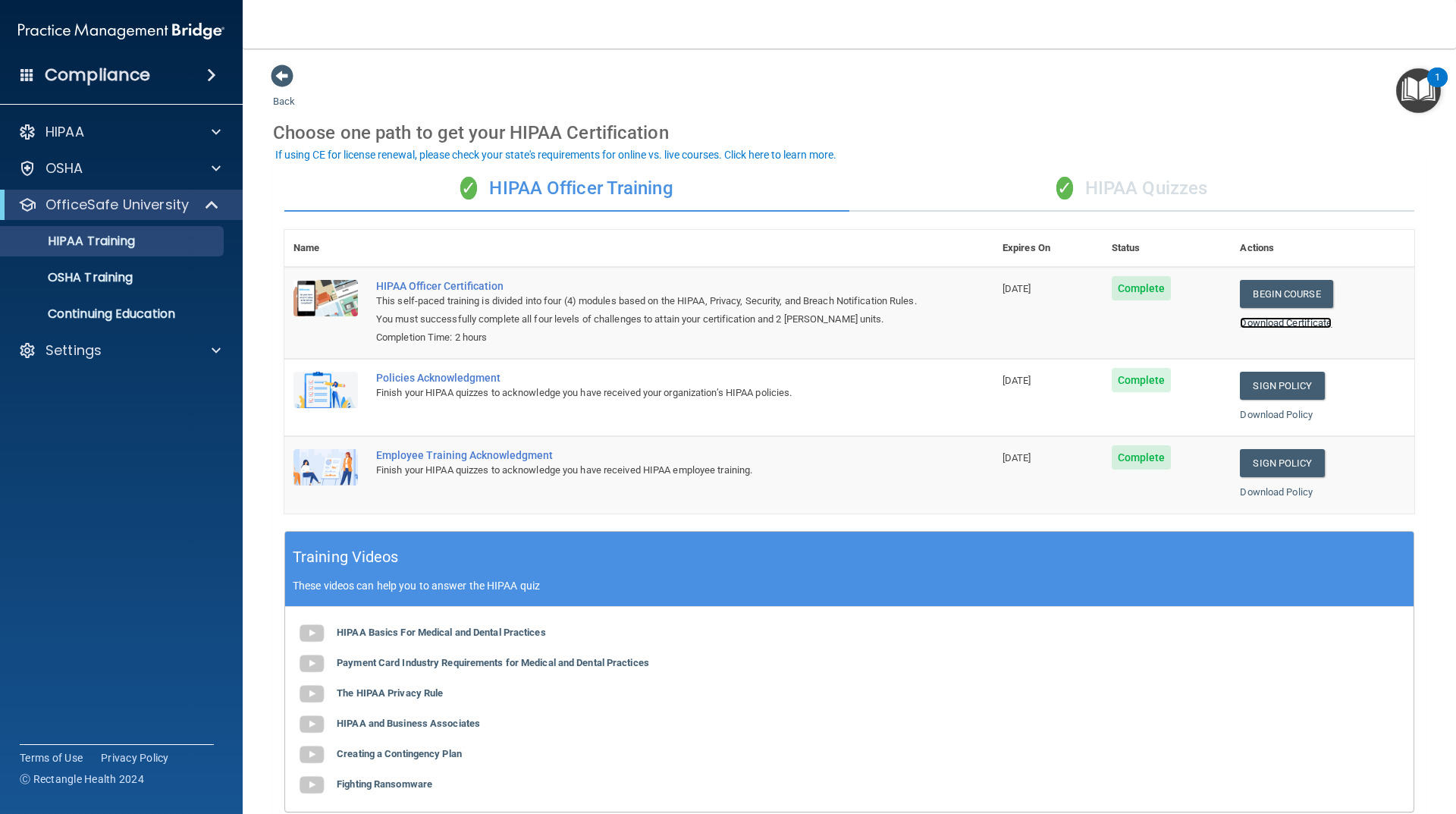
click at [1257, 318] on link "Download Certificate" at bounding box center [1286, 322] width 92 height 11
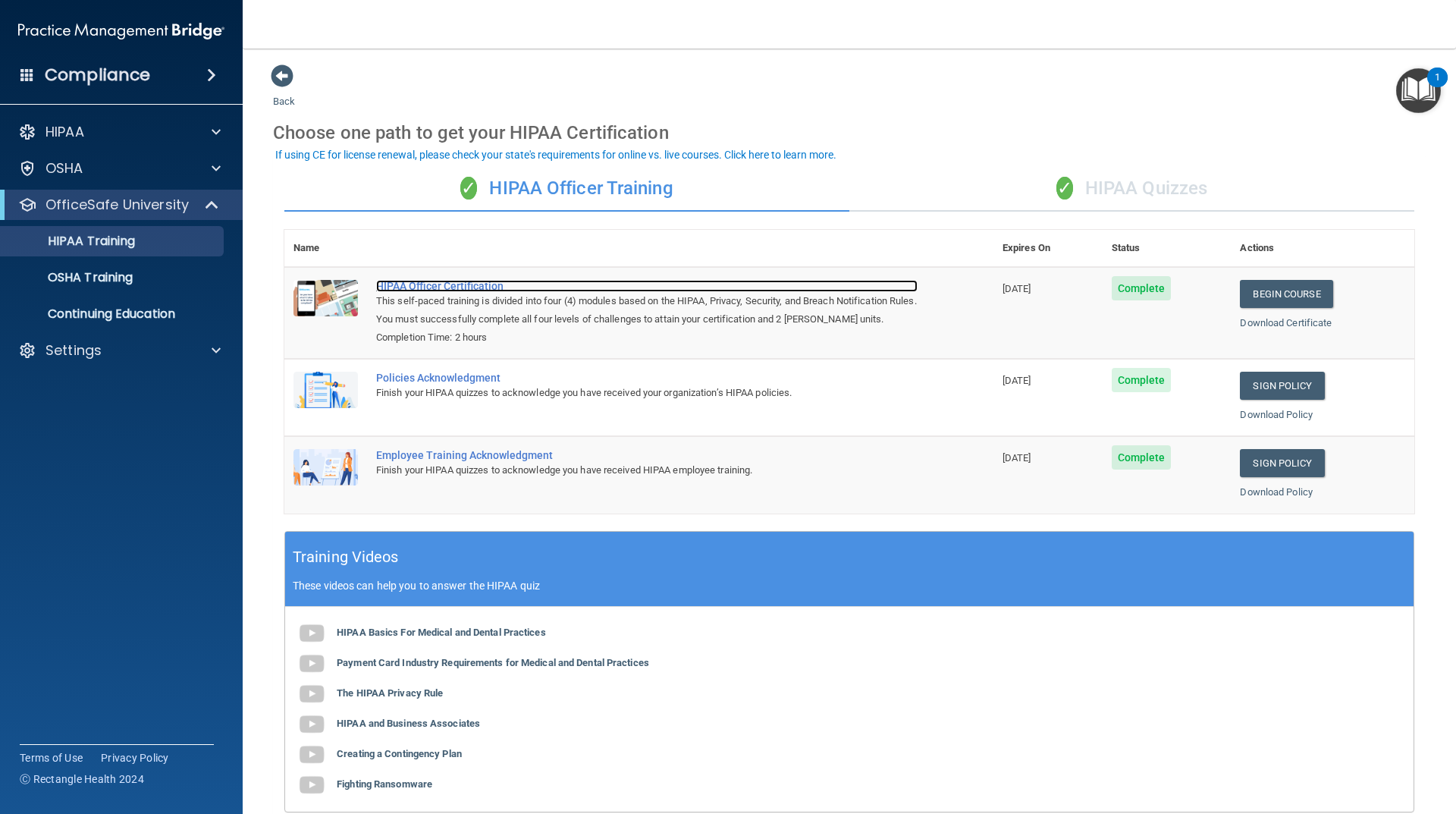
click at [407, 280] on div "HIPAA Officer Certification" at bounding box center [646, 286] width 542 height 12
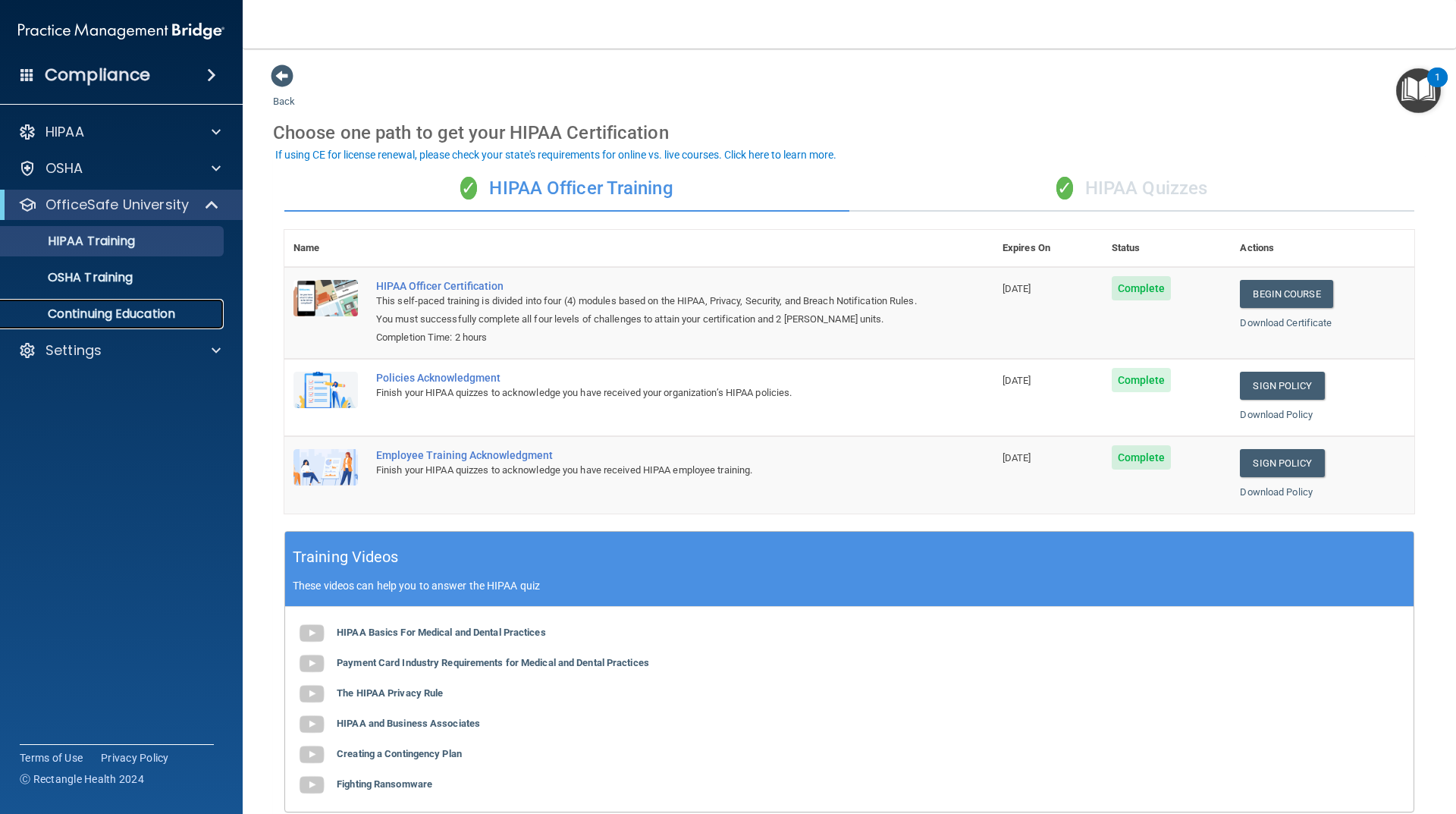
click at [113, 322] on link "Continuing Education" at bounding box center [104, 314] width 239 height 31
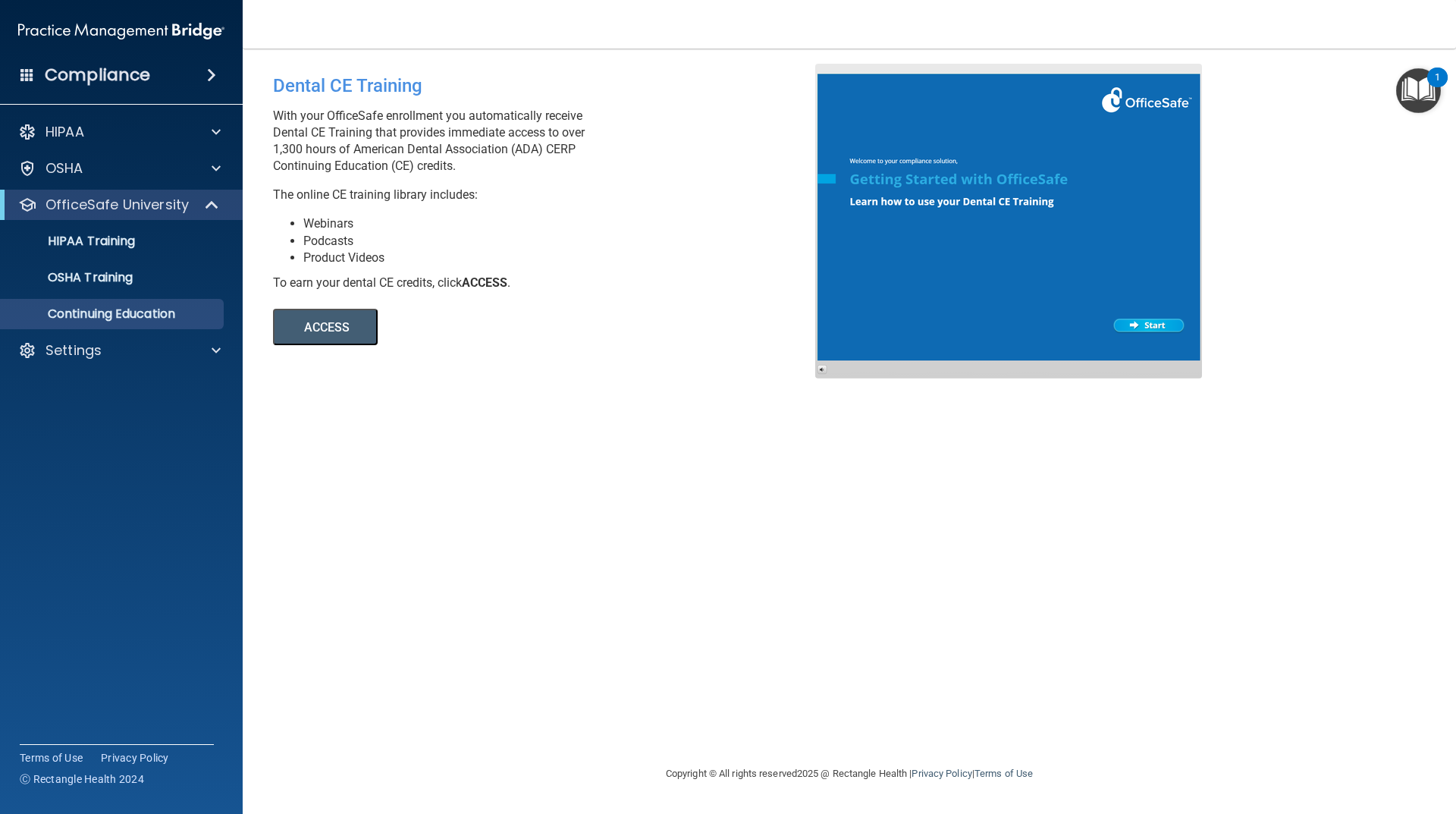
click at [1140, 315] on div at bounding box center [1009, 221] width 387 height 315
click at [373, 327] on button "ACCESS" at bounding box center [325, 327] width 105 height 37
click at [134, 247] on p "HIPAA Training" at bounding box center [72, 242] width 125 height 15
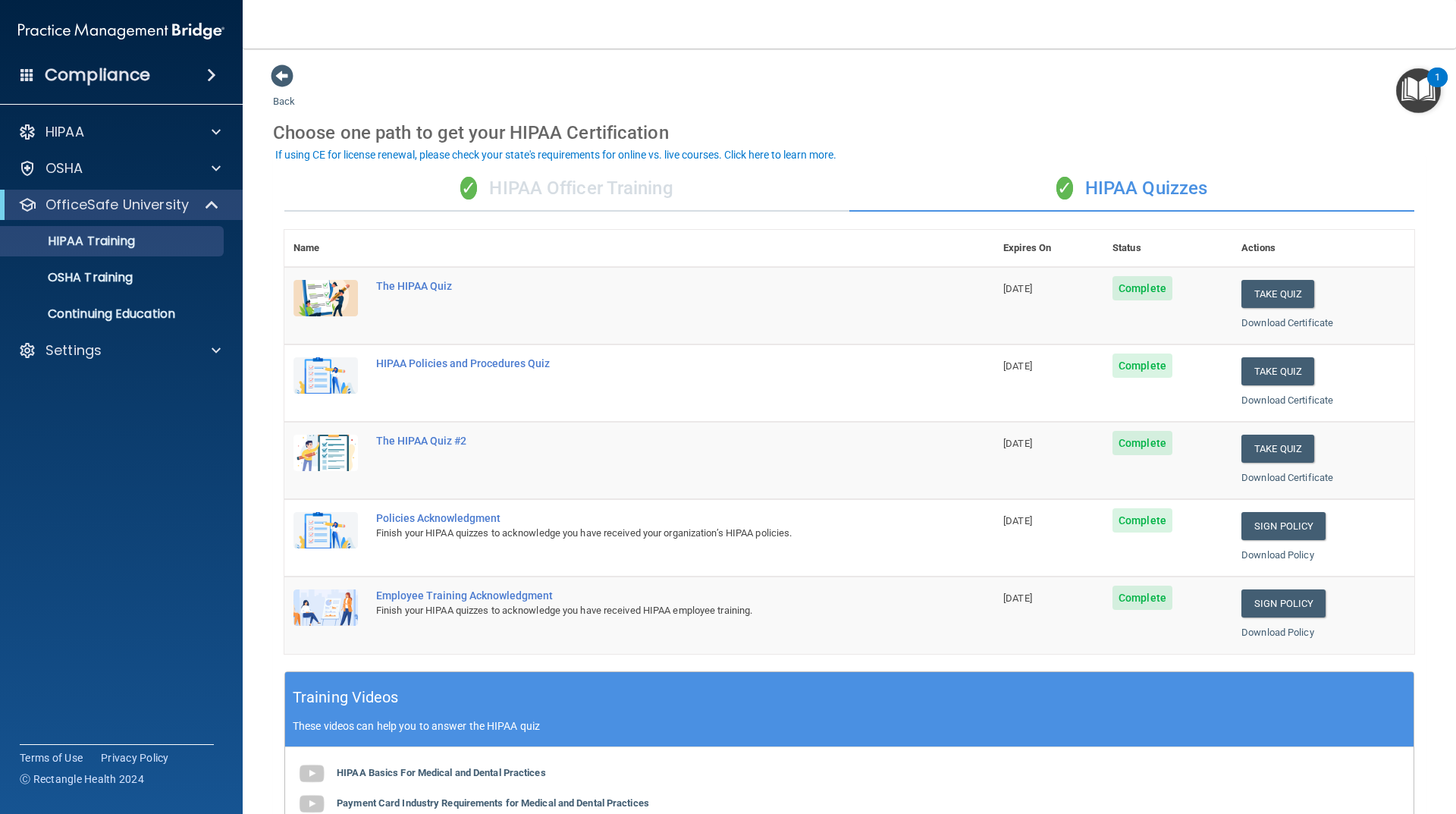
click at [589, 179] on div "✓ HIPAA Officer Training" at bounding box center [566, 189] width 565 height 46
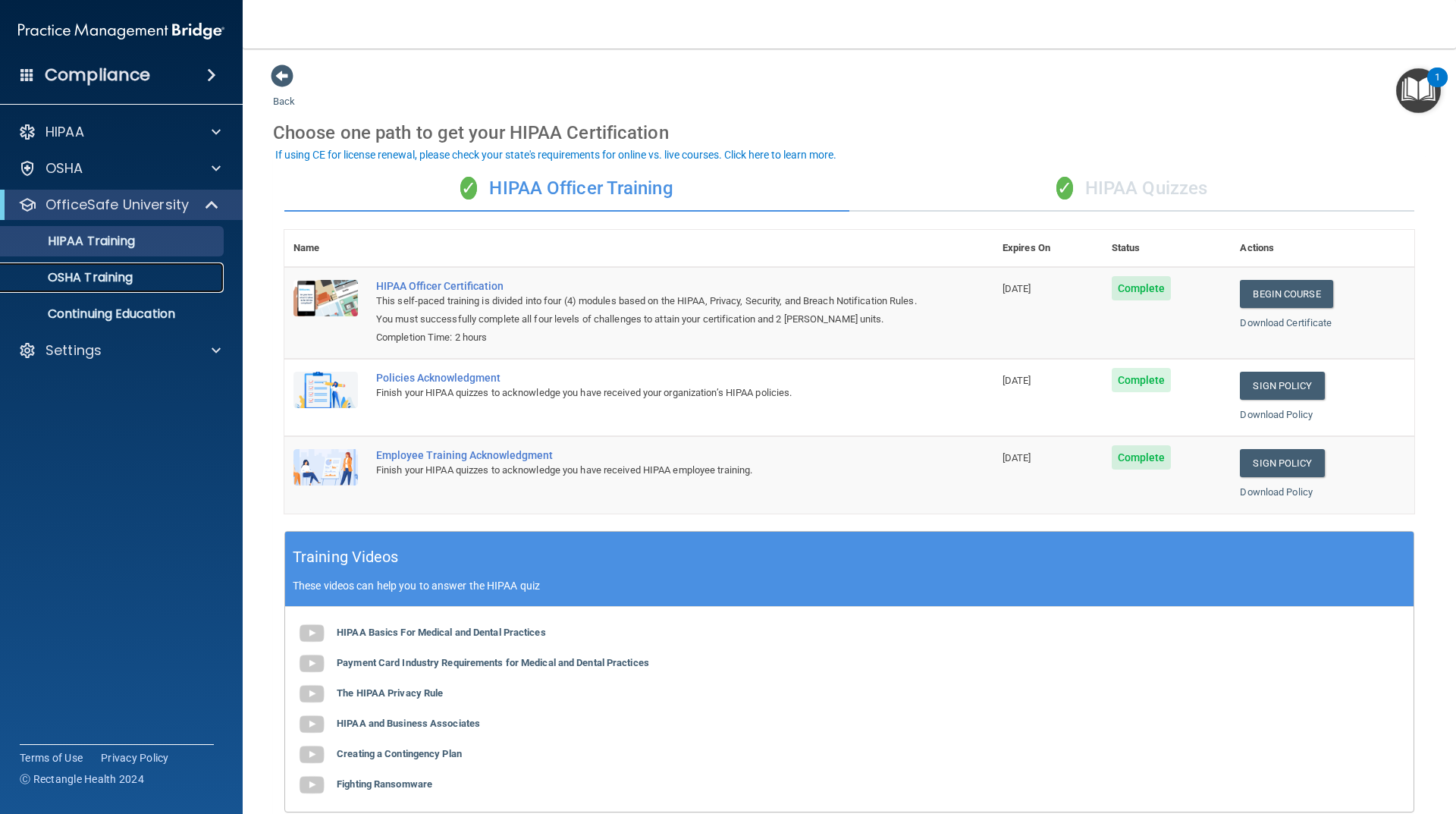
click at [151, 273] on div "OSHA Training" at bounding box center [113, 278] width 207 height 15
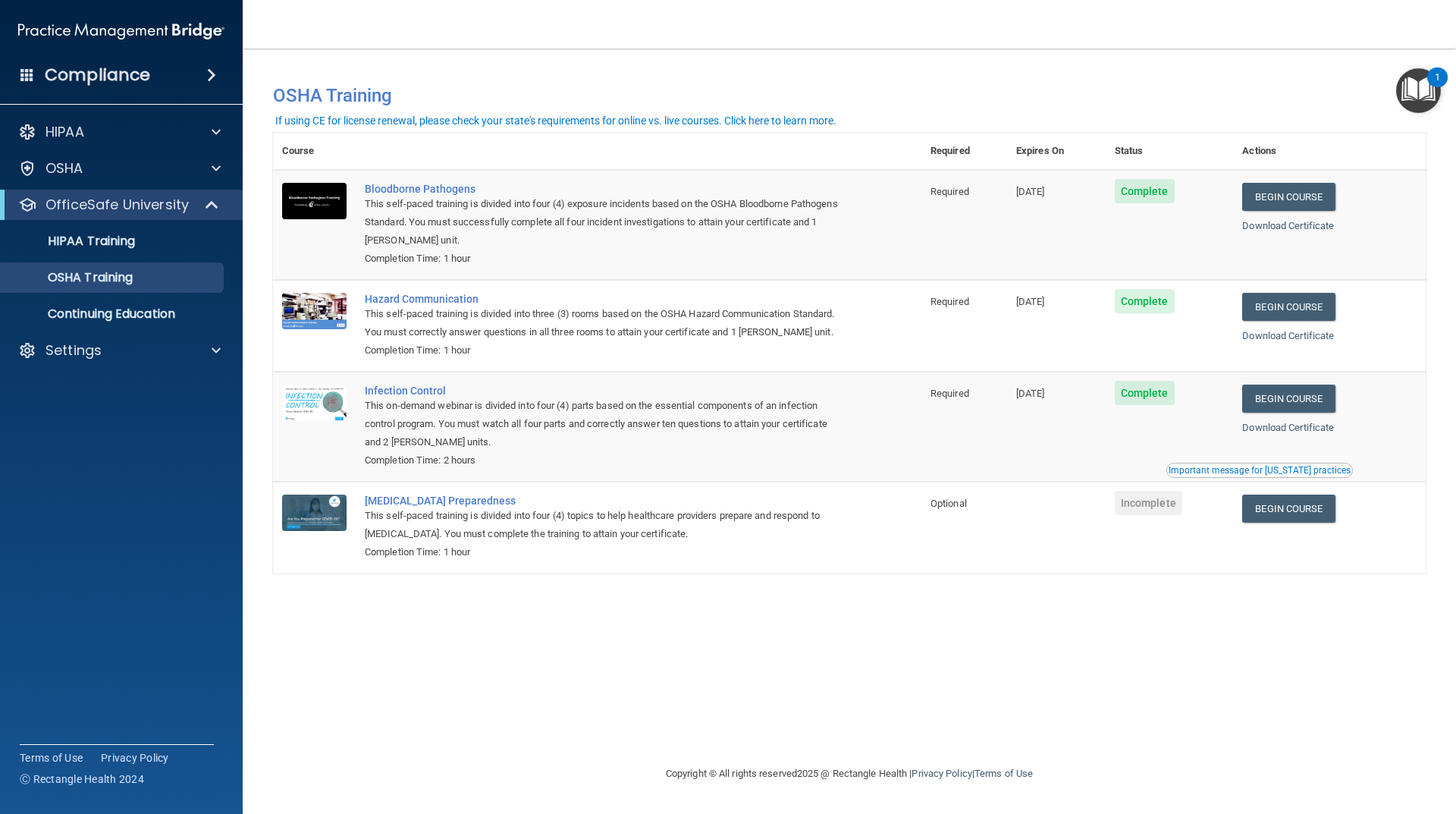
click at [1155, 432] on td "Complete" at bounding box center [1169, 426] width 128 height 110
click at [106, 121] on div "HIPAA" at bounding box center [122, 132] width 243 height 31
click at [76, 137] on p "HIPAA" at bounding box center [65, 131] width 38 height 18
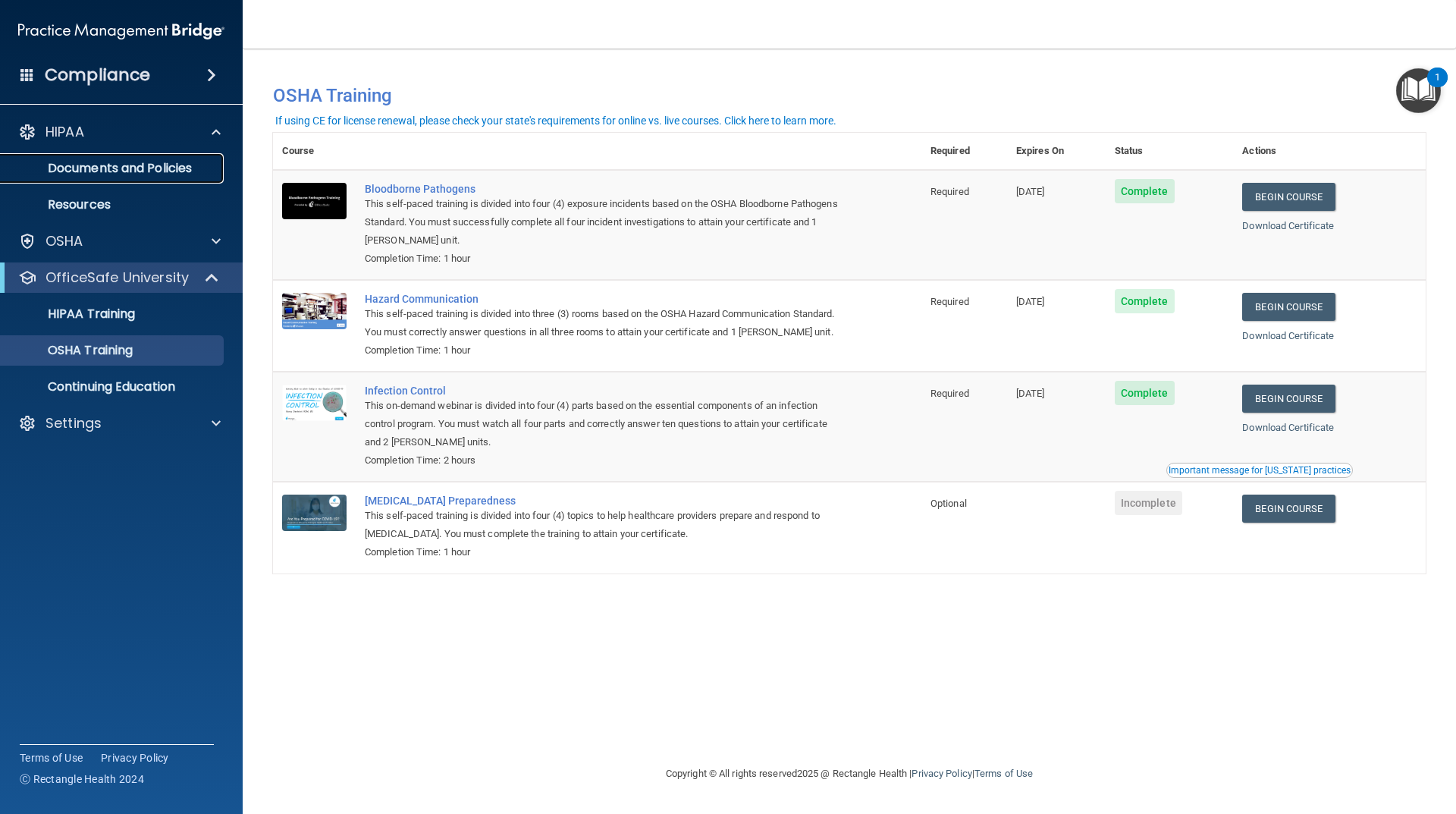
click at [120, 168] on p "Documents and Policies" at bounding box center [113, 168] width 207 height 15
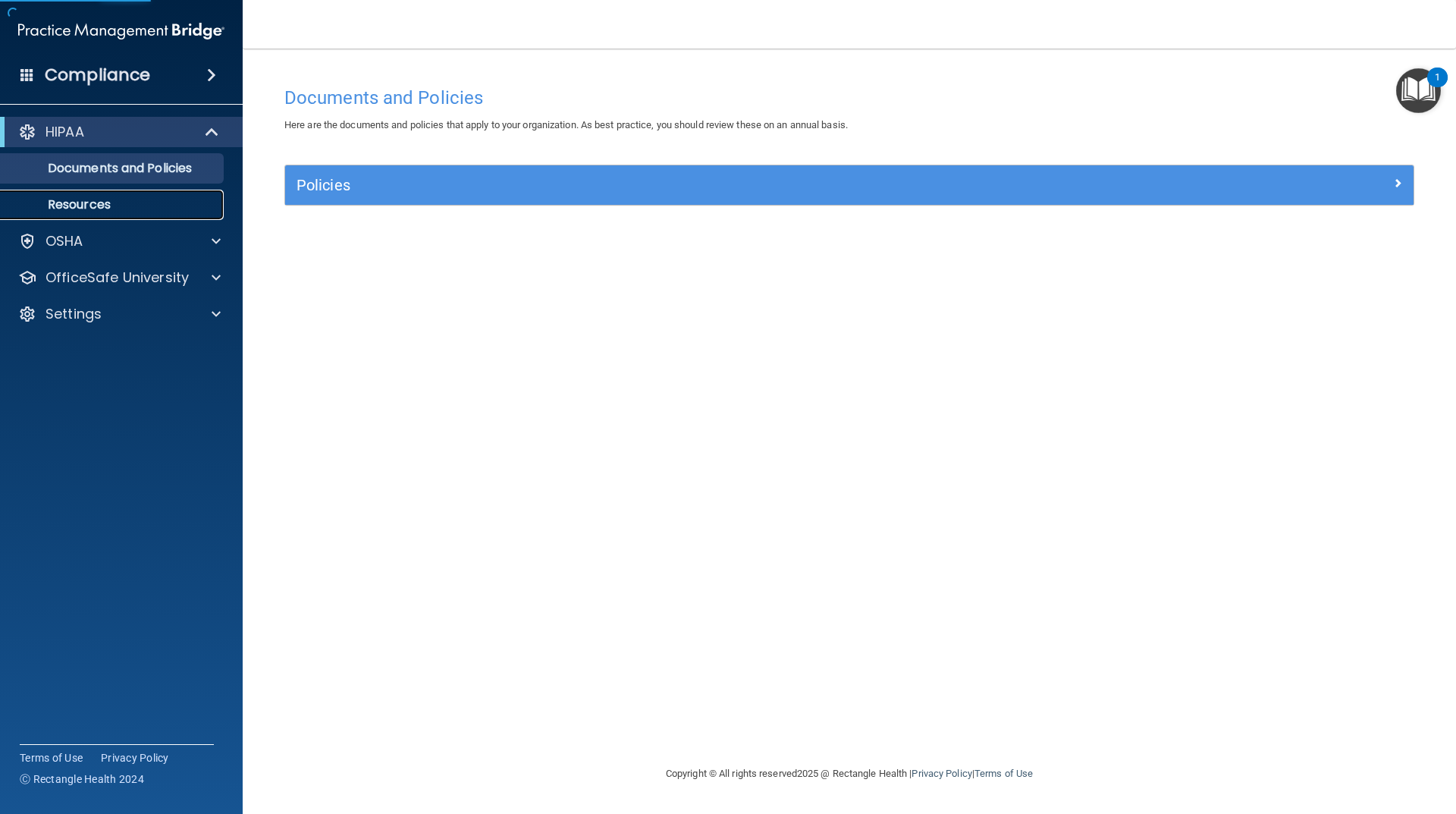
click at [107, 195] on link "Resources" at bounding box center [104, 205] width 239 height 31
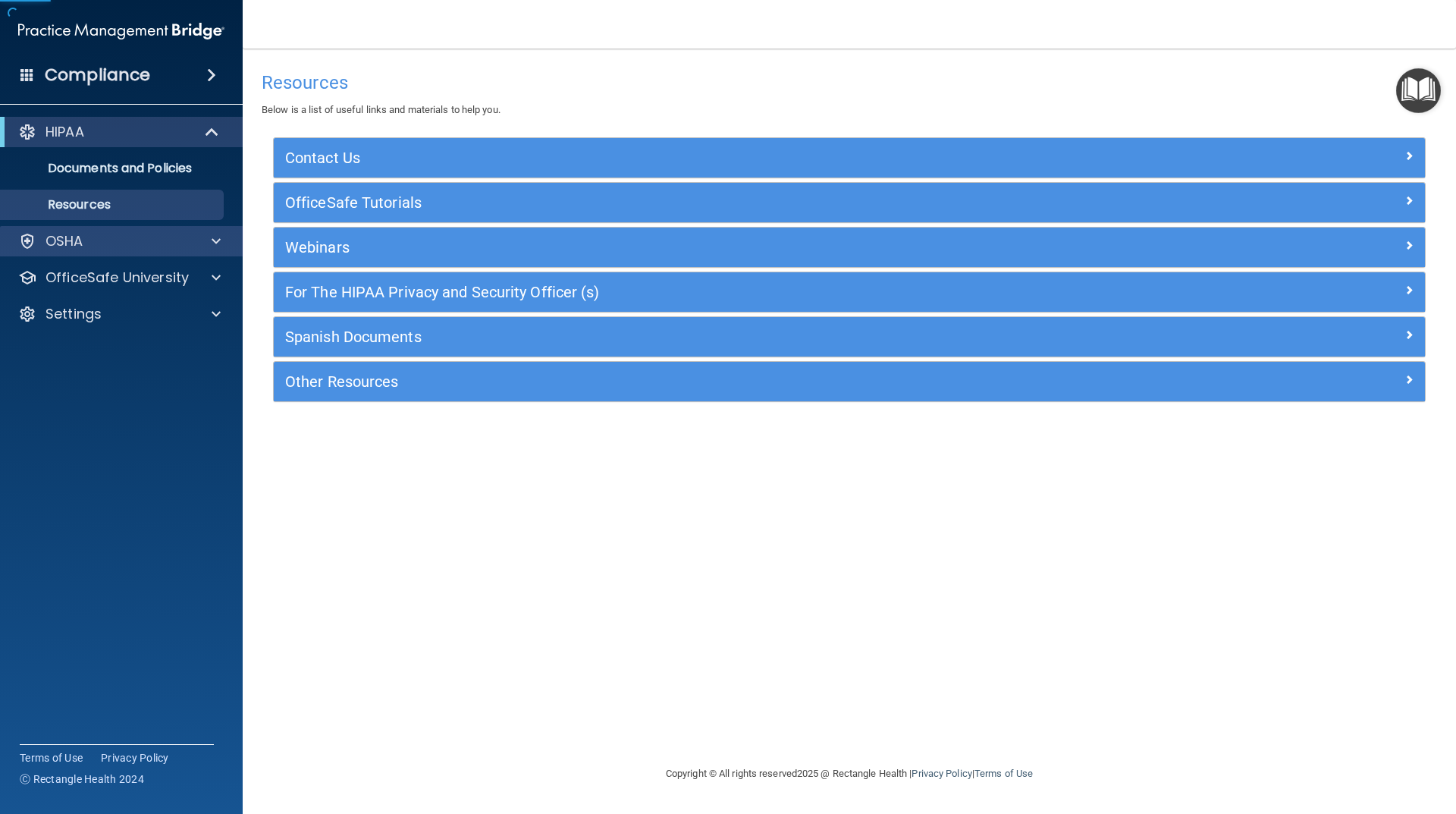
click at [126, 227] on div "OSHA" at bounding box center [122, 242] width 243 height 31
click at [143, 248] on div "OSHA" at bounding box center [100, 241] width 188 height 18
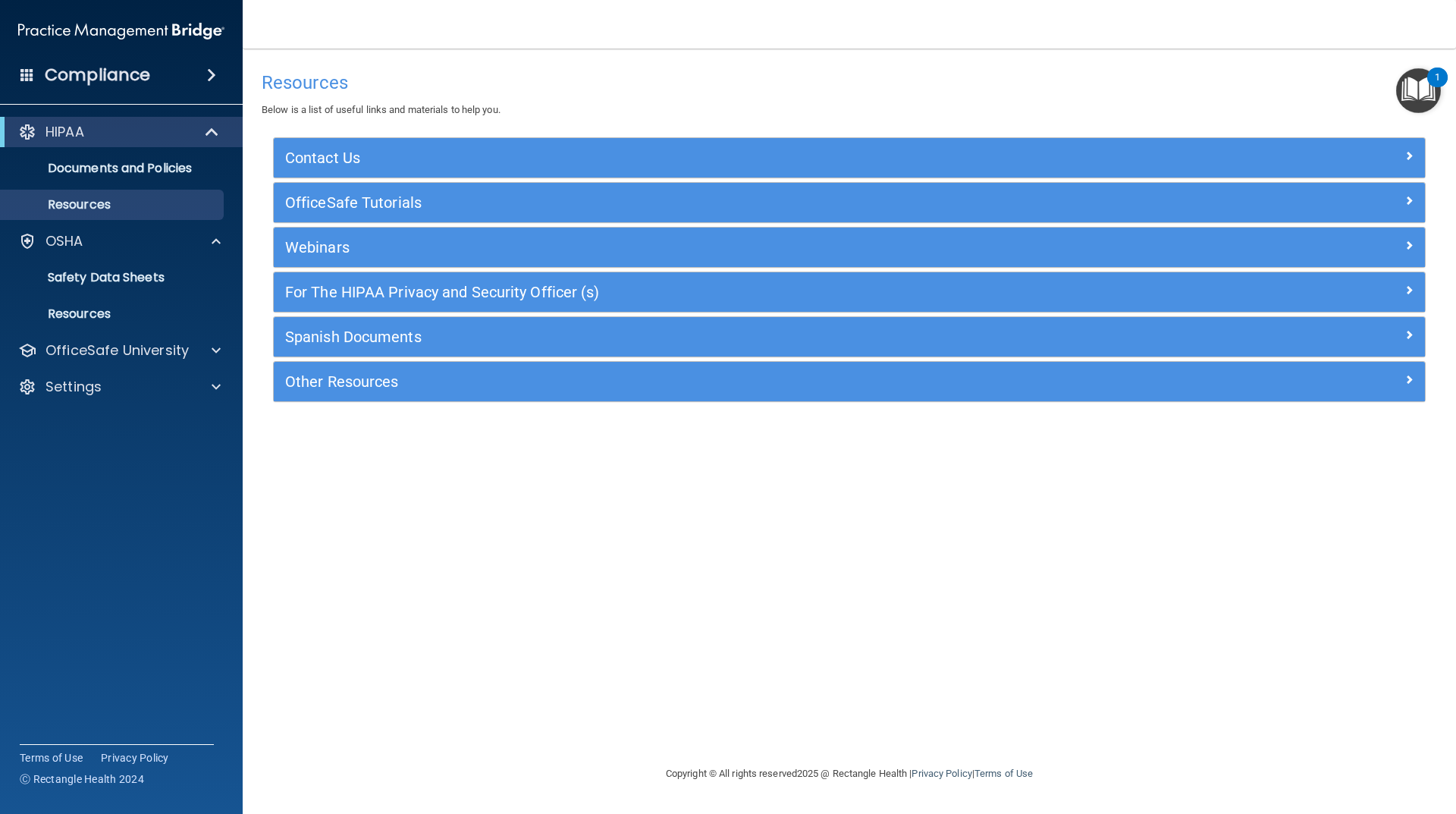
click at [145, 333] on div "HIPAA Documents and Policies Report an Incident Business Associates Emergency P…" at bounding box center [122, 262] width 243 height 304
click at [145, 339] on div "OfficeSafe University" at bounding box center [122, 350] width 243 height 31
click at [219, 356] on span at bounding box center [216, 350] width 9 height 18
click at [124, 449] on link "Continuing Education" at bounding box center [104, 460] width 239 height 31
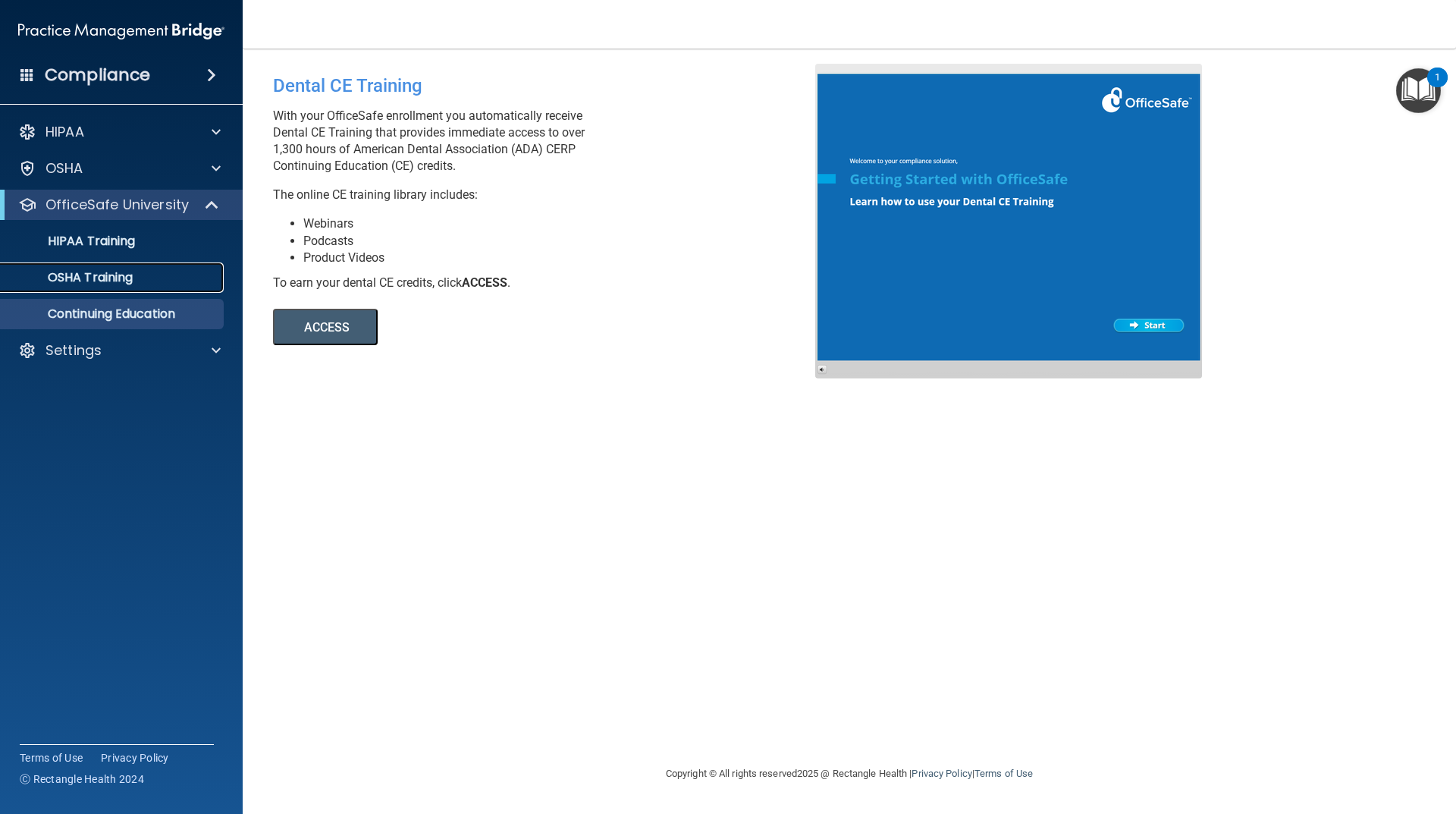
click at [86, 287] on link "OSHA Training" at bounding box center [104, 278] width 239 height 31
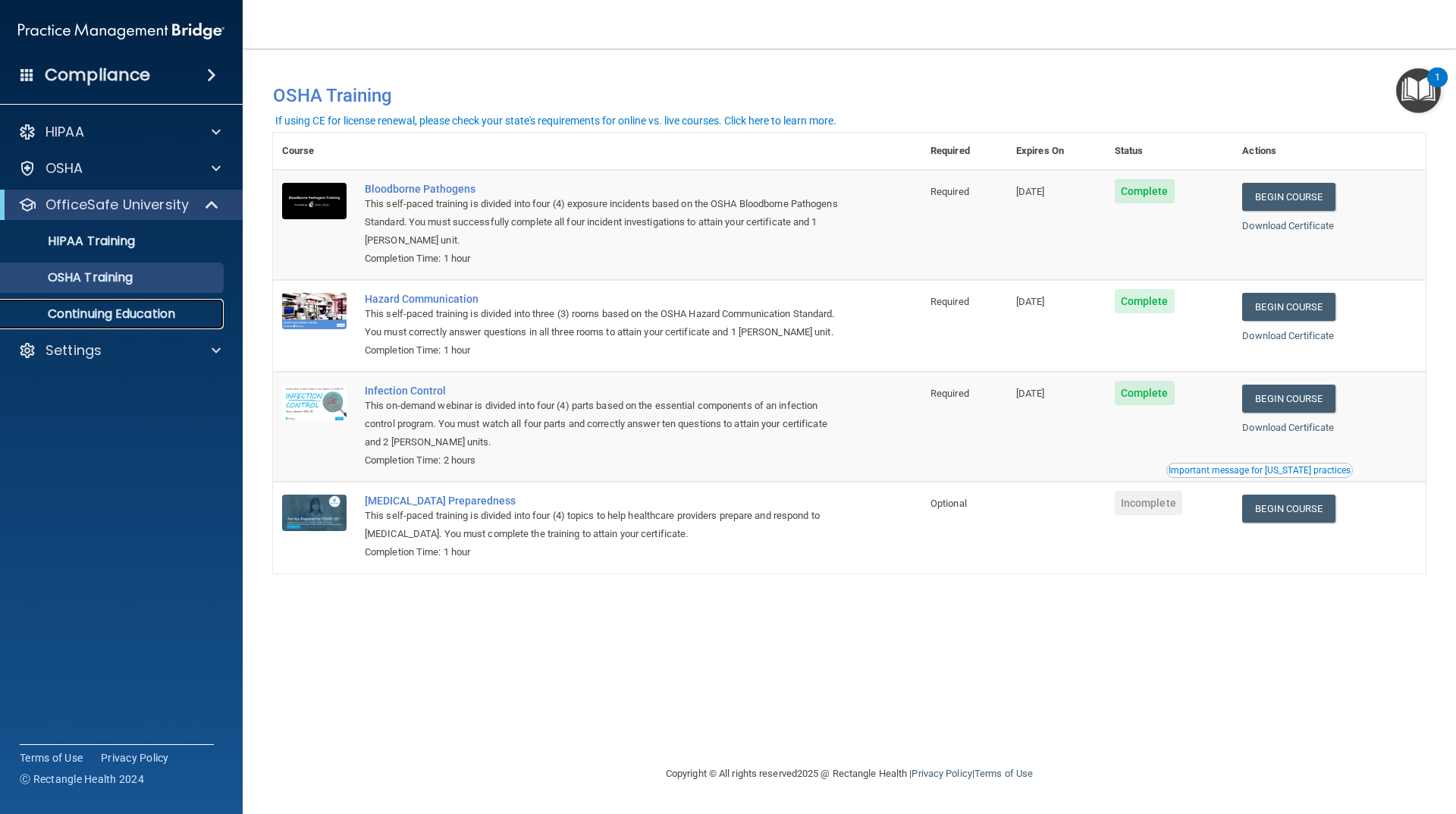
click at [83, 312] on p "Continuing Education" at bounding box center [113, 314] width 207 height 15
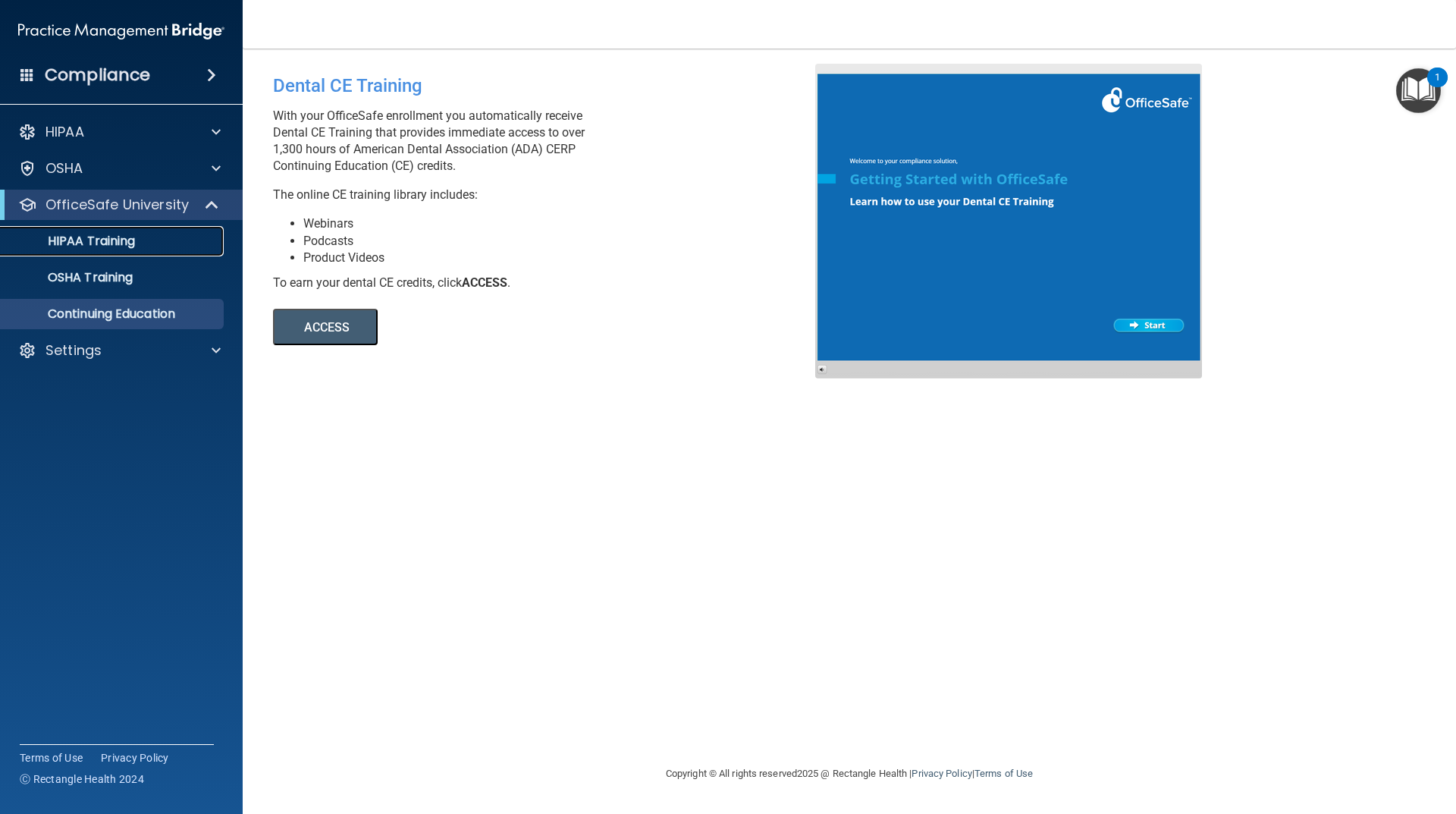
click at [83, 256] on link "HIPAA Training" at bounding box center [104, 242] width 239 height 31
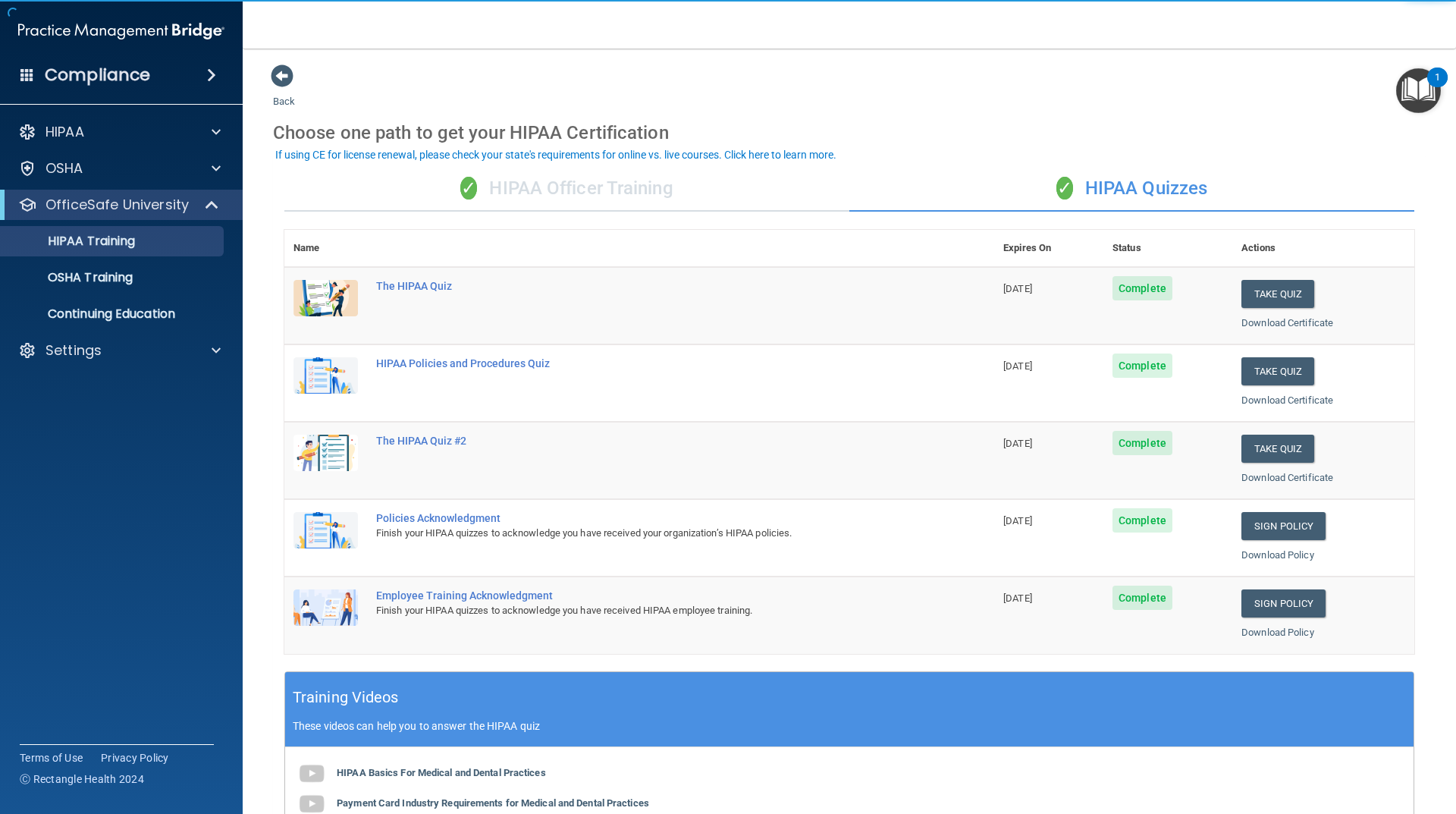
click at [162, 82] on div "Compliance" at bounding box center [121, 75] width 242 height 33
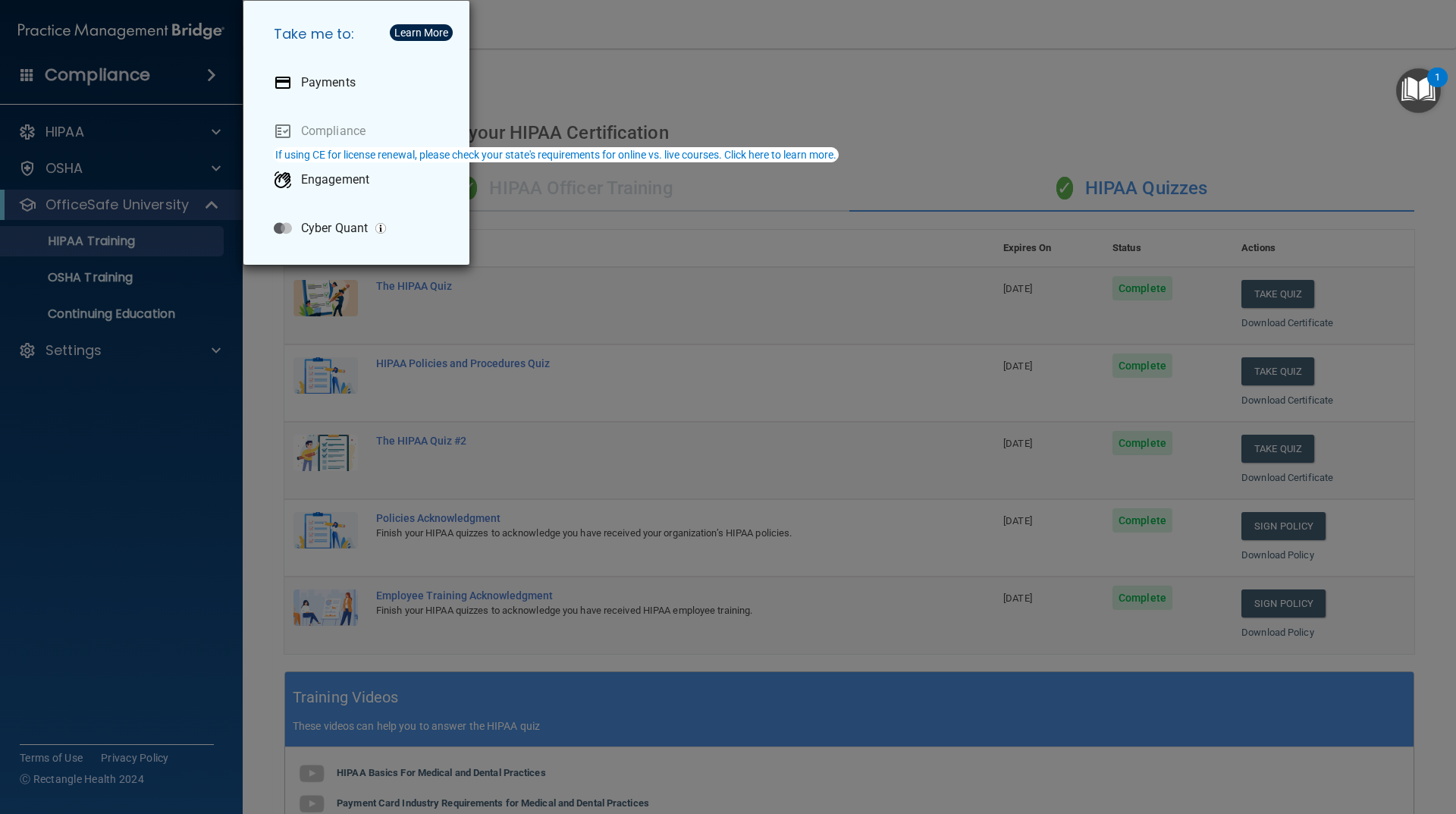
click at [663, 94] on div "Take me to: Payments Compliance Engagement Cyber Quant" at bounding box center [728, 407] width 1456 height 814
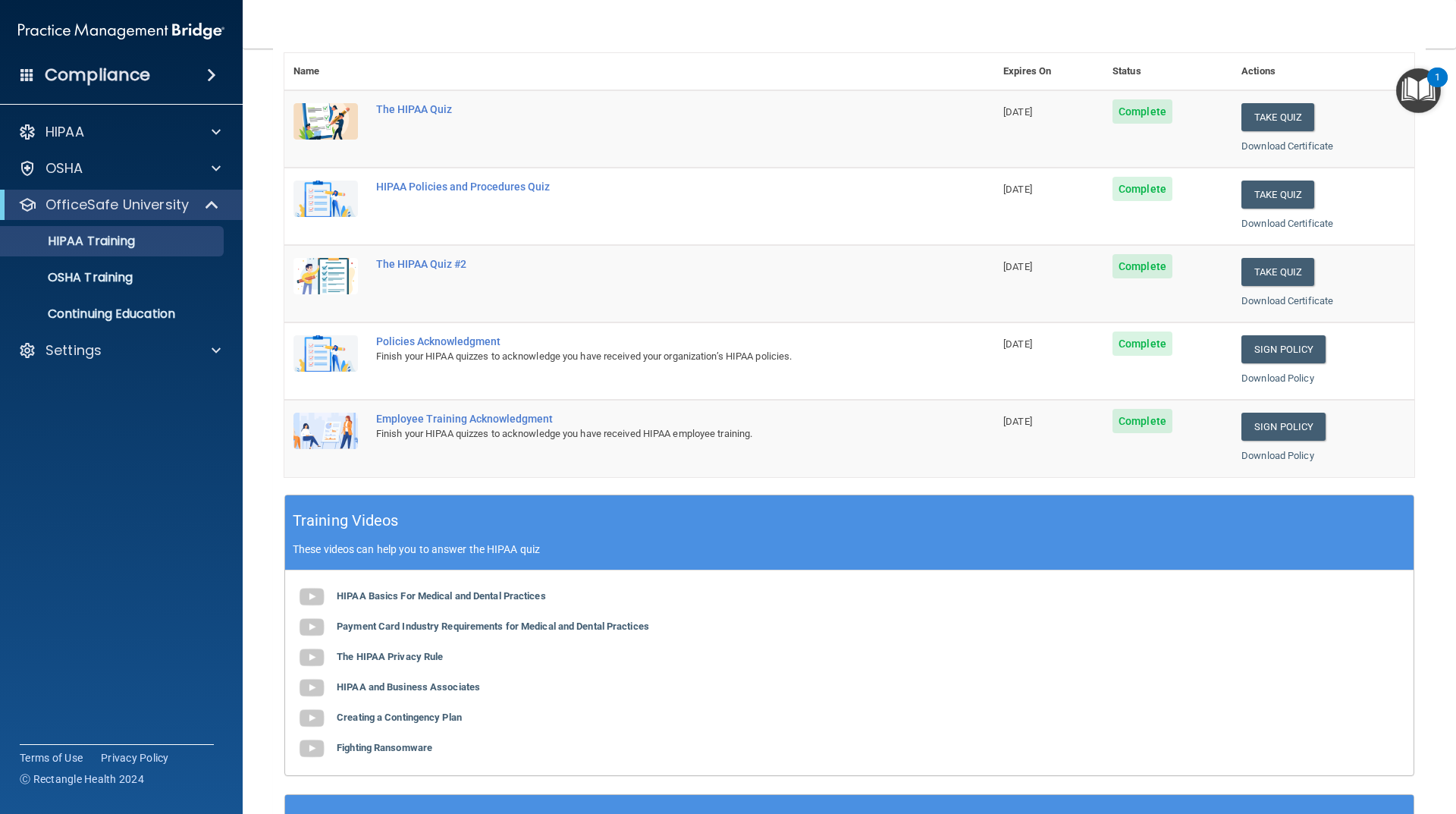
scroll to position [101, 0]
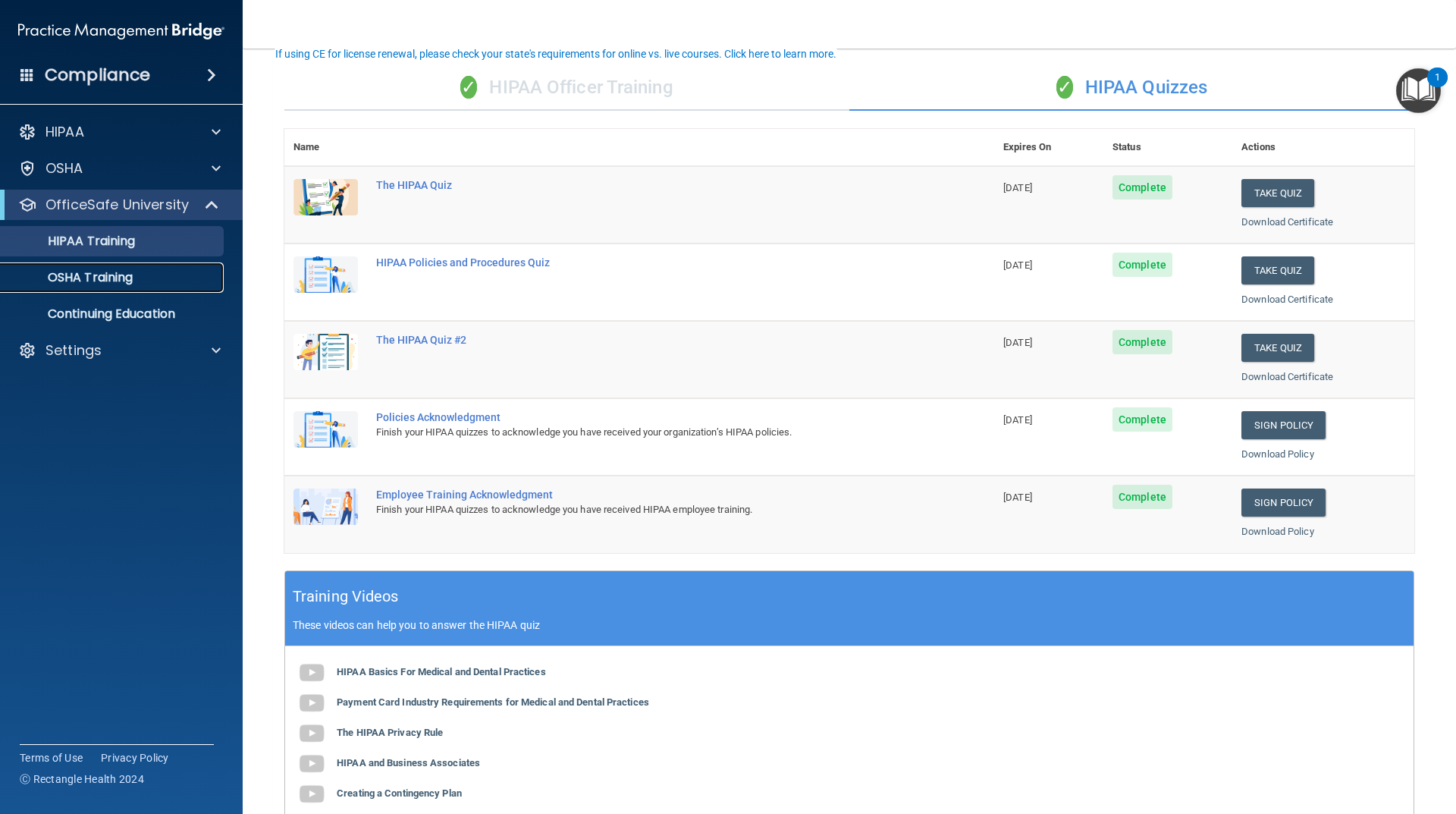
click at [69, 280] on p "OSHA Training" at bounding box center [71, 278] width 122 height 15
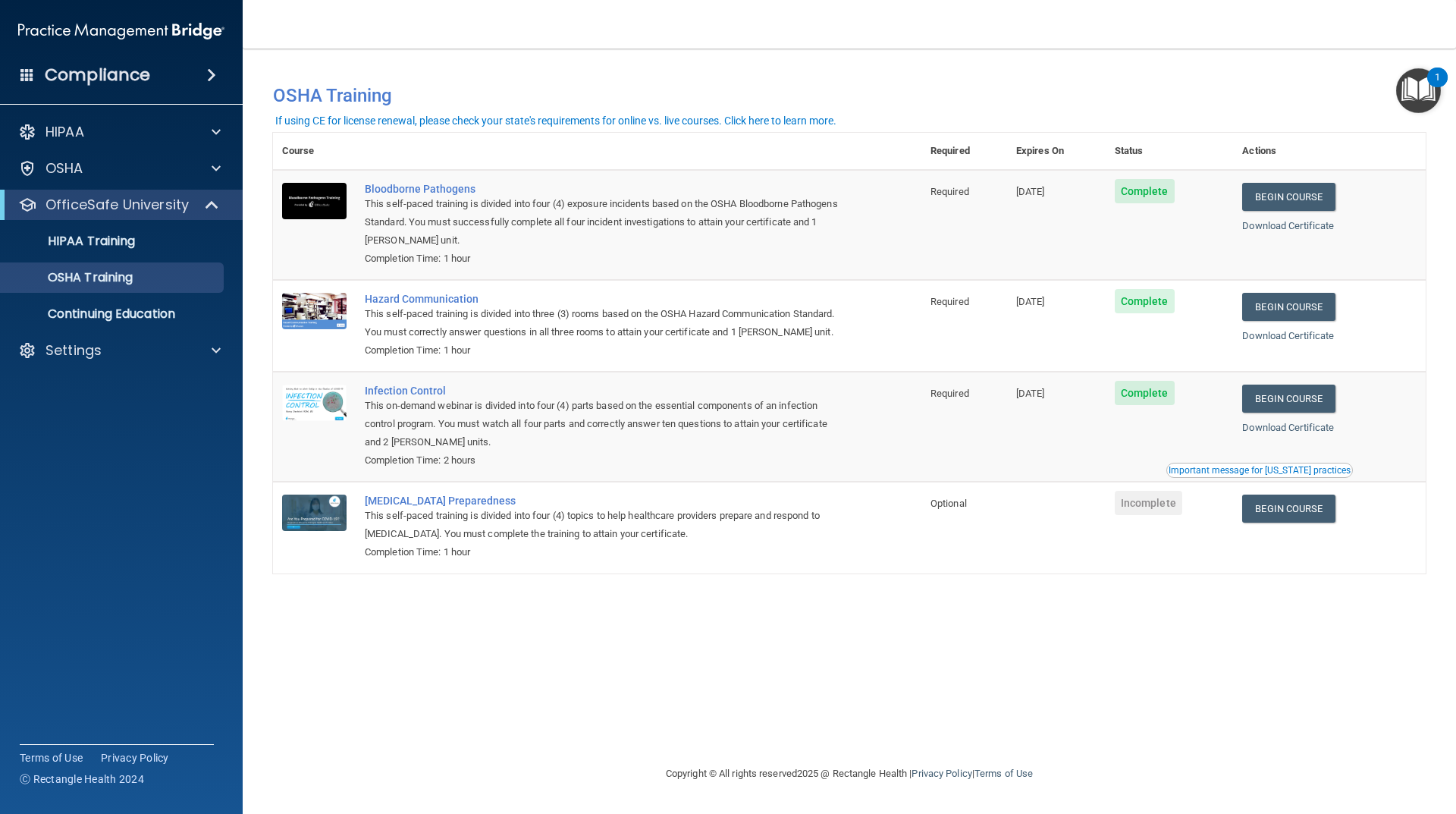
click at [1291, 420] on div "Download Certificate" at bounding box center [1329, 427] width 174 height 18
click at [1288, 430] on link "Download Certificate" at bounding box center [1288, 427] width 92 height 11
click at [150, 316] on p "Continuing Education" at bounding box center [113, 314] width 207 height 15
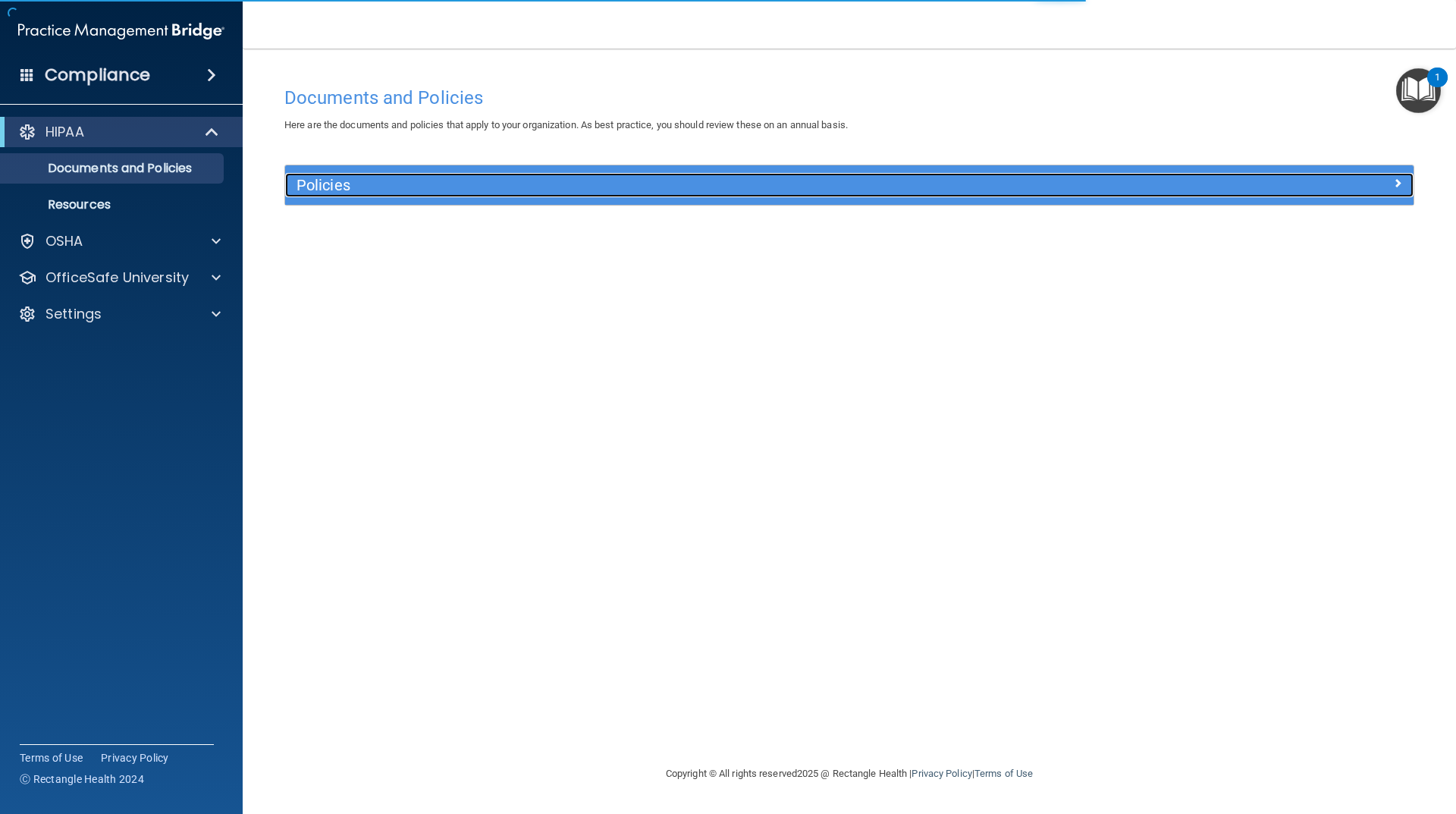
click at [1312, 179] on div at bounding box center [1273, 181] width 282 height 18
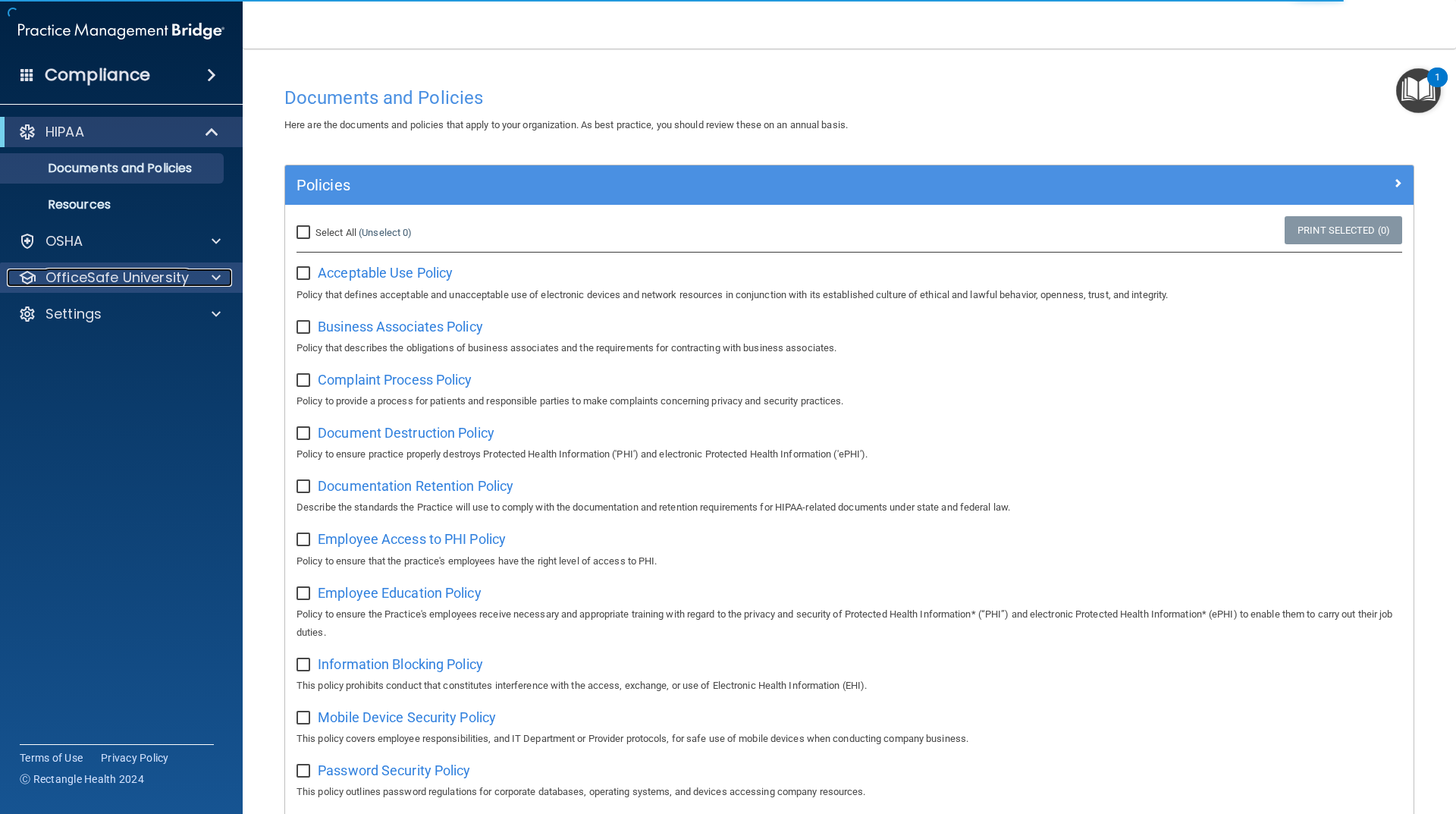
click at [133, 282] on p "OfficeSafe University" at bounding box center [117, 277] width 144 height 18
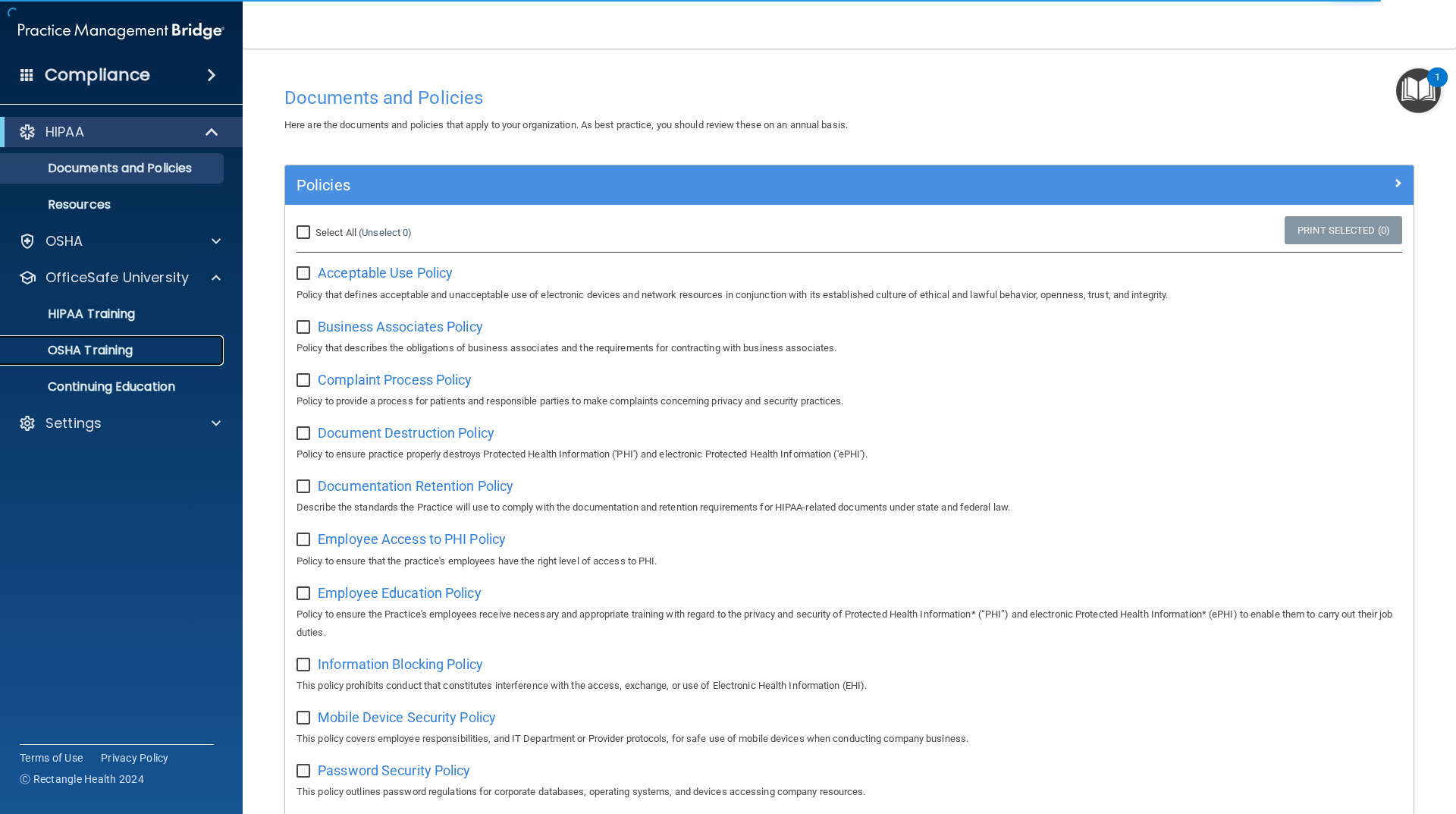
click at [103, 355] on p "OSHA Training" at bounding box center [71, 350] width 122 height 15
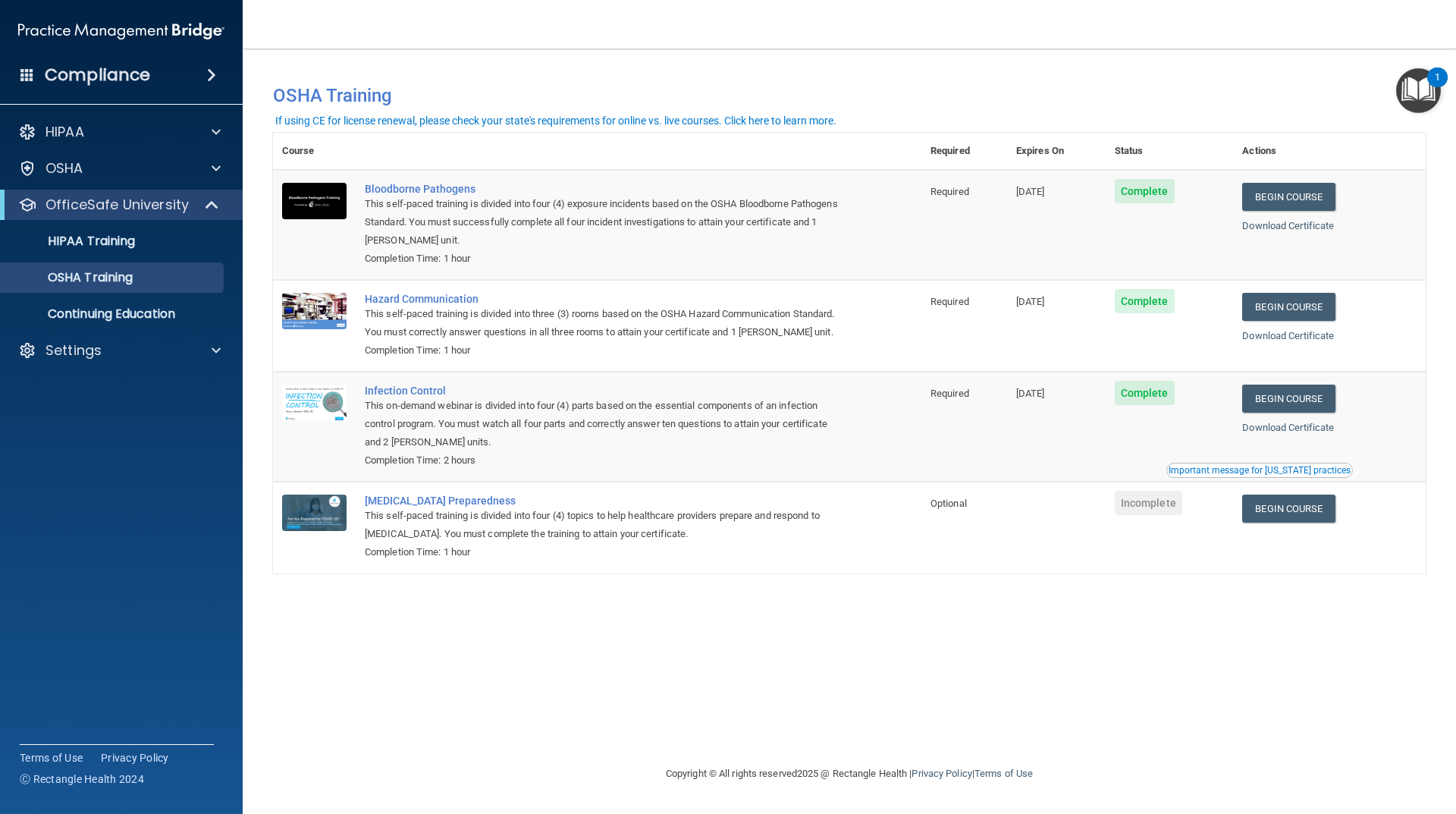
click at [373, 122] on div "If using CE for license renewal, please check your state's requirements for onl…" at bounding box center [556, 121] width 561 height 10
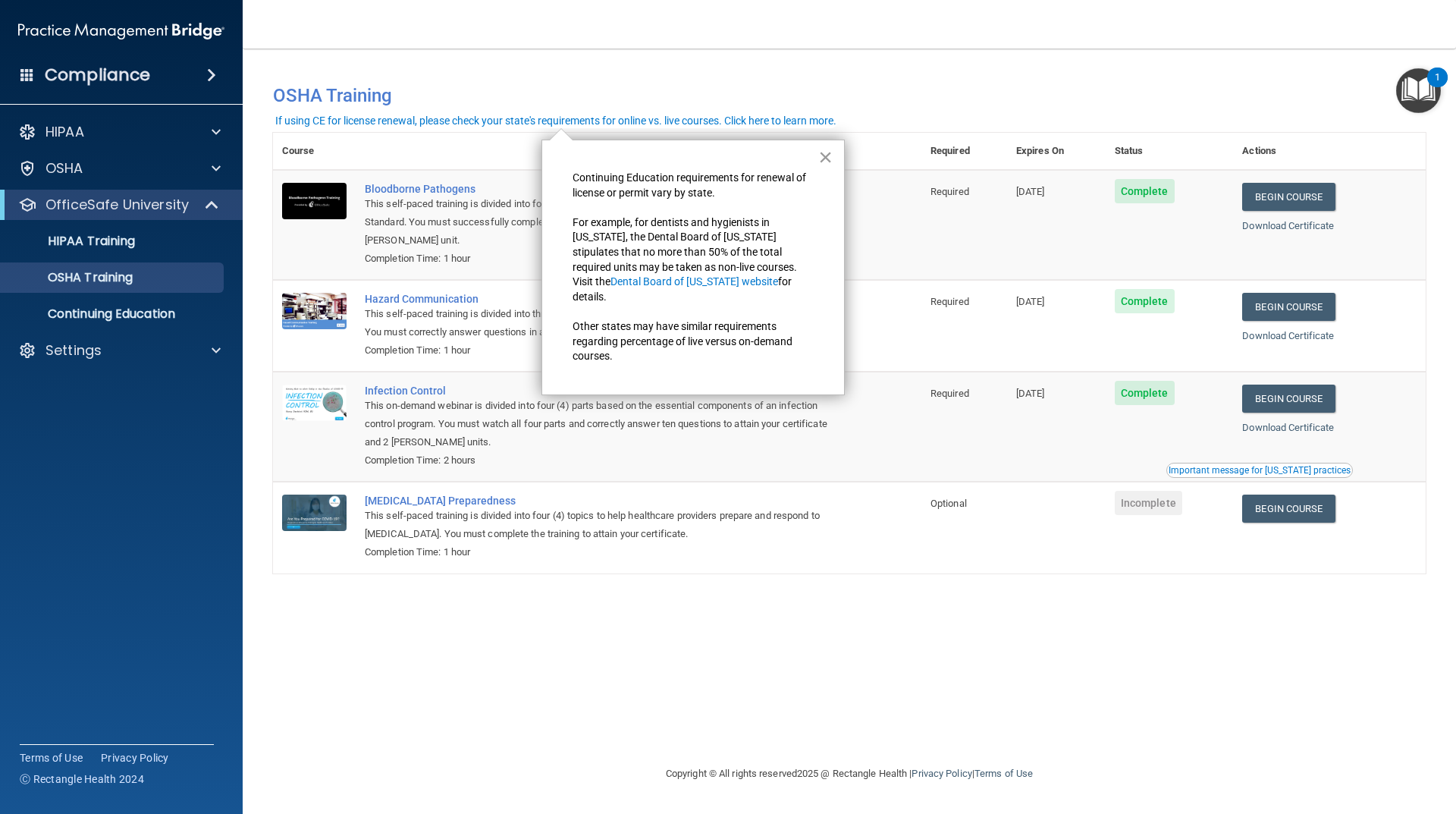
click at [820, 163] on button "×" at bounding box center [825, 157] width 14 height 25
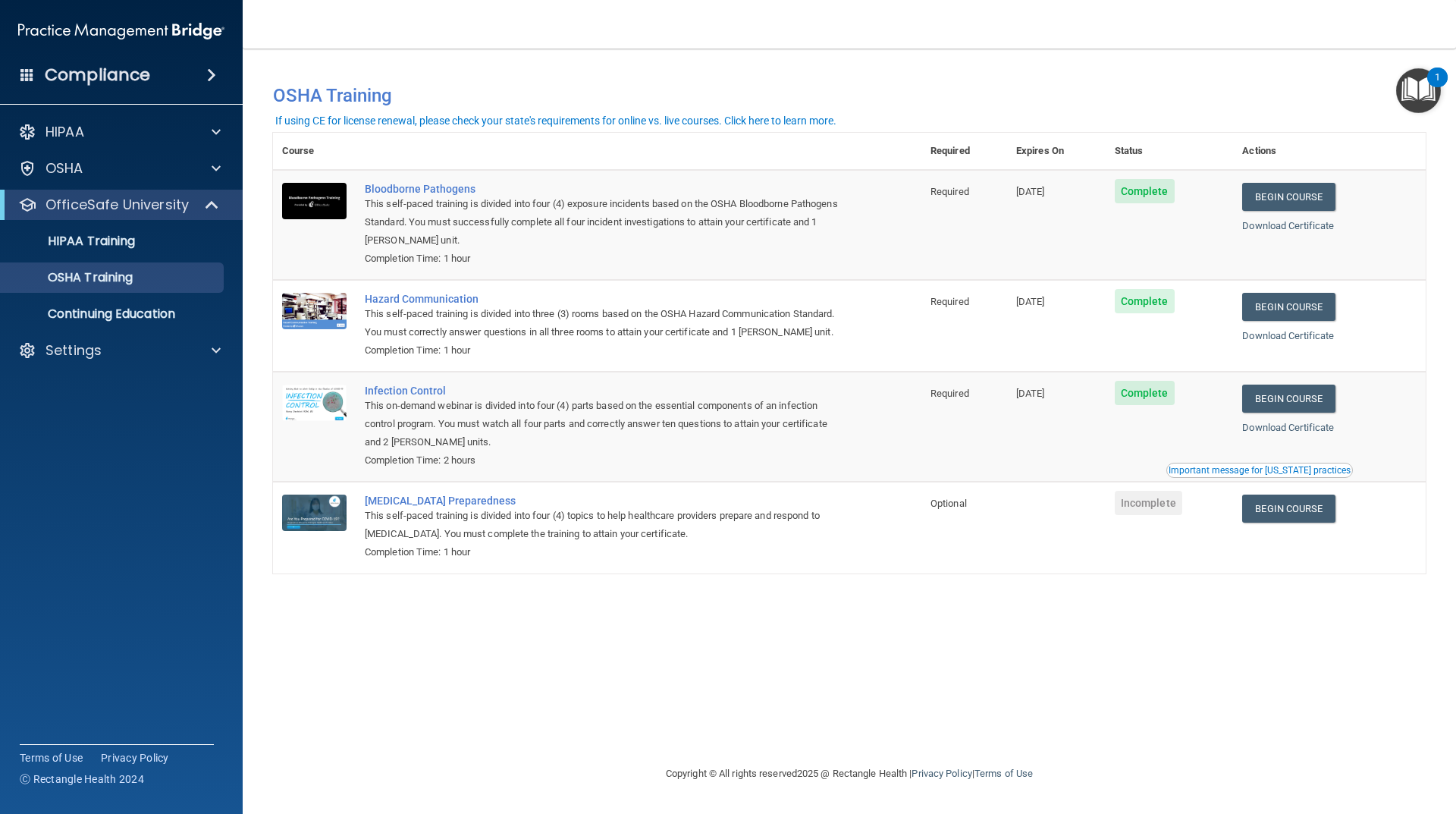
click at [815, 74] on div "You have a course that has expired or is incomplete. Please complete the course…" at bounding box center [850, 89] width 1175 height 51
click at [1296, 228] on link "Download Certificate" at bounding box center [1288, 225] width 92 height 11
click at [1301, 404] on link "Begin Course" at bounding box center [1288, 398] width 93 height 28
click at [1276, 505] on link "Begin Course" at bounding box center [1288, 509] width 93 height 28
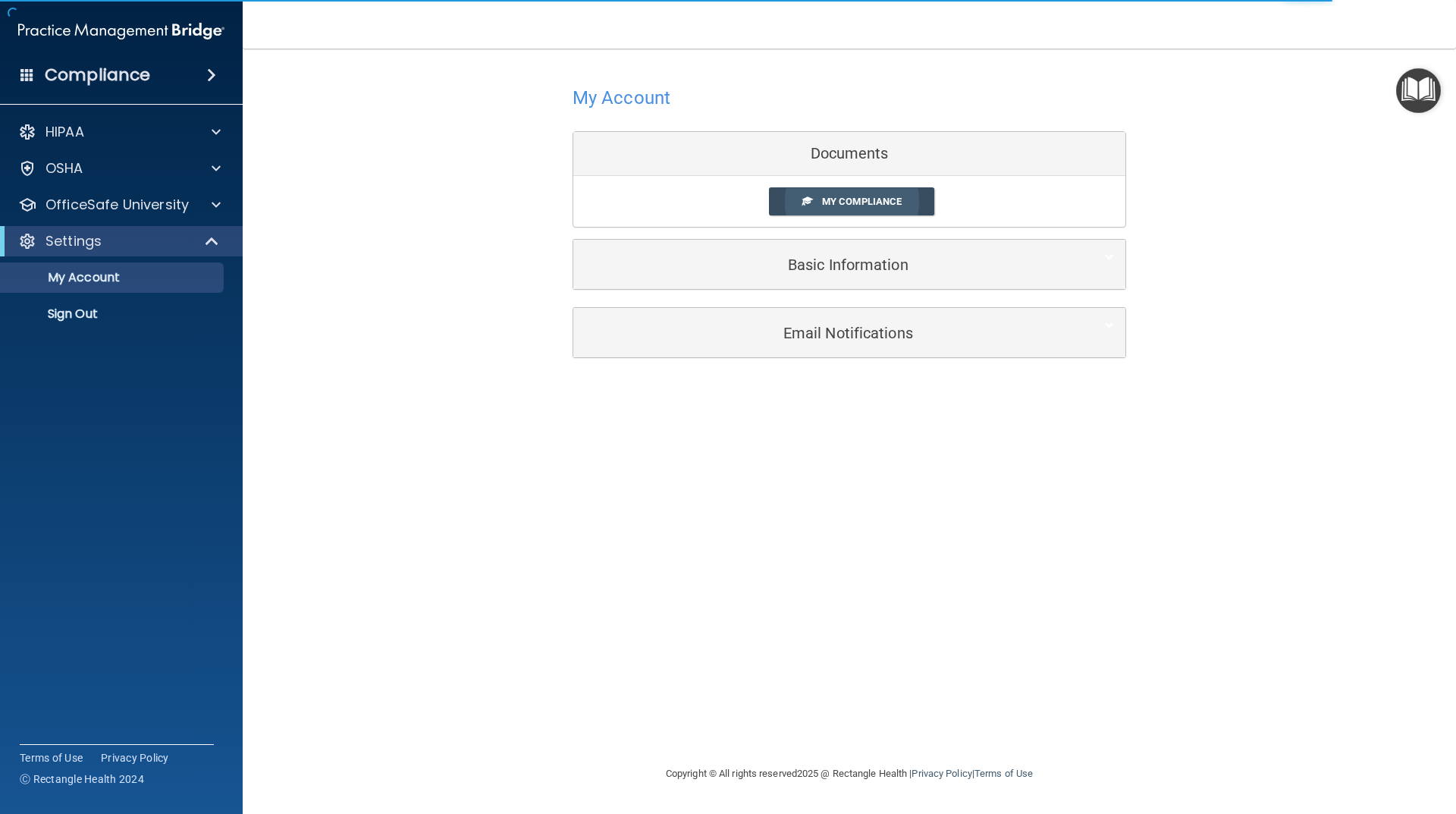
click at [866, 193] on link "My Compliance" at bounding box center [851, 201] width 166 height 28
click at [855, 197] on span "My Compliance" at bounding box center [862, 201] width 80 height 11
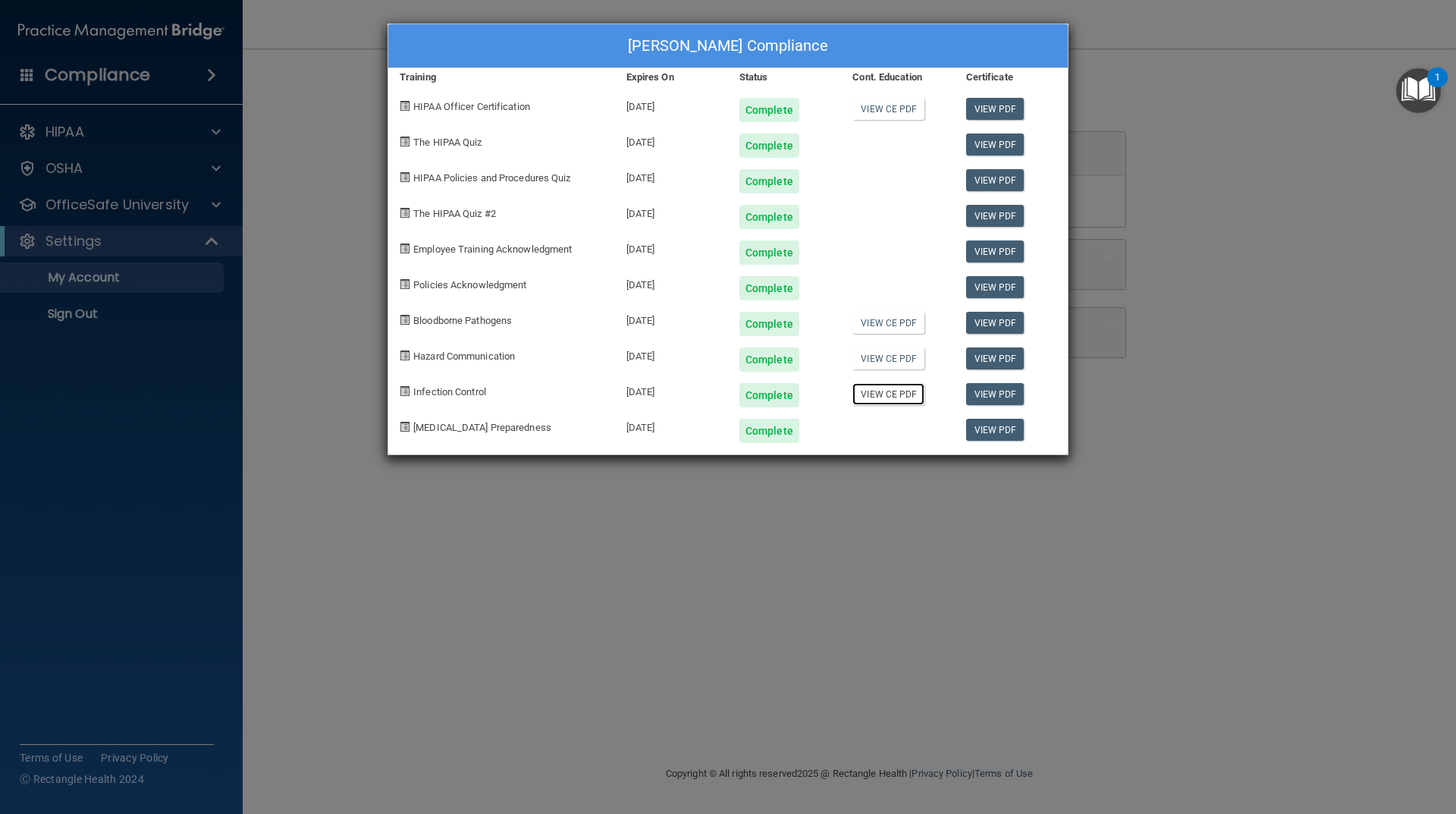
click at [893, 396] on link "View CE PDF" at bounding box center [889, 394] width 72 height 22
click at [878, 360] on link "View CE PDF" at bounding box center [889, 358] width 72 height 22
click at [896, 318] on link "View CE PDF" at bounding box center [889, 323] width 72 height 22
click at [895, 107] on link "View CE PDF" at bounding box center [889, 109] width 72 height 22
